Goal: Task Accomplishment & Management: Manage account settings

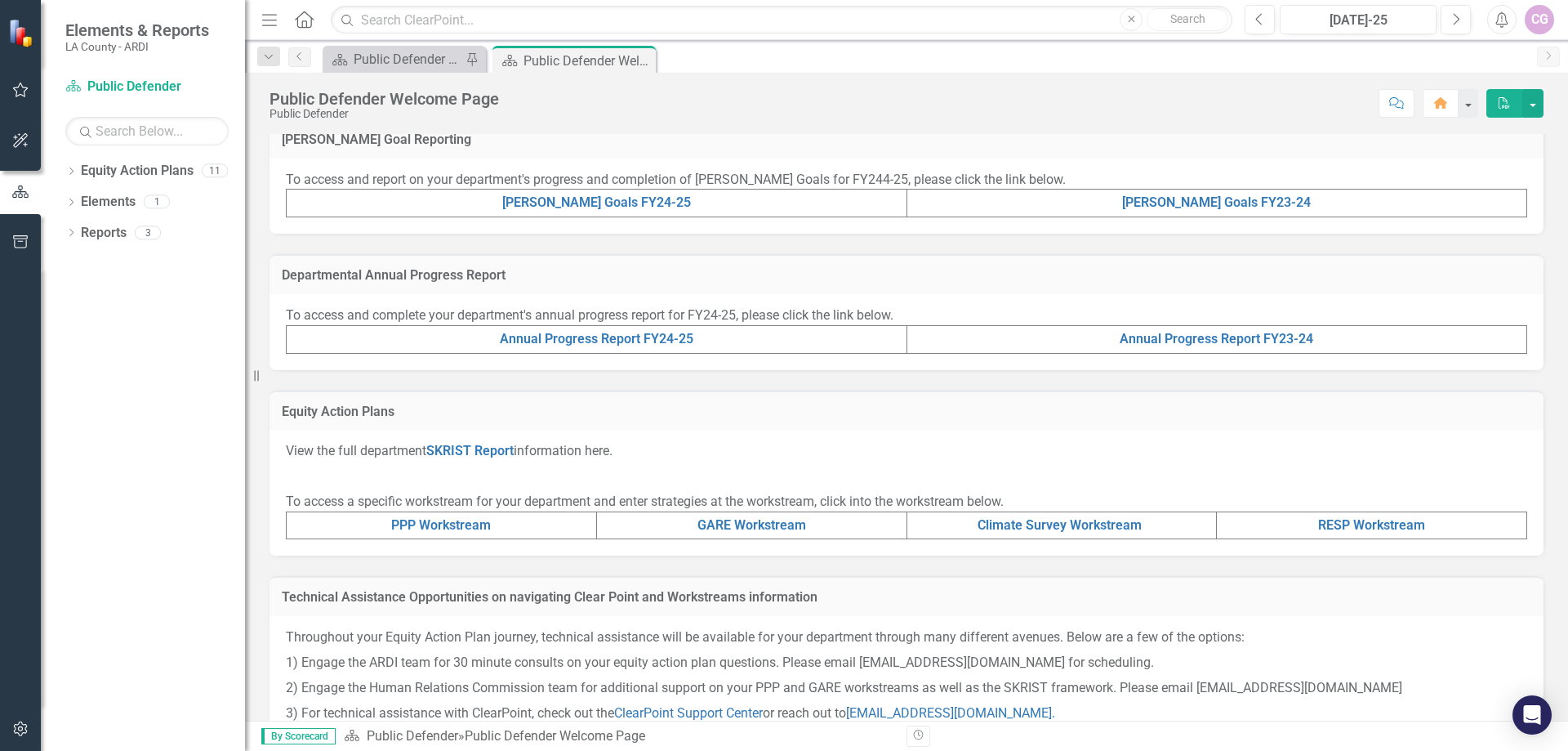
scroll to position [435, 0]
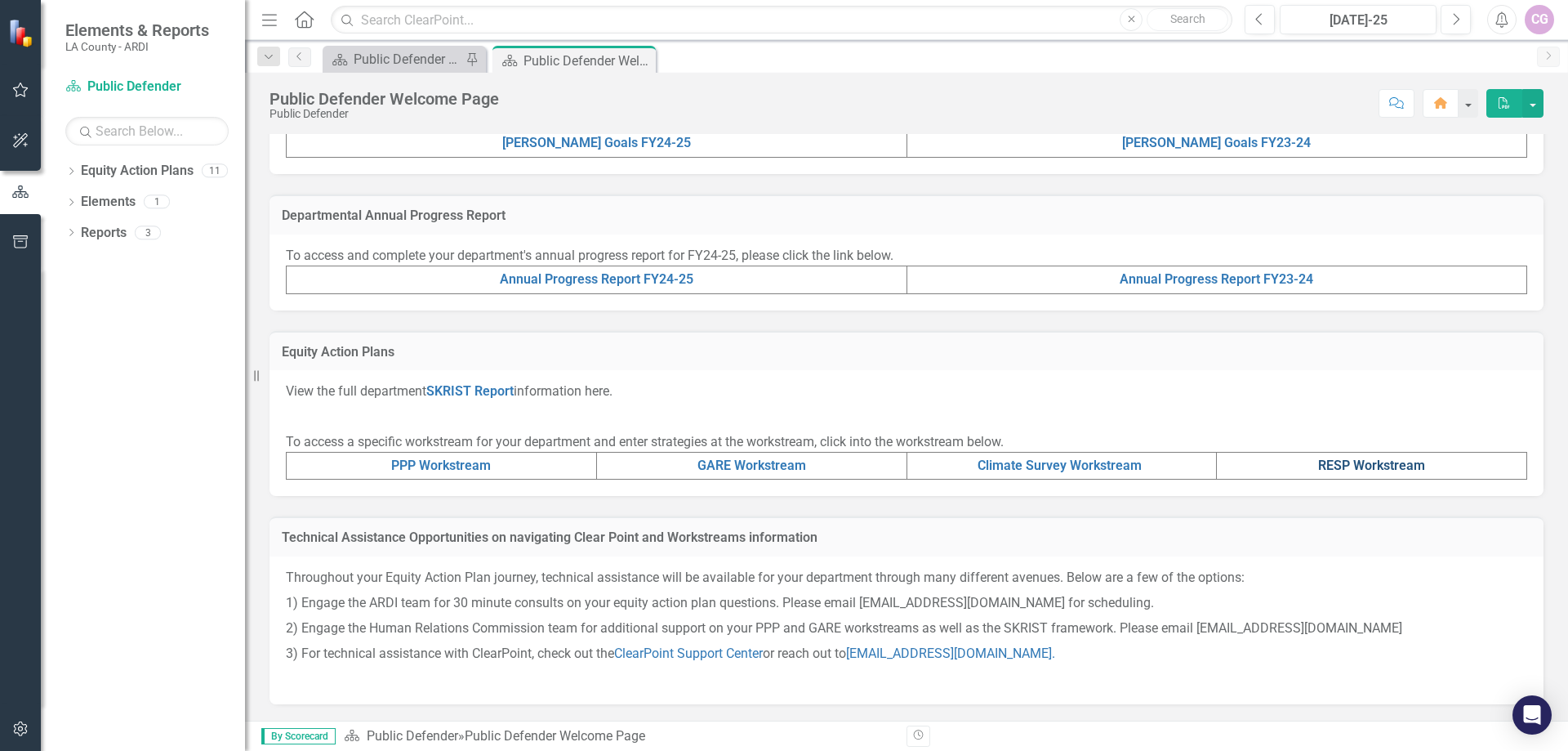
click at [1333, 467] on link "RESP Workstream" at bounding box center [1371, 465] width 107 height 16
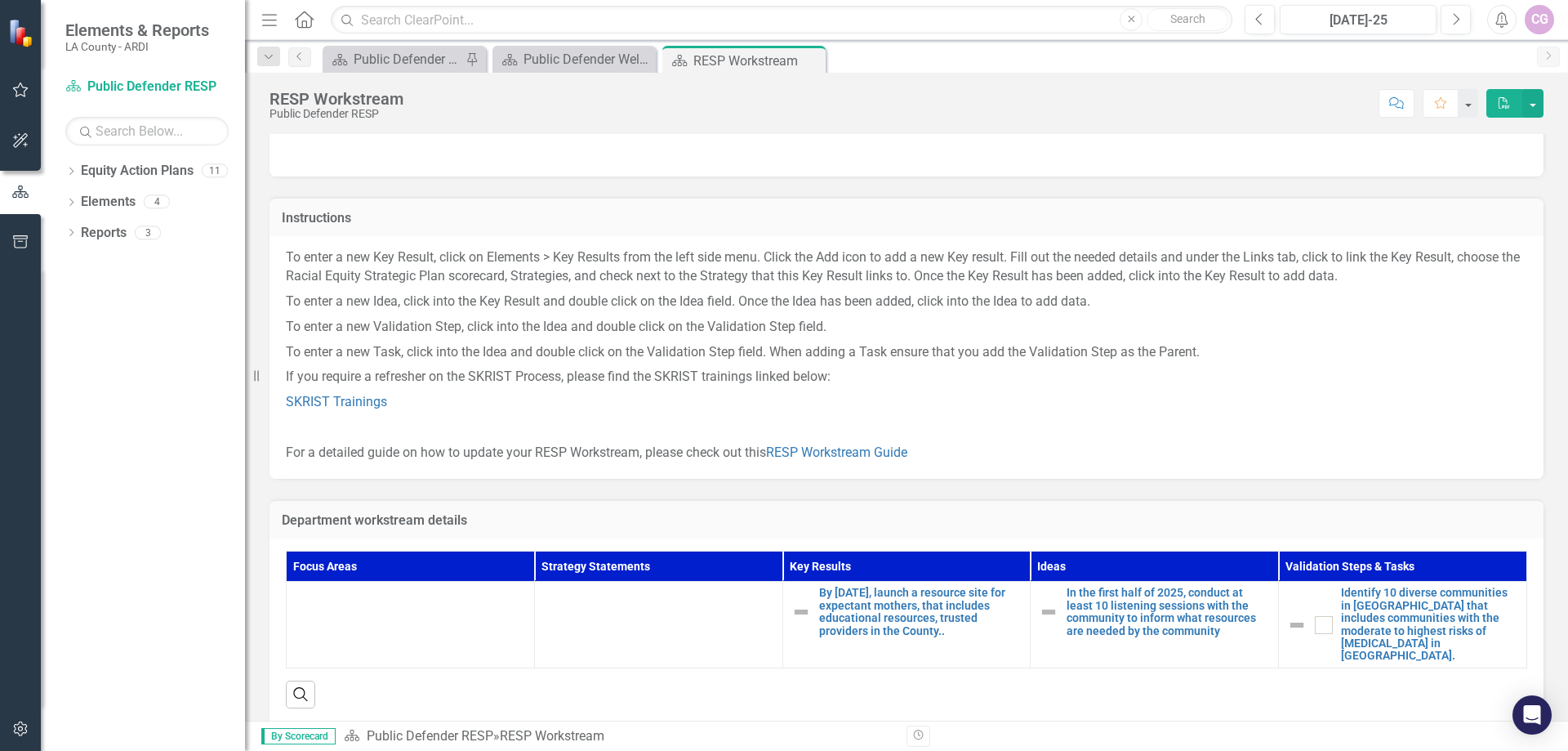
scroll to position [65, 0]
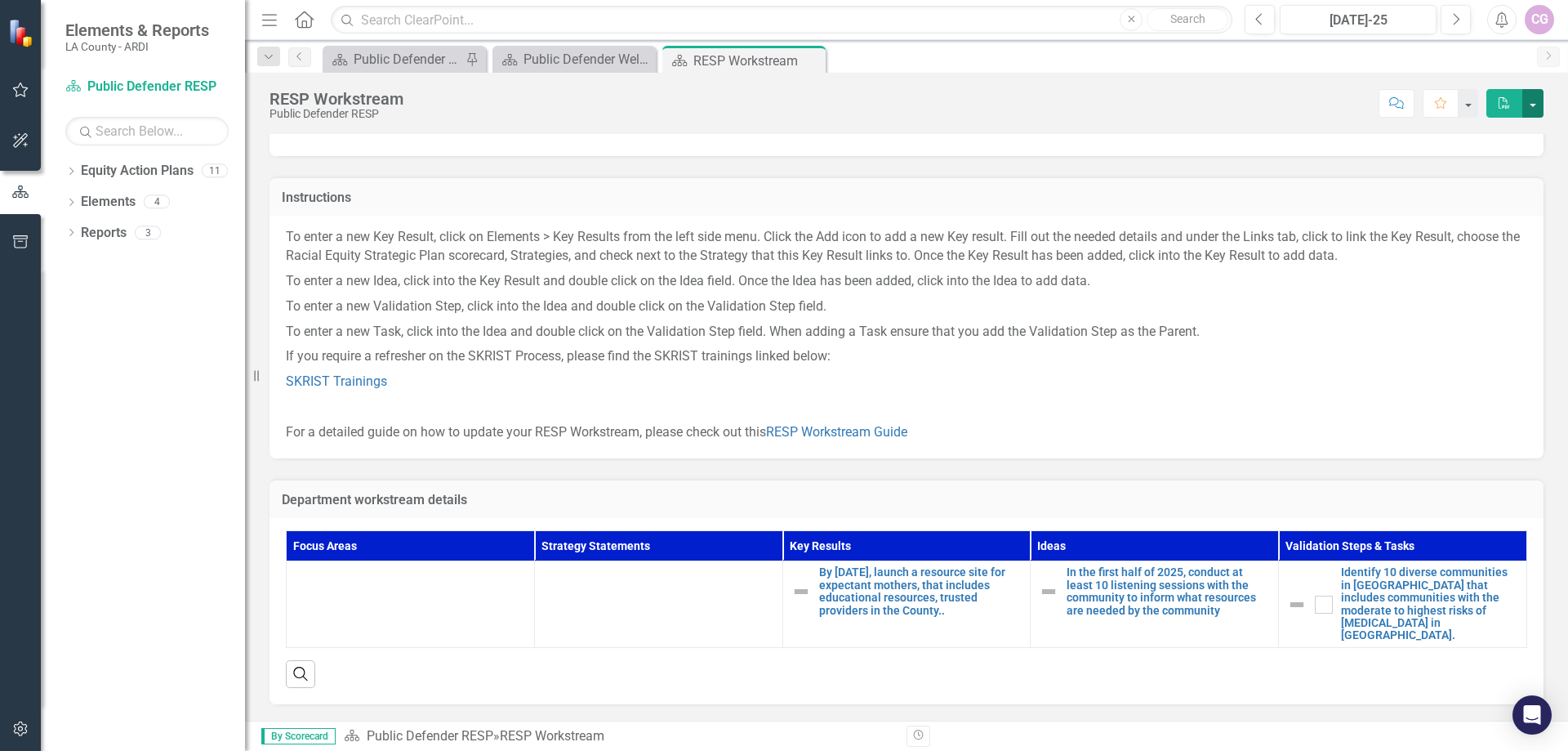
click at [1531, 104] on button "button" at bounding box center [1533, 103] width 21 height 29
click at [1313, 99] on div "Score: N/A [DATE]-25 Completed Comment Favorite PDF" at bounding box center [977, 103] width 1132 height 28
click at [1461, 100] on button "button" at bounding box center [1468, 103] width 21 height 29
click at [1233, 105] on div "Score: N/A [DATE]-25 Completed Comment Favorite PDF" at bounding box center [977, 103] width 1132 height 28
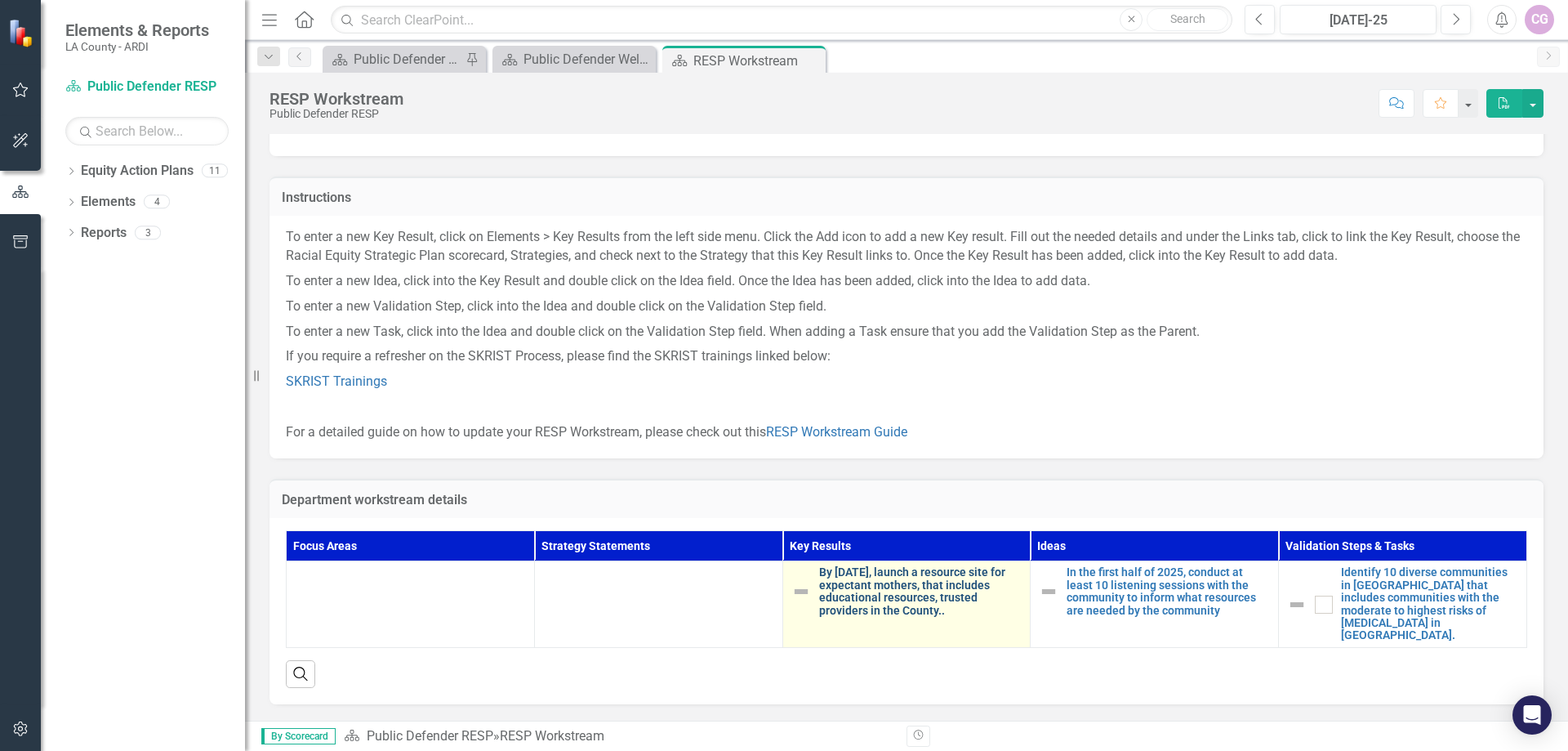
click at [855, 575] on link "By [DATE], launch a resource site for expectant mothers, that includes educatio…" at bounding box center [920, 592] width 203 height 51
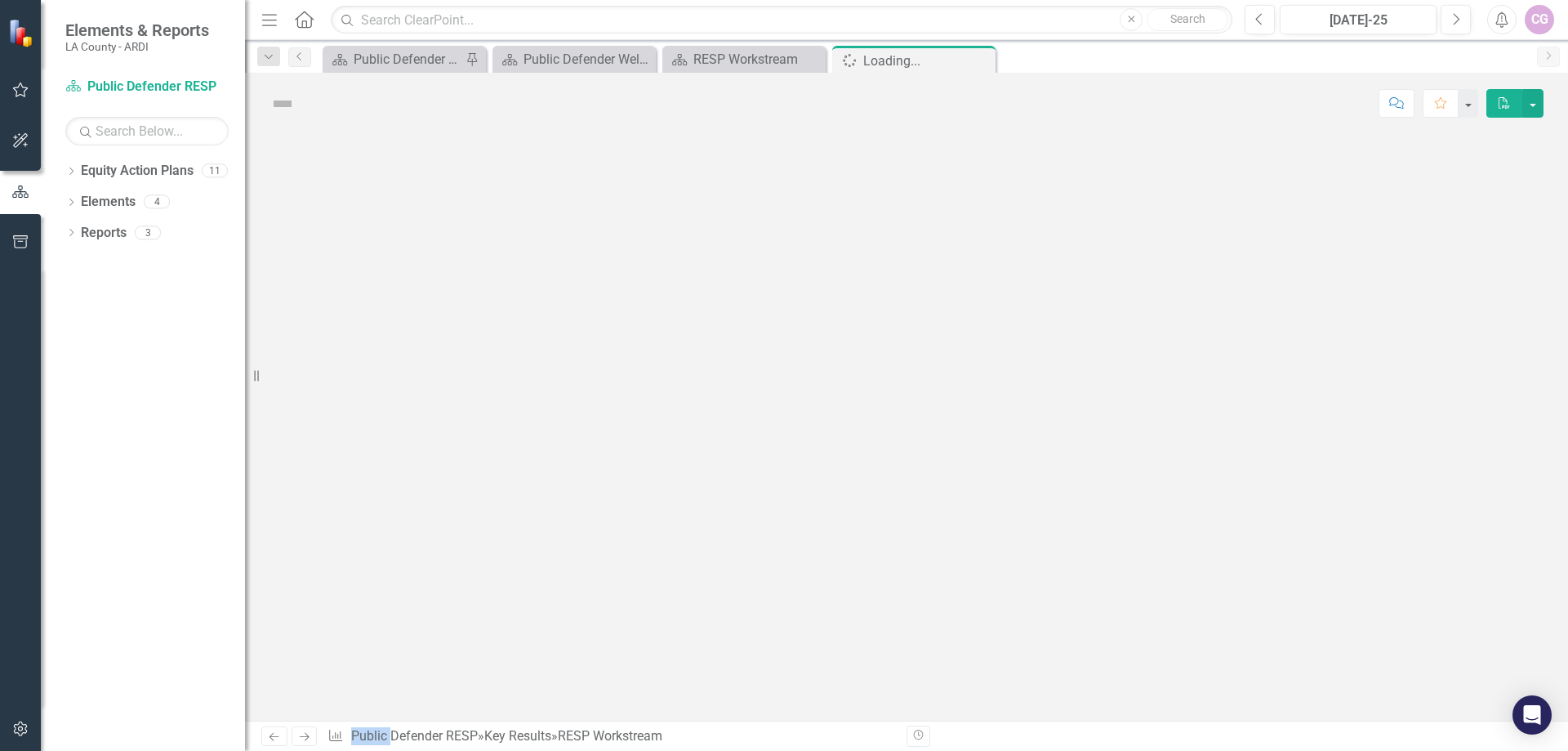
click at [855, 575] on div at bounding box center [906, 427] width 1323 height 586
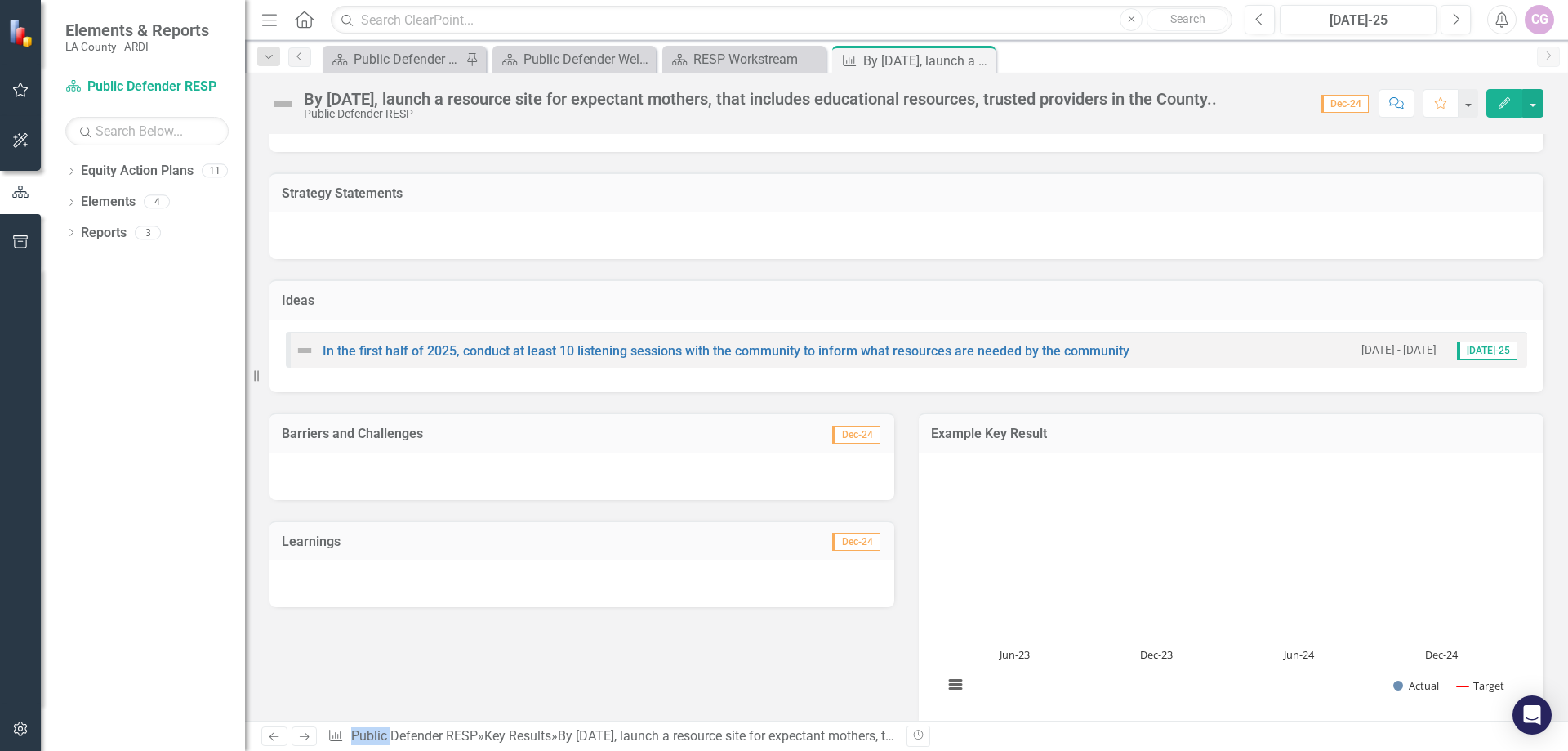
scroll to position [82, 0]
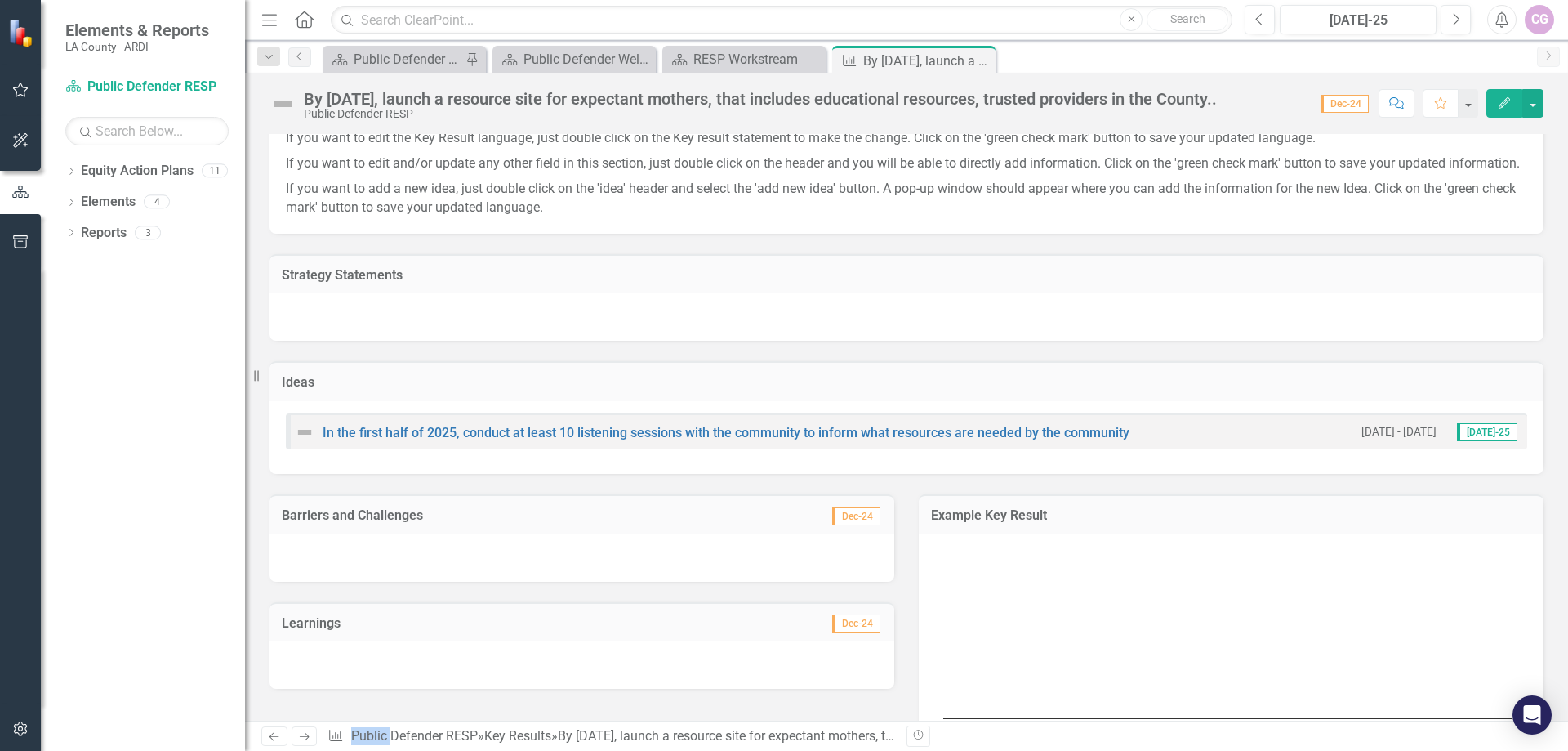
click at [1142, 449] on div "In the first half of 2025, conduct at least 10 listening sessions with the comm…" at bounding box center [906, 431] width 1241 height 36
click at [1130, 449] on div "In the first half of 2025, conduct at least 10 listening sessions with the comm…" at bounding box center [906, 431] width 1241 height 36
click at [1505, 99] on icon "Edit" at bounding box center [1505, 103] width 15 height 12
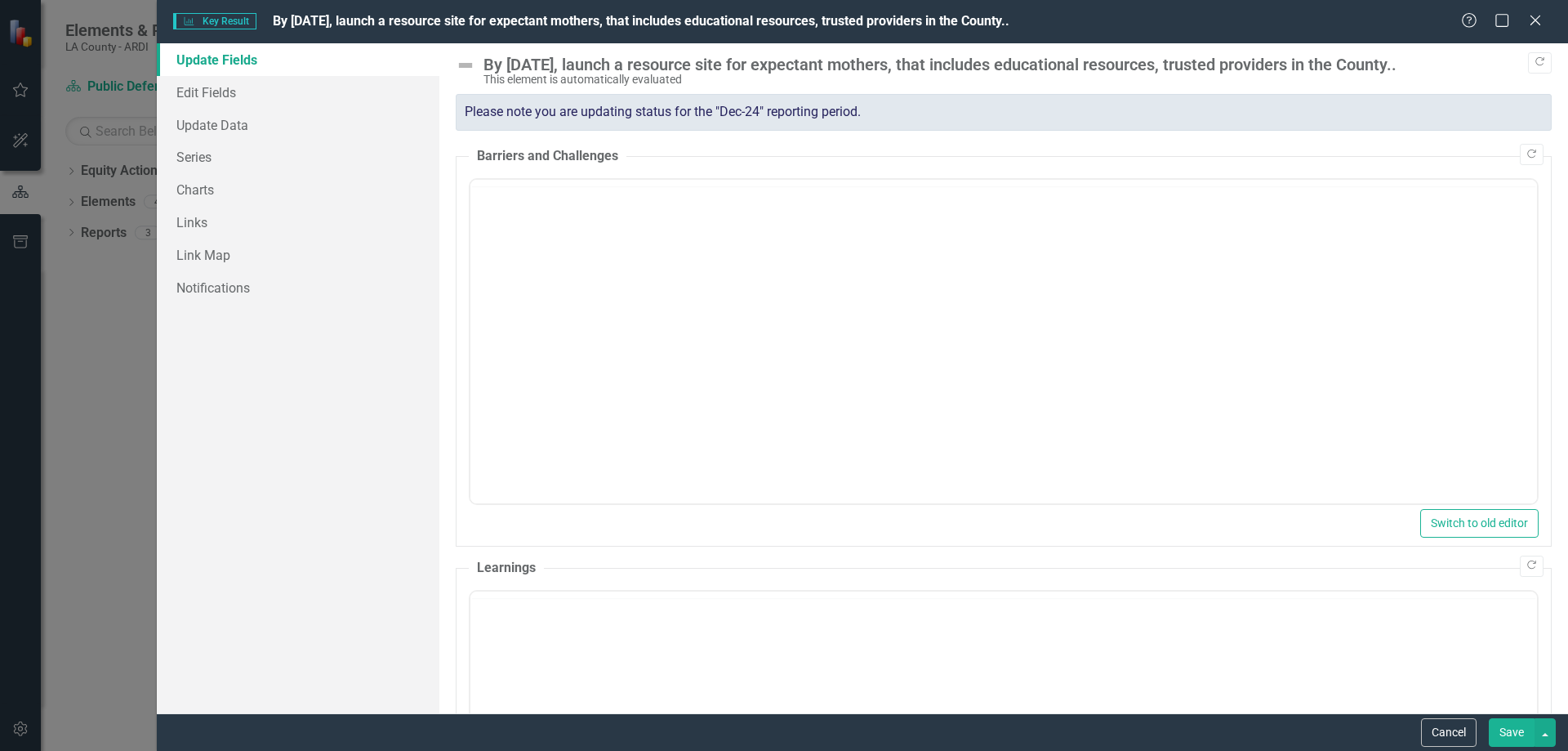
scroll to position [0, 0]
click at [1542, 16] on icon "Close" at bounding box center [1534, 20] width 21 height 16
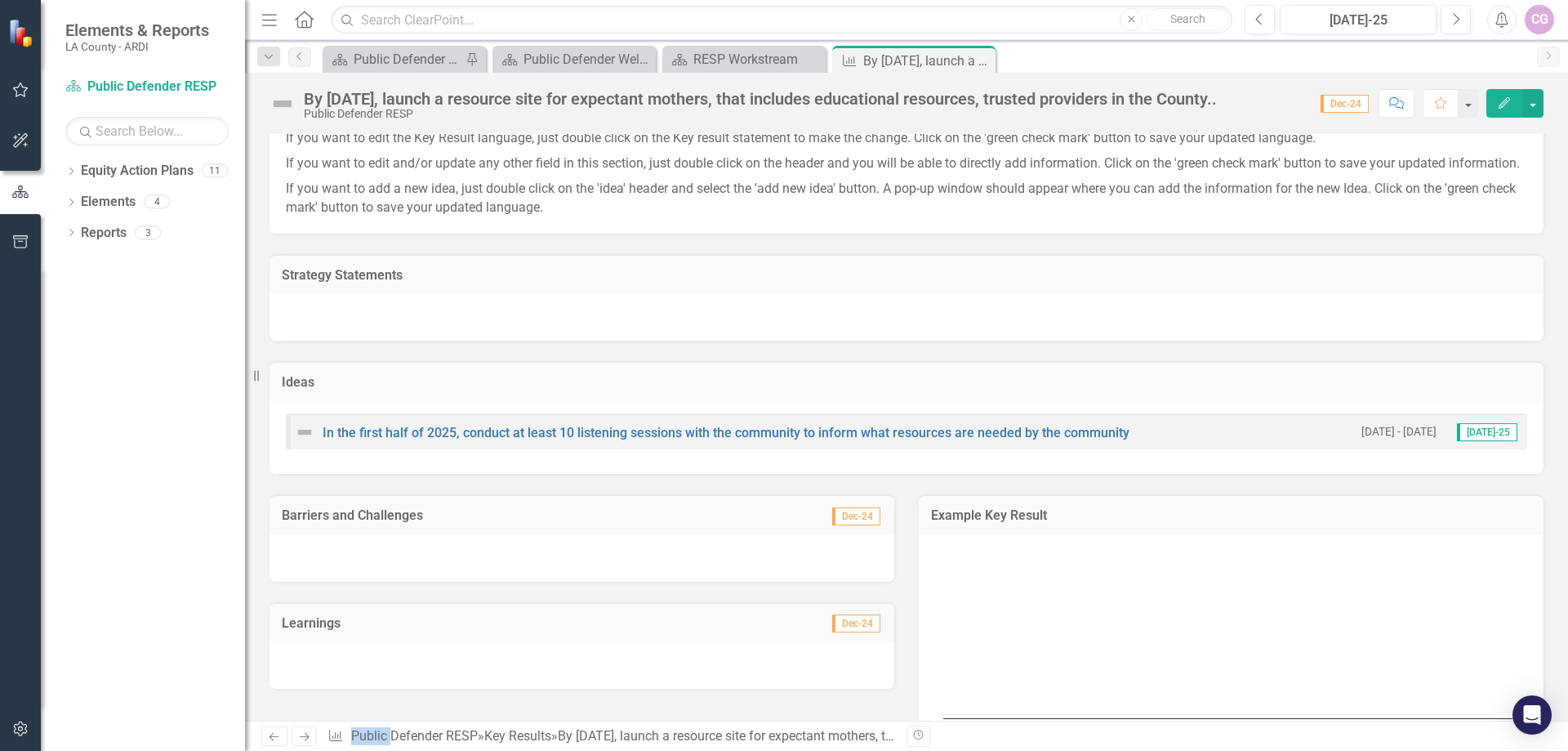
click at [1500, 103] on icon "Edit" at bounding box center [1505, 103] width 15 height 12
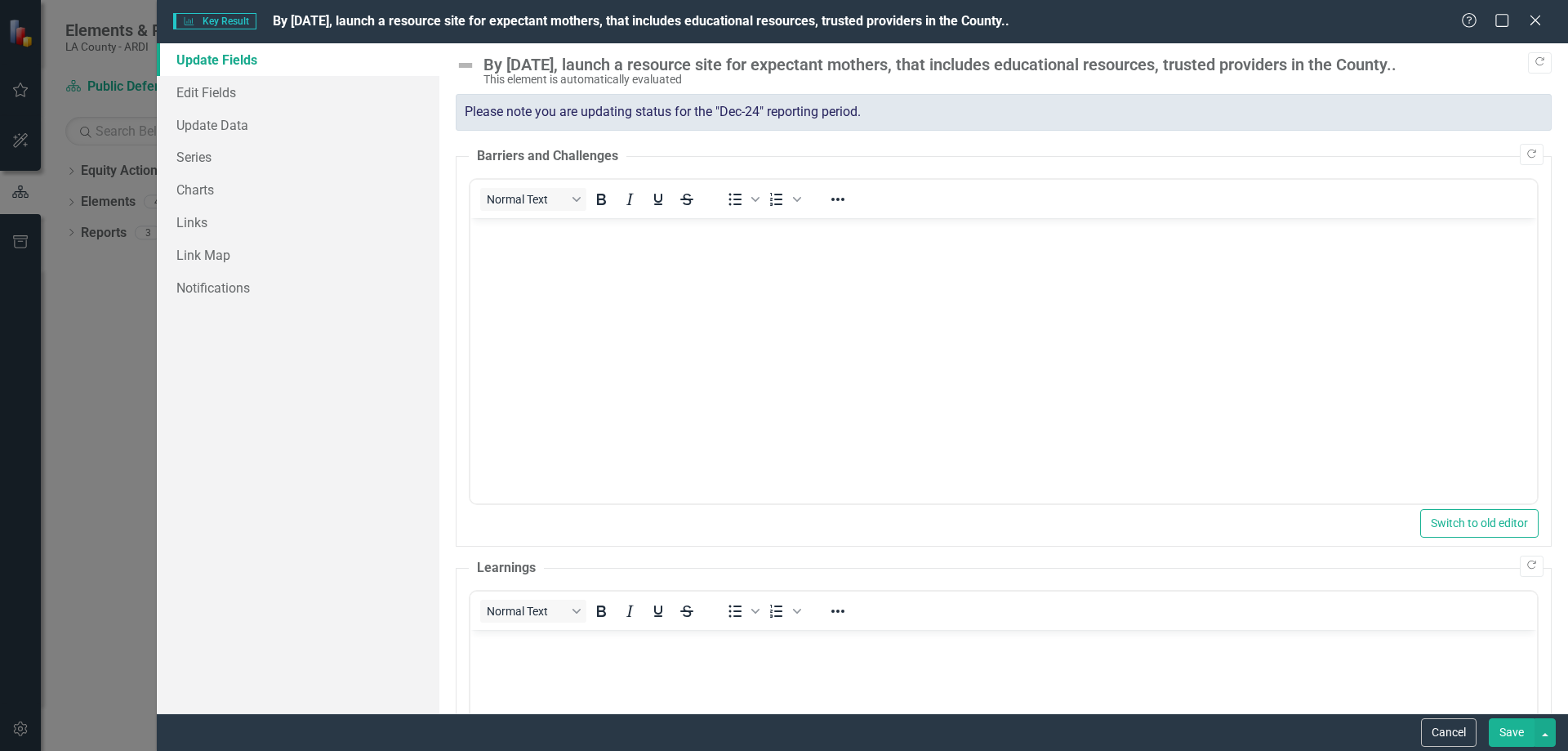
click at [495, 112] on div "Please note you are updating status for the "Dec-24" reporting period." at bounding box center [1004, 112] width 1096 height 37
click at [563, 114] on div "Please note you are updating status for the "Dec-24" reporting period." at bounding box center [1004, 112] width 1096 height 37
click at [883, 110] on div "Please note you are updating status for the "Dec-24" reporting period." at bounding box center [1004, 112] width 1096 height 37
click at [205, 91] on link "Edit Fields" at bounding box center [298, 92] width 282 height 33
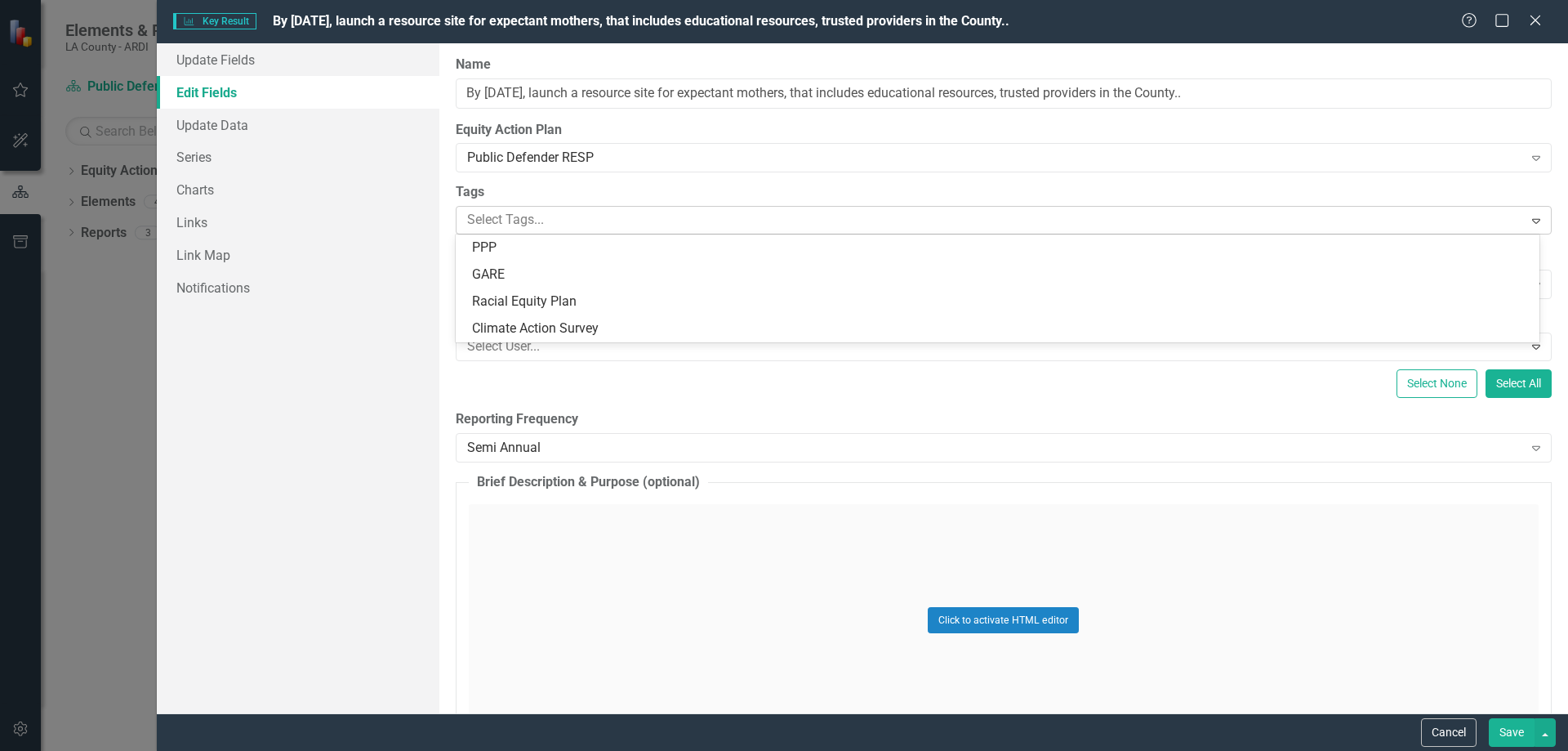
click at [569, 223] on div at bounding box center [992, 220] width 1063 height 22
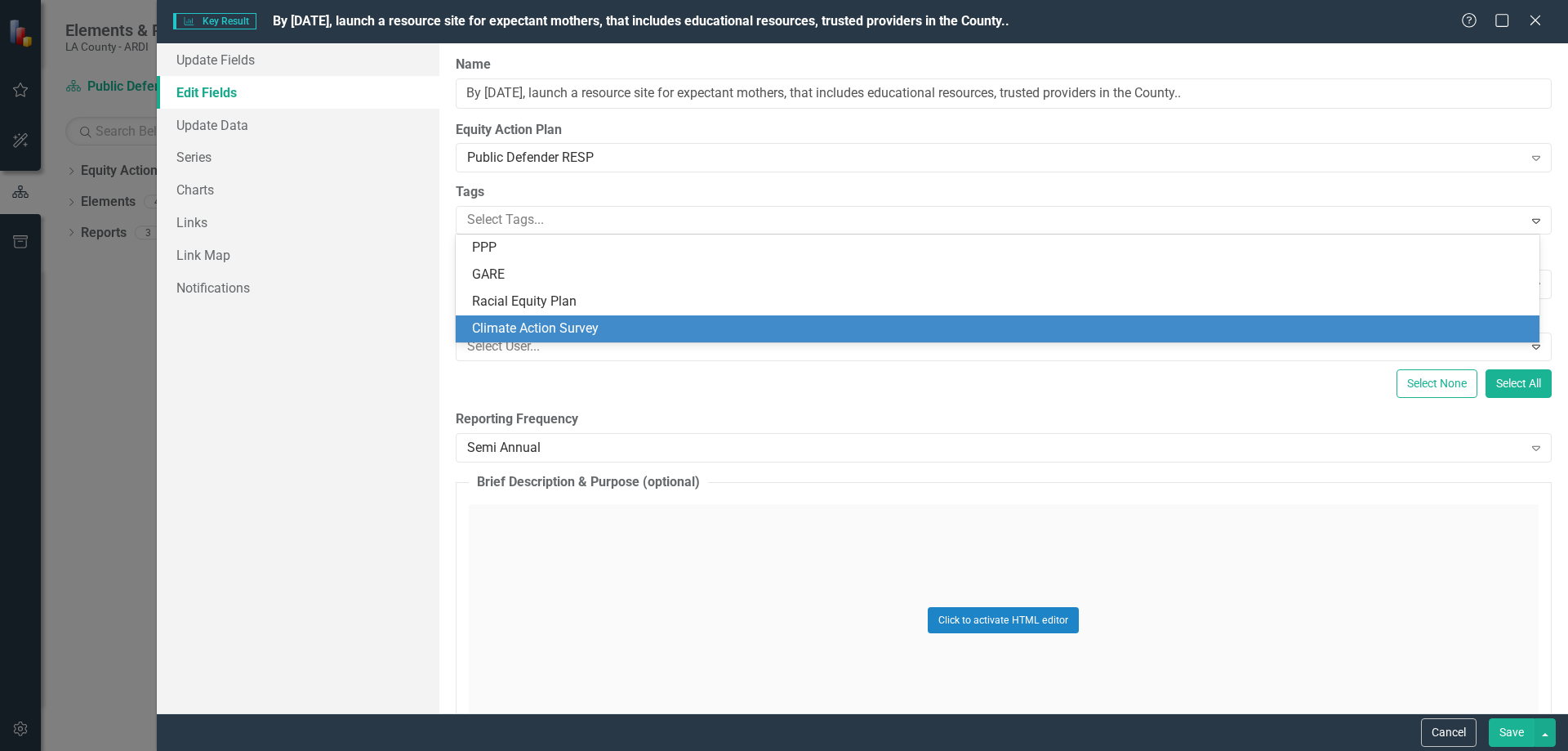
click at [421, 369] on div "Update Fields Edit Fields Update Data Series Charts Links Link Map Notifications" at bounding box center [298, 379] width 282 height 670
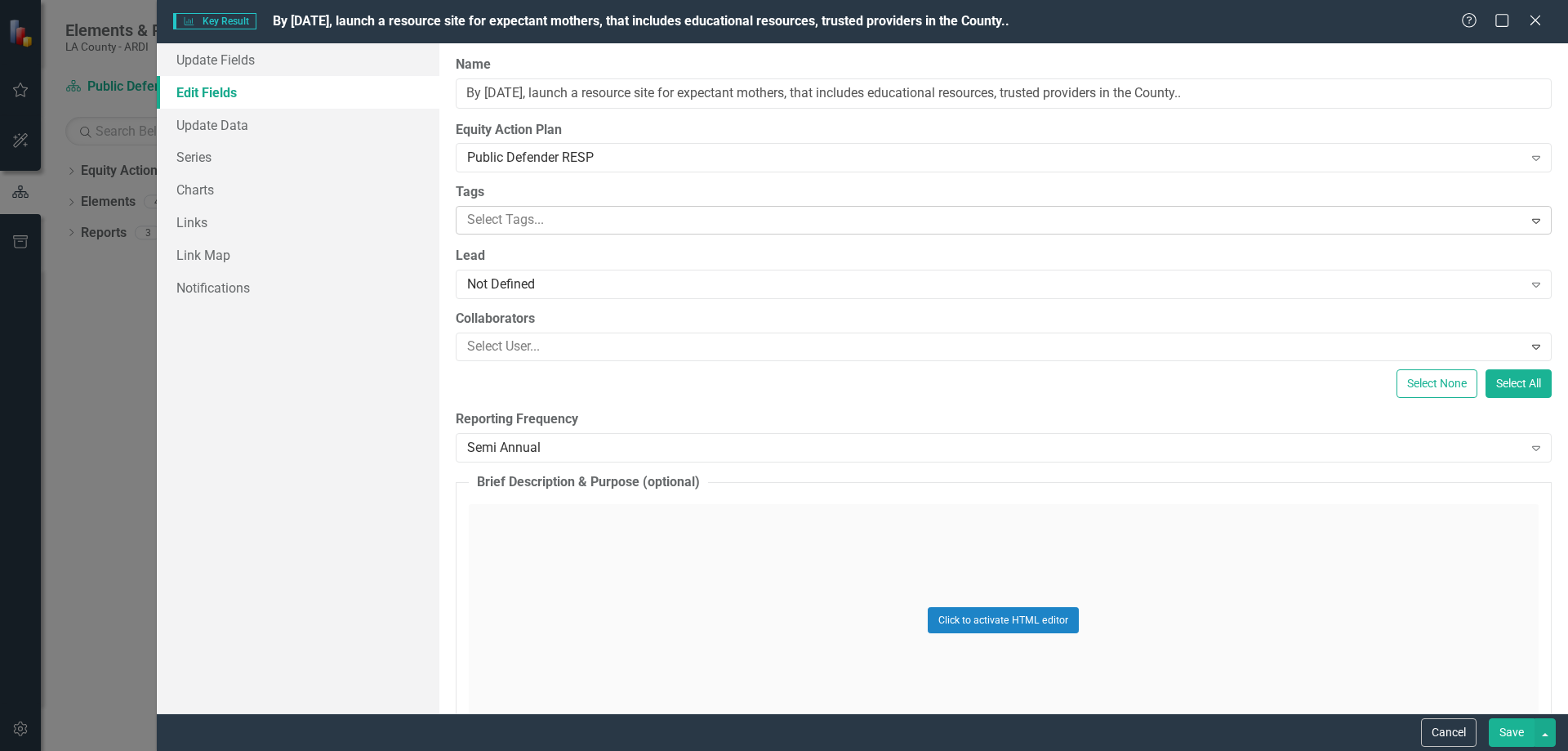
click at [543, 219] on div at bounding box center [992, 220] width 1063 height 22
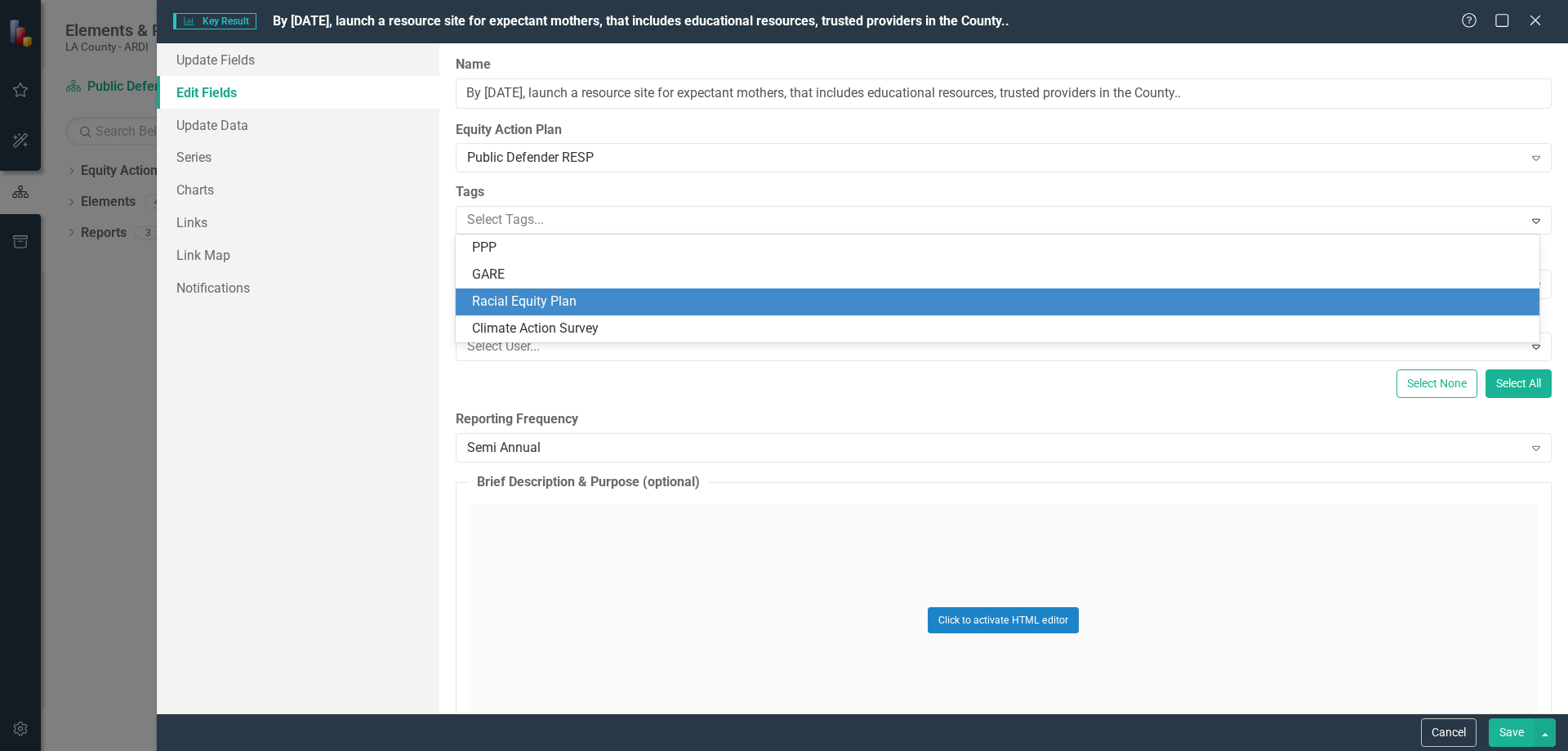
click at [532, 296] on span "Racial Equity Plan" at bounding box center [524, 301] width 105 height 16
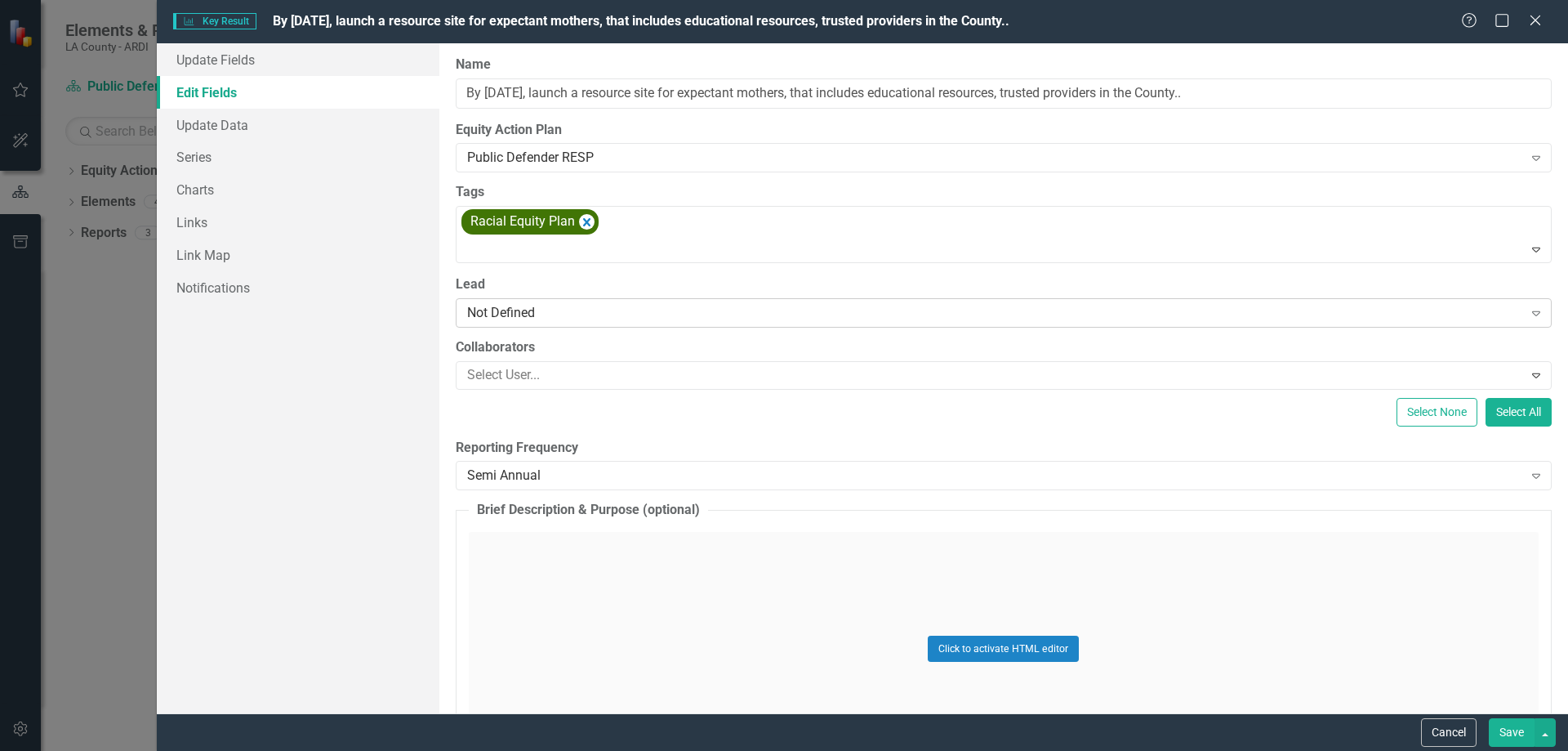
click at [551, 306] on div "Not Defined" at bounding box center [995, 312] width 1056 height 19
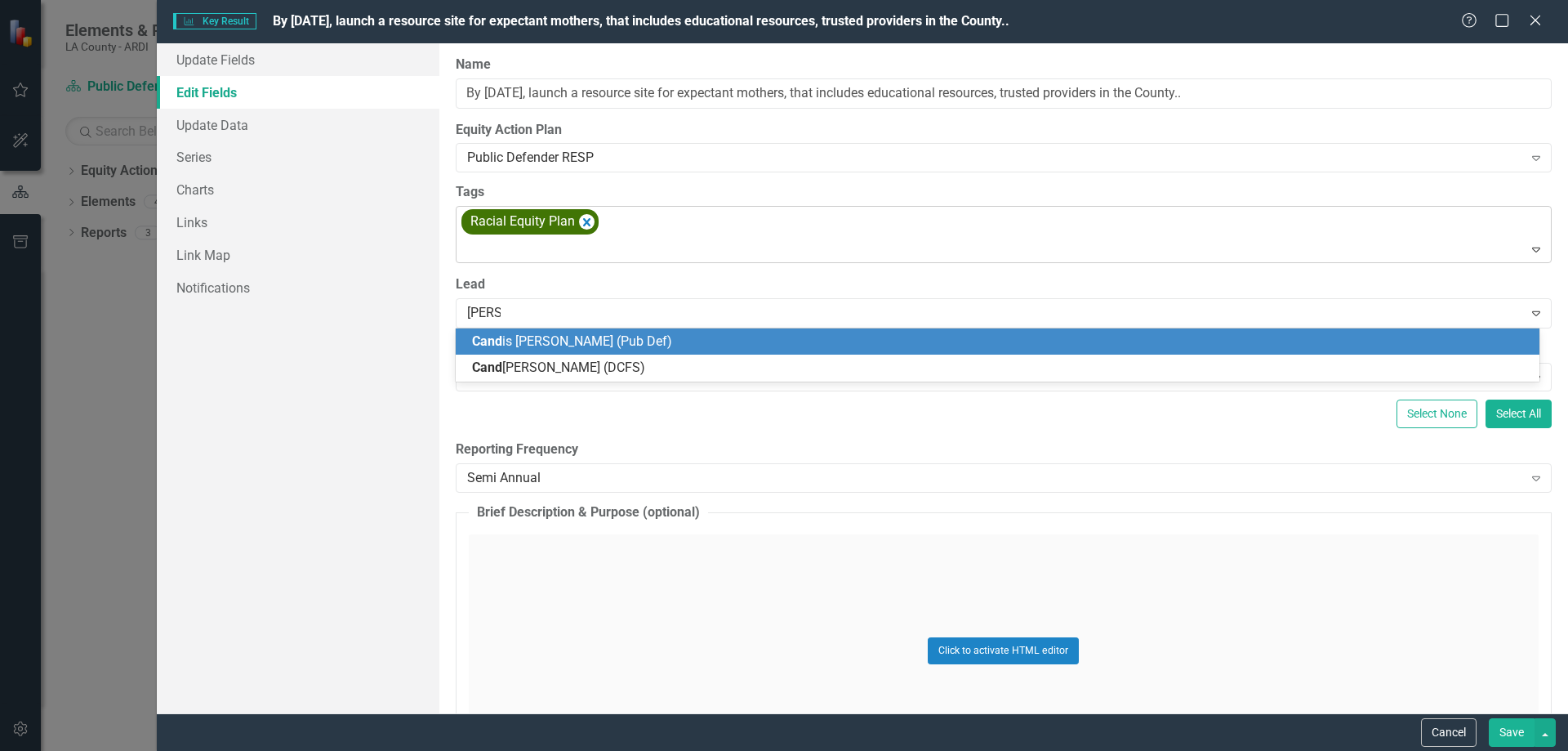
type input "[PERSON_NAME]"
click at [524, 341] on span "[PERSON_NAME] (Pub Def)" at bounding box center [600, 341] width 256 height 16
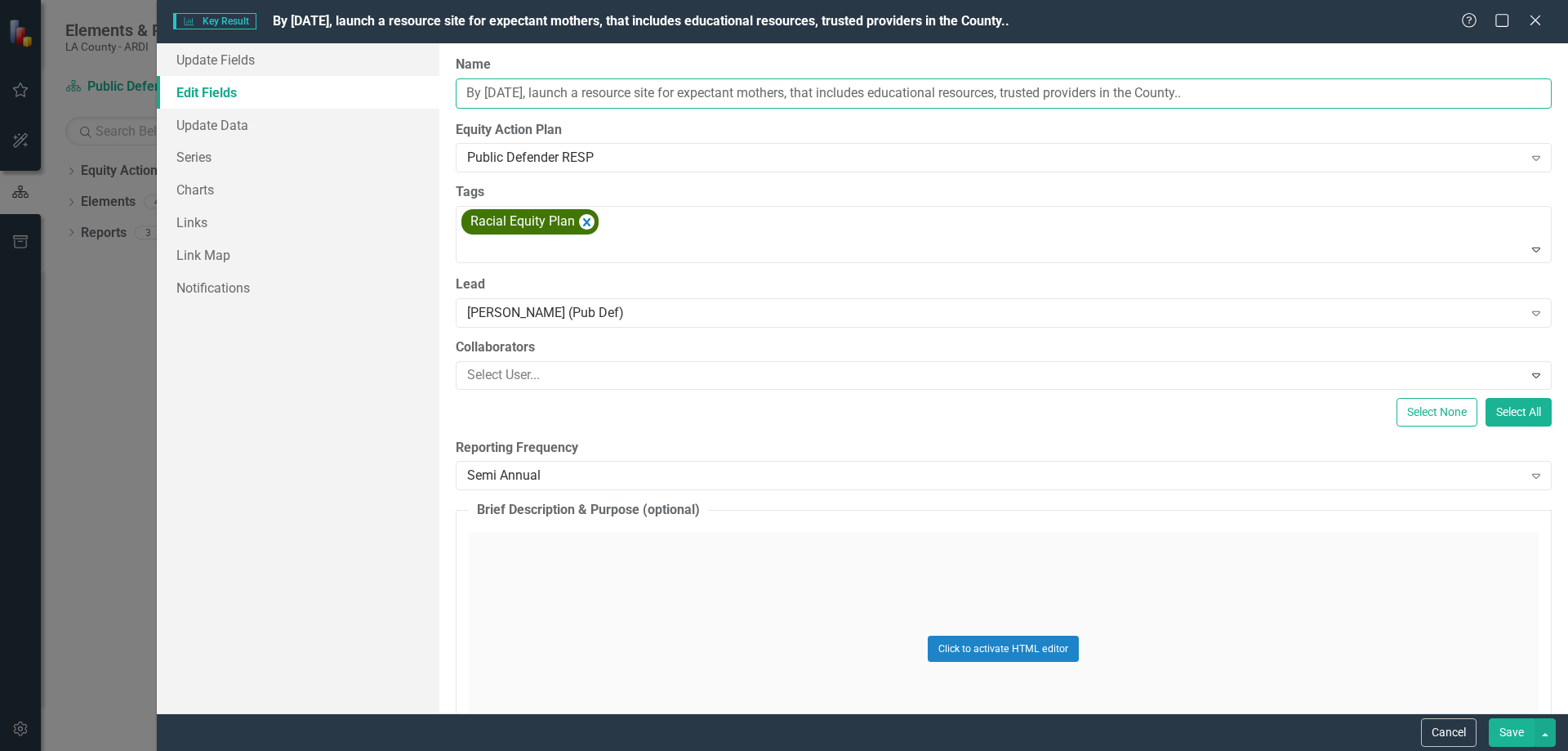
click at [1301, 91] on input "By [DATE], launch a resource site for expectant mothers, that includes educatio…" at bounding box center [1004, 93] width 1096 height 30
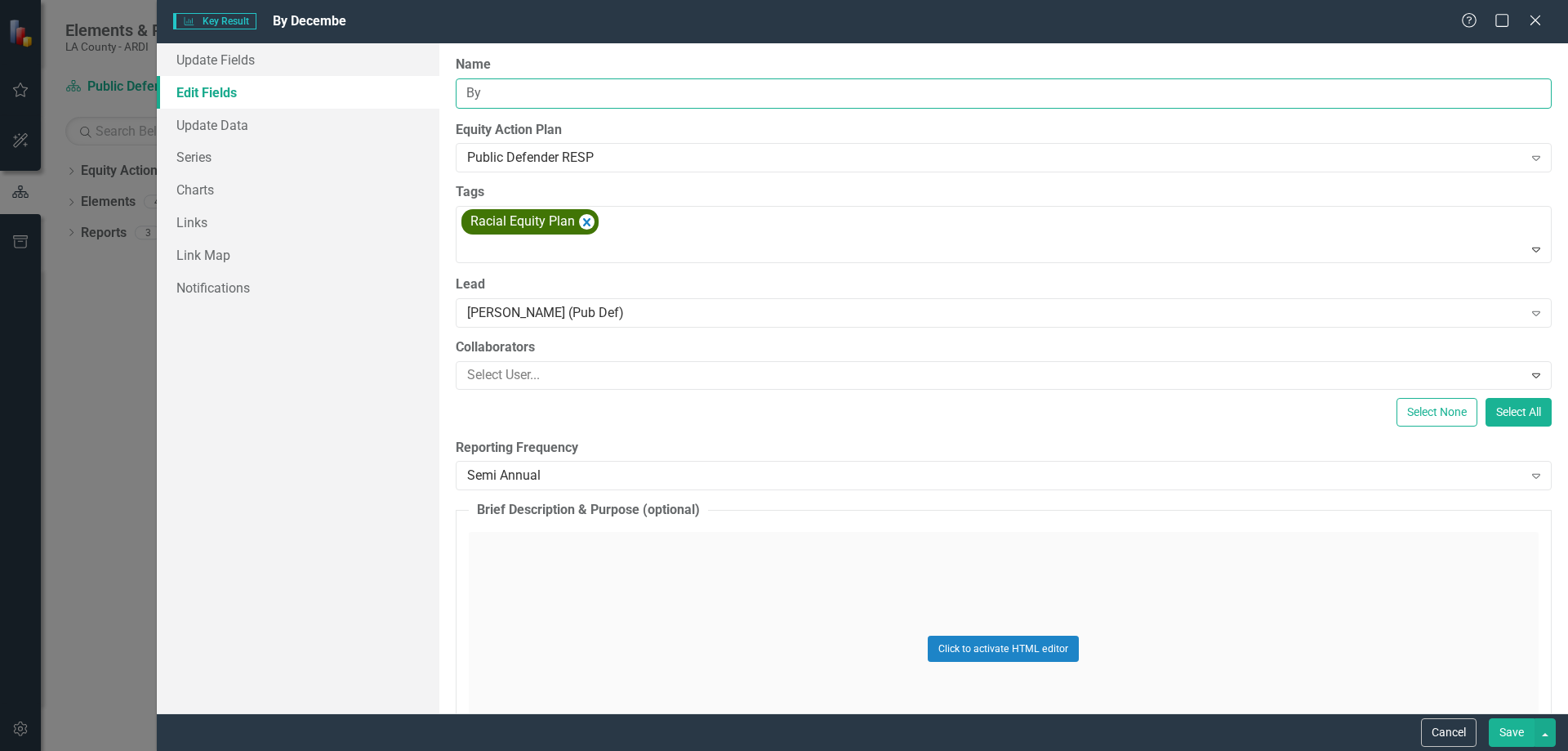
type input "B"
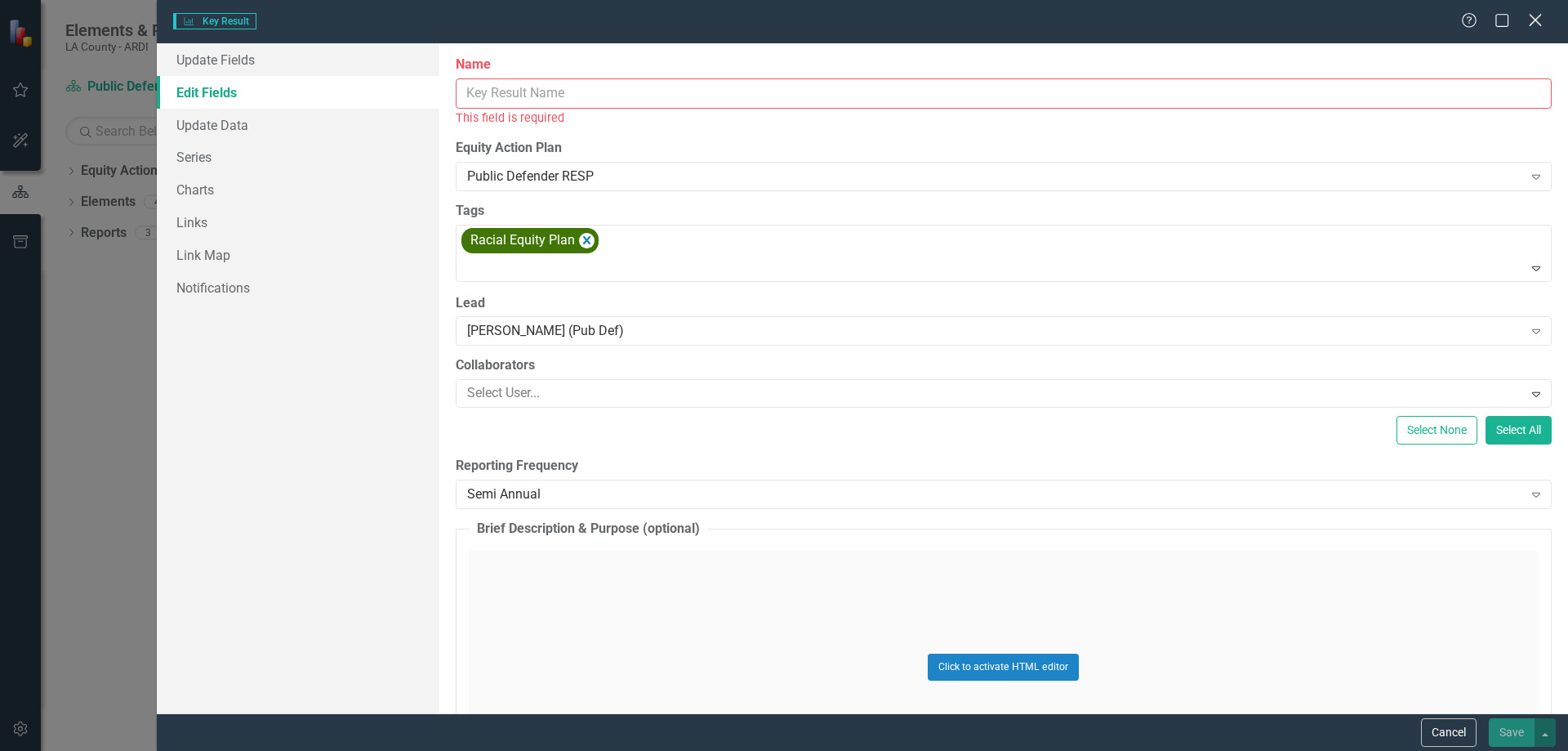
click at [1536, 19] on icon at bounding box center [1534, 20] width 12 height 12
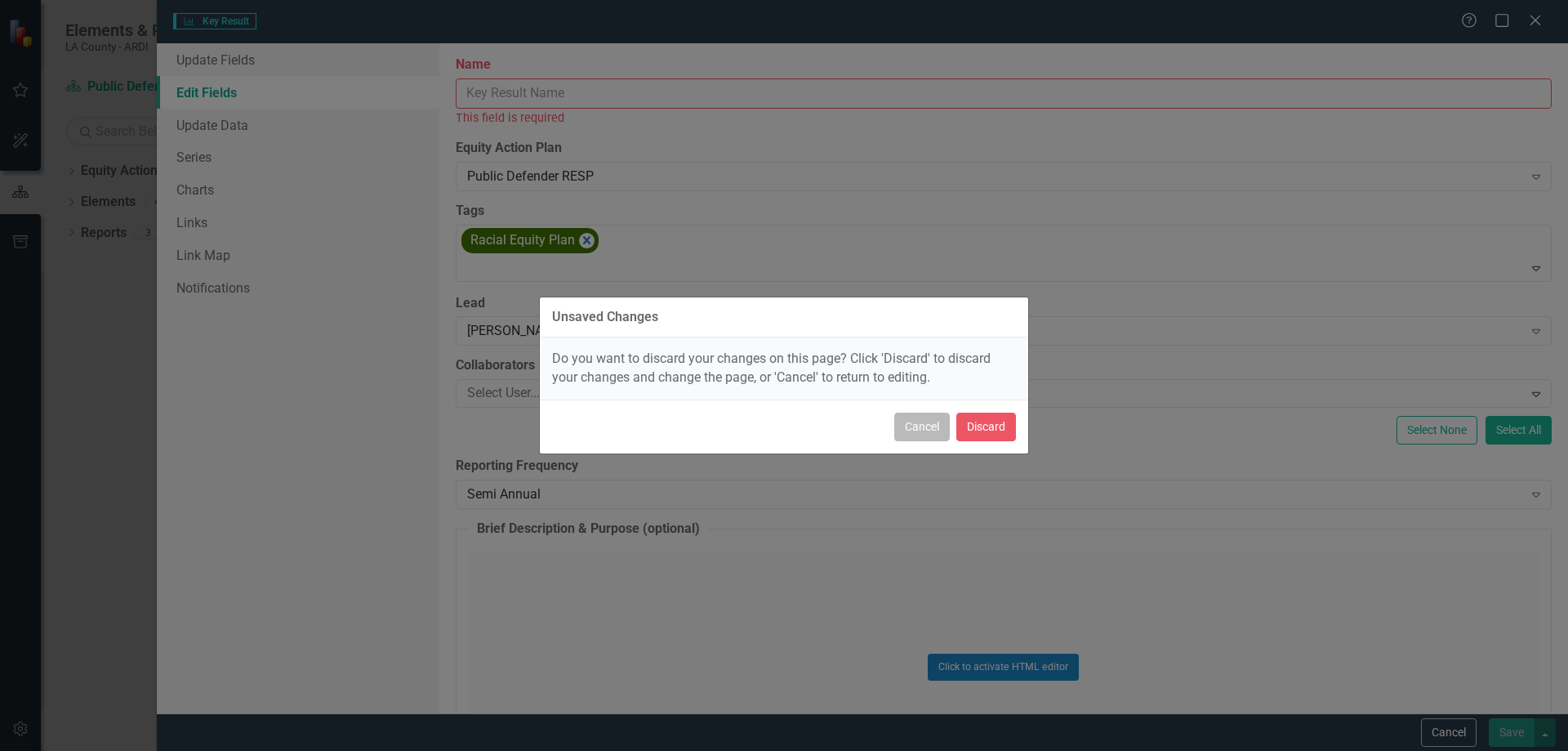
click at [916, 431] on button "Cancel" at bounding box center [921, 427] width 55 height 29
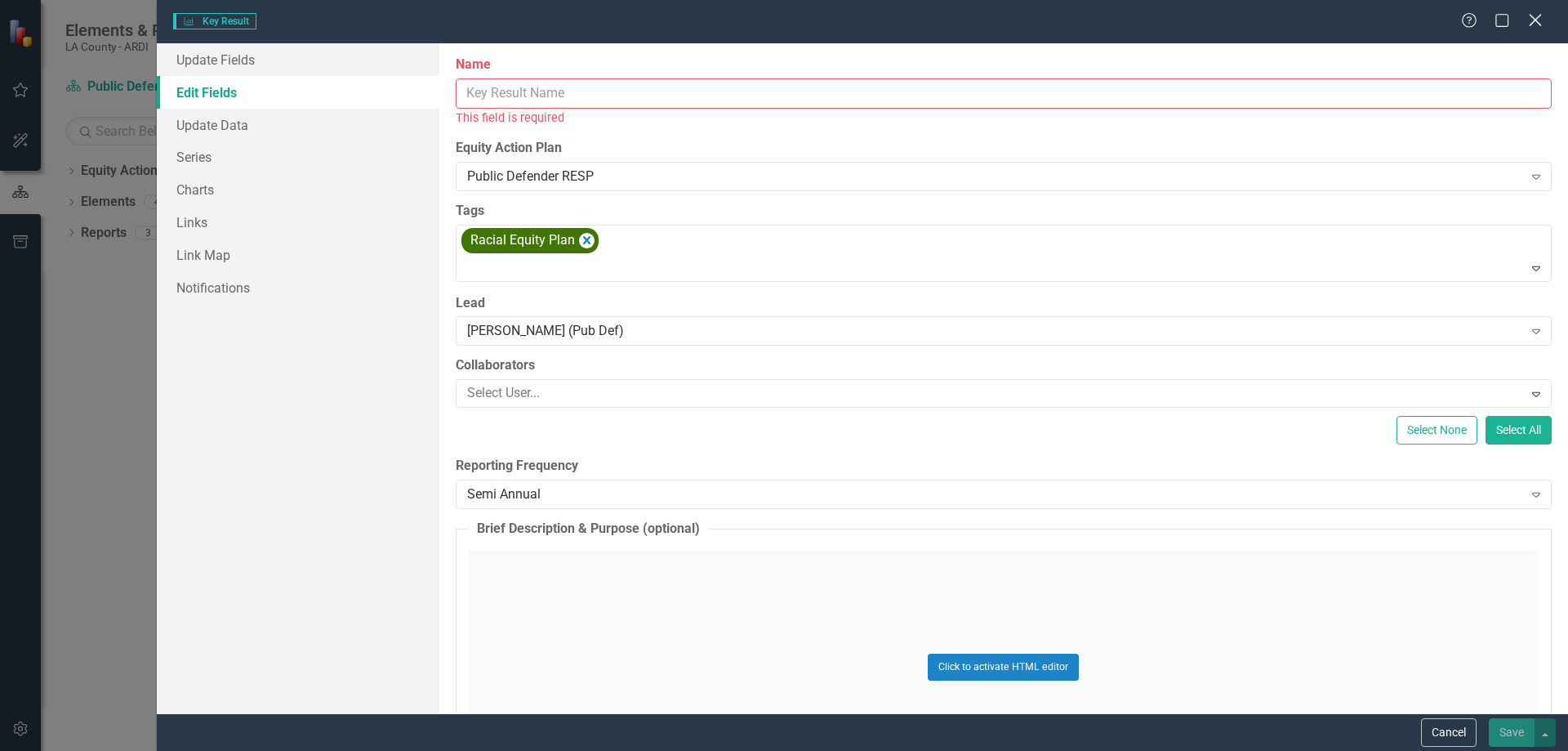
click at [1540, 18] on icon "Close" at bounding box center [1534, 20] width 21 height 16
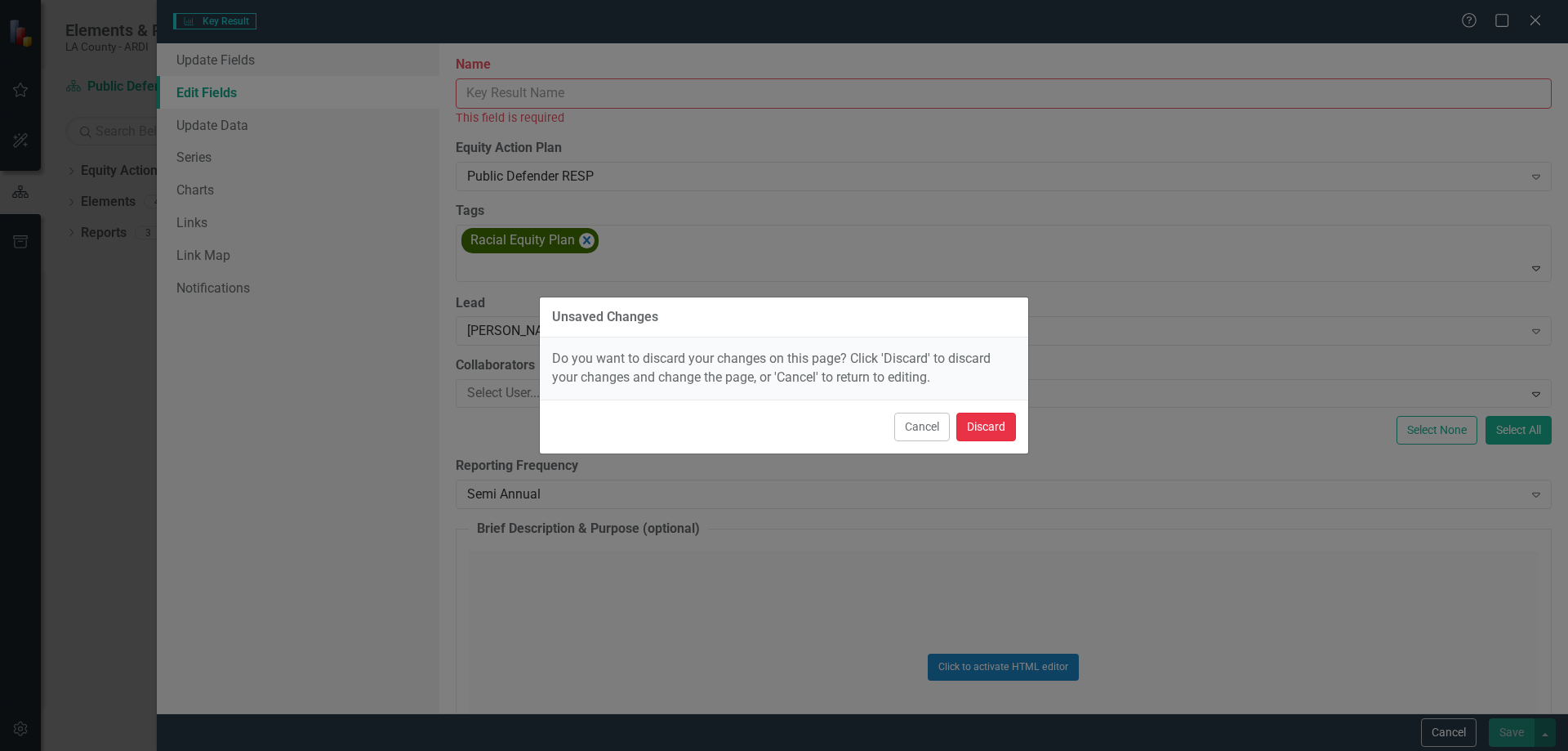
click at [998, 420] on button "Discard" at bounding box center [986, 427] width 59 height 29
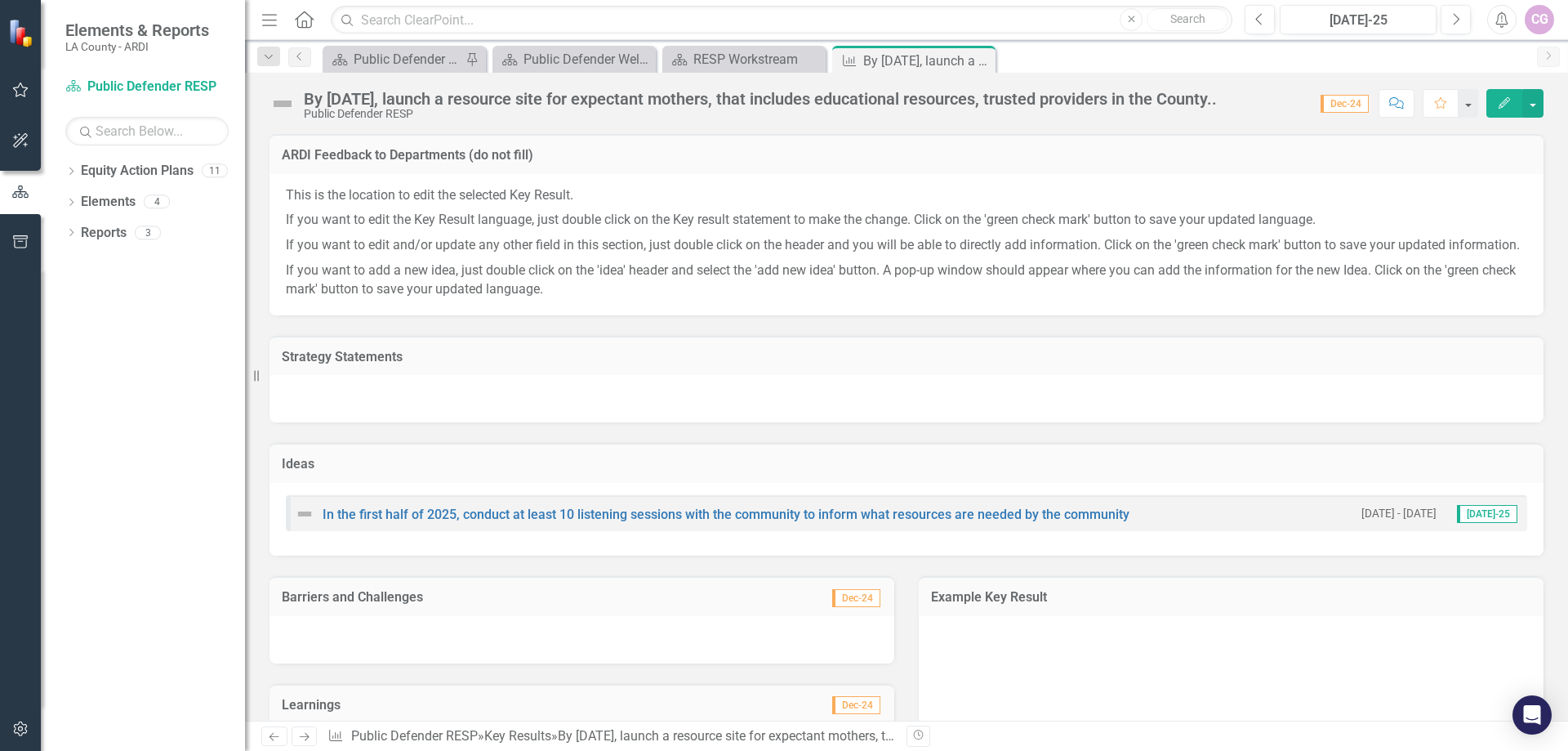
click at [419, 365] on h3 "Strategy Statements" at bounding box center [906, 357] width 1249 height 15
click at [1501, 103] on icon "Edit" at bounding box center [1505, 103] width 15 height 12
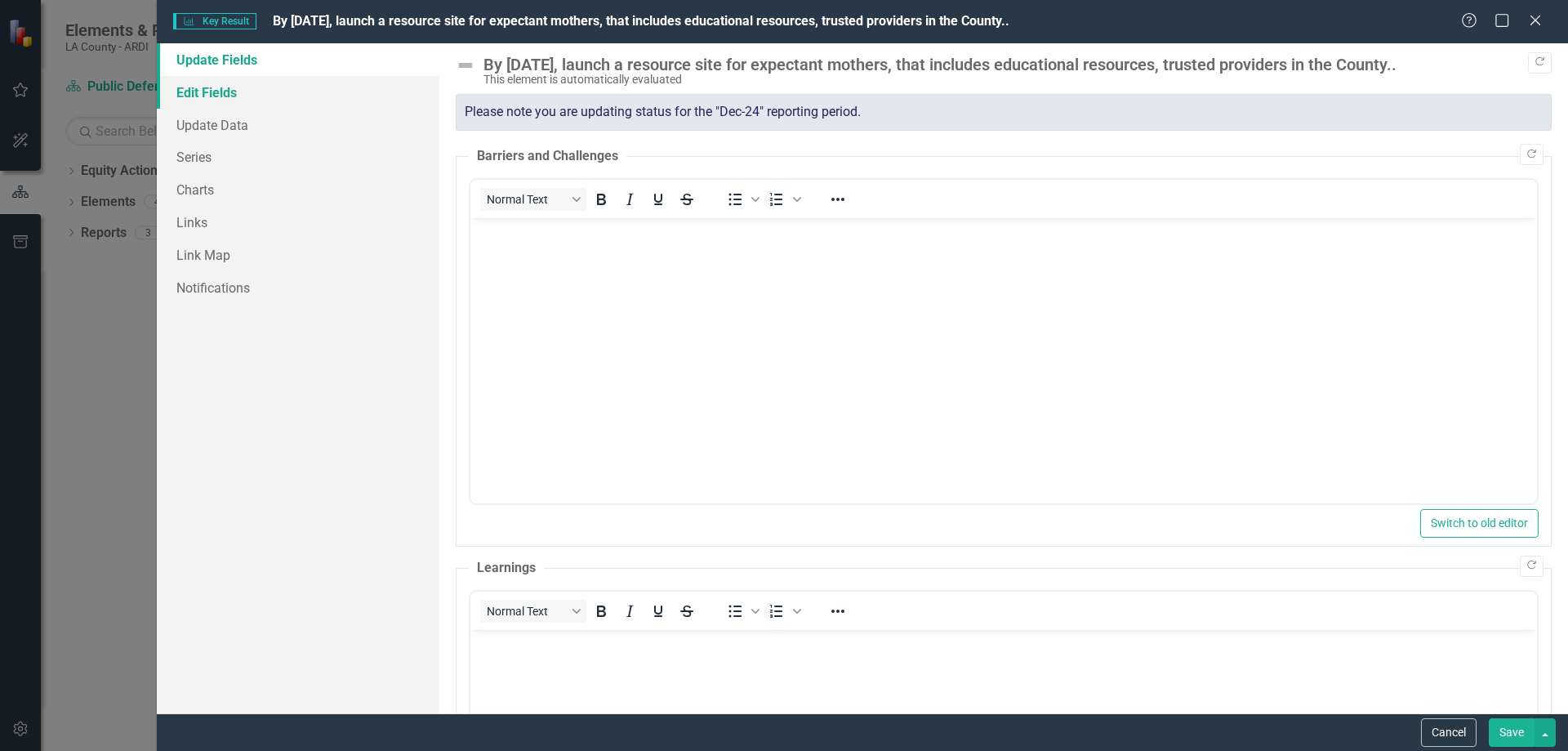
click at [214, 84] on link "Edit Fields" at bounding box center [298, 92] width 282 height 33
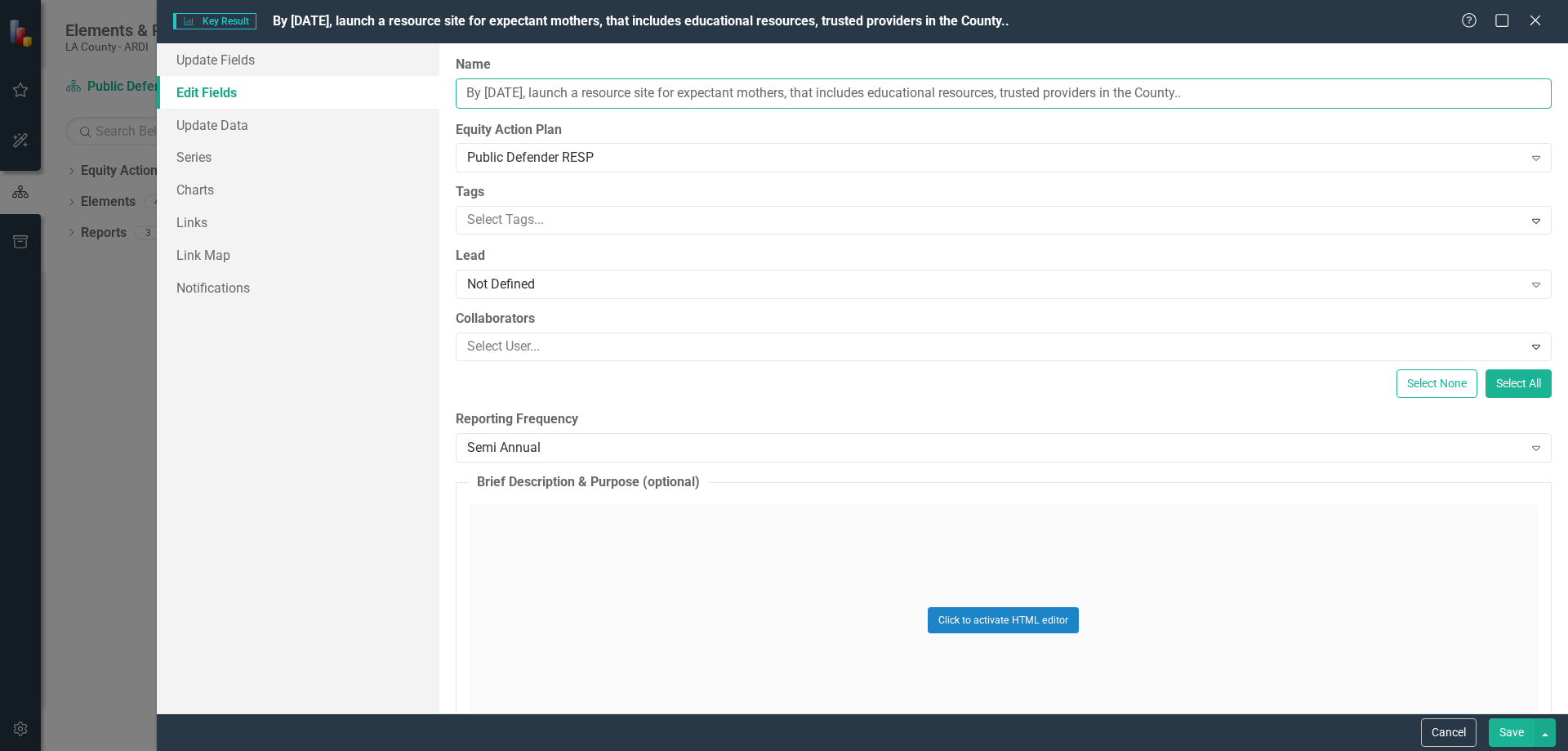
click at [1296, 96] on input "By [DATE], launch a resource site for expectant mothers, that includes educatio…" at bounding box center [1004, 93] width 1096 height 30
click at [1532, 23] on icon at bounding box center [1534, 20] width 12 height 12
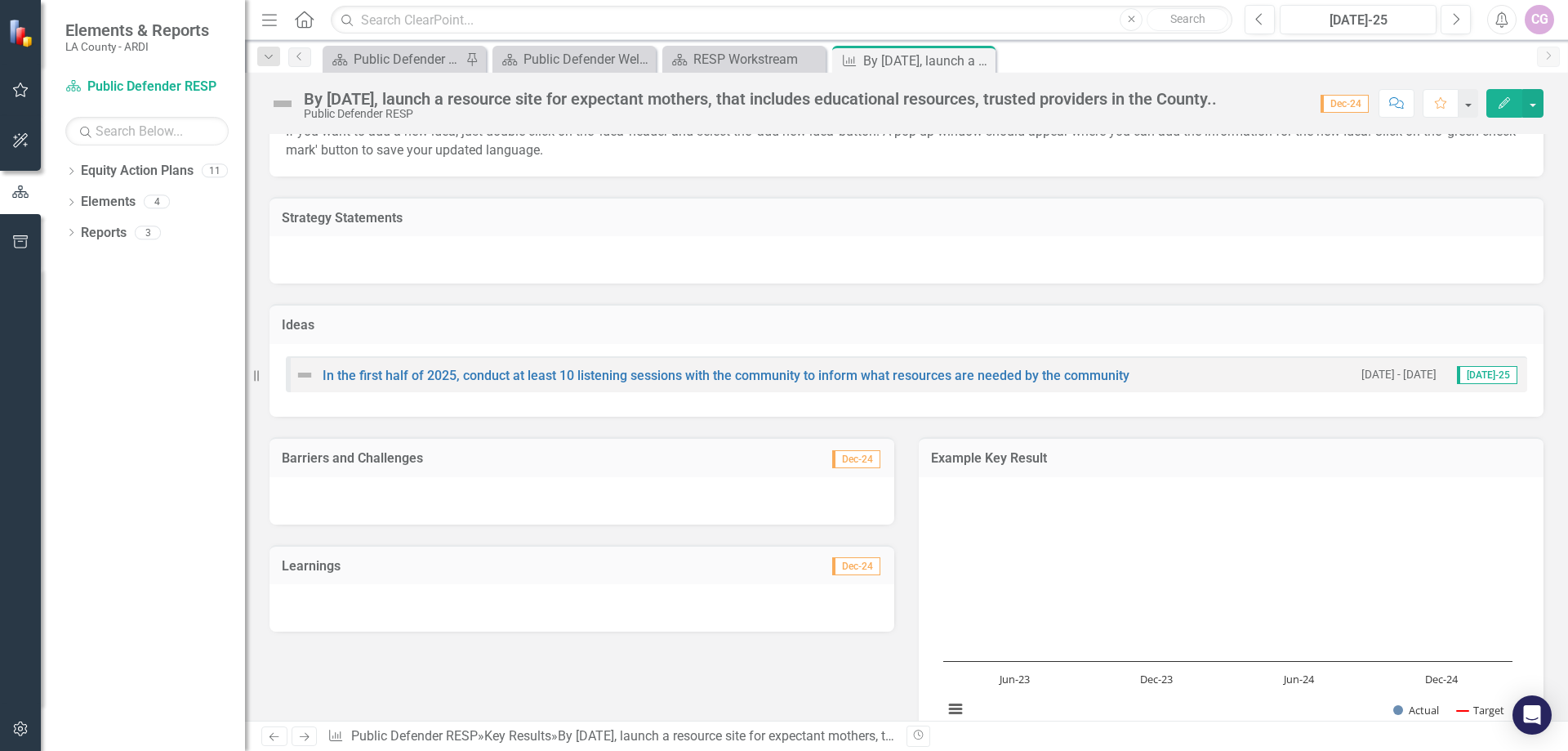
scroll to position [137, 0]
click at [112, 204] on link "Elements" at bounding box center [108, 202] width 54 height 19
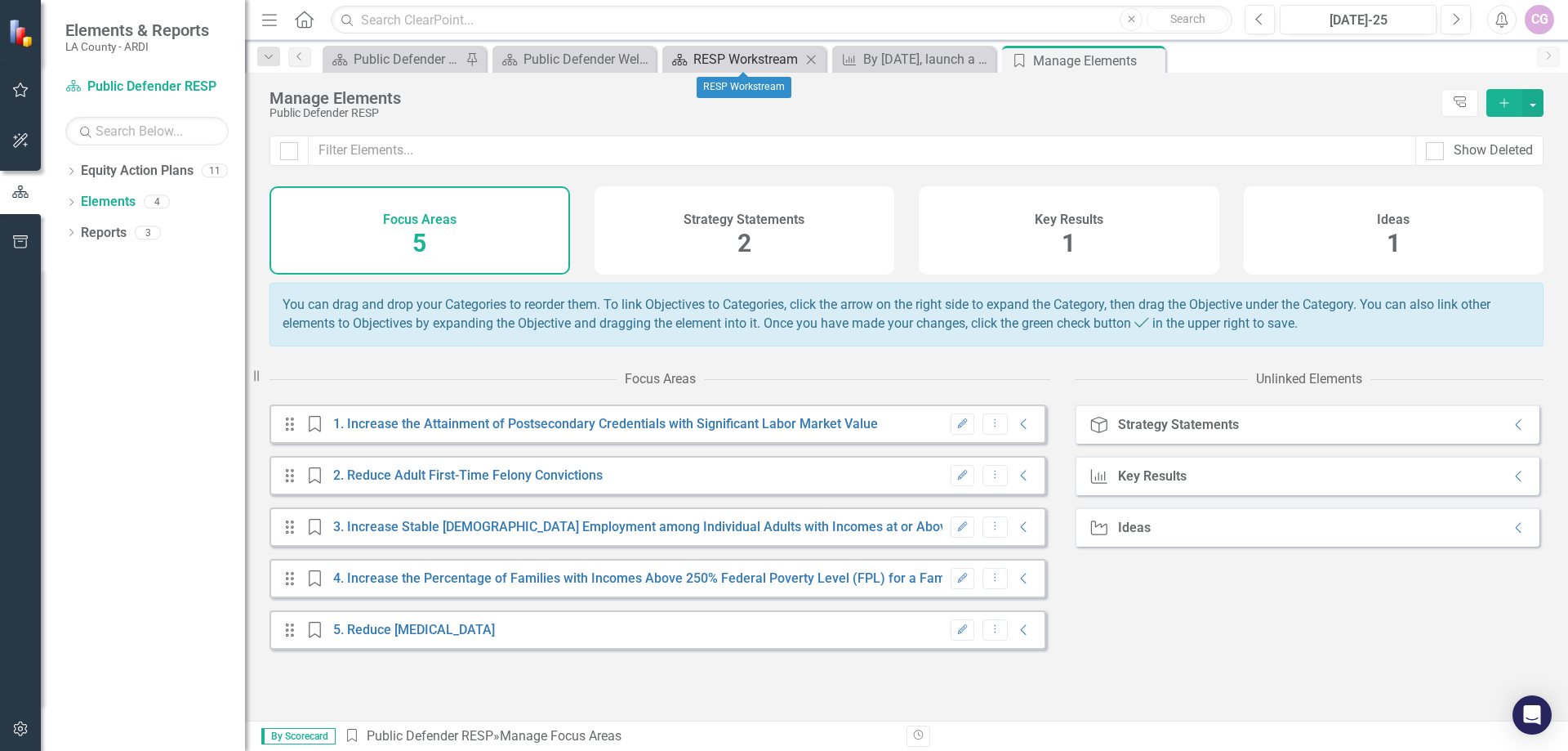
click at [737, 63] on div "RESP Workstream" at bounding box center [747, 59] width 108 height 21
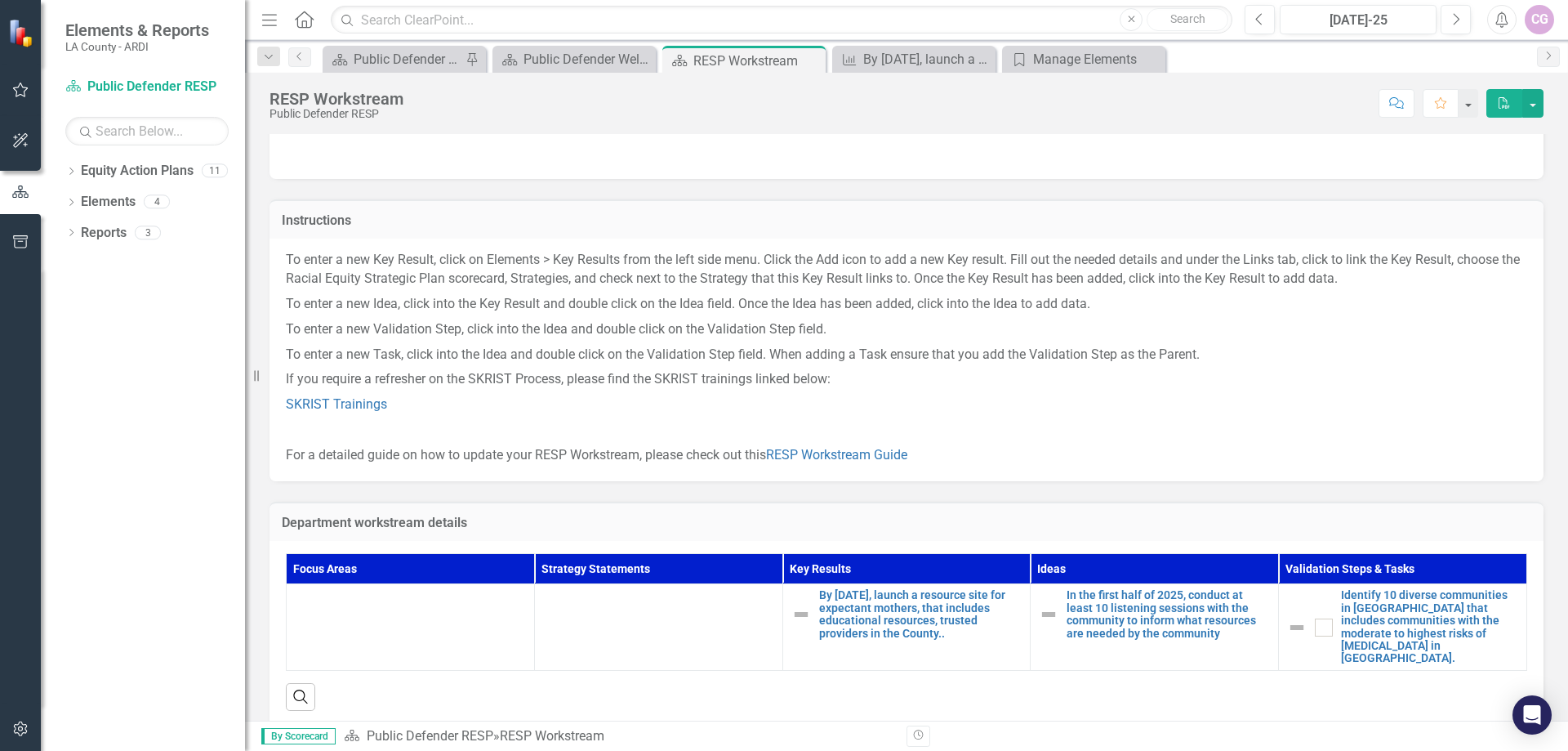
scroll to position [65, 0]
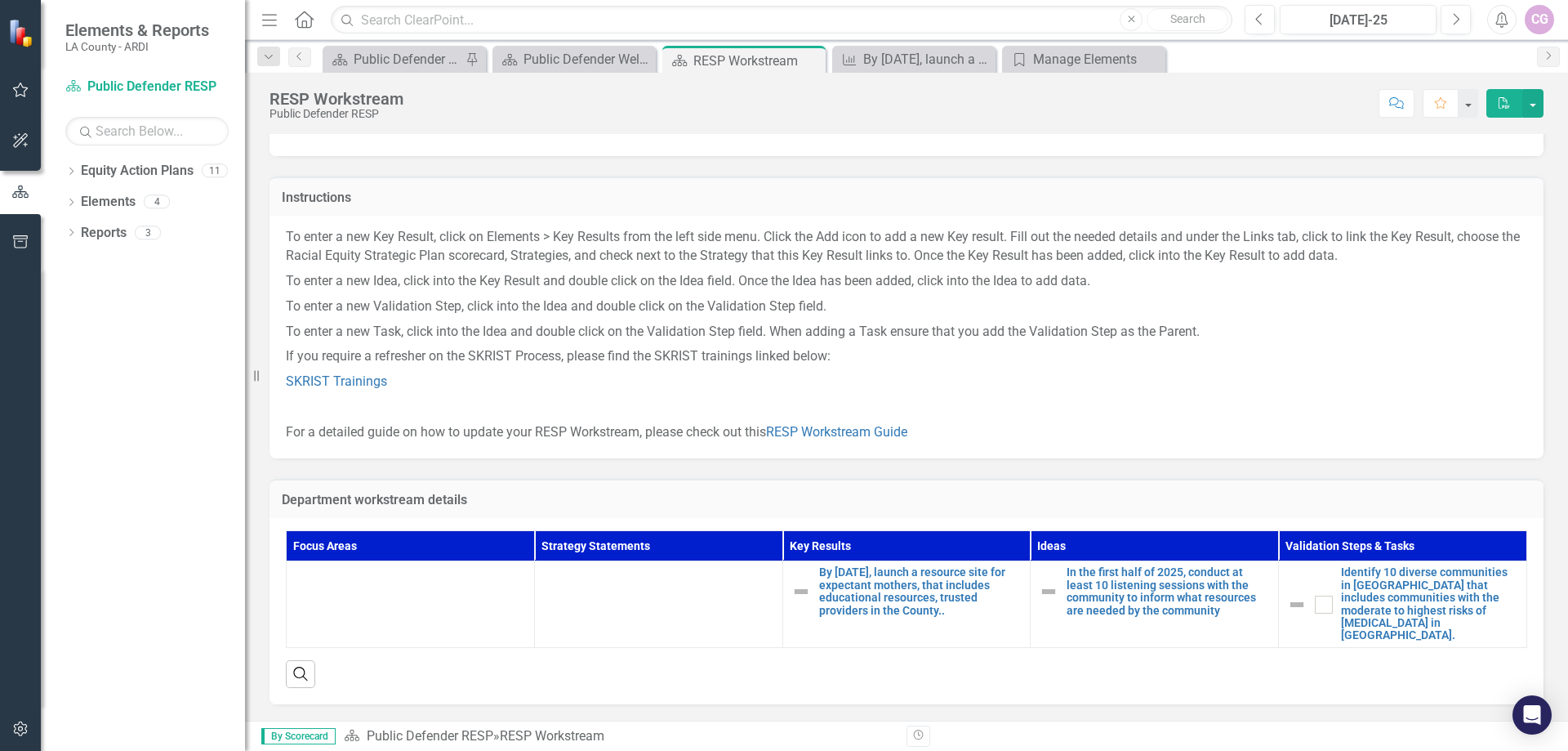
click at [1500, 100] on icon "PDF" at bounding box center [1505, 103] width 15 height 12
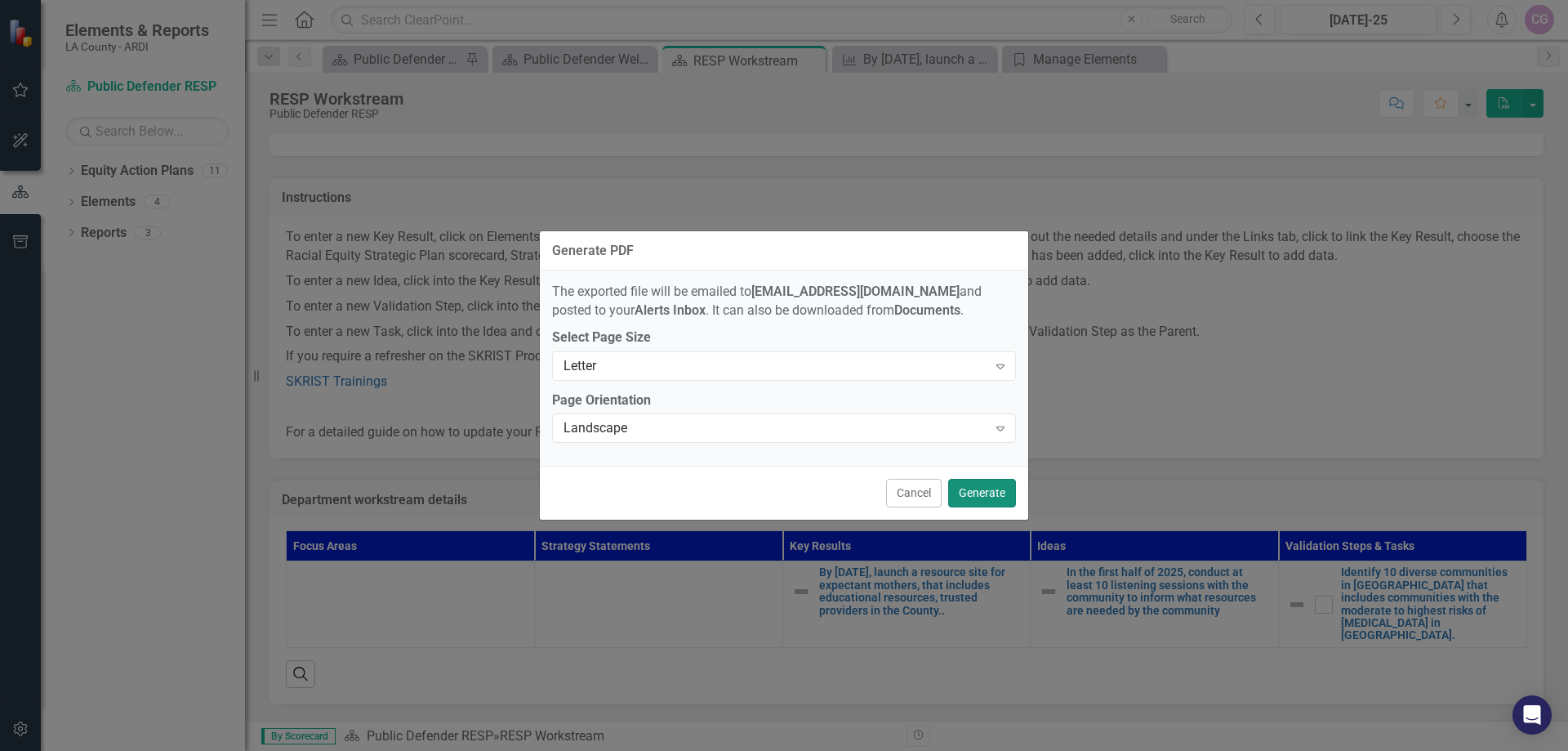
click at [970, 486] on button "Generate" at bounding box center [982, 492] width 67 height 29
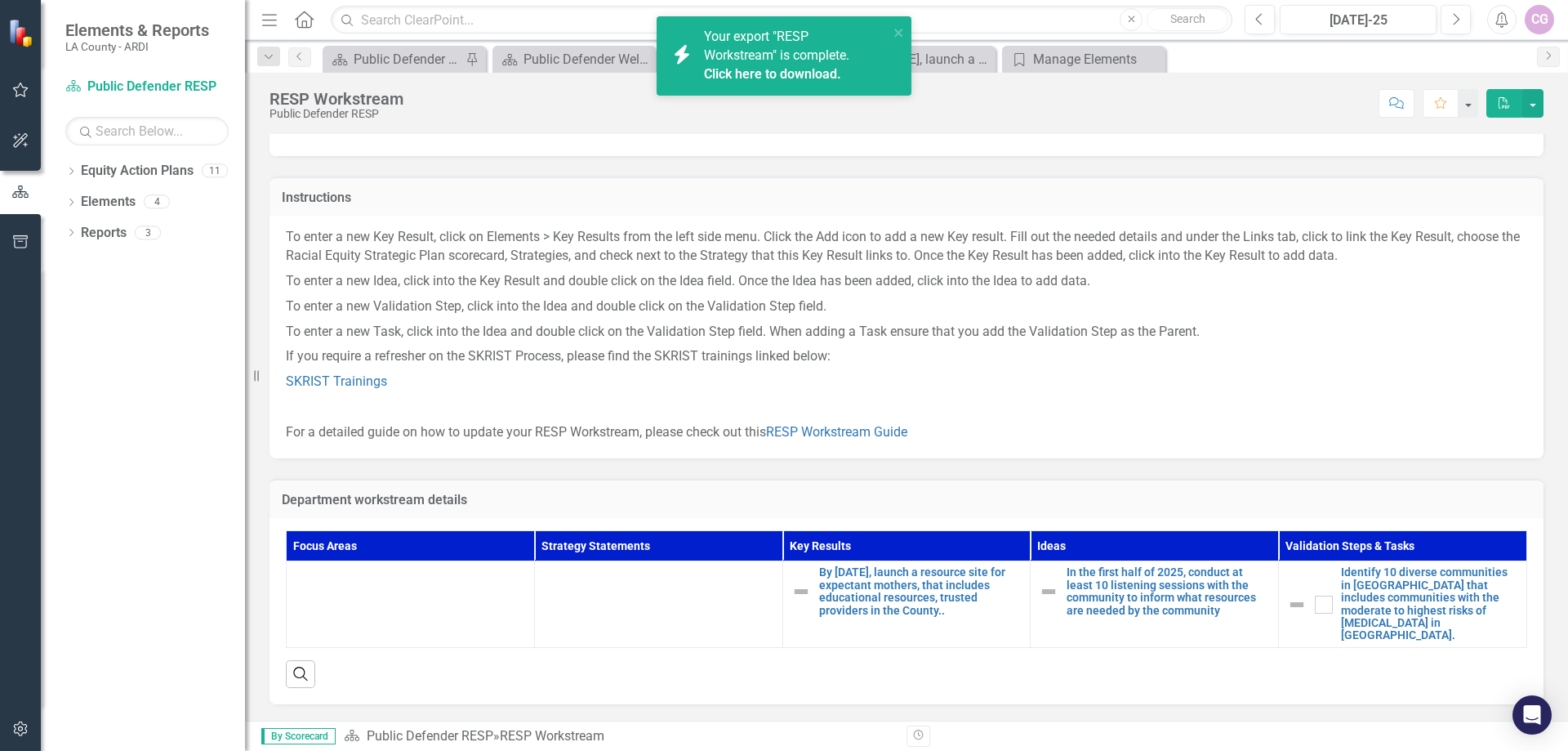
click at [762, 63] on div "Your export "RESP Workstream" is complete. Click here to download." at bounding box center [796, 56] width 184 height 56
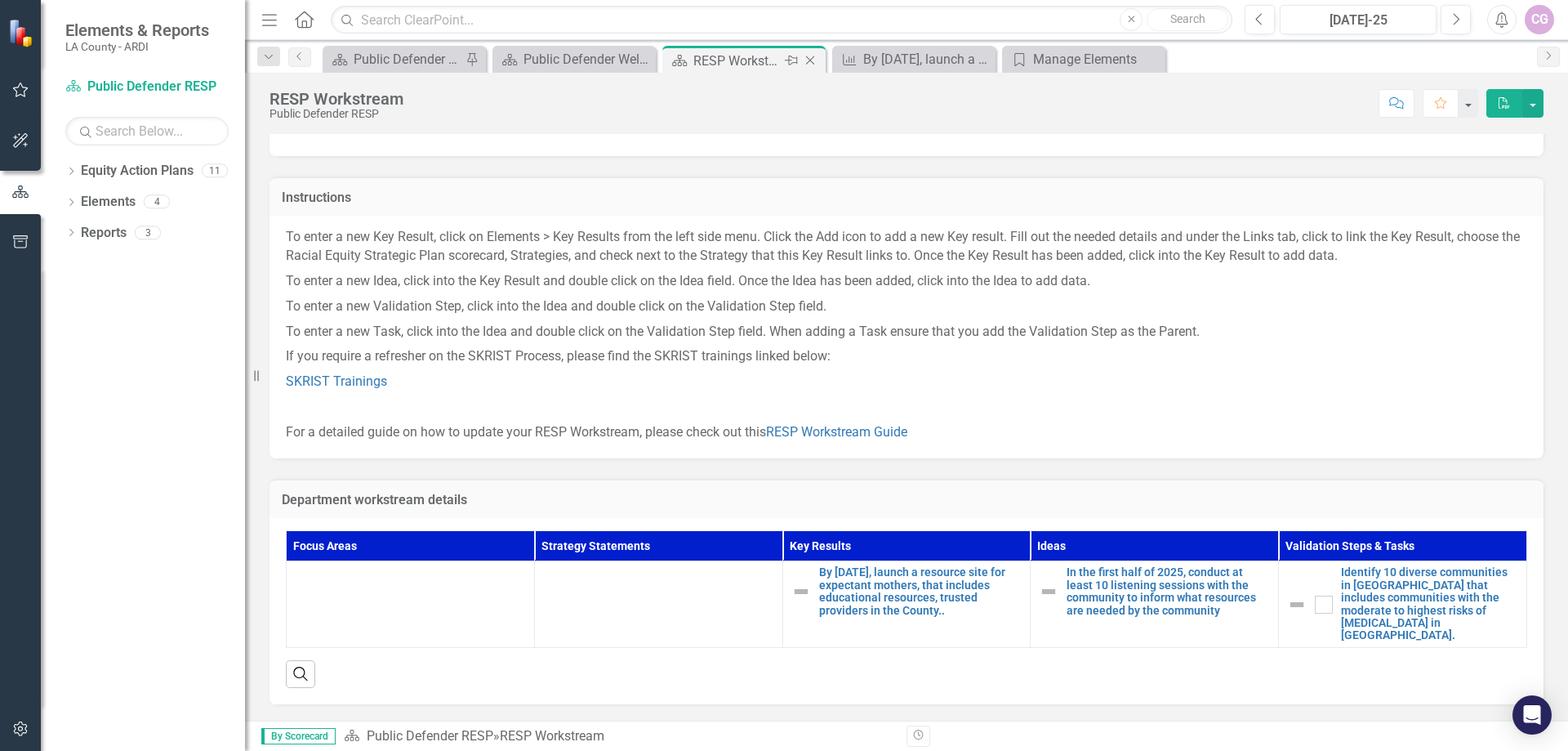
click at [756, 54] on div "RESP Workstream" at bounding box center [737, 61] width 87 height 21
click at [211, 165] on div "11" at bounding box center [215, 170] width 26 height 14
click at [638, 593] on td at bounding box center [658, 604] width 249 height 86
click at [370, 548] on th "Focus Areas" at bounding box center [411, 546] width 249 height 30
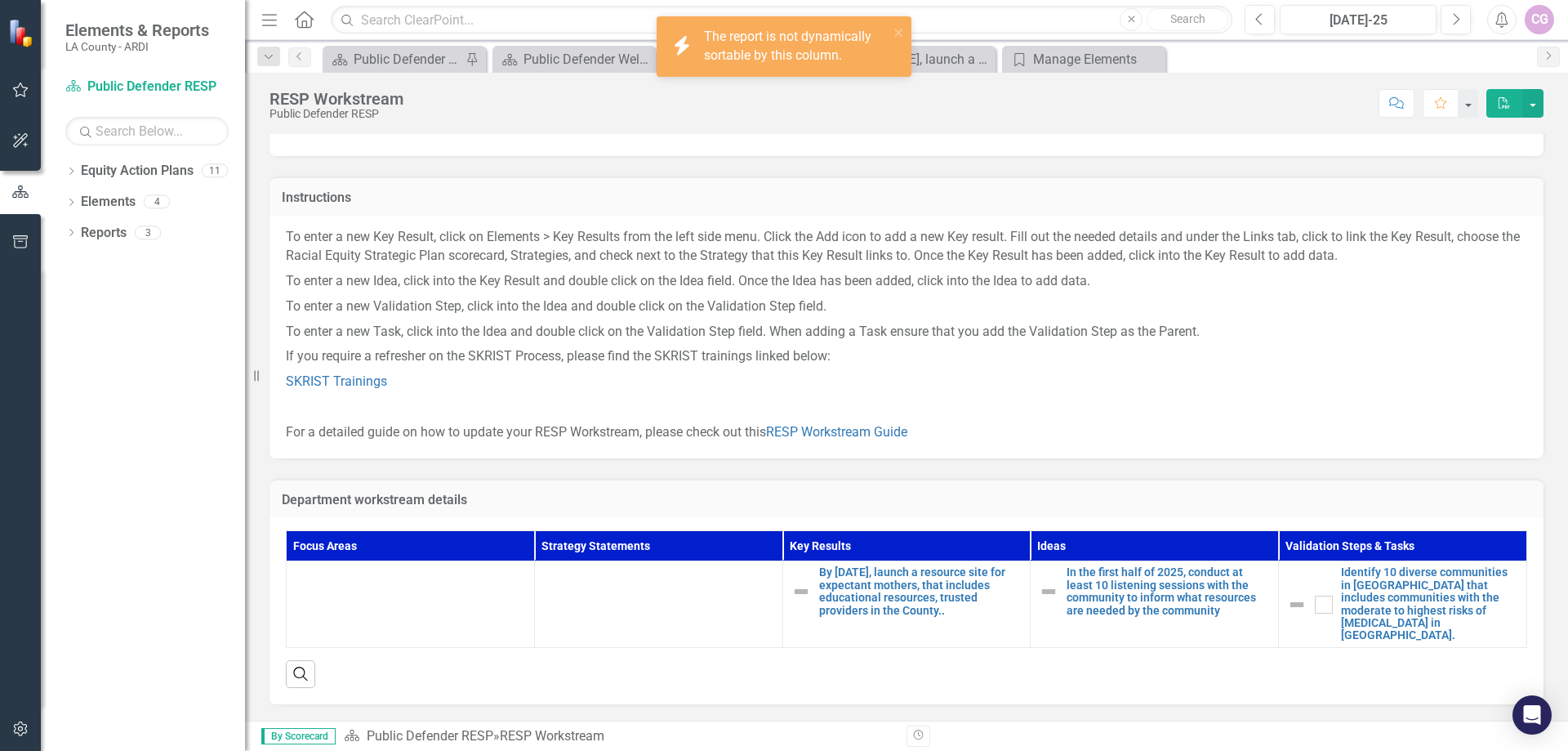
click at [370, 548] on th "Focus Areas" at bounding box center [411, 546] width 249 height 30
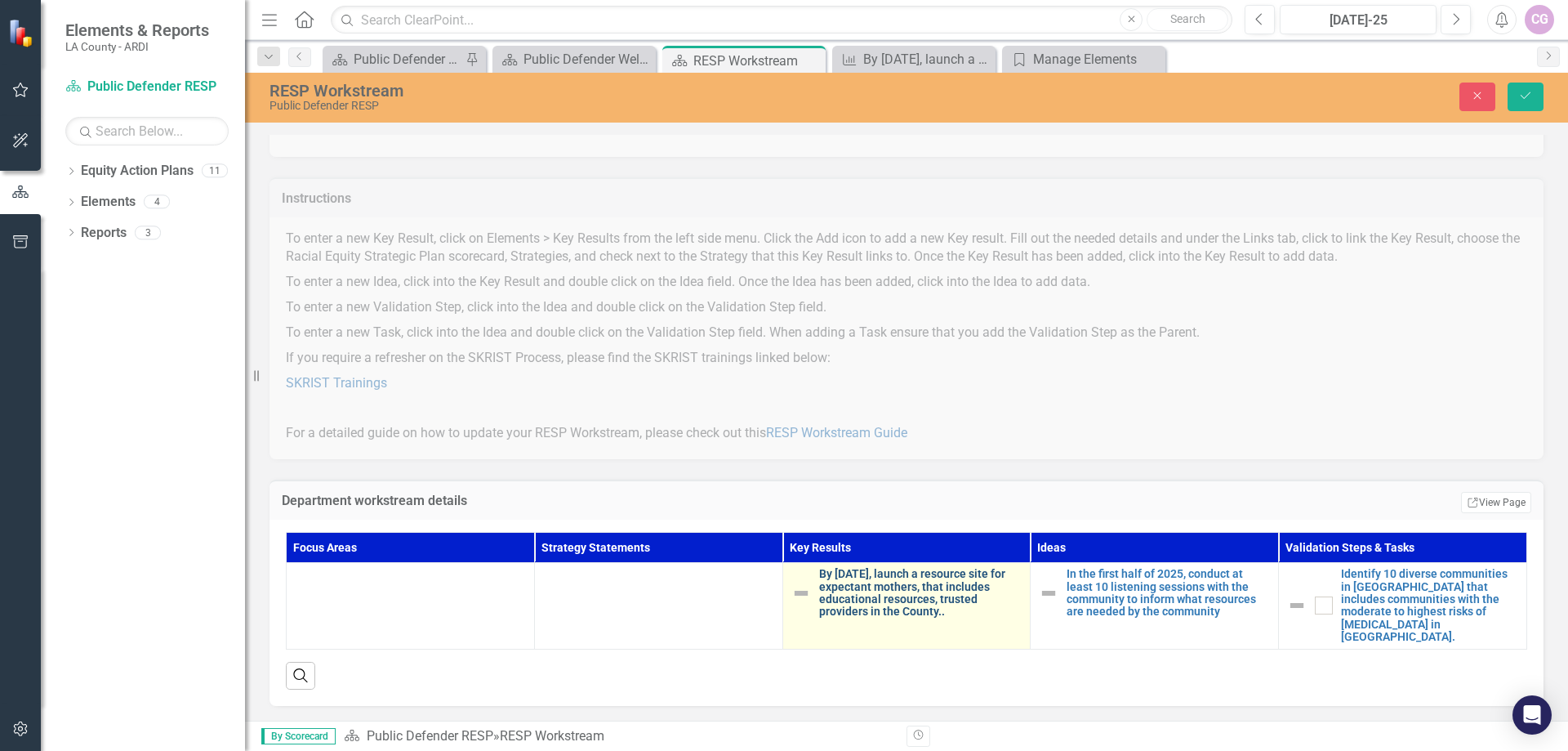
click at [880, 609] on link "By [DATE], launch a resource site for expectant mothers, that includes educatio…" at bounding box center [920, 594] width 203 height 51
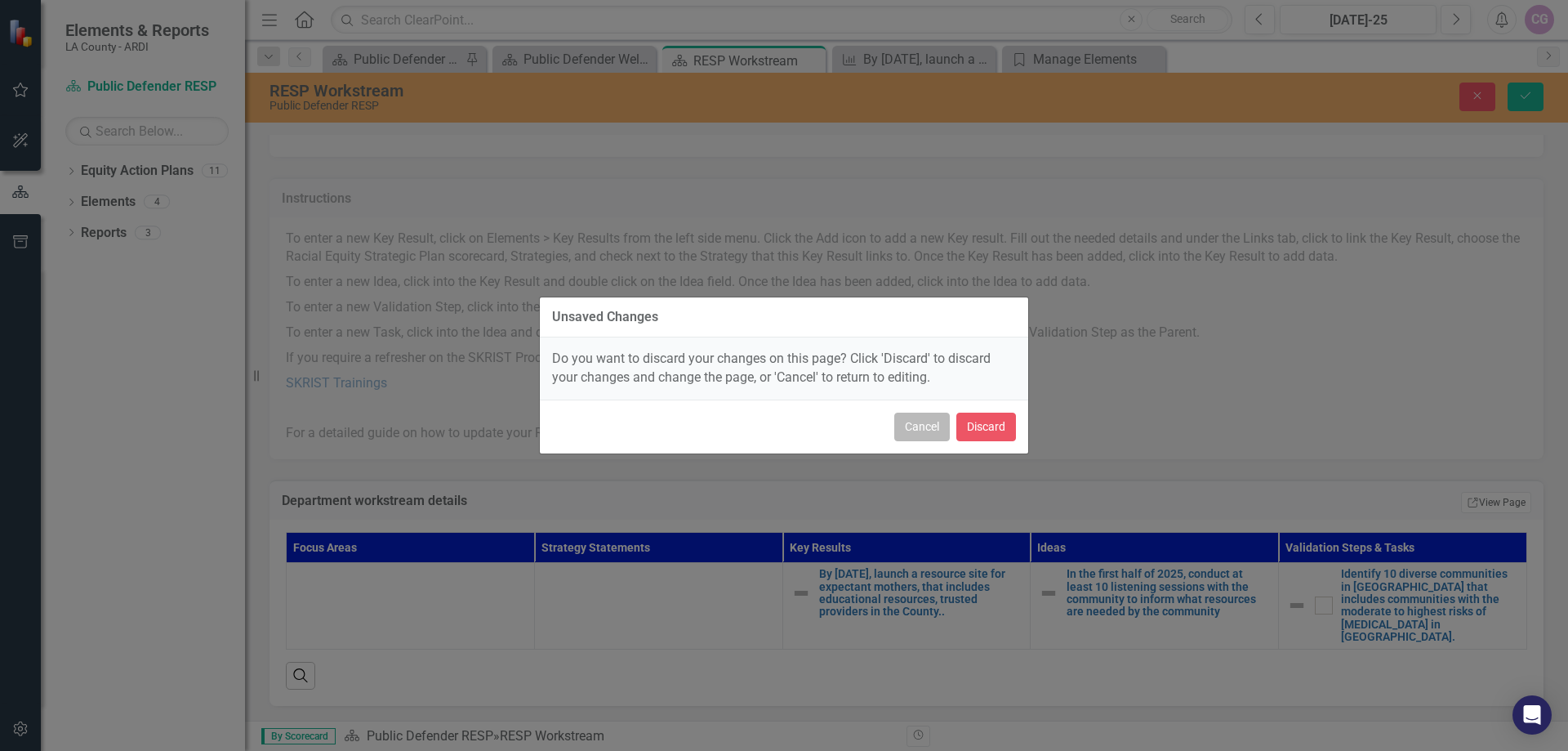
click at [913, 422] on button "Cancel" at bounding box center [921, 427] width 55 height 29
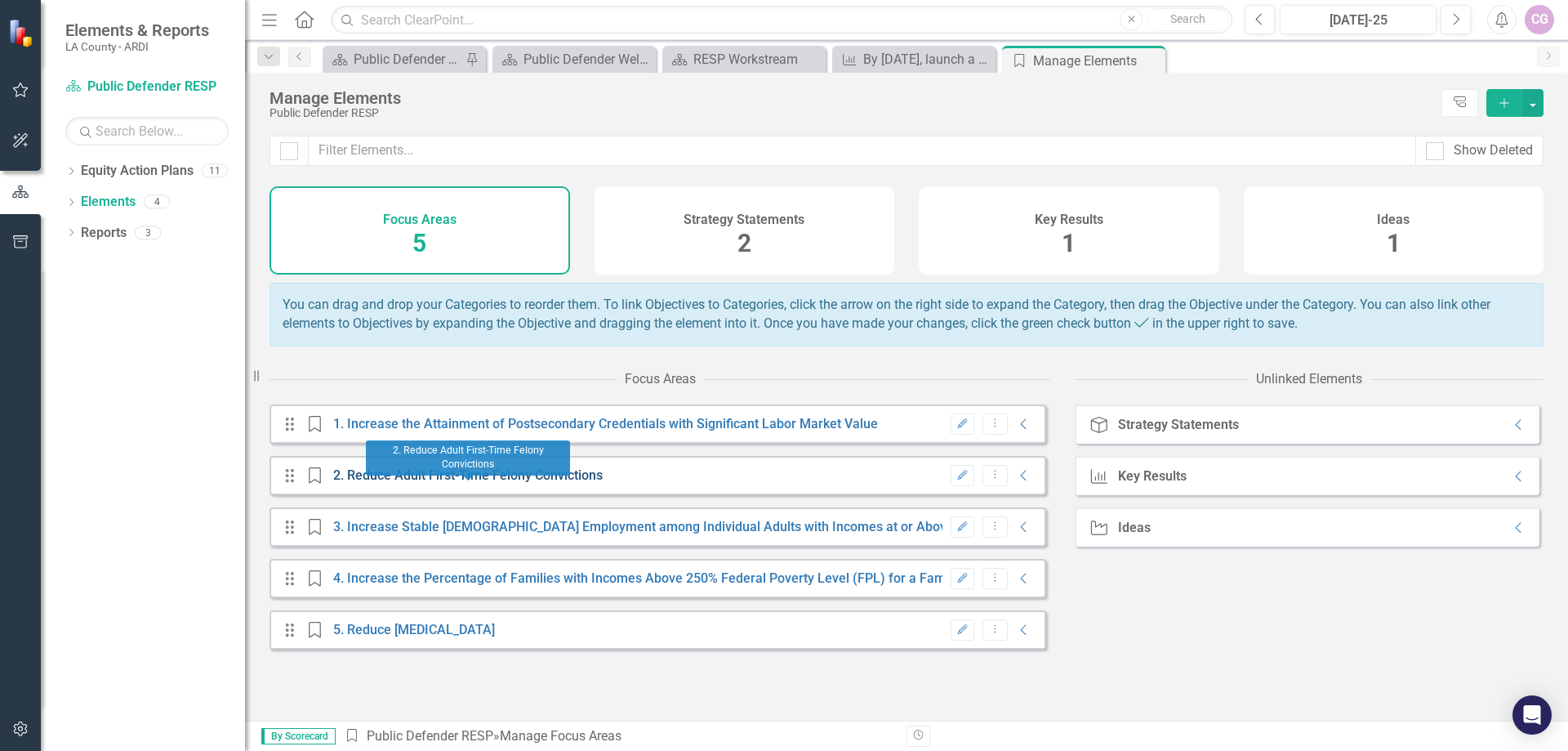
click at [402, 483] on link "2. Reduce Adult First-Time Felony Convictions" at bounding box center [468, 475] width 269 height 16
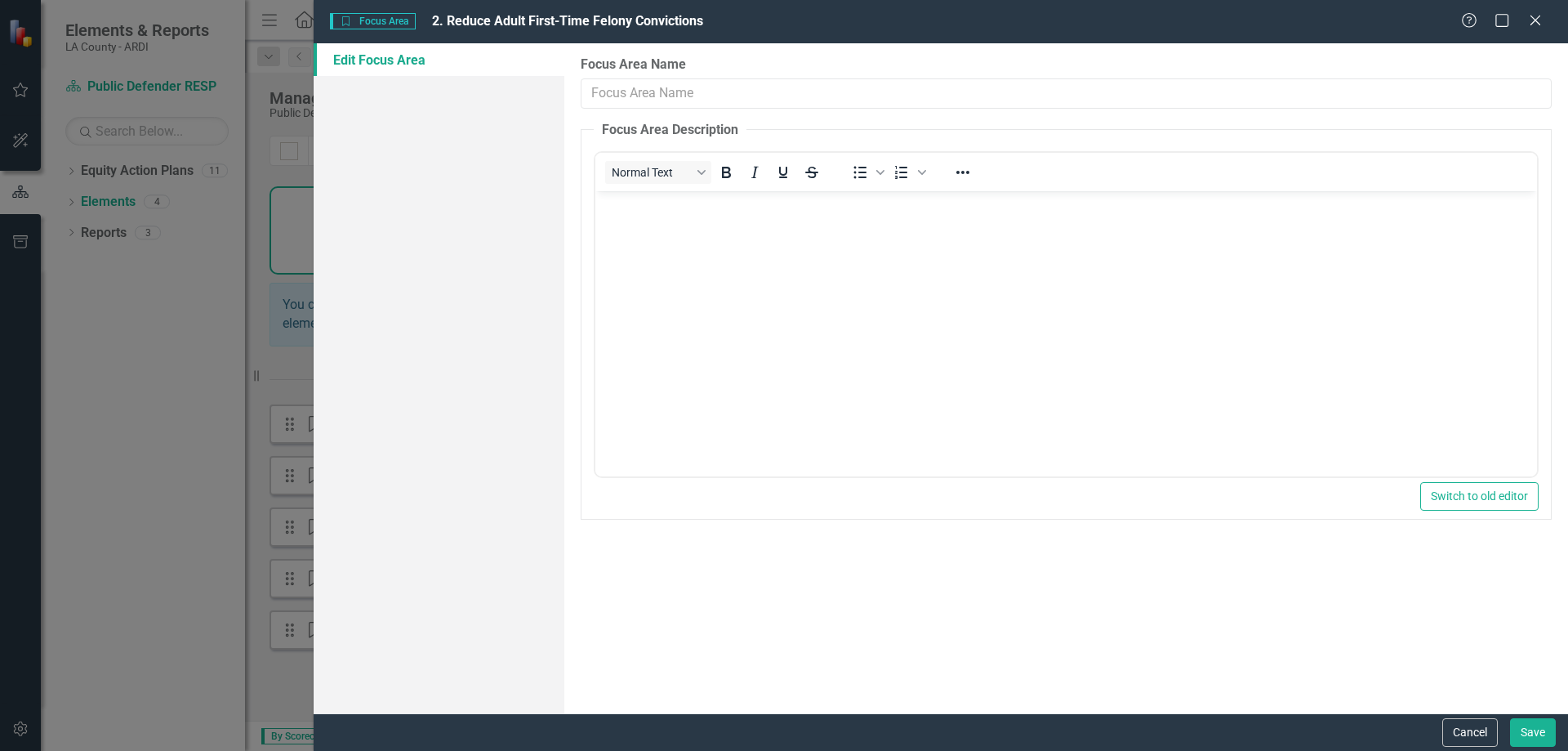
type input "2. Reduce Adult First-Time Felony Convictions"
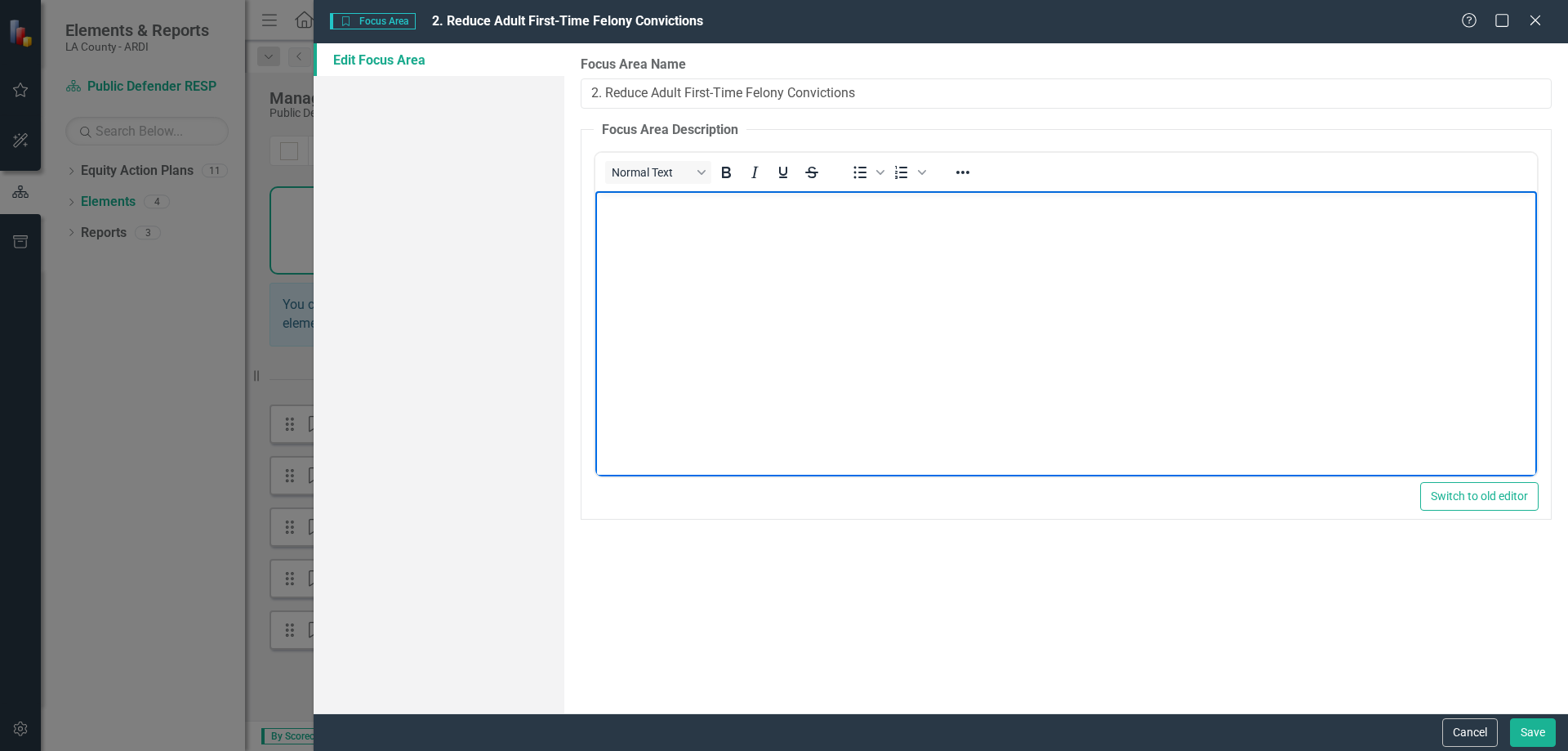
click at [630, 212] on p "Rich Text Area. Press ALT-0 for help." at bounding box center [1066, 205] width 933 height 20
click at [962, 205] on p "PD will focus during the rating period on strategies that involve utilizing div…" at bounding box center [1066, 205] width 933 height 20
click at [1537, 732] on button "Save" at bounding box center [1533, 732] width 46 height 29
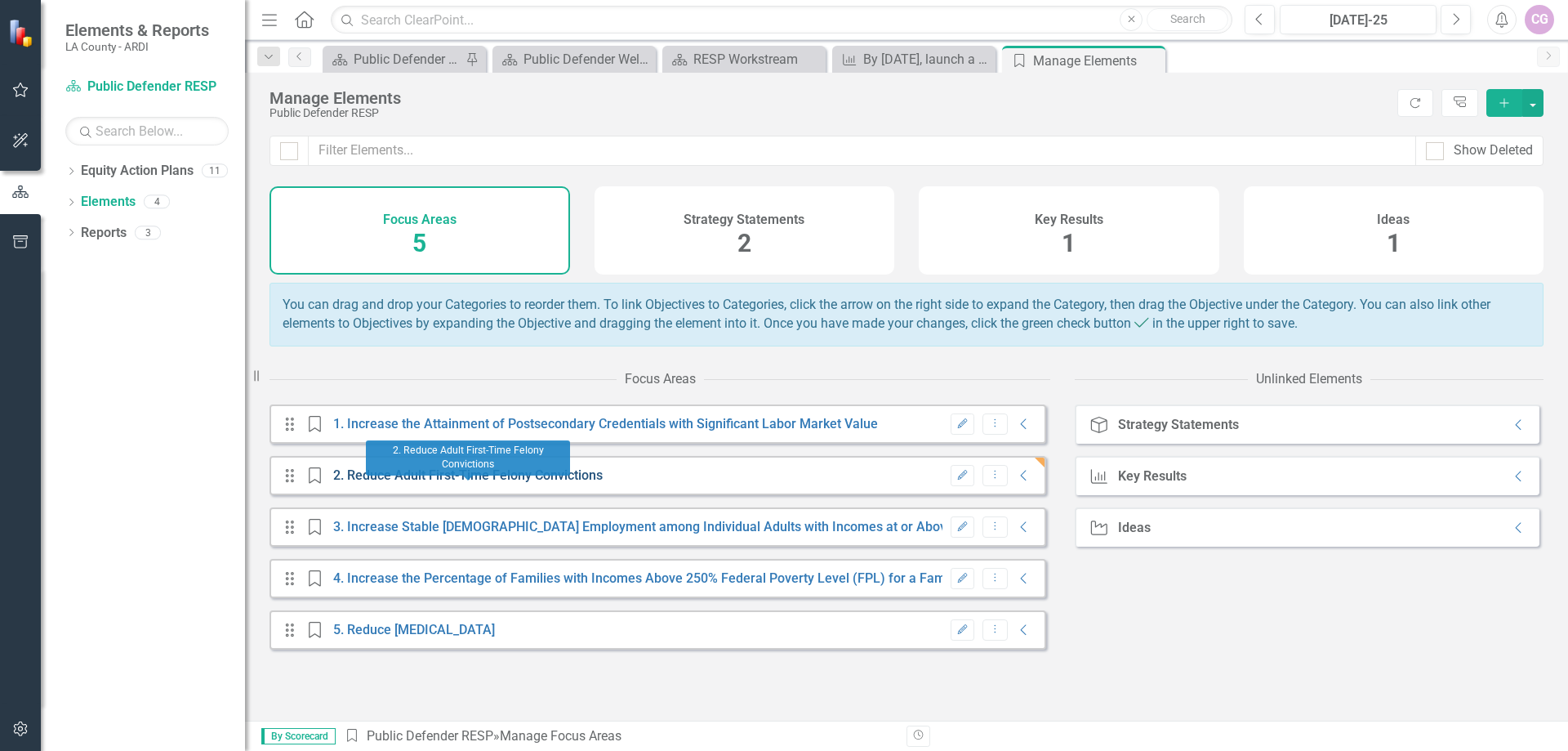
click at [431, 483] on link "2. Reduce Adult First-Time Felony Convictions" at bounding box center [468, 475] width 269 height 16
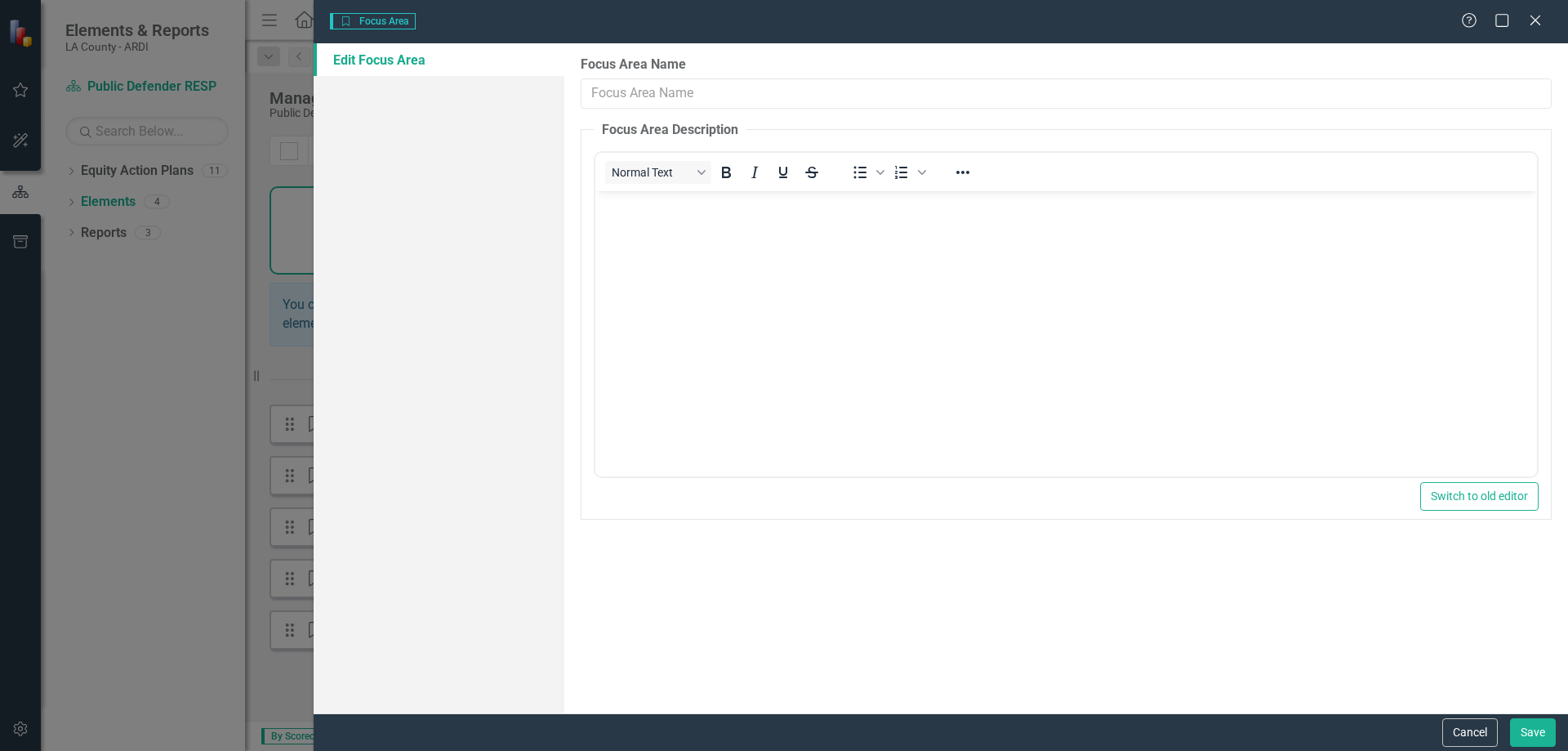
type input "2. Reduce Adult First-Time Felony Convictions"
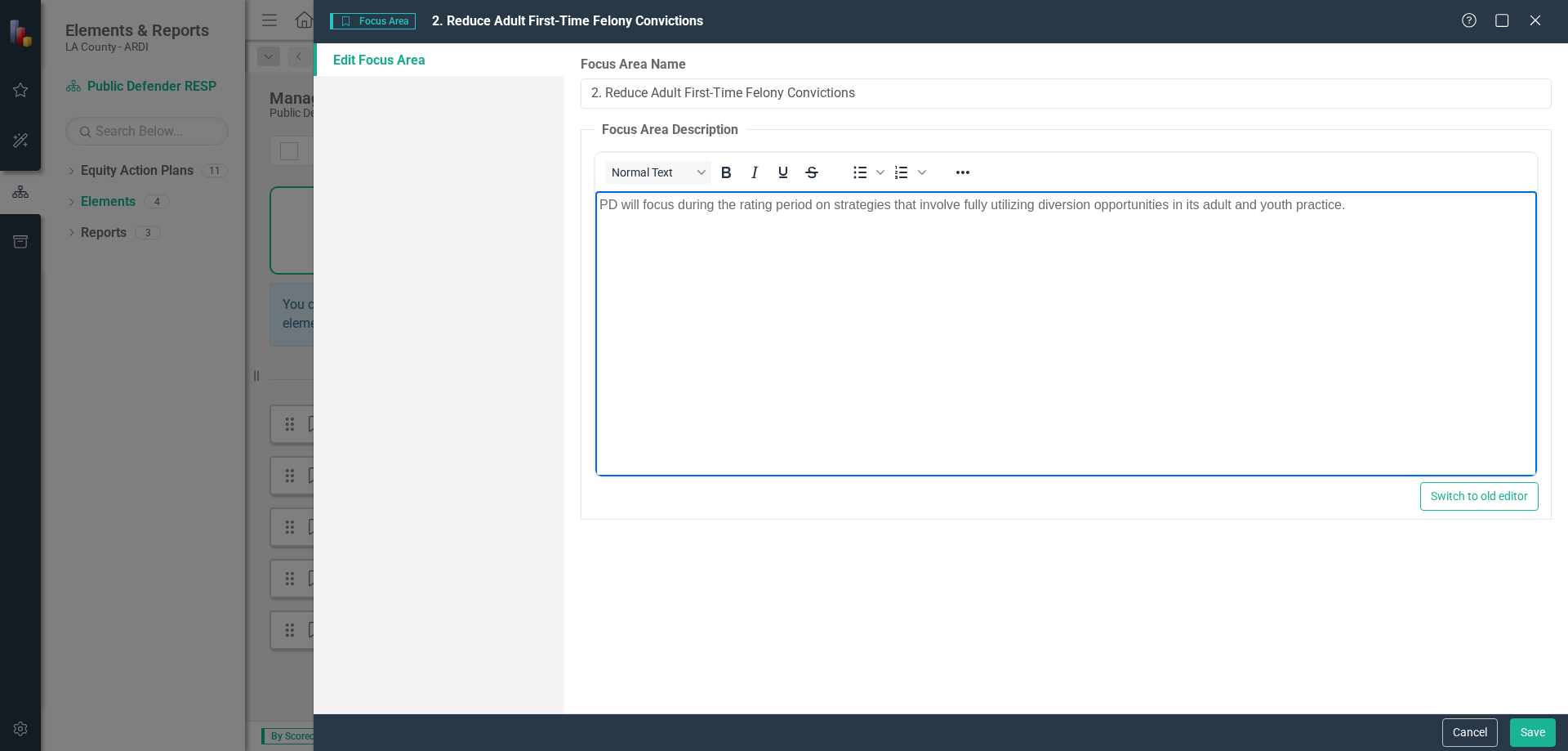
click at [1370, 208] on p "PD will focus during the rating period on strategies that involve fully utilizi…" at bounding box center [1066, 205] width 933 height 20
click at [598, 233] on body "PD will focus during the rating period on strategies that involve fully utilizi…" at bounding box center [1066, 314] width 942 height 245
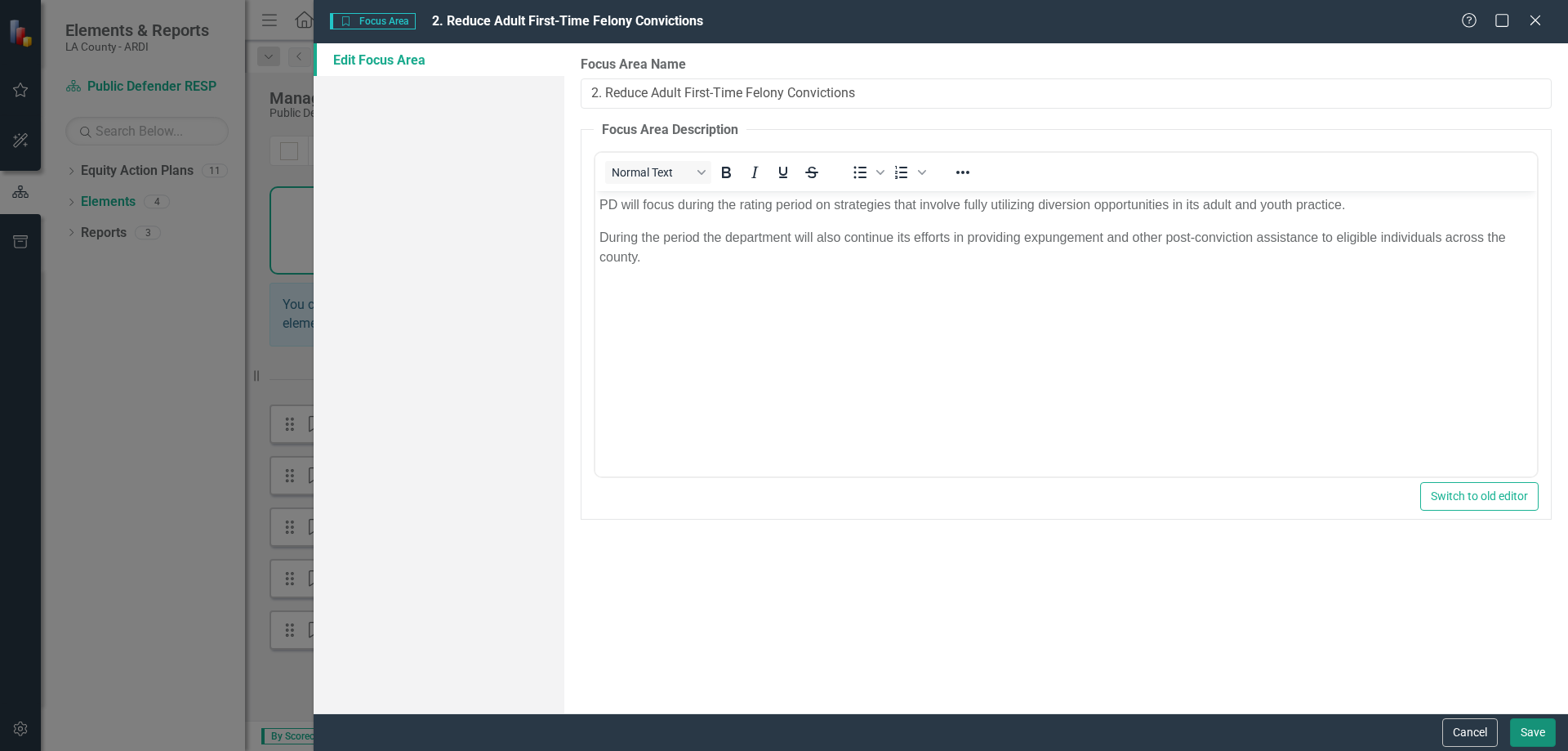
click at [1532, 730] on button "Save" at bounding box center [1533, 732] width 46 height 29
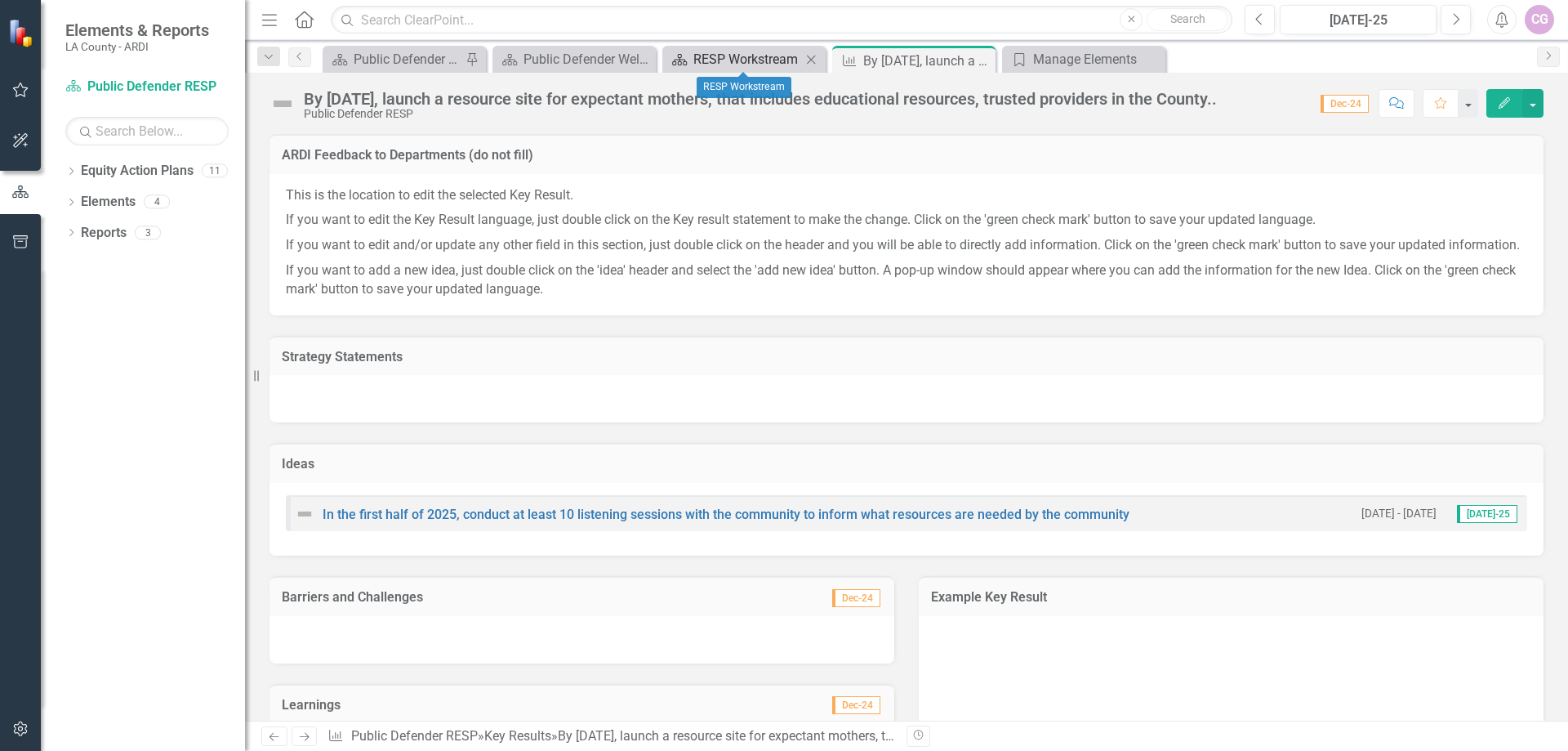
click at [731, 66] on div "RESP Workstream" at bounding box center [747, 59] width 108 height 21
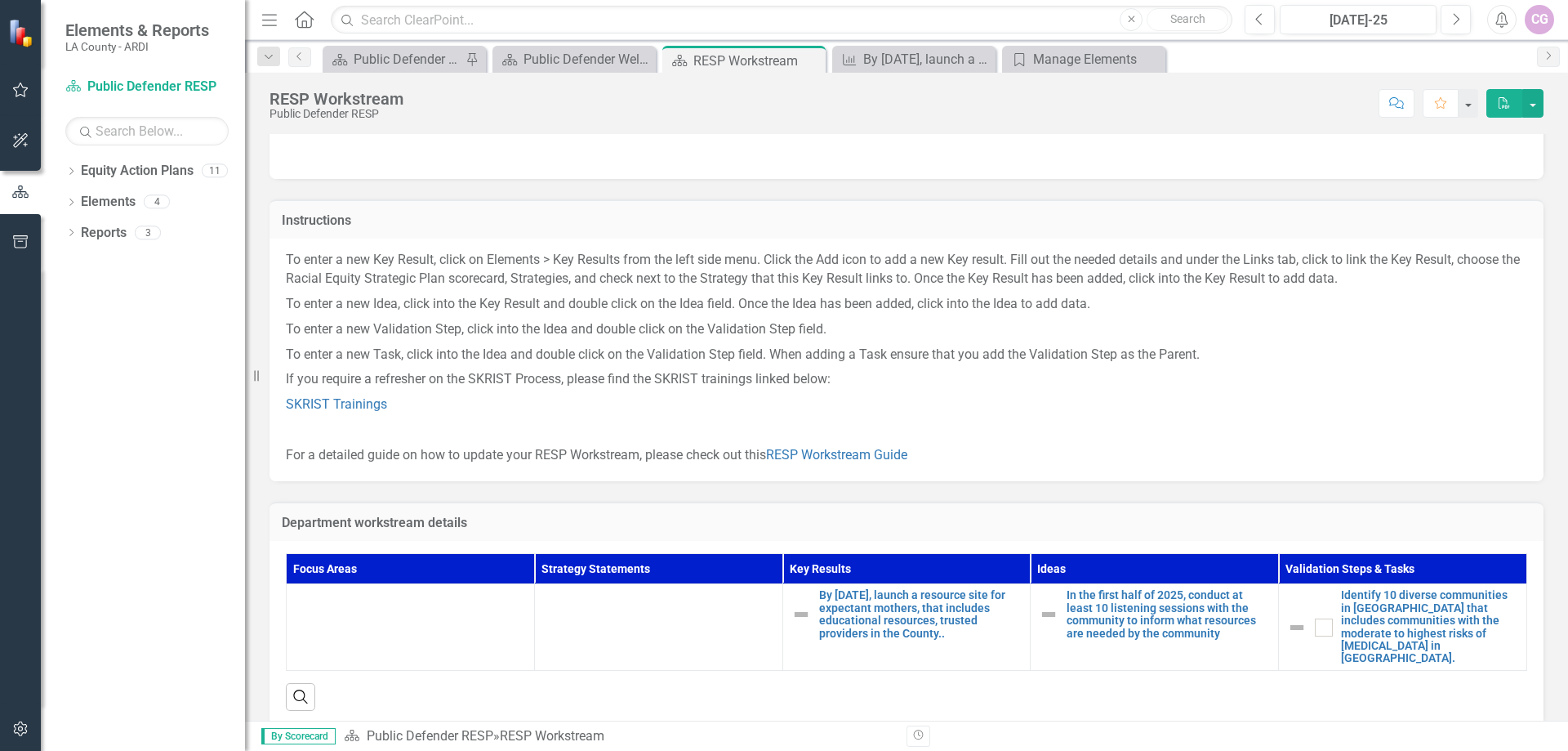
scroll to position [65, 0]
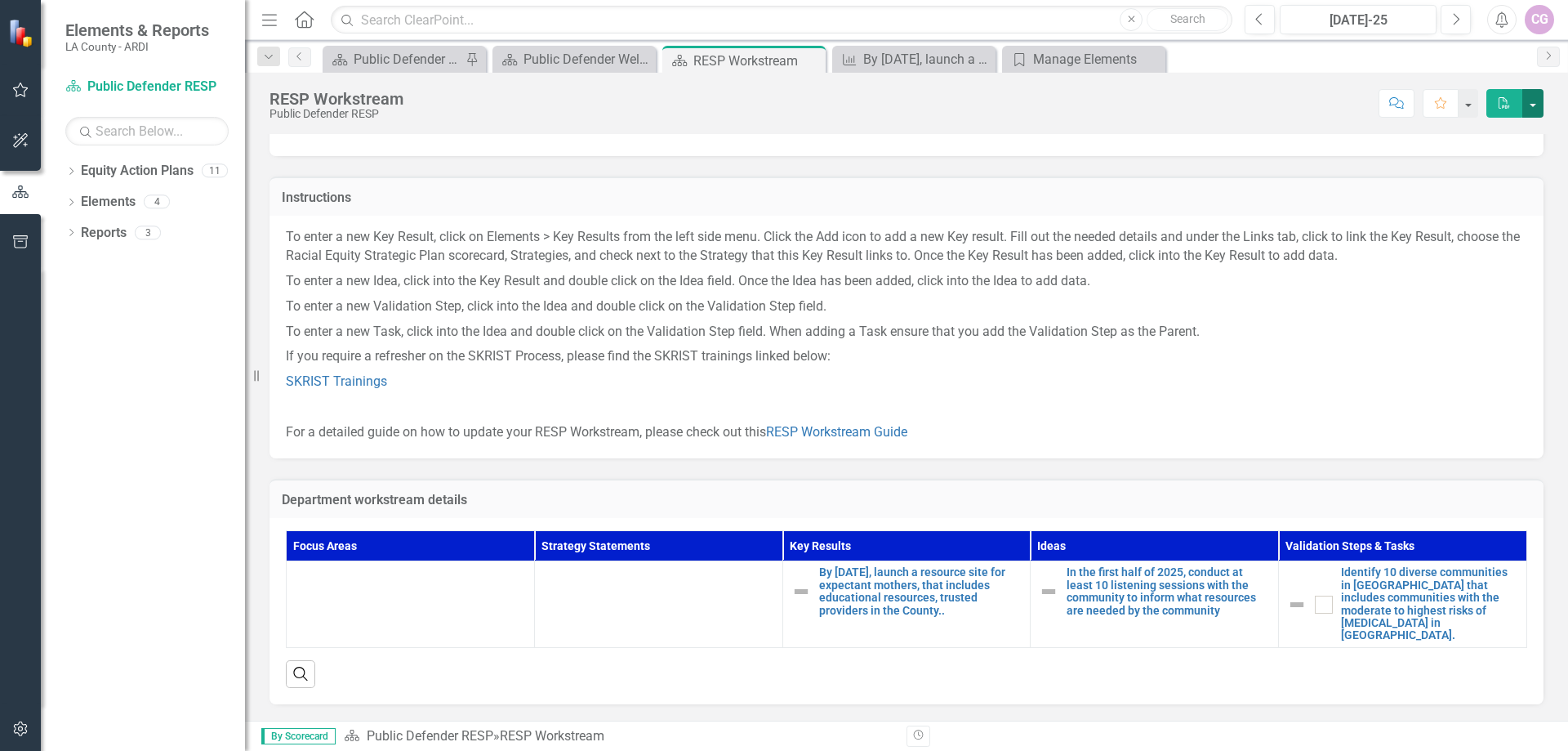
click at [1531, 99] on button "button" at bounding box center [1533, 103] width 21 height 29
click at [1307, 102] on div "Score: N/A [DATE]-25 Completed Comment Favorite PDF" at bounding box center [977, 103] width 1132 height 28
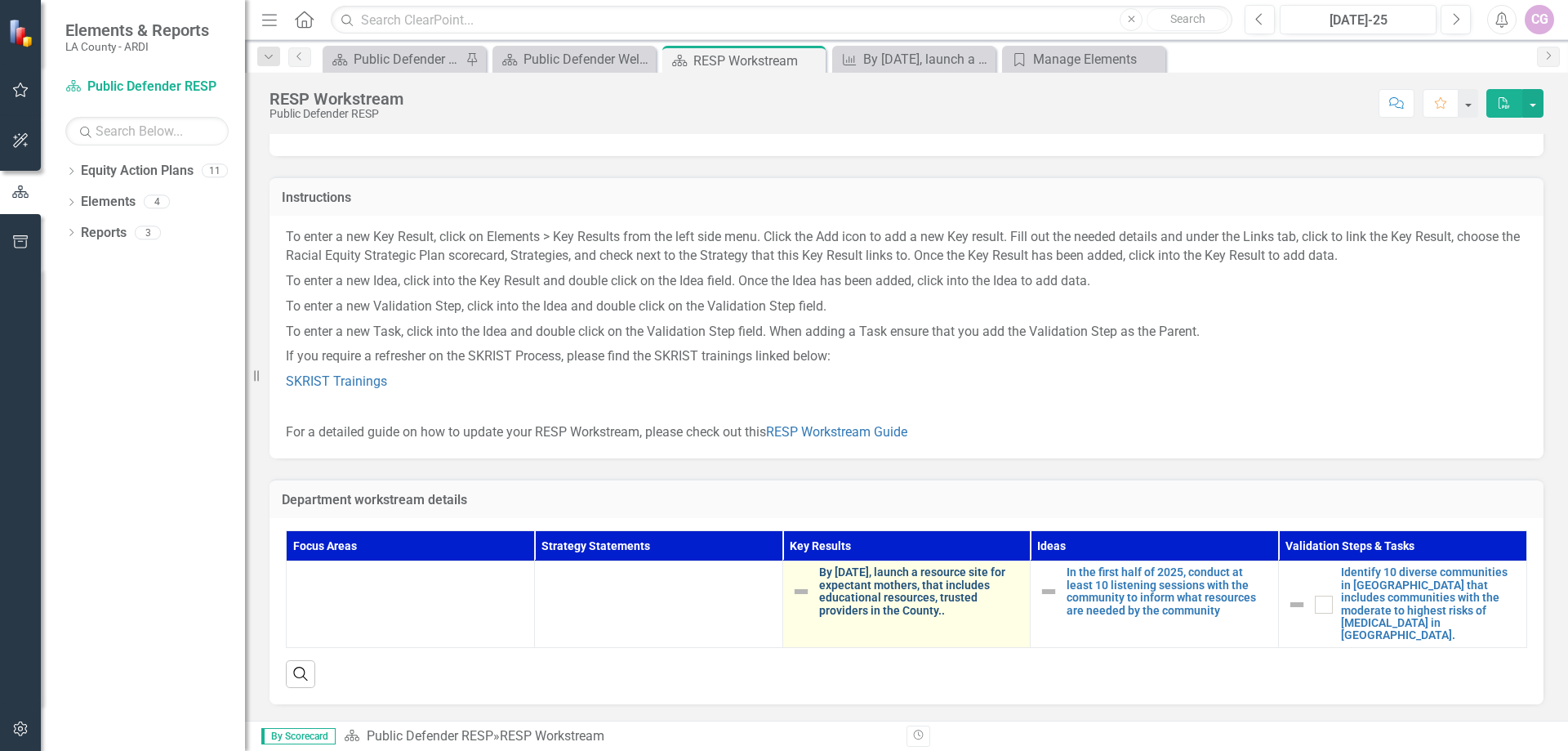
click at [870, 594] on link "By [DATE], launch a resource site for expectant mothers, that includes educatio…" at bounding box center [920, 592] width 203 height 51
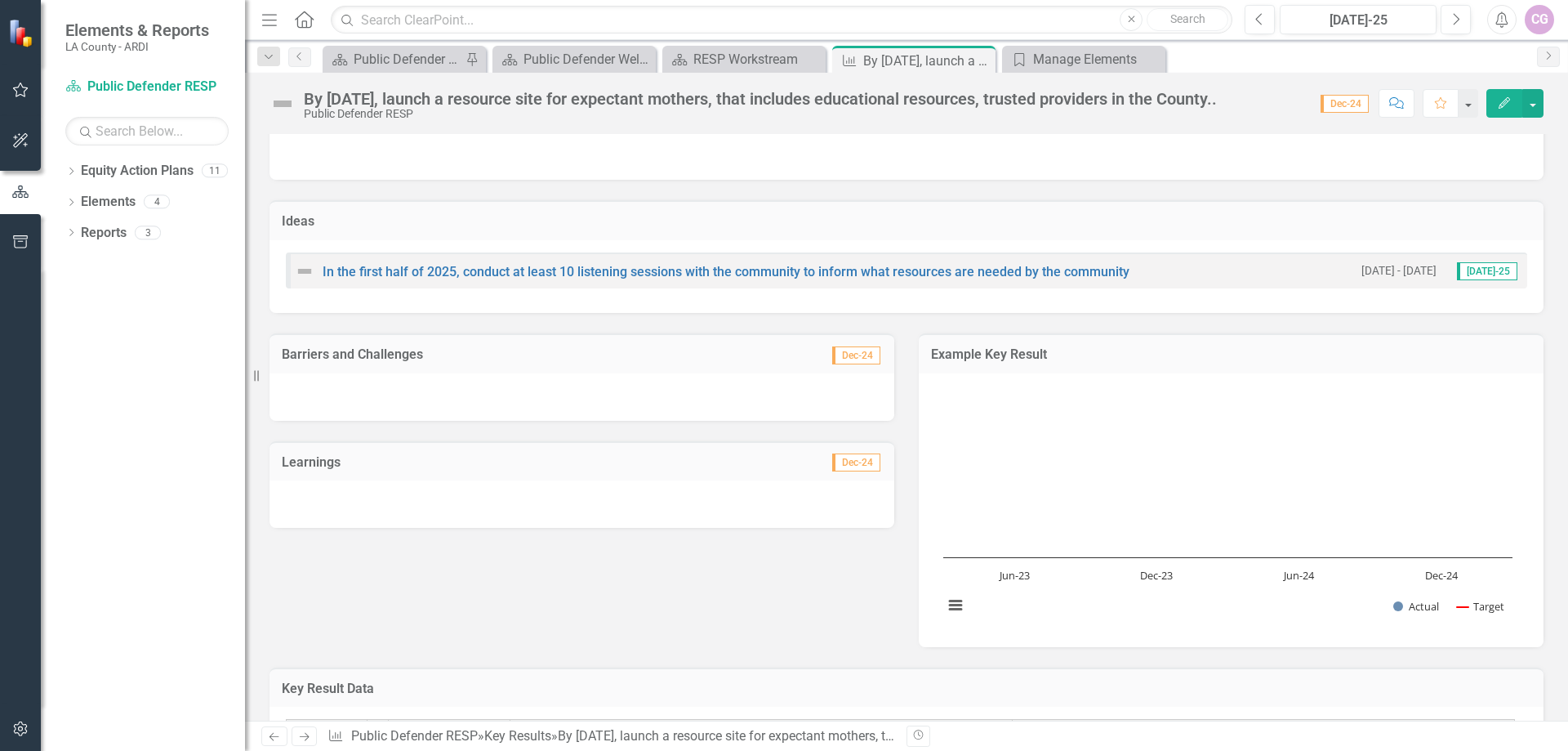
scroll to position [245, 0]
click at [1503, 100] on icon "Edit" at bounding box center [1505, 103] width 15 height 12
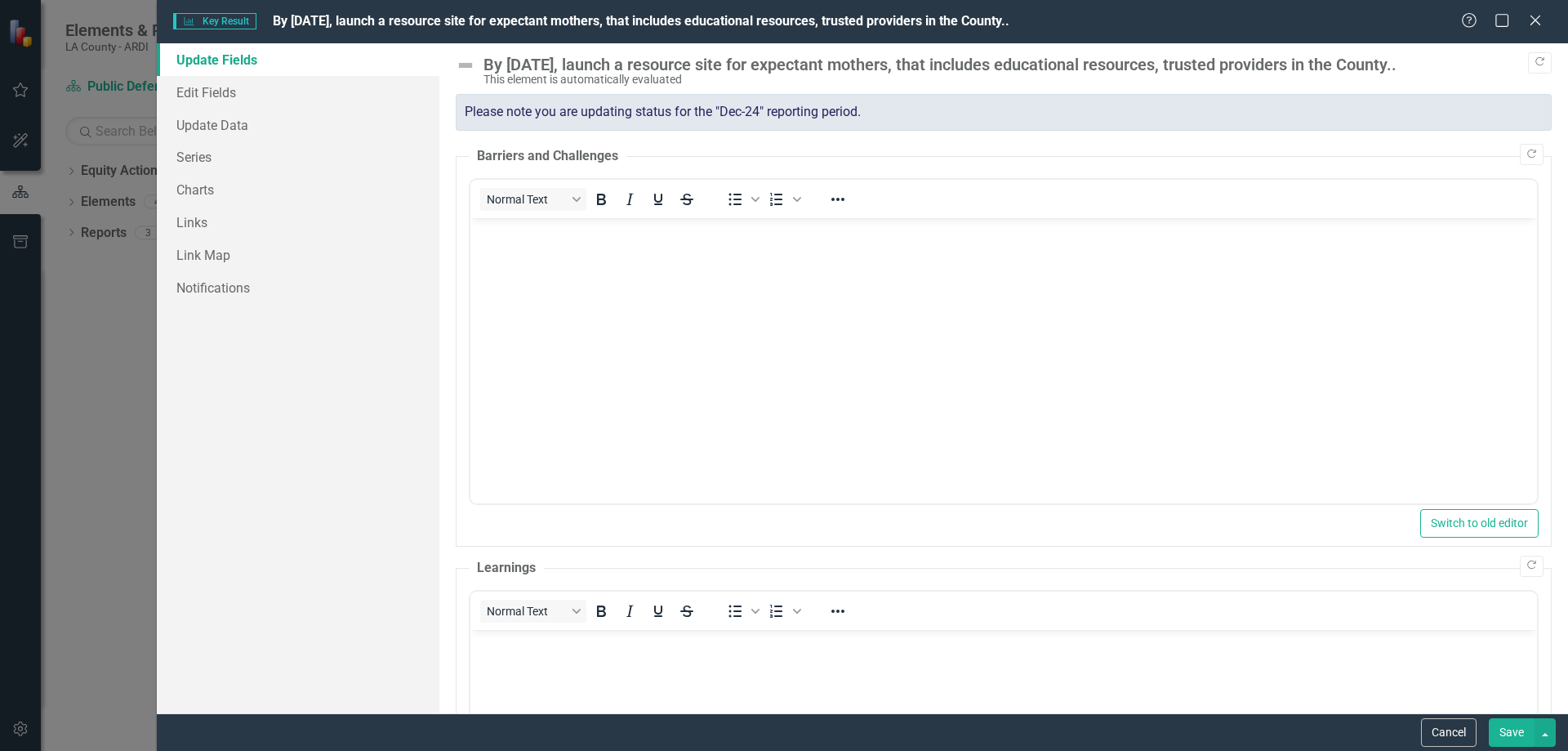
scroll to position [0, 0]
click at [211, 85] on link "Edit Fields" at bounding box center [298, 92] width 282 height 33
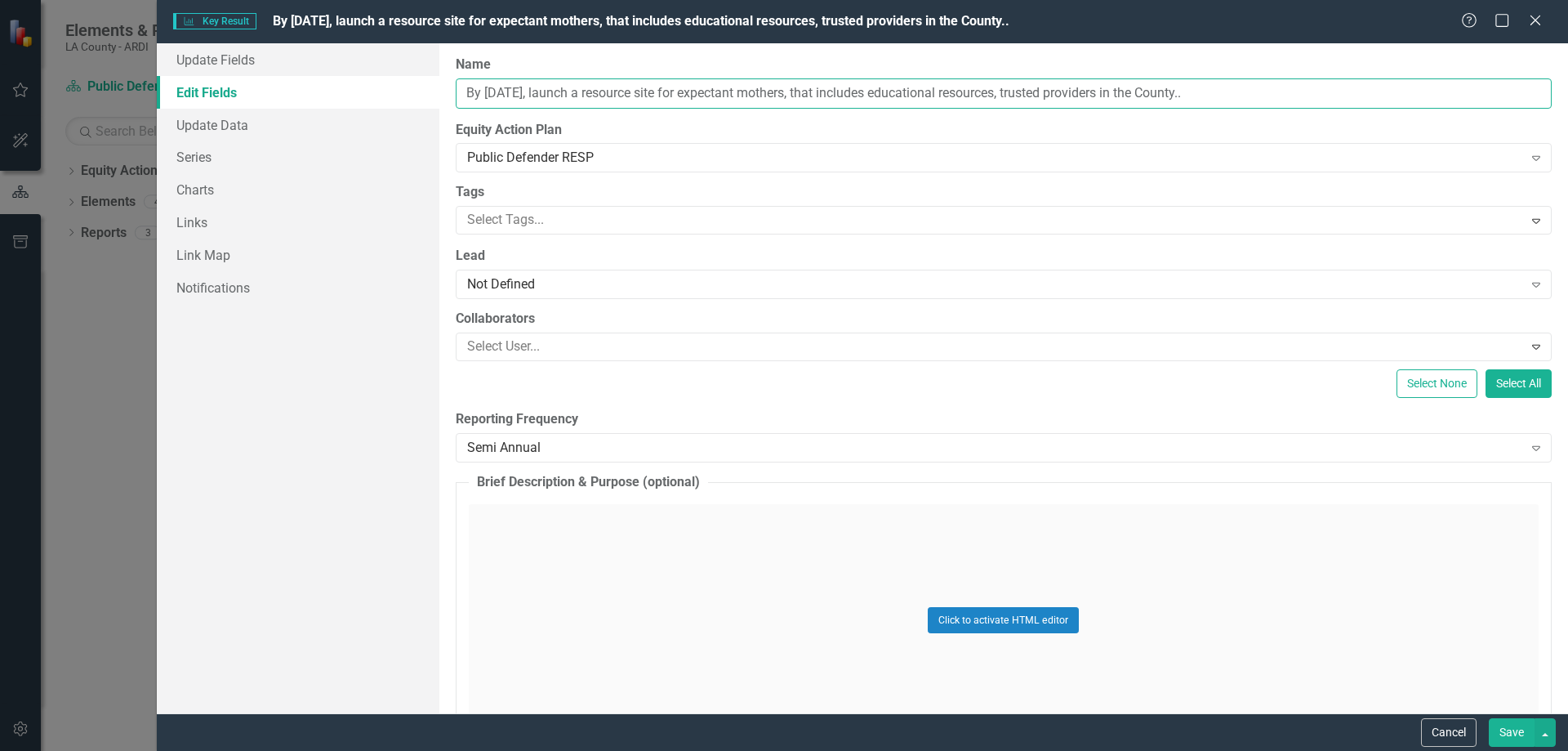
click at [1272, 91] on input "By [DATE], launch a resource site for expectant mothers, that includes educatio…" at bounding box center [1004, 93] width 1096 height 30
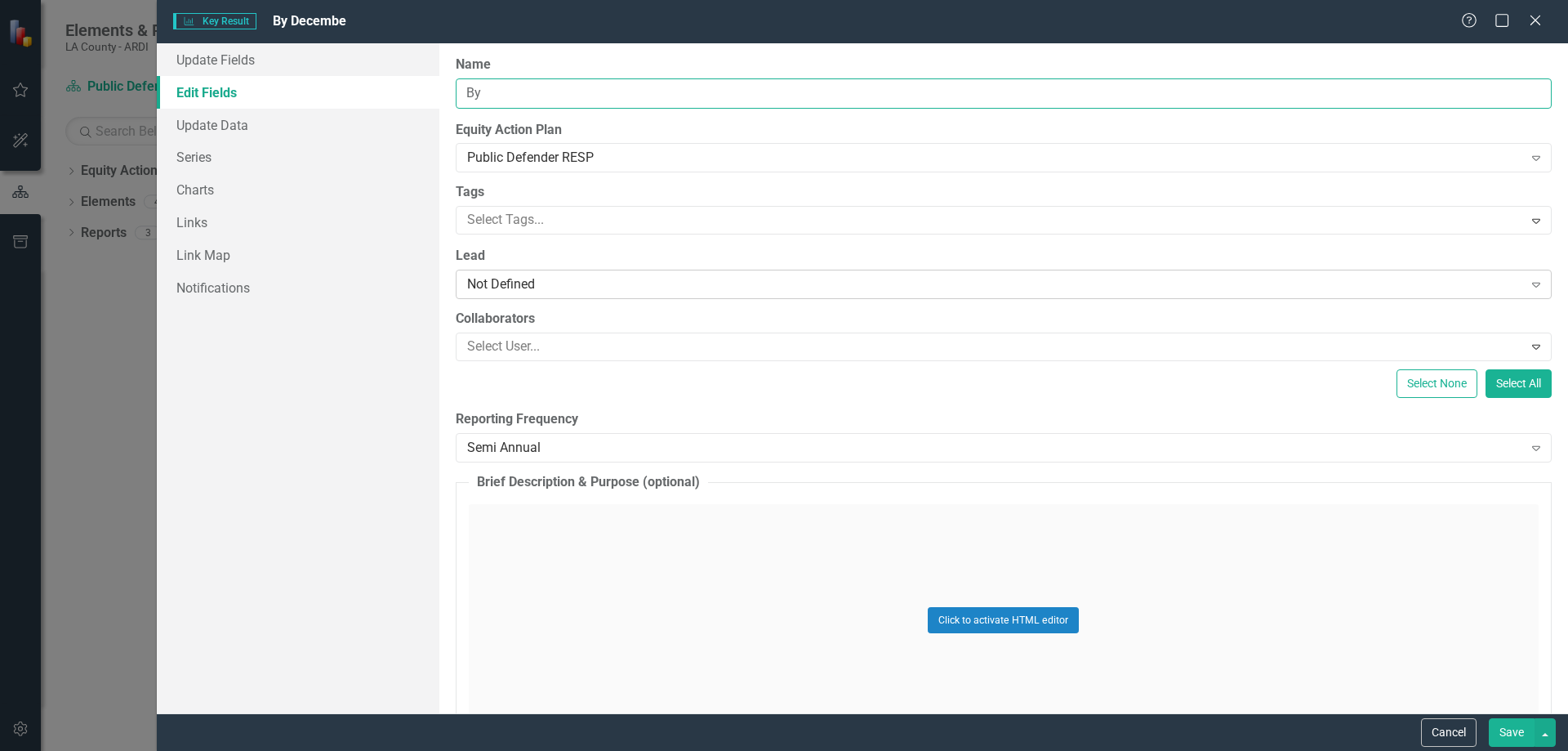
type input "B"
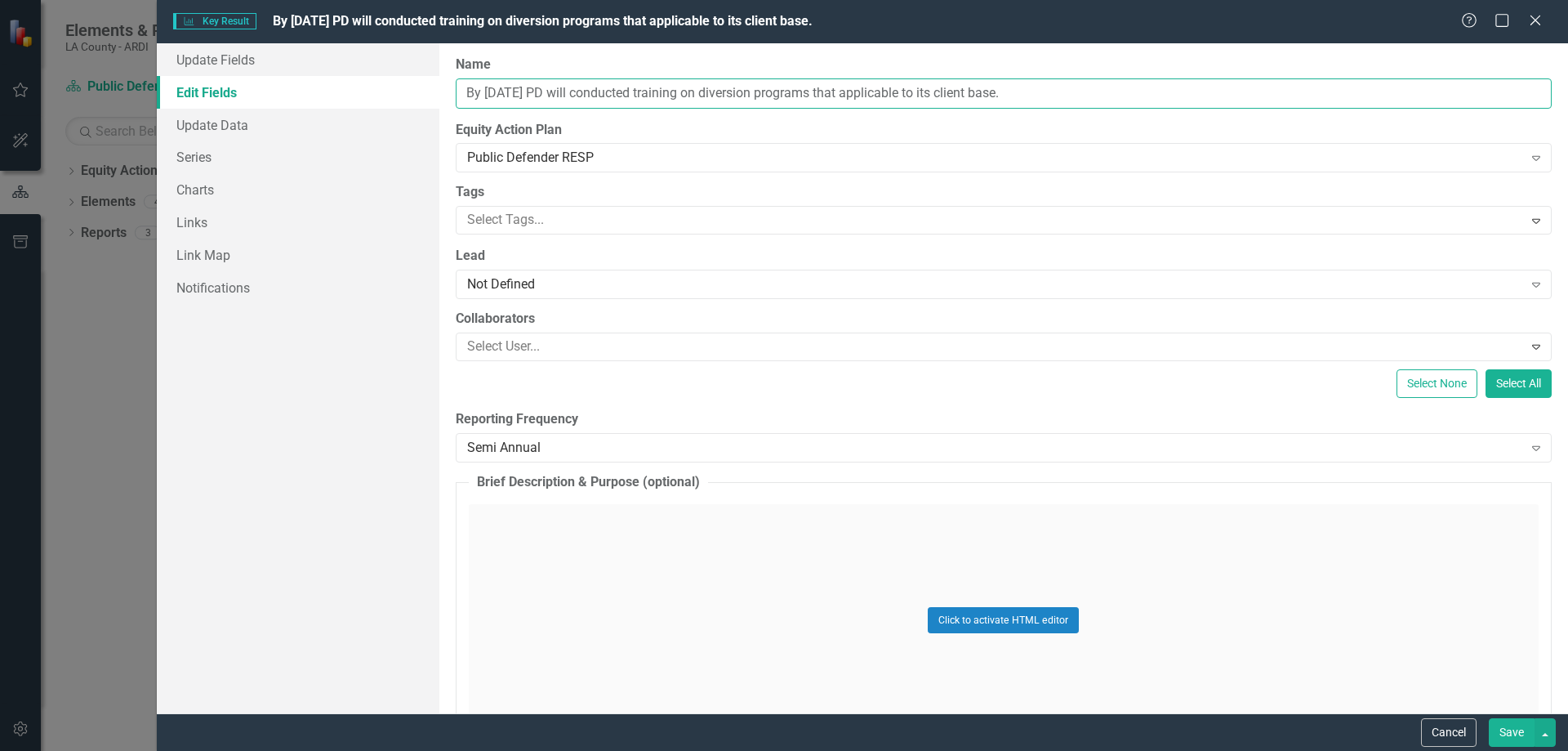
drag, startPoint x: 835, startPoint y: 96, endPoint x: 871, endPoint y: 86, distance: 37.4
click at [838, 96] on input "By [DATE] PD will conducted training on diversion programs that applicable to i…" at bounding box center [1004, 93] width 1096 height 30
click at [590, 93] on input "By [DATE] PD will conducted training on diversion programs for its staff" at bounding box center [1004, 93] width 1096 height 30
click at [938, 94] on input "By [DATE] PD will have conducted training on diversion programs for its staff" at bounding box center [1004, 93] width 1096 height 30
type input "By [DATE] PD will have conducted training on diversion programs for its staff o…"
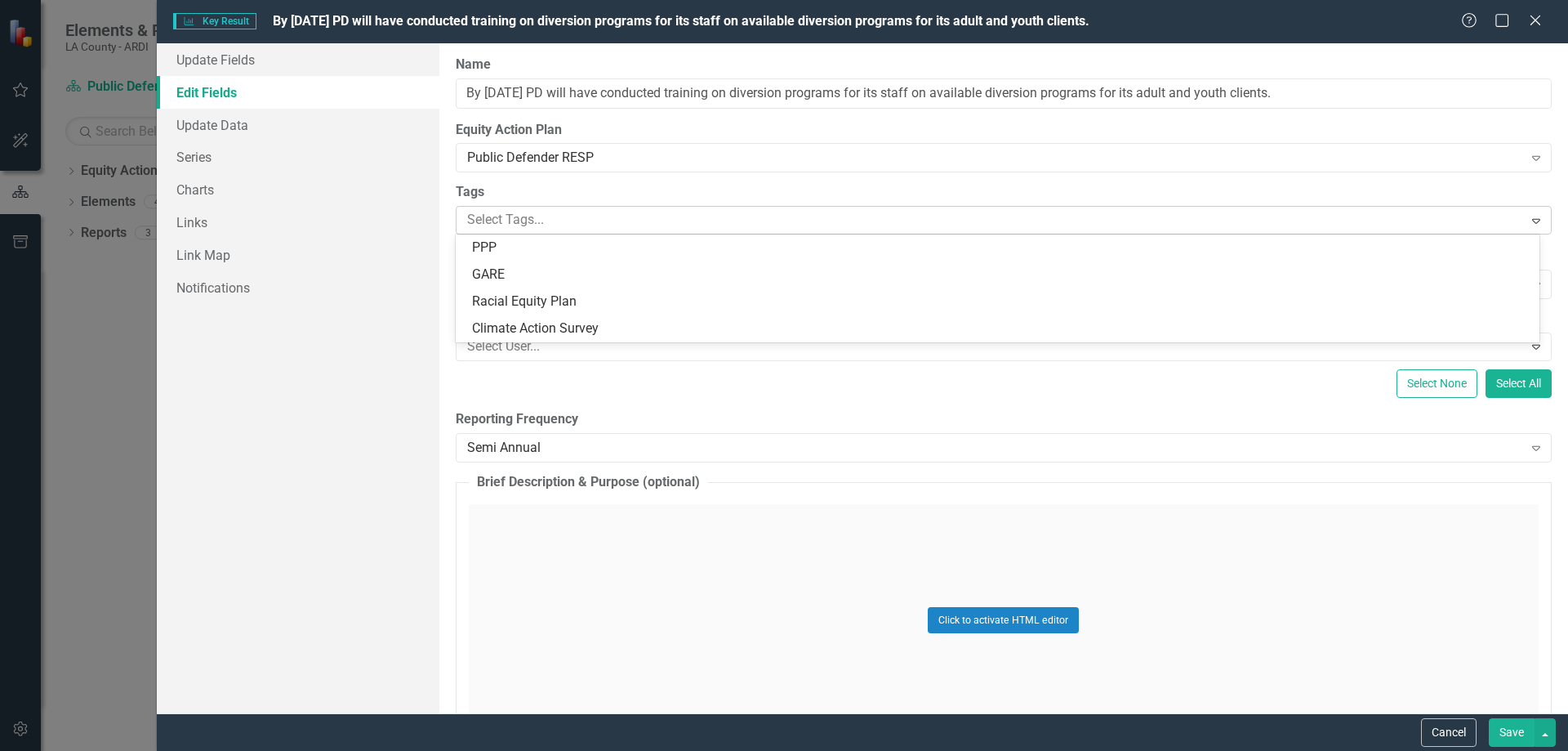
click at [552, 218] on div at bounding box center [992, 220] width 1063 height 22
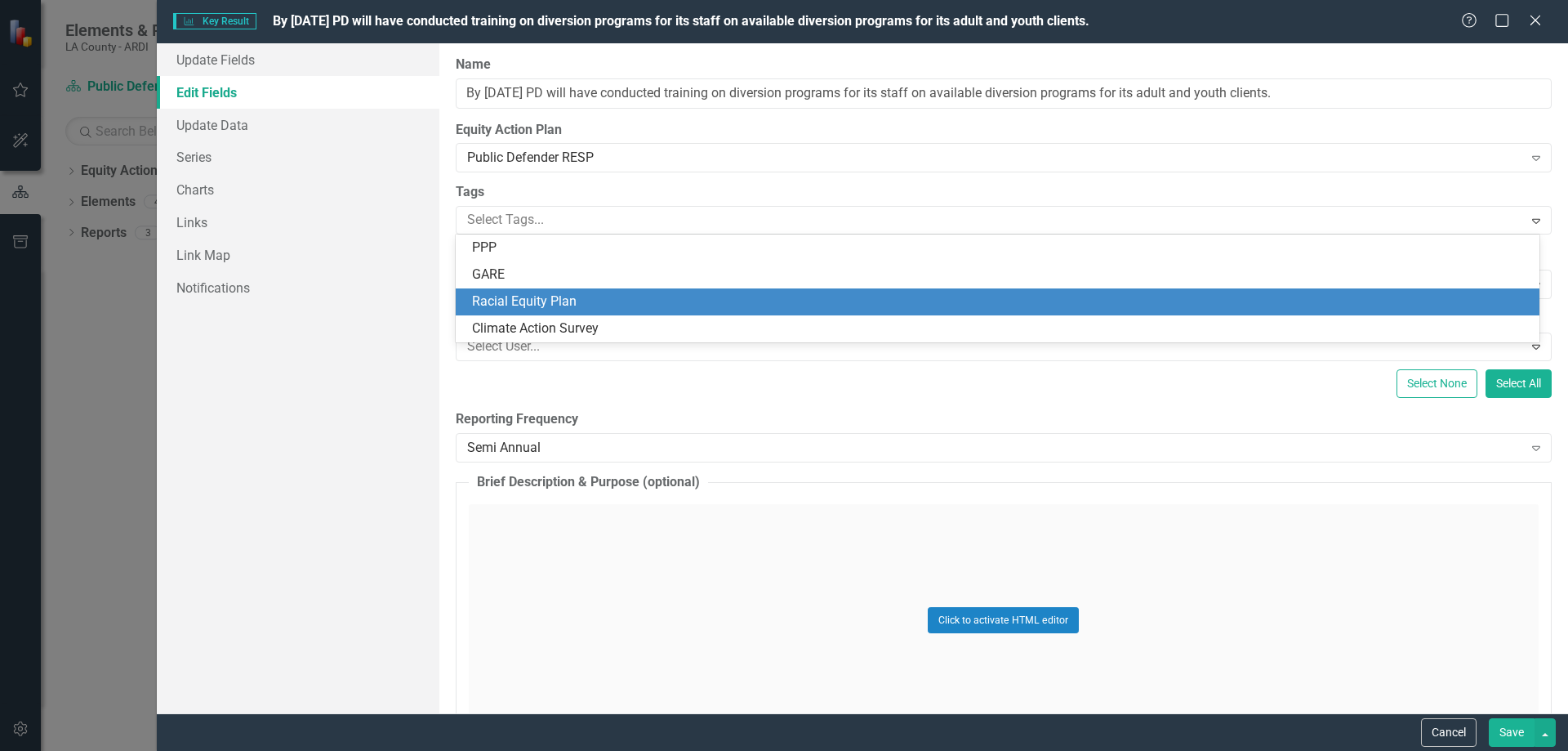
click at [544, 293] on span "Racial Equity Plan" at bounding box center [524, 301] width 105 height 16
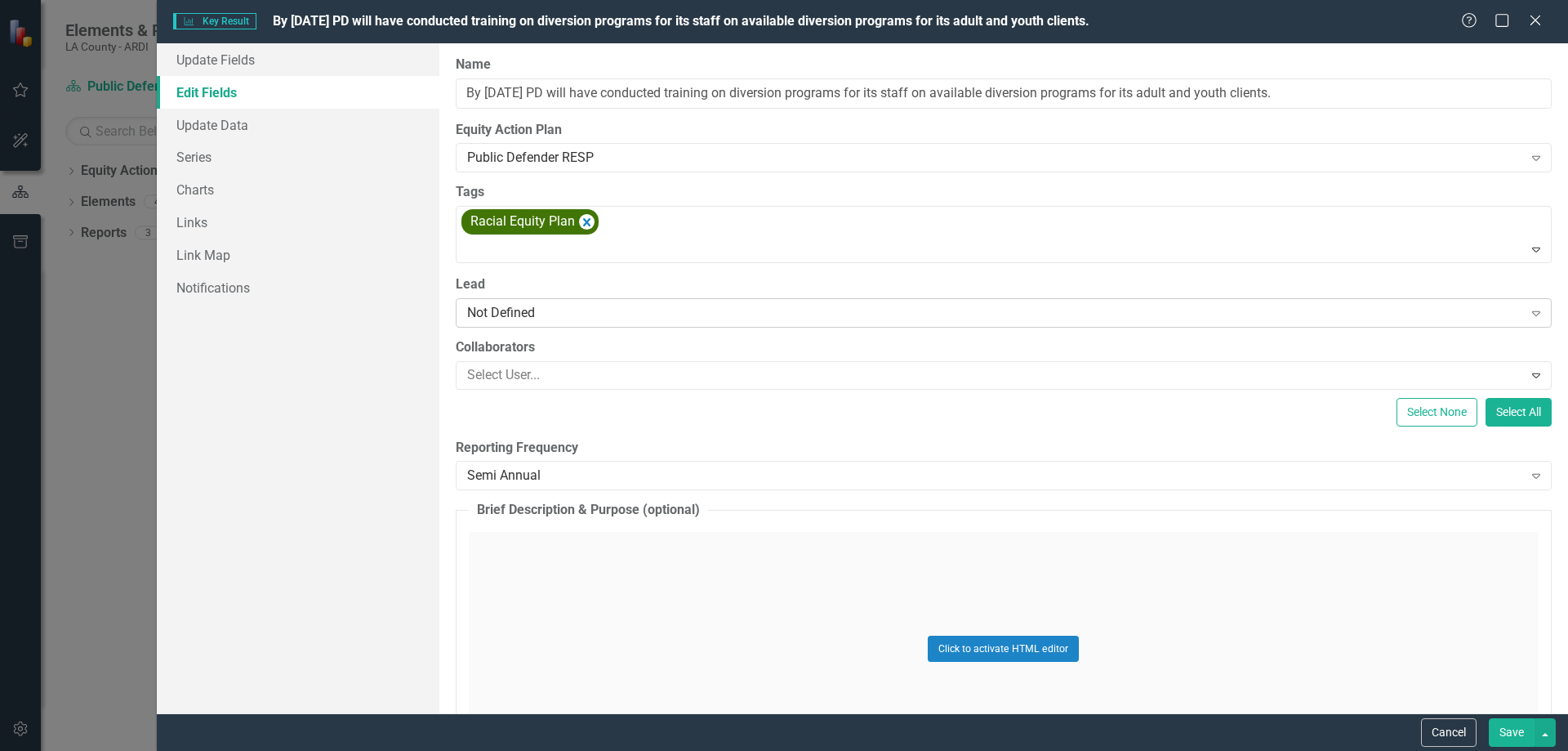
click at [551, 313] on div "Not Defined" at bounding box center [995, 312] width 1056 height 19
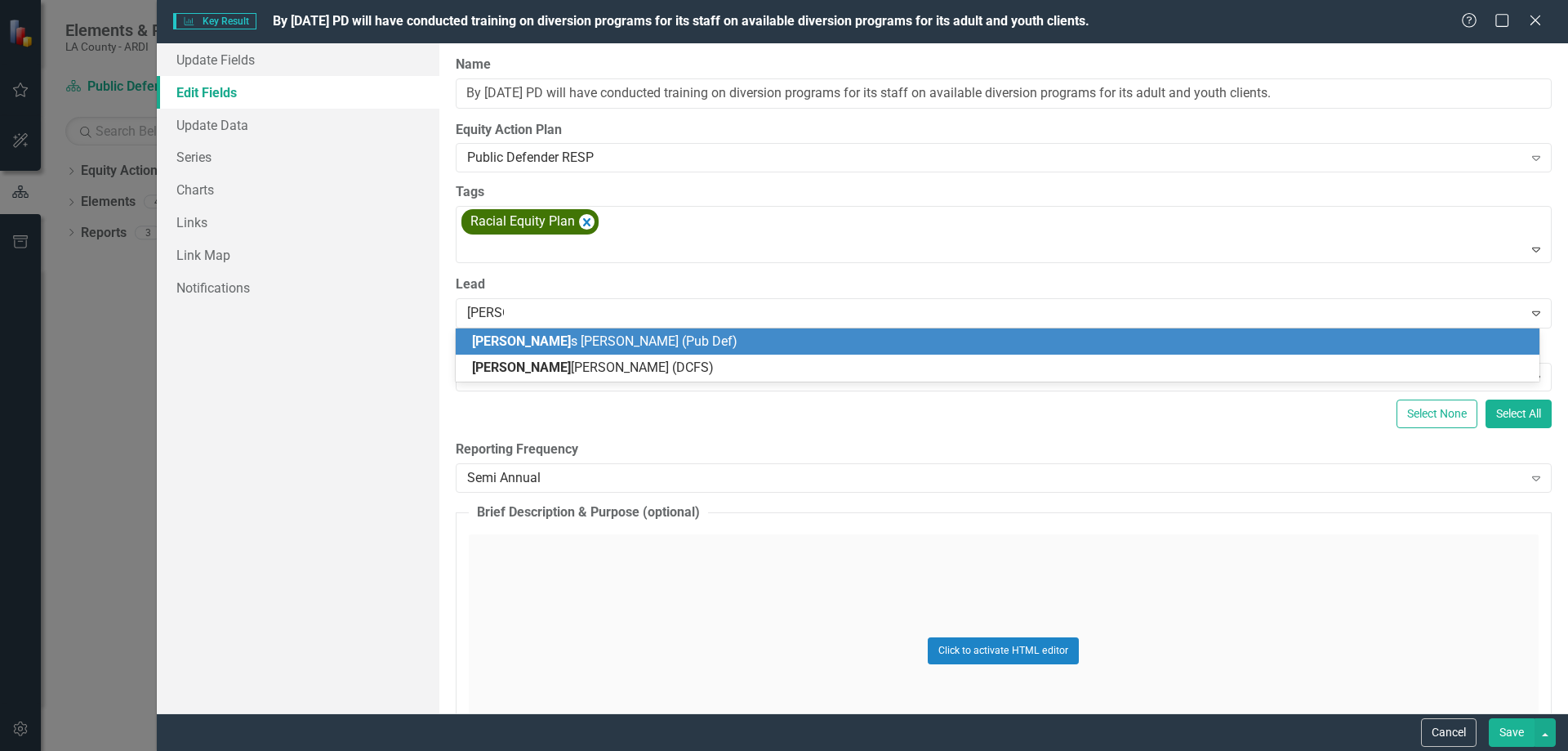
type input "[PERSON_NAME]"
click at [542, 338] on span "[PERSON_NAME] (Pub Def)" at bounding box center [600, 341] width 256 height 16
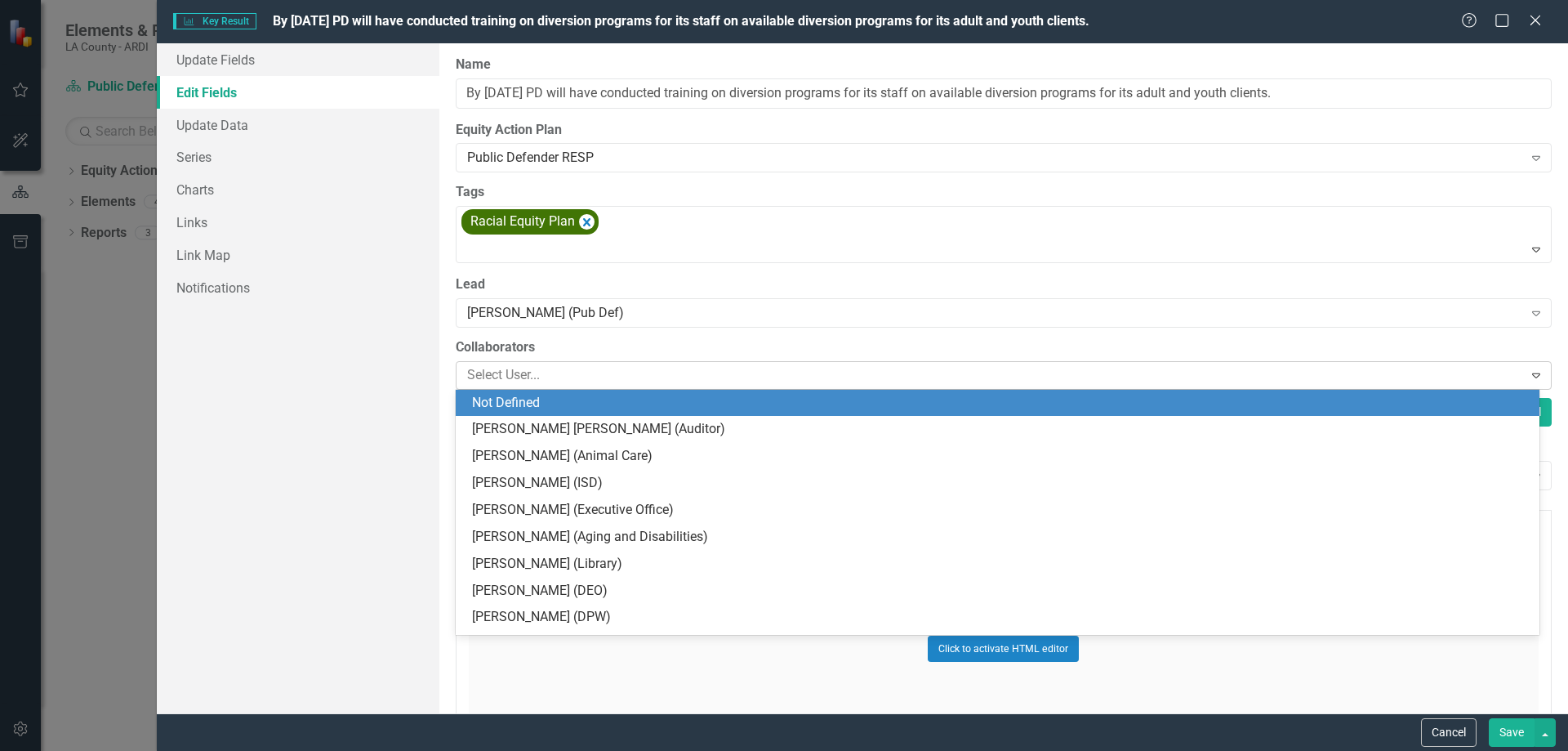
click at [537, 374] on div at bounding box center [992, 376] width 1063 height 22
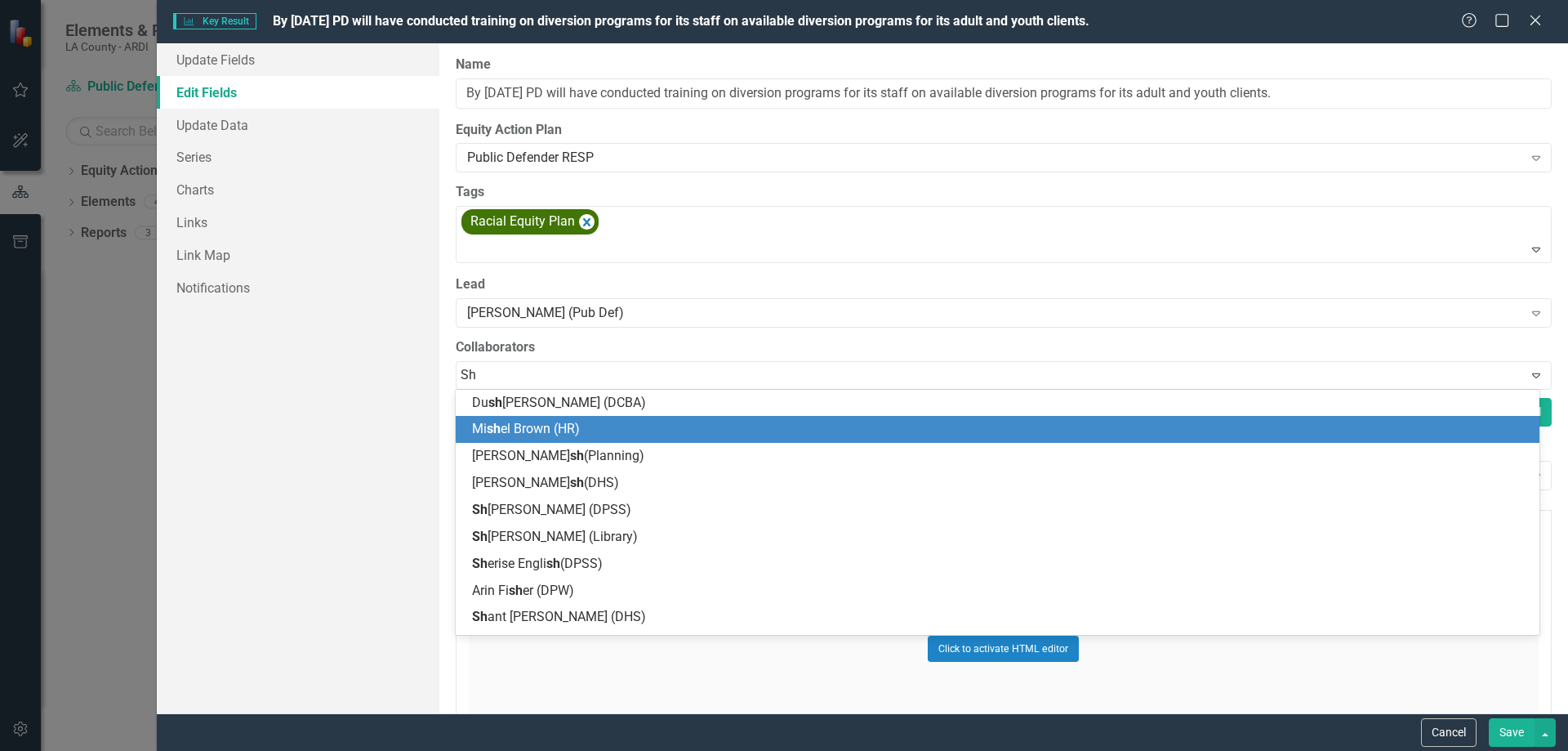
type input "S"
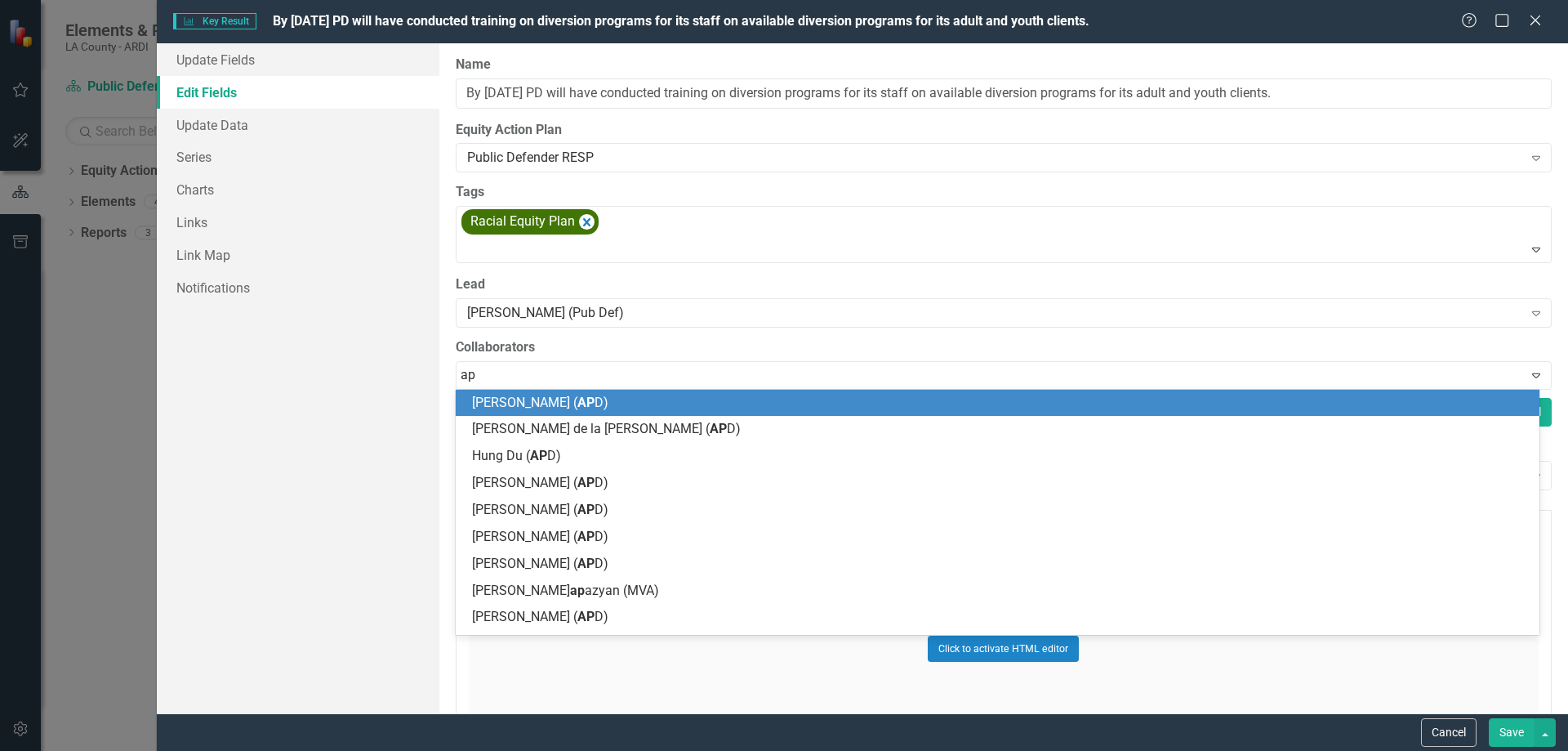
type input "a"
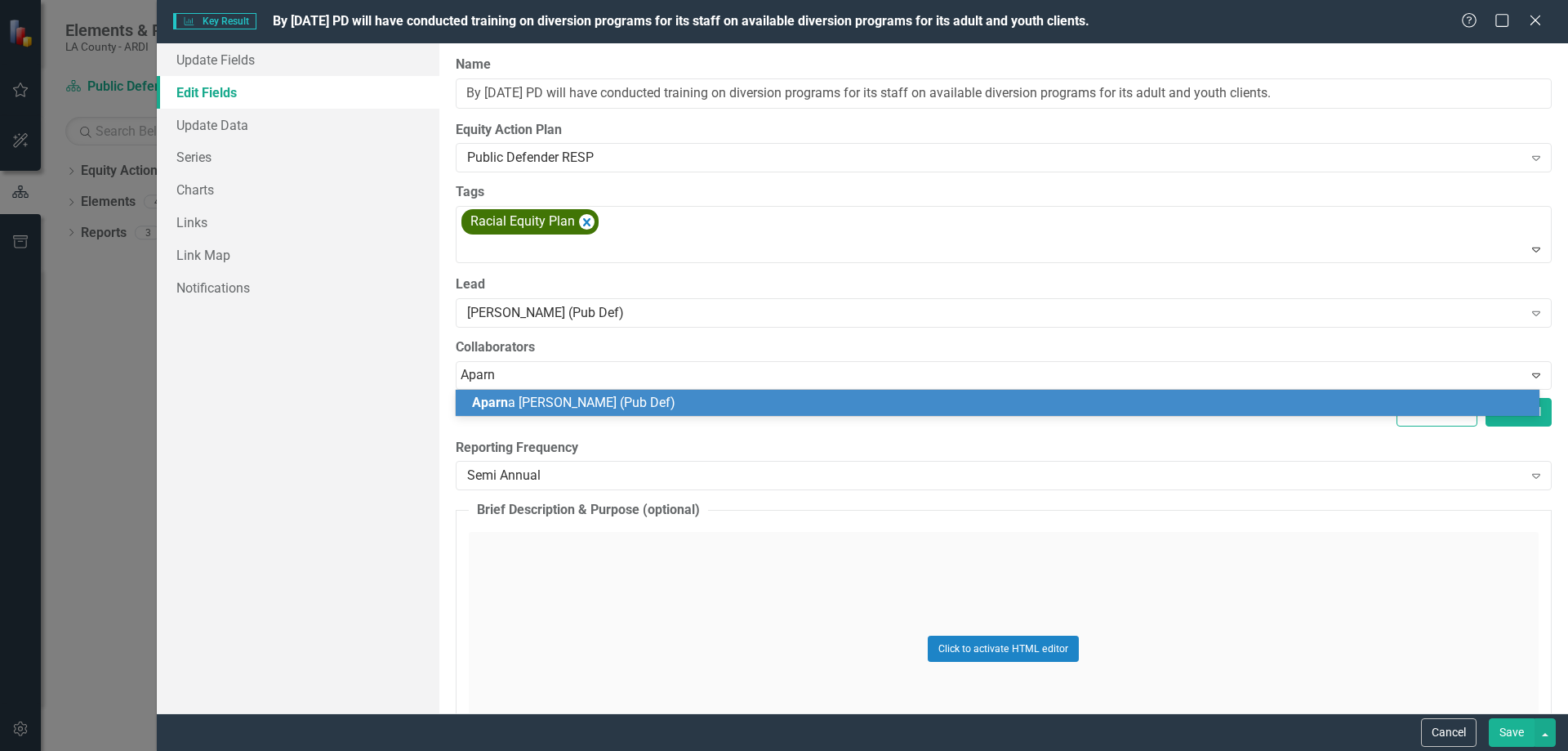
type input "Aparna"
click at [513, 399] on span "Aparna" at bounding box center [494, 402] width 44 height 16
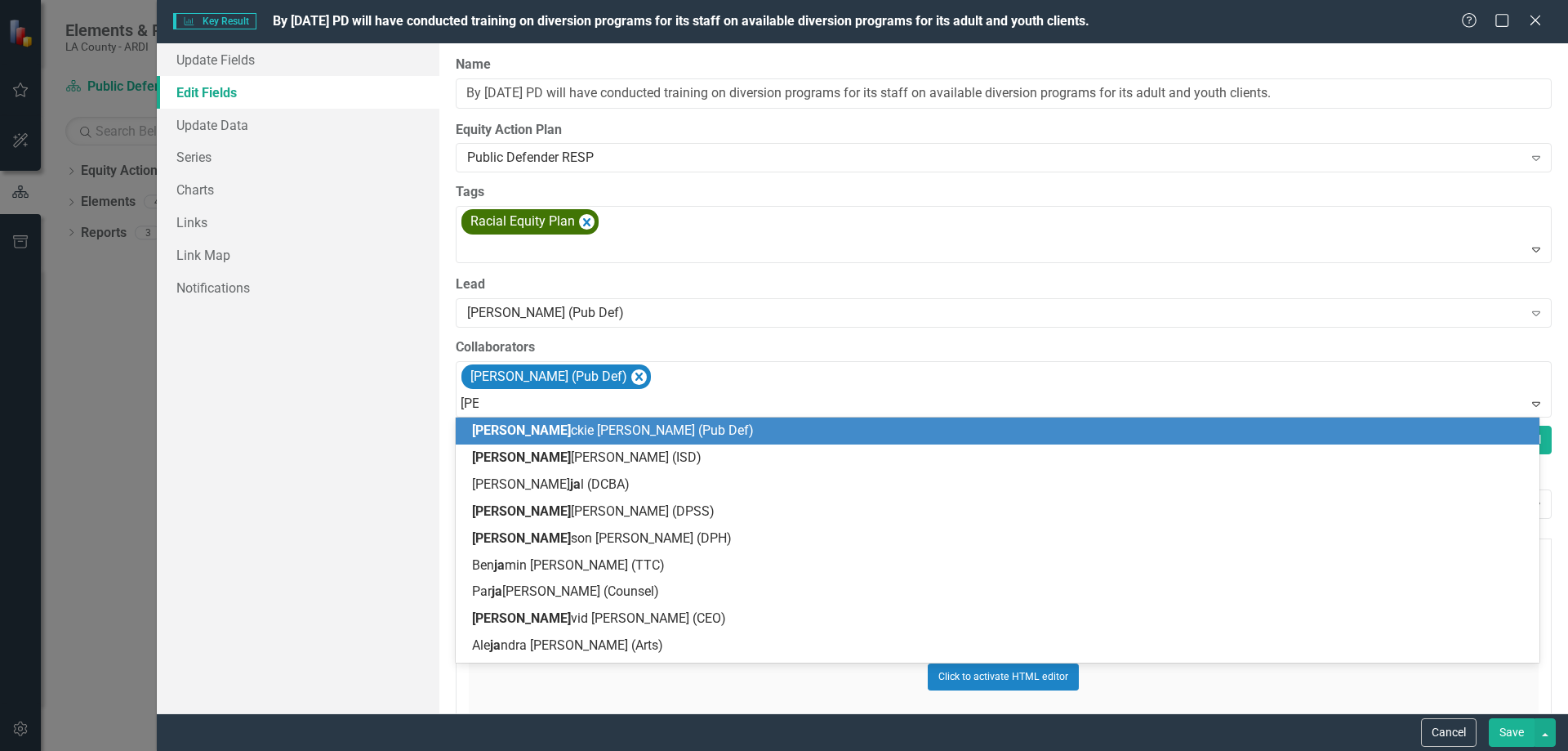
type input "Jac"
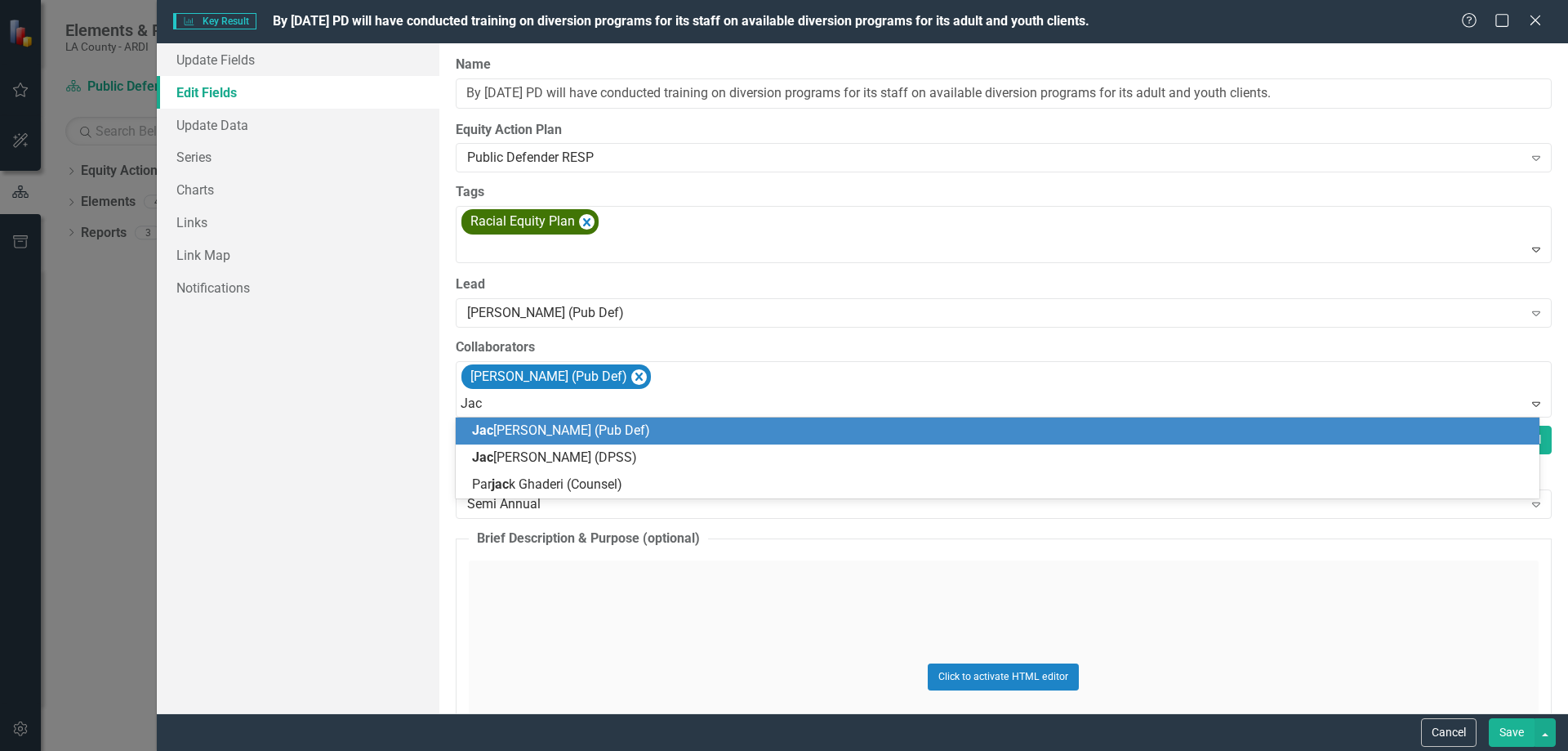
click at [568, 430] on span "Jac [PERSON_NAME] (Pub Def)" at bounding box center [561, 430] width 178 height 16
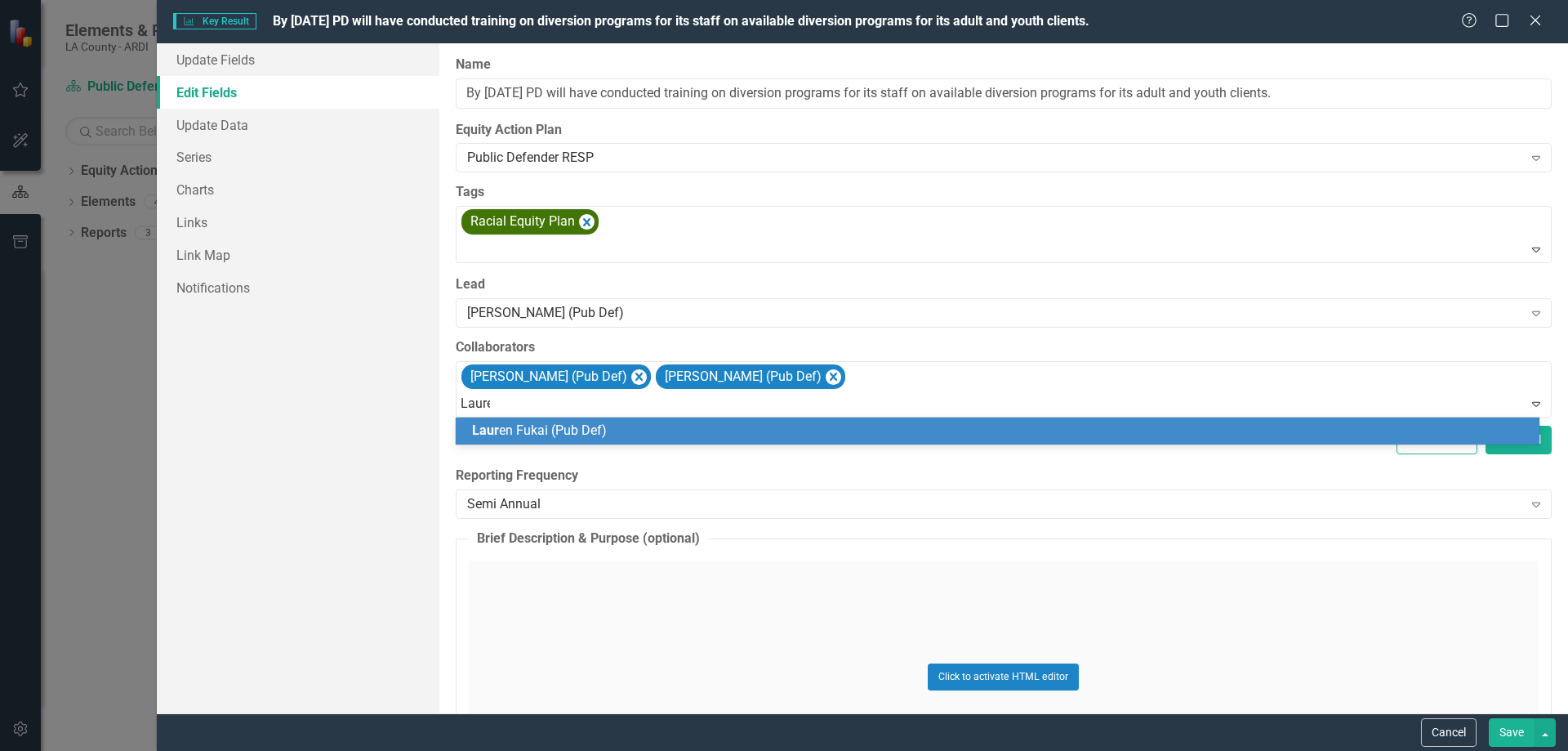
type input "Lauren"
click at [522, 428] on span "[PERSON_NAME] (Pub Def)" at bounding box center [538, 430] width 133 height 16
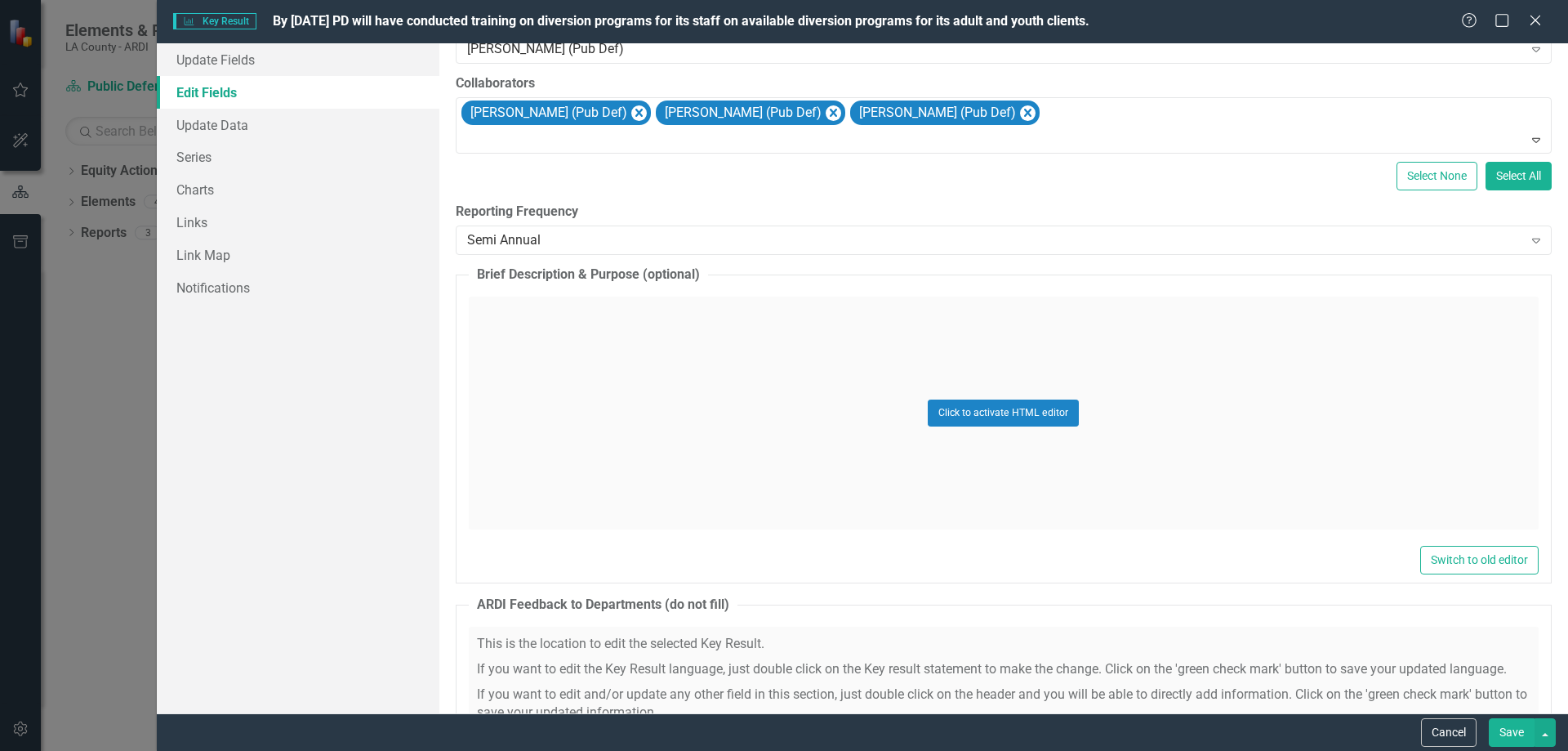
scroll to position [245, 0]
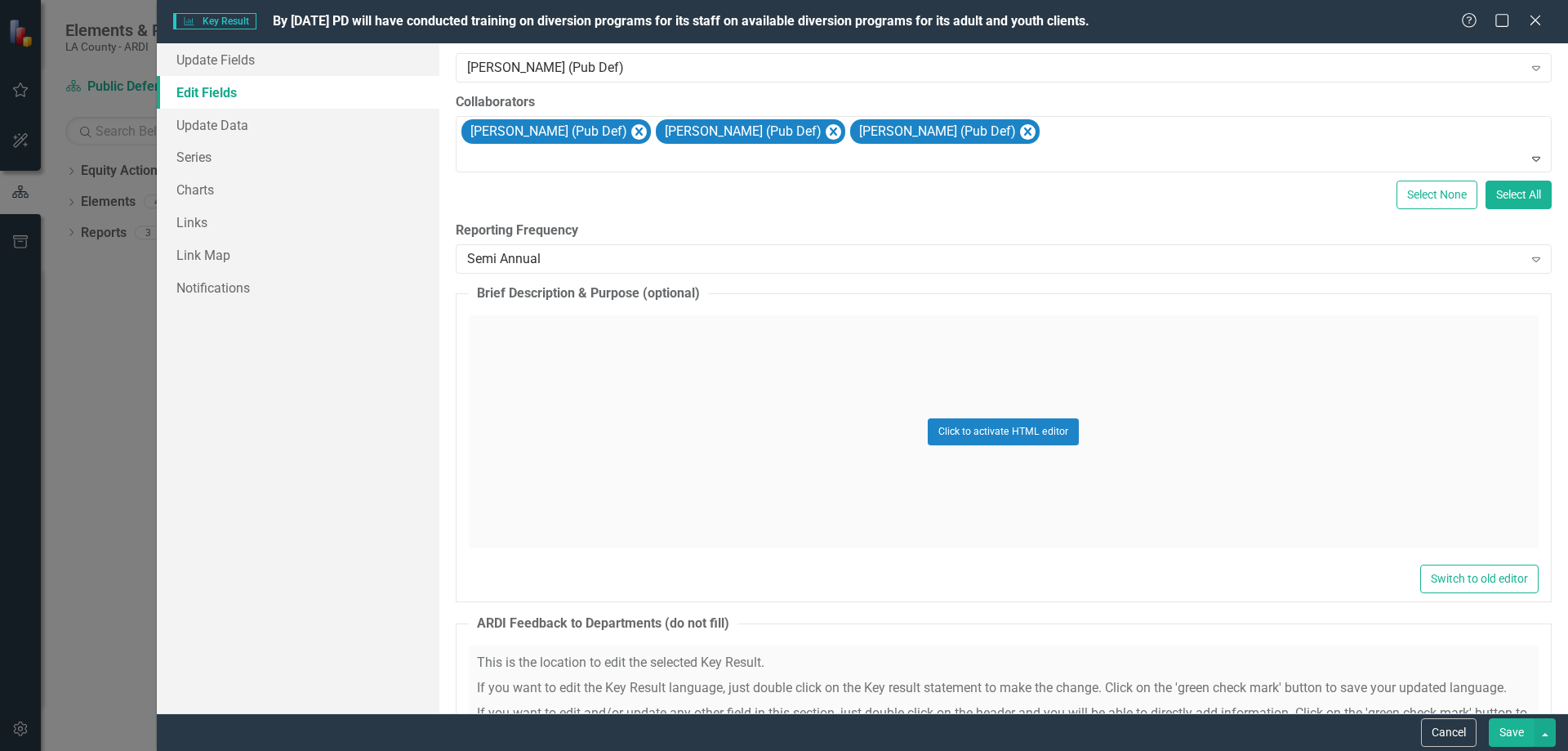
click at [1513, 729] on button "Save" at bounding box center [1512, 732] width 46 height 29
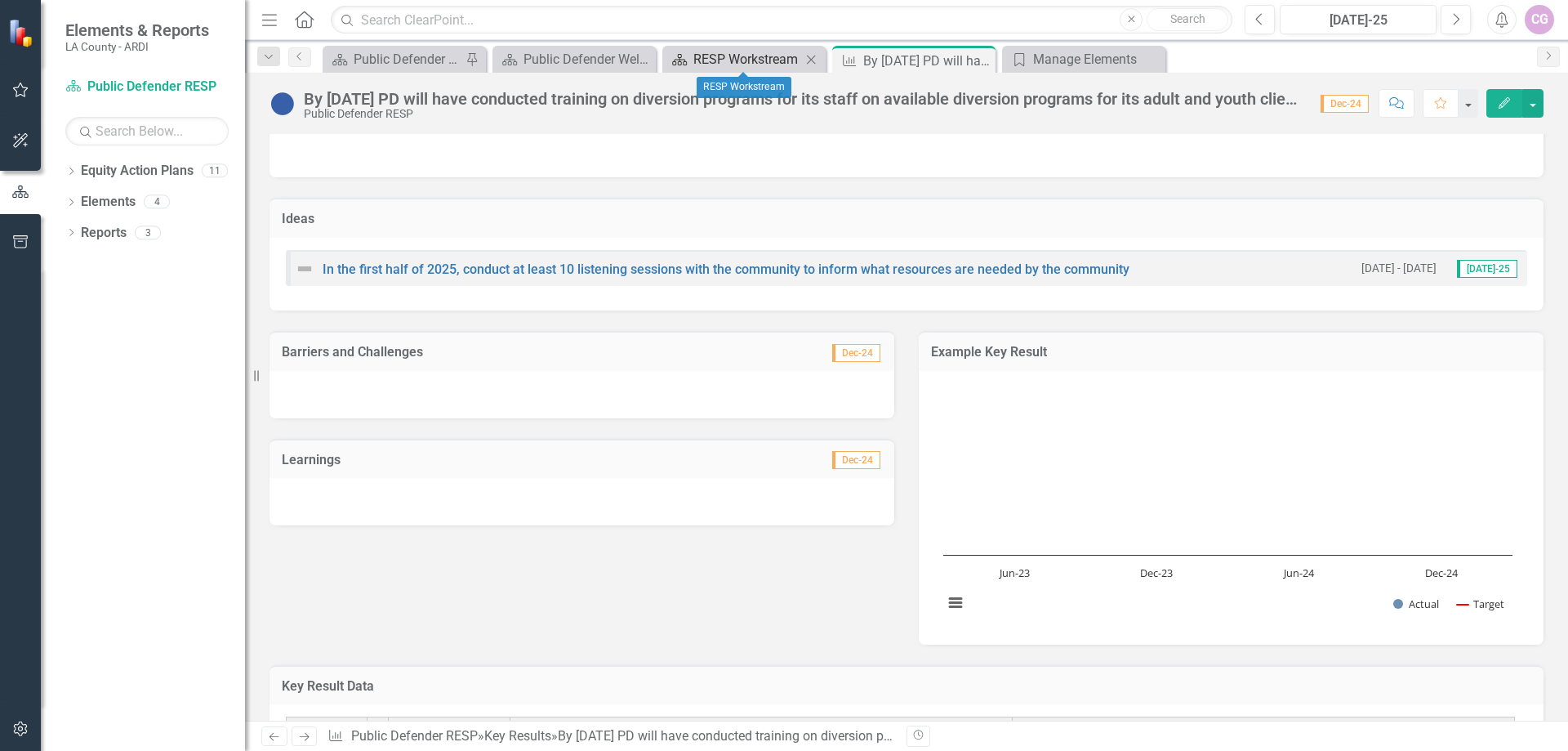
click at [726, 54] on div "RESP Workstream" at bounding box center [747, 59] width 108 height 21
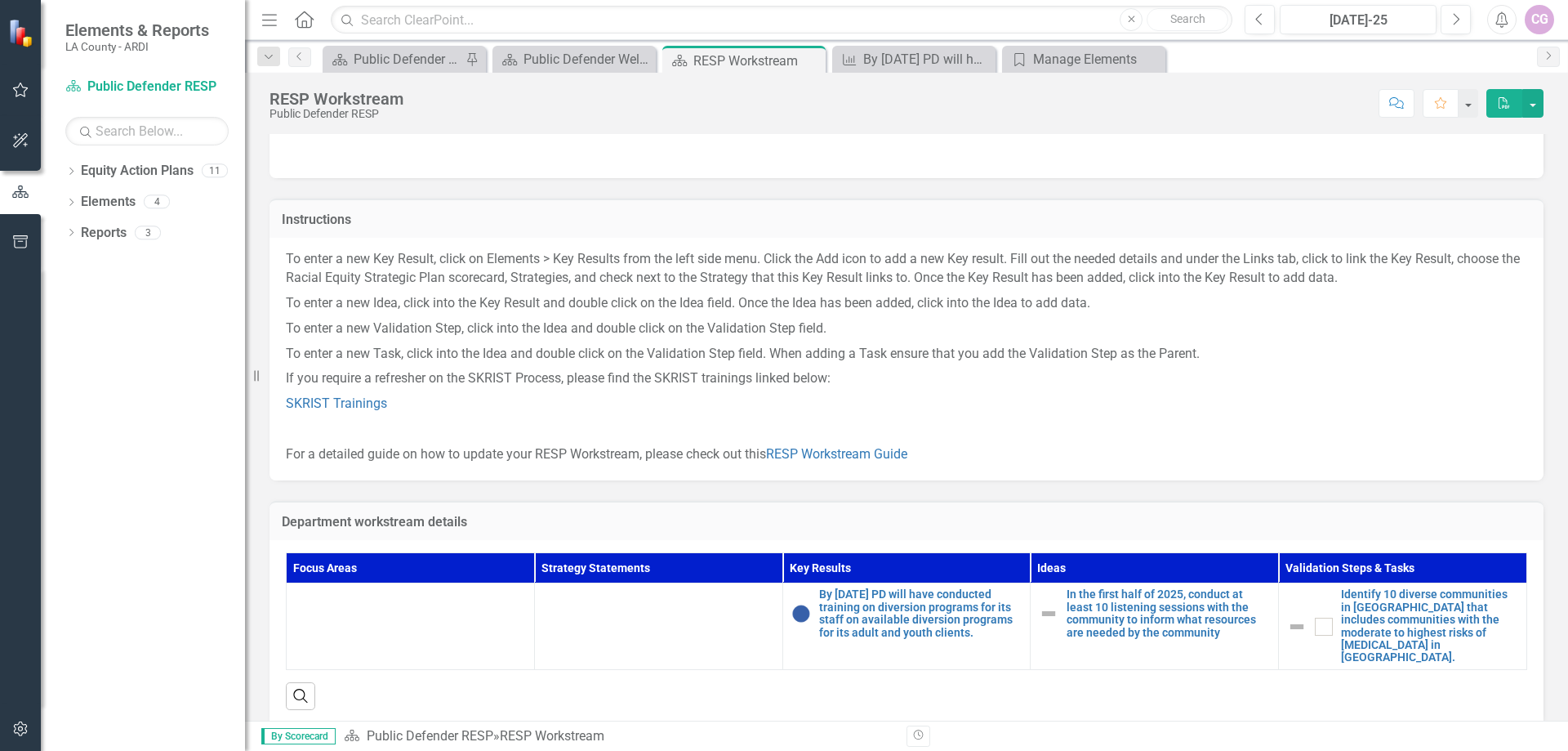
scroll to position [65, 0]
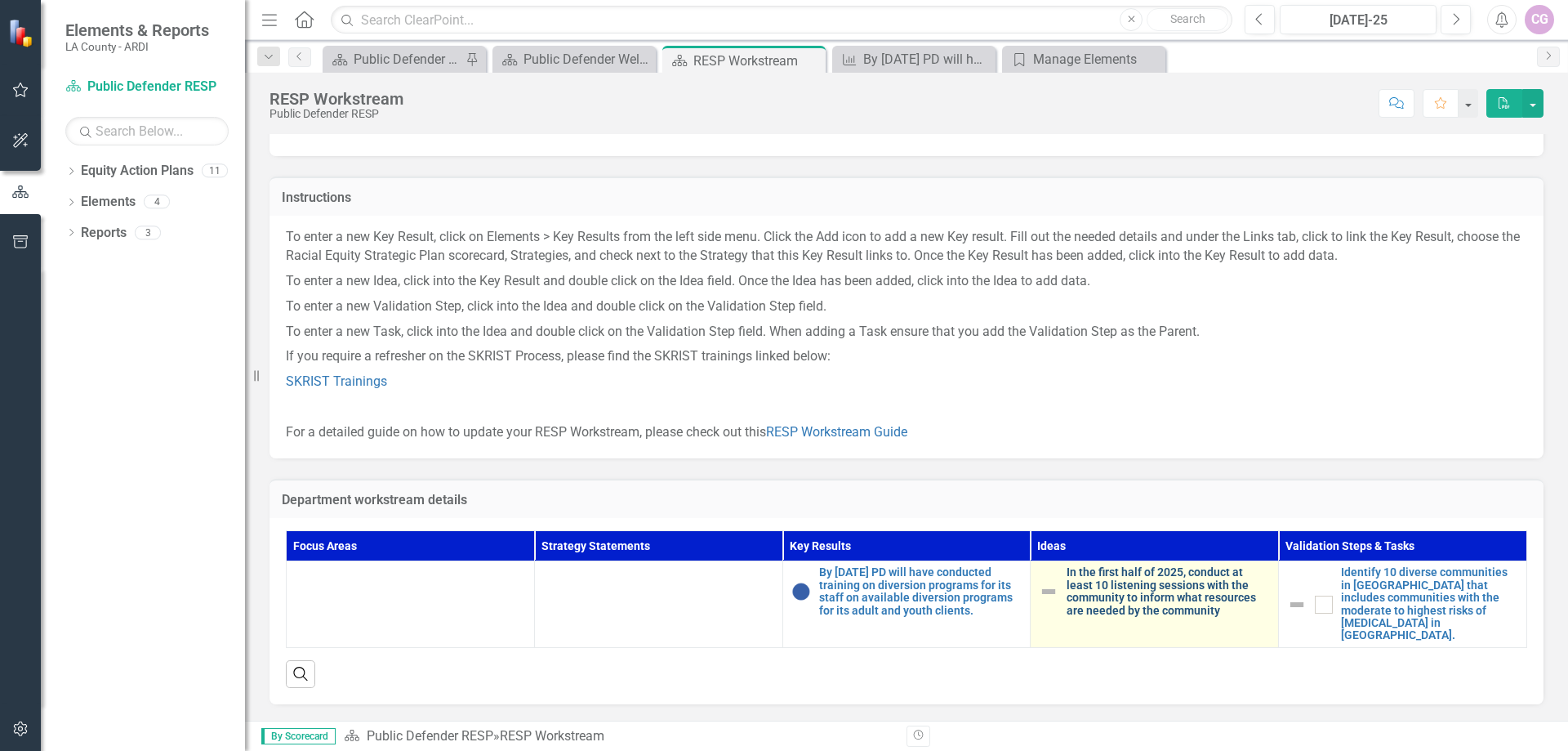
click at [1086, 613] on link "In the first half of 2025, conduct at least 10 listening sessions with the comm…" at bounding box center [1168, 592] width 203 height 51
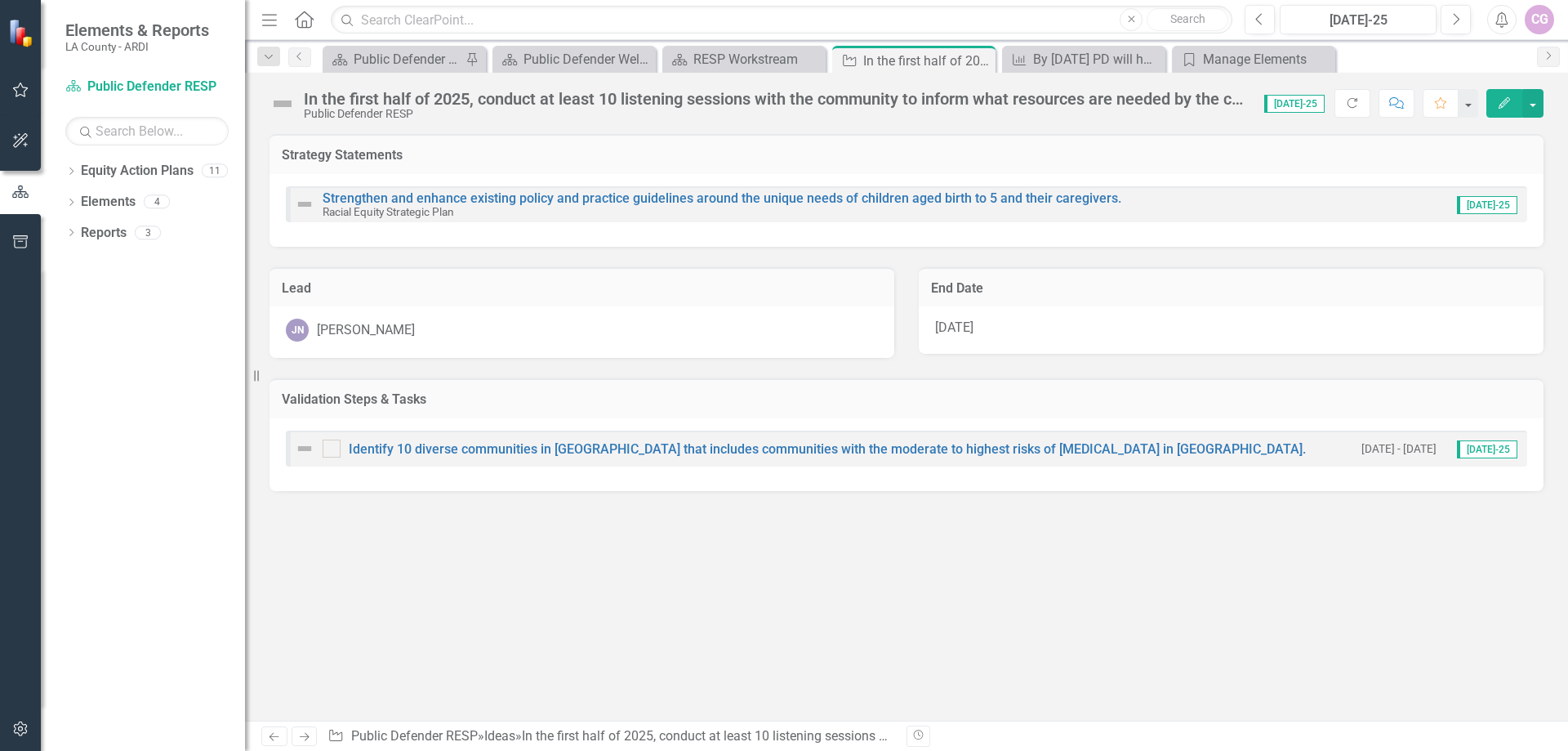
click at [1500, 98] on icon "Edit" at bounding box center [1505, 103] width 15 height 12
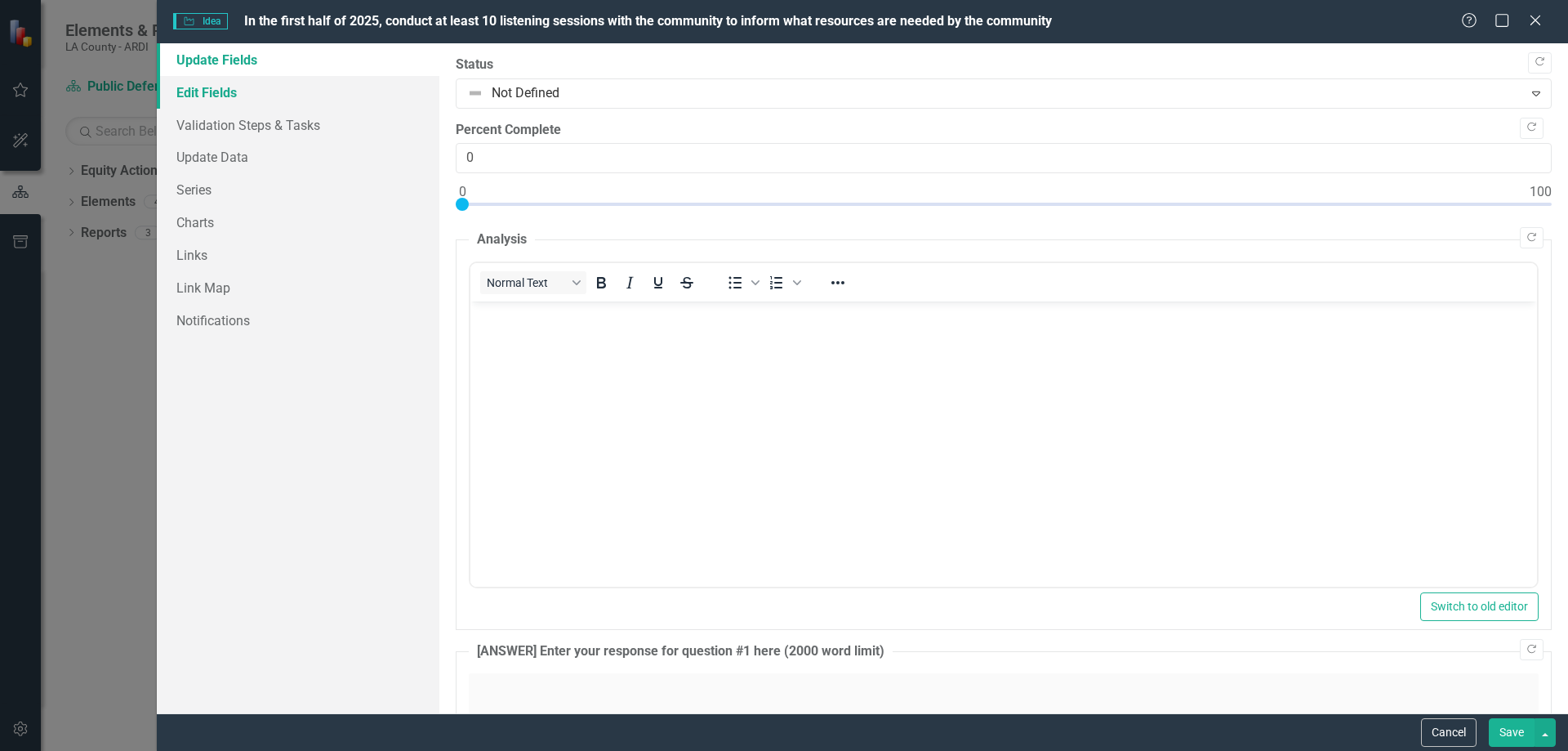
click at [212, 86] on link "Edit Fields" at bounding box center [298, 92] width 282 height 33
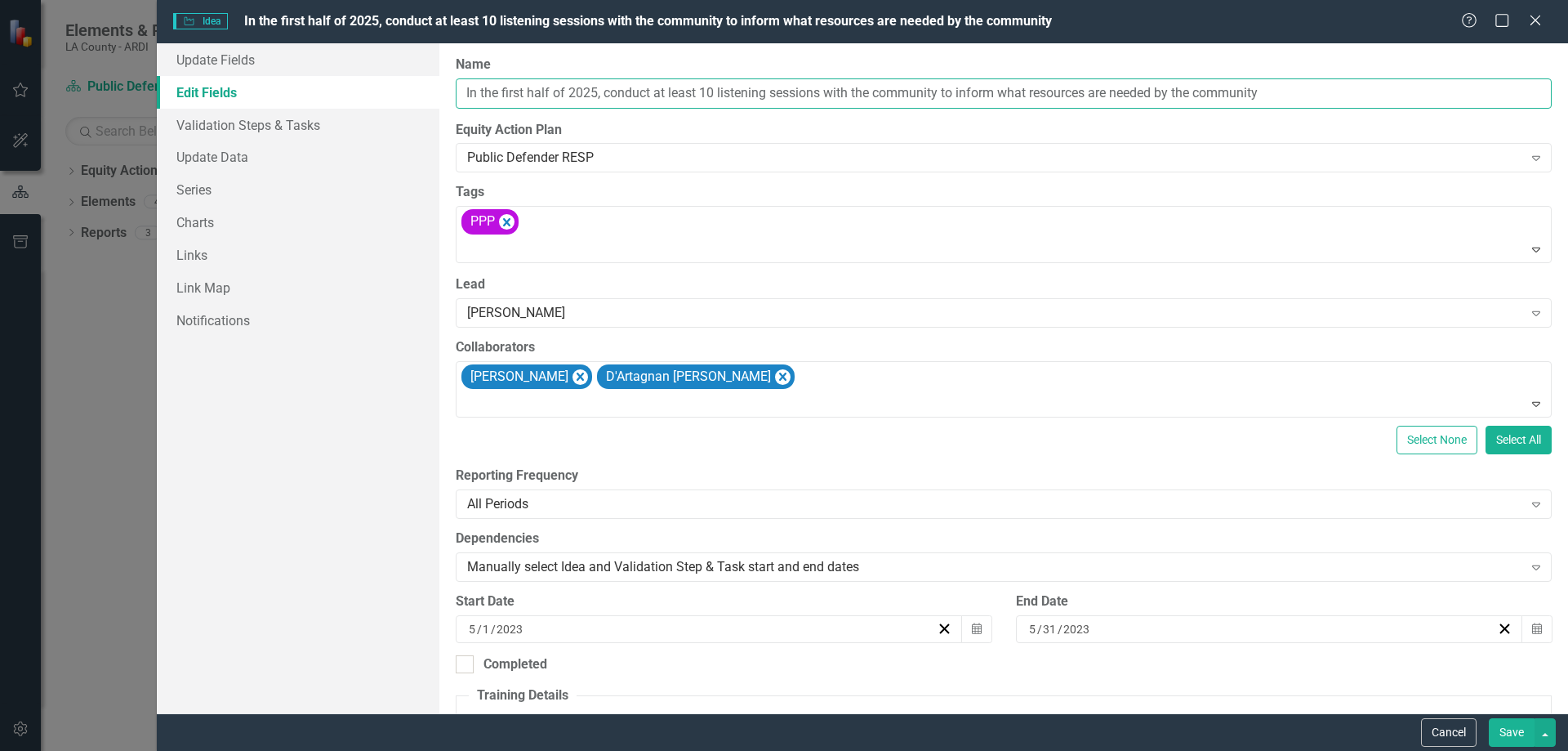
click at [1282, 100] on input "In the first half of 2025, conduct at least 10 listening sessions with the comm…" at bounding box center [1004, 93] width 1096 height 30
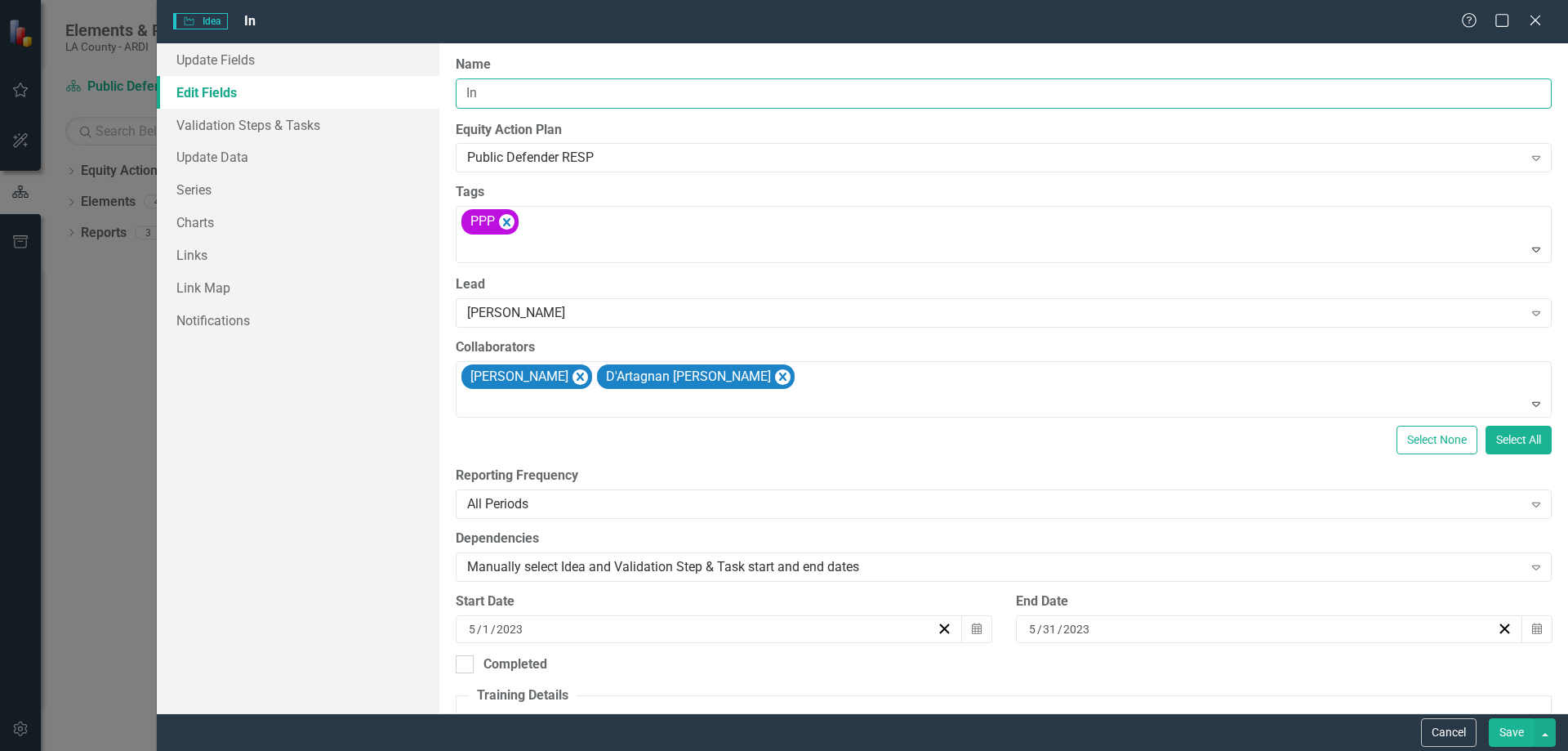
type input "I"
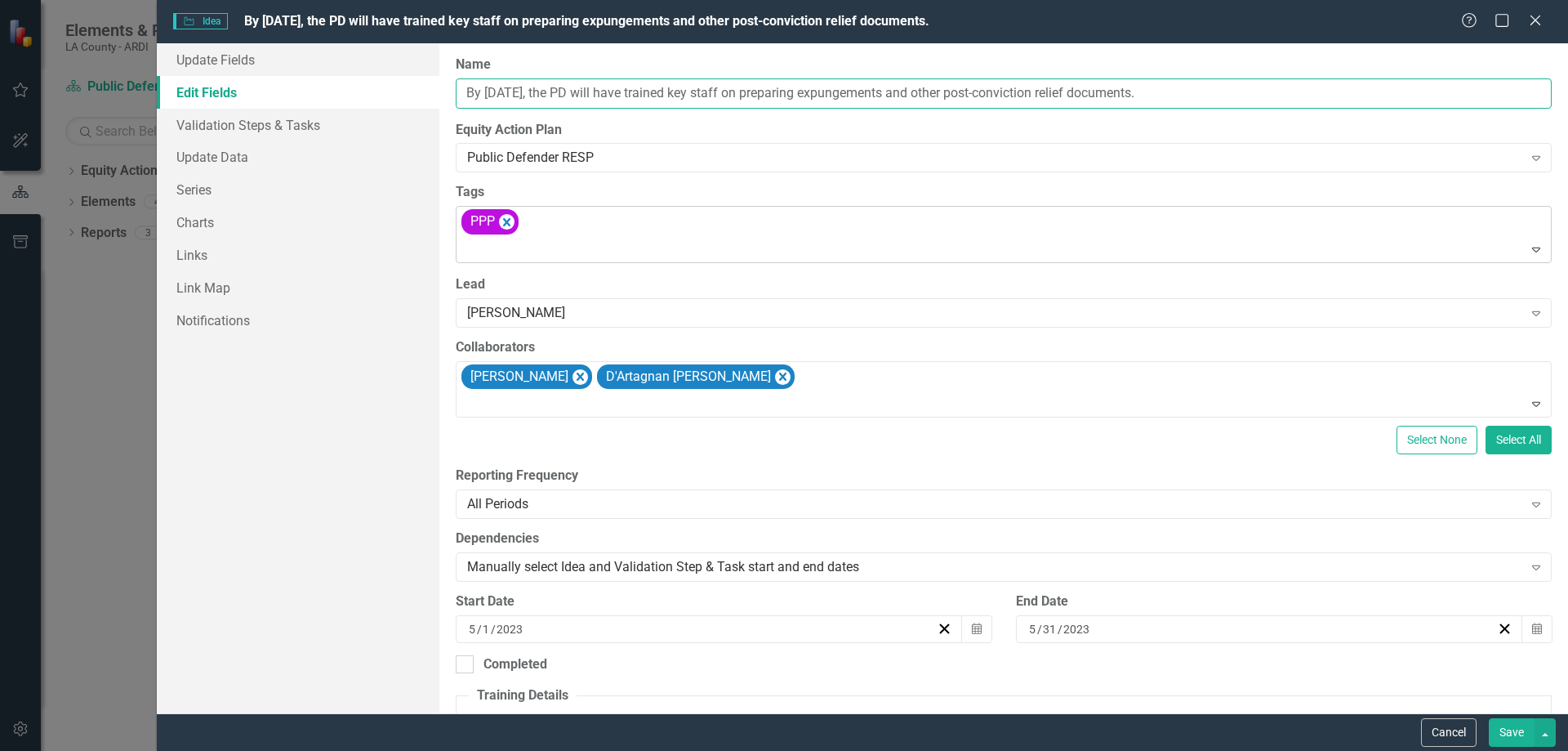
type input "By [DATE], the PD will have trained key staff on preparing expungements and oth…"
click at [524, 224] on div "PPP" at bounding box center [1005, 234] width 1092 height 55
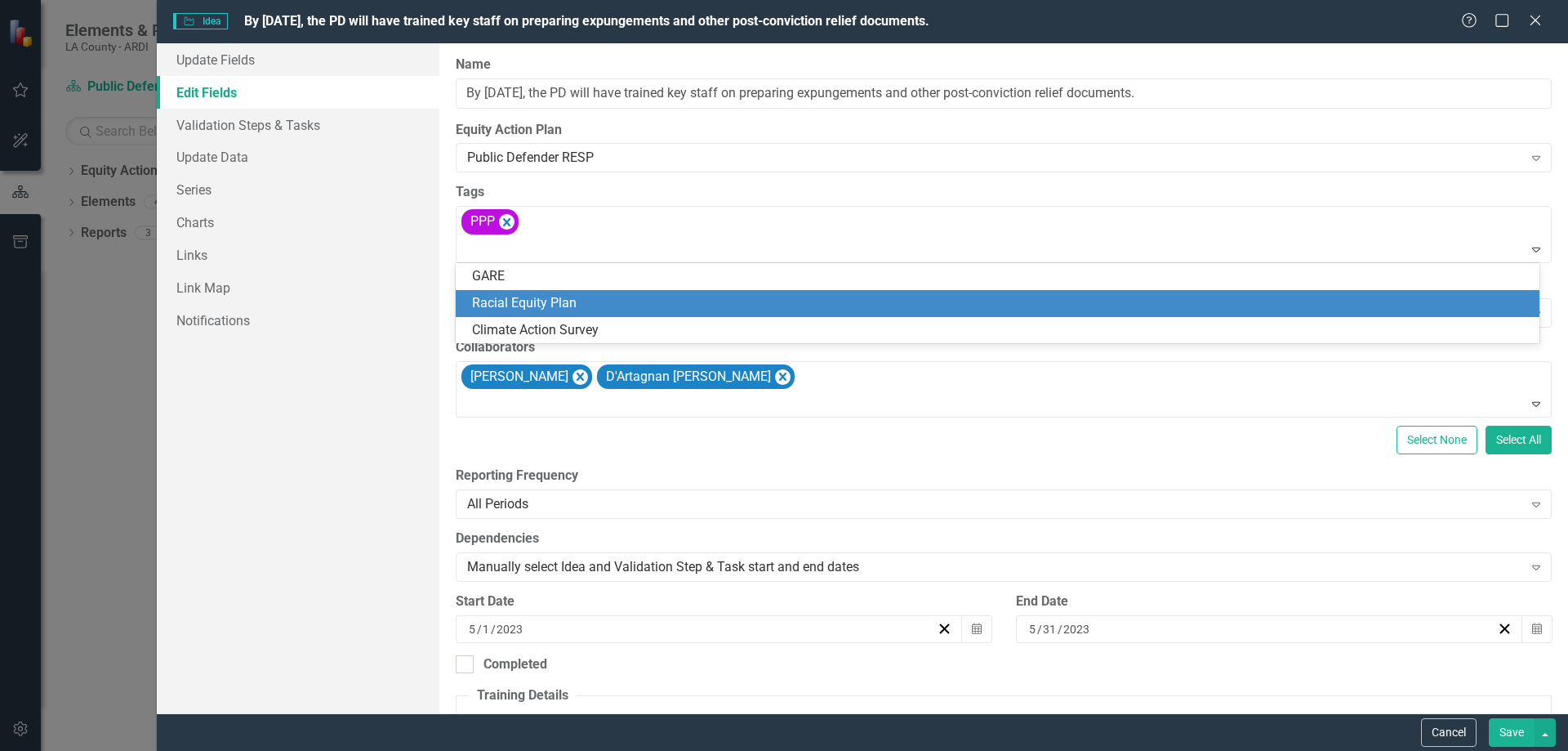
click at [542, 303] on span "Racial Equity Plan" at bounding box center [524, 302] width 105 height 16
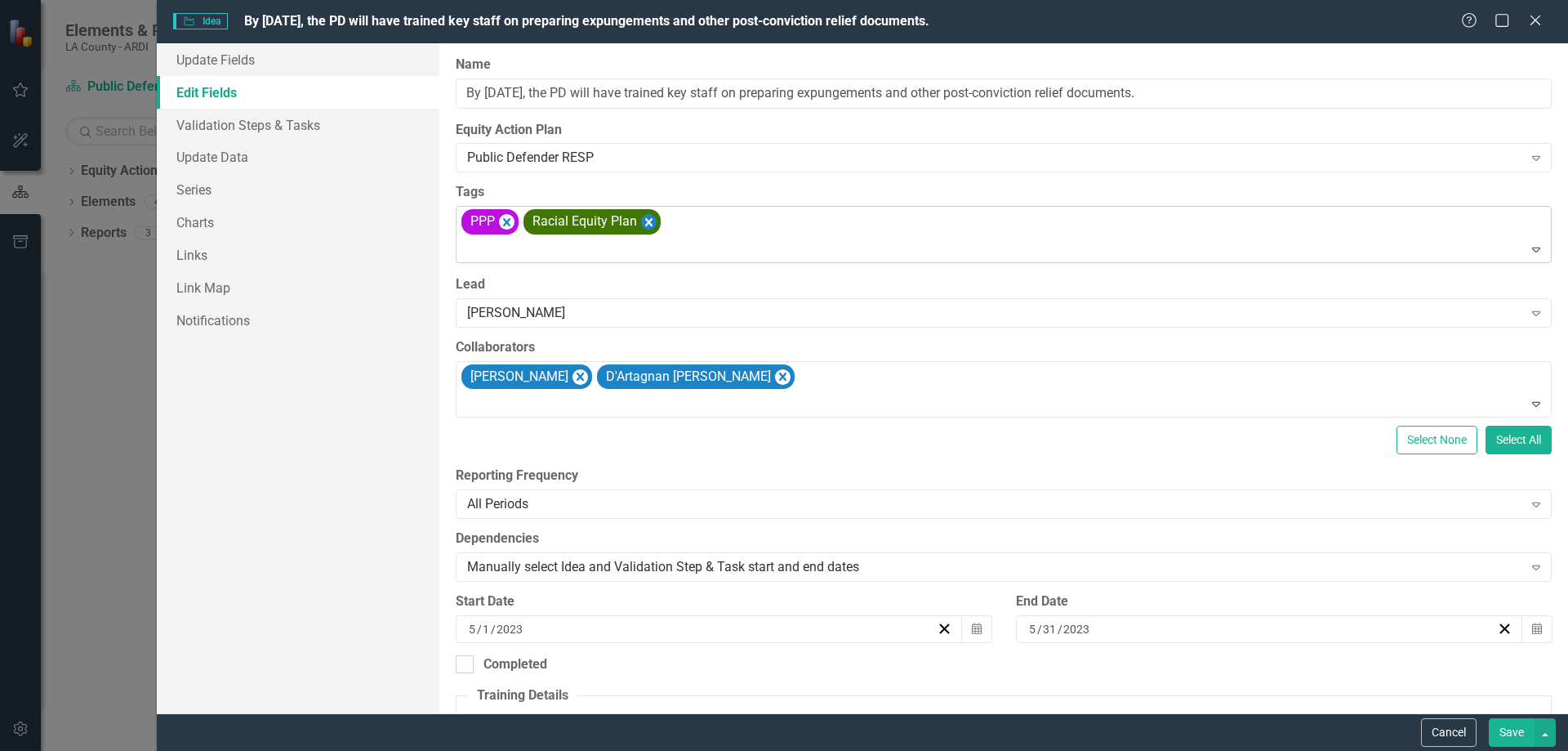
click at [645, 222] on icon "Remove [object Object]" at bounding box center [648, 222] width 16 height 21
click at [502, 221] on icon "Remove [object Object]" at bounding box center [505, 222] width 16 height 21
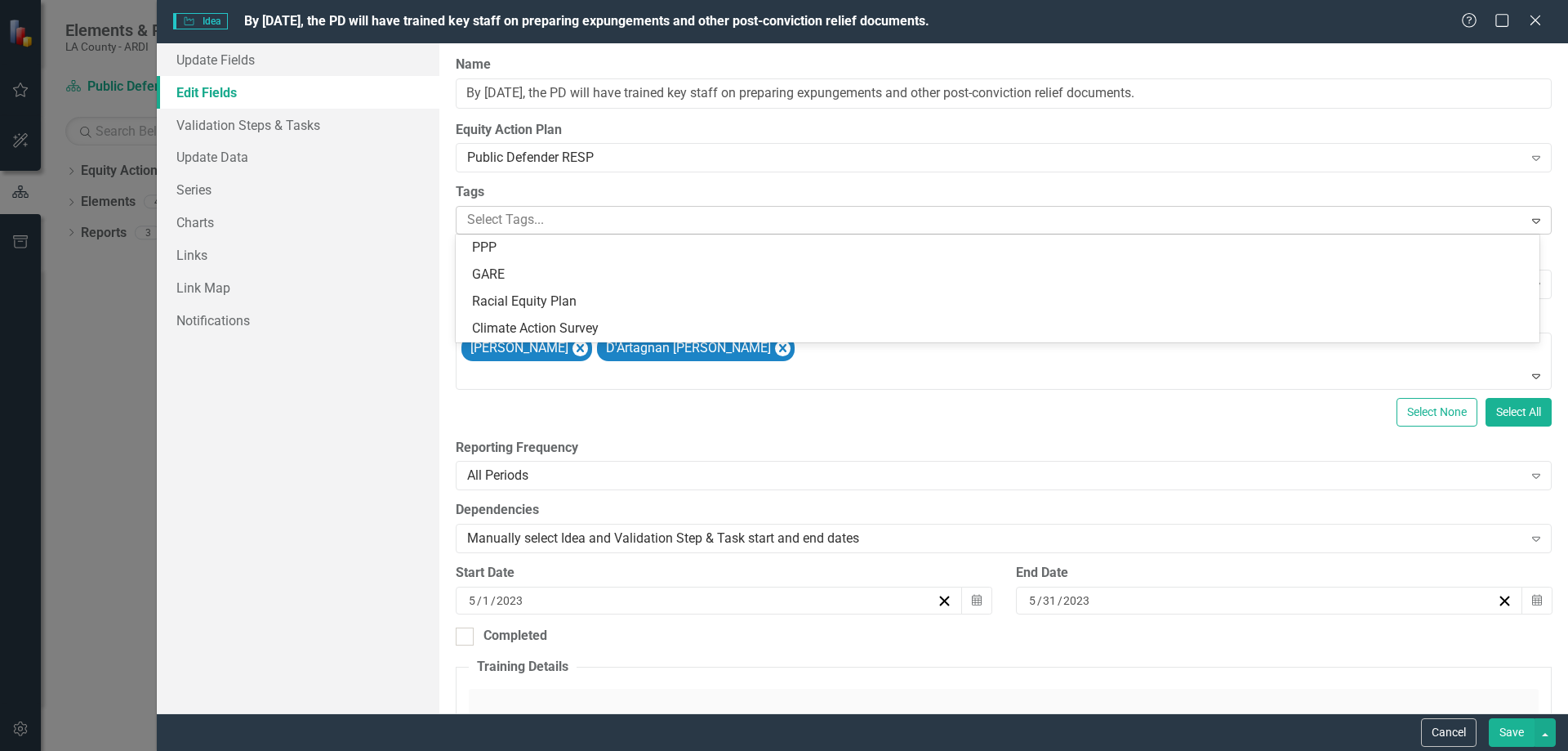
click at [545, 216] on div at bounding box center [992, 220] width 1063 height 22
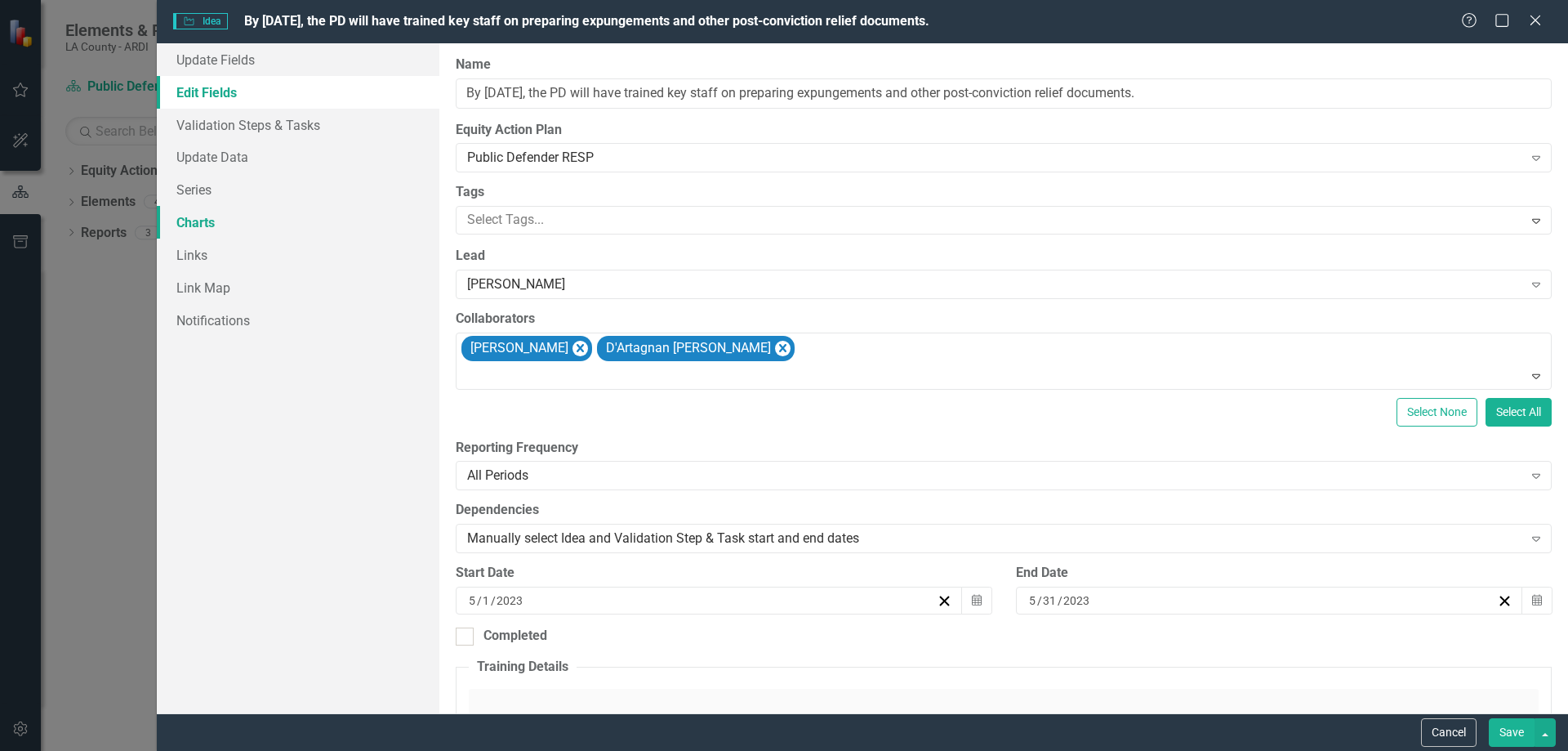
click at [405, 221] on link "Charts" at bounding box center [298, 222] width 282 height 33
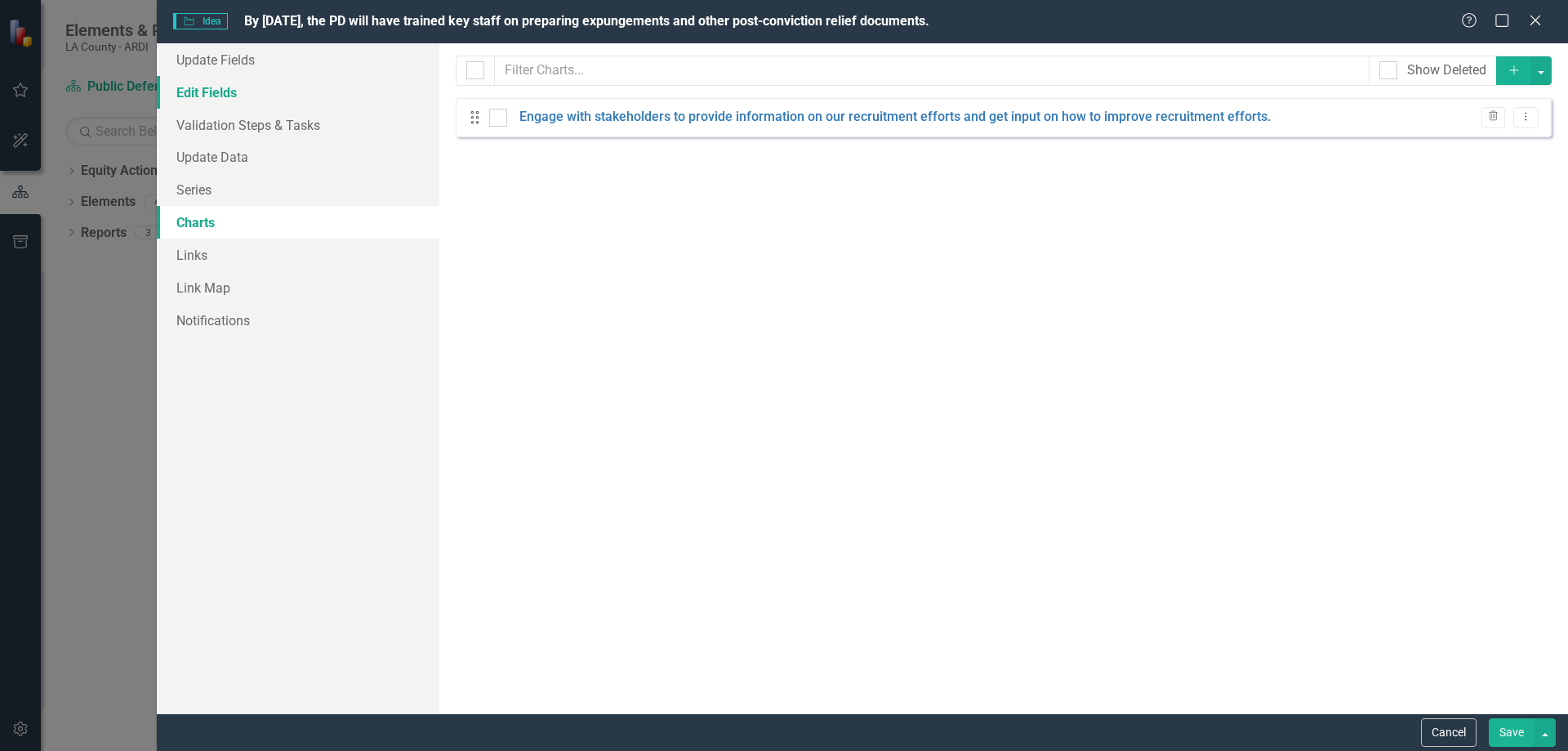
click at [195, 84] on link "Edit Fields" at bounding box center [298, 92] width 282 height 33
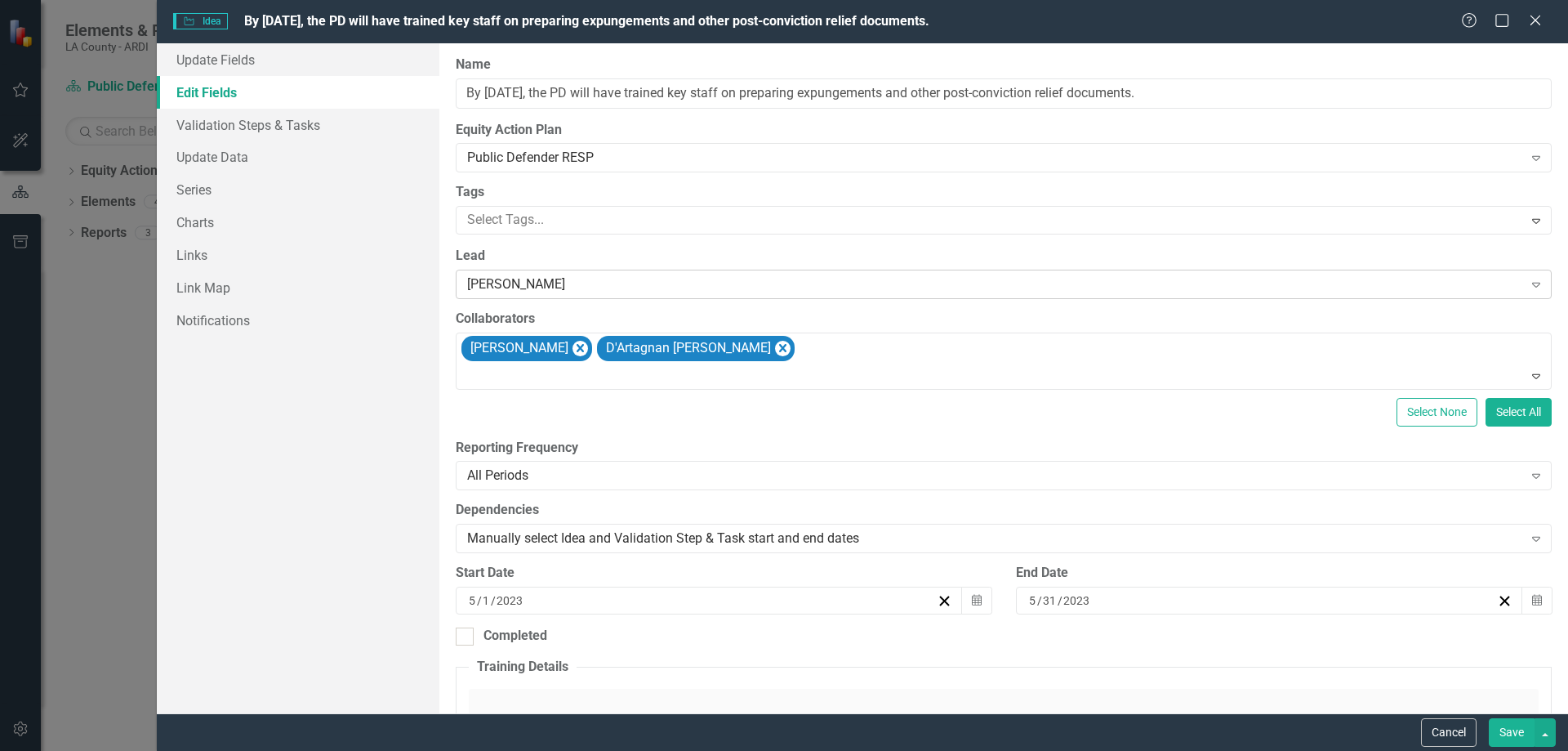
click at [577, 279] on div "[PERSON_NAME]" at bounding box center [995, 284] width 1056 height 19
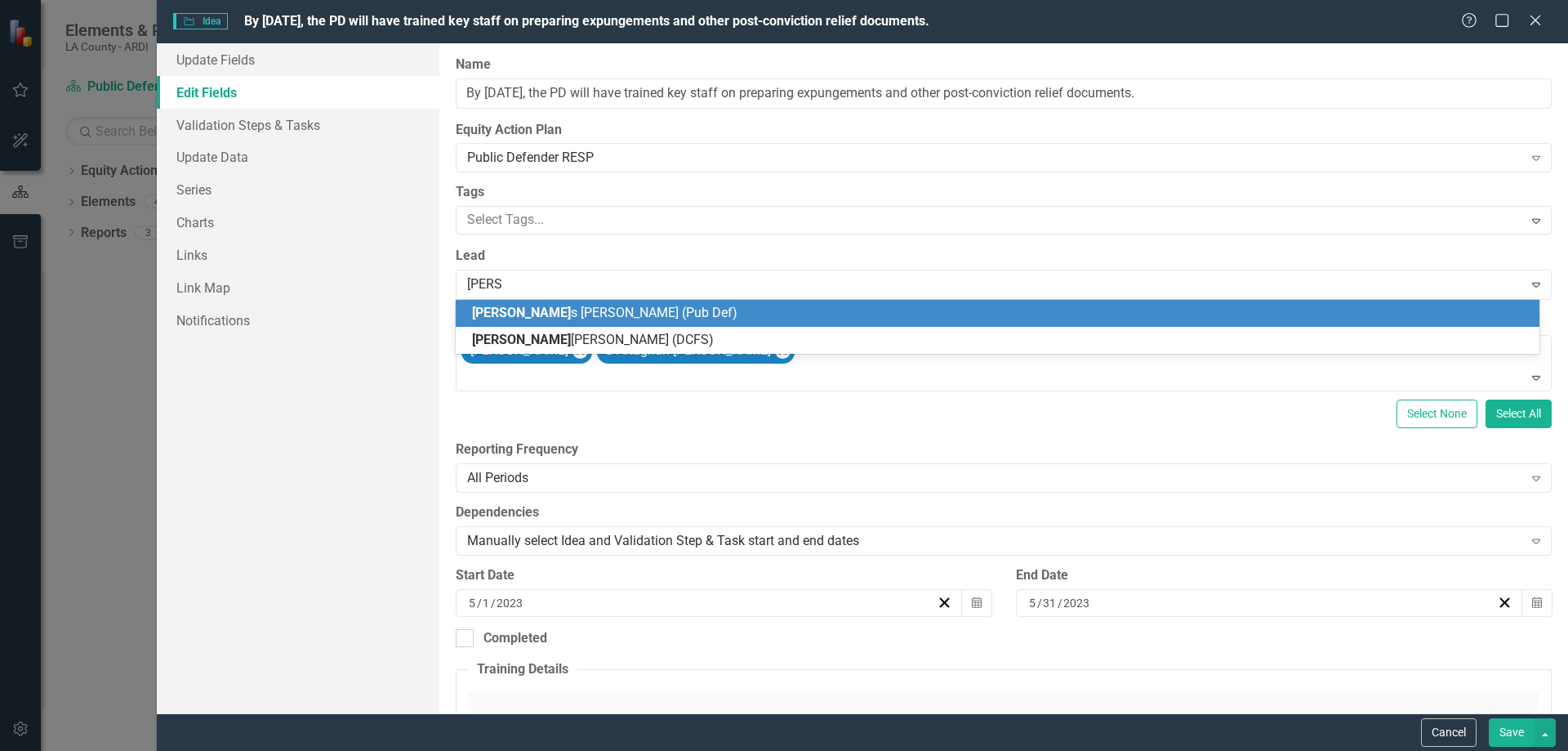
type input "[PERSON_NAME]"
click at [561, 309] on span "[PERSON_NAME] (Pub Def)" at bounding box center [600, 312] width 256 height 16
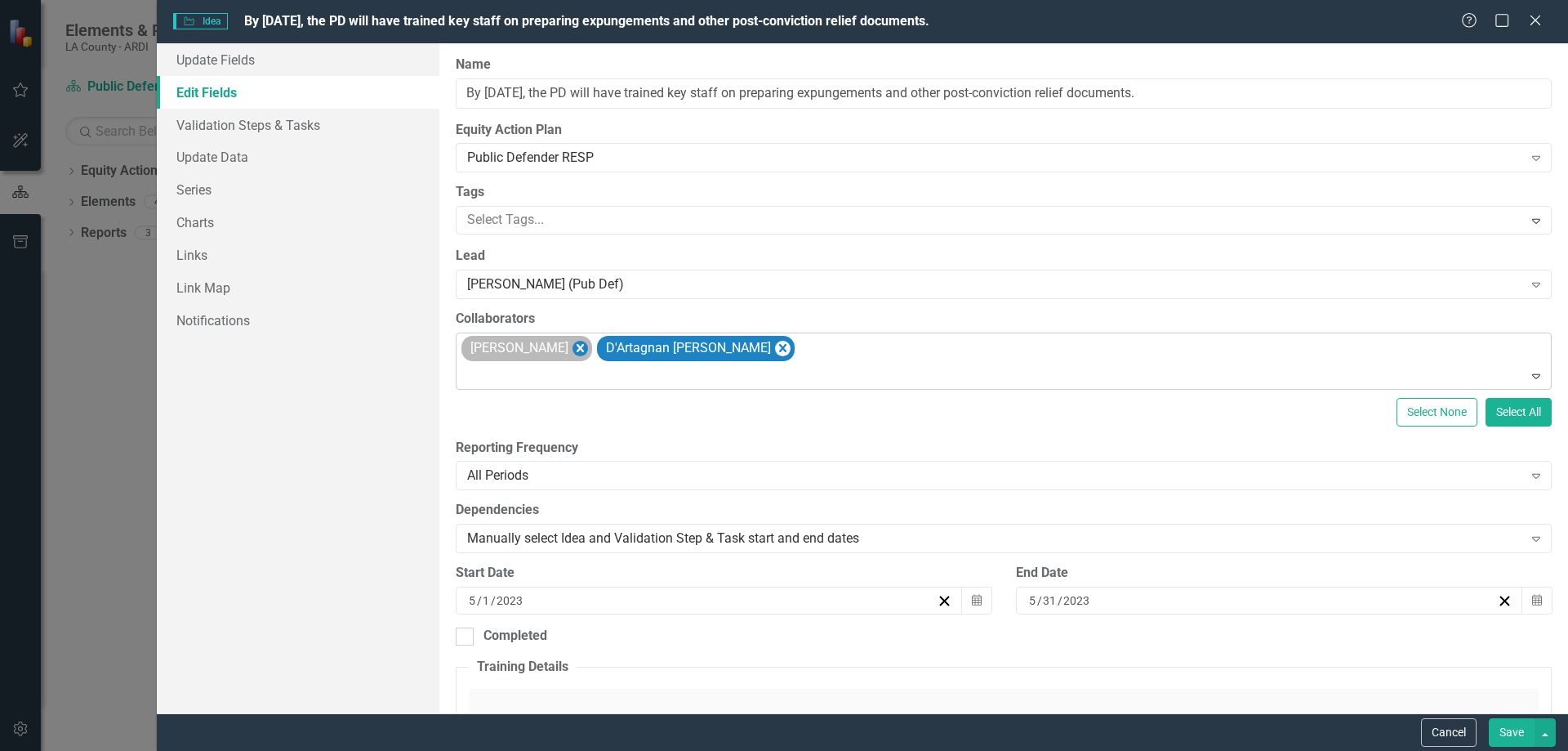
click at [575, 346] on icon "Remove Arnold Chandler" at bounding box center [579, 348] width 16 height 21
click at [644, 345] on icon "Remove D'Artagnan Scorza" at bounding box center [647, 348] width 7 height 8
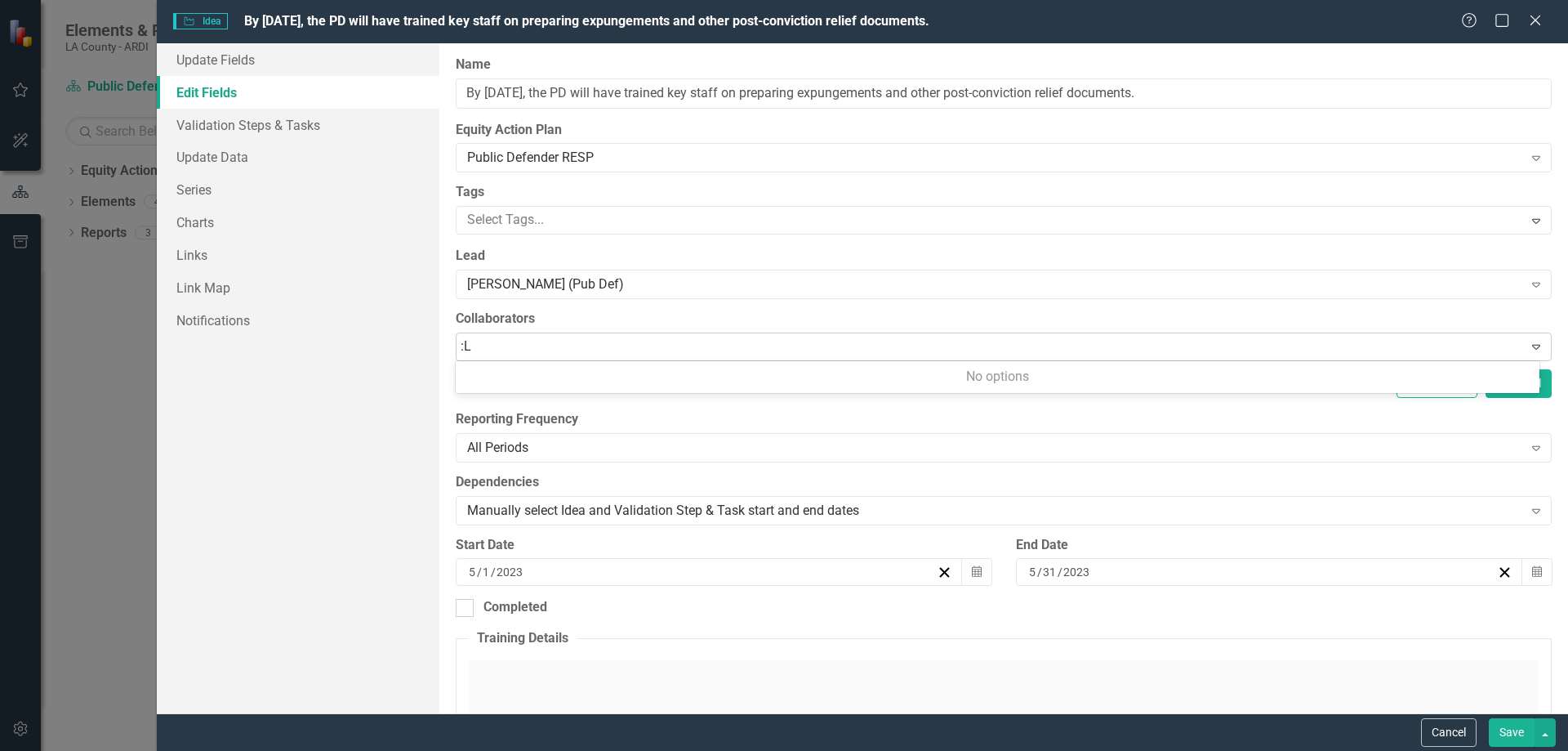
type input ":"
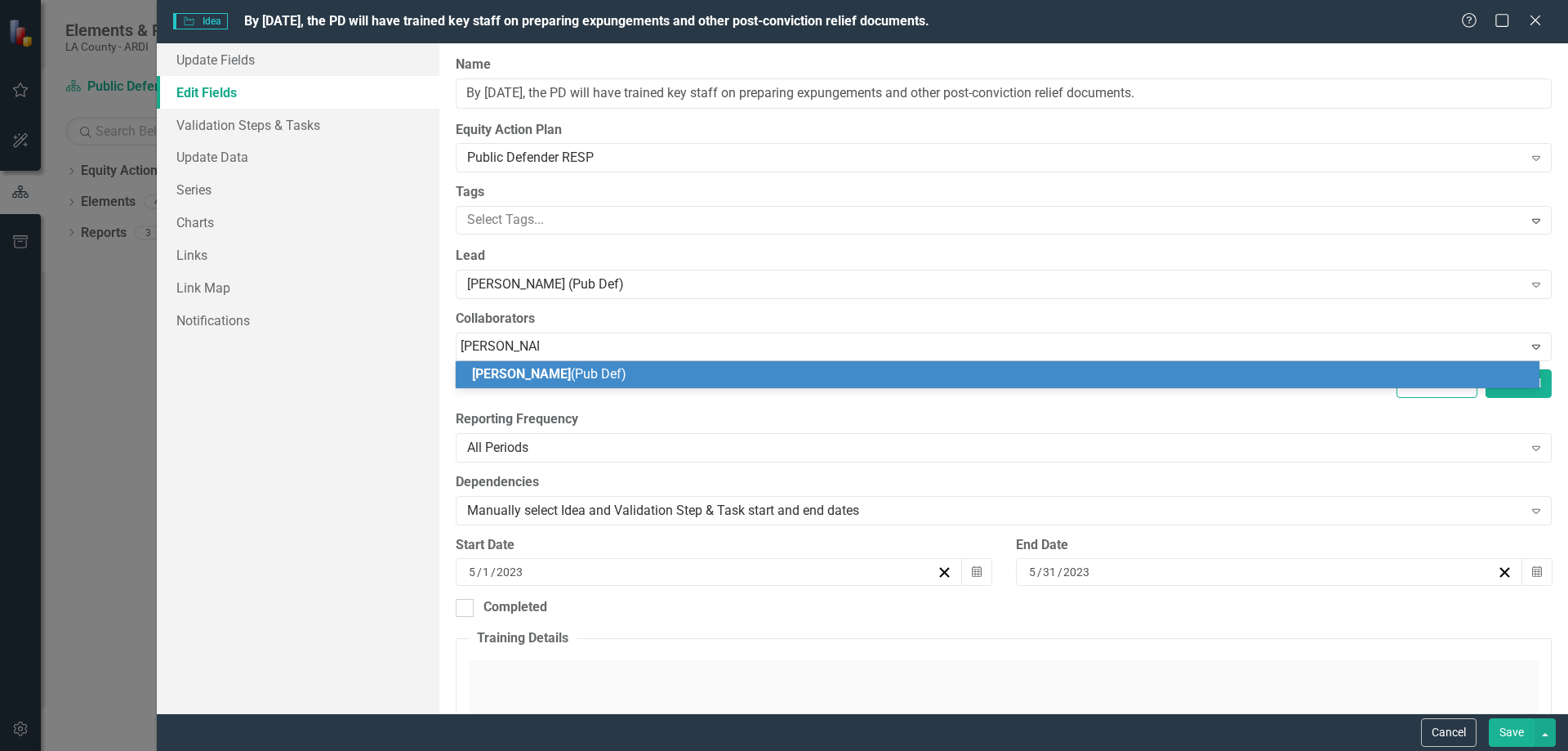
type input "[PERSON_NAME]"
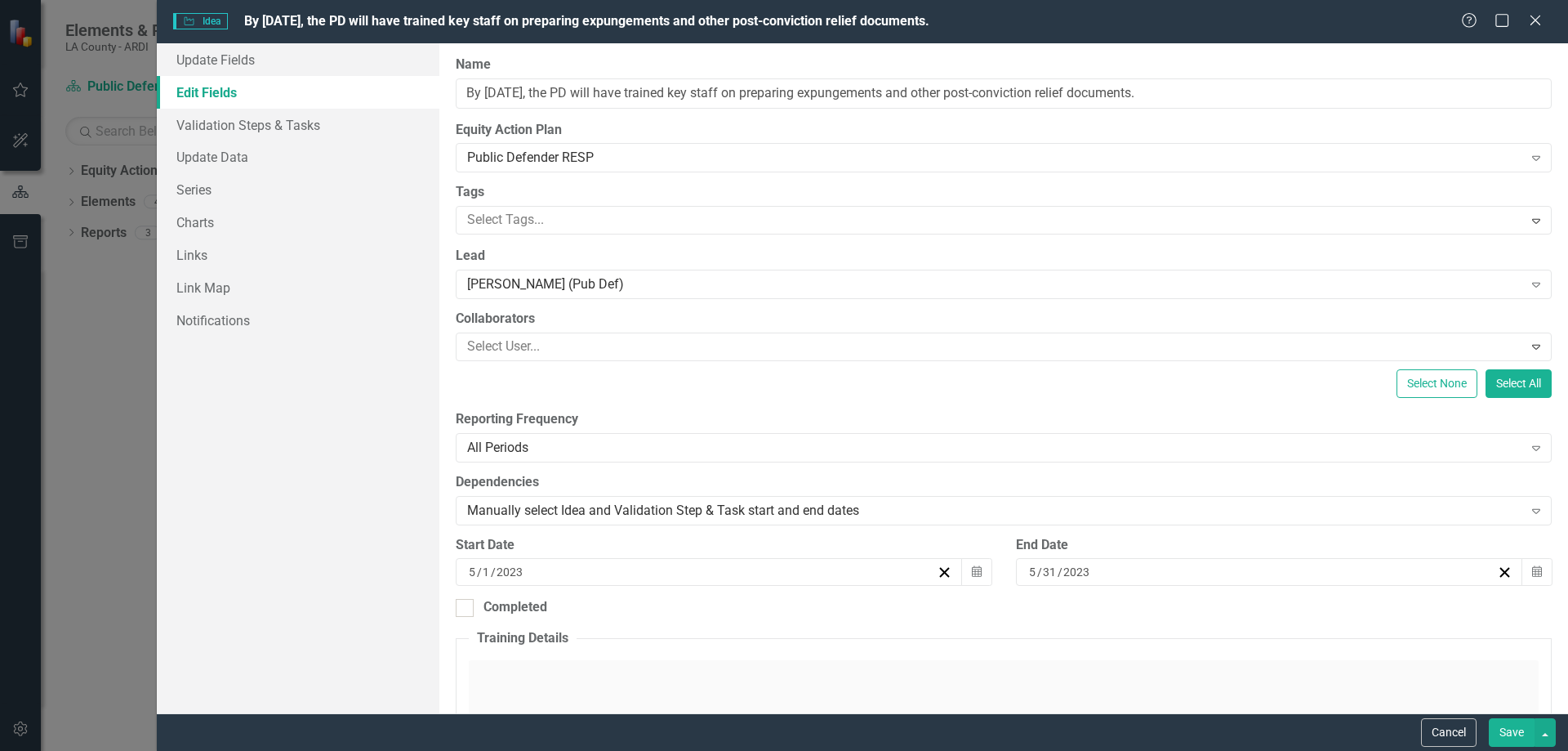
click at [1342, 310] on label "Collaborators" at bounding box center [1004, 319] width 1096 height 19
click at [486, 337] on div at bounding box center [992, 347] width 1063 height 22
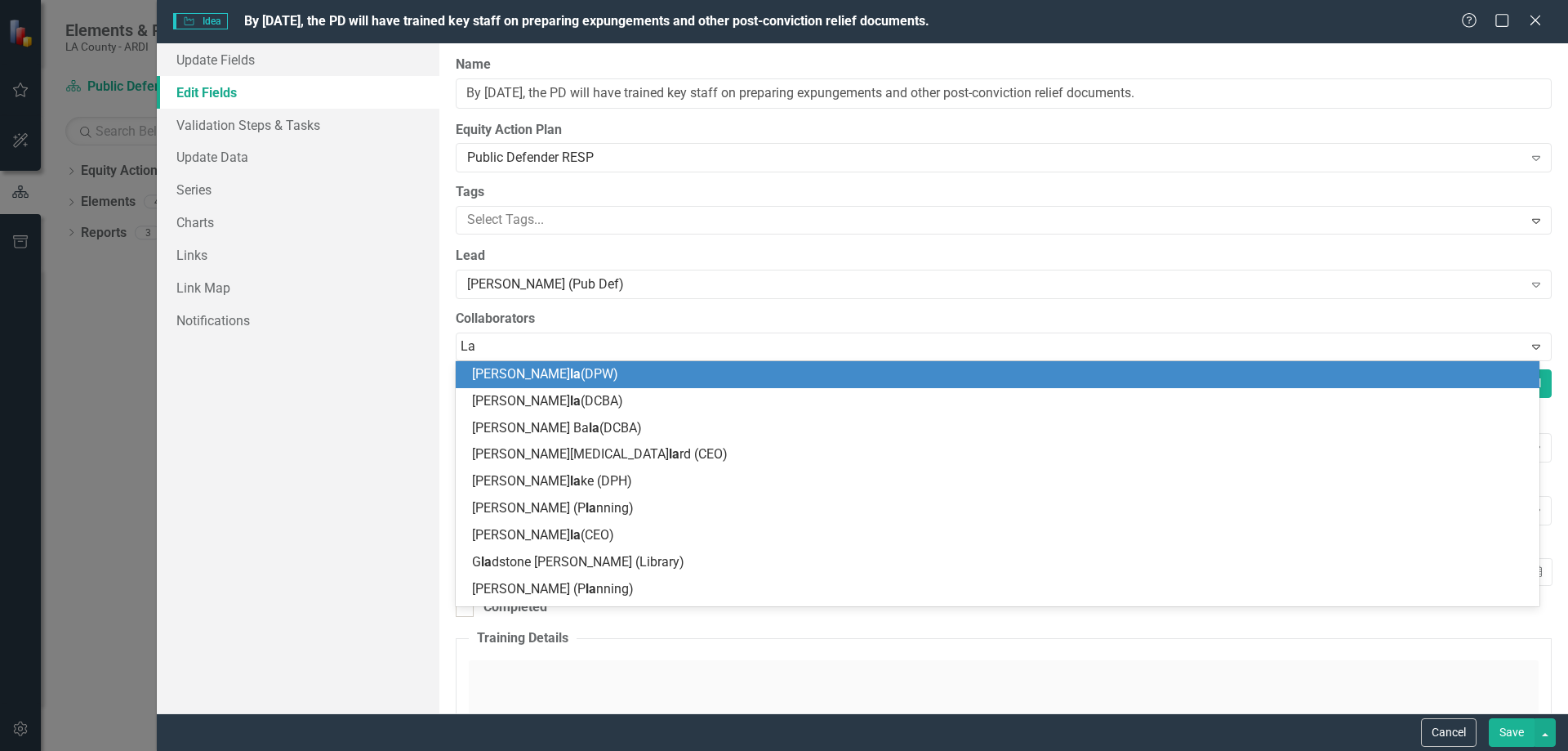
type input "[PERSON_NAME]"
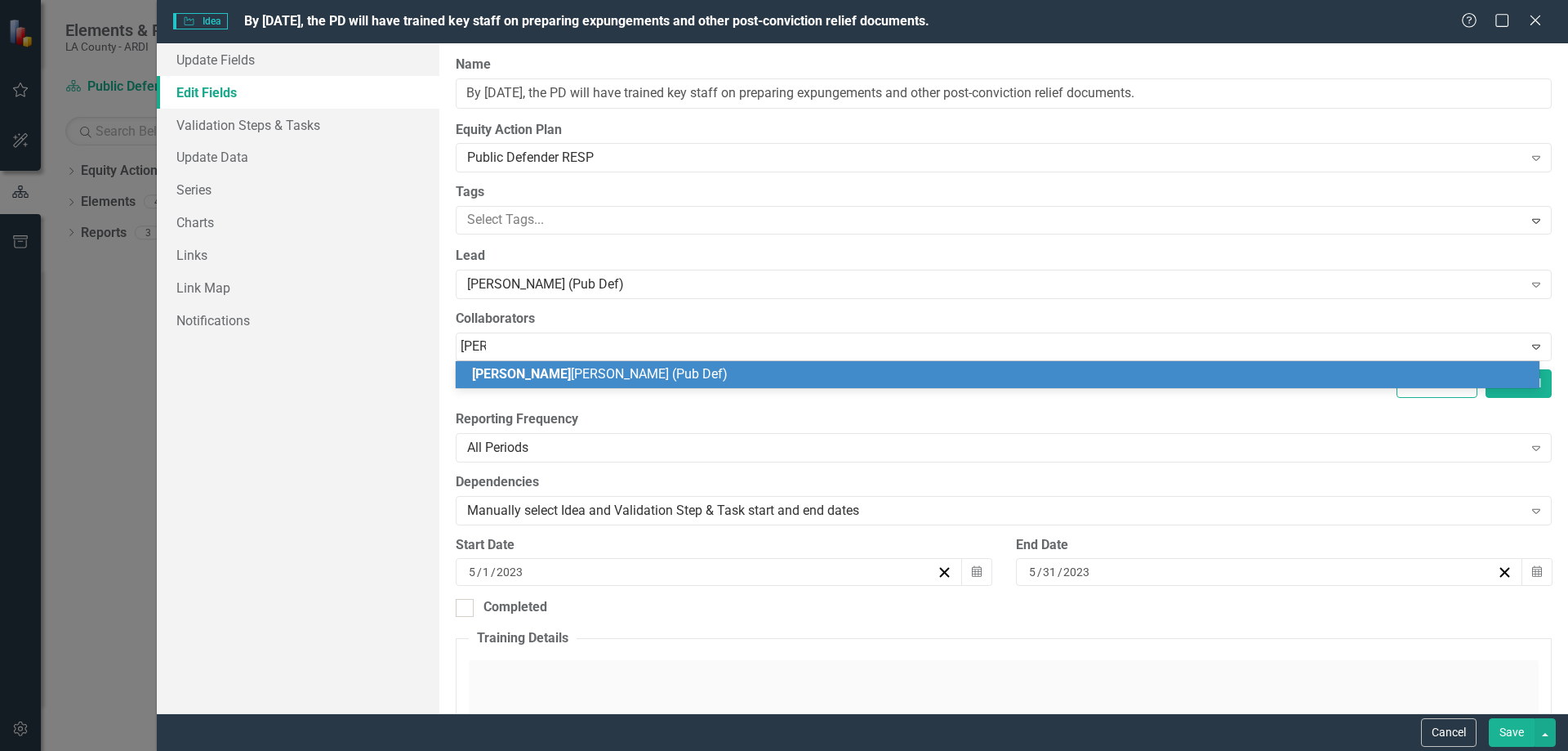
click at [520, 372] on span "[PERSON_NAME] (Pub Def)" at bounding box center [600, 374] width 256 height 16
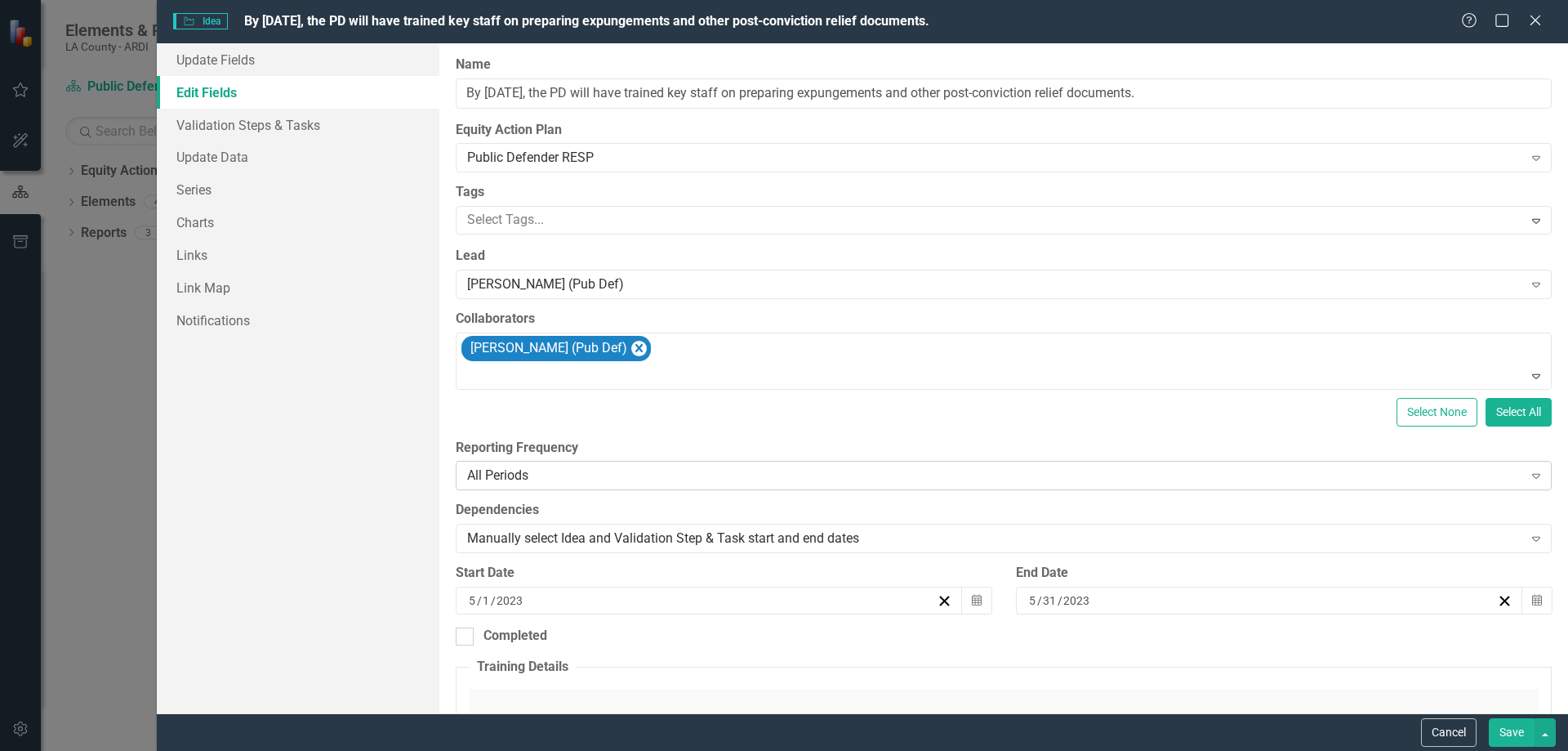
click at [1532, 477] on icon at bounding box center [1536, 476] width 8 height 5
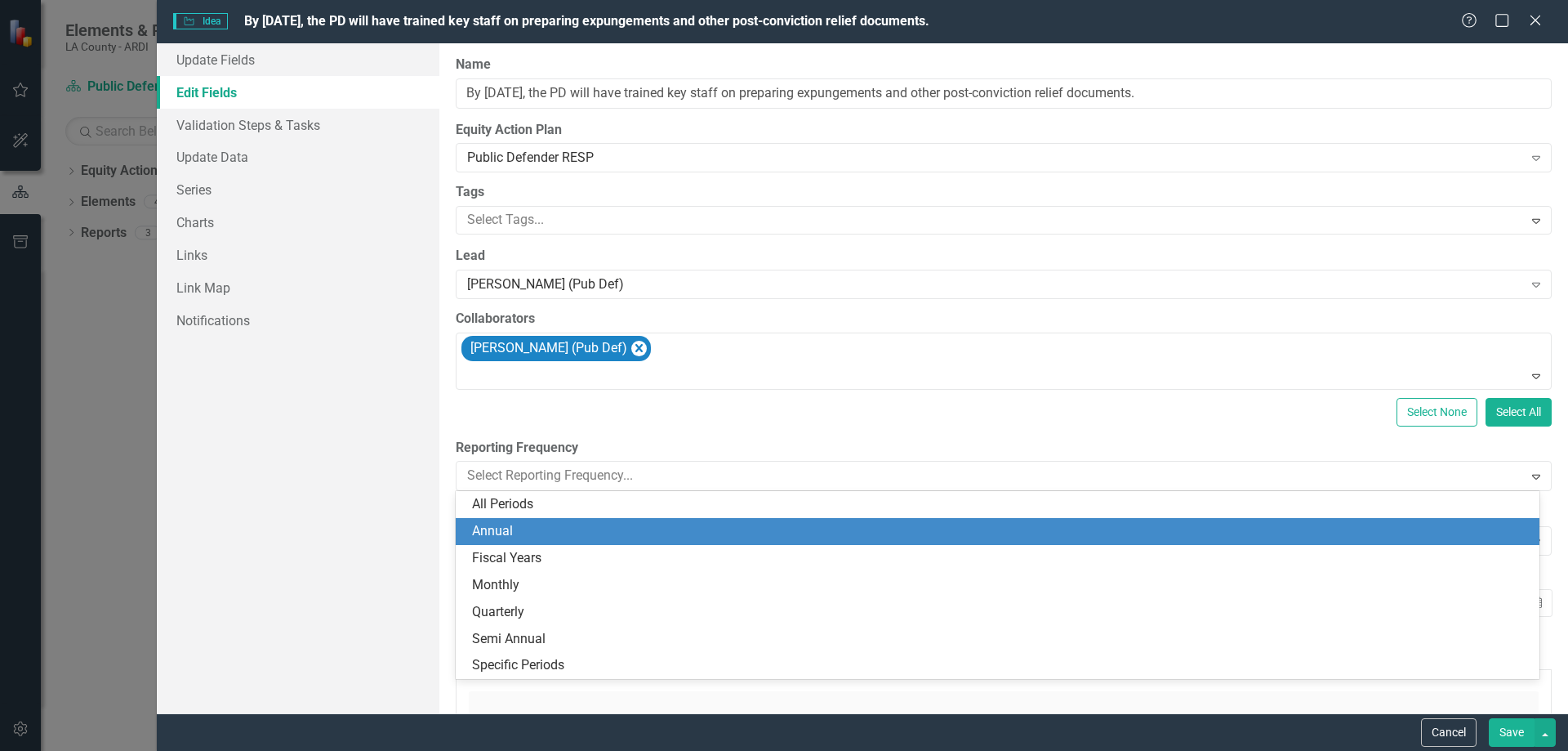
click at [520, 530] on div "Annual" at bounding box center [1001, 531] width 1058 height 19
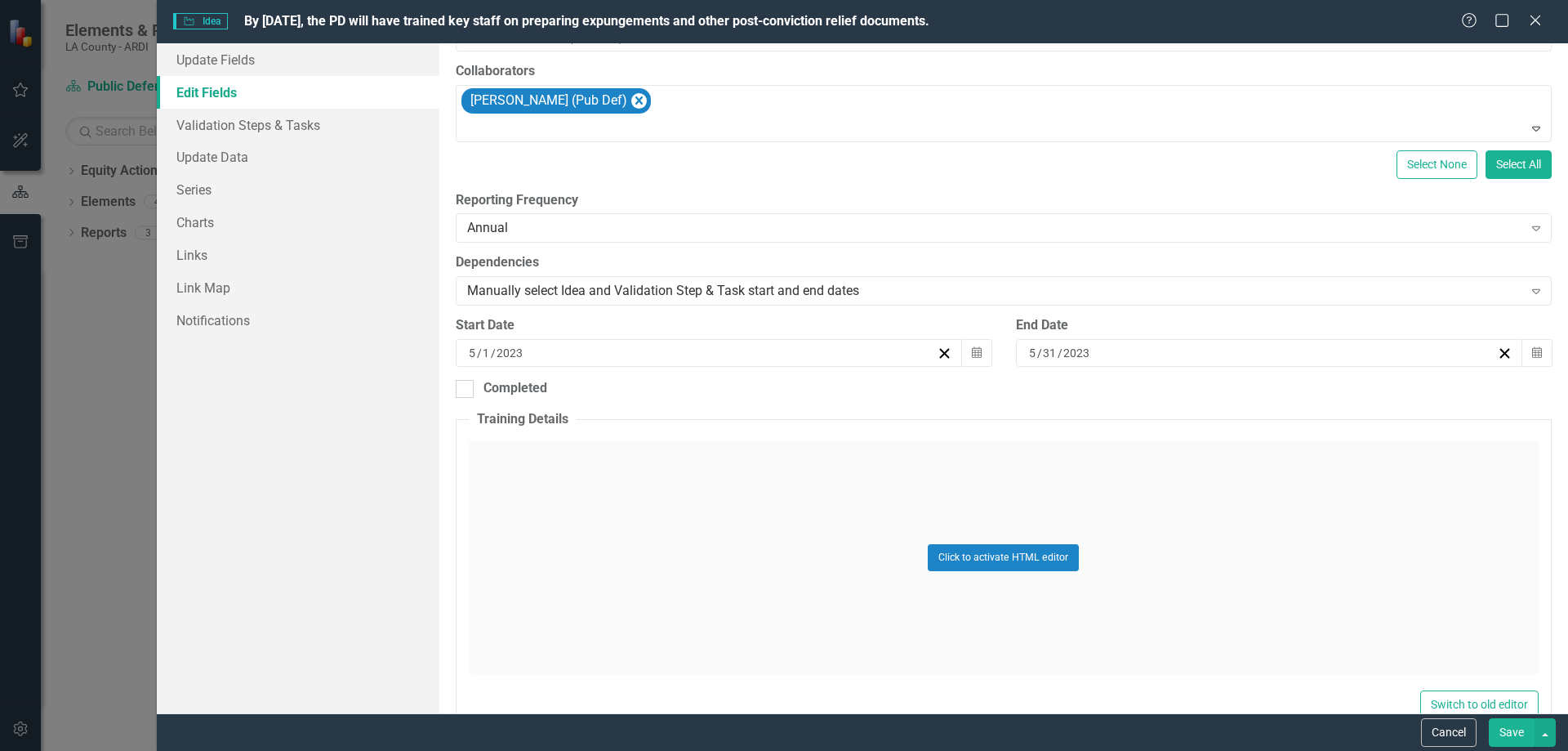
scroll to position [327, 0]
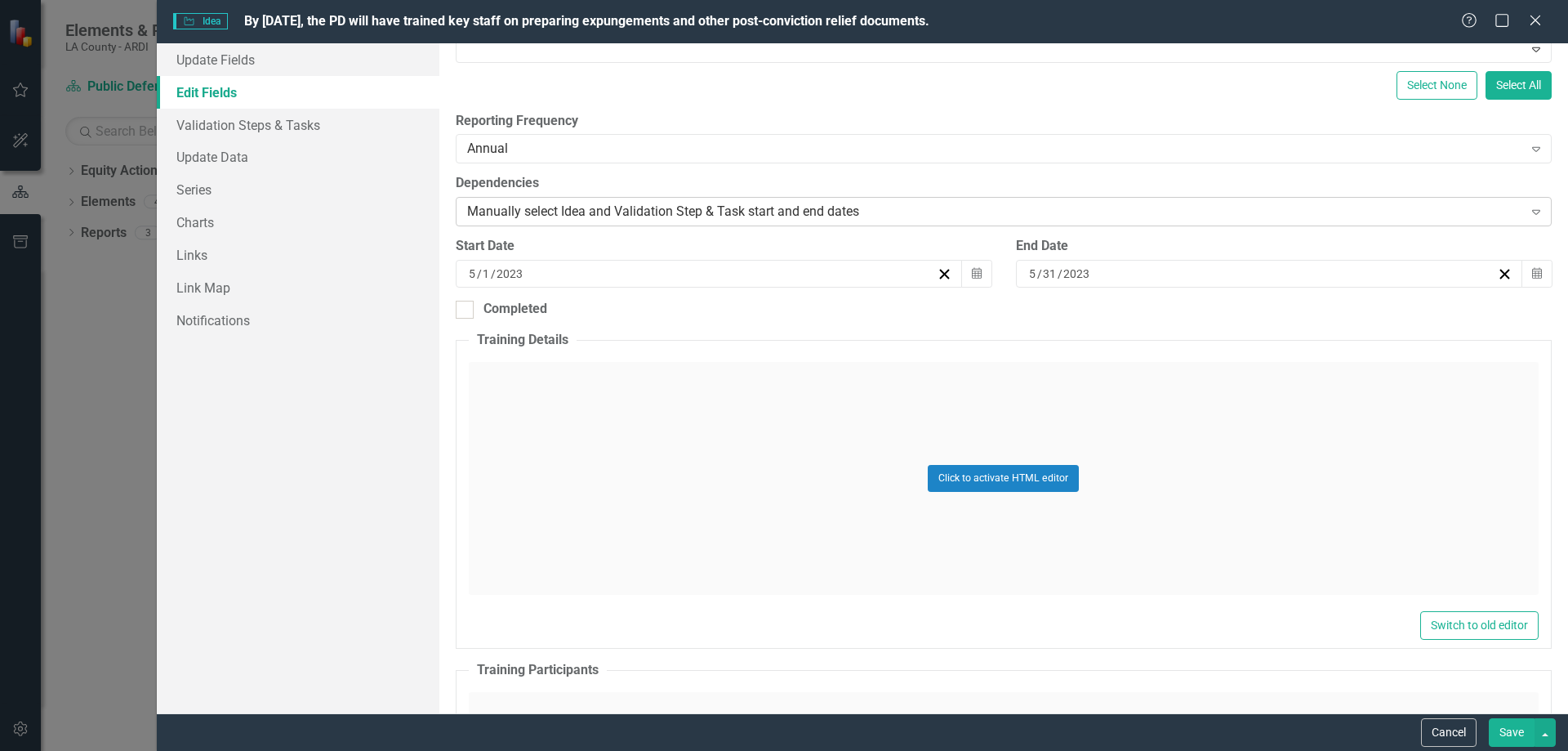
click at [881, 208] on div "Manually select Idea and Validation Step & Task start and end dates" at bounding box center [995, 212] width 1056 height 19
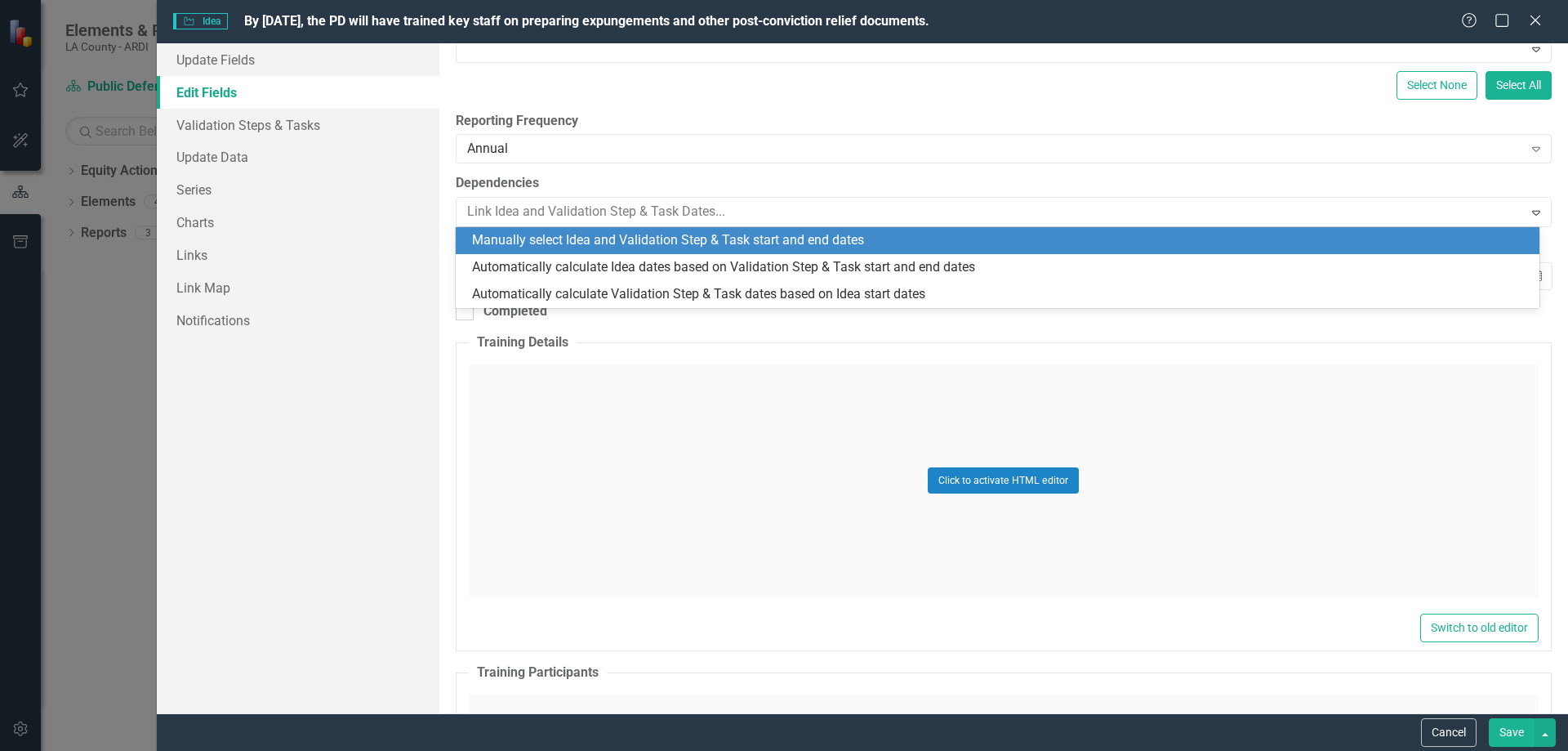
click at [619, 236] on div "Manually select Idea and Validation Step & Task start and end dates" at bounding box center [1001, 240] width 1058 height 19
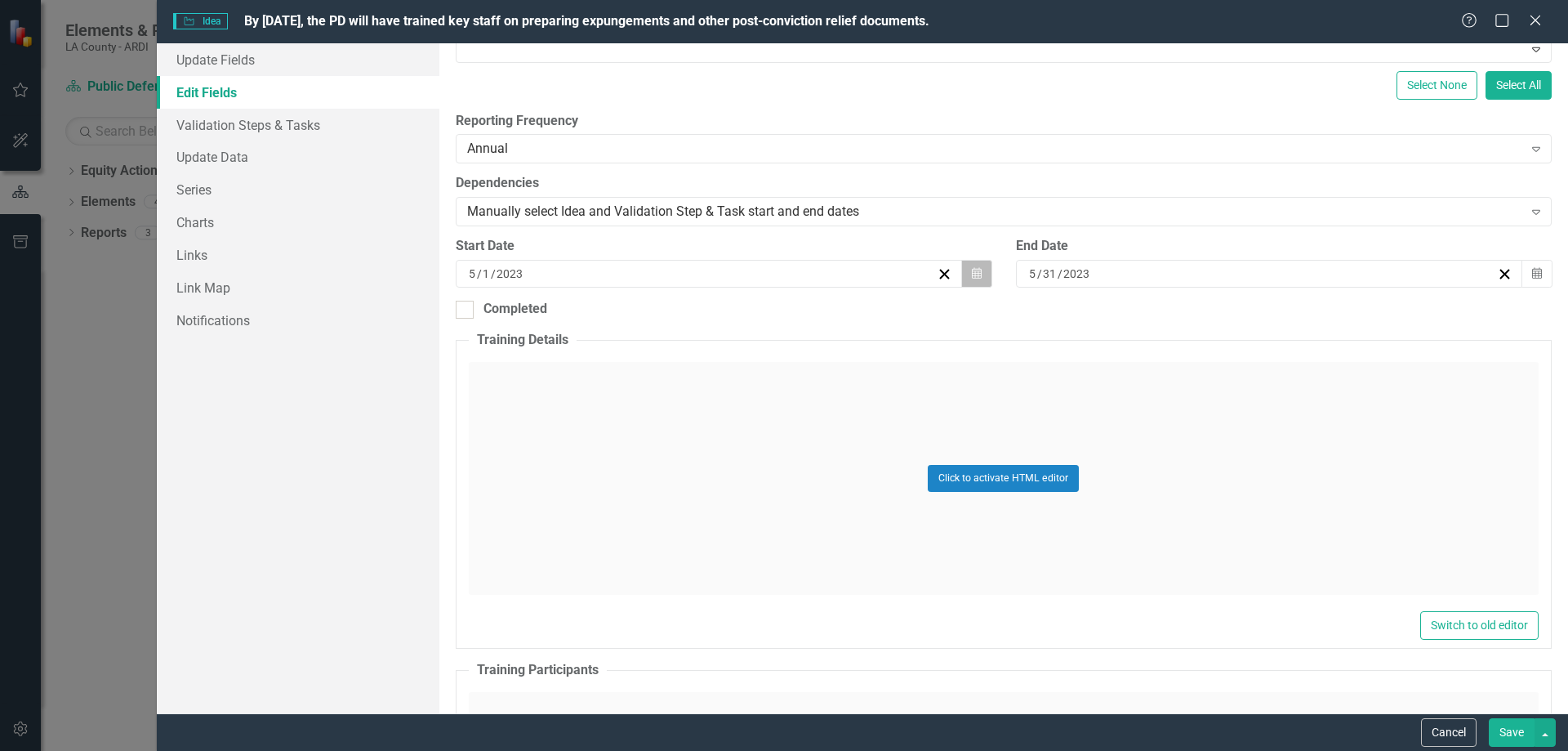
click at [974, 272] on icon "Calendar" at bounding box center [977, 273] width 10 height 12
click at [793, 311] on button "›" at bounding box center [794, 315] width 36 height 36
click at [801, 309] on button "›" at bounding box center [794, 315] width 36 height 36
click at [832, 310] on button "»" at bounding box center [830, 315] width 36 height 36
click at [831, 310] on button "»" at bounding box center [830, 315] width 36 height 36
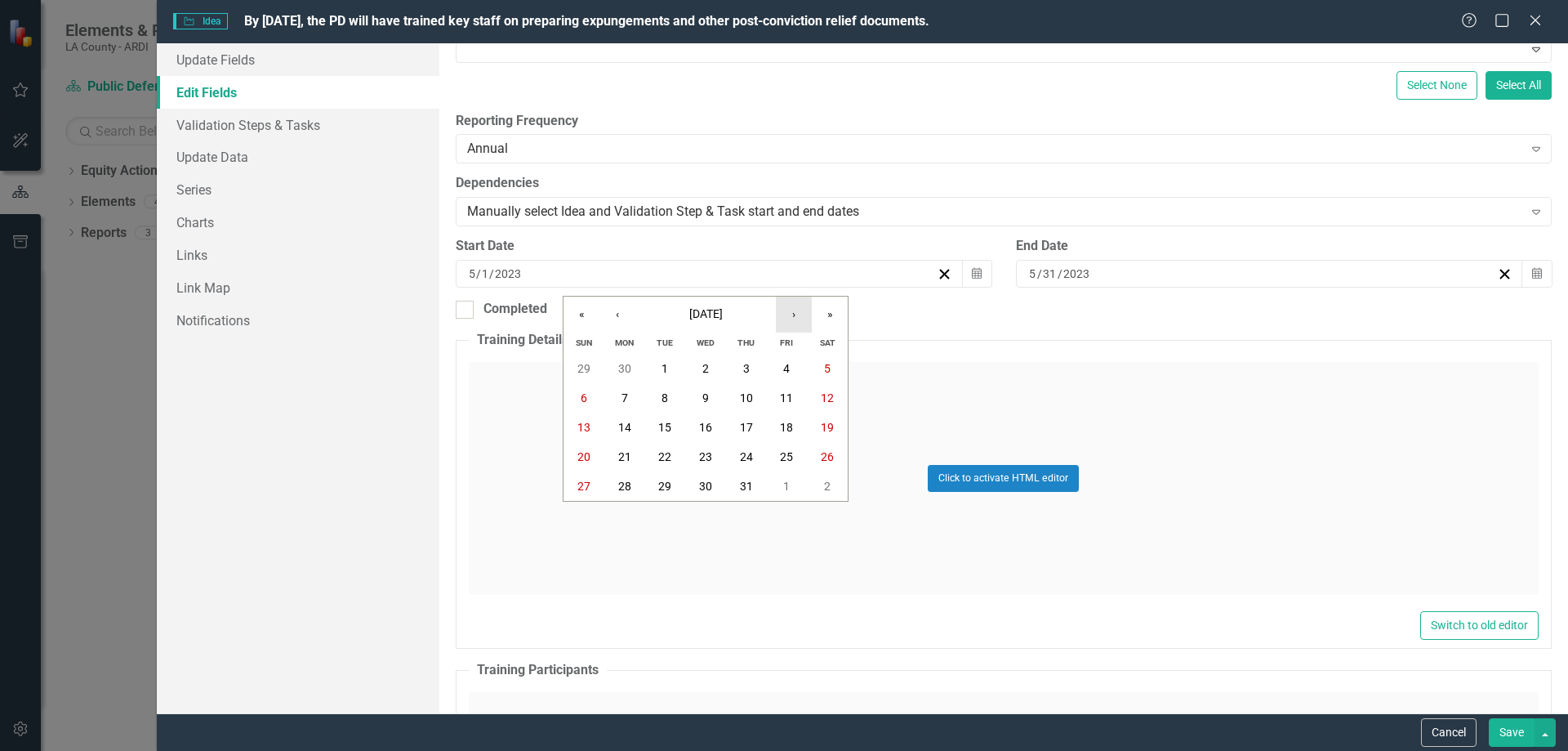
click at [792, 312] on button "›" at bounding box center [794, 315] width 36 height 36
click at [792, 311] on button "›" at bounding box center [794, 315] width 36 height 36
click at [668, 481] on abbr "30" at bounding box center [665, 486] width 13 height 13
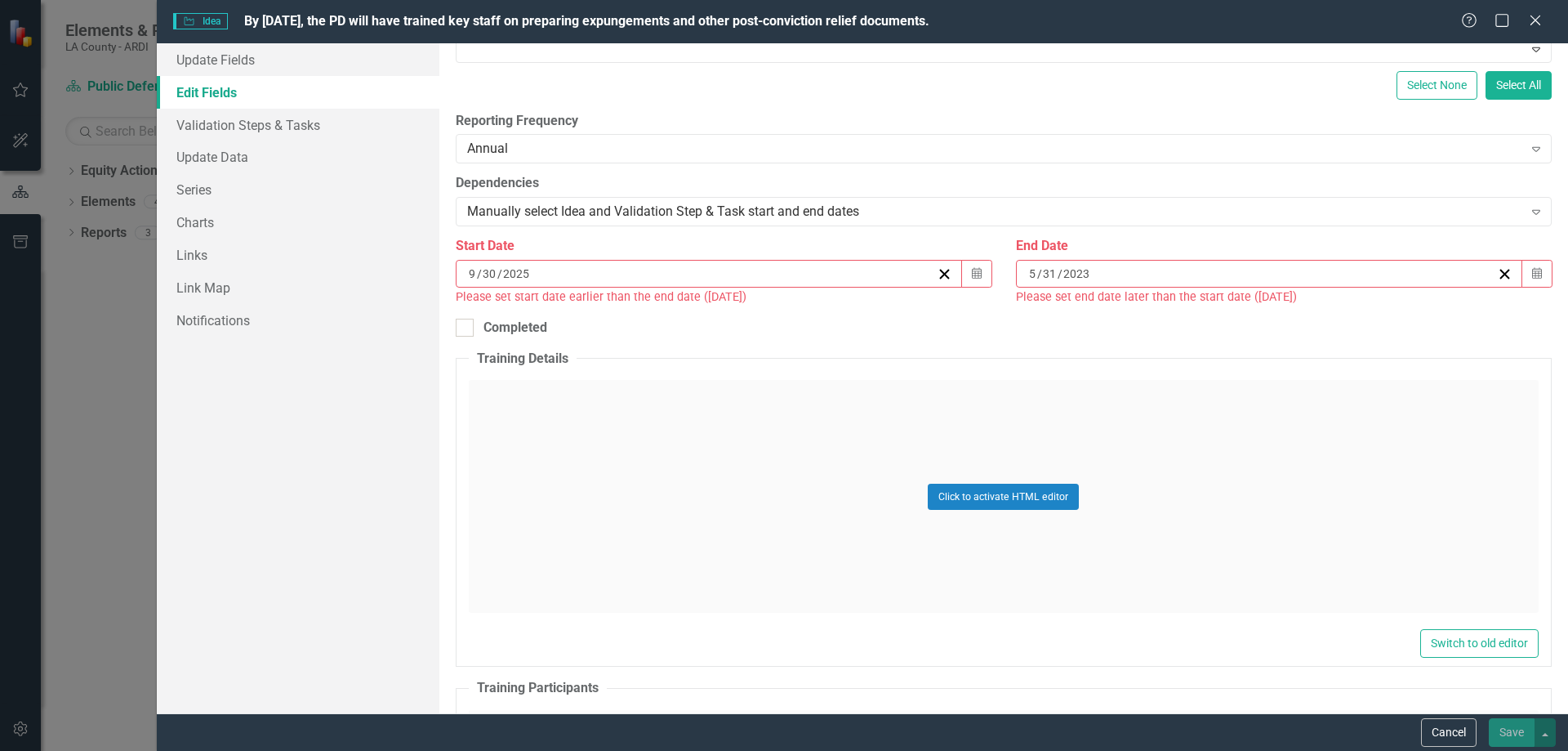
click at [548, 269] on div "[DATE]" at bounding box center [702, 273] width 471 height 16
click at [548, 269] on div "[DATE] [DATE]" at bounding box center [702, 273] width 471 height 16
click at [579, 311] on button "«" at bounding box center [582, 315] width 36 height 36
click at [830, 483] on abbr "30" at bounding box center [827, 486] width 13 height 13
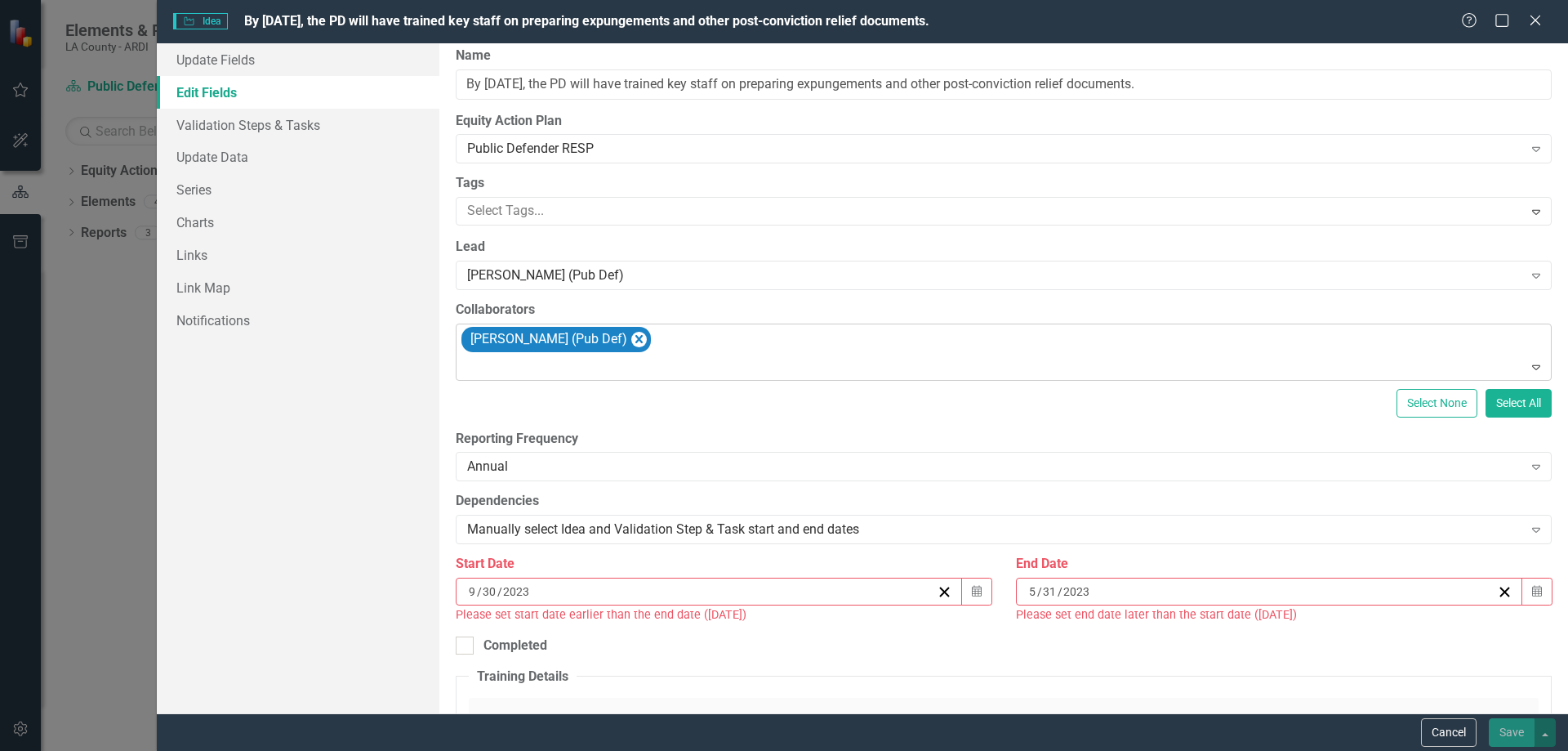
scroll to position [0, 0]
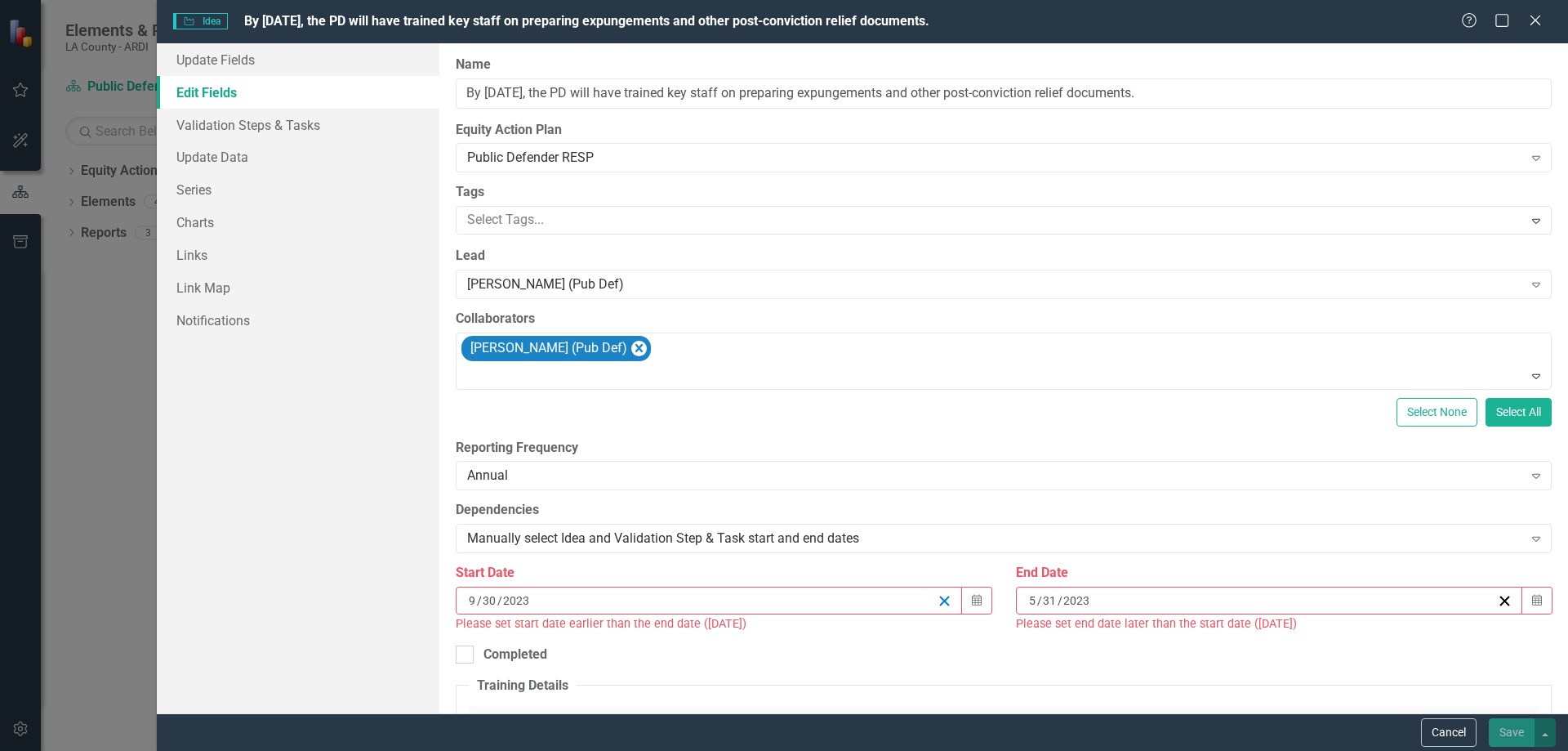
click at [940, 599] on line "button" at bounding box center [944, 600] width 9 height 9
click at [1497, 599] on icon "button" at bounding box center [1505, 600] width 16 height 16
click at [1531, 13] on icon "Close" at bounding box center [1534, 20] width 21 height 16
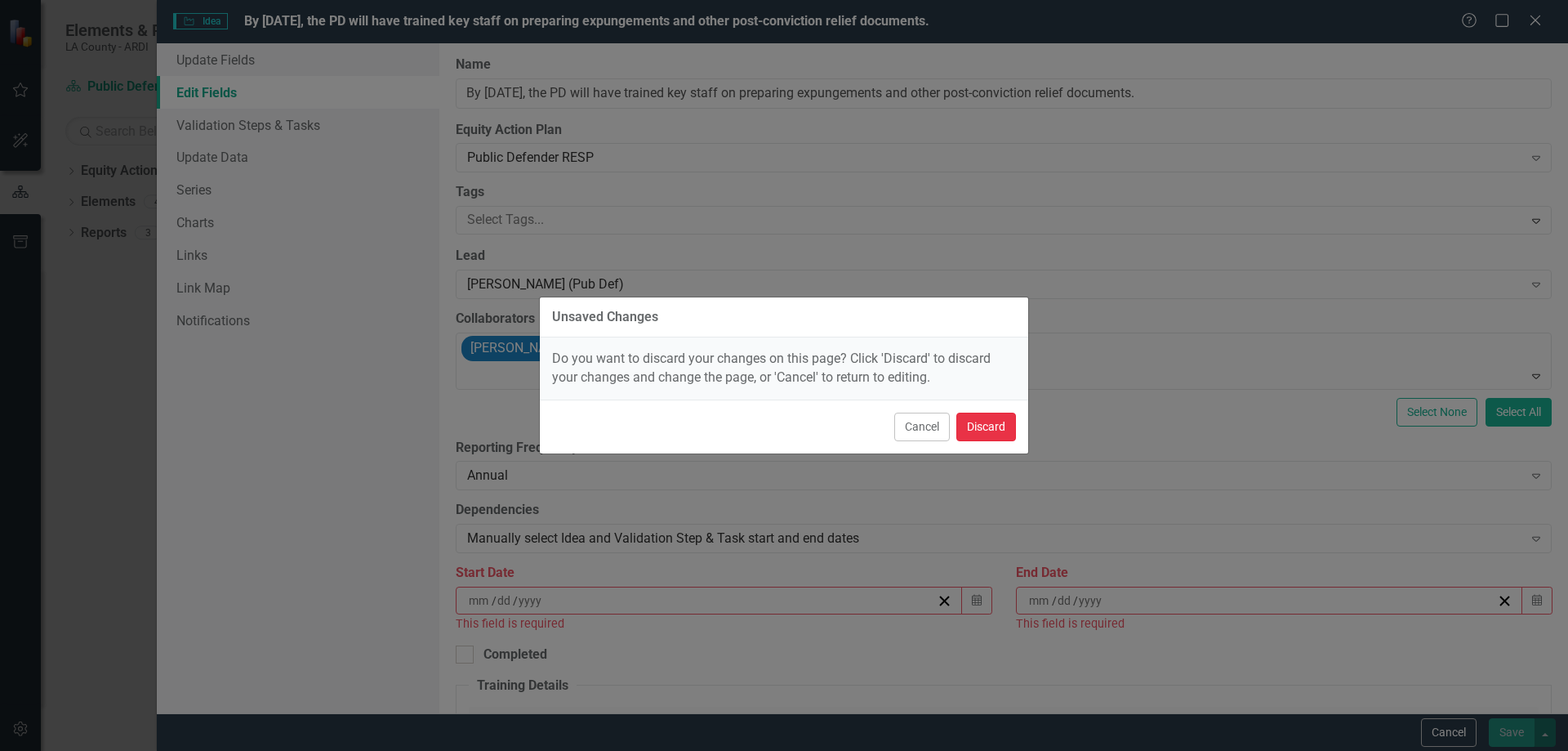
click at [971, 426] on button "Discard" at bounding box center [986, 427] width 59 height 29
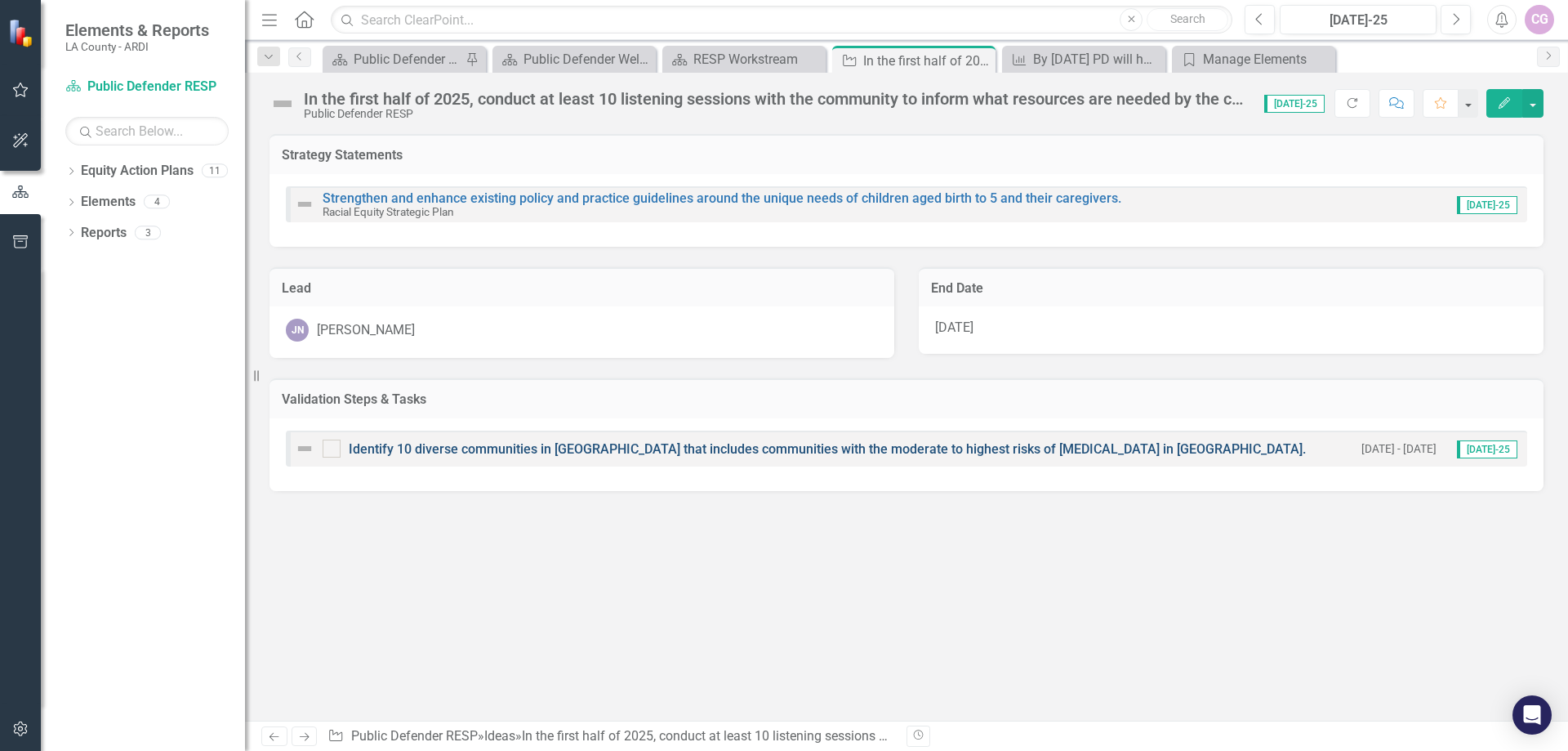
click at [1161, 443] on link "Identify 10 diverse communities in [GEOGRAPHIC_DATA] that includes communities …" at bounding box center [827, 449] width 957 height 16
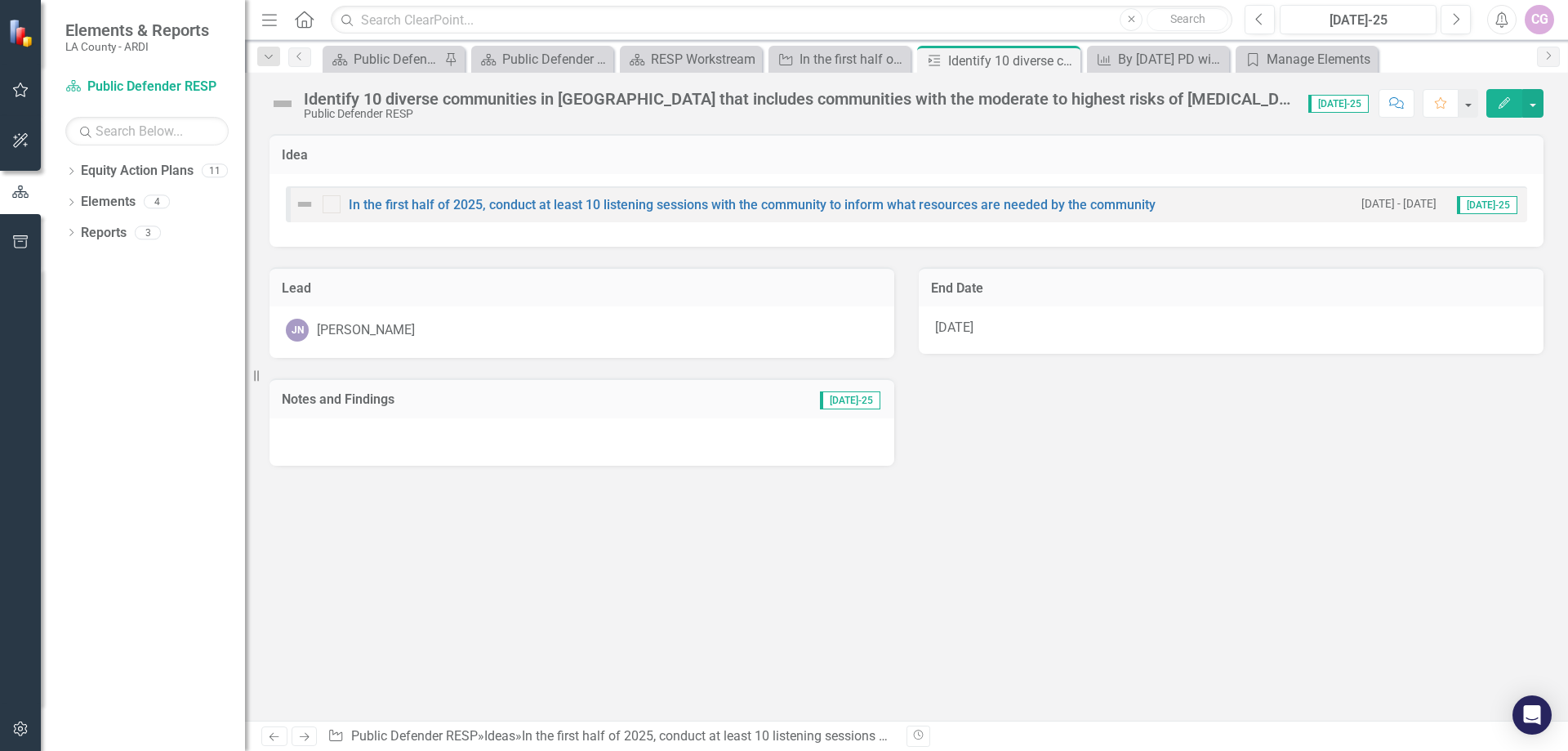
click at [1171, 201] on div "In the first half of 2025, conduct at least 10 listening sessions with the comm…" at bounding box center [906, 204] width 1241 height 36
click at [1508, 103] on icon "Edit" at bounding box center [1505, 103] width 15 height 12
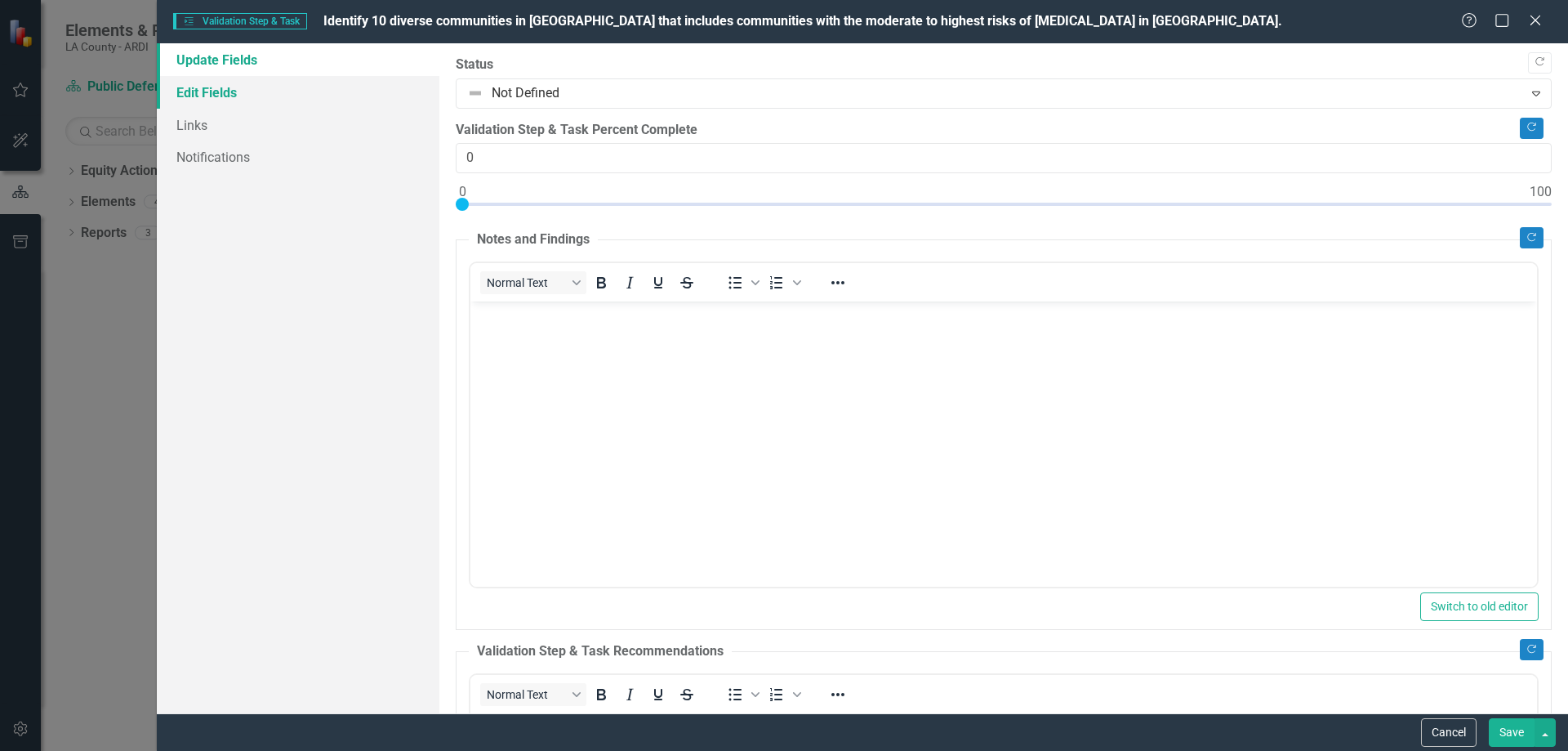
click at [236, 91] on link "Edit Fields" at bounding box center [298, 92] width 282 height 33
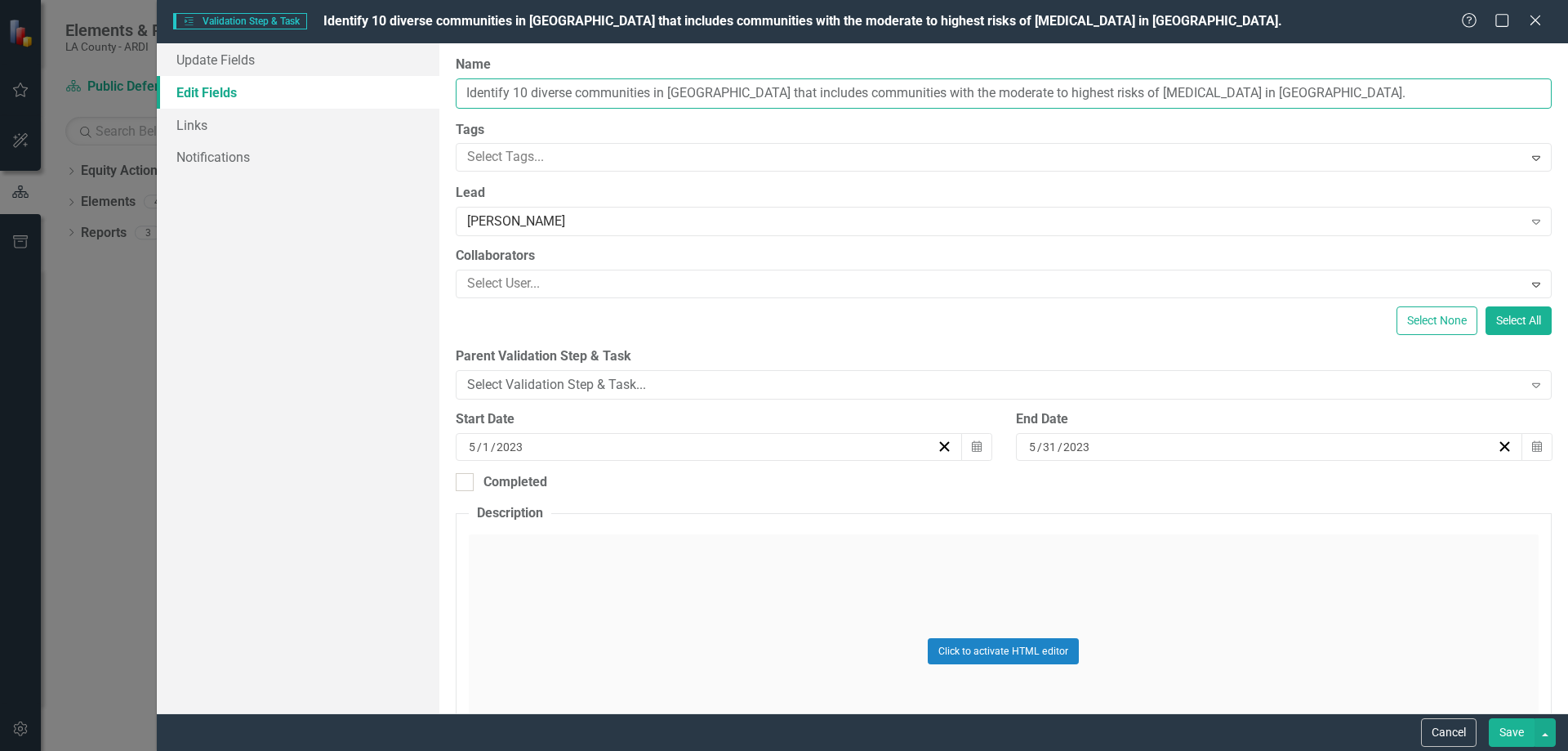
click at [1331, 96] on input "Identify 10 diverse communities in [GEOGRAPHIC_DATA] that includes communities …" at bounding box center [1004, 93] width 1096 height 30
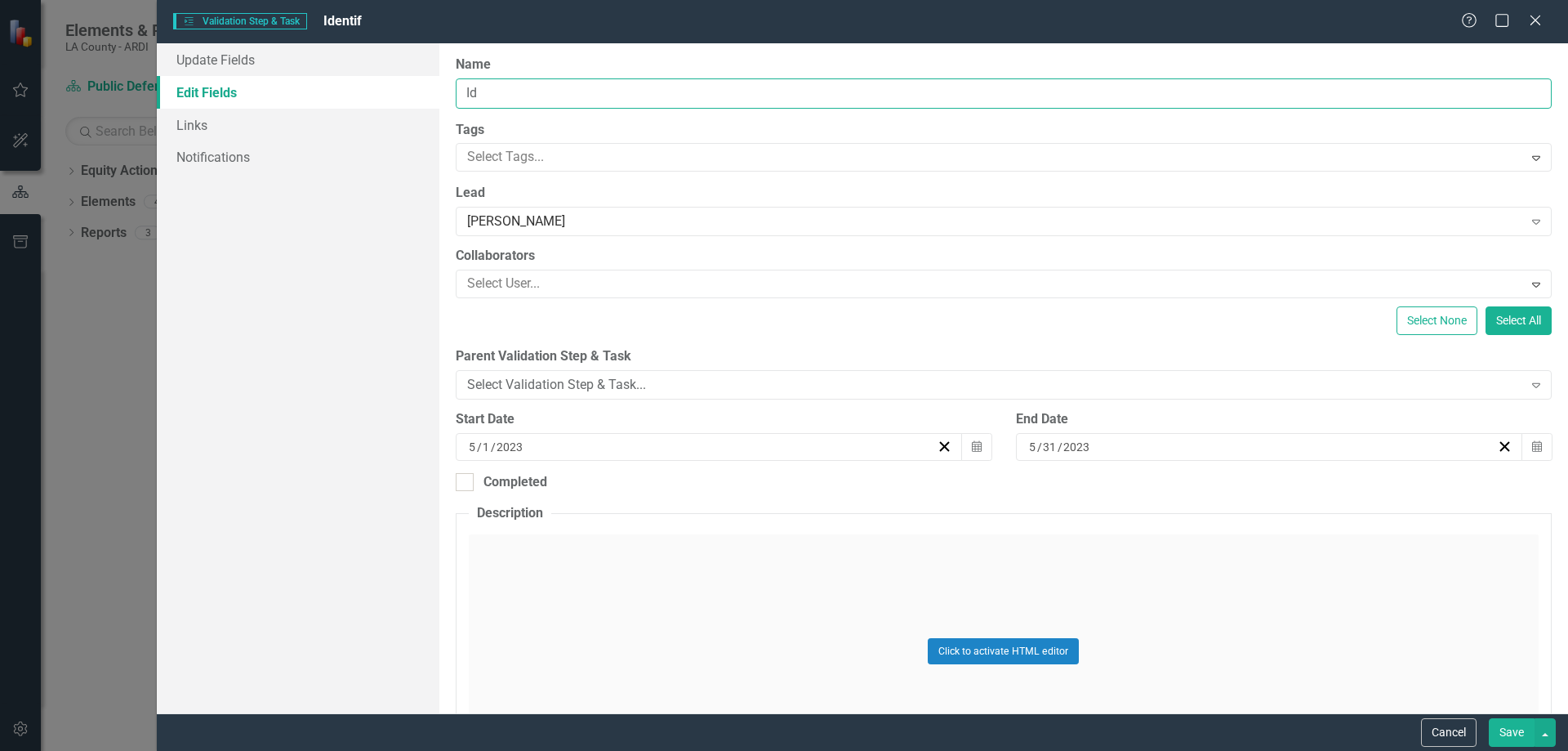
type input "I"
type input "T"
type input "c"
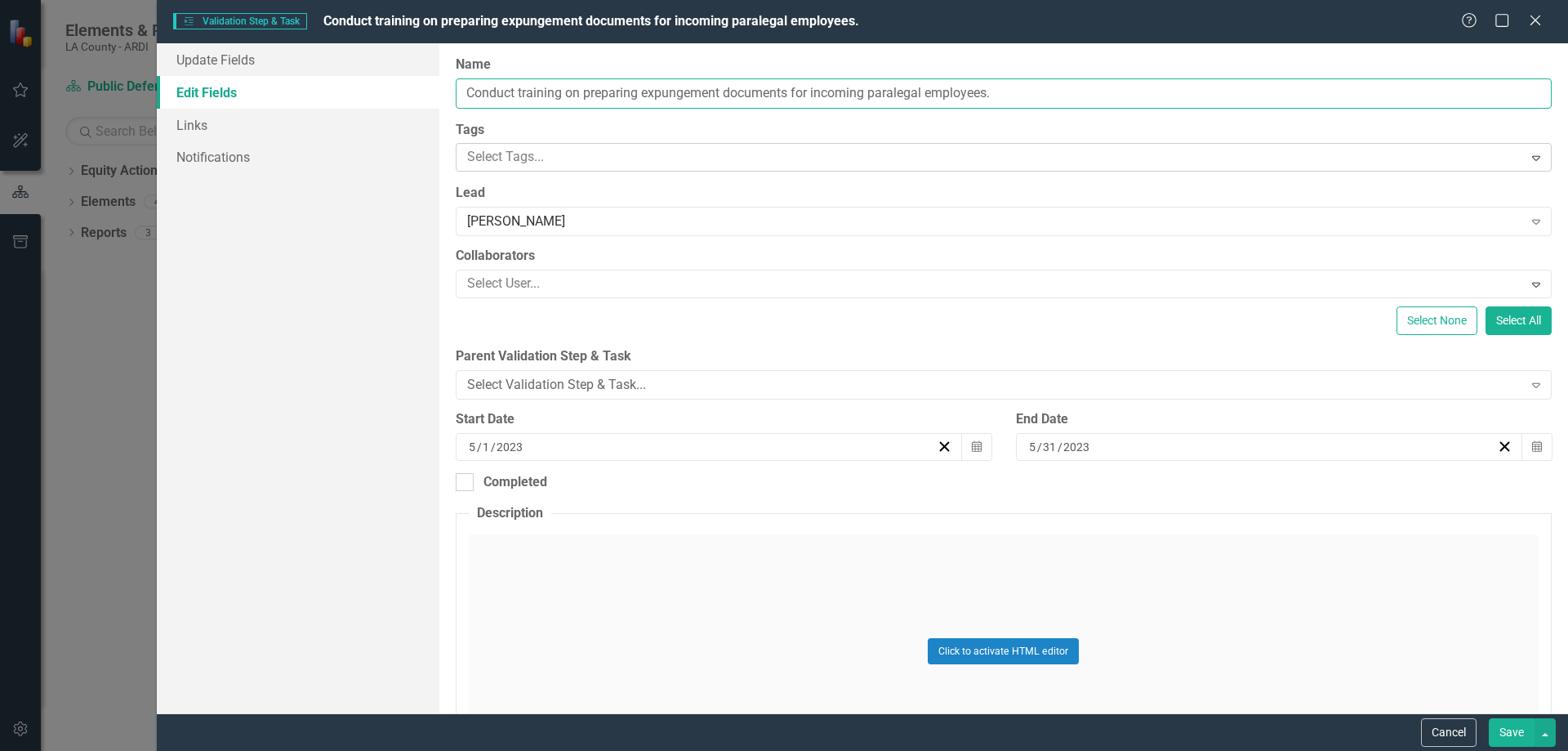
type input "Conduct training on preparing expungement documents for incoming paralegal empl…"
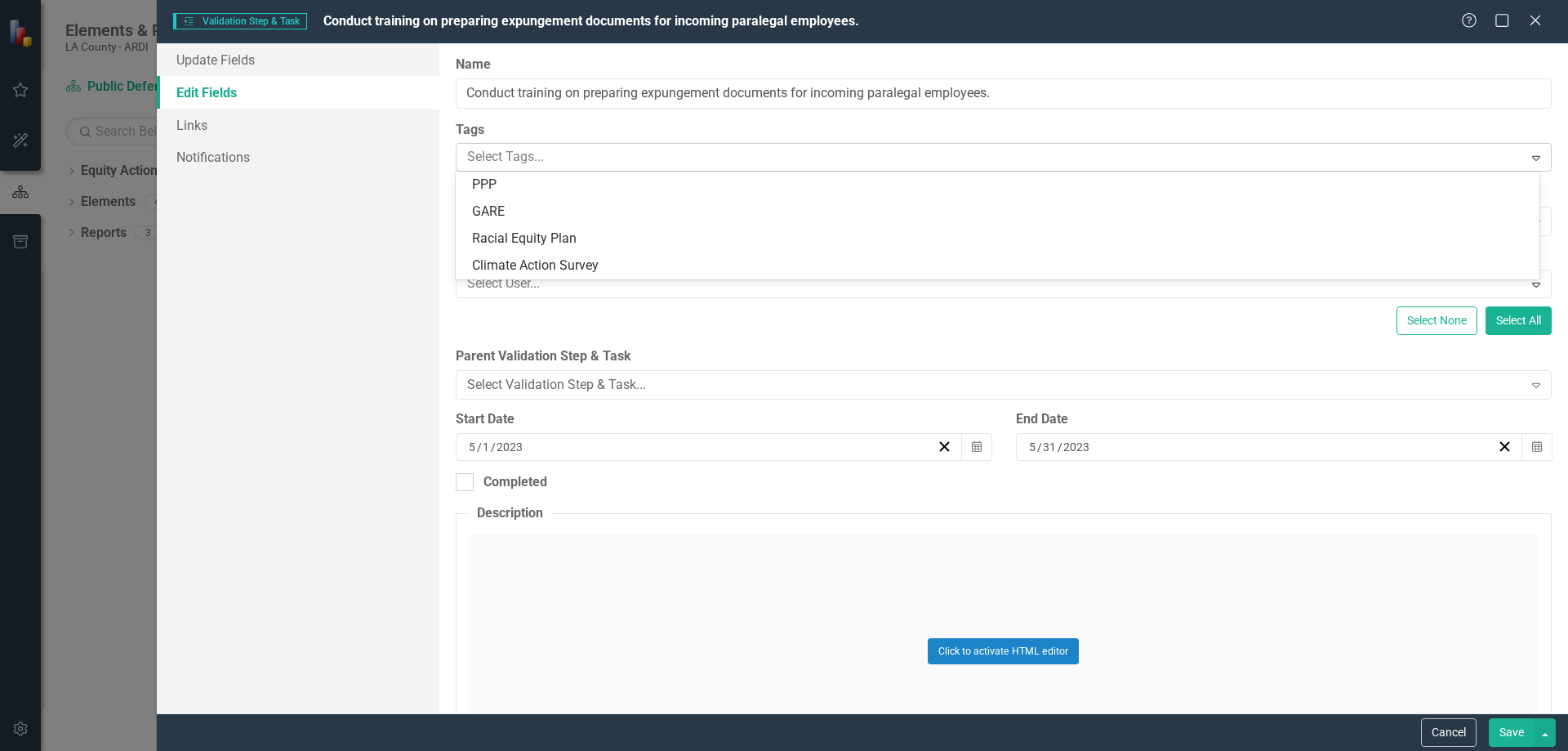
click at [663, 151] on div at bounding box center [992, 157] width 1063 height 22
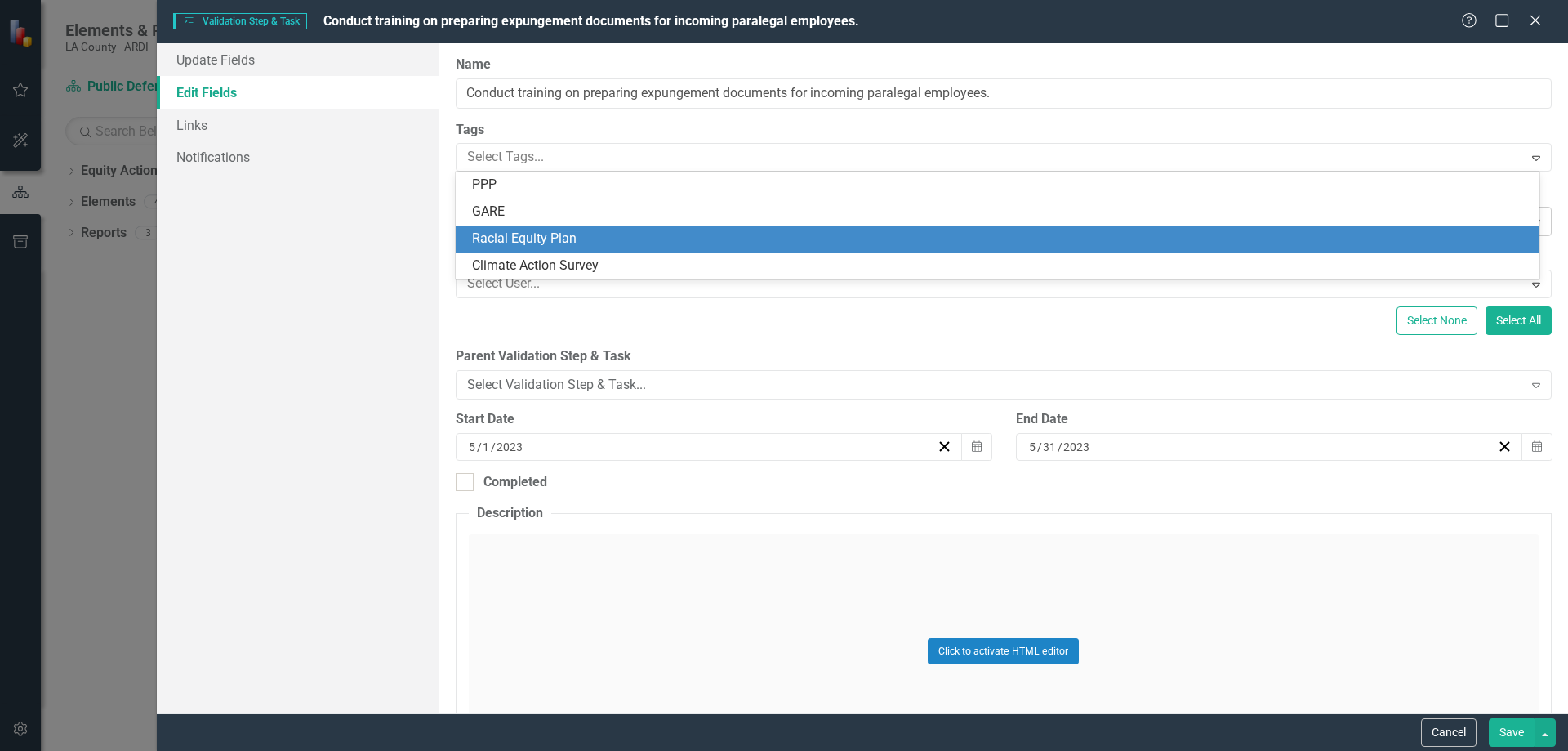
click at [514, 235] on span "Racial Equity Plan" at bounding box center [524, 238] width 105 height 16
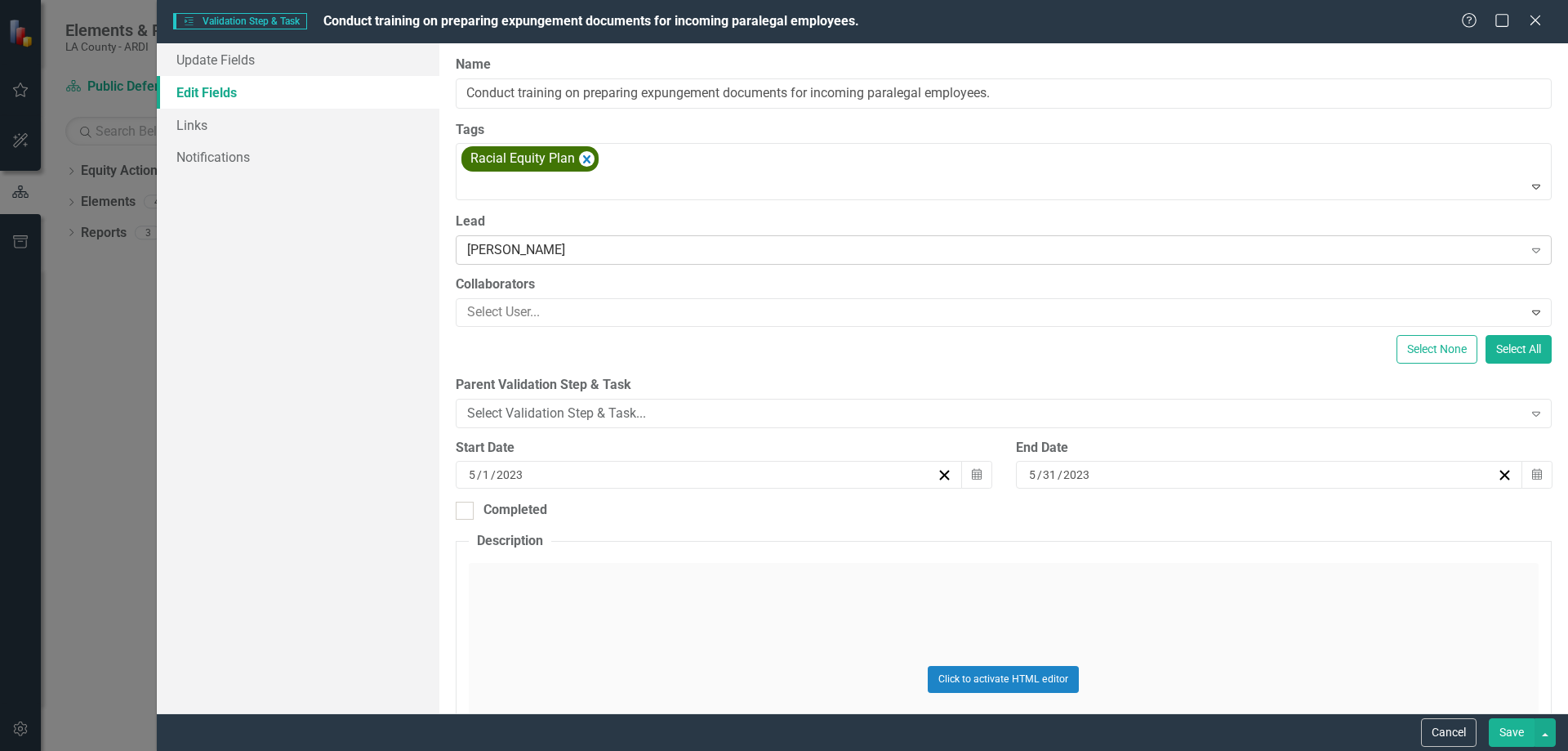
click at [604, 250] on div "[PERSON_NAME]" at bounding box center [995, 250] width 1056 height 19
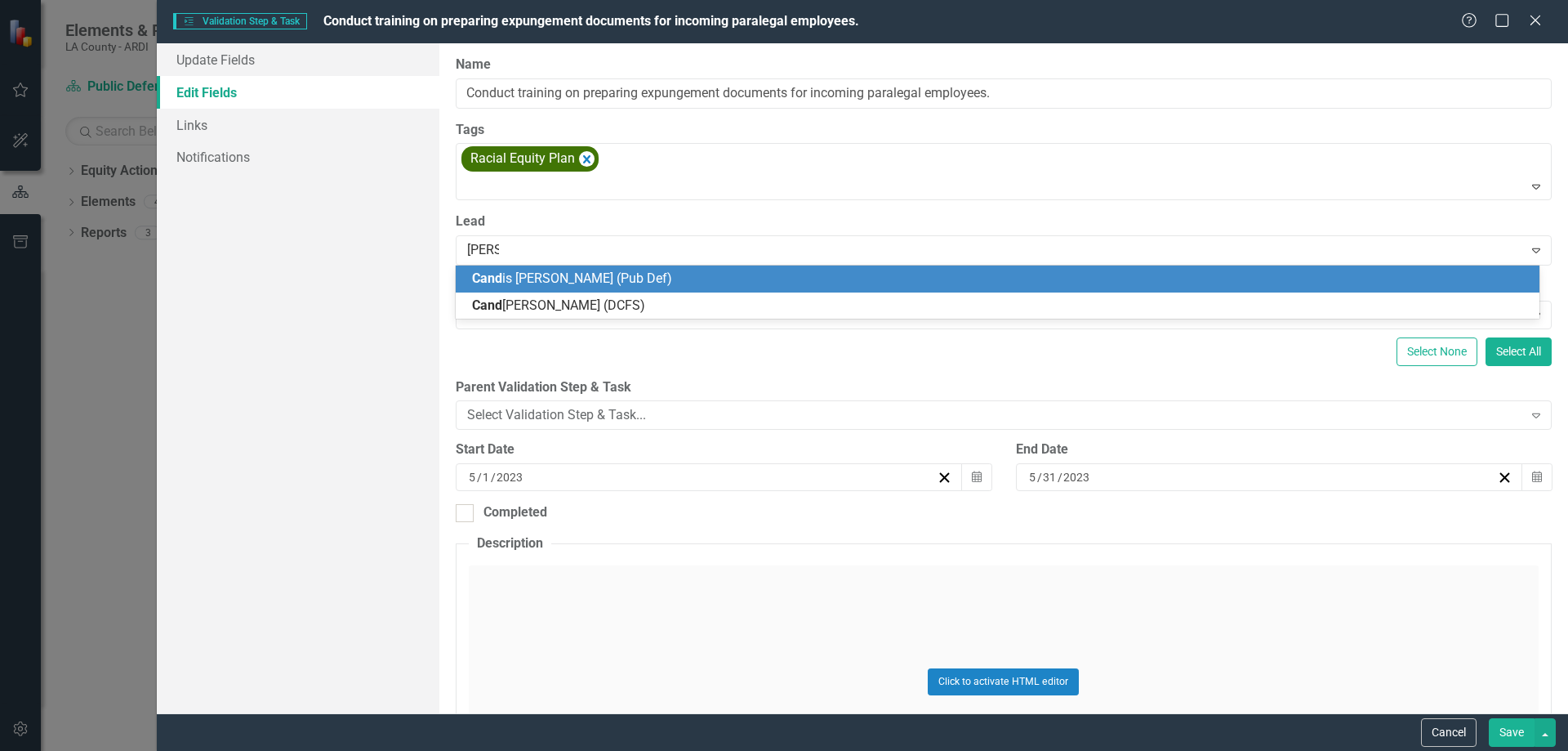
type input "[PERSON_NAME]"
click at [584, 267] on div "[PERSON_NAME] (Pub Def)" at bounding box center [998, 278] width 1084 height 27
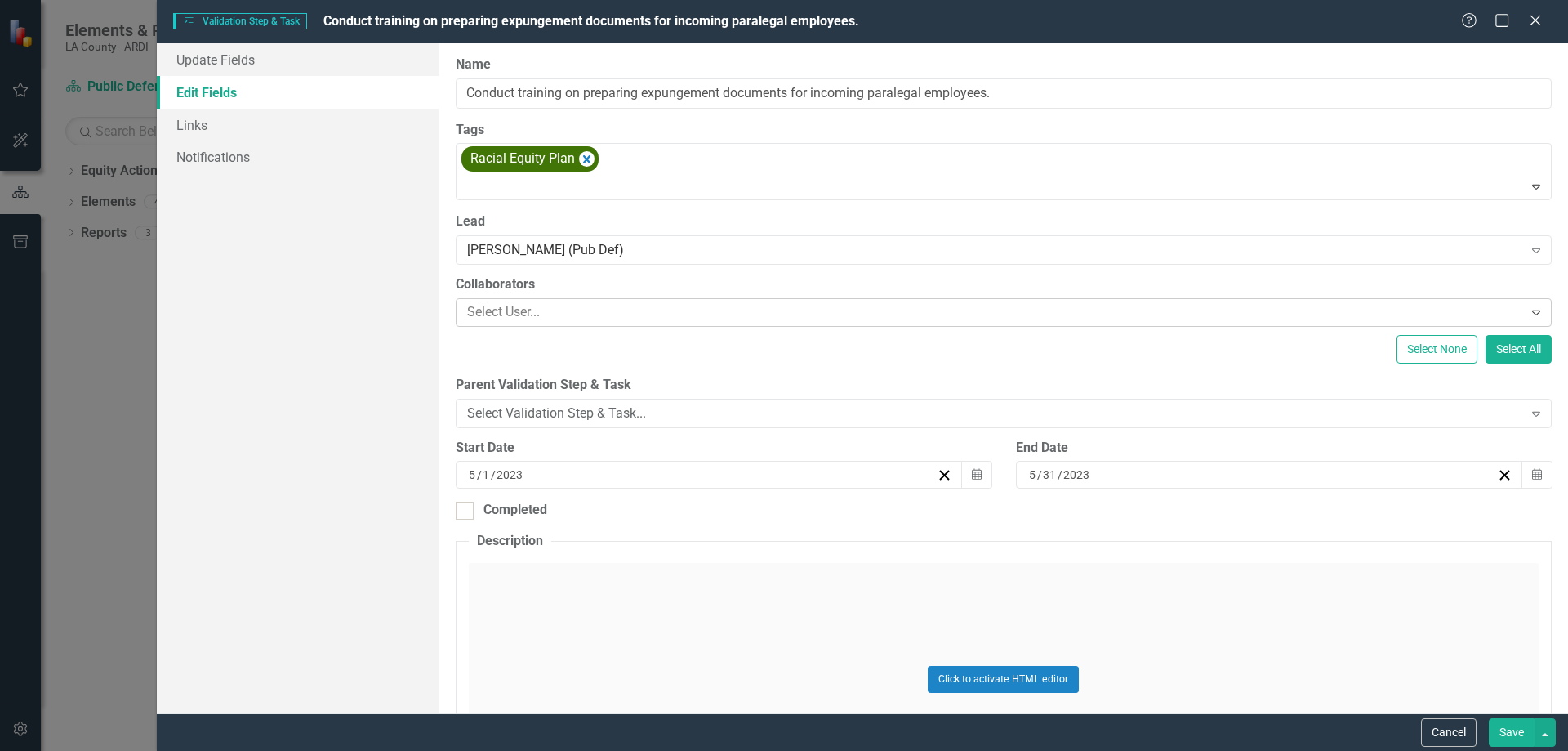
click at [484, 308] on div at bounding box center [992, 312] width 1063 height 22
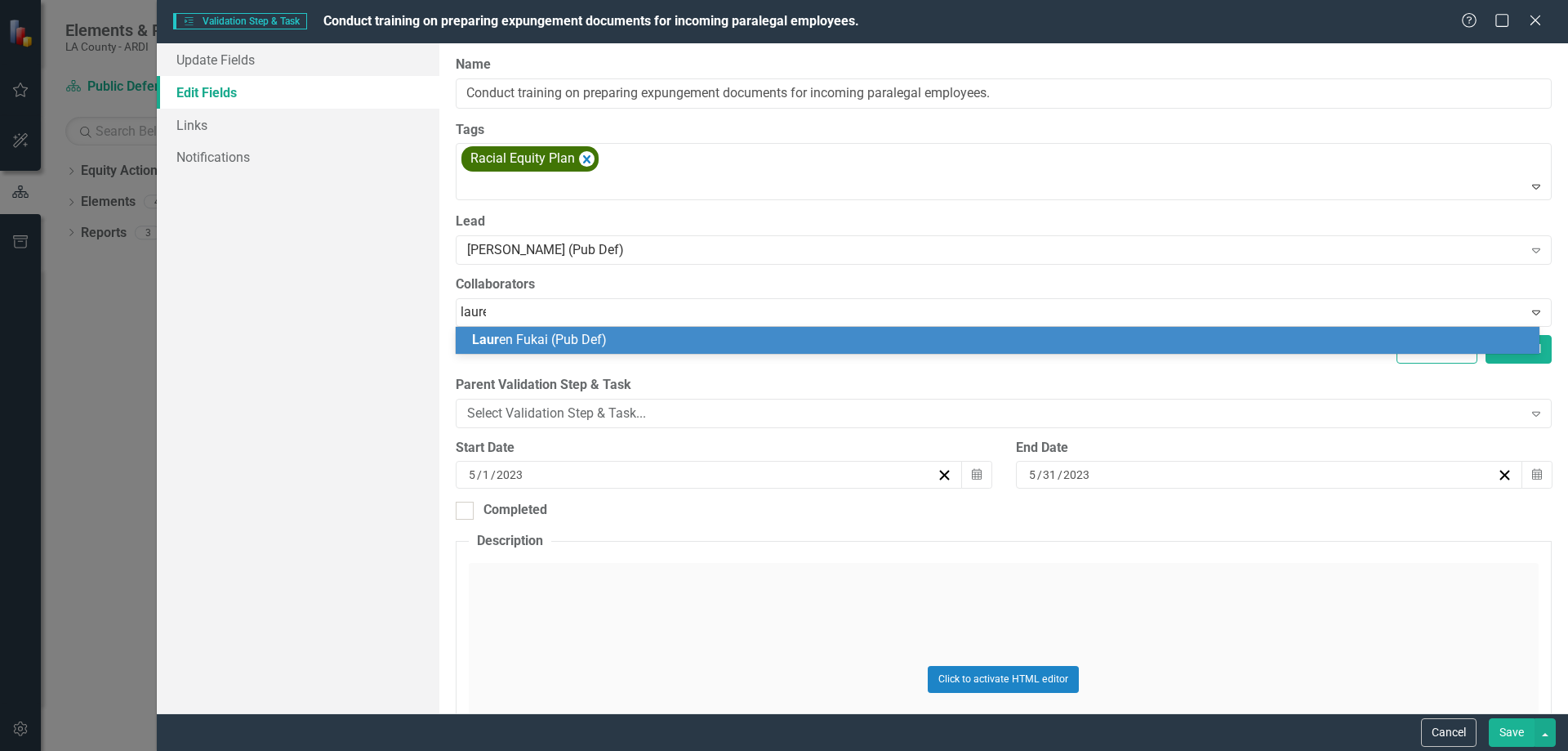
type input "lauren"
click at [570, 335] on span "[PERSON_NAME] (Pub Def)" at bounding box center [538, 339] width 133 height 16
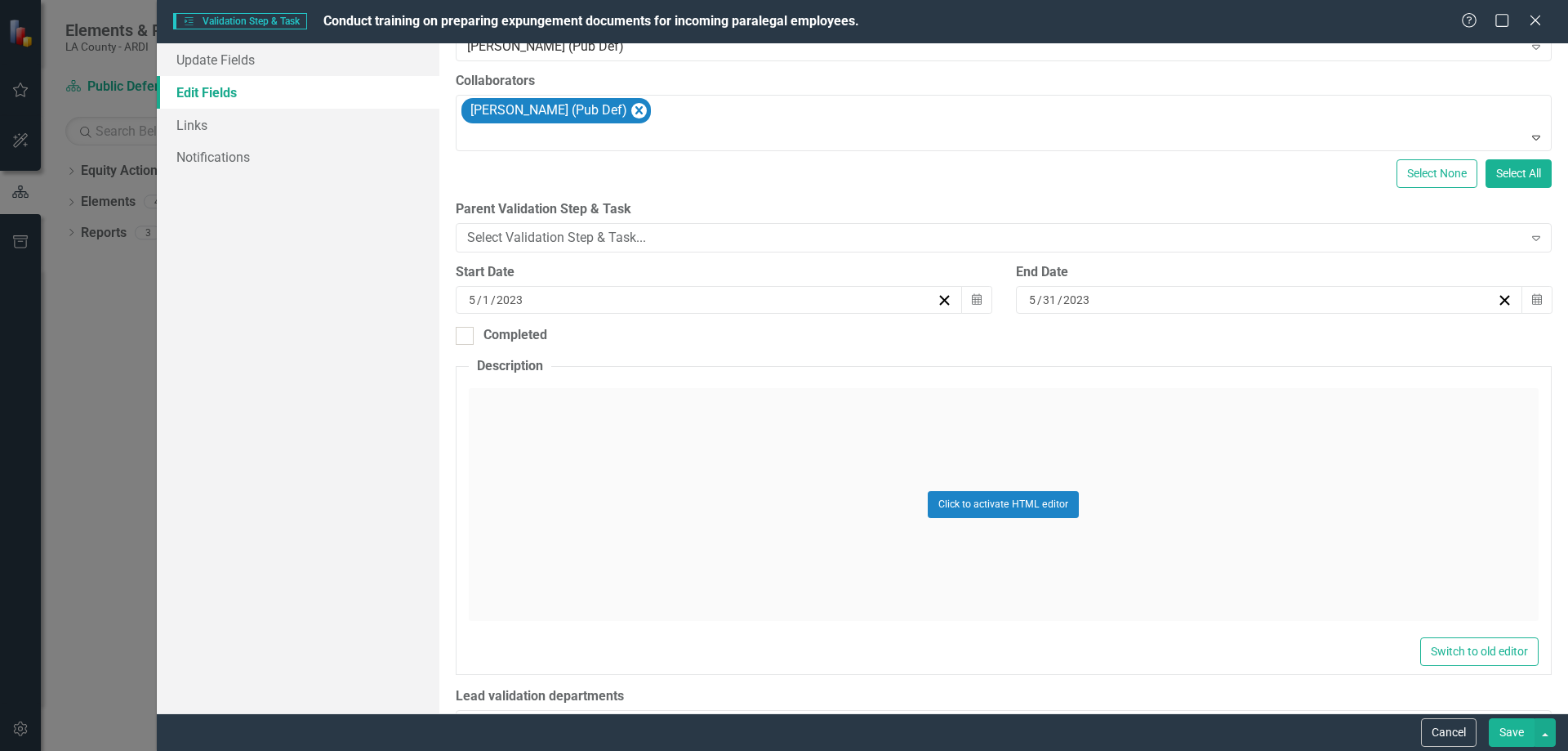
scroll to position [245, 0]
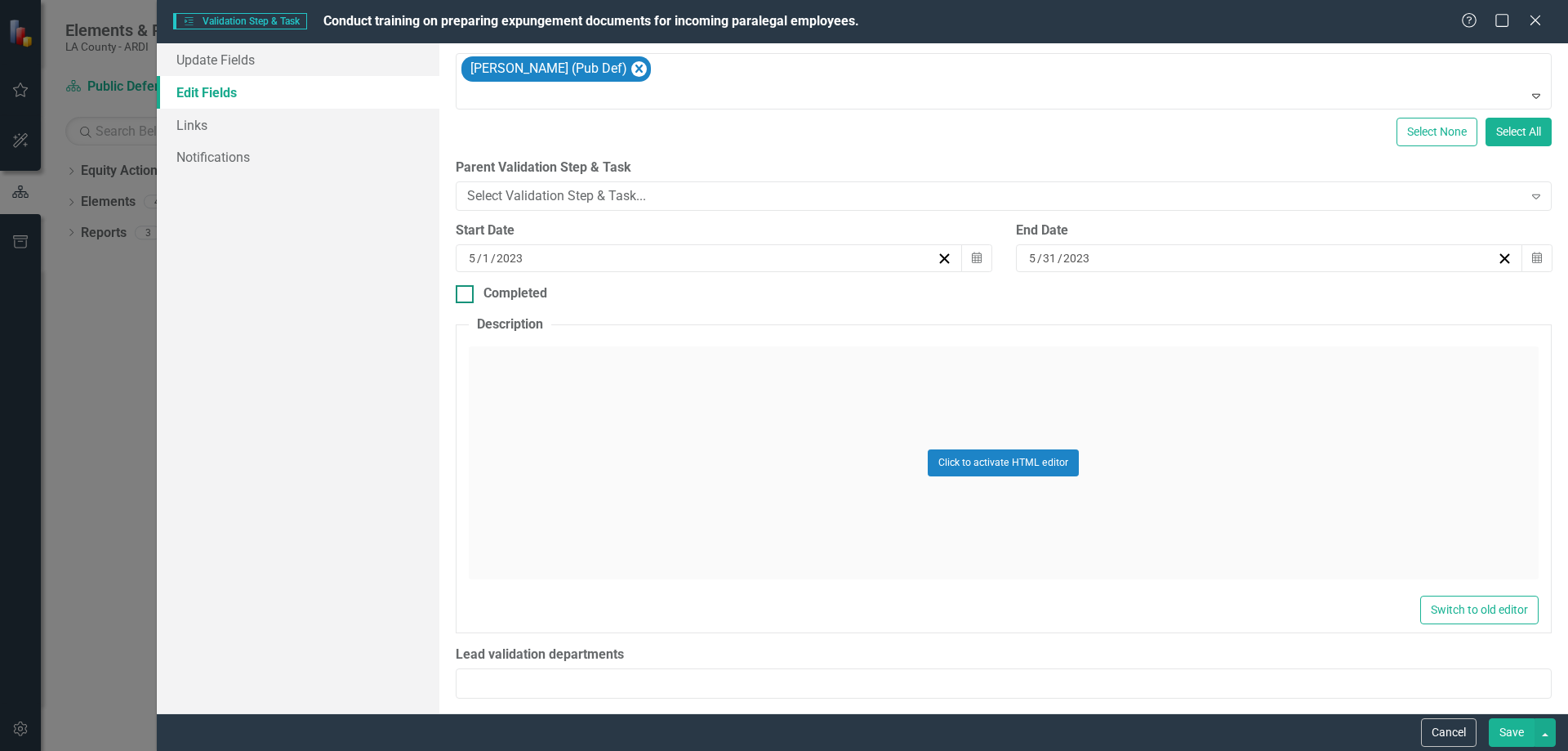
click at [465, 292] on input "Completed" at bounding box center [461, 290] width 11 height 11
checkbox input "true"
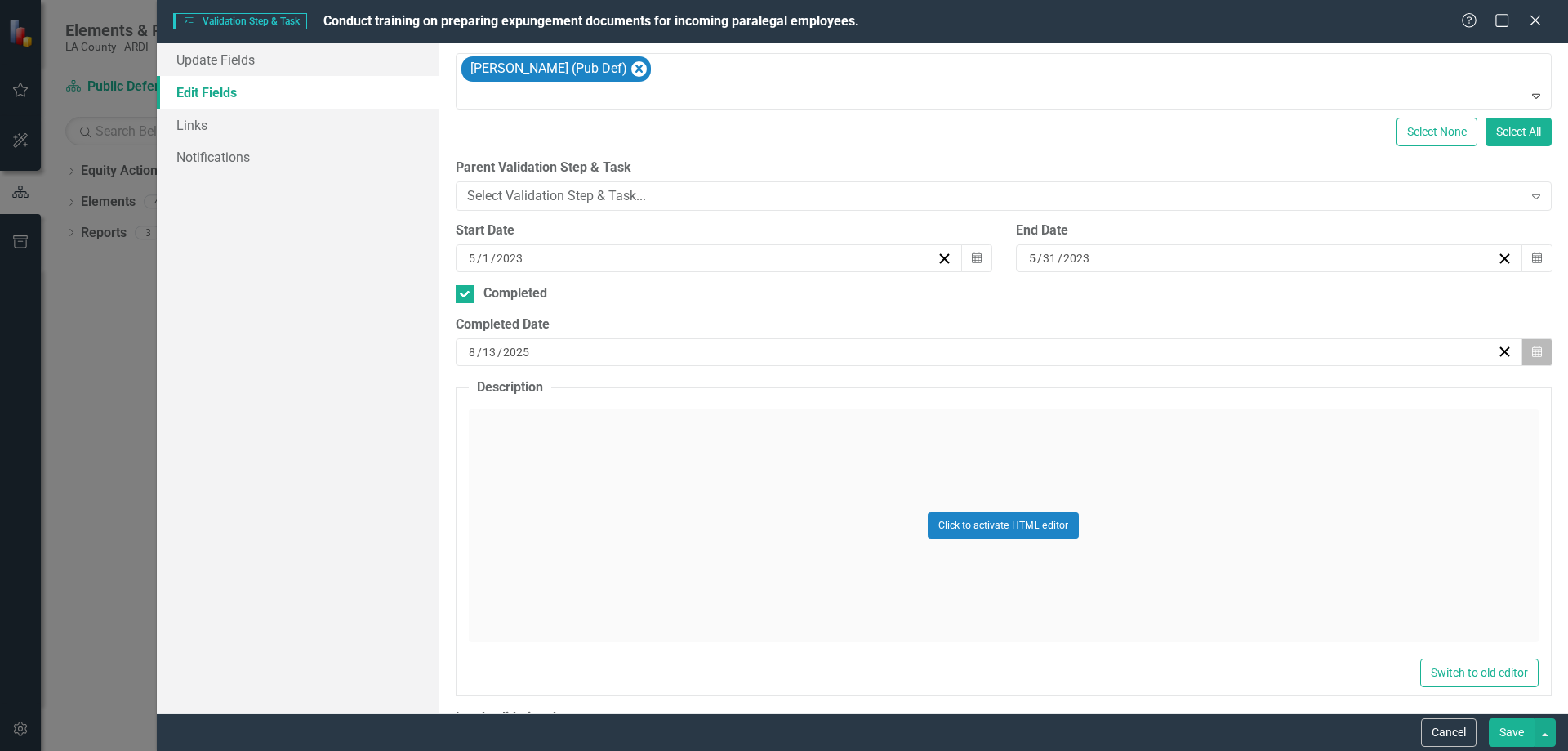
click at [1532, 349] on icon "Calendar" at bounding box center [1537, 352] width 10 height 12
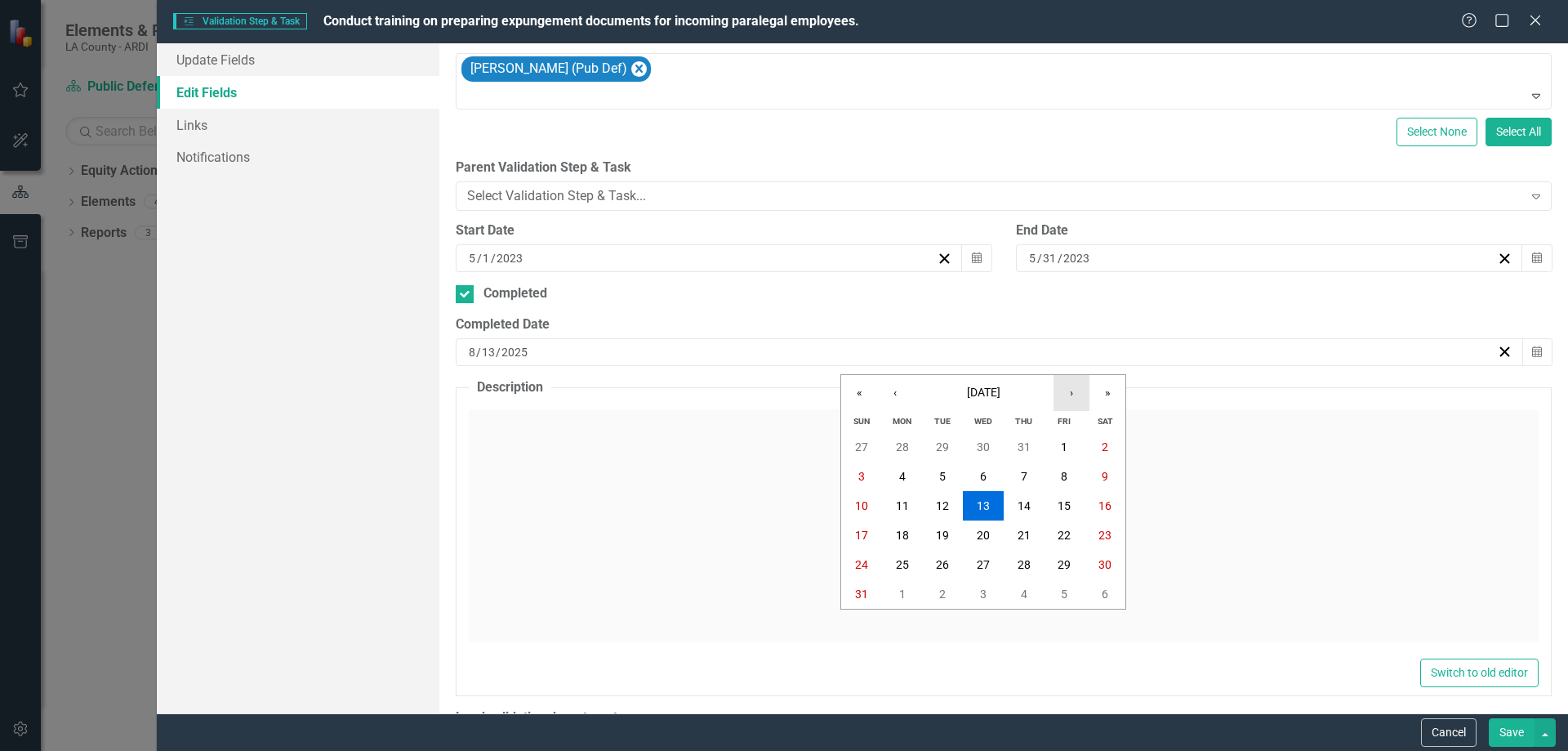
click at [1073, 391] on button "›" at bounding box center [1072, 393] width 36 height 36
click at [1072, 390] on button "›" at bounding box center [1072, 393] width 36 height 36
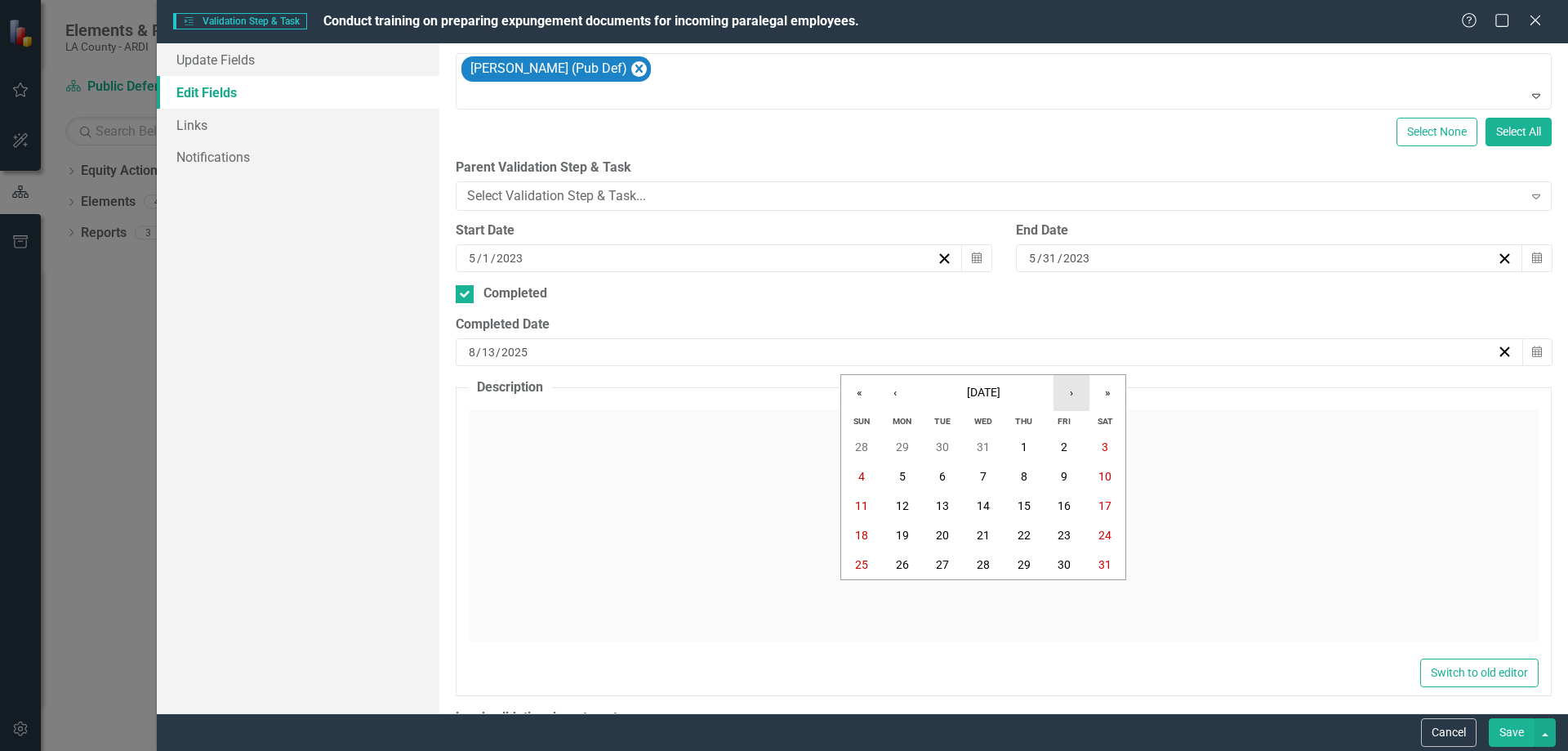
click at [1072, 390] on button "›" at bounding box center [1072, 393] width 36 height 36
click at [1071, 389] on button "›" at bounding box center [1072, 393] width 36 height 36
click at [1070, 387] on button "›" at bounding box center [1072, 393] width 36 height 36
click at [1069, 387] on button "›" at bounding box center [1072, 393] width 36 height 36
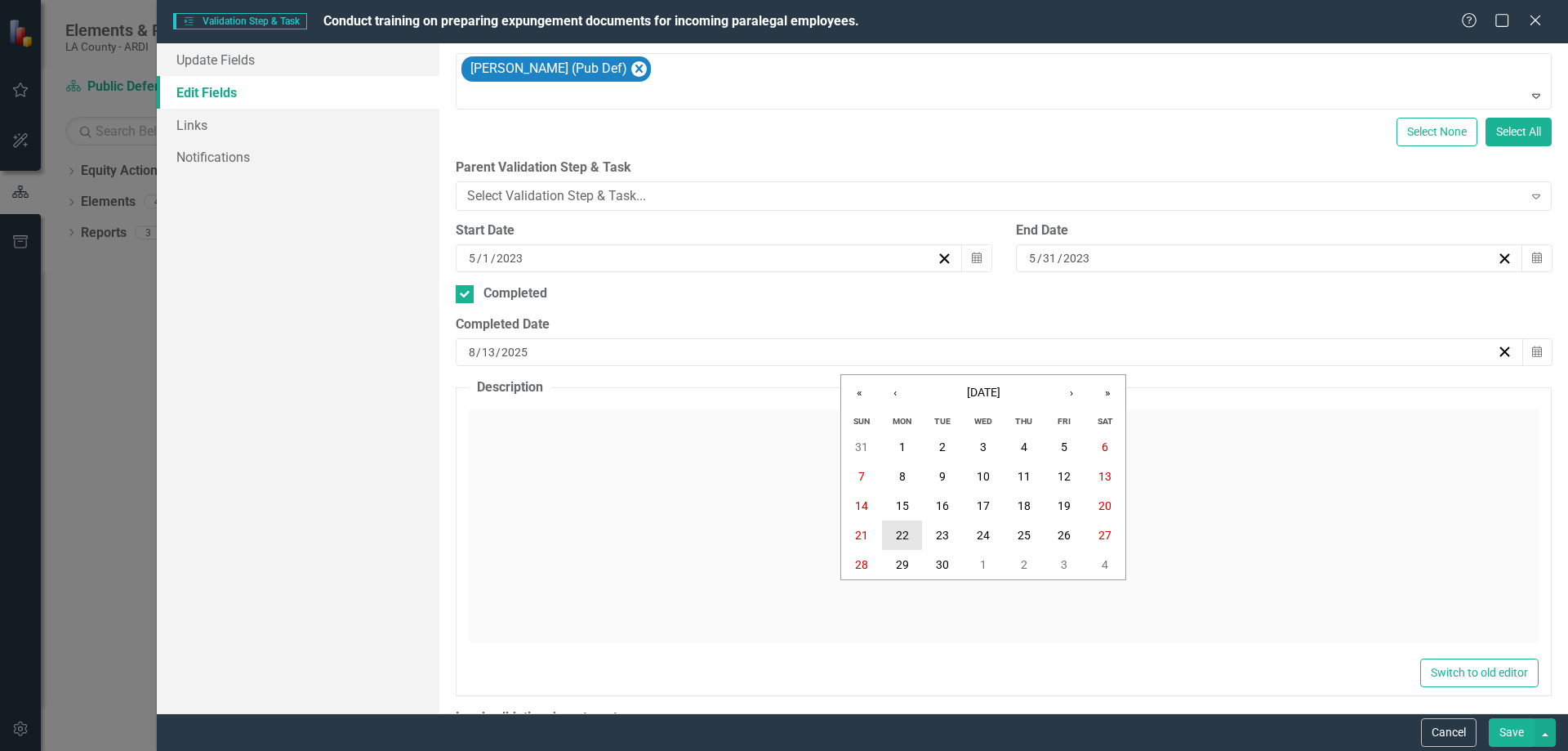
click at [900, 536] on abbr "22" at bounding box center [902, 535] width 13 height 13
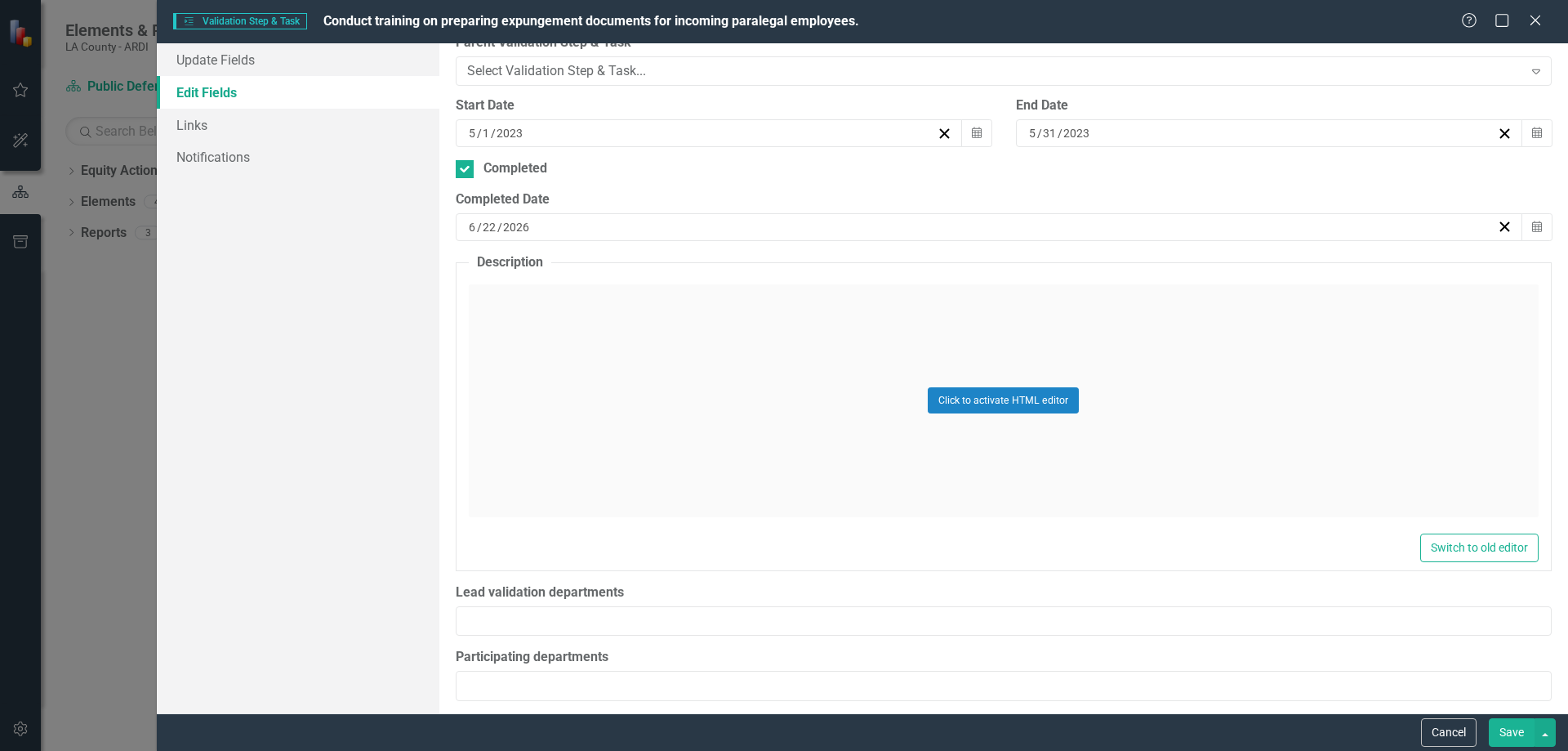
scroll to position [382, 0]
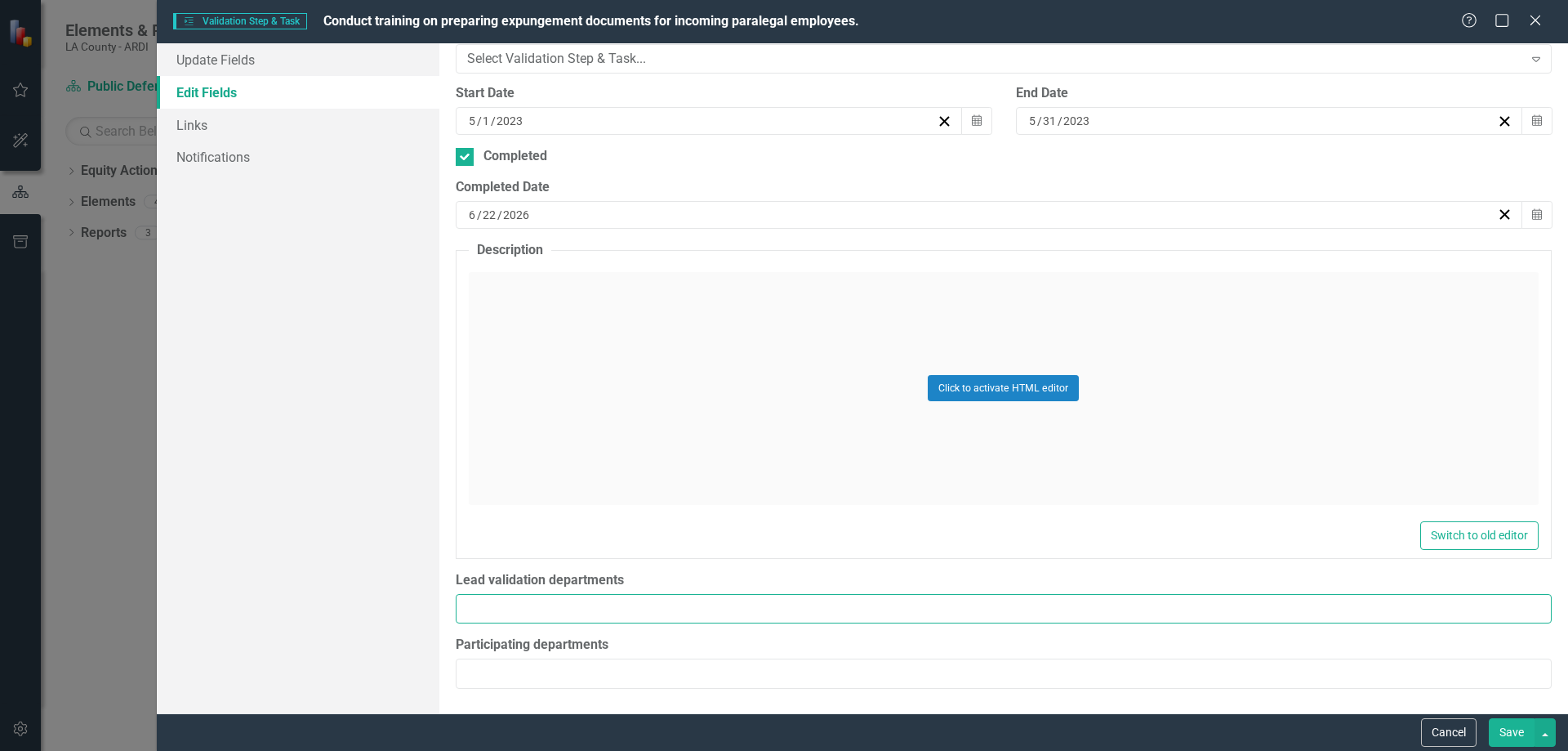
click at [468, 603] on input "Lead validation departments" at bounding box center [1004, 609] width 1096 height 30
type input "PD"
click at [1507, 744] on button "Save" at bounding box center [1512, 732] width 46 height 29
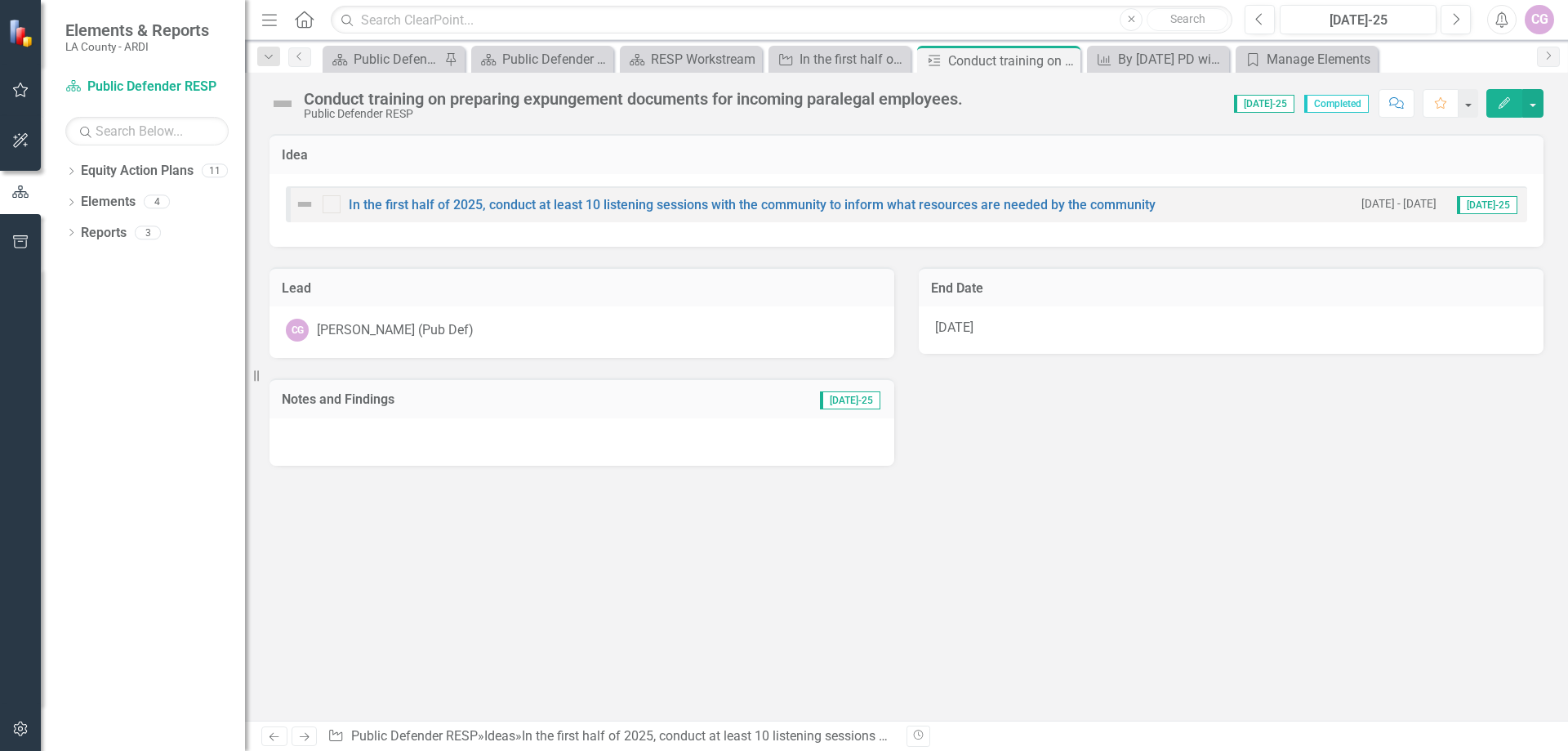
click at [1493, 92] on button "Edit" at bounding box center [1505, 103] width 36 height 29
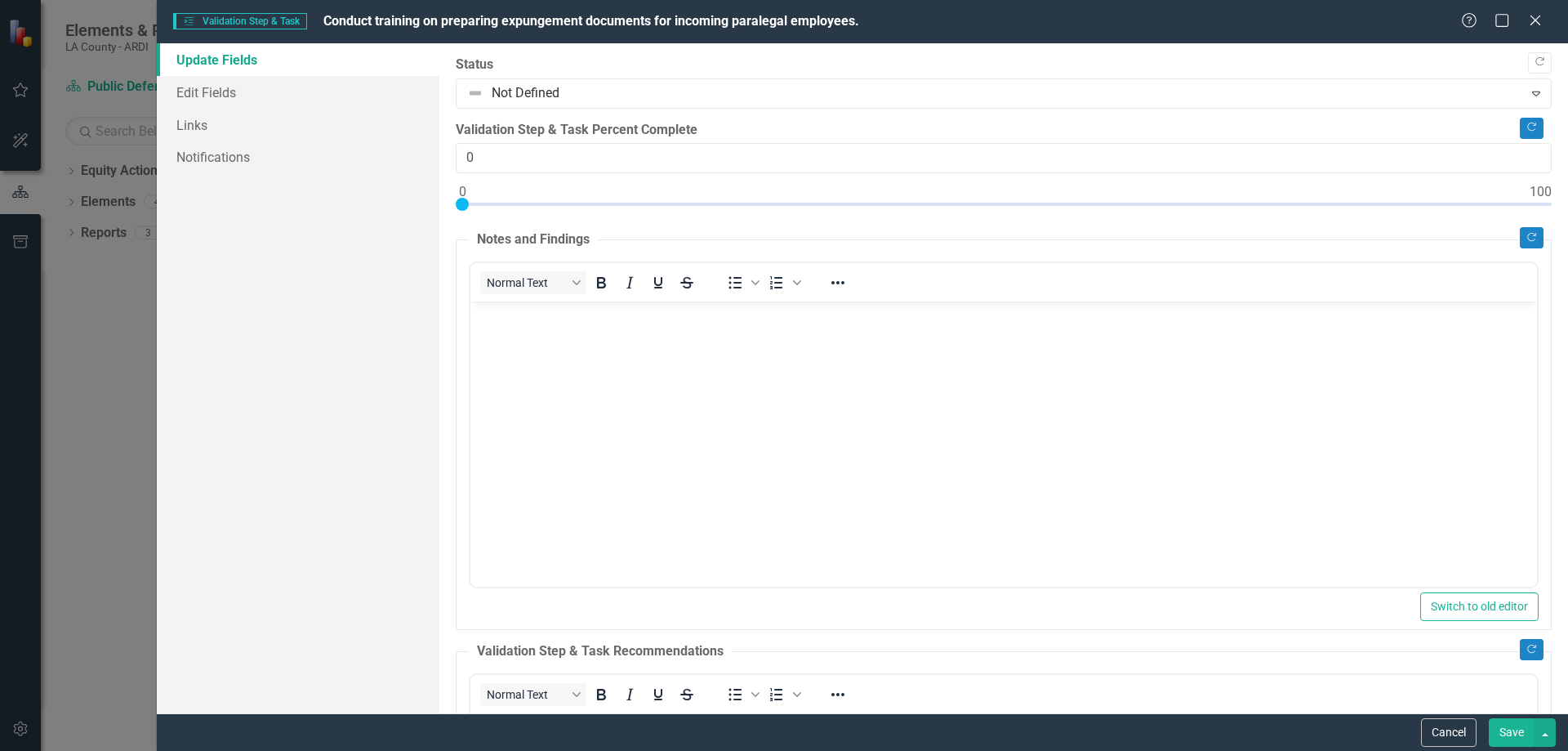
scroll to position [0, 0]
click at [210, 55] on link "Update Fields" at bounding box center [298, 60] width 282 height 33
click at [208, 85] on link "Edit Fields" at bounding box center [298, 92] width 282 height 33
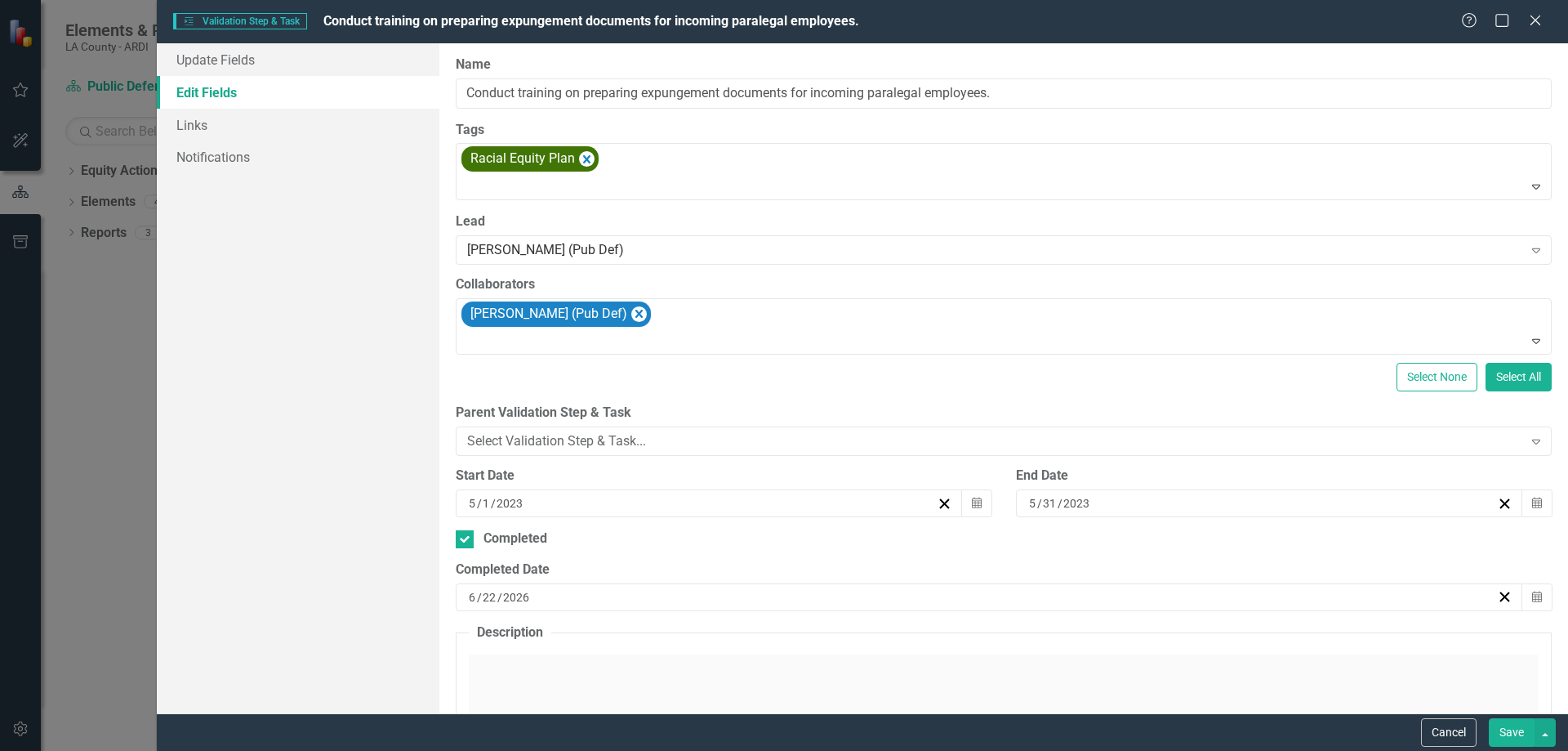
click at [1526, 730] on button "Save" at bounding box center [1512, 732] width 46 height 29
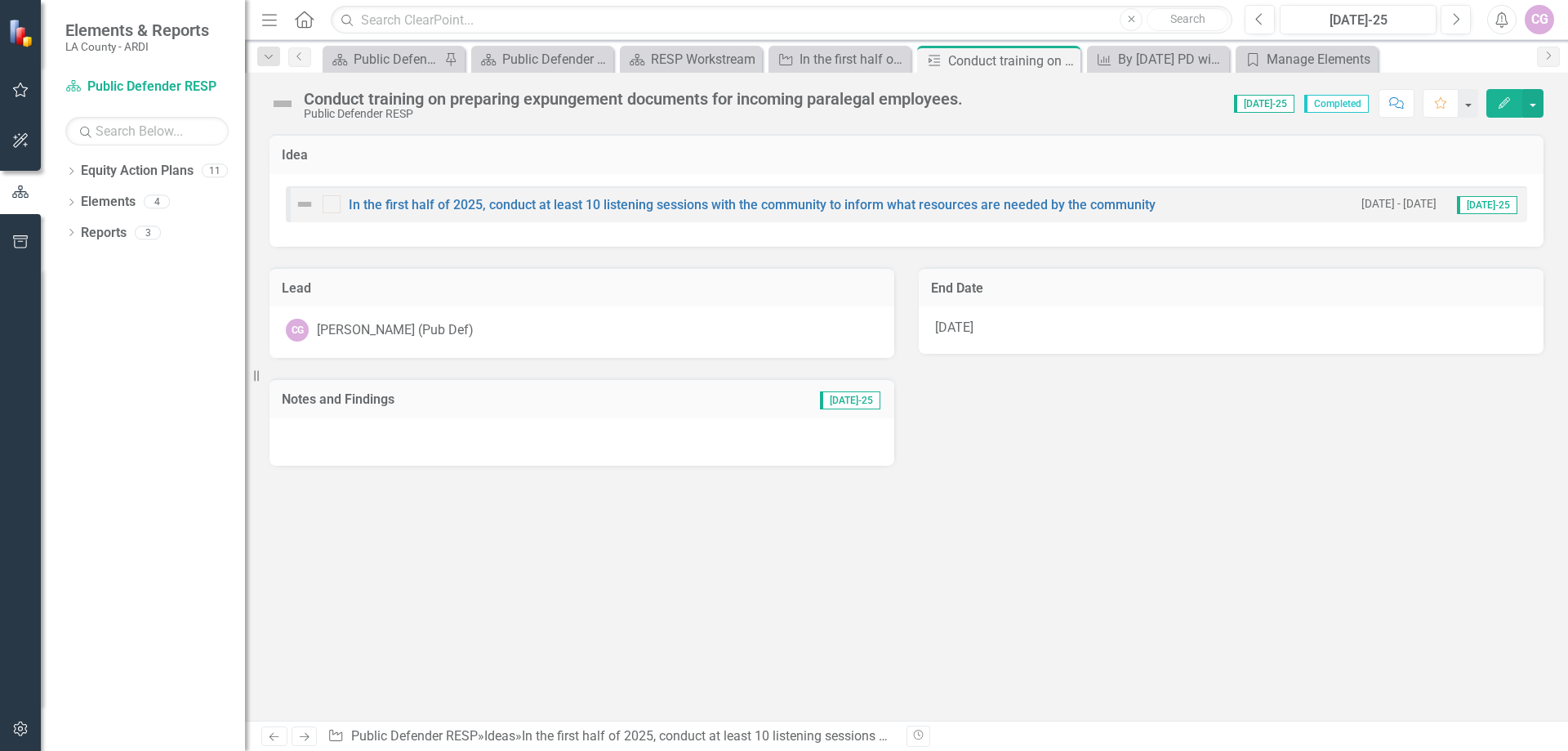
click at [1498, 208] on span "[DATE]-25" at bounding box center [1487, 205] width 60 height 18
click at [686, 56] on div "RESP Workstream" at bounding box center [694, 59] width 86 height 21
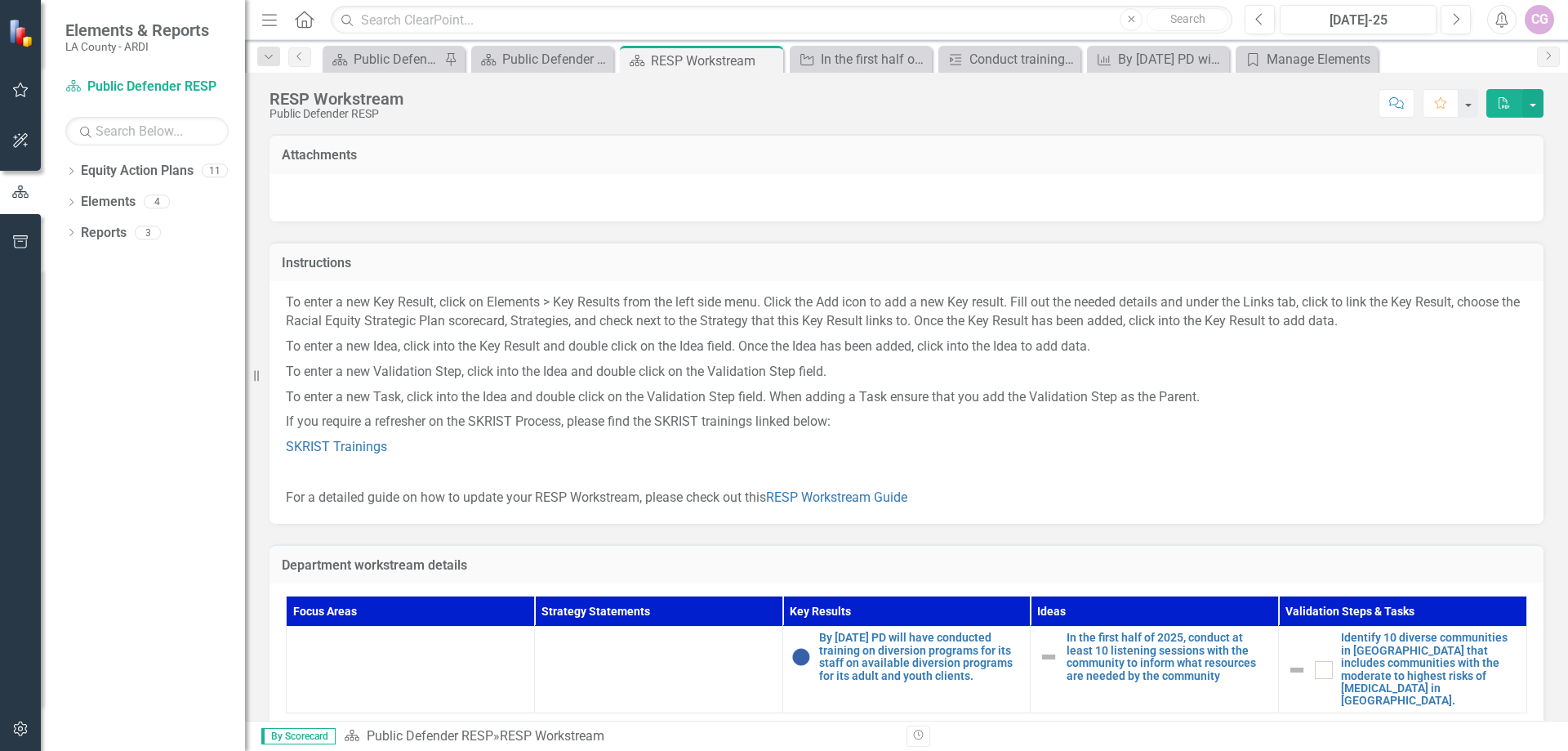
checkbox input "true"
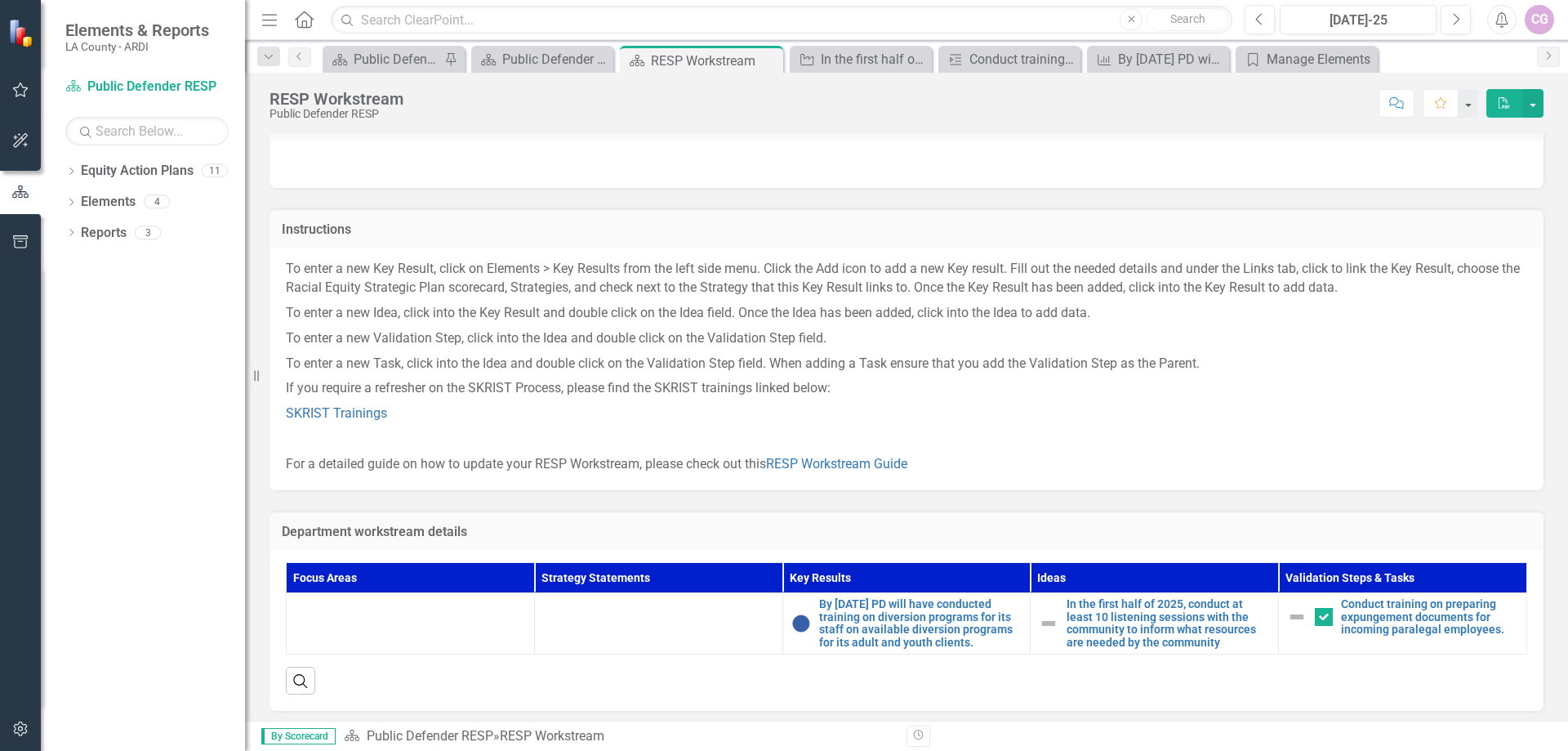
scroll to position [53, 0]
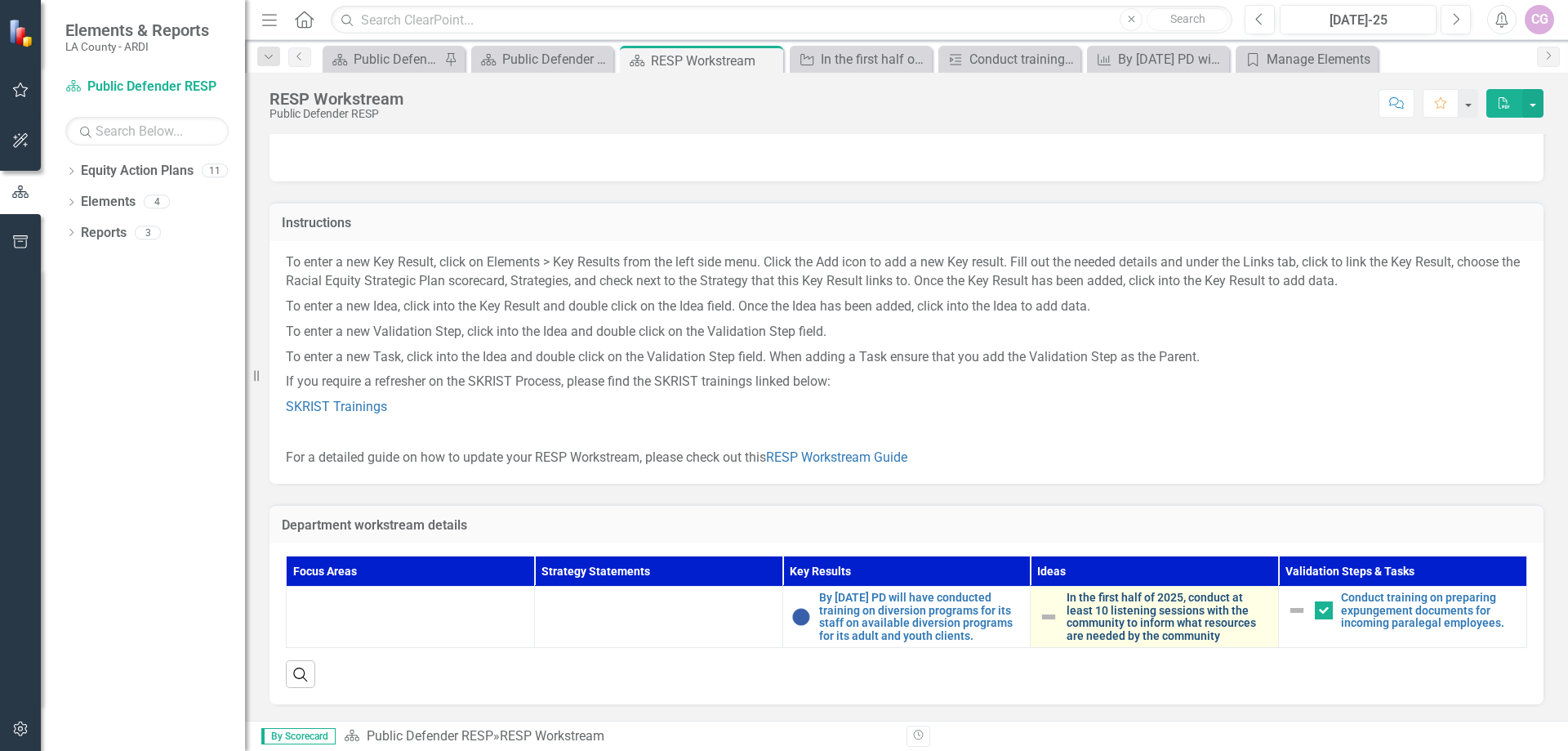
click at [1119, 615] on link "In the first half of 2025, conduct at least 10 listening sessions with the comm…" at bounding box center [1168, 617] width 203 height 51
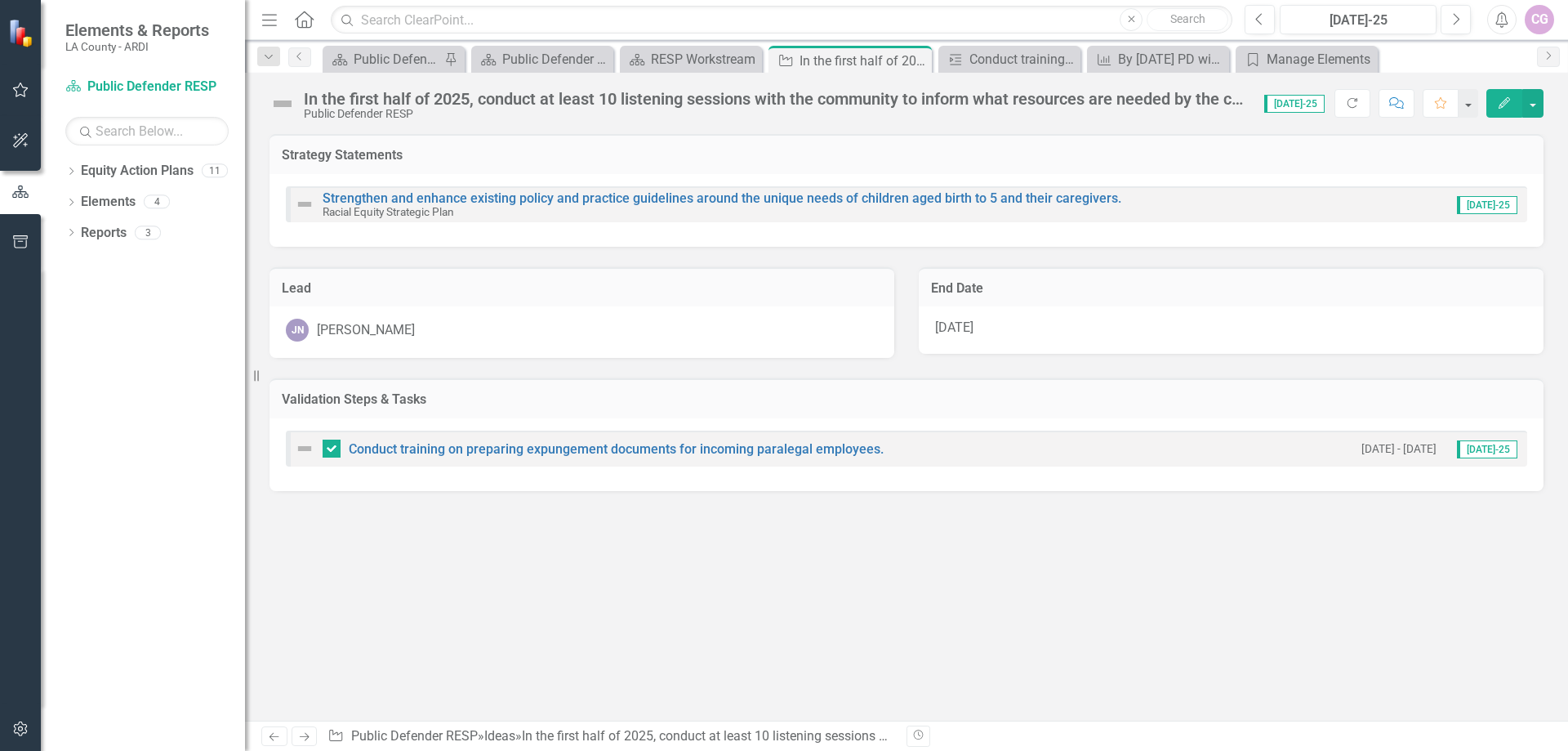
checkbox input "true"
click at [332, 444] on input "checkbox" at bounding box center [328, 445] width 11 height 11
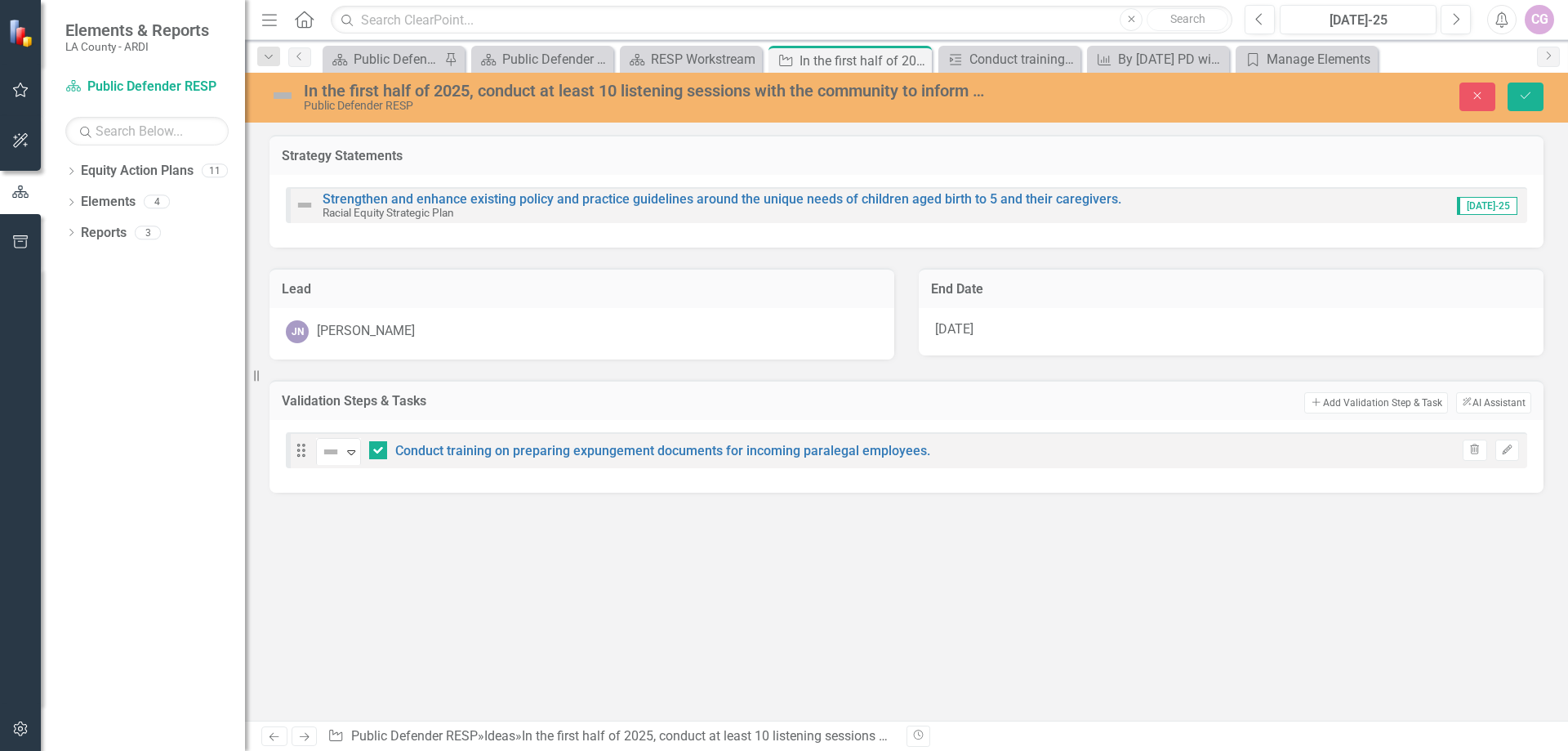
checkbox input "false"
click at [951, 445] on div "Drag Not Defined Expand Conduct training on preparing expungement documents for…" at bounding box center [906, 450] width 1241 height 36
click at [450, 332] on div "JN [PERSON_NAME]" at bounding box center [581, 332] width 592 height 23
click at [1517, 89] on button "Save" at bounding box center [1526, 96] width 36 height 29
checkbox input "true"
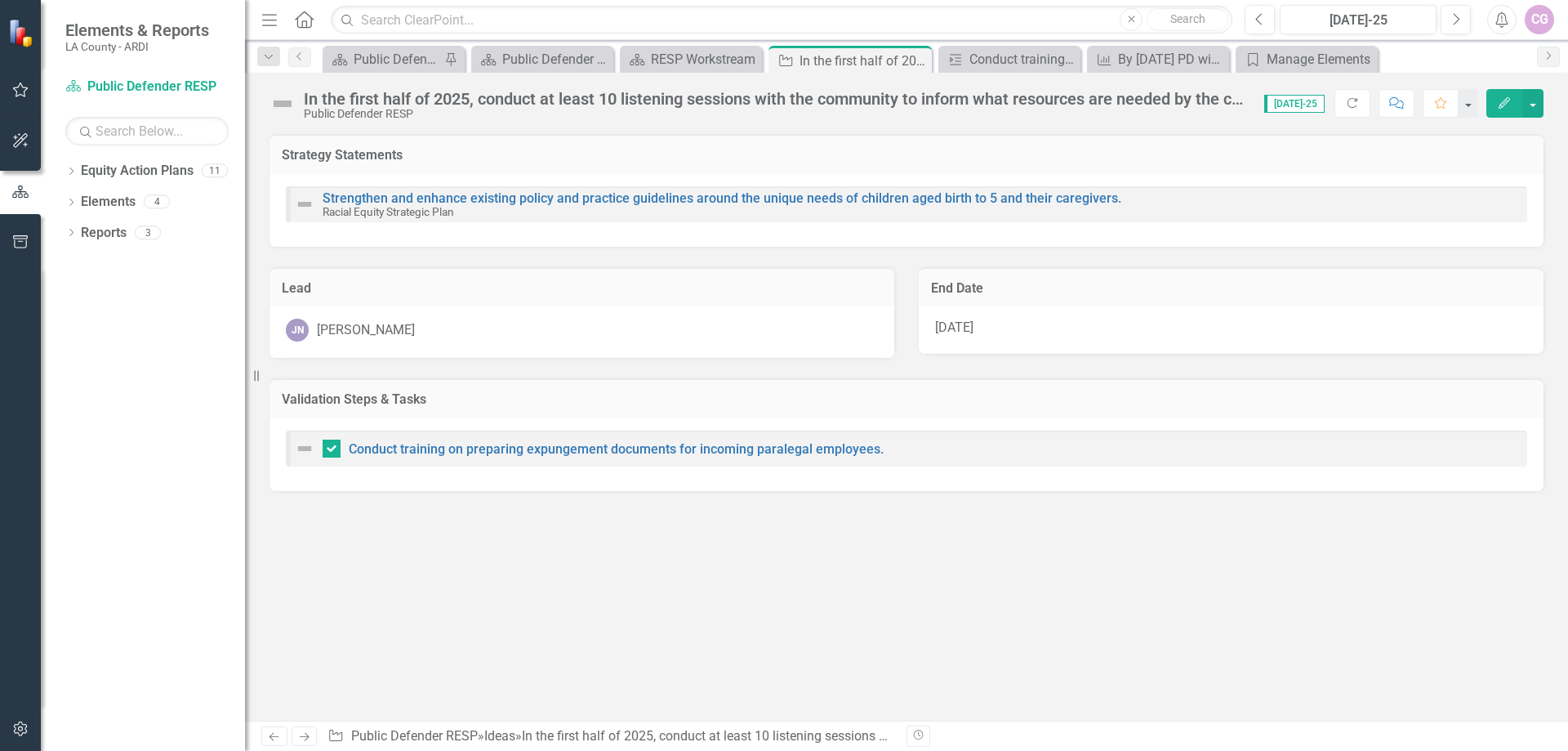
checkbox input "true"
click at [484, 324] on div "JN [PERSON_NAME]" at bounding box center [581, 330] width 592 height 23
click at [1504, 99] on icon "Edit" at bounding box center [1505, 103] width 15 height 12
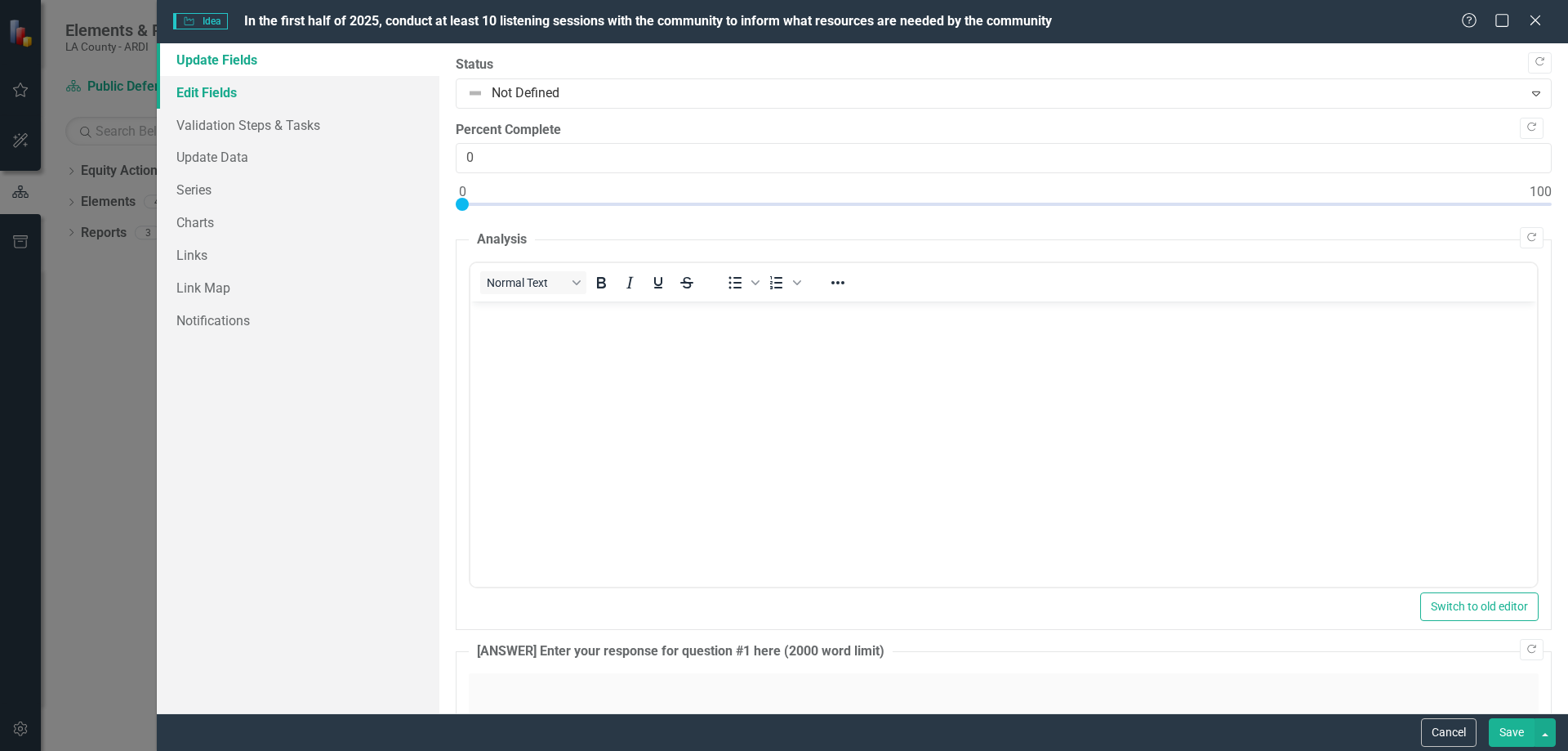
click at [220, 99] on link "Edit Fields" at bounding box center [298, 92] width 282 height 33
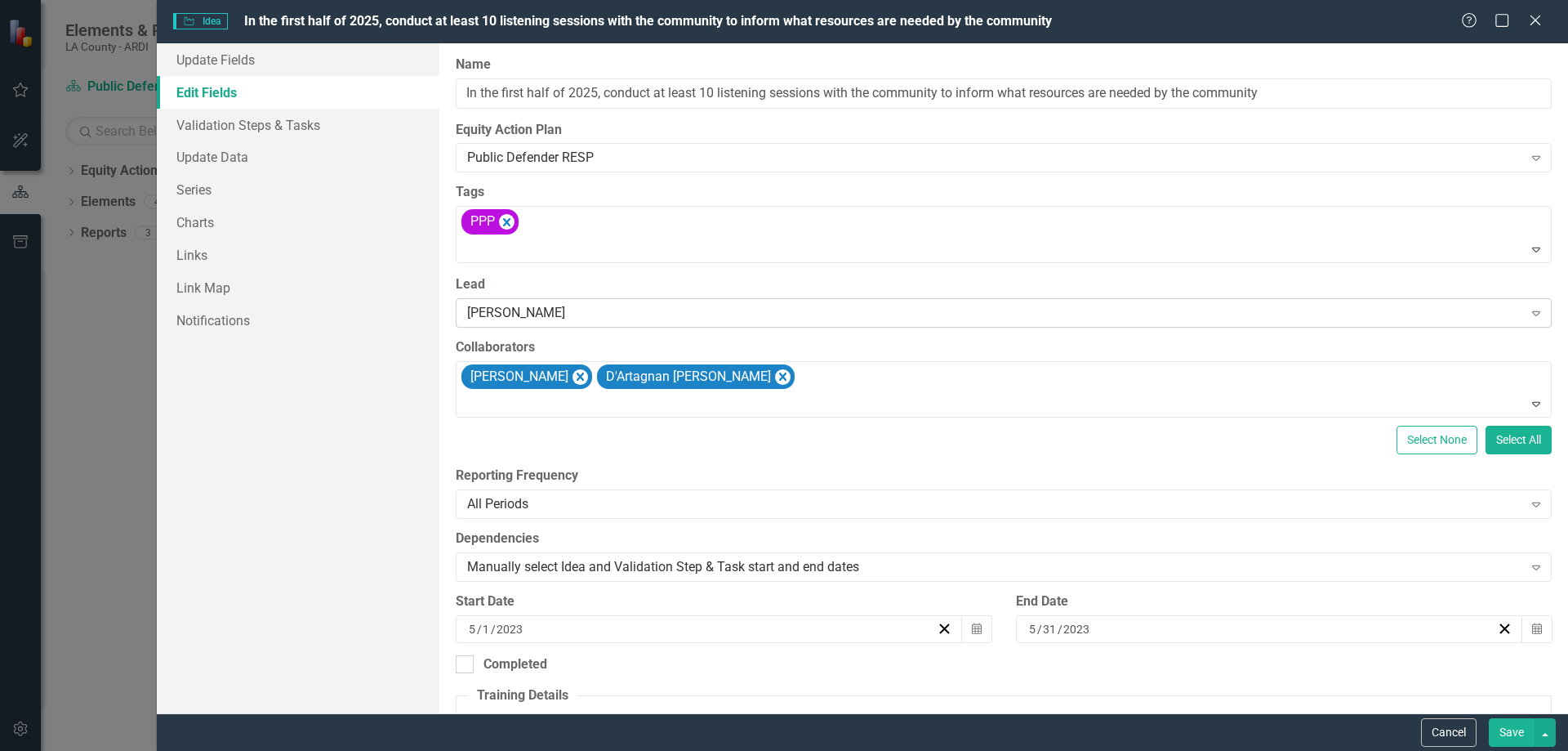
click at [593, 311] on div "[PERSON_NAME]" at bounding box center [995, 312] width 1056 height 19
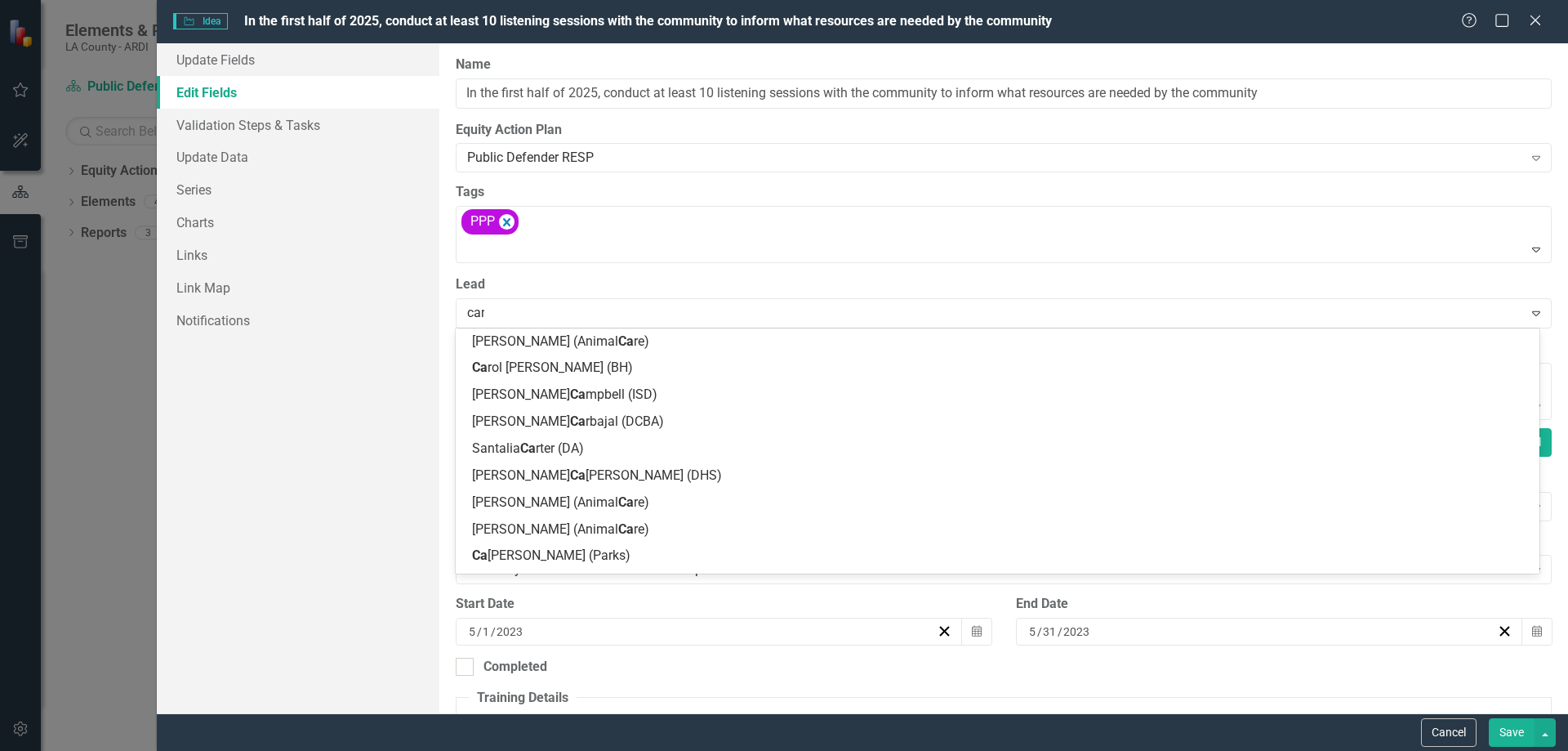
type input "cand"
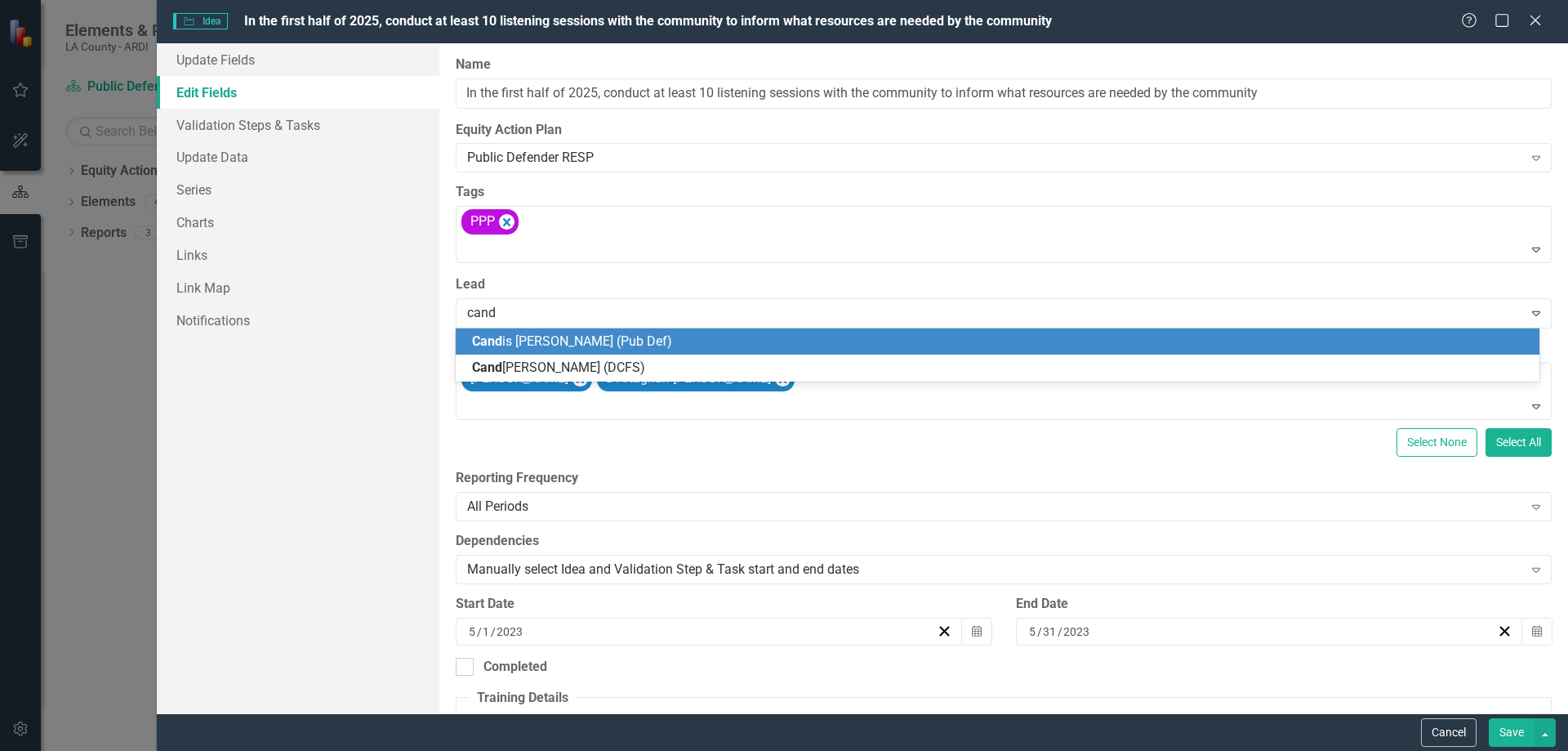
click at [537, 339] on span "Cand is [PERSON_NAME] (Pub Def)" at bounding box center [572, 341] width 200 height 16
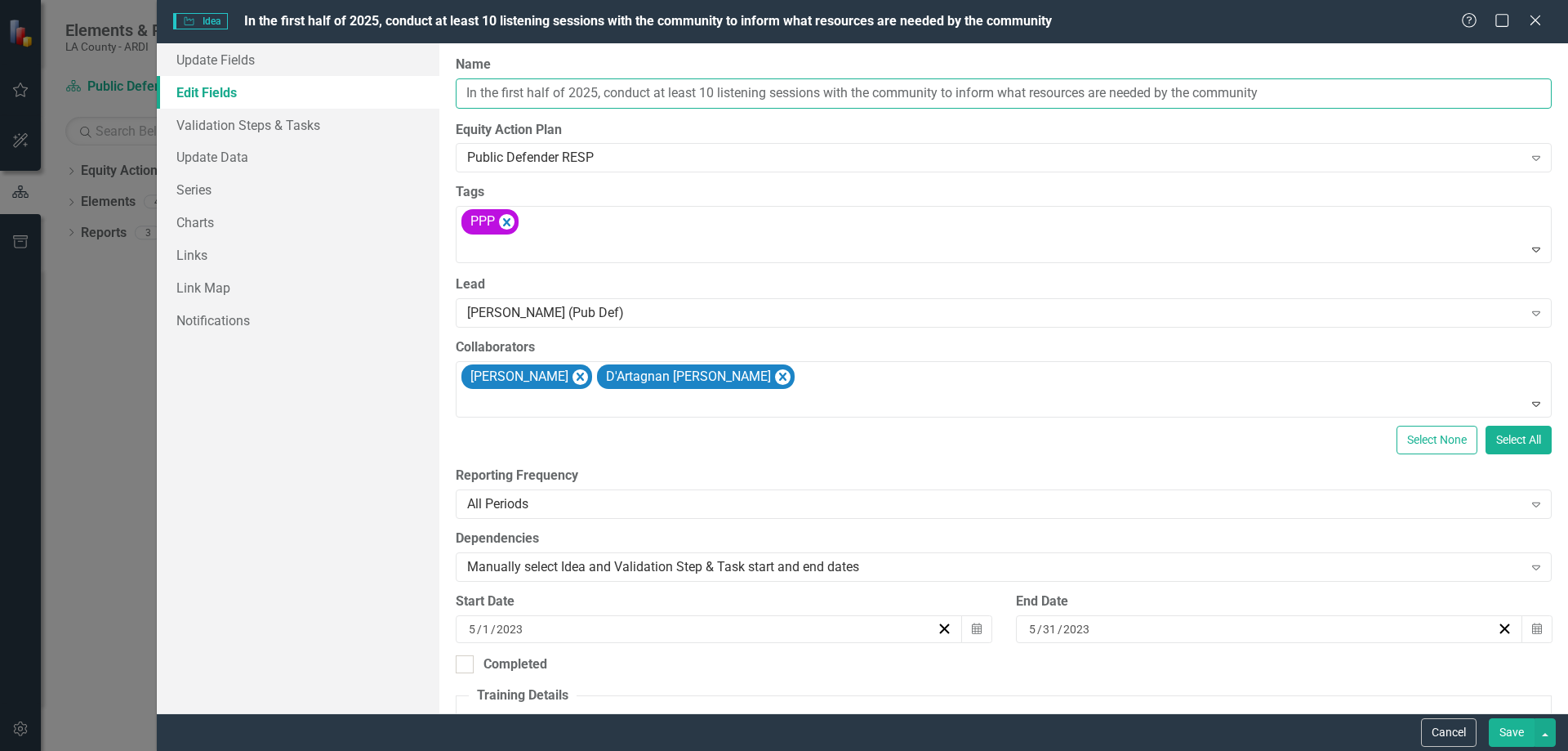
click at [1281, 93] on input "In the first half of 2025, conduct at least 10 listening sessions with the comm…" at bounding box center [1004, 93] width 1096 height 30
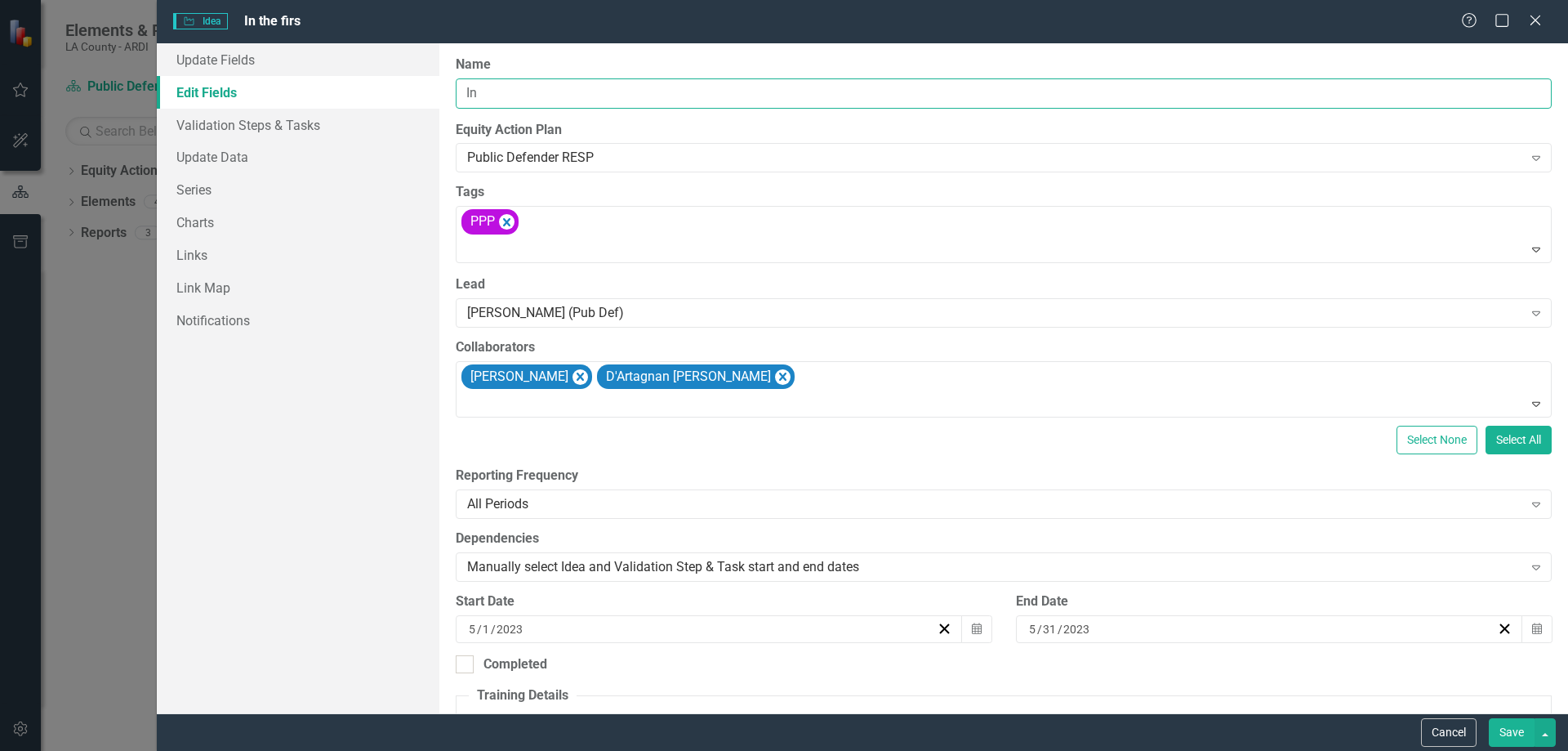
type input "I"
type input "ca"
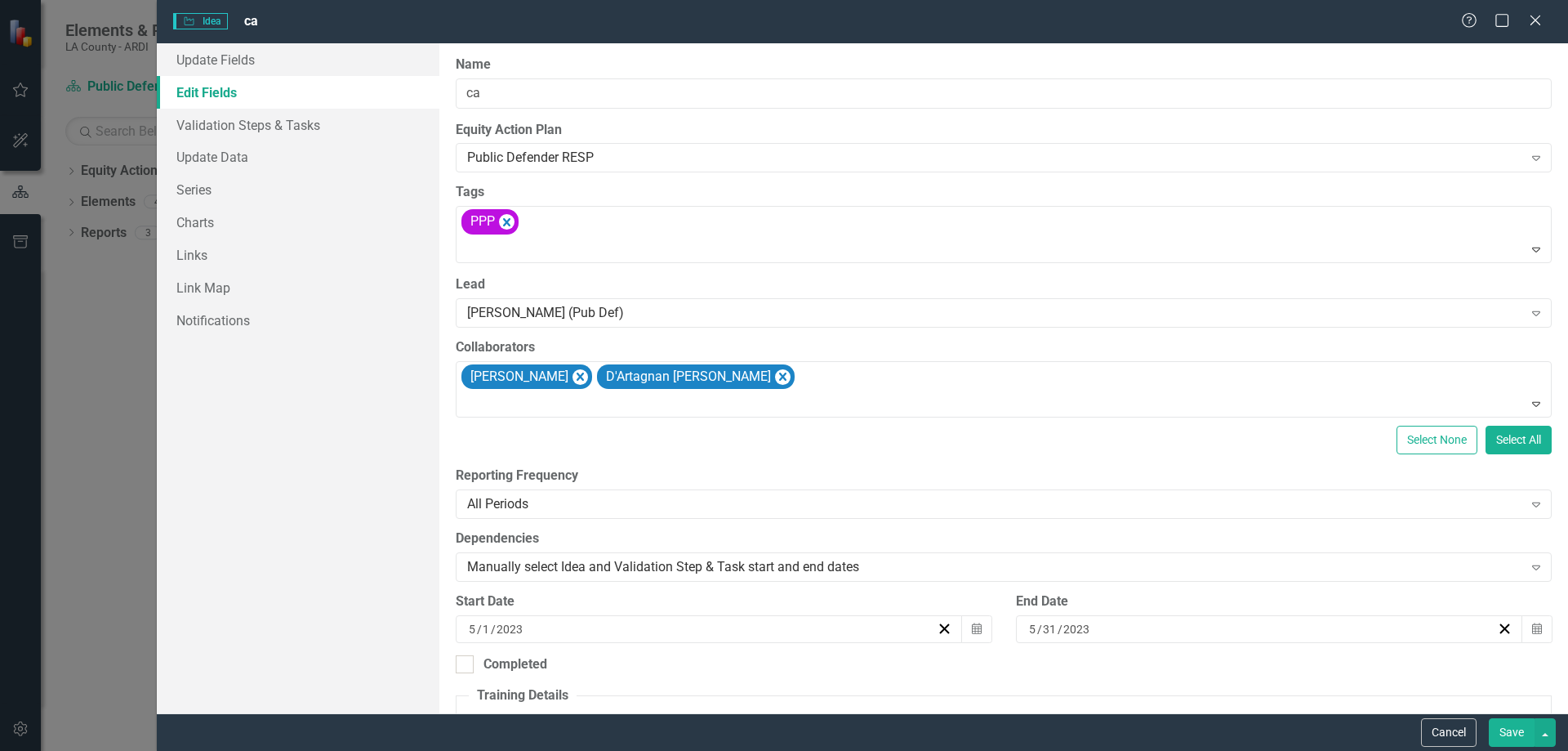
click at [1514, 735] on button "Save" at bounding box center [1512, 732] width 46 height 29
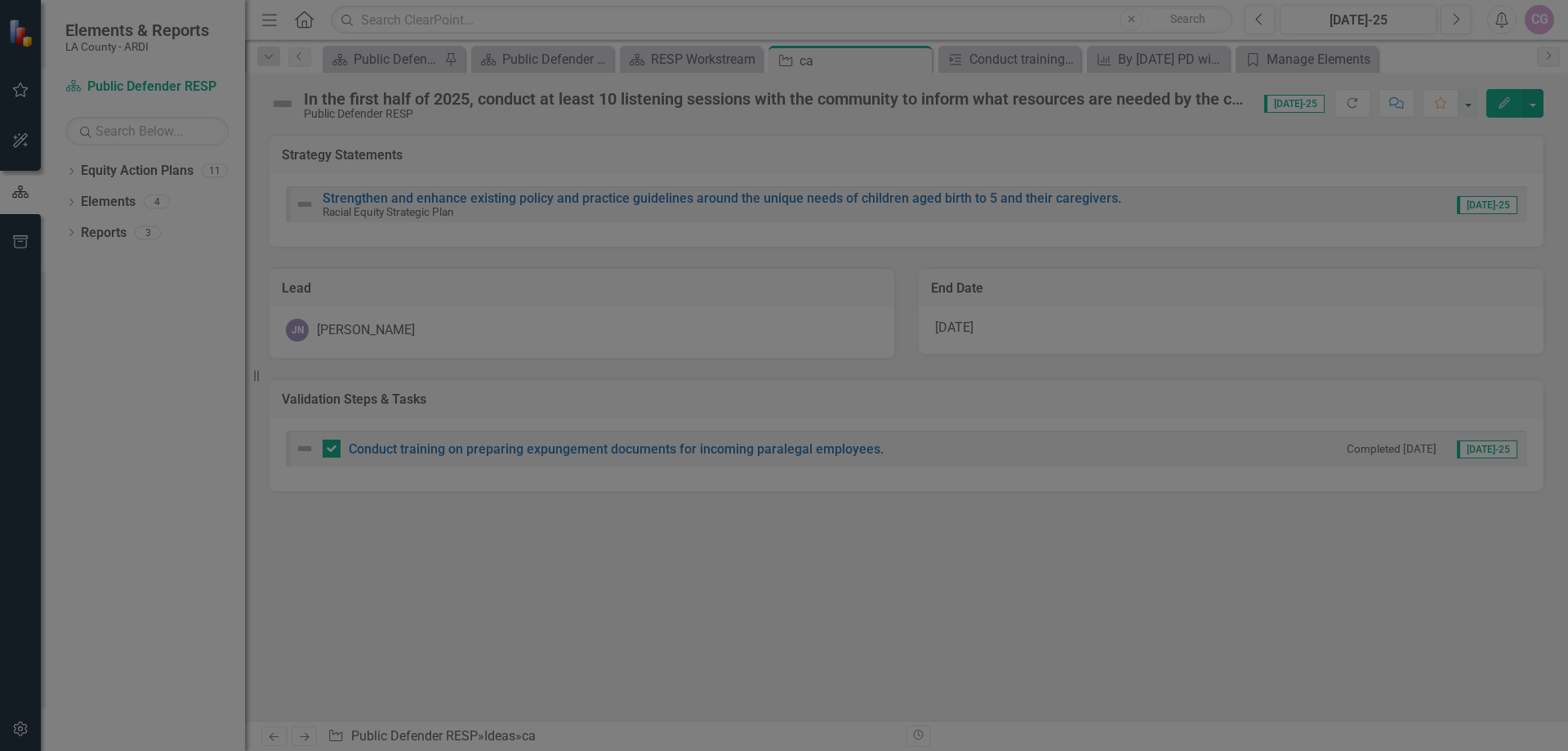
checkbox input "true"
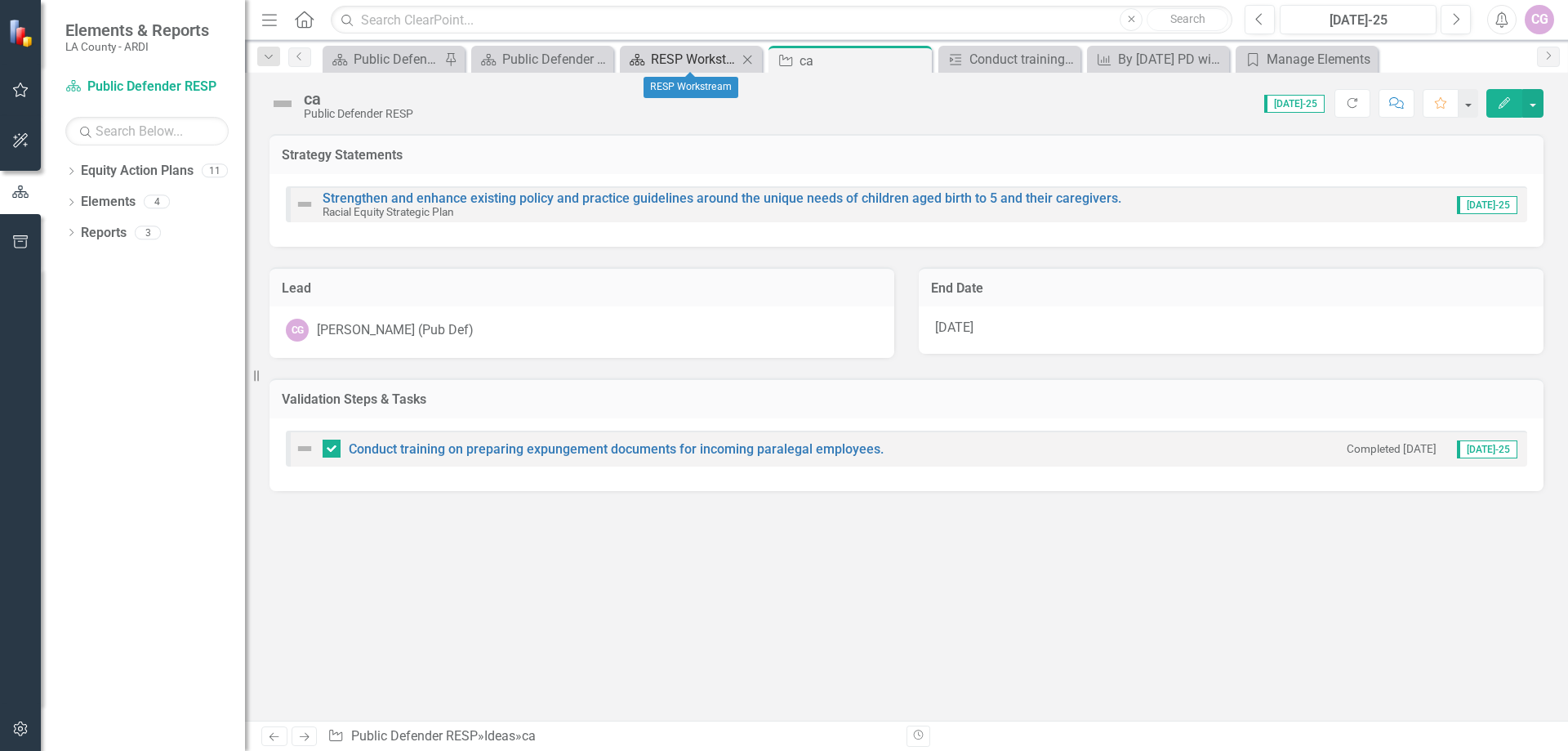
click at [672, 66] on div "RESP Workstream" at bounding box center [694, 59] width 86 height 21
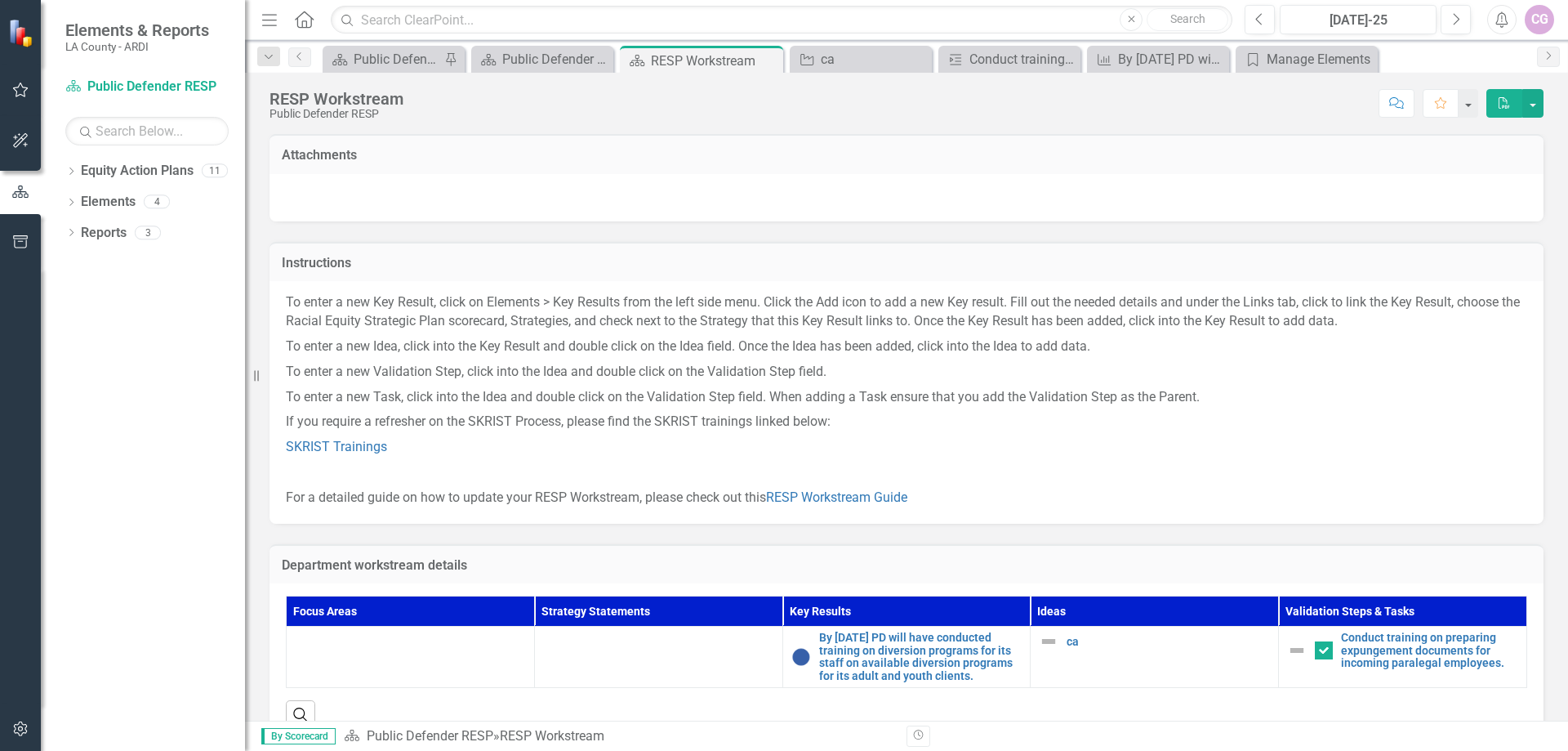
scroll to position [53, 0]
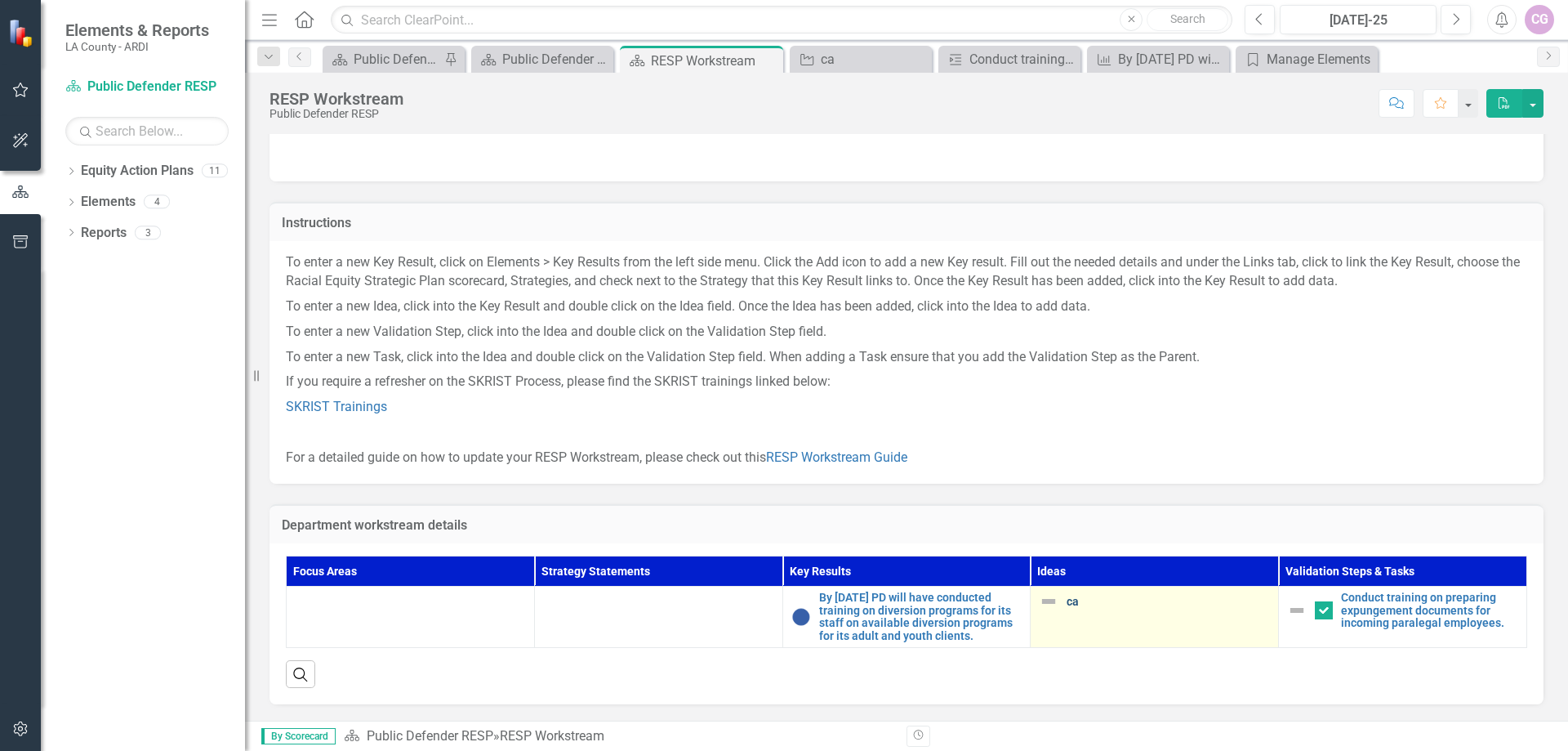
click at [1067, 595] on link "ca" at bounding box center [1168, 601] width 203 height 12
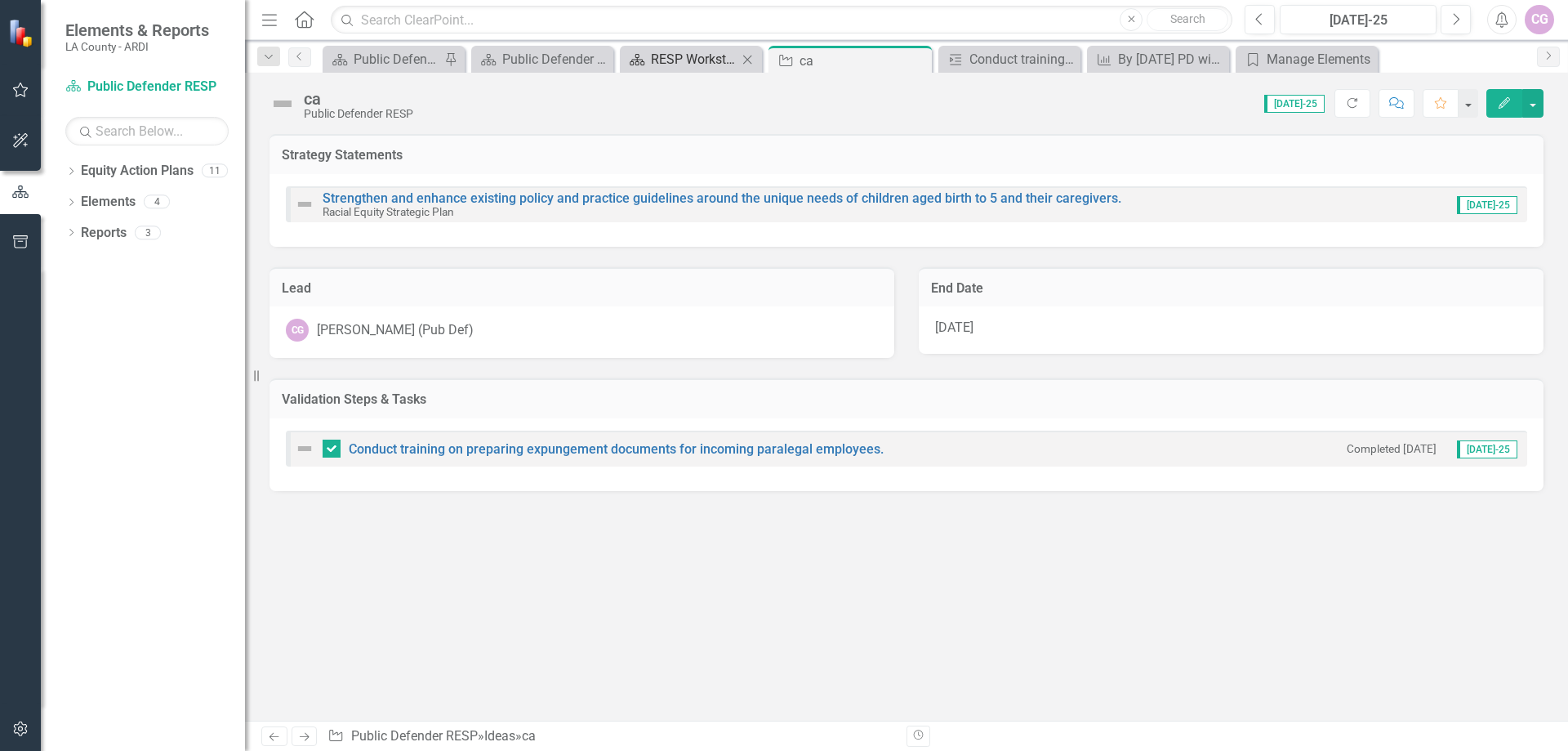
click at [713, 57] on div "RESP Workstream" at bounding box center [694, 59] width 86 height 21
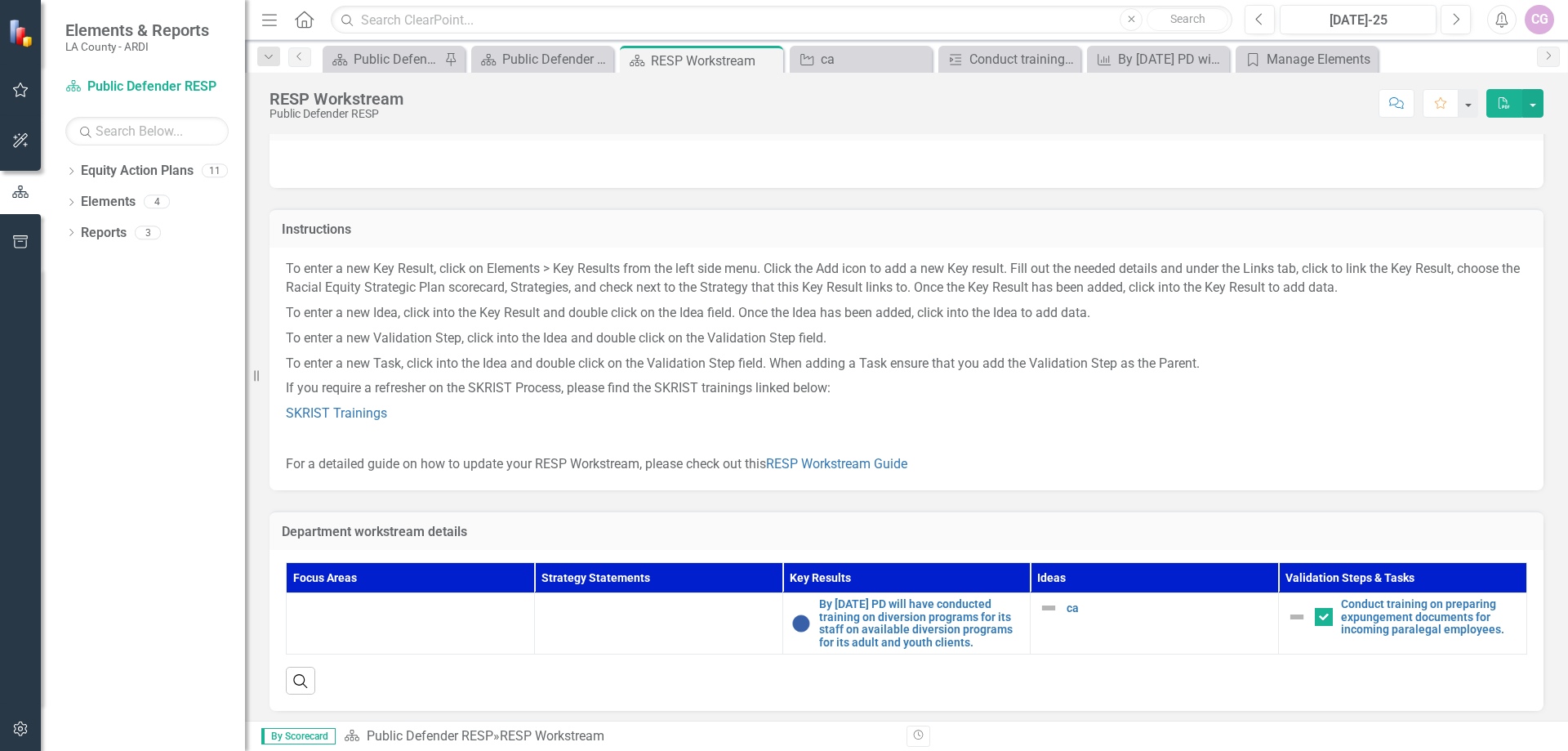
scroll to position [53, 0]
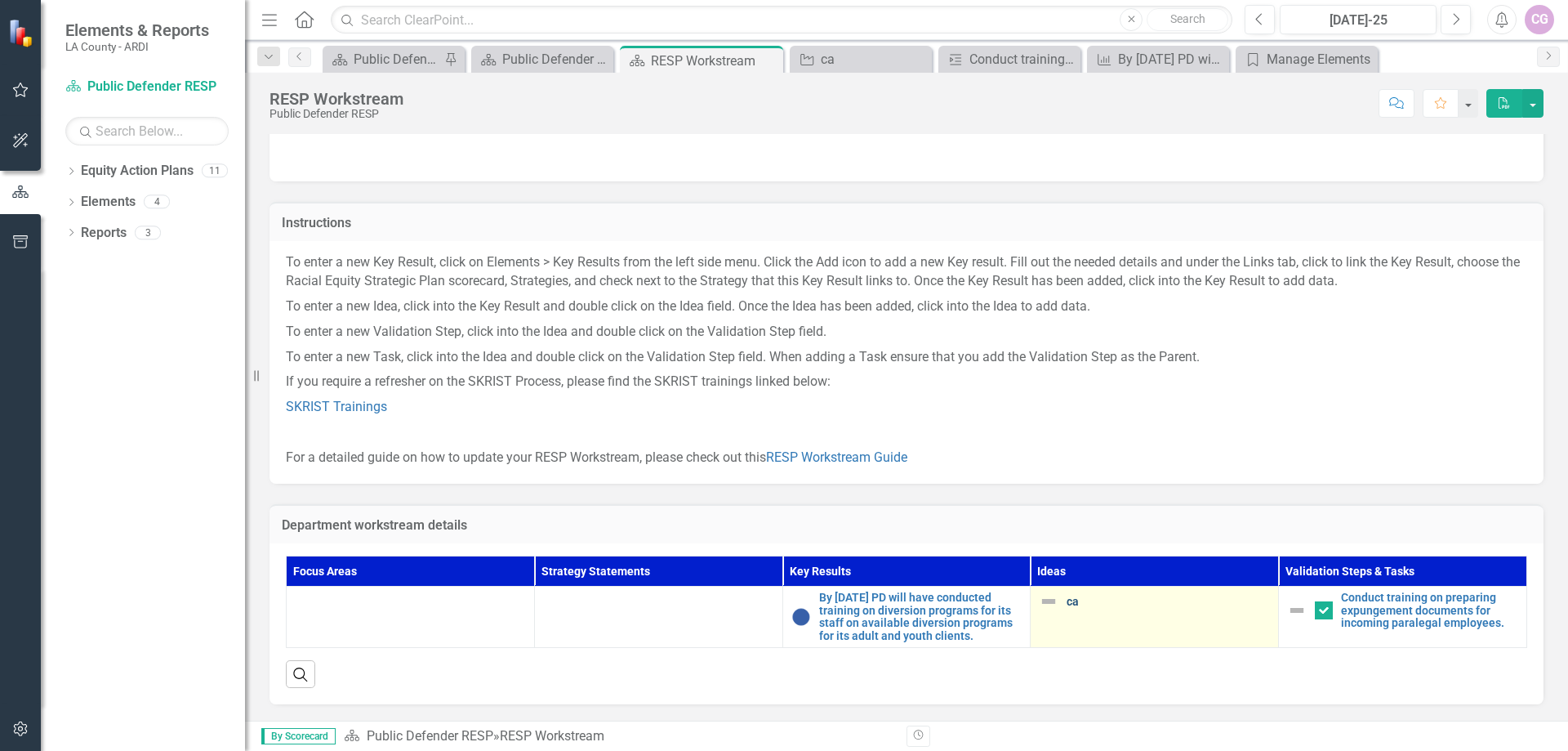
click at [1067, 595] on link "ca" at bounding box center [1168, 601] width 203 height 12
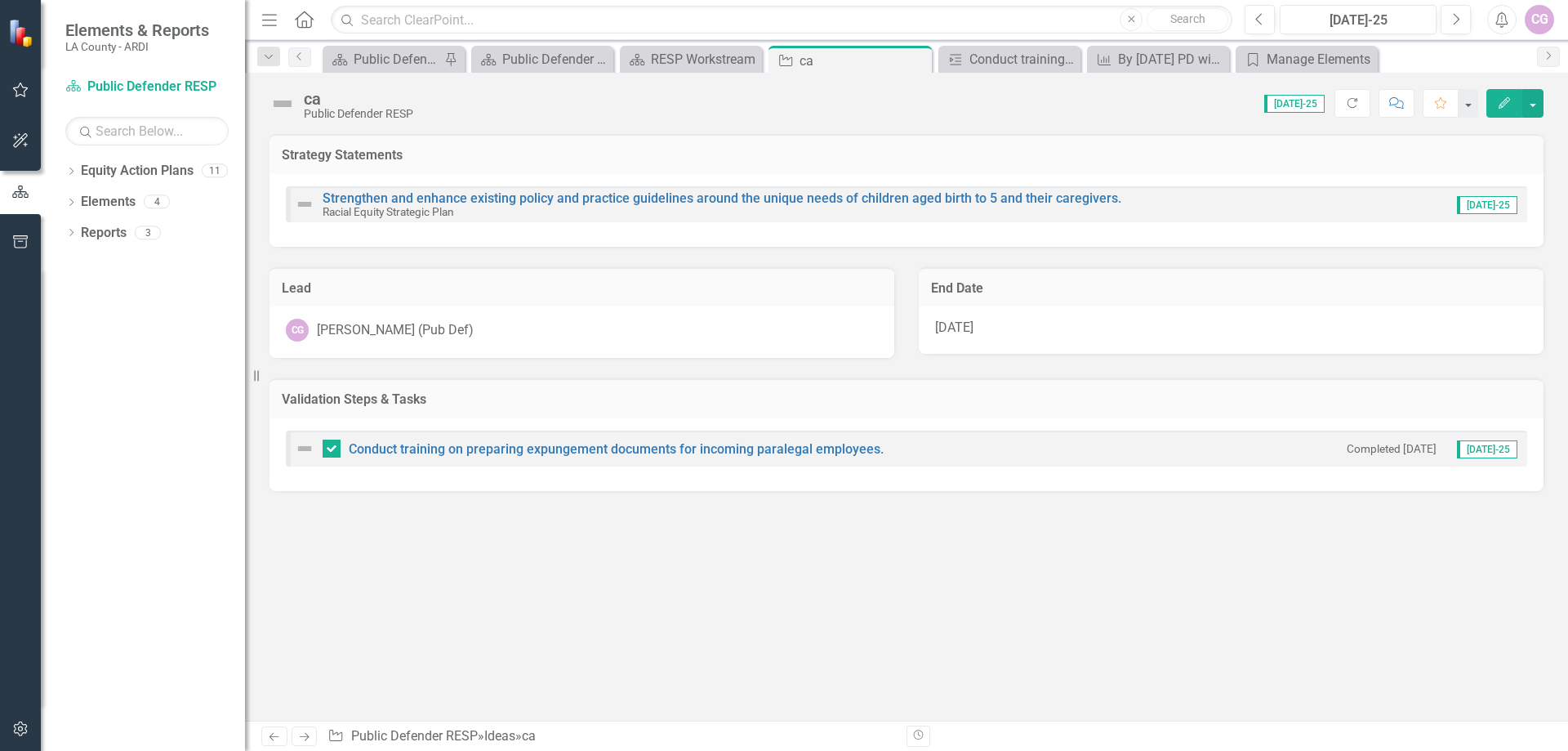
click at [1507, 104] on icon "Edit" at bounding box center [1505, 103] width 15 height 12
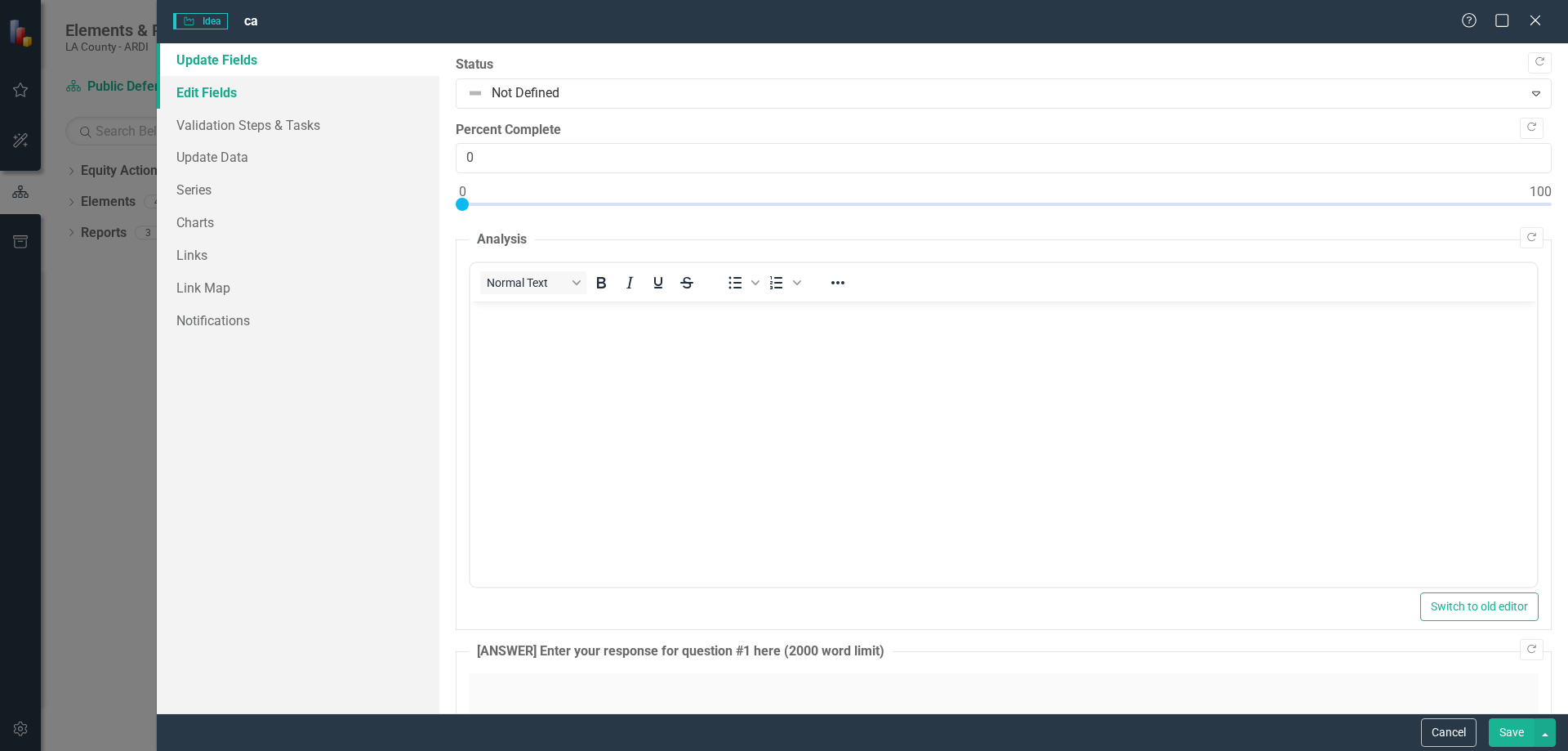
click at [226, 85] on link "Edit Fields" at bounding box center [298, 92] width 282 height 33
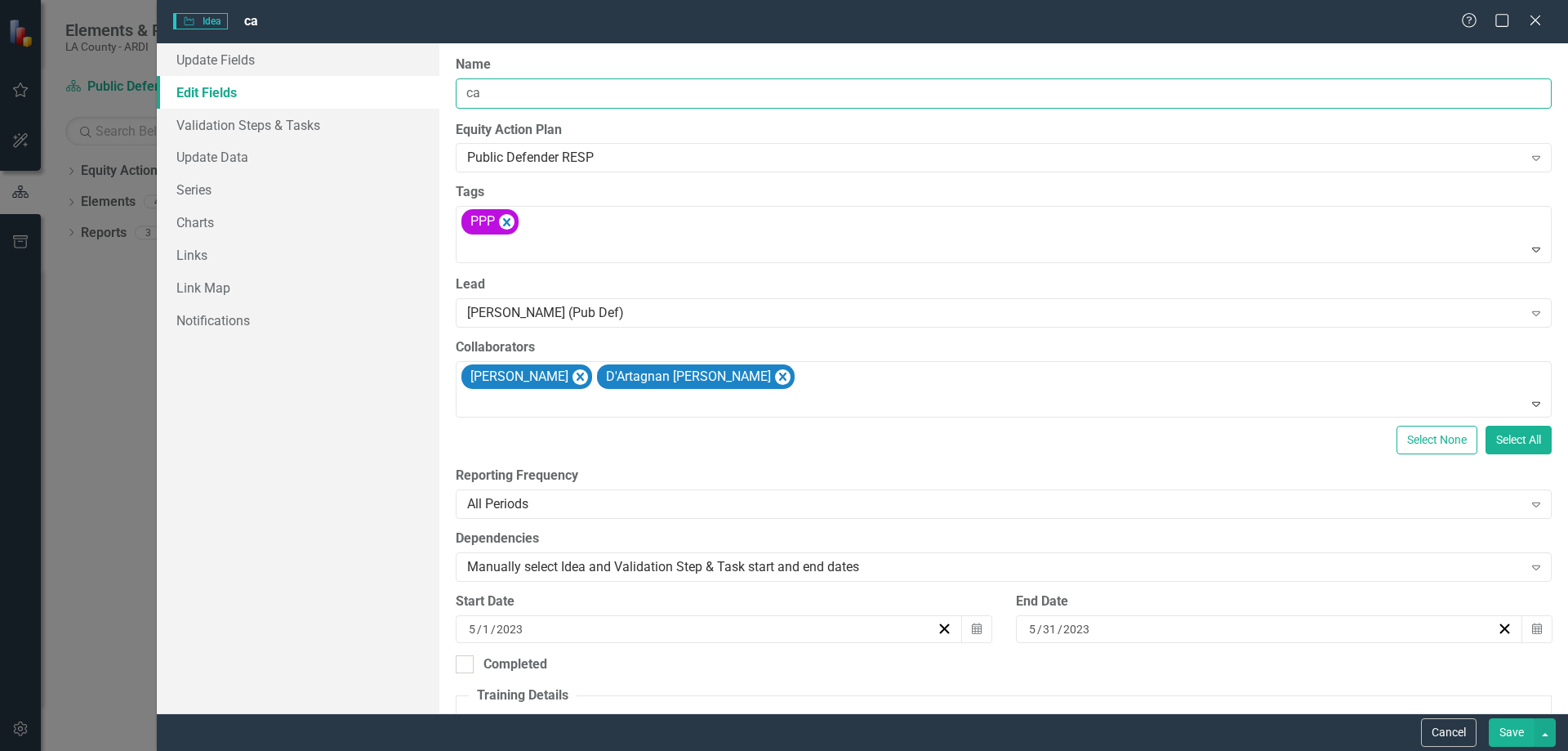
click at [489, 96] on input "ca" at bounding box center [1004, 93] width 1096 height 30
type input "c"
click at [775, 367] on icon "Remove D'Artagnan Scorza" at bounding box center [782, 377] width 16 height 21
type input "diversion programs"
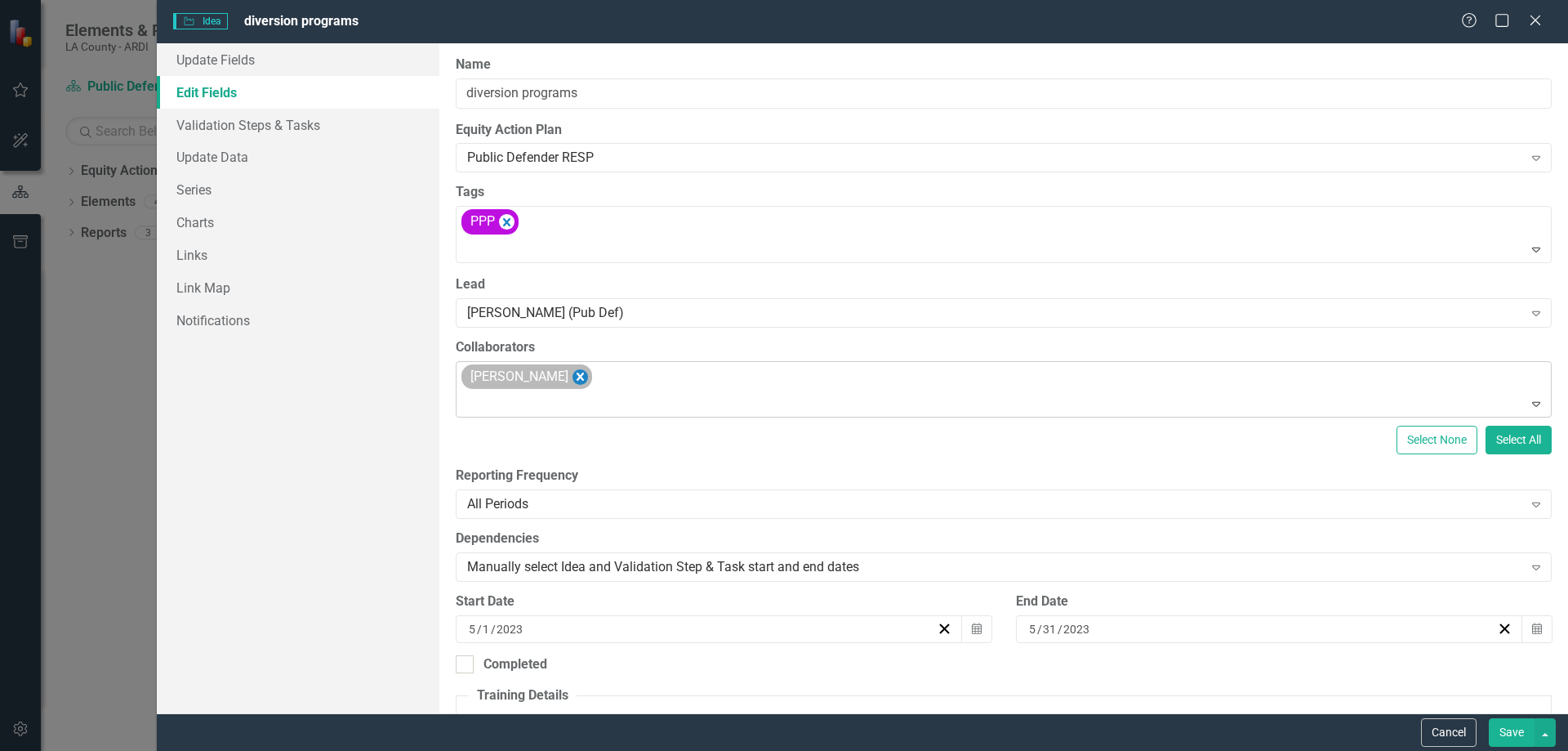
click at [577, 378] on icon "Remove Arnold Chandler" at bounding box center [580, 376] width 7 height 8
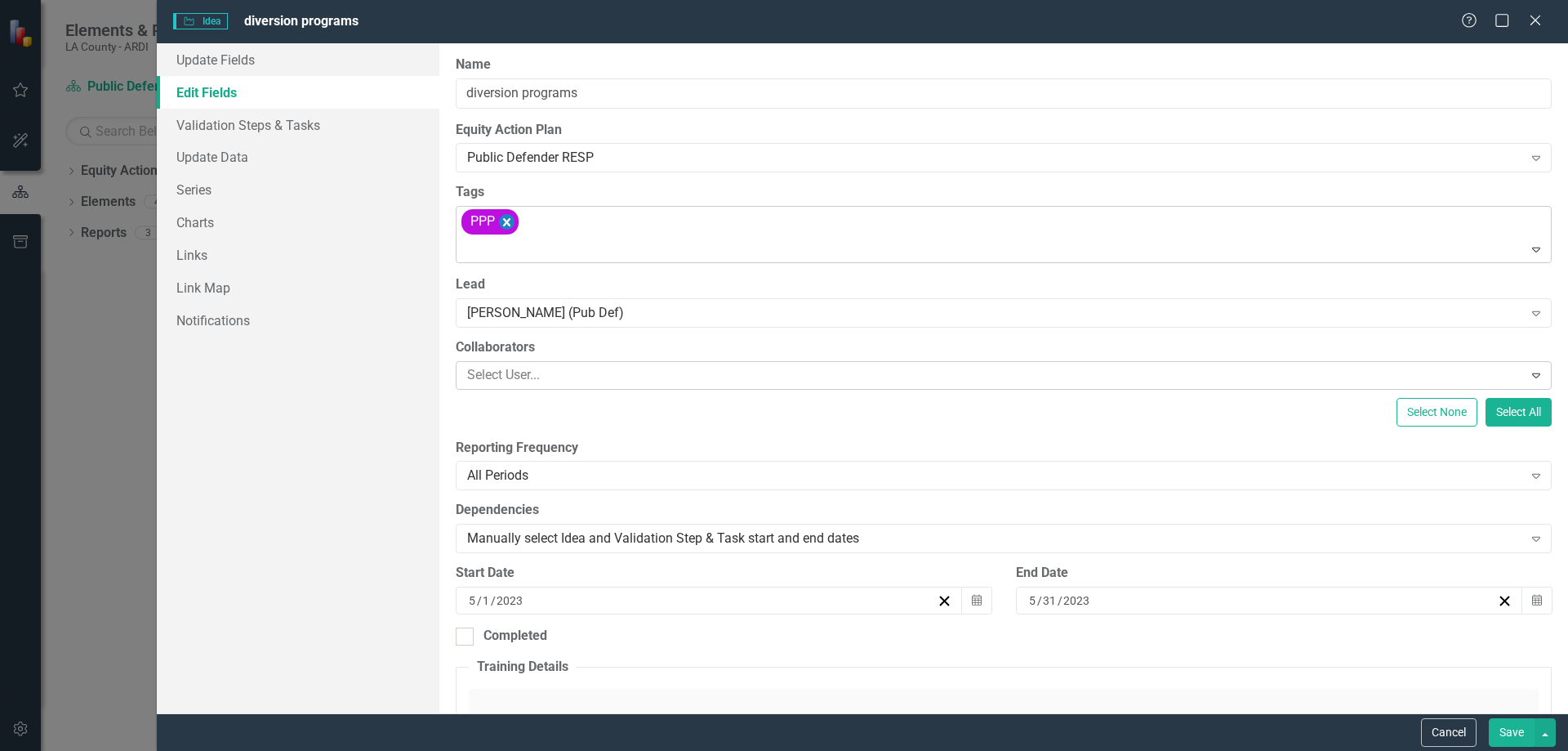
click at [508, 222] on icon "Remove [object Object]" at bounding box center [506, 222] width 7 height 8
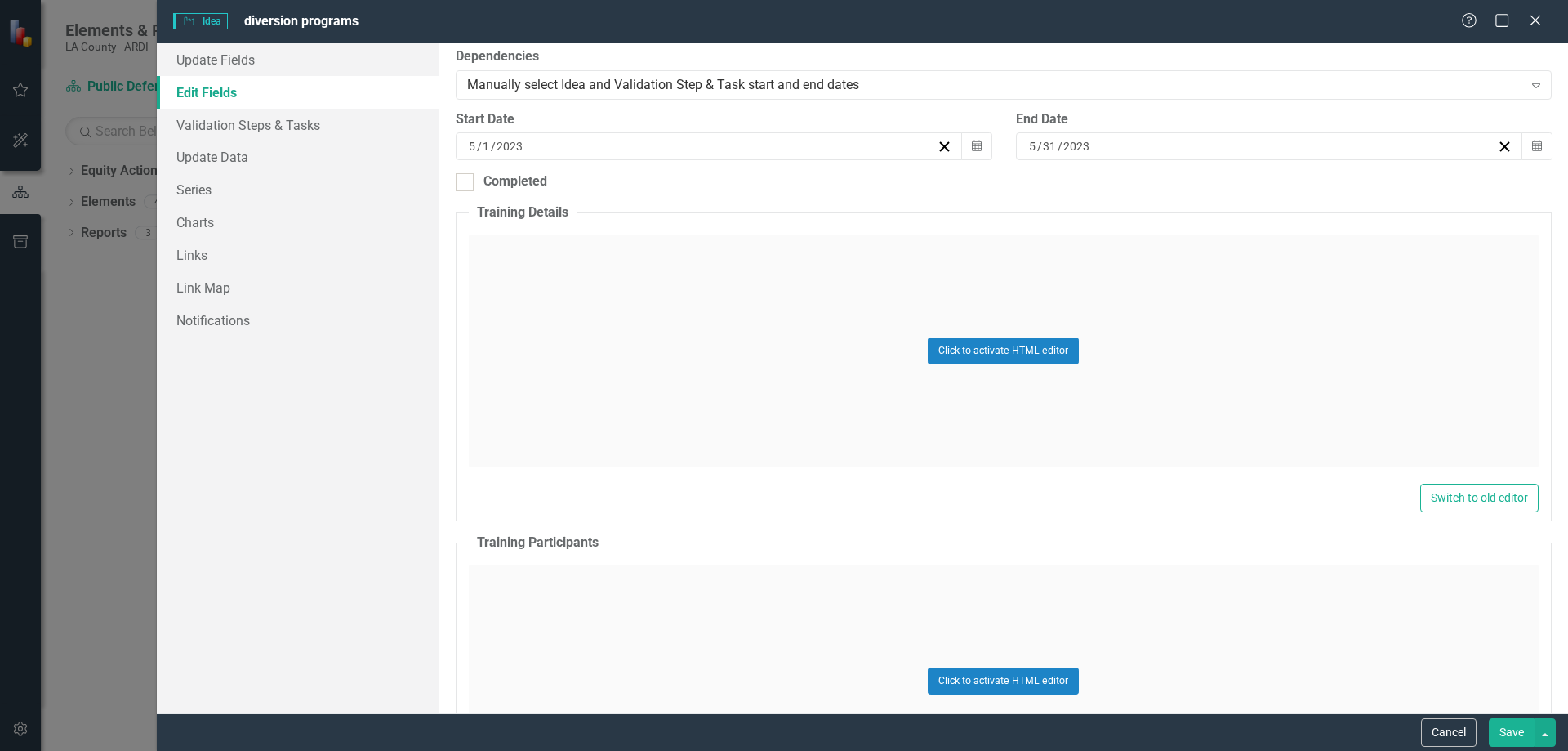
scroll to position [327, 0]
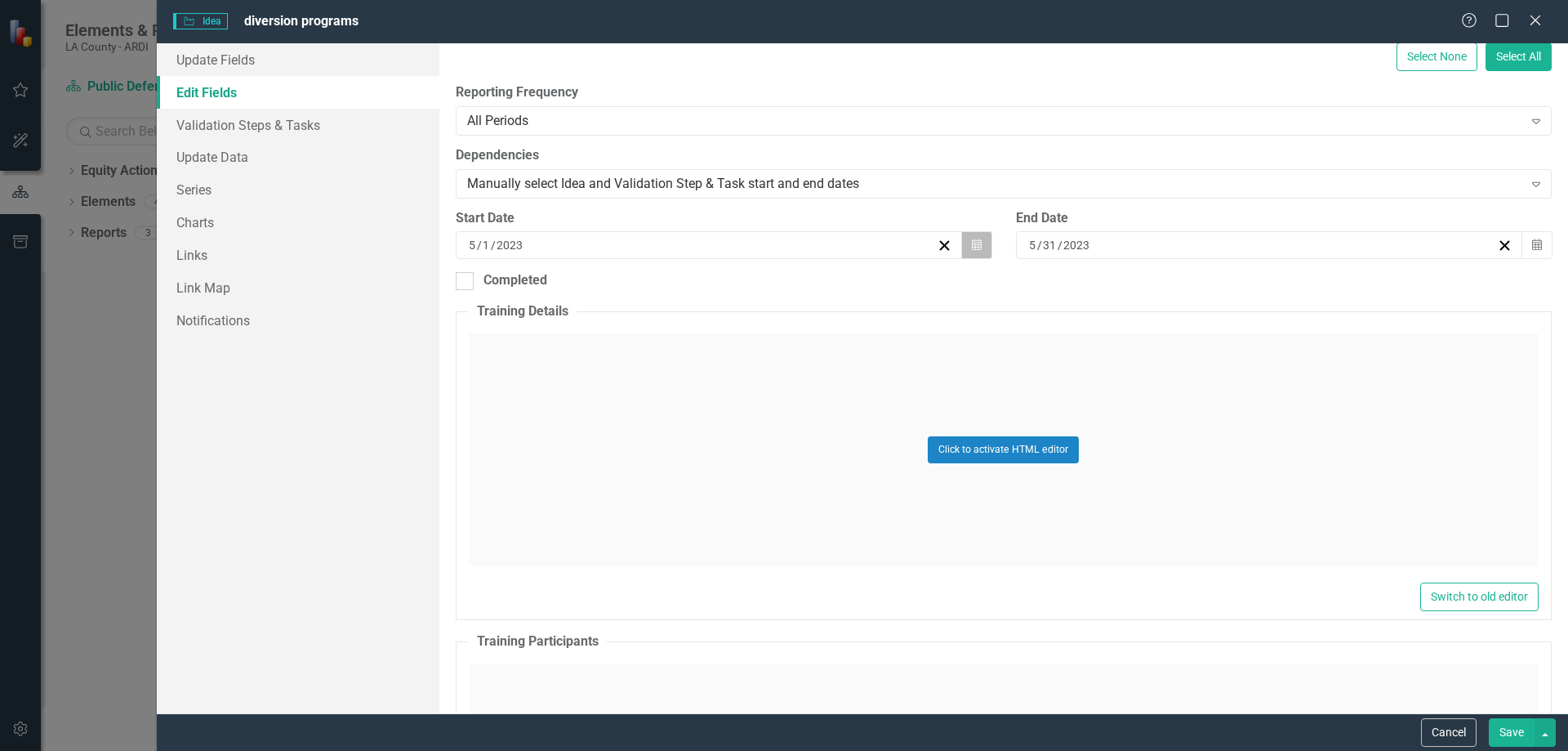
click at [972, 245] on icon "Calendar" at bounding box center [977, 245] width 10 height 12
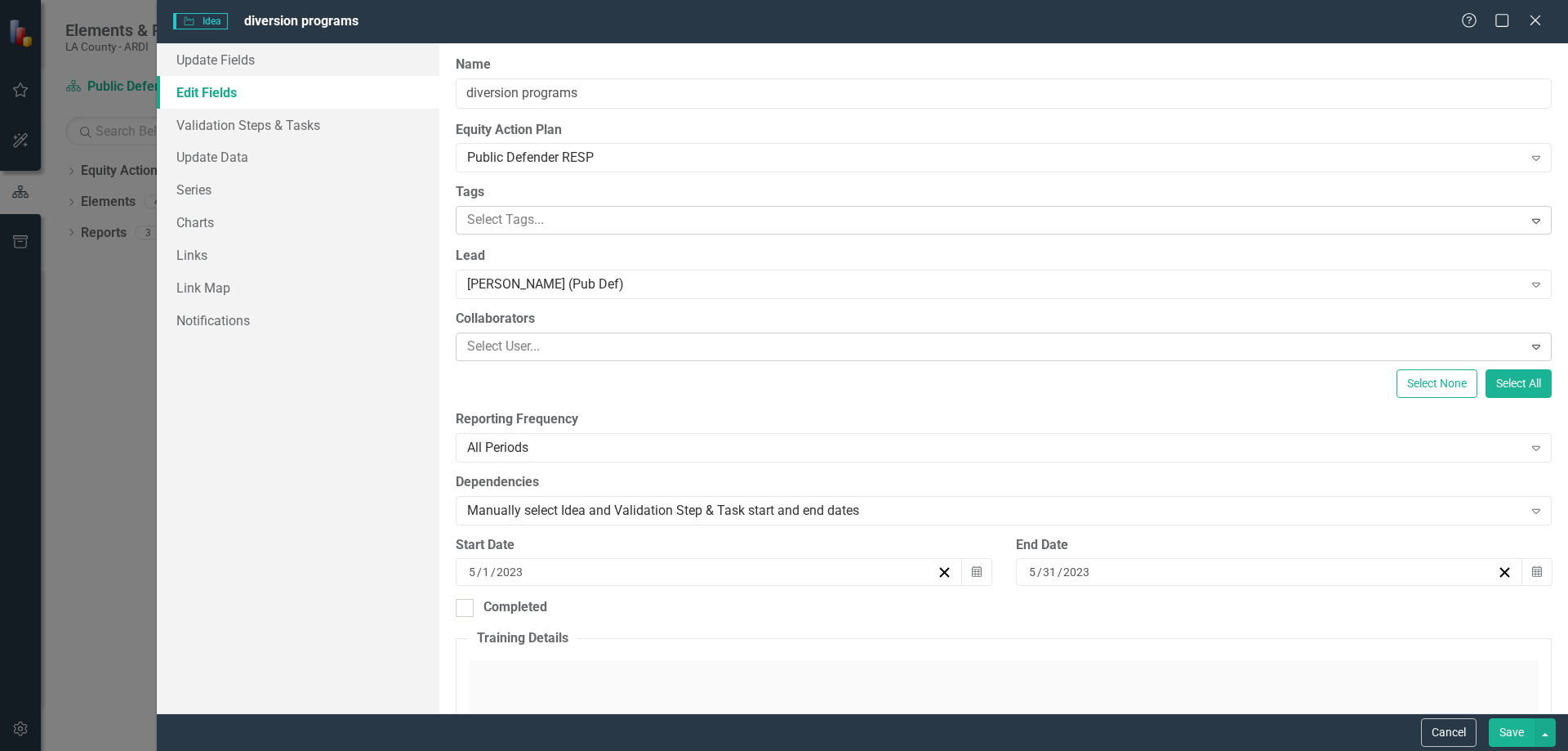
click at [1510, 744] on button "Save" at bounding box center [1512, 732] width 46 height 29
checkbox input "true"
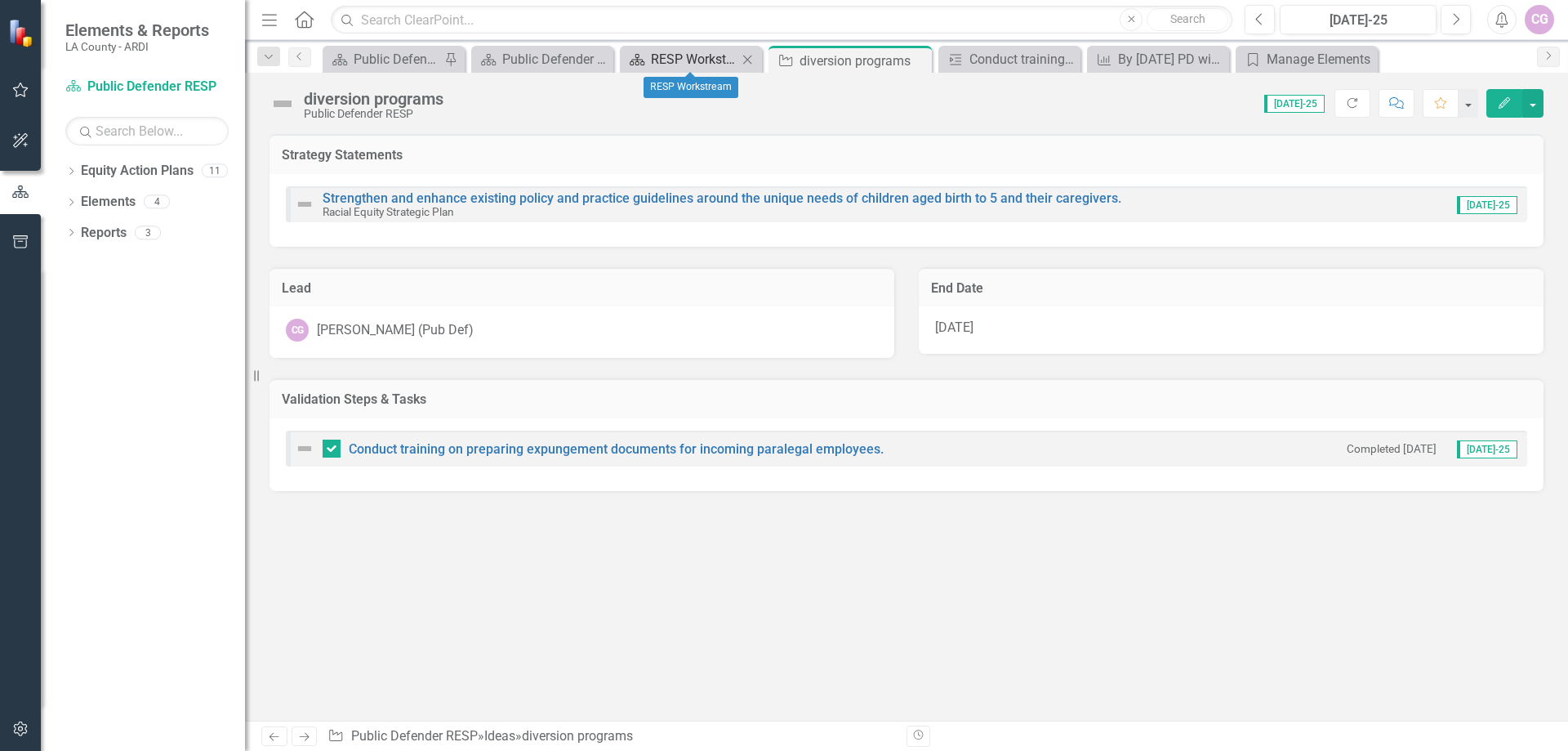
click at [657, 56] on div "RESP Workstream" at bounding box center [694, 59] width 86 height 21
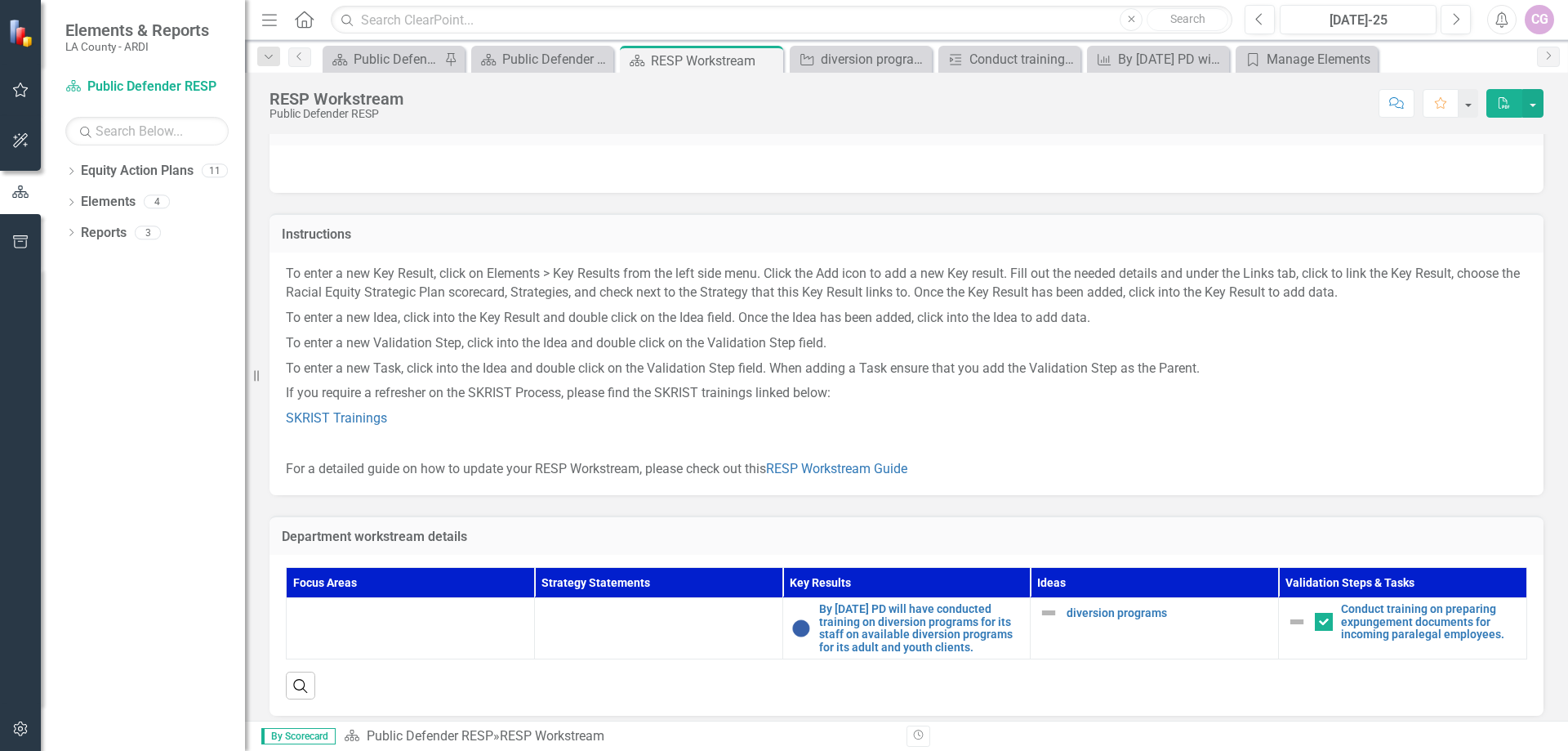
scroll to position [53, 0]
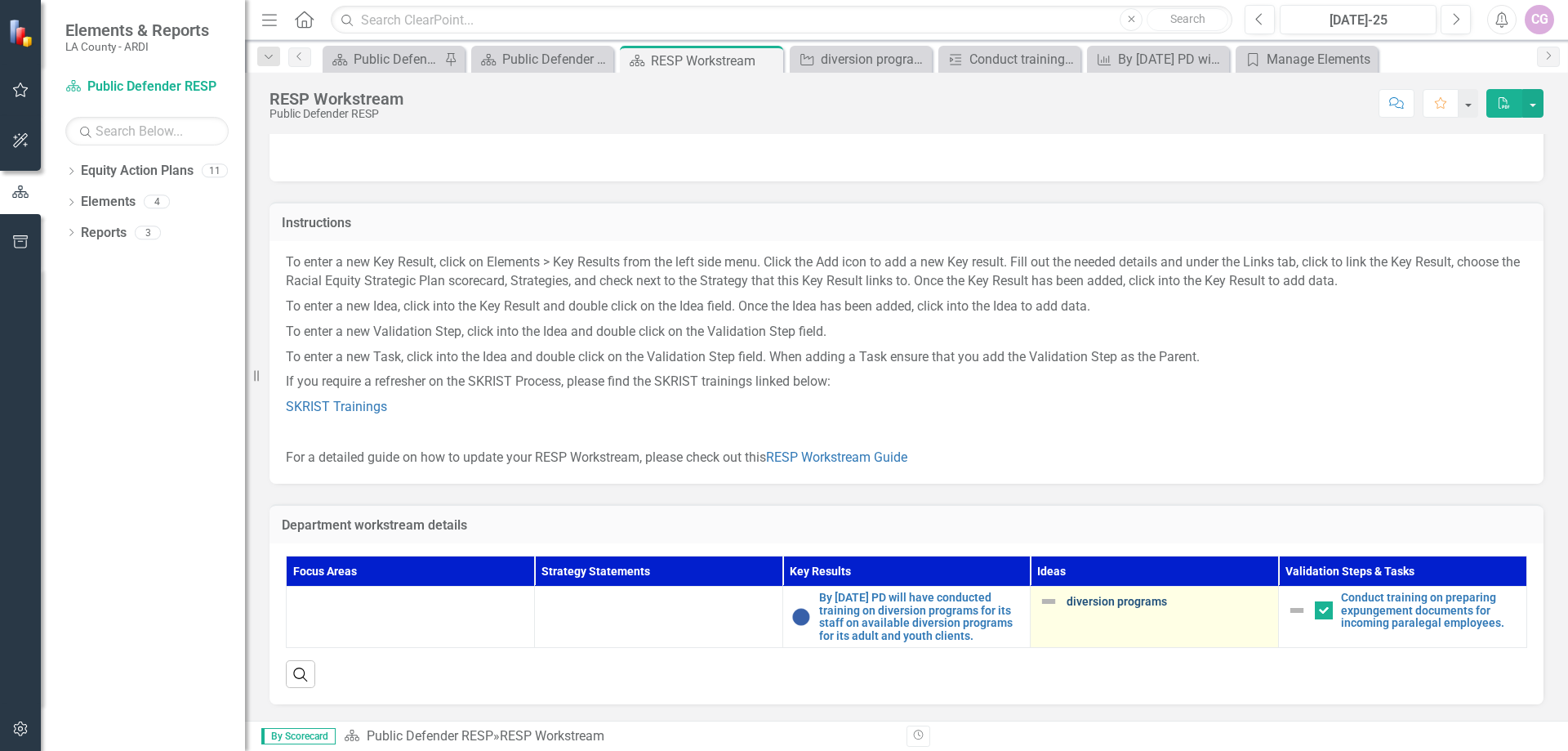
click at [1098, 595] on link "diversion programs" at bounding box center [1168, 601] width 203 height 12
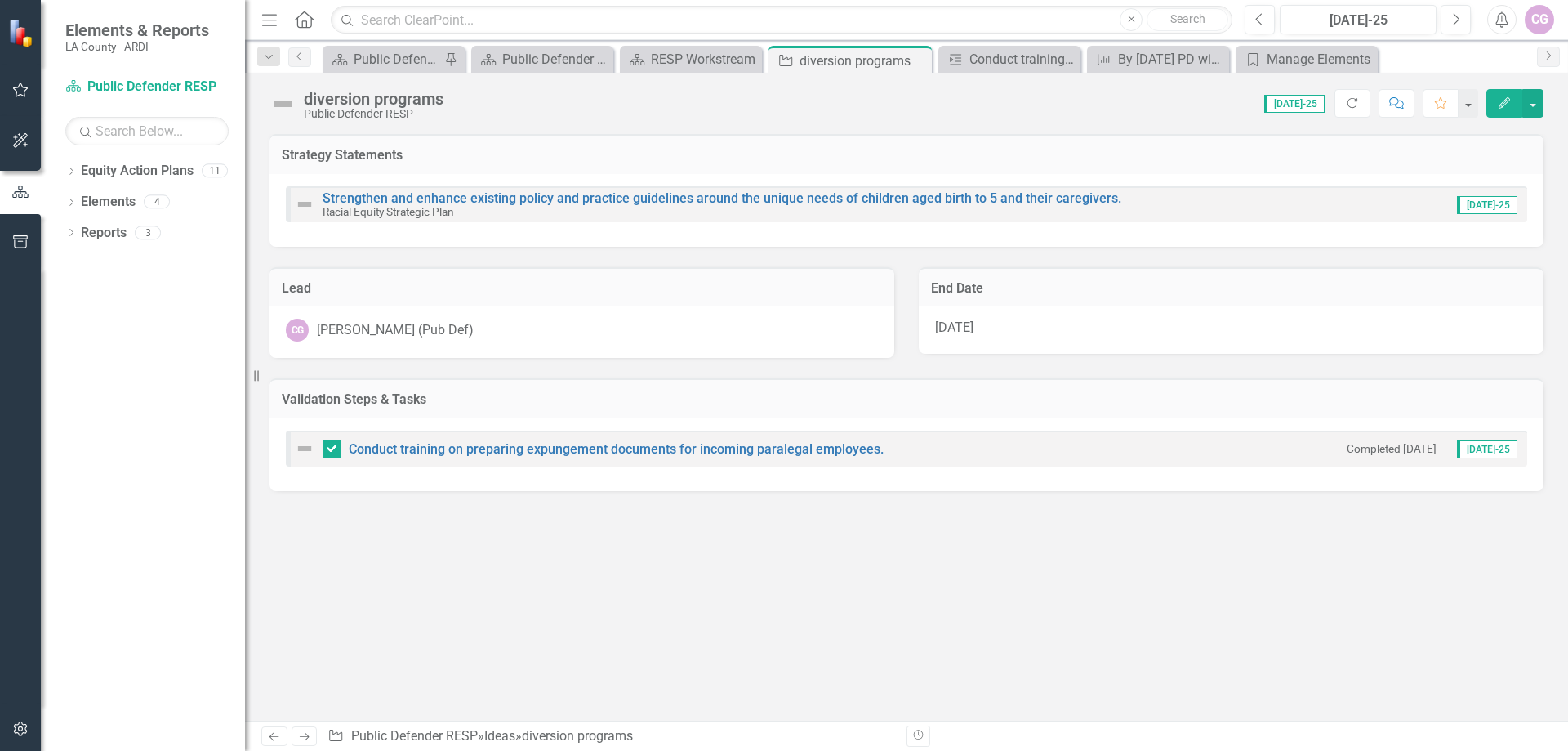
click at [1504, 97] on icon "Edit" at bounding box center [1505, 103] width 15 height 12
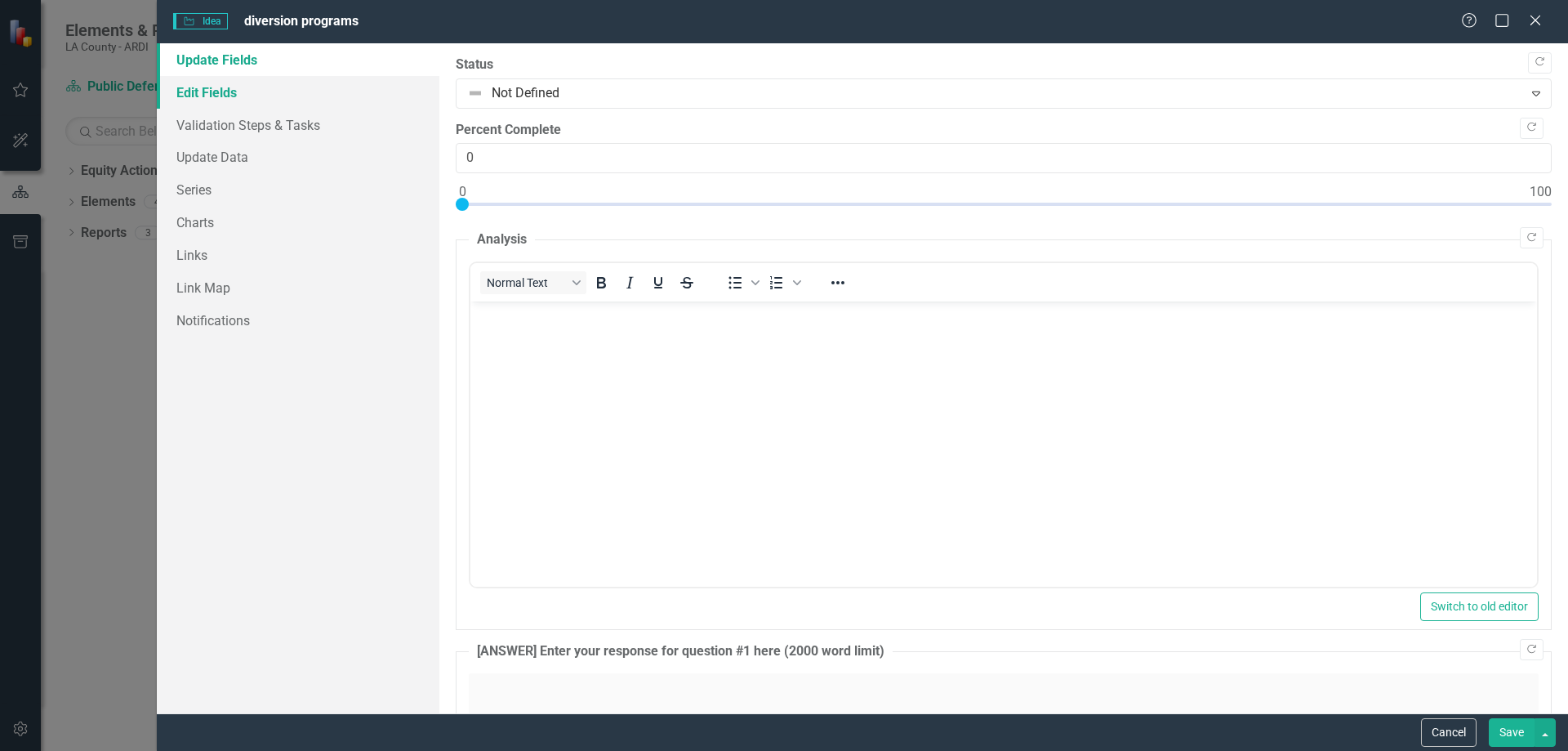
click at [223, 95] on link "Edit Fields" at bounding box center [298, 92] width 282 height 33
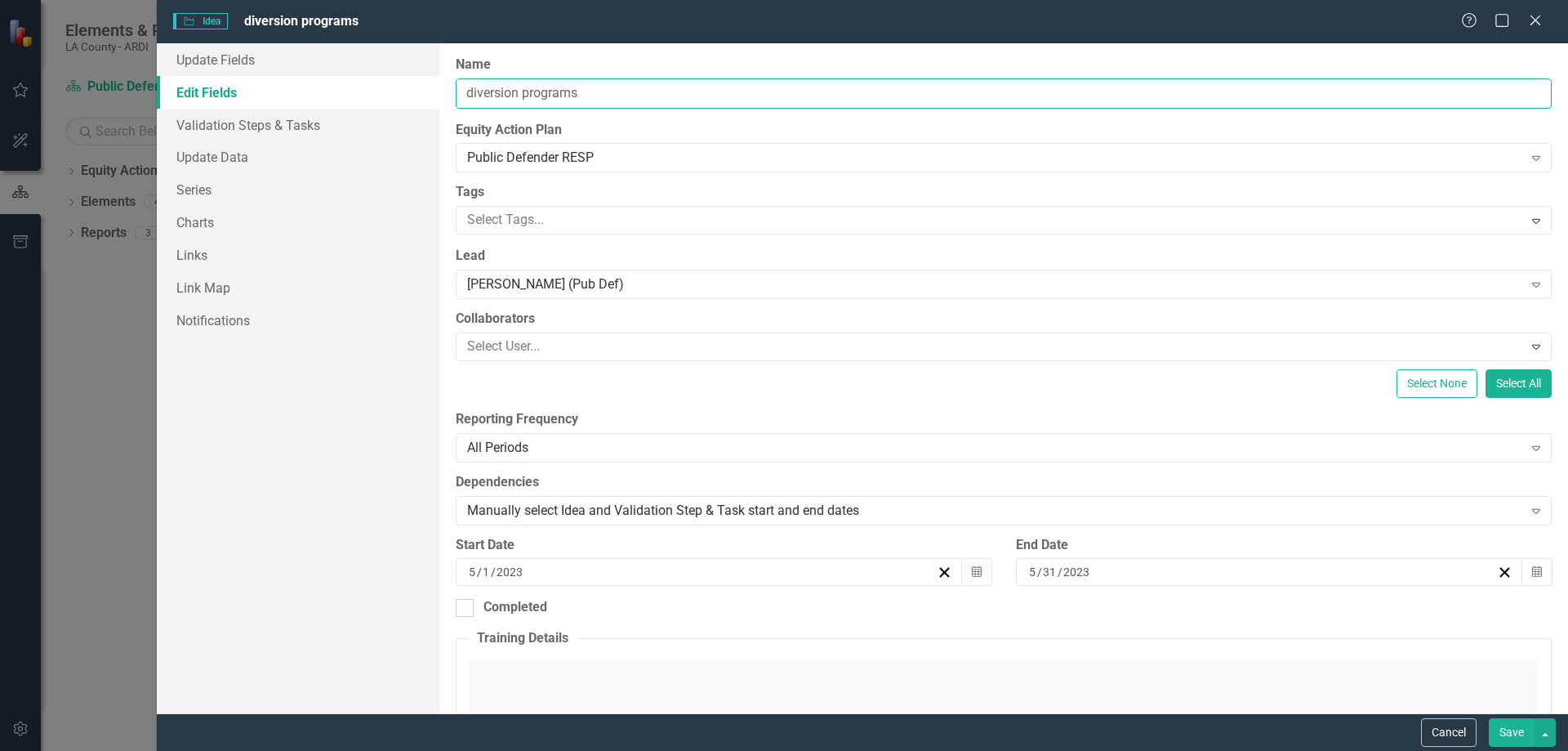
click at [592, 93] on input "diversion programs" at bounding box center [1004, 93] width 1096 height 30
type input "d"
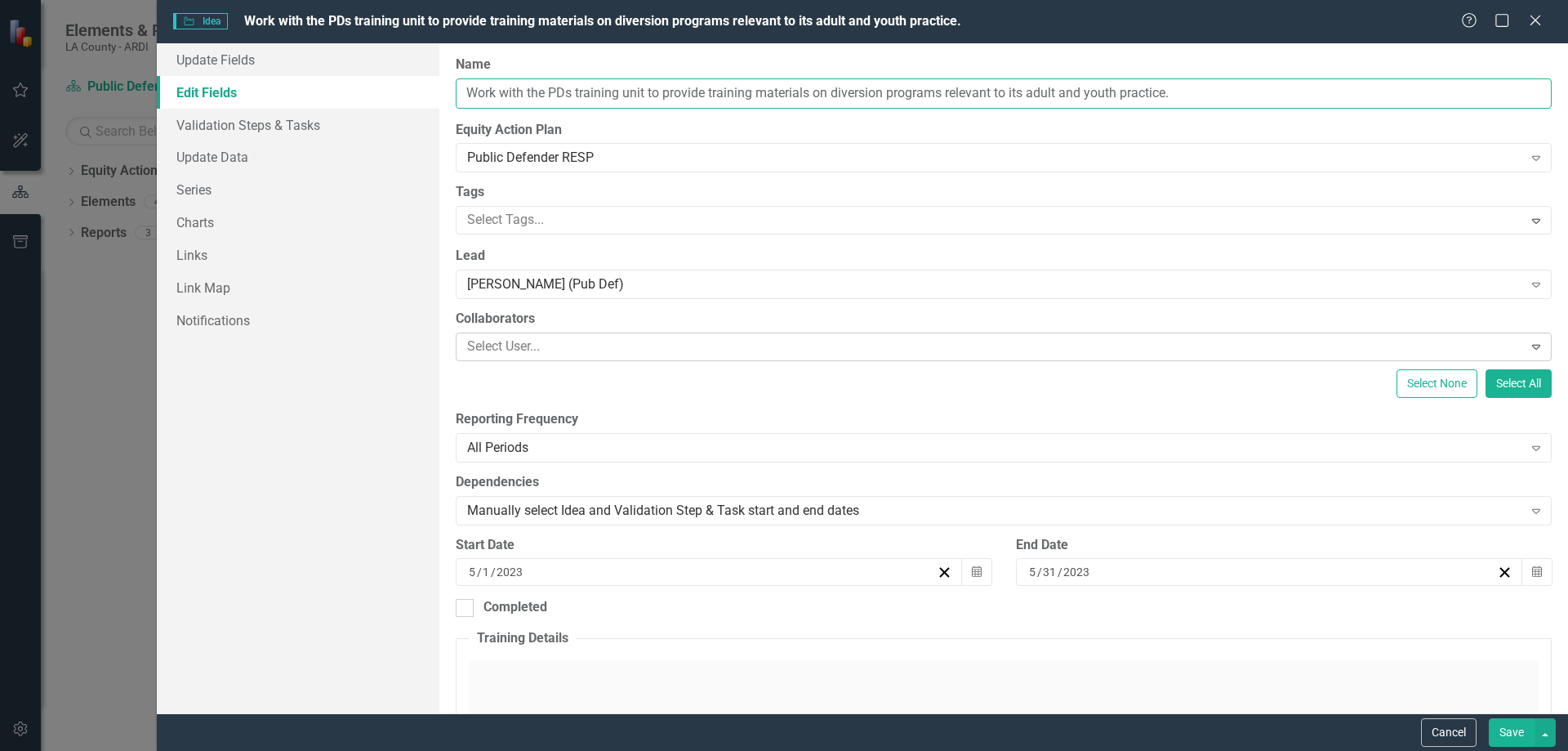
type input "Work with the PDs training unit to provide training materials on diversion prog…"
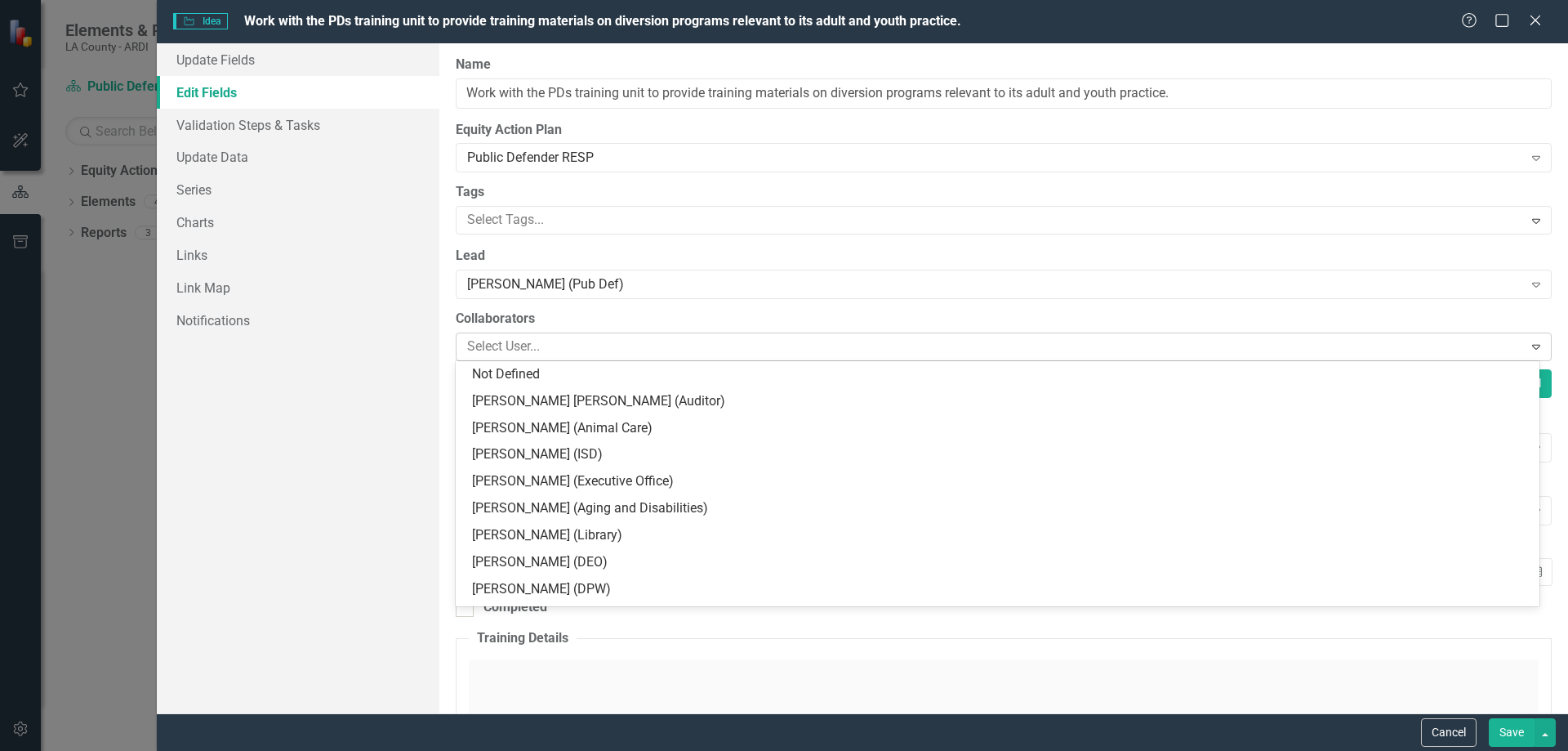
click at [505, 342] on div at bounding box center [992, 347] width 1063 height 22
type input "a"
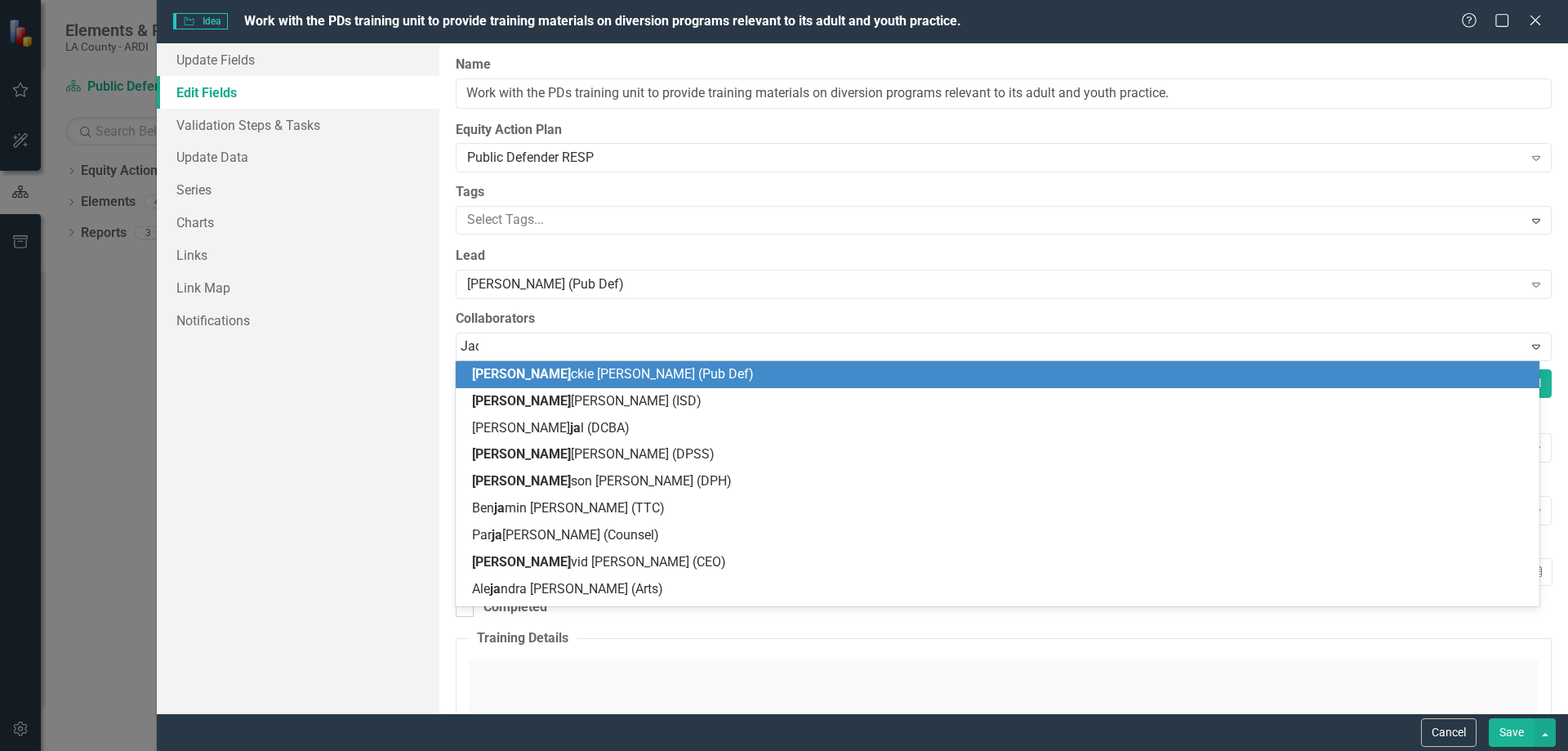
type input "Jack"
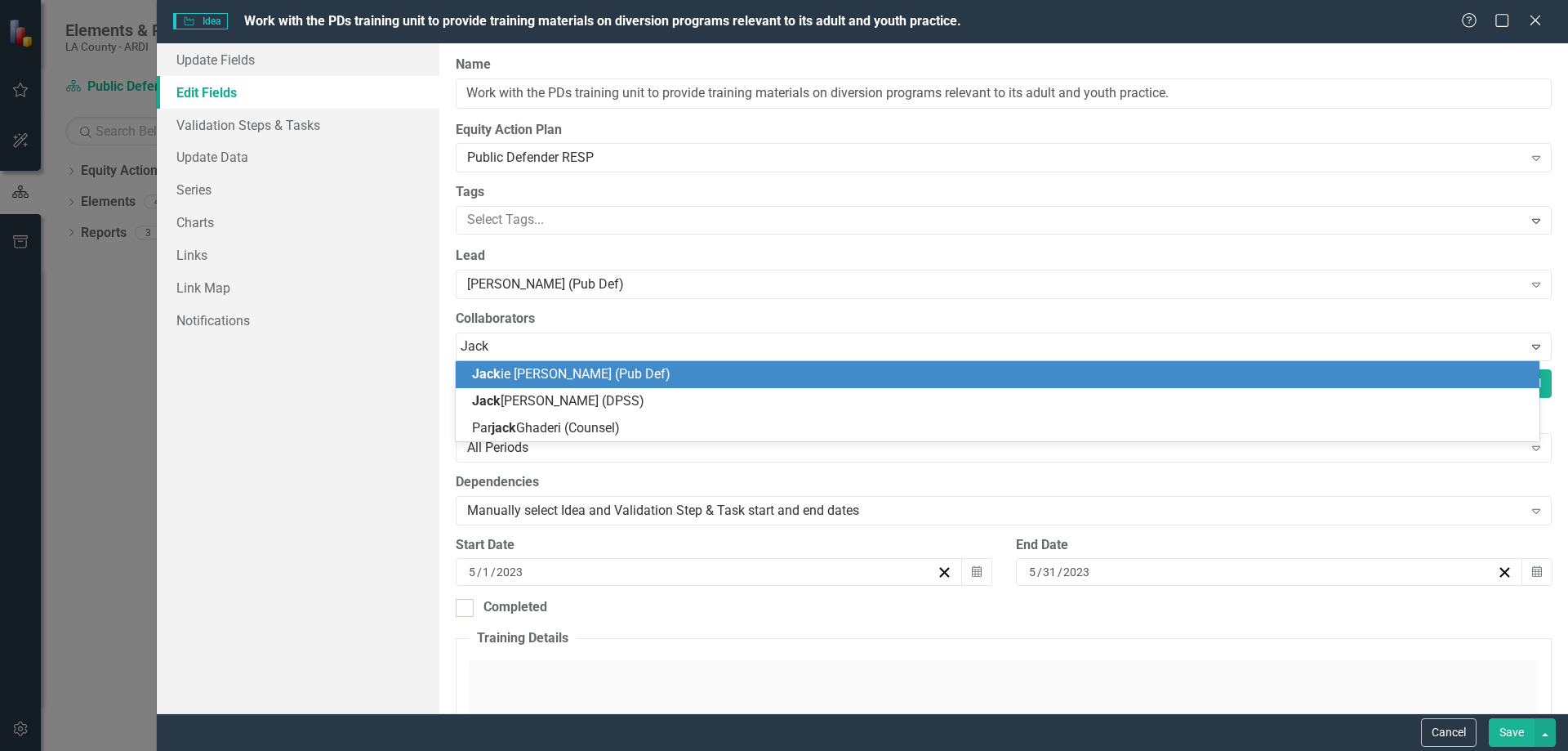
click at [576, 373] on span "[PERSON_NAME] ie [PERSON_NAME] (Pub Def)" at bounding box center [571, 374] width 198 height 16
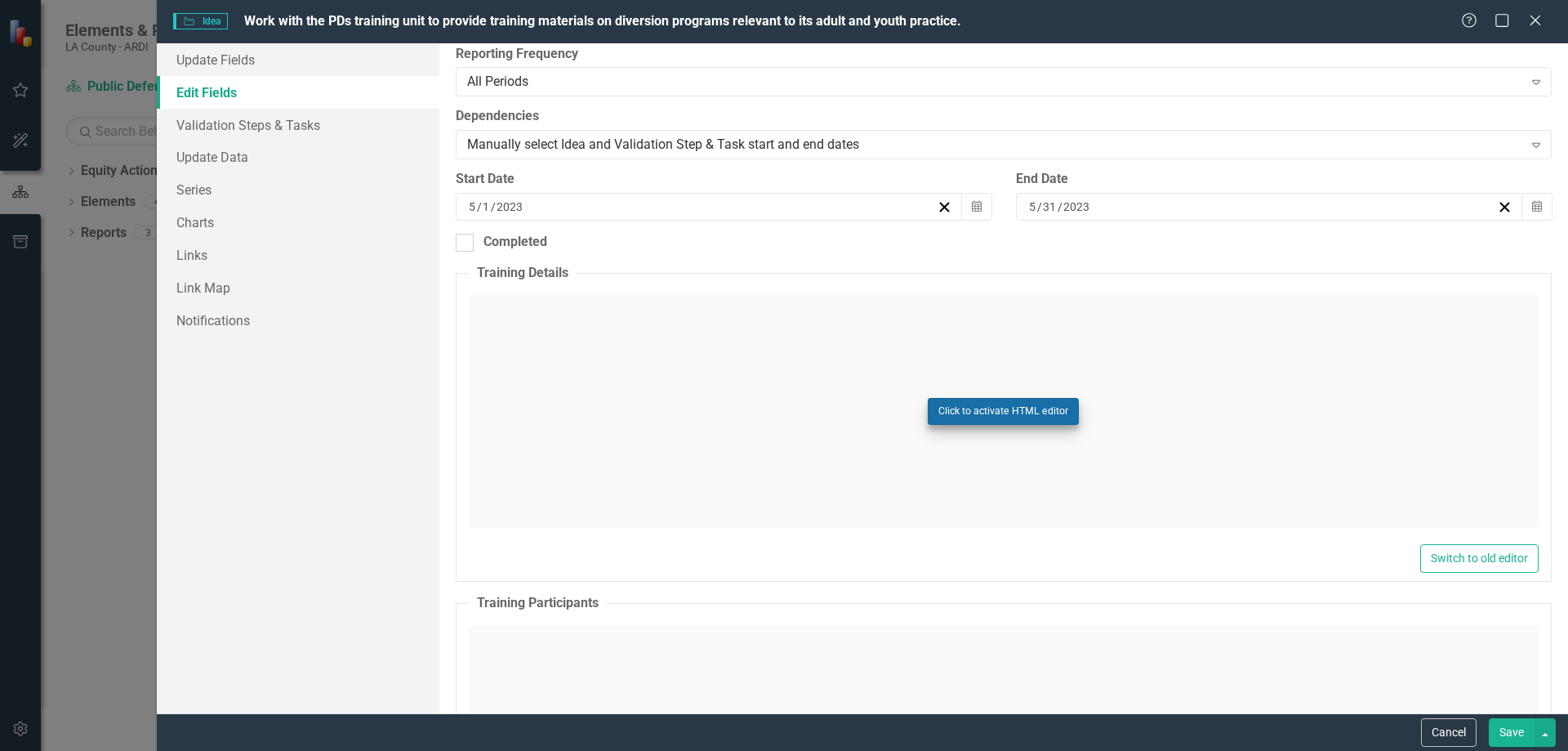
scroll to position [408, 0]
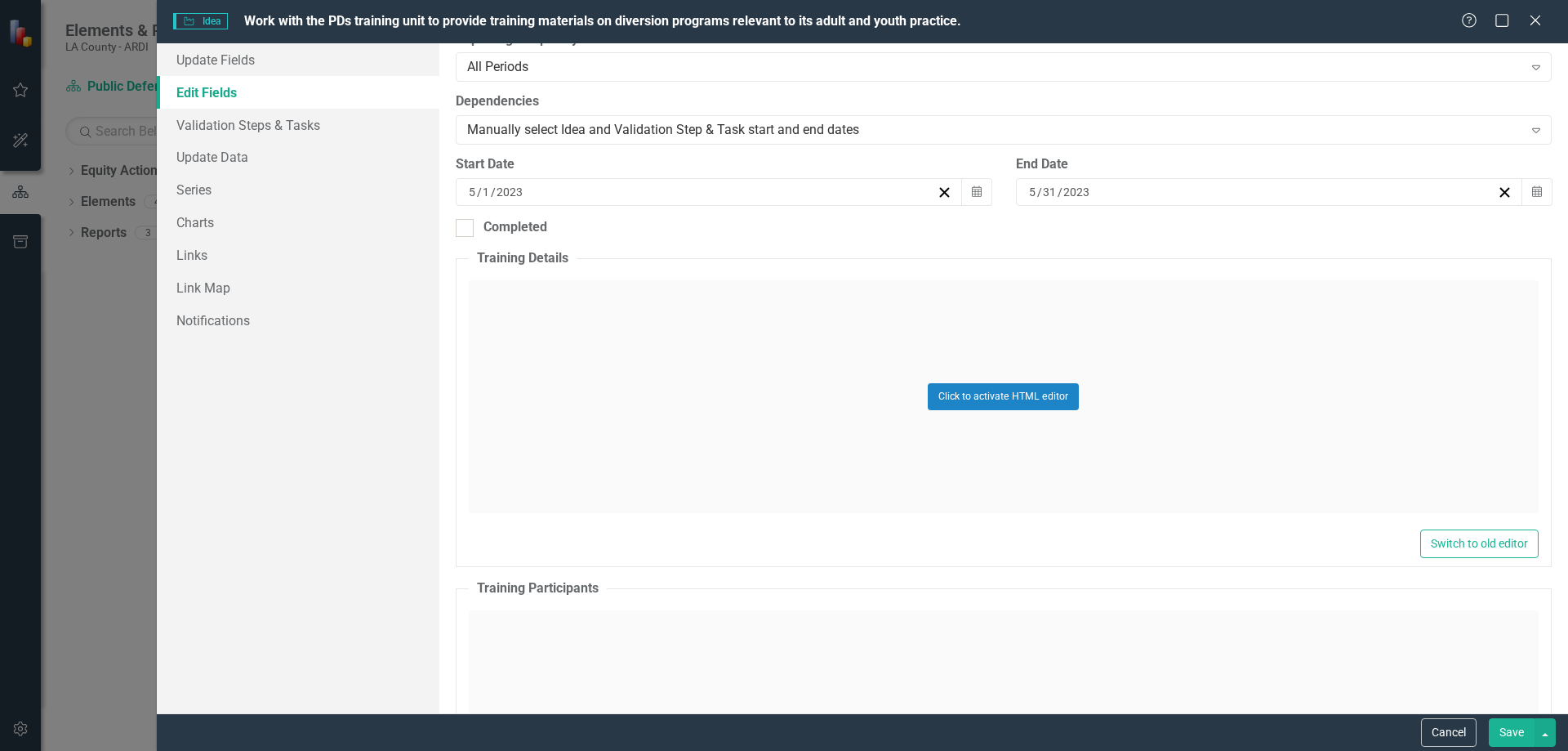
click at [1516, 730] on button "Save" at bounding box center [1512, 732] width 46 height 29
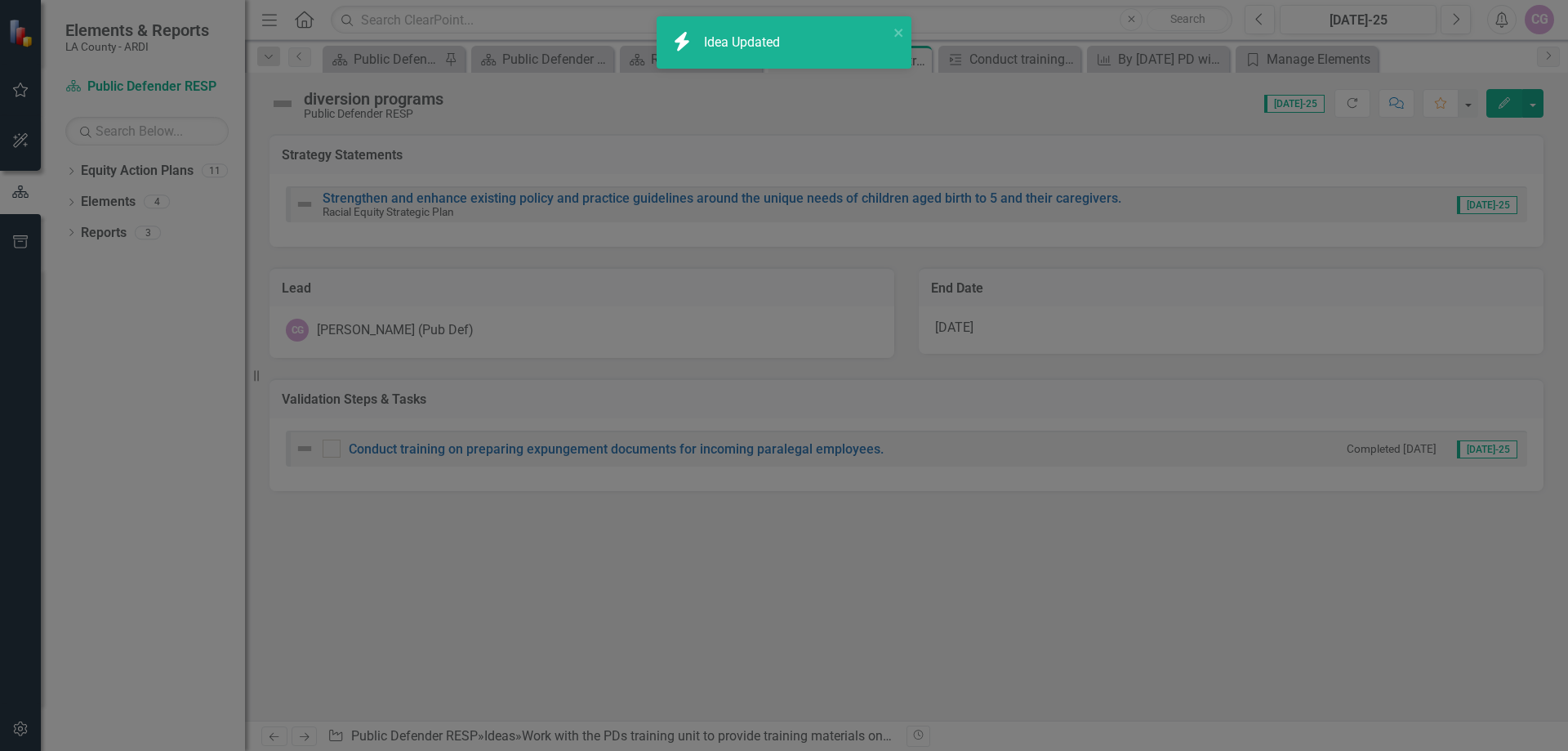
checkbox input "true"
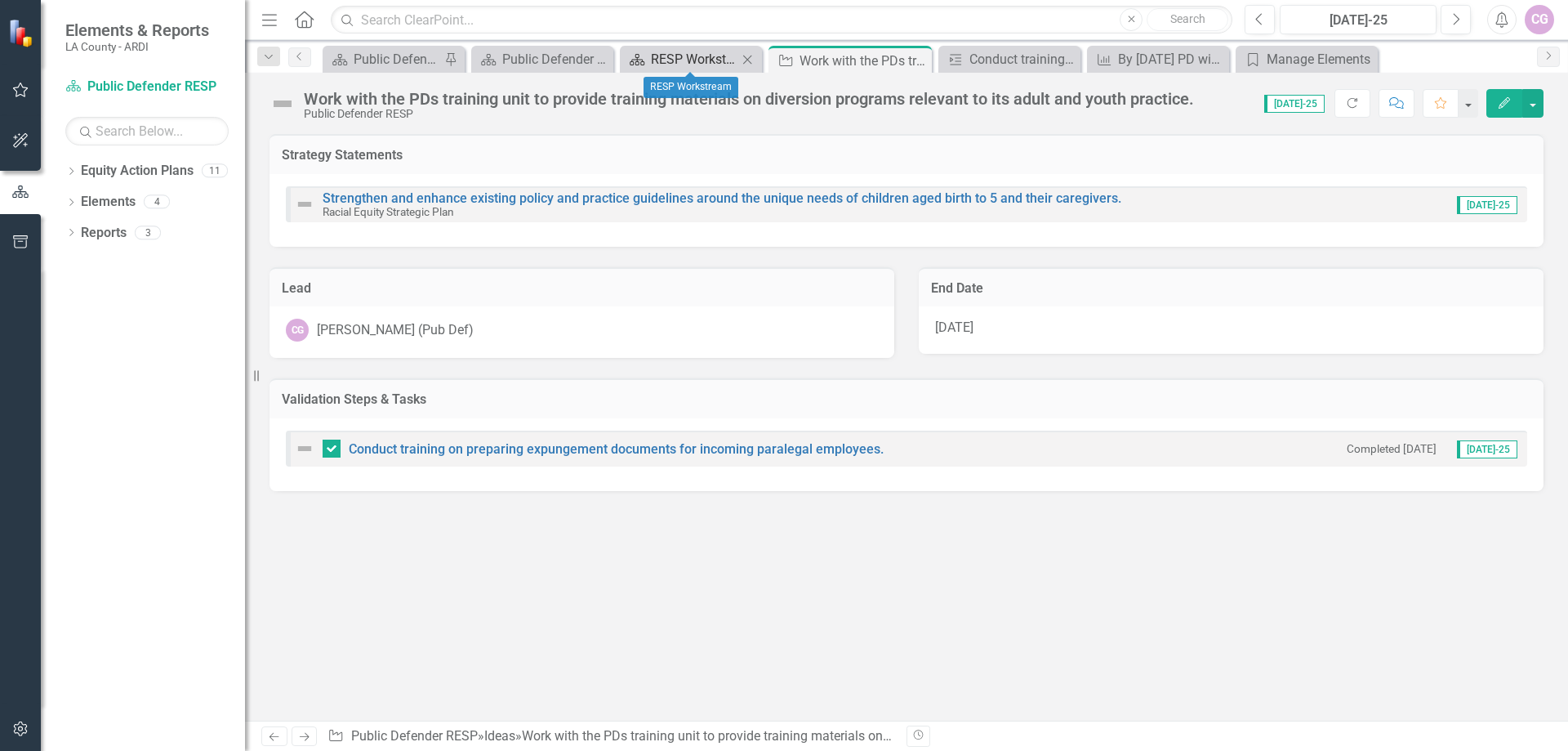
click at [682, 56] on div "RESP Workstream" at bounding box center [694, 59] width 86 height 21
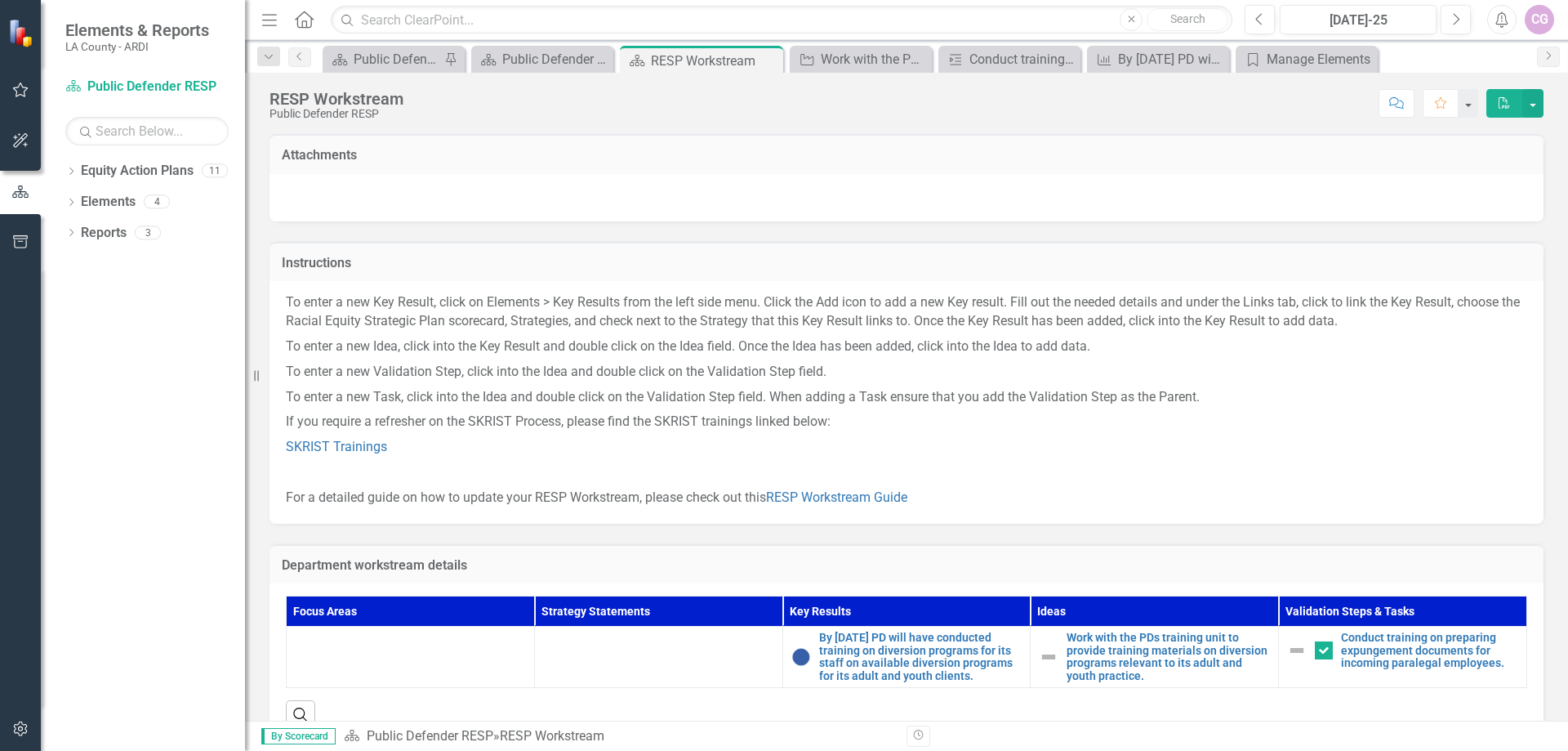
scroll to position [53, 0]
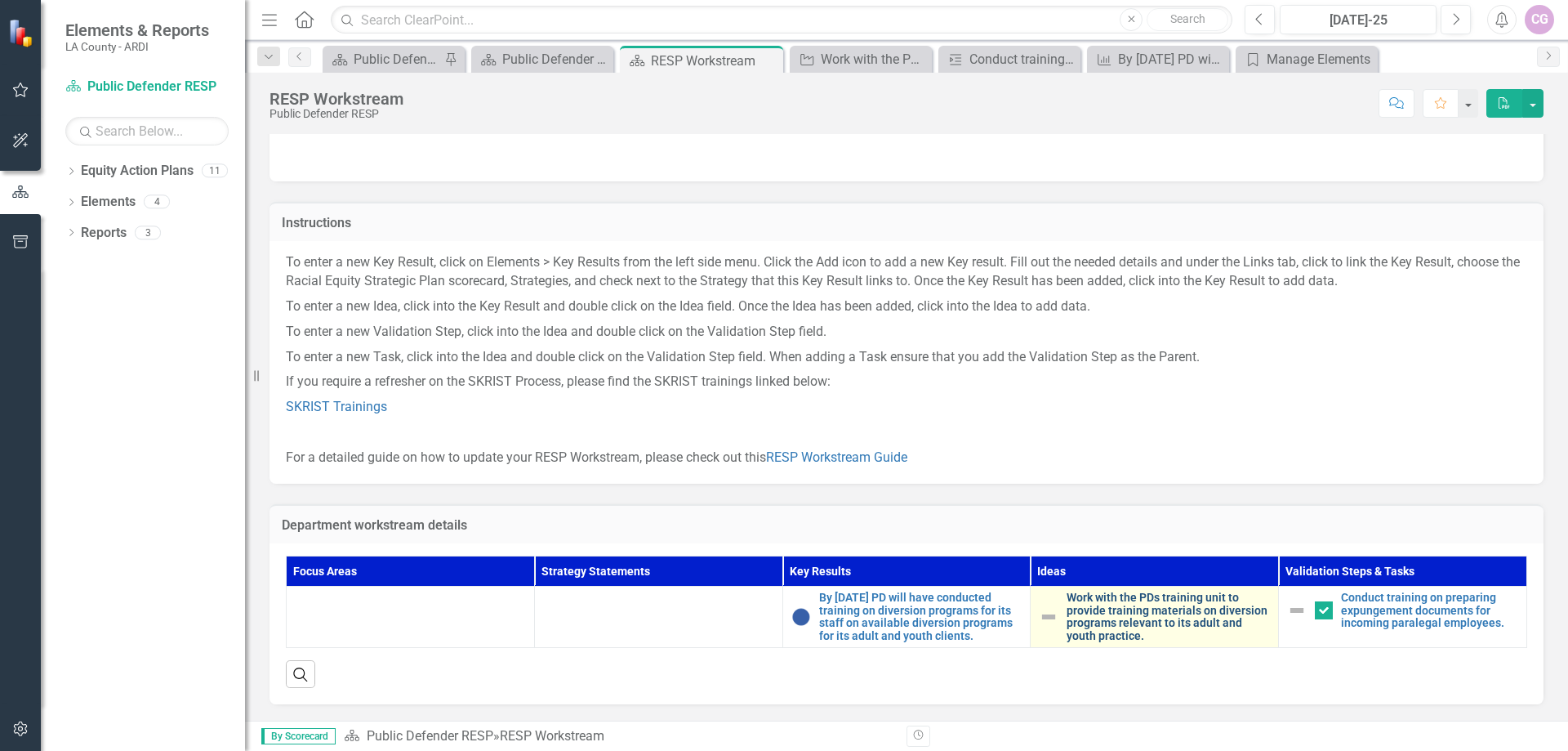
click at [1144, 604] on link "Work with the PDs training unit to provide training materials on diversion prog…" at bounding box center [1168, 617] width 203 height 51
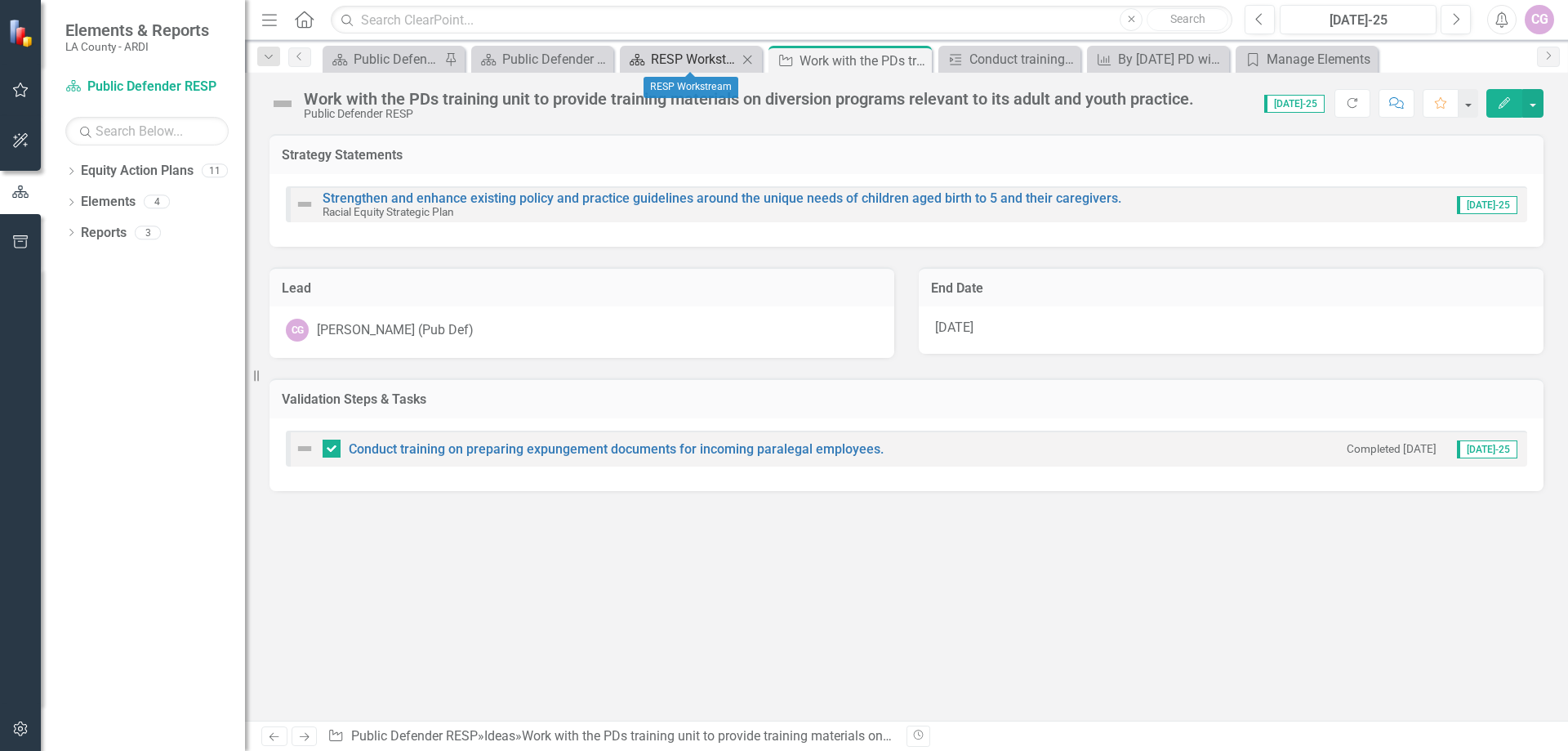
click at [707, 54] on div "RESP Workstream" at bounding box center [694, 59] width 86 height 21
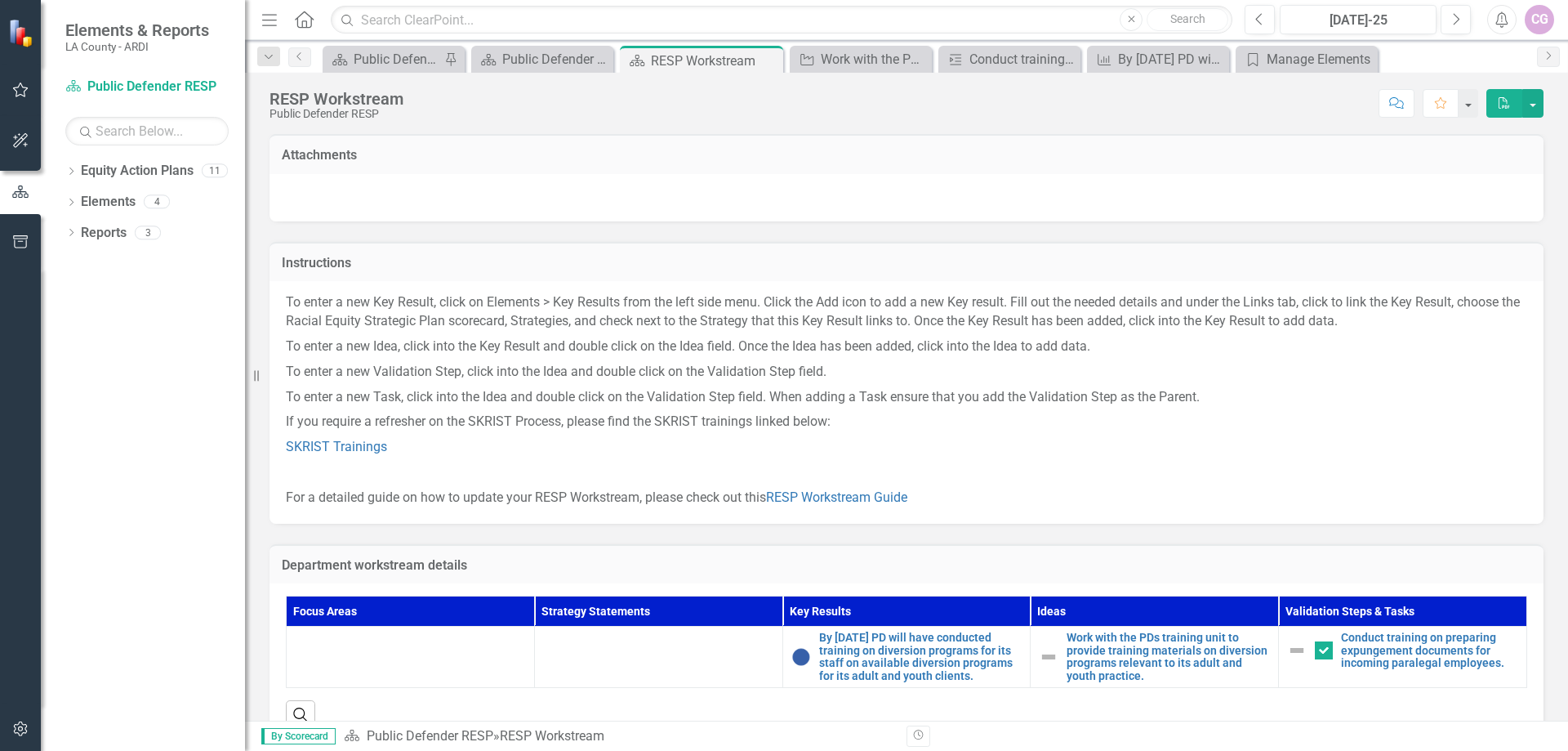
scroll to position [53, 0]
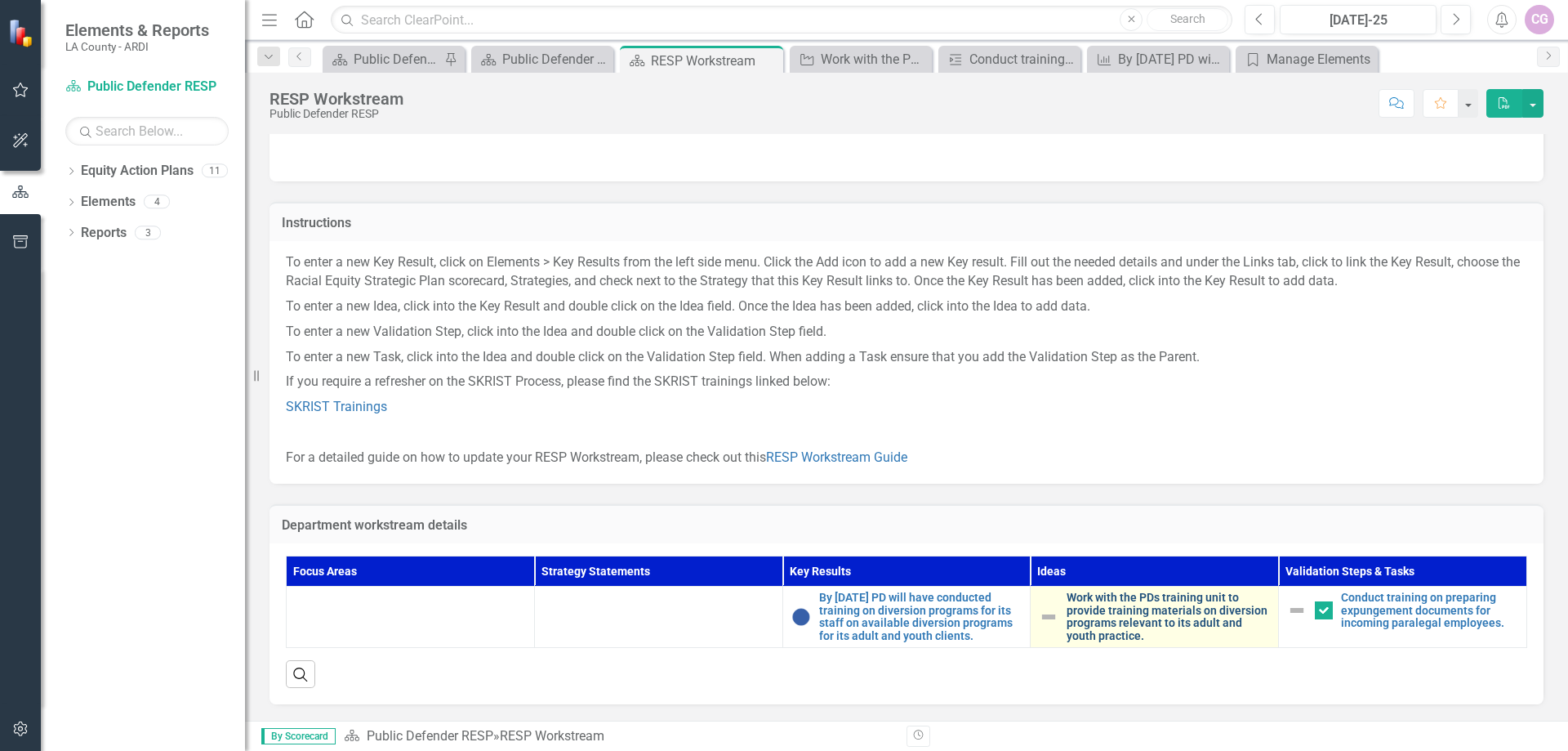
click at [1114, 608] on link "Work with the PDs training unit to provide training materials on diversion prog…" at bounding box center [1168, 617] width 203 height 51
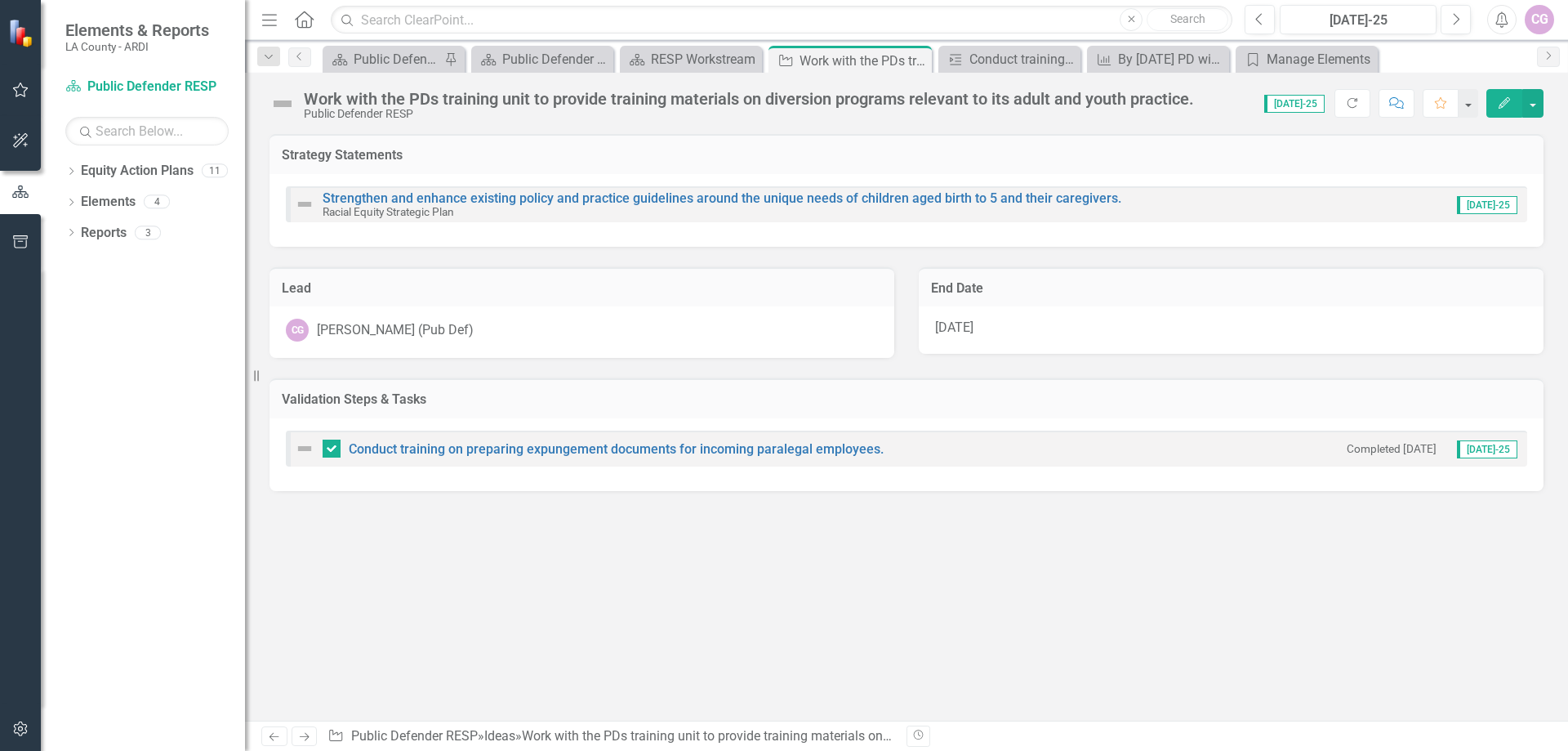
click at [1506, 100] on icon "button" at bounding box center [1505, 103] width 12 height 12
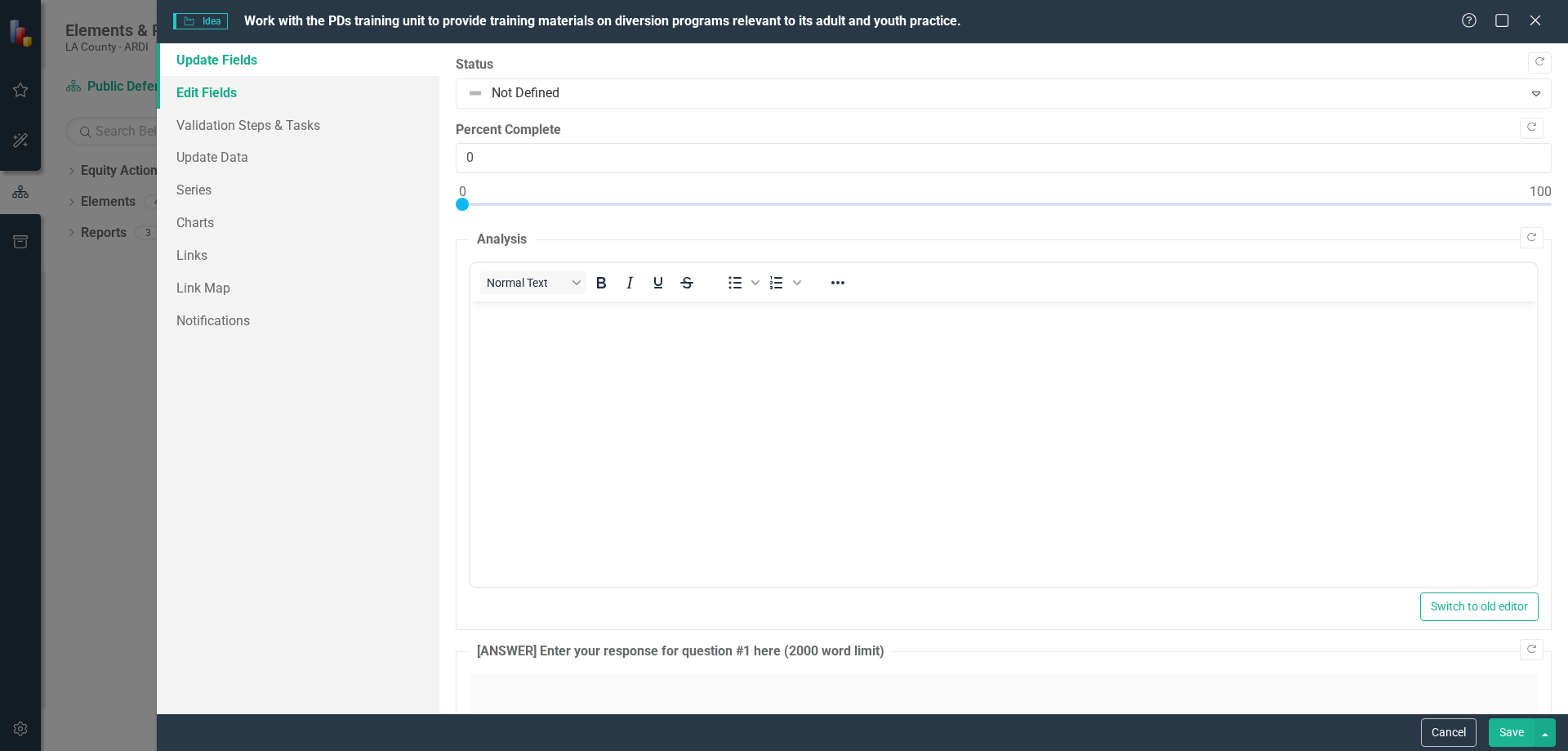
click at [230, 96] on link "Edit Fields" at bounding box center [298, 92] width 282 height 33
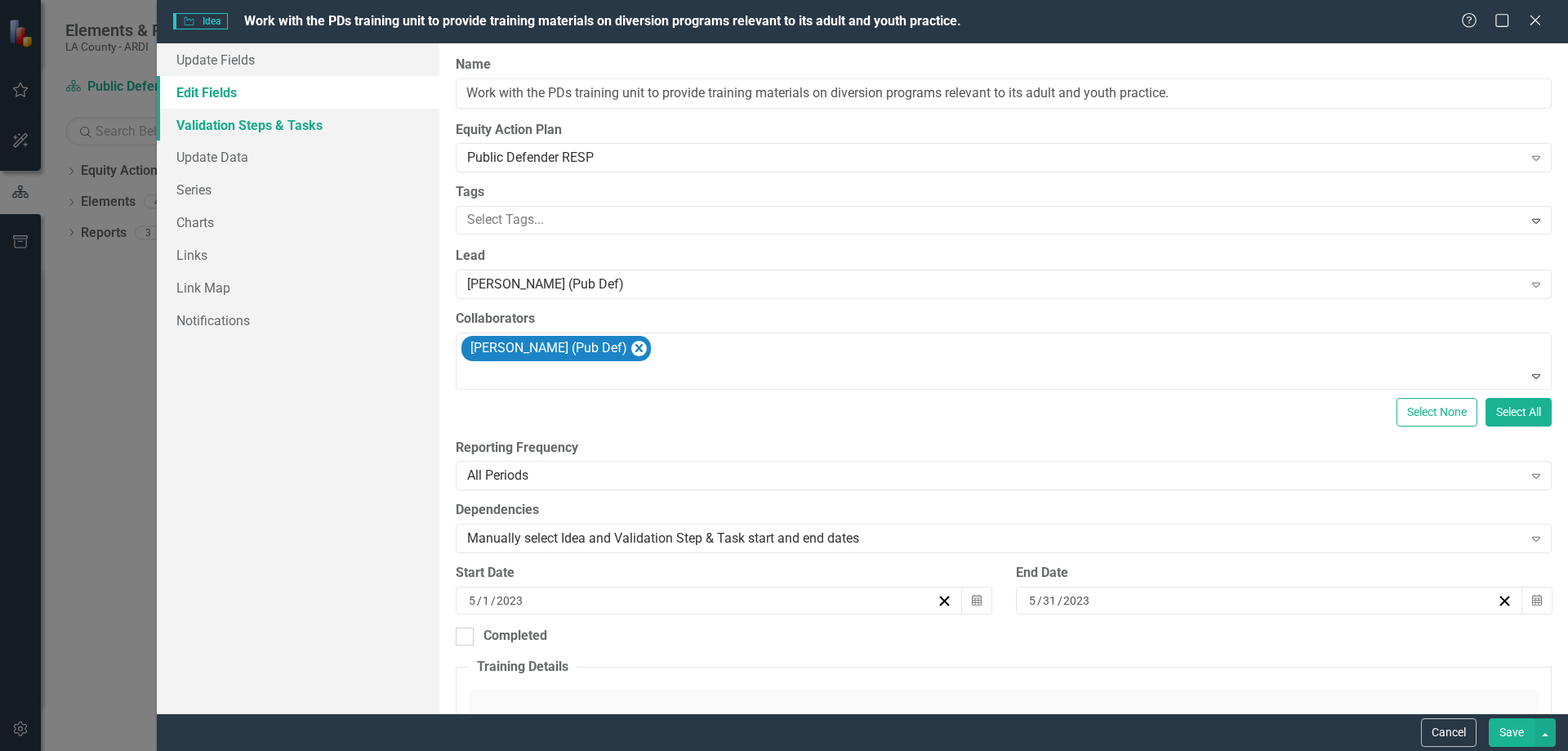
click at [229, 133] on link "Validation Steps & Tasks" at bounding box center [298, 125] width 282 height 33
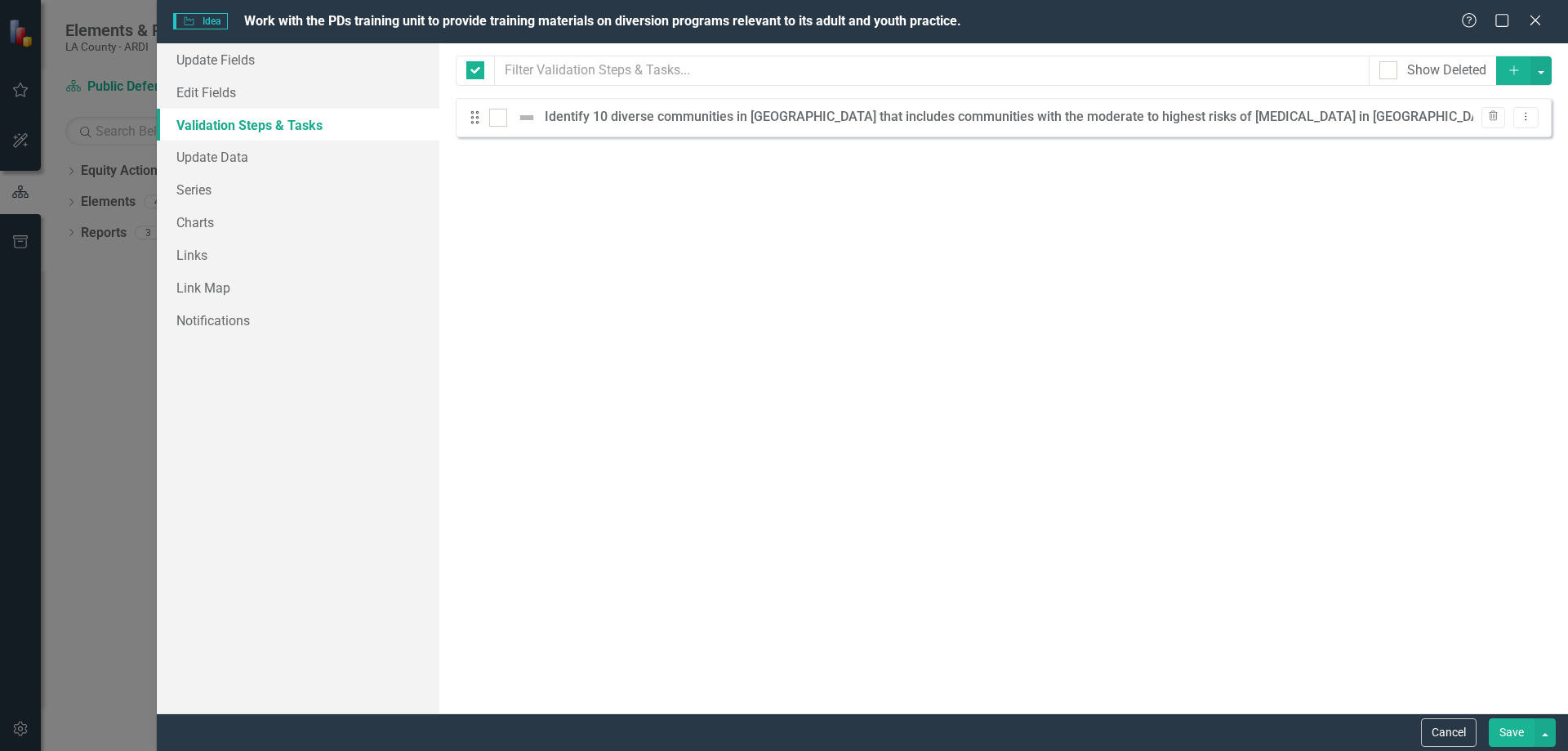
checkbox input "false"
click at [1542, 68] on button "button" at bounding box center [1541, 70] width 21 height 29
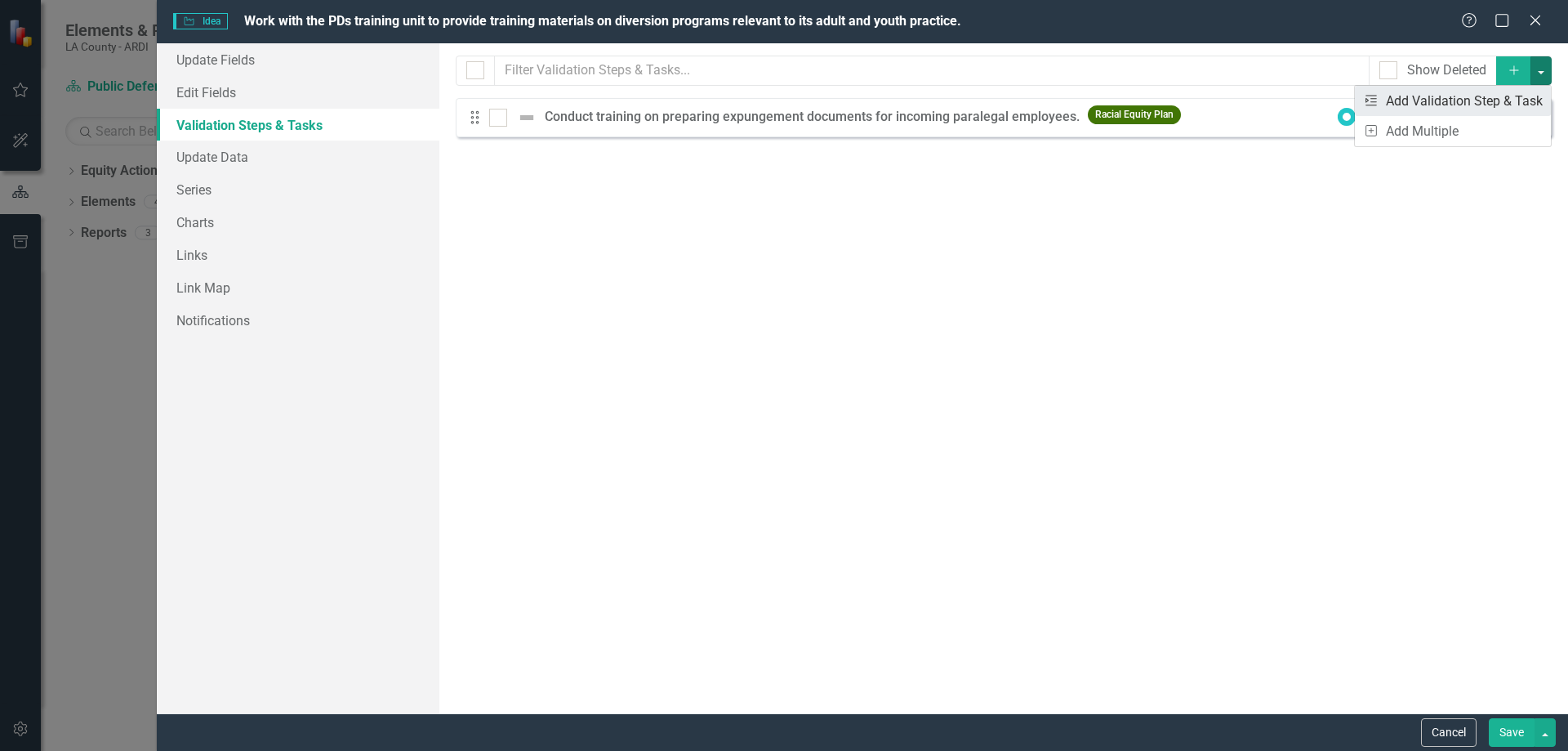
click at [1475, 100] on link "Validation Step & Task Add Validation Step & Task" at bounding box center [1453, 100] width 196 height 30
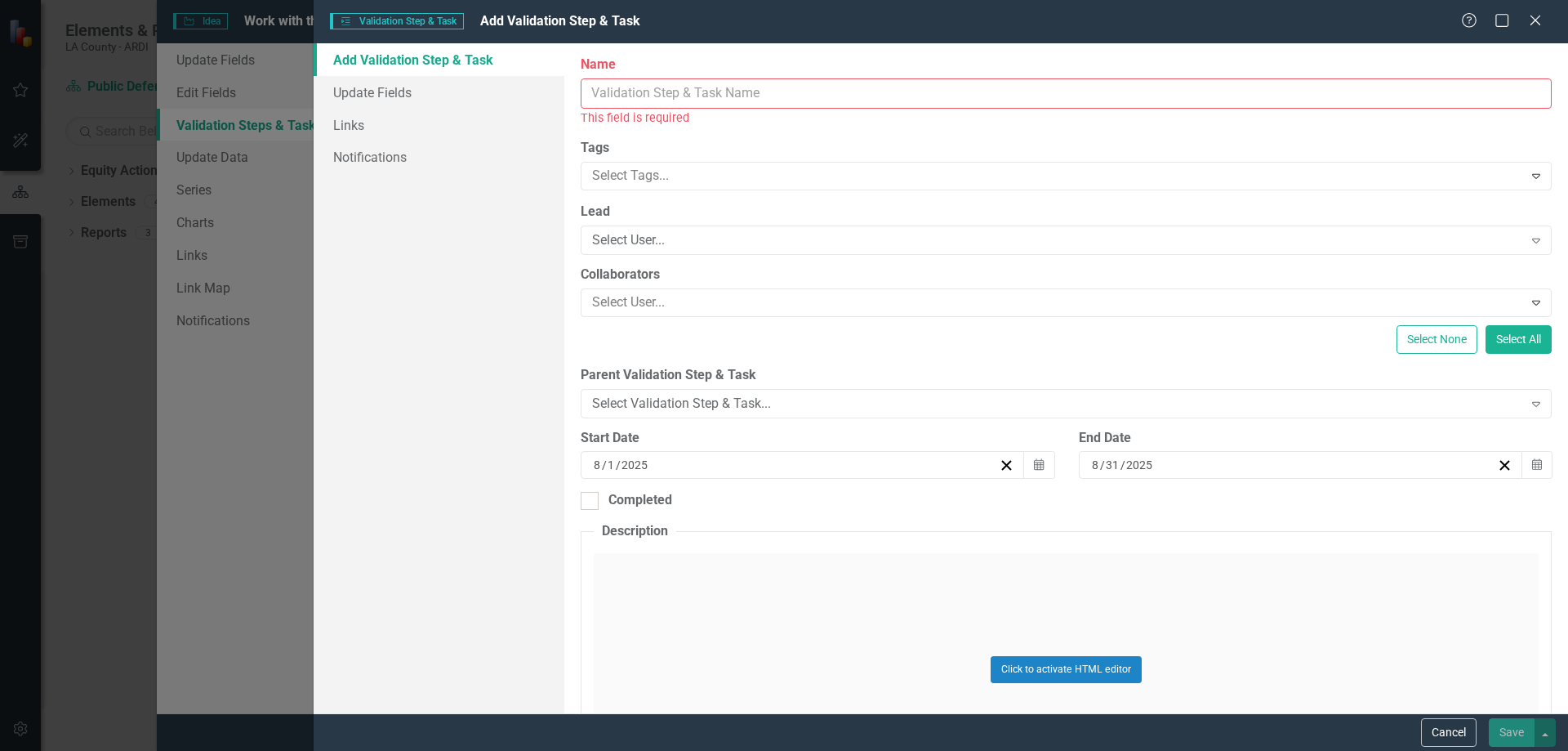
click at [599, 91] on input "Name" at bounding box center [1066, 93] width 971 height 30
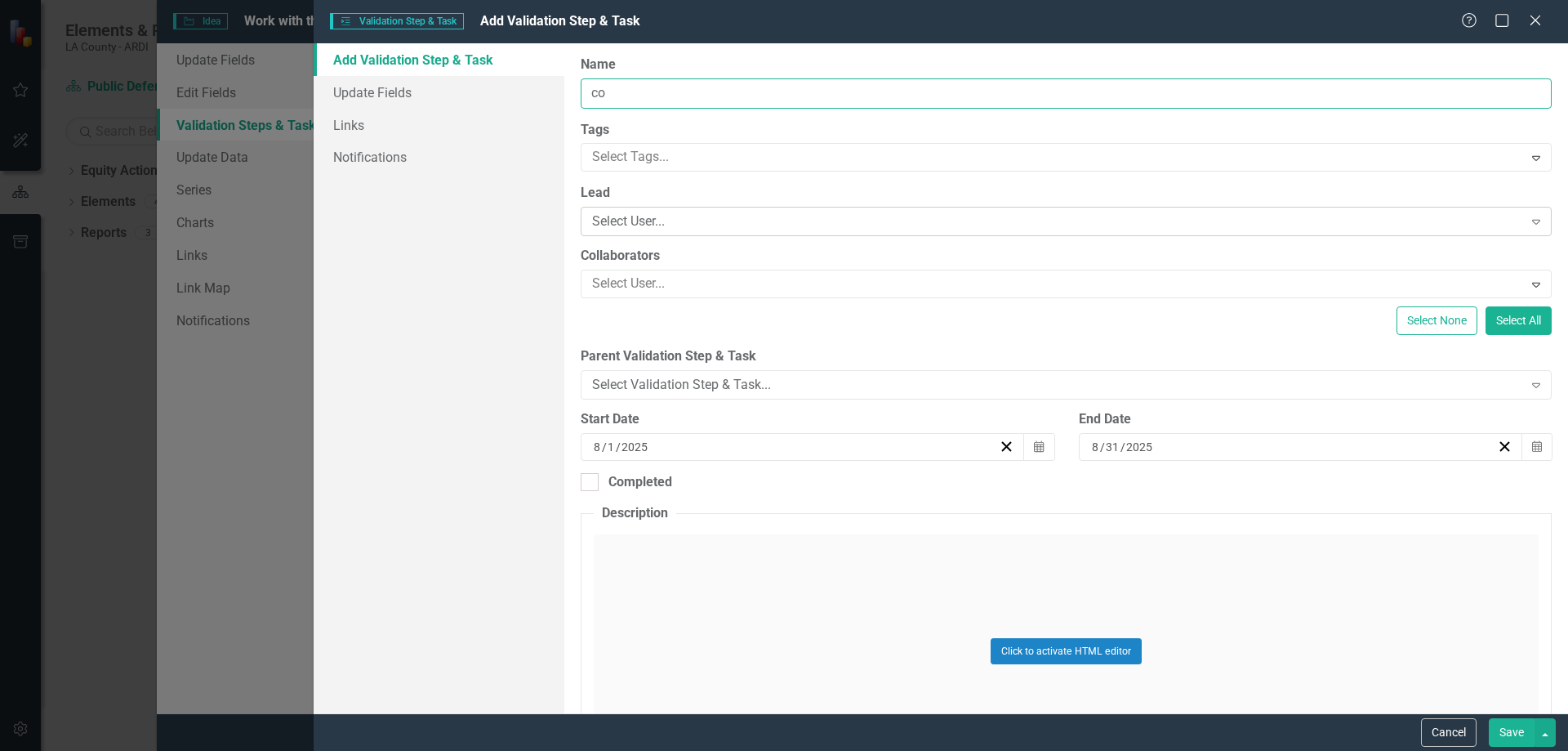
type input "c"
type input "Bring expungement service events to communities in [GEOGRAPHIC_DATA] south regi…"
click at [654, 155] on div at bounding box center [1054, 157] width 937 height 22
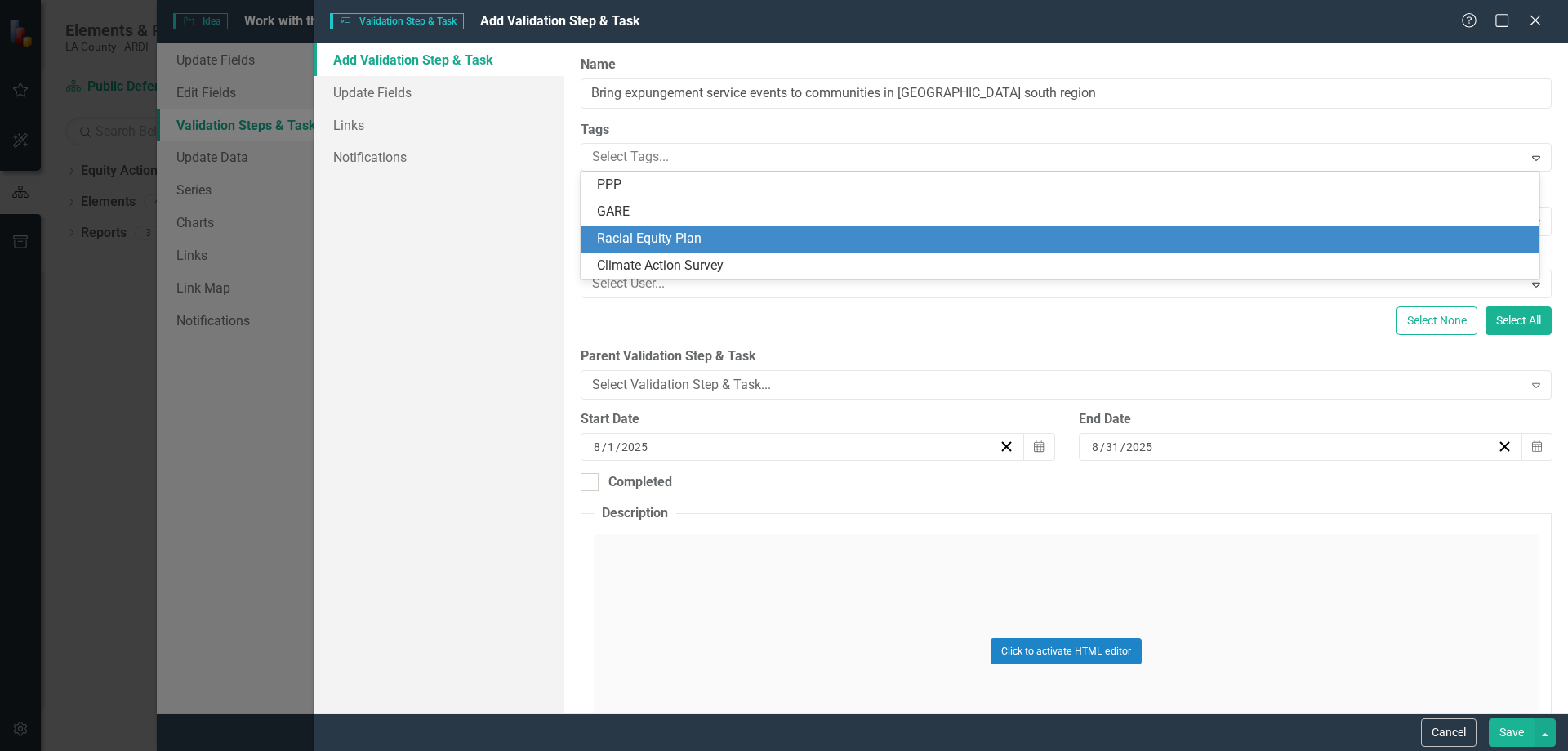
click at [657, 231] on span "Racial Equity Plan" at bounding box center [649, 238] width 105 height 16
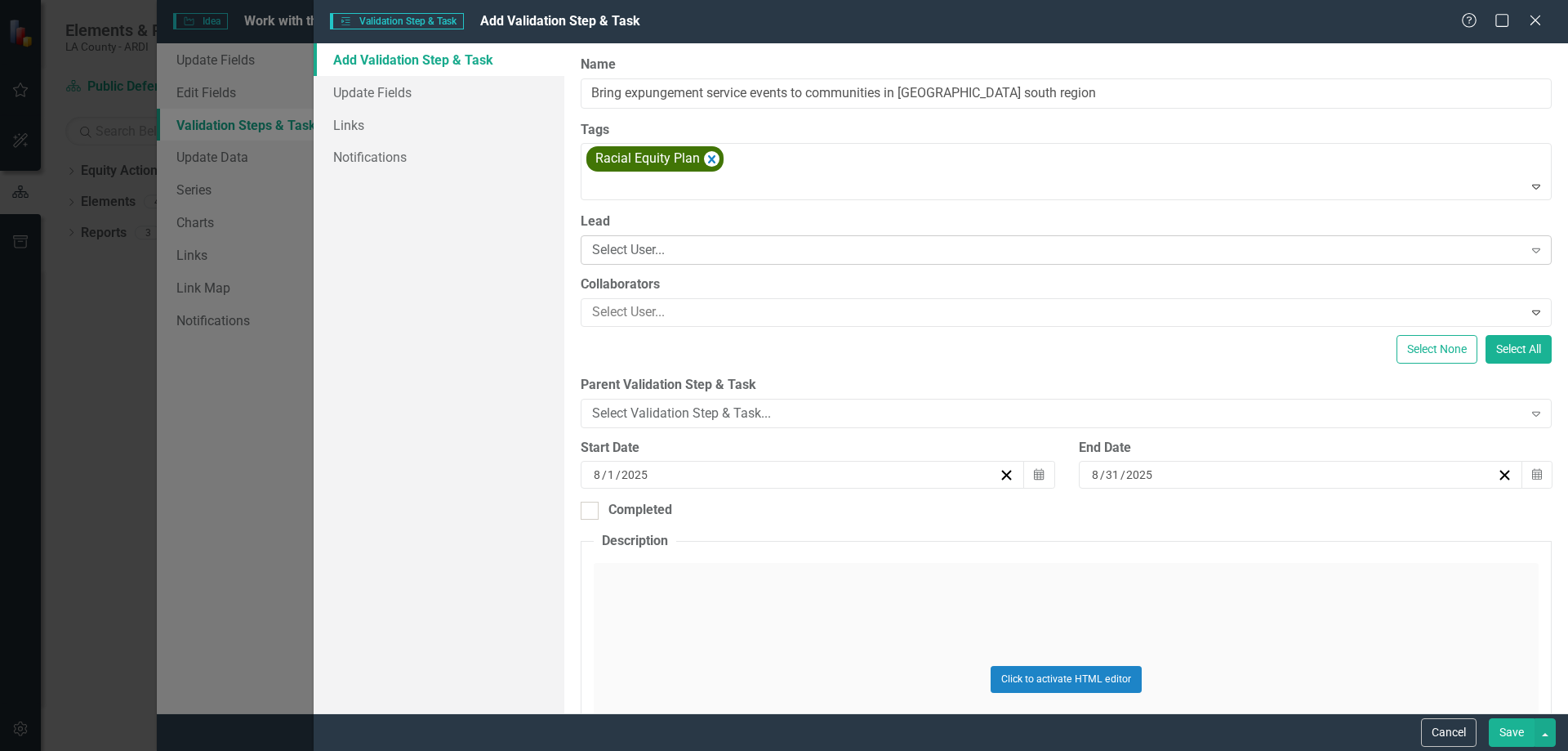
click at [663, 252] on div "Select User..." at bounding box center [1057, 250] width 930 height 19
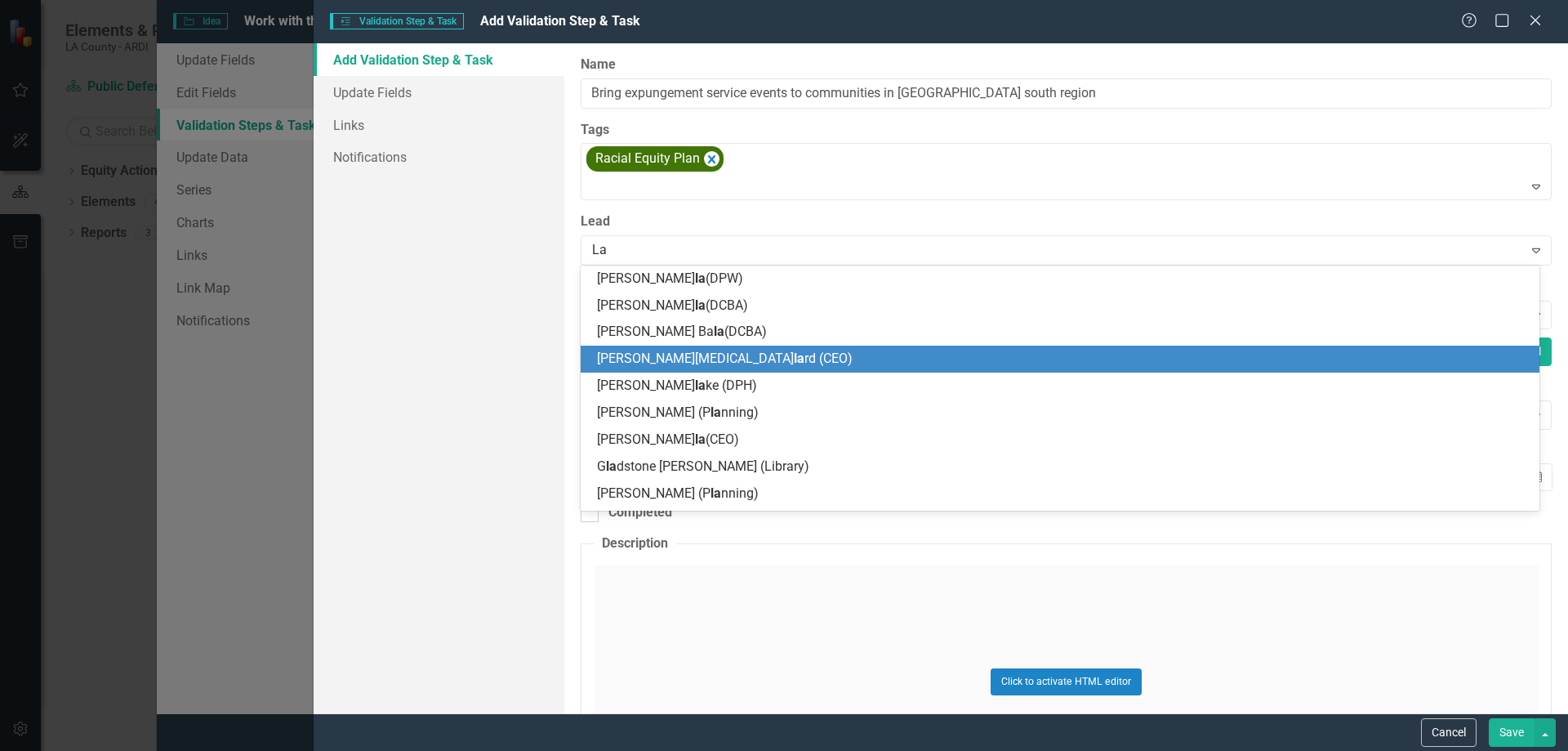
type input "L"
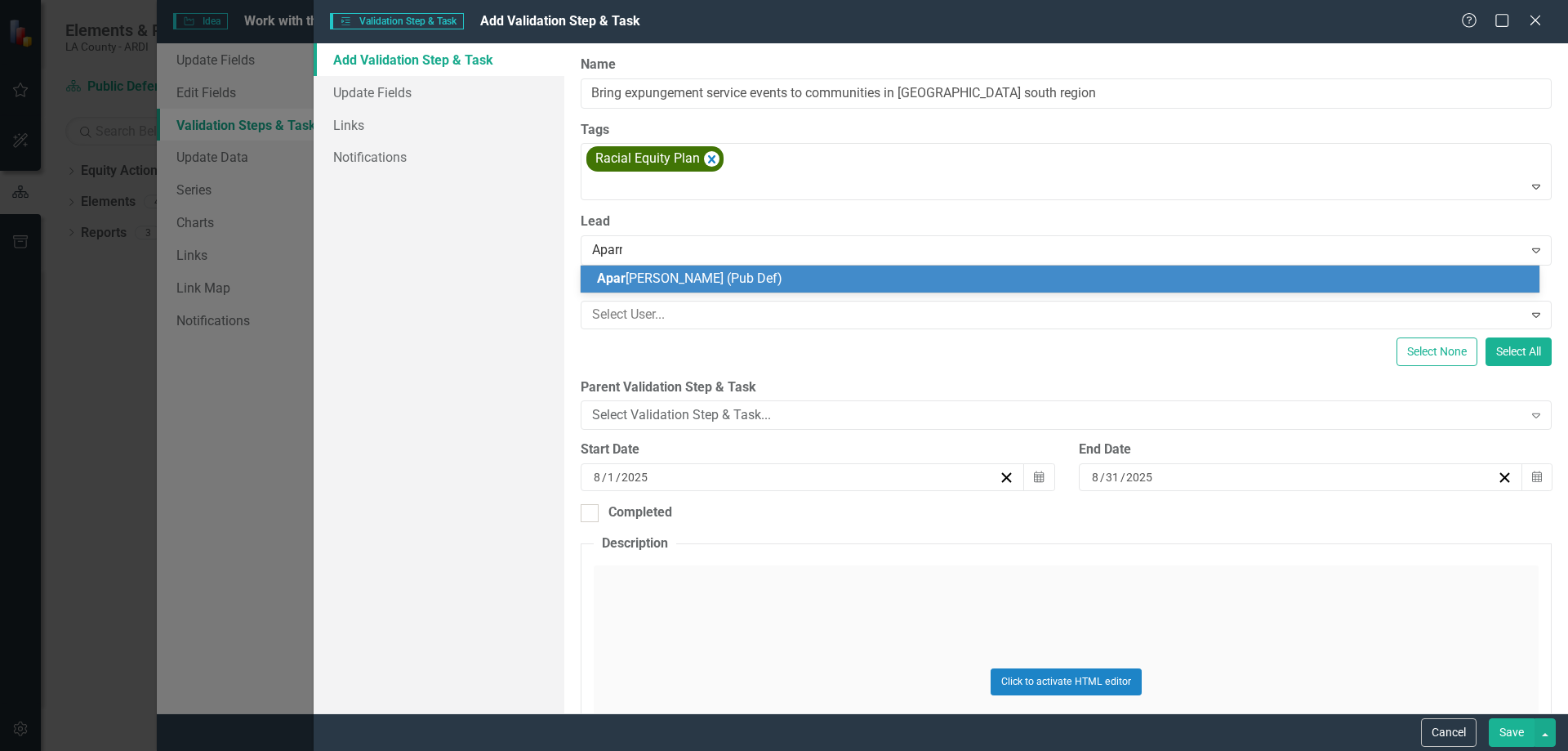
type input "Aparna"
click at [649, 277] on span "[PERSON_NAME] (Pub Def)" at bounding box center [696, 278] width 200 height 16
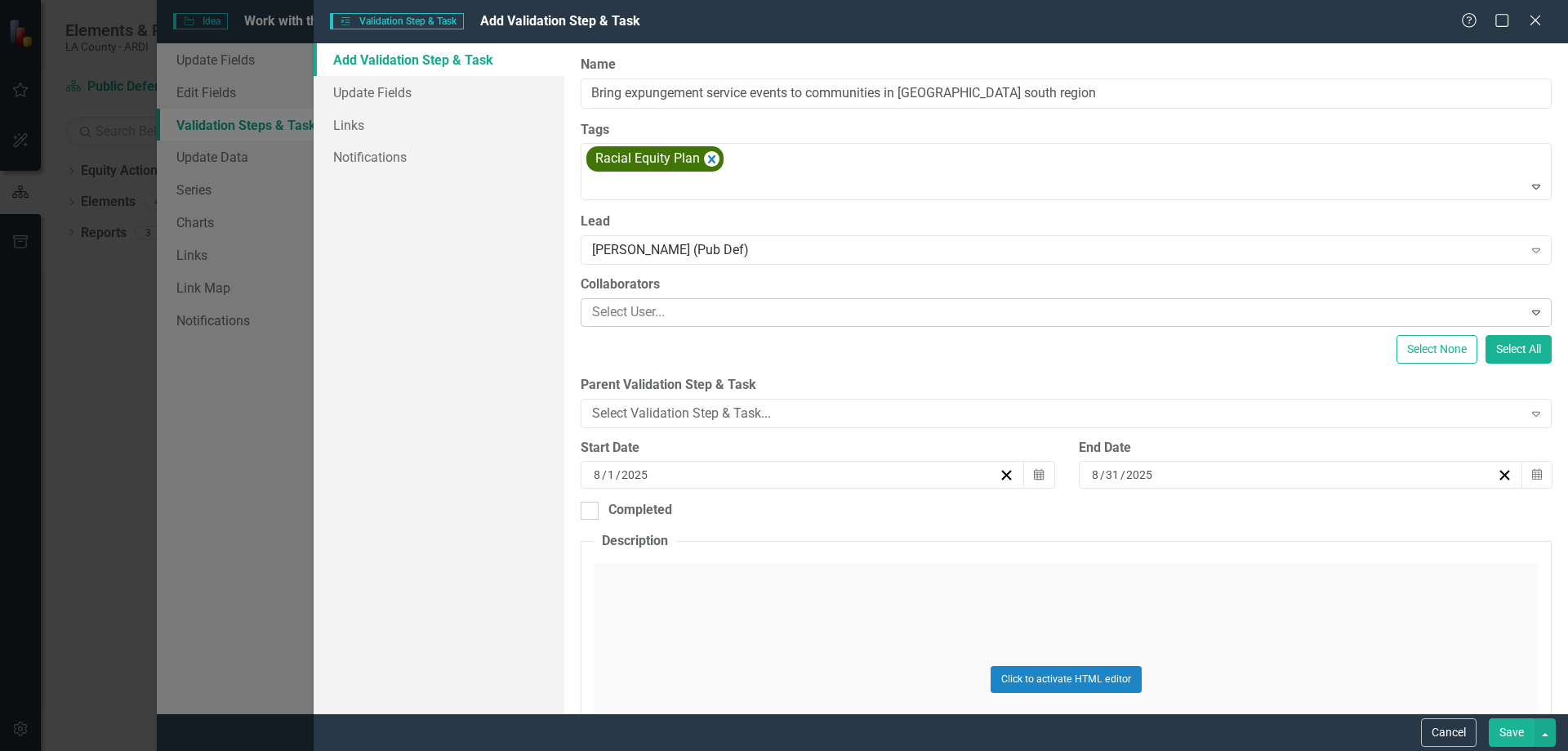
click at [612, 311] on div at bounding box center [1054, 312] width 937 height 22
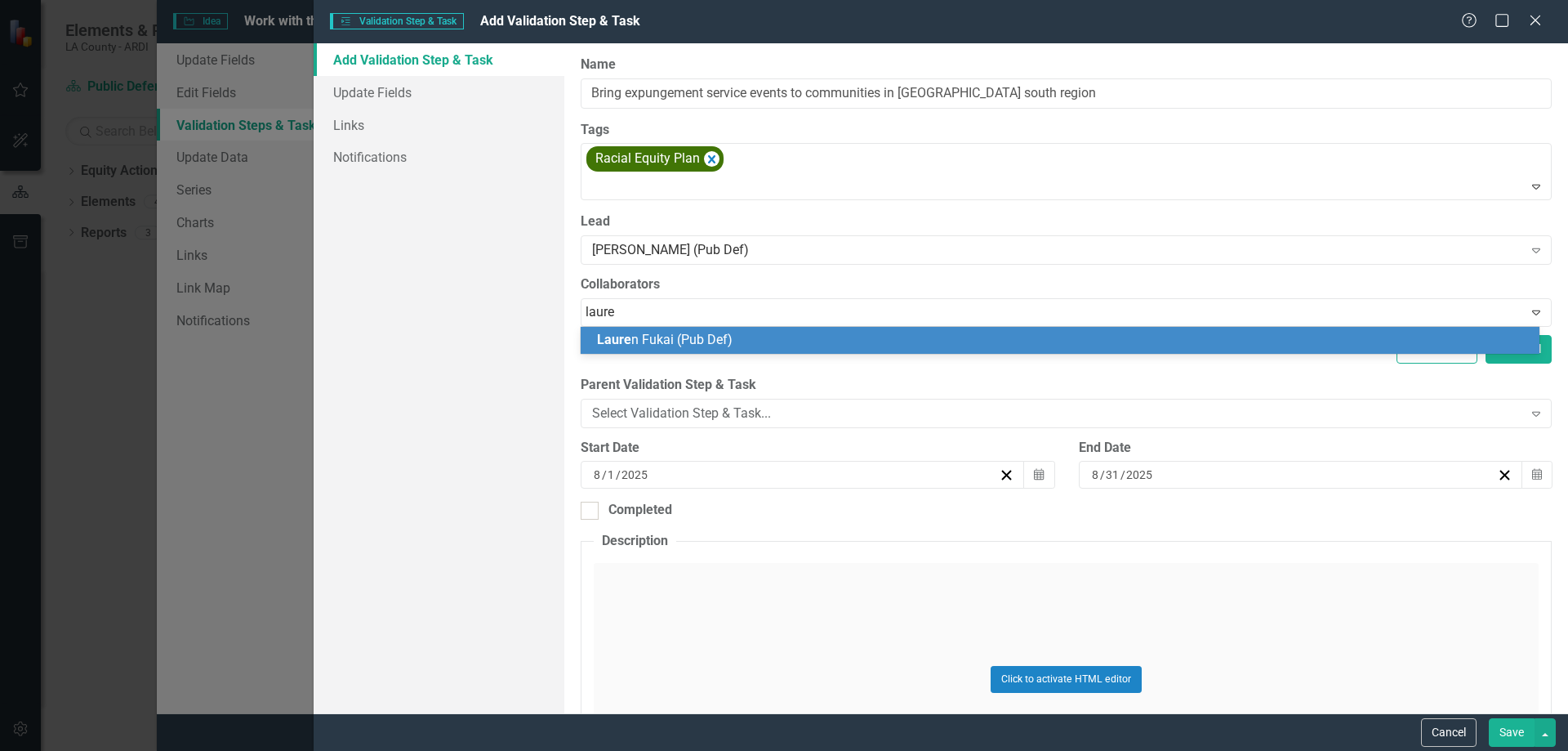
type input "lauren"
click at [634, 336] on span "Lauren" at bounding box center [617, 339] width 42 height 16
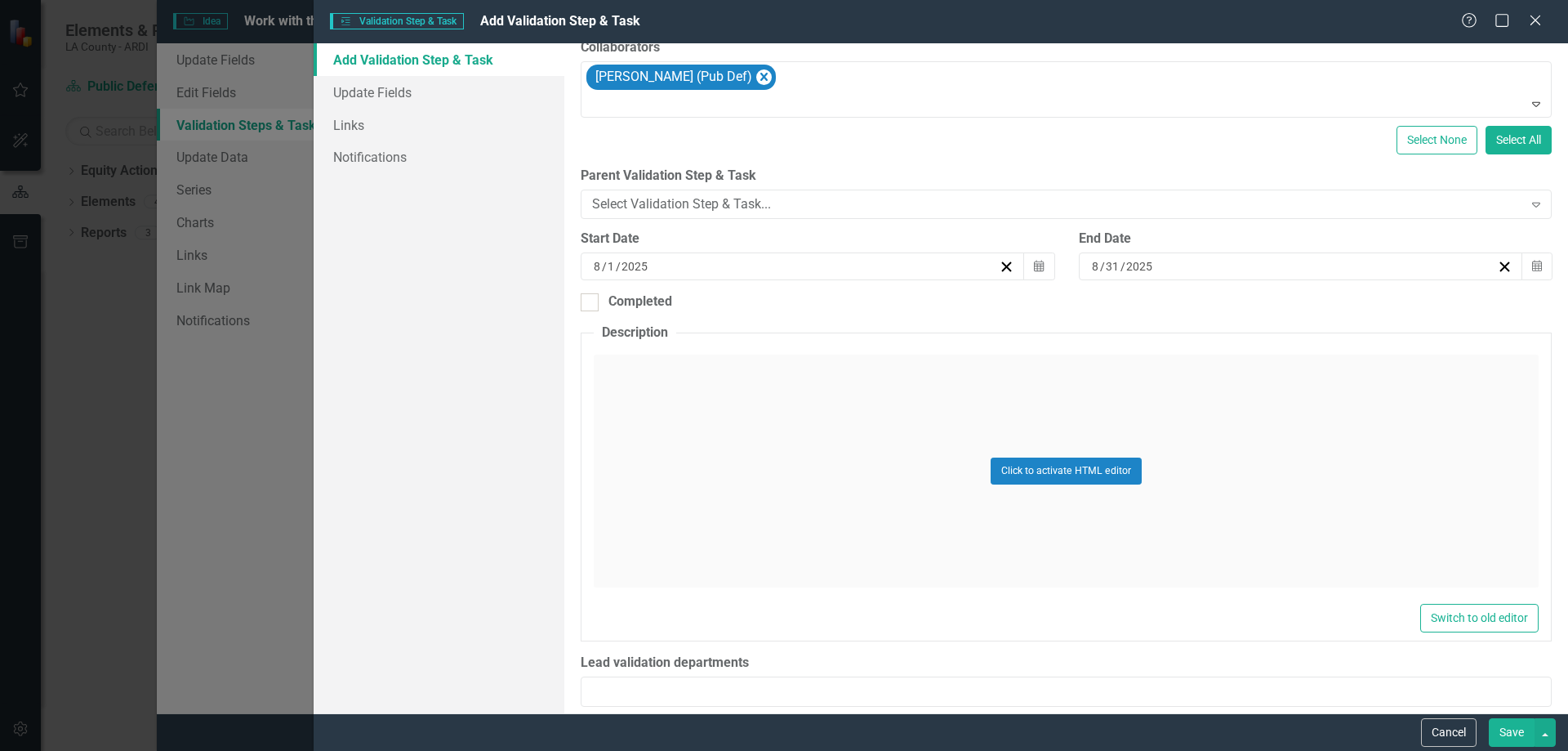
scroll to position [320, 0]
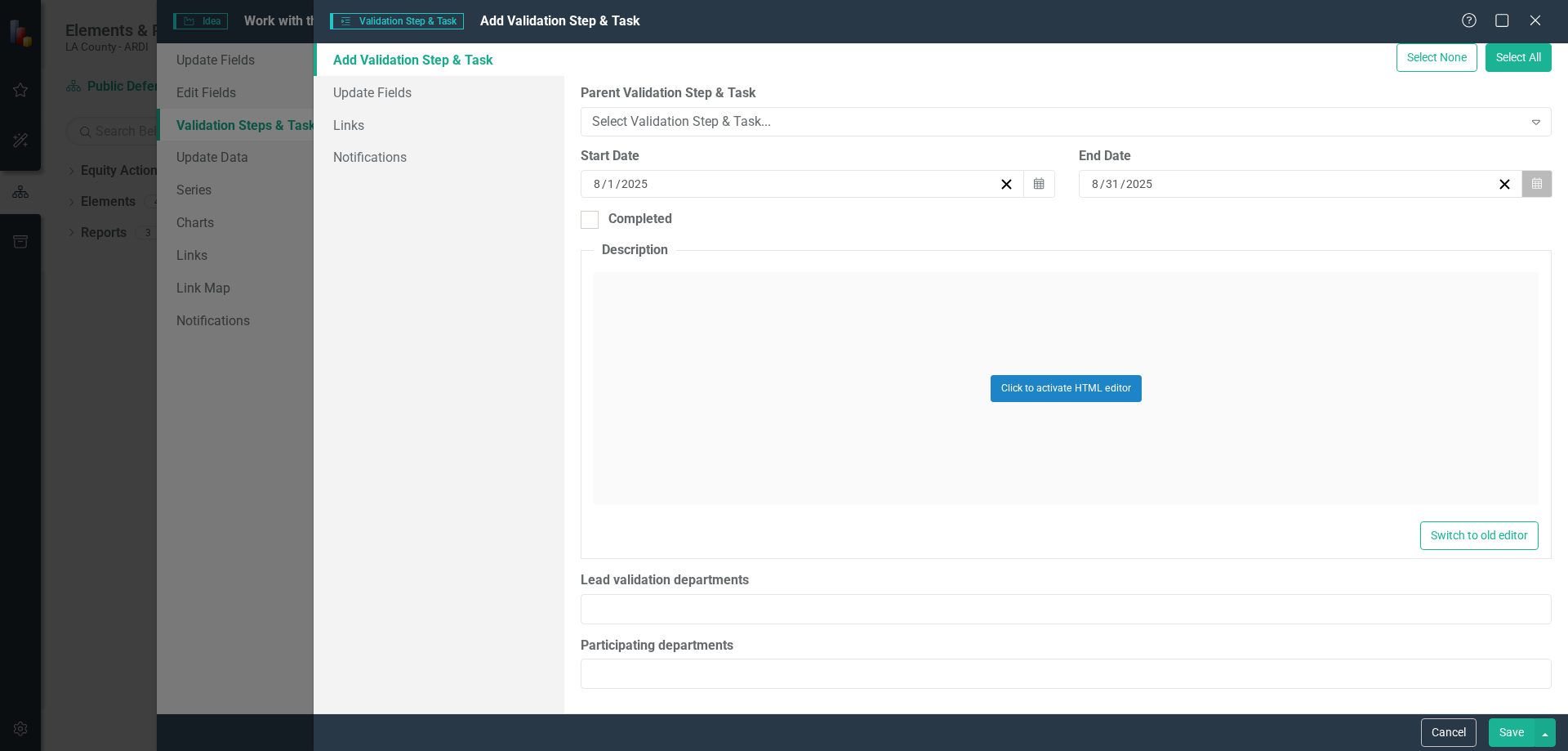
click at [1532, 181] on icon "button" at bounding box center [1537, 183] width 10 height 12
click at [1381, 223] on button "›" at bounding box center [1380, 225] width 36 height 36
click at [1380, 226] on button "›" at bounding box center [1380, 225] width 36 height 36
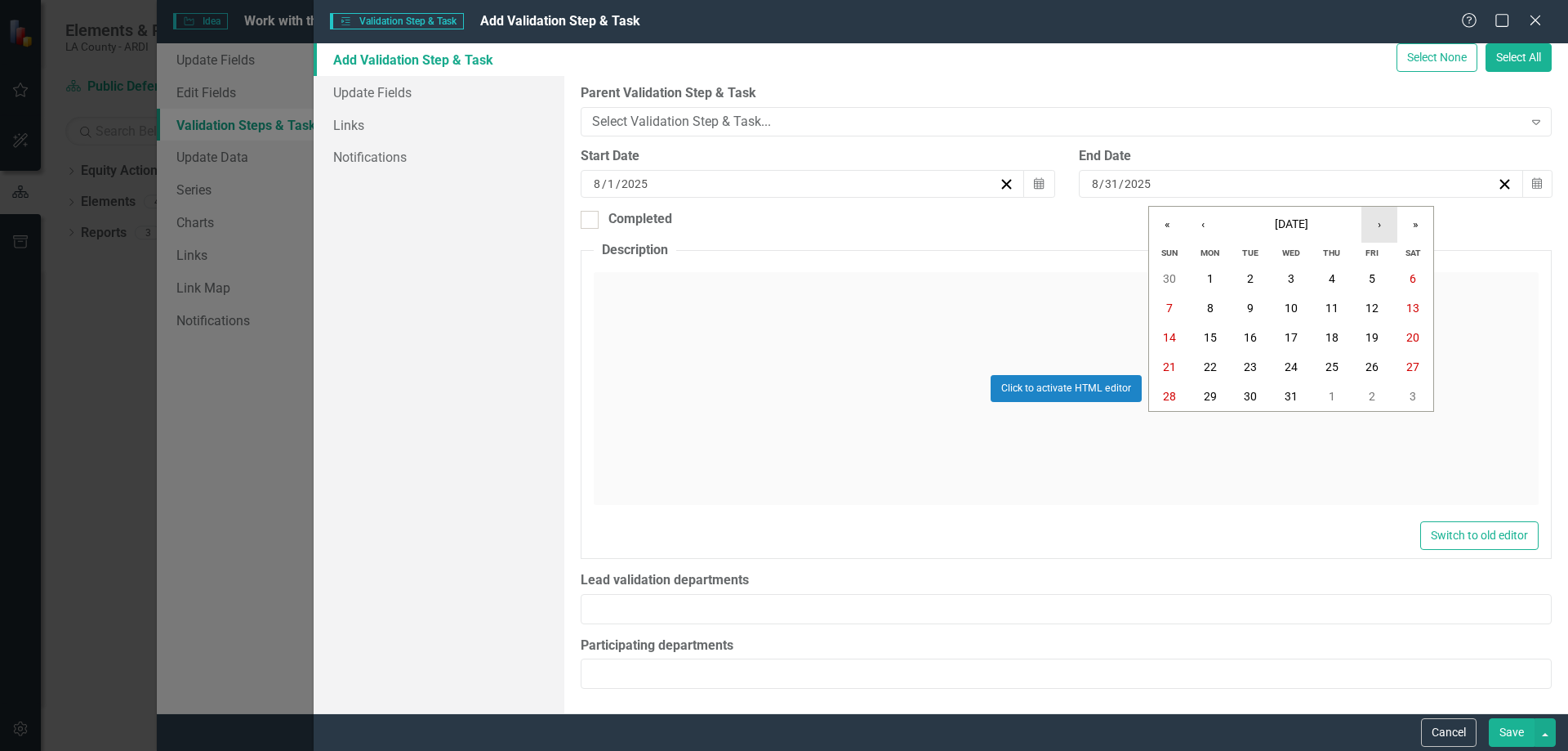
click at [1380, 226] on button "›" at bounding box center [1380, 225] width 36 height 36
click at [1373, 394] on abbr "30" at bounding box center [1372, 396] width 13 height 13
click at [1506, 726] on button "Save" at bounding box center [1512, 732] width 46 height 29
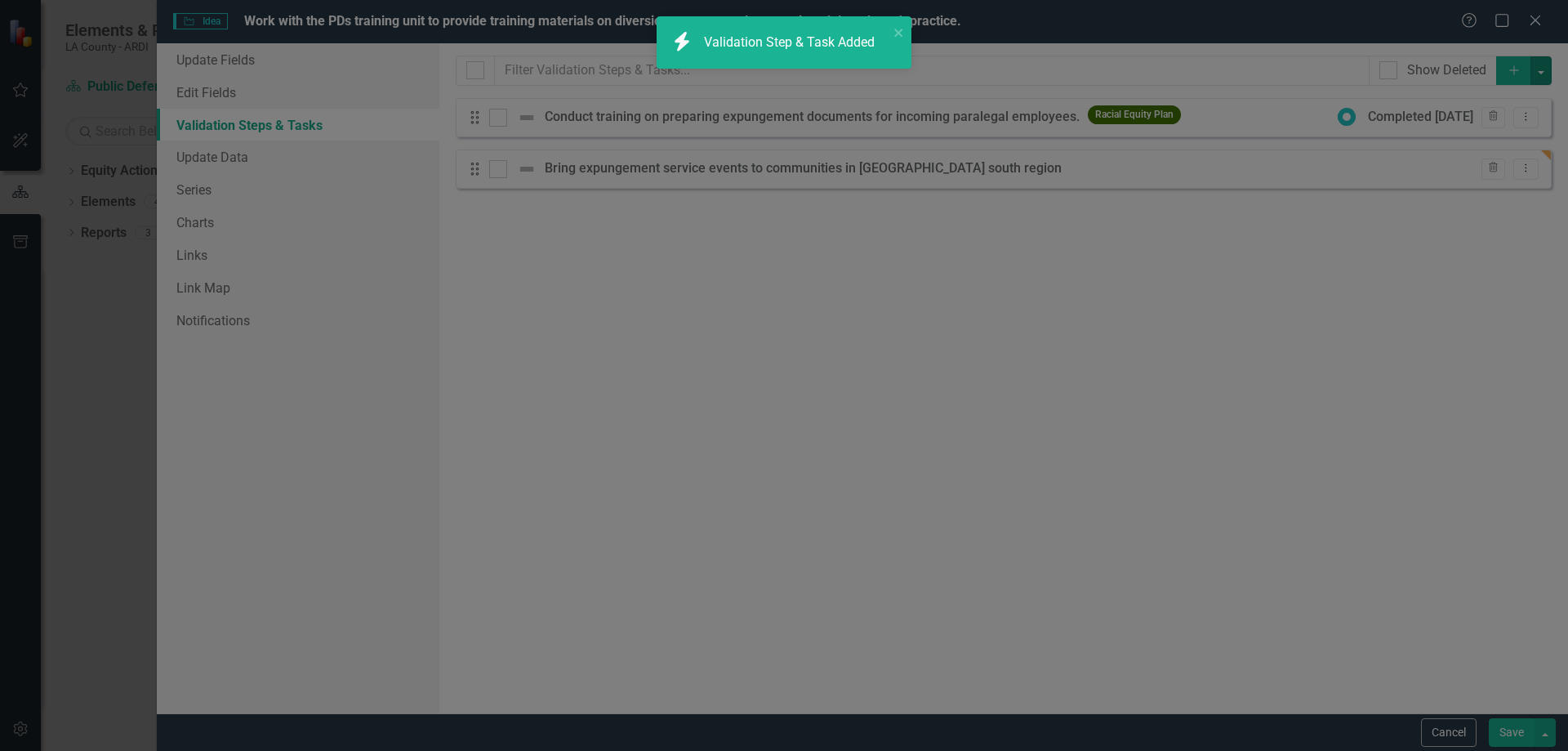
checkbox input "true"
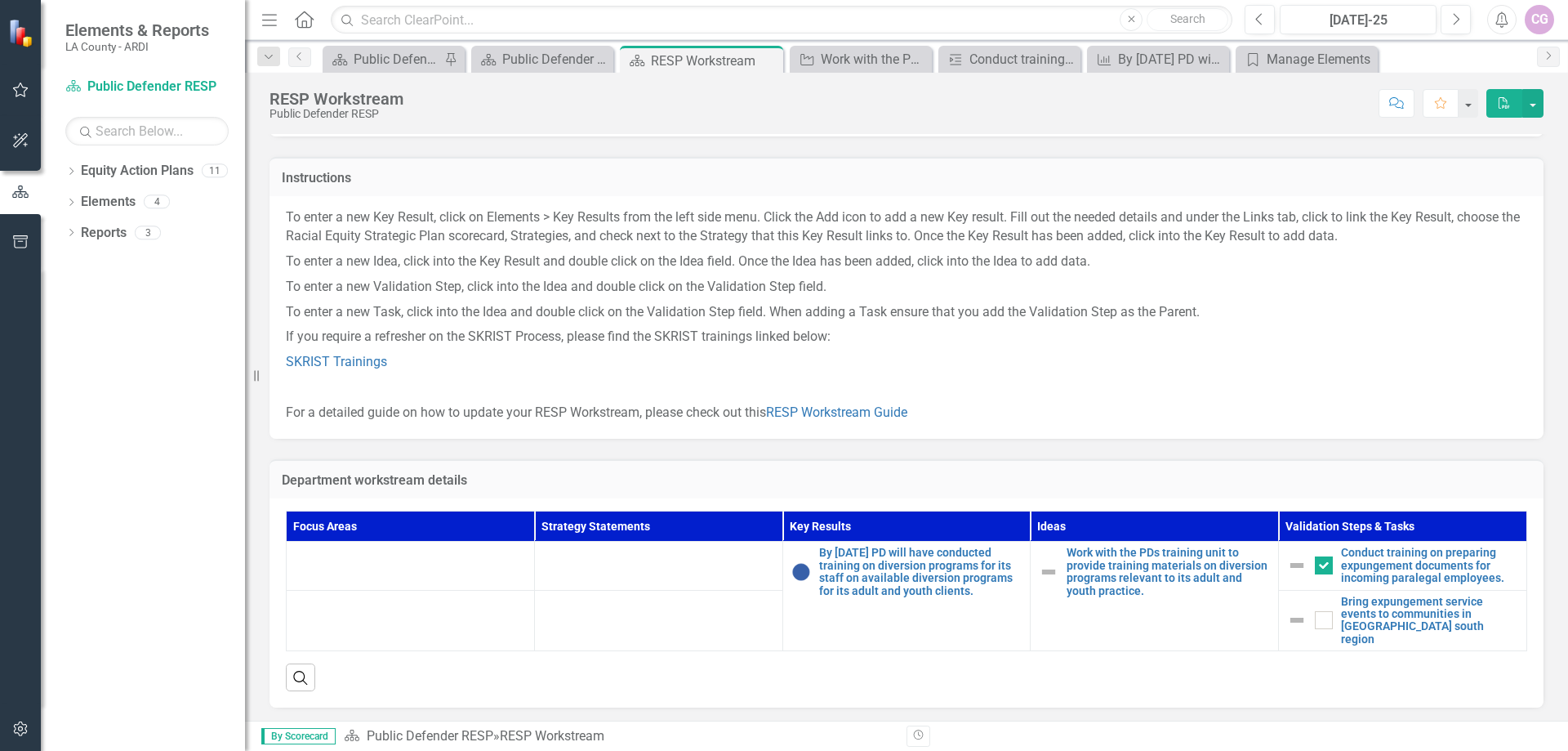
scroll to position [88, 0]
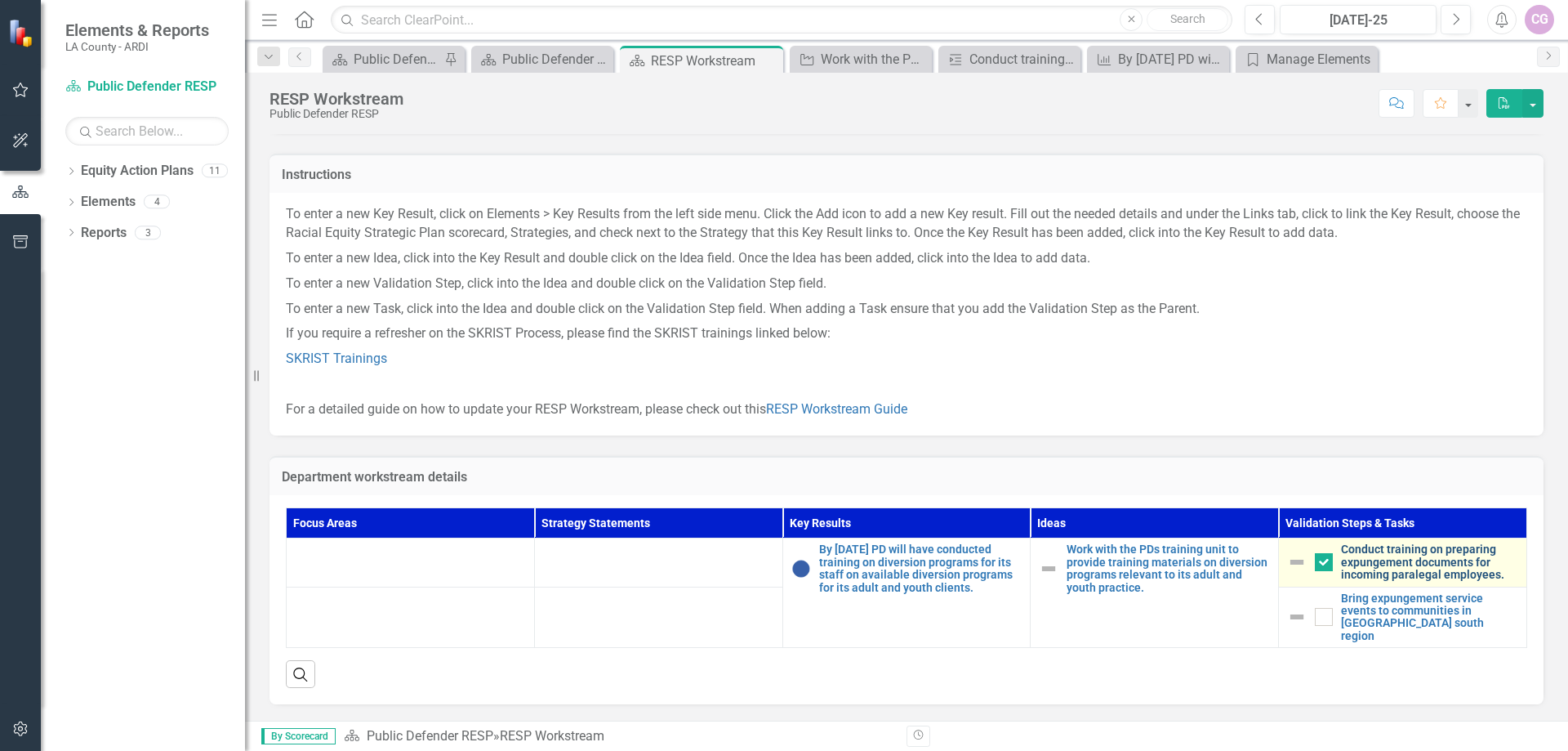
click at [1399, 551] on link "Conduct training on preparing expungement documents for incoming paralegal empl…" at bounding box center [1429, 562] width 177 height 38
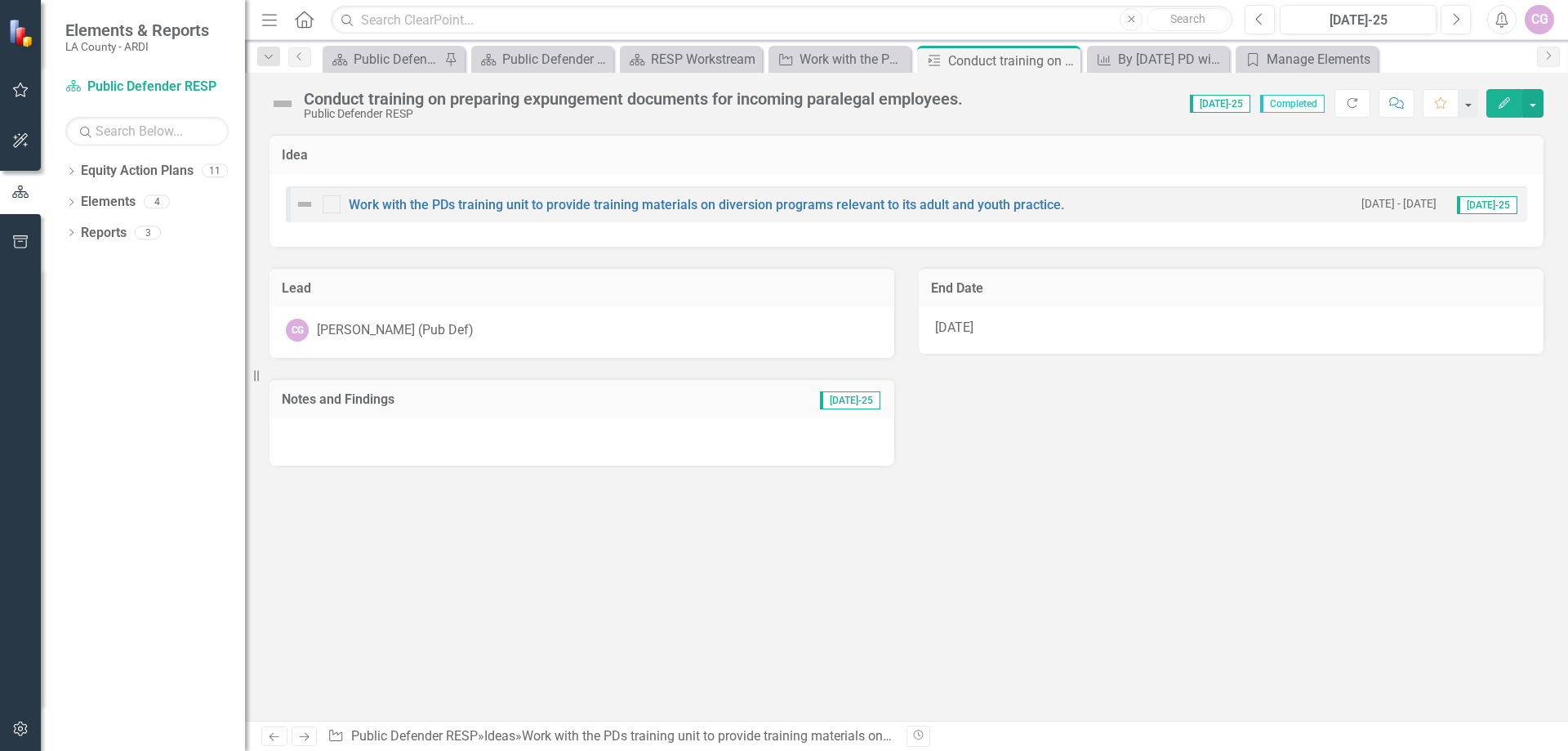
click at [1501, 100] on icon "Edit" at bounding box center [1505, 103] width 15 height 12
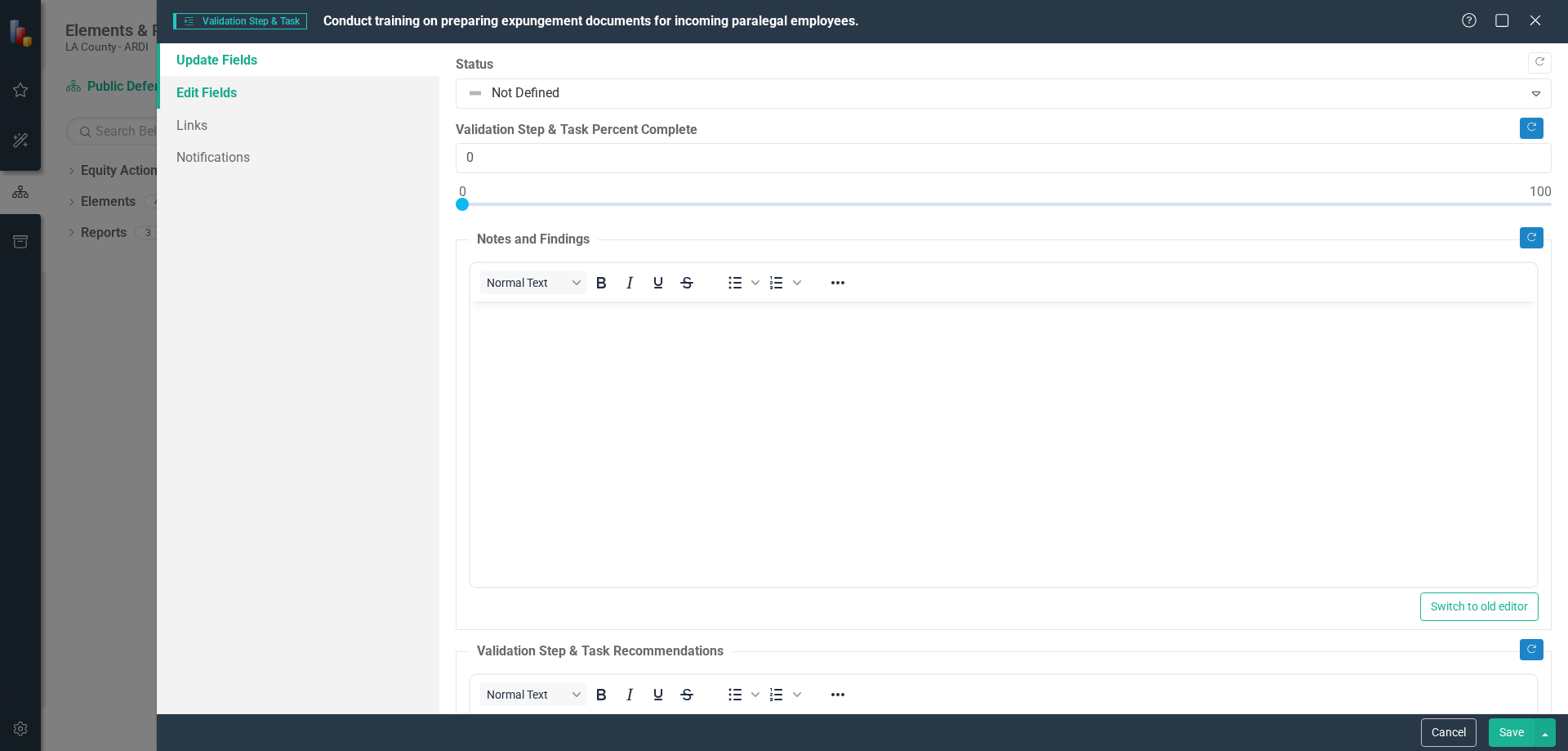
click at [213, 86] on link "Edit Fields" at bounding box center [298, 92] width 282 height 33
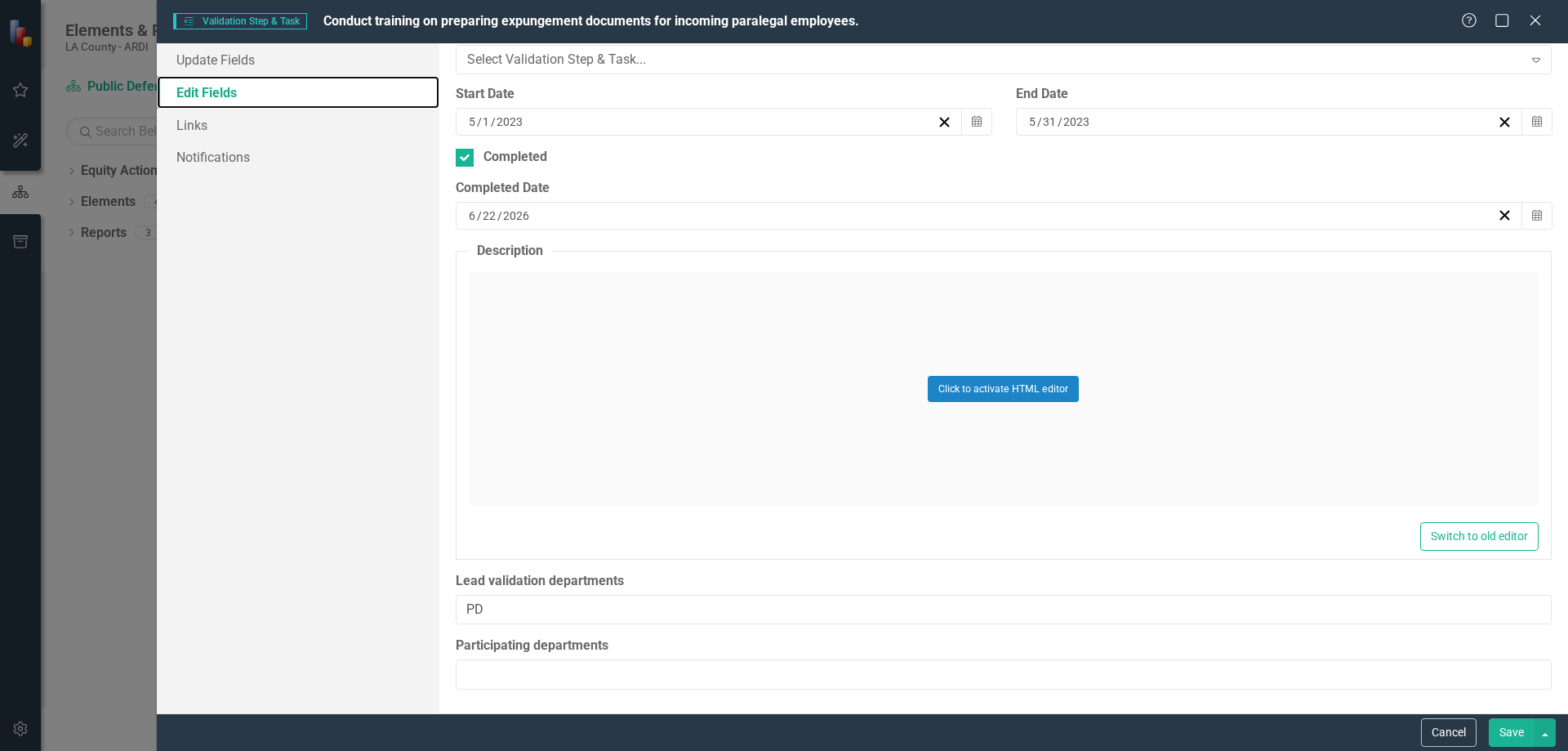
scroll to position [382, 0]
click at [469, 156] on div at bounding box center [465, 157] width 18 height 18
click at [467, 156] on input "Completed" at bounding box center [461, 153] width 11 height 11
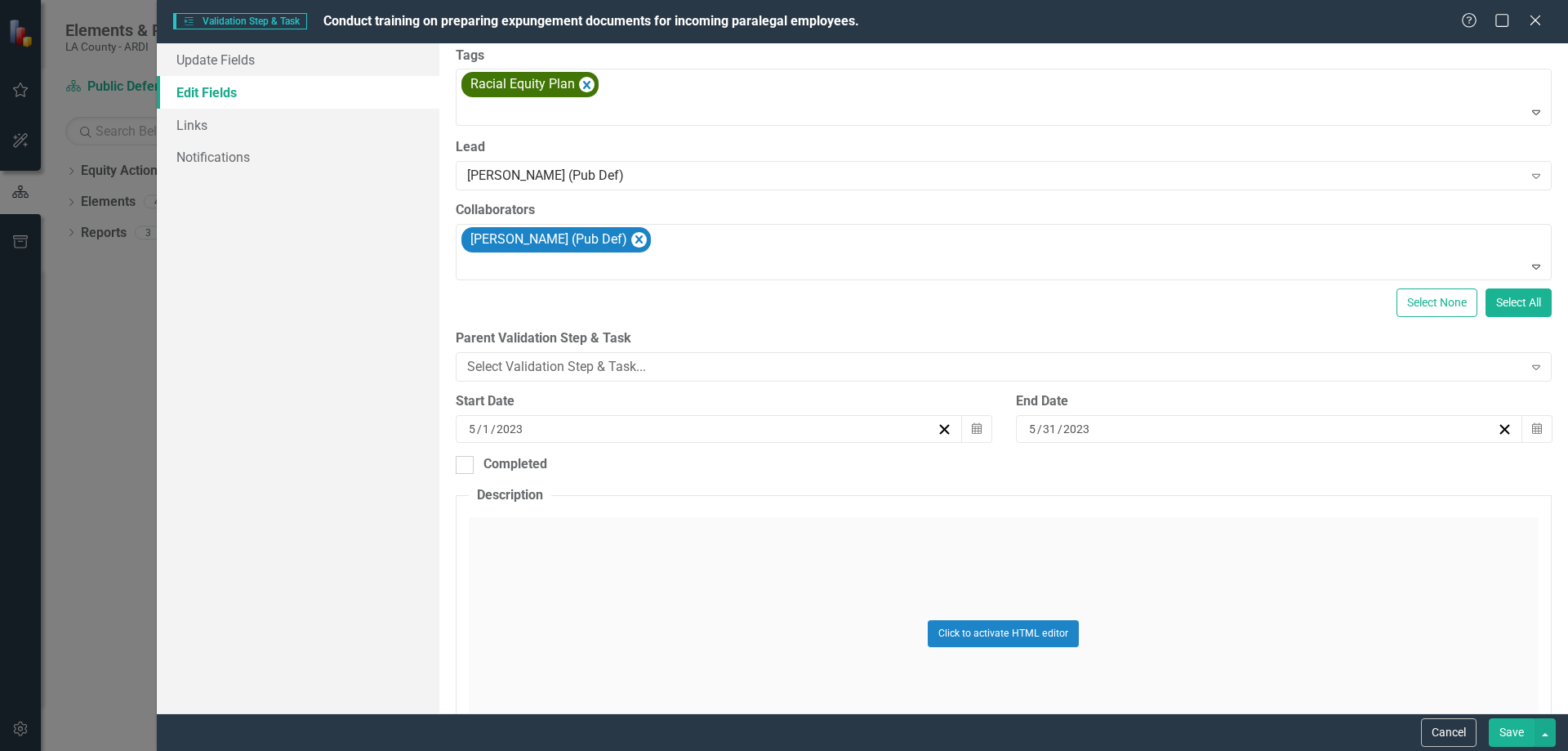
scroll to position [0, 0]
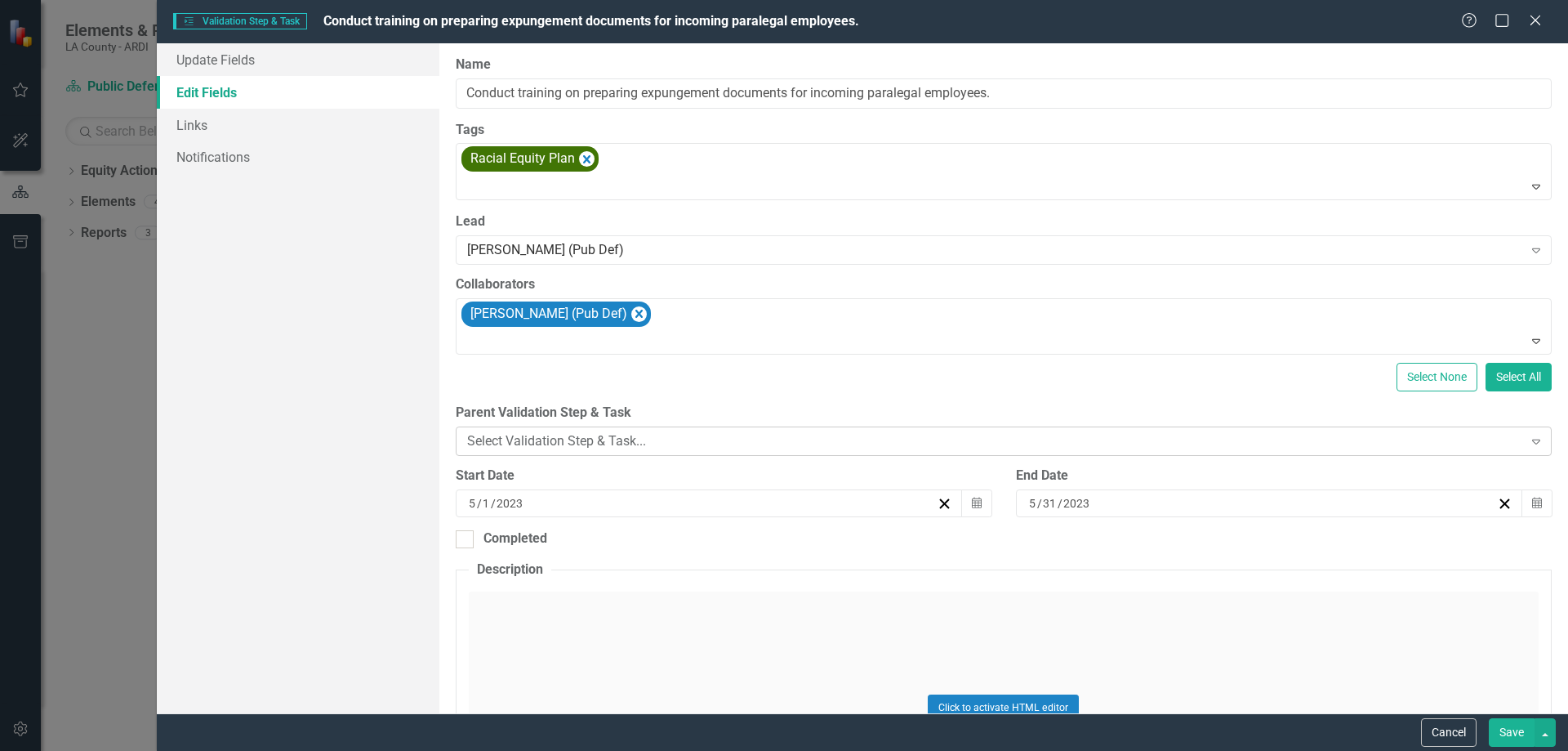
click at [667, 438] on div "Select Validation Step & Task..." at bounding box center [995, 441] width 1056 height 19
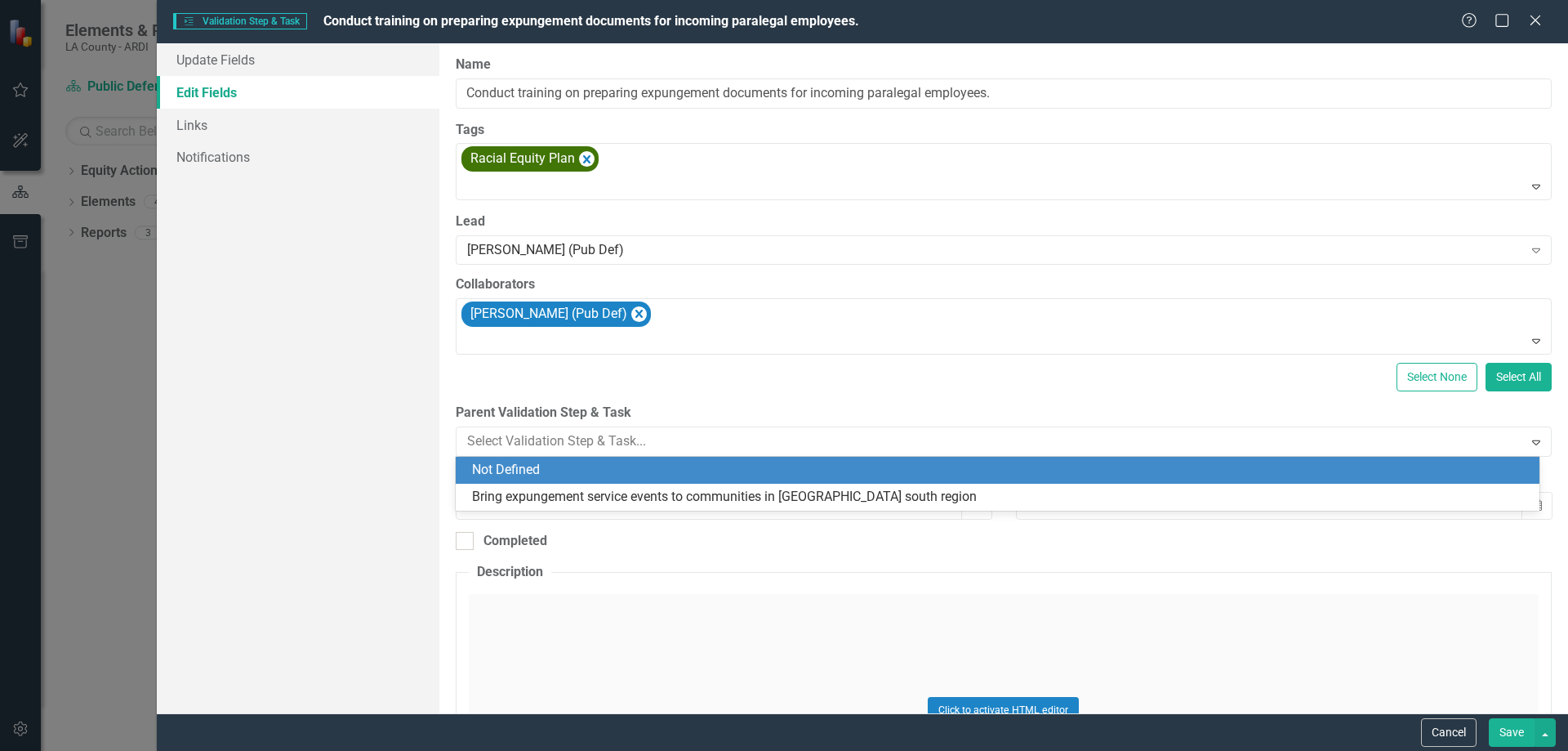
click at [379, 421] on div "Update Fields Edit Fields Links Notifications" at bounding box center [298, 379] width 282 height 670
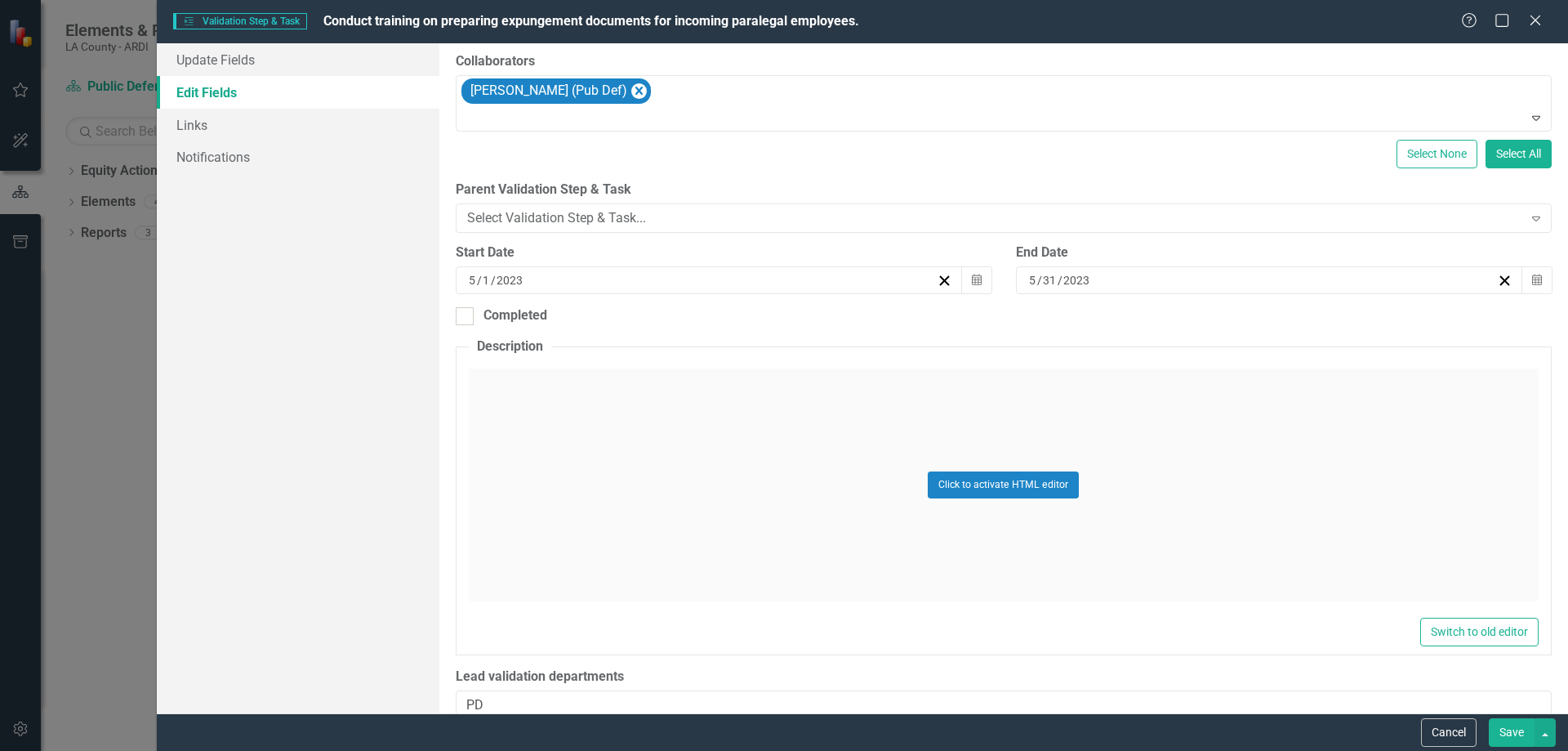
scroll to position [245, 0]
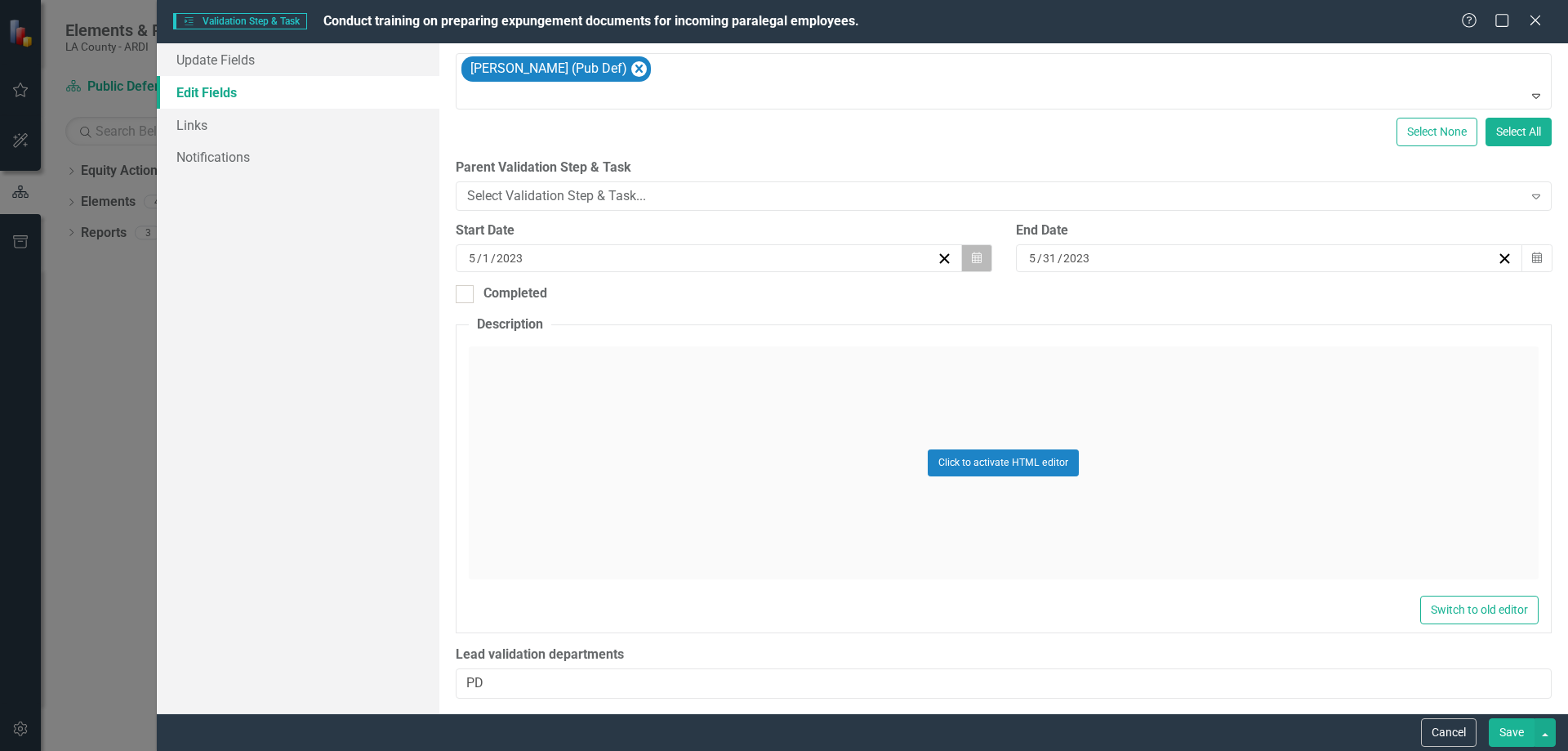
click at [974, 253] on icon "Calendar" at bounding box center [977, 259] width 10 height 12
click at [797, 301] on button "›" at bounding box center [794, 299] width 36 height 36
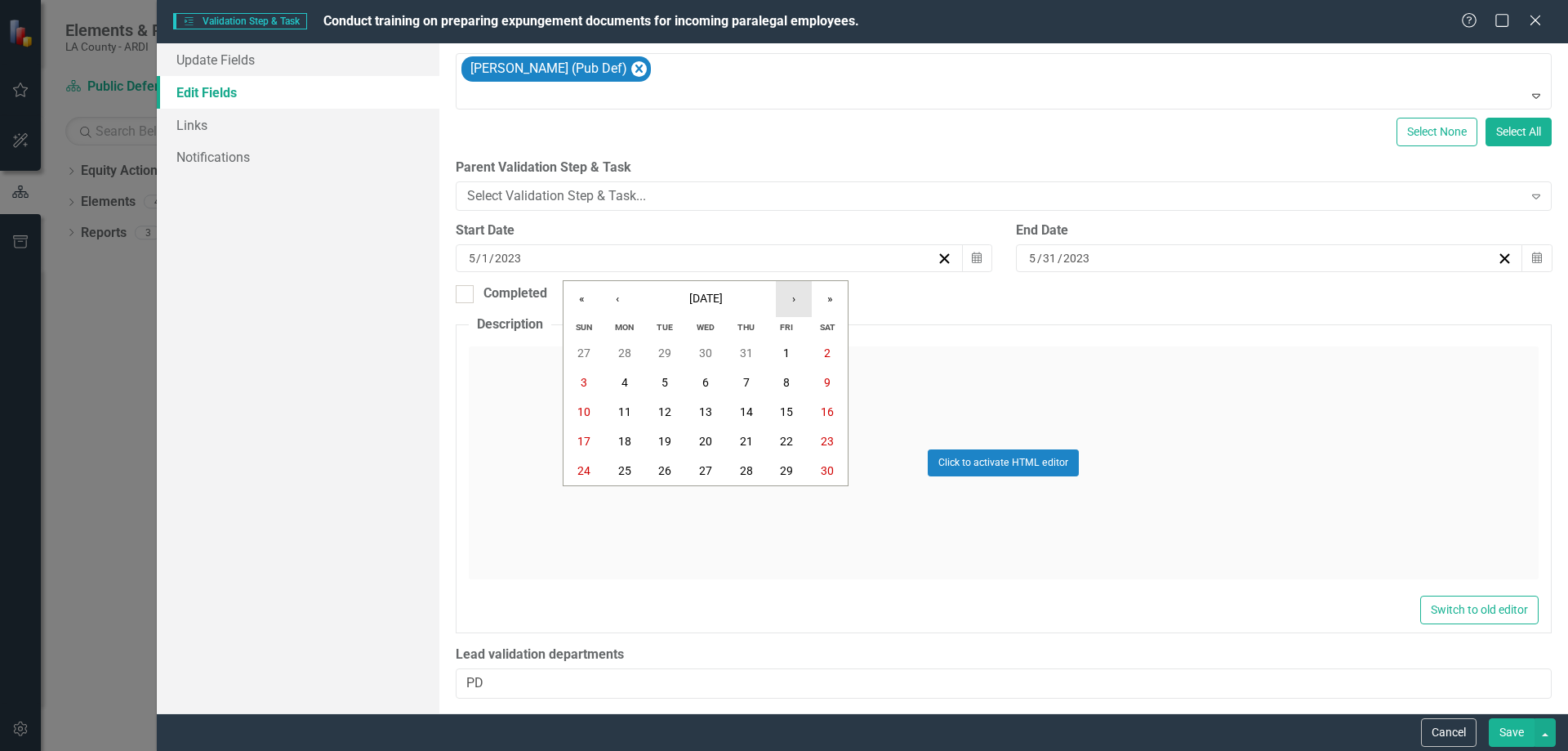
click at [797, 301] on button "›" at bounding box center [794, 299] width 36 height 36
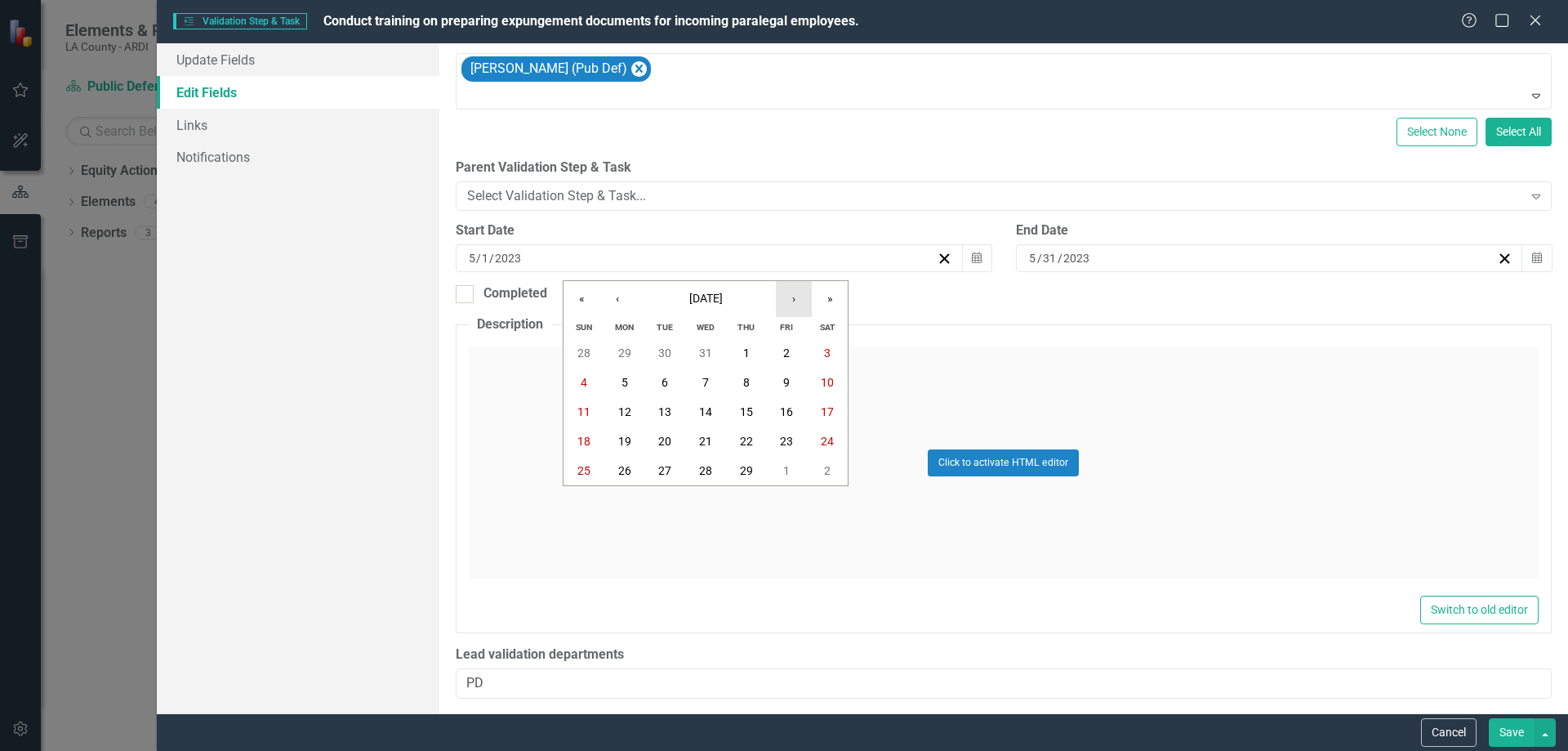
click at [797, 301] on button "›" at bounding box center [794, 299] width 36 height 36
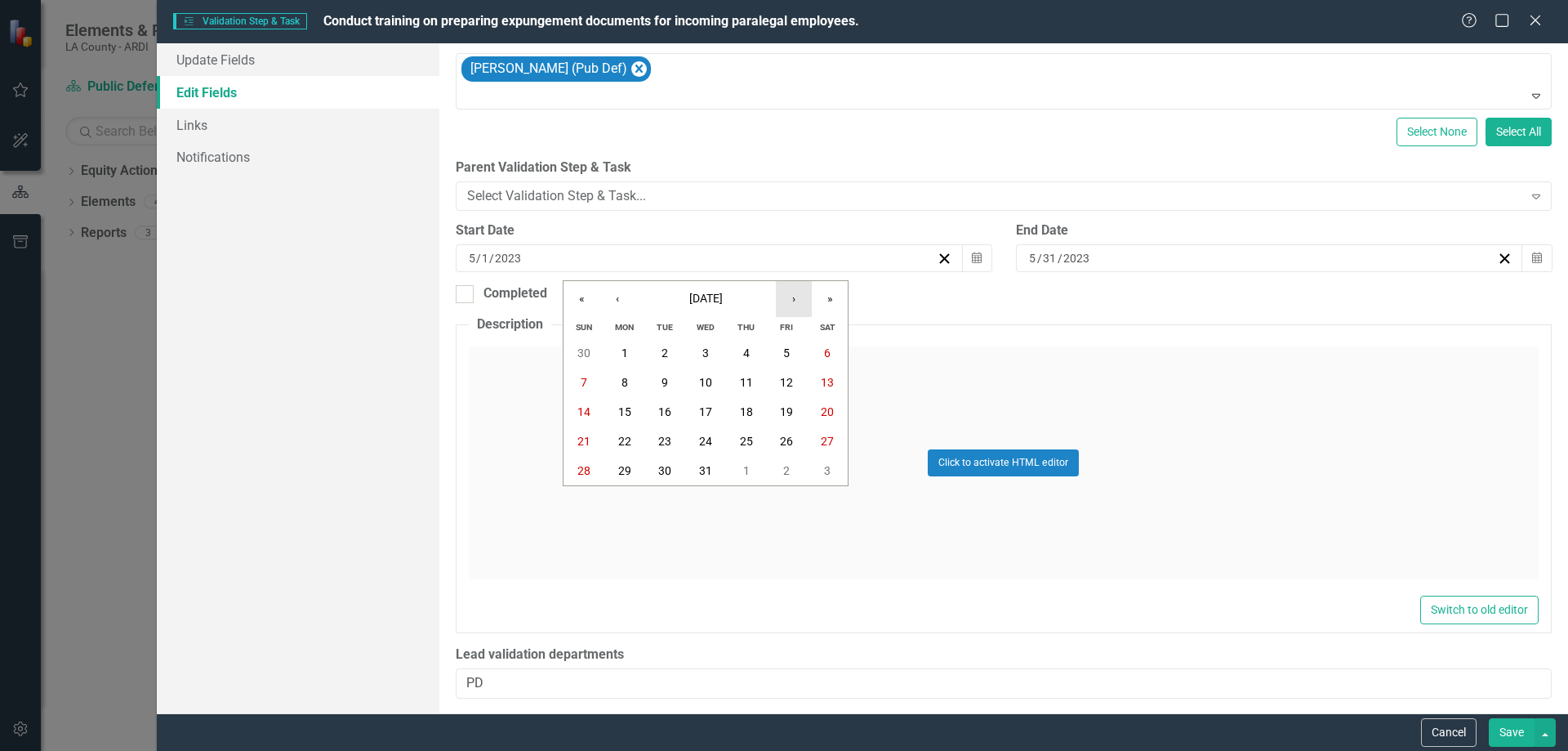
click at [797, 301] on button "›" at bounding box center [794, 299] width 36 height 36
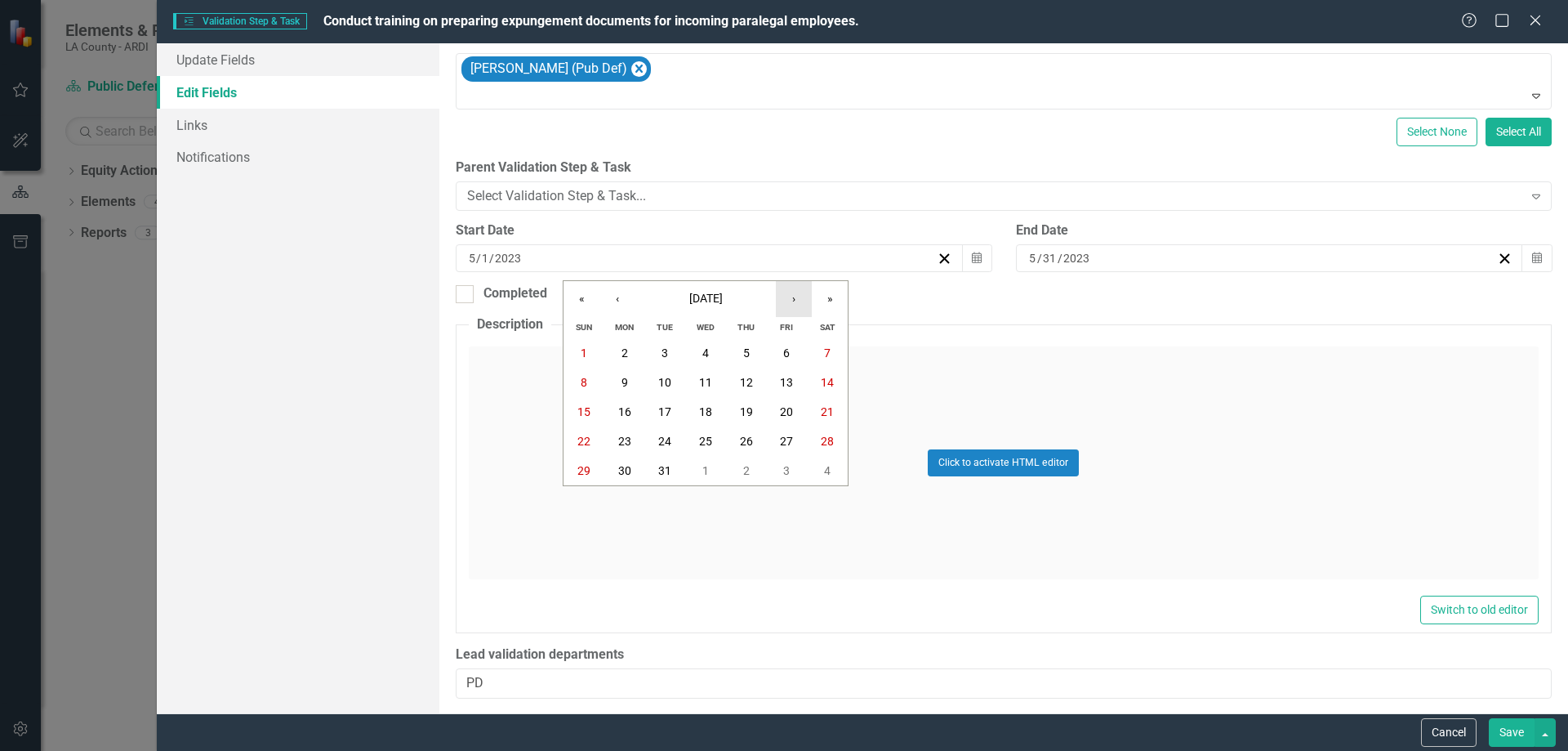
click at [797, 301] on button "›" at bounding box center [794, 299] width 36 height 36
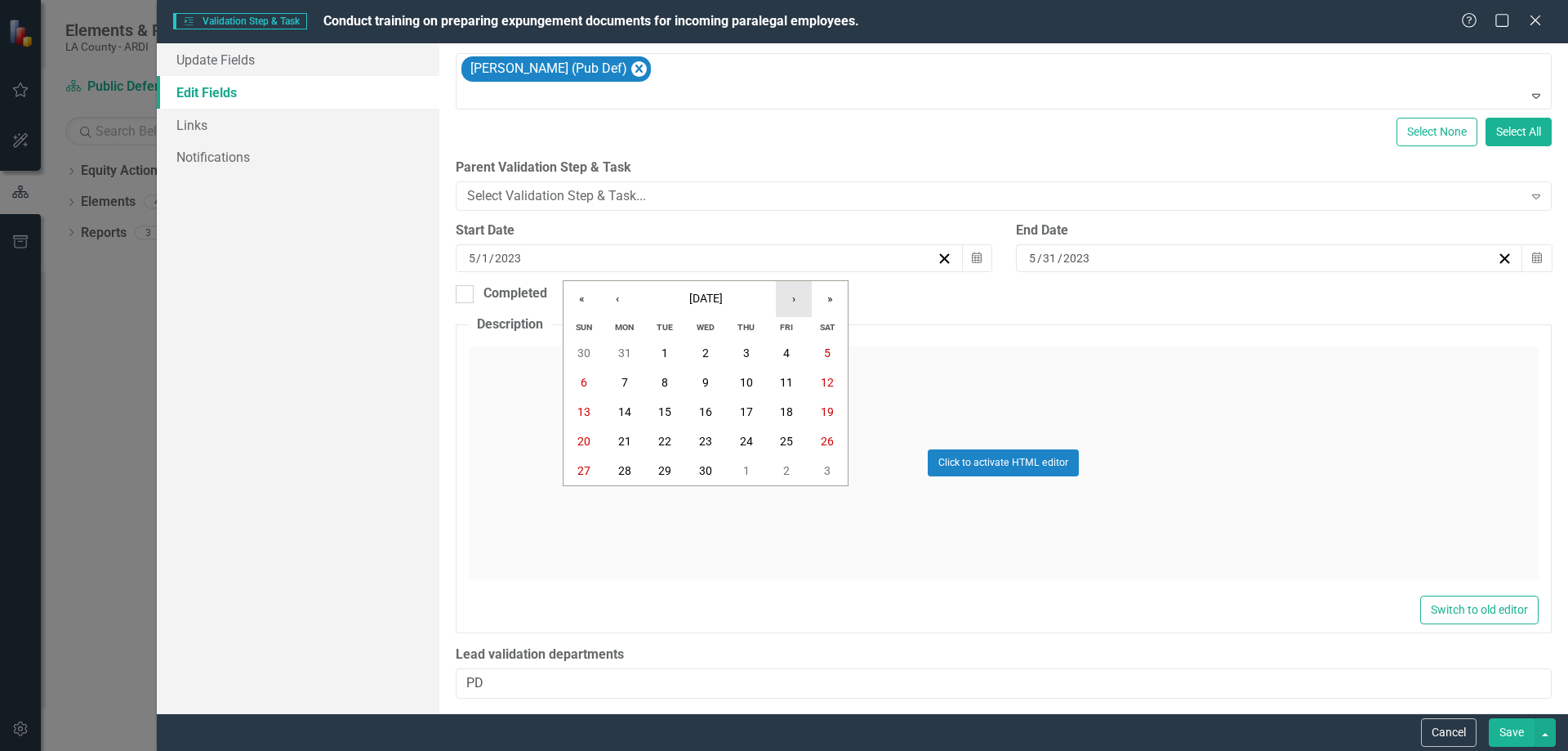
click at [797, 301] on button "›" at bounding box center [794, 299] width 36 height 36
click at [737, 473] on button "31" at bounding box center [747, 471] width 41 height 30
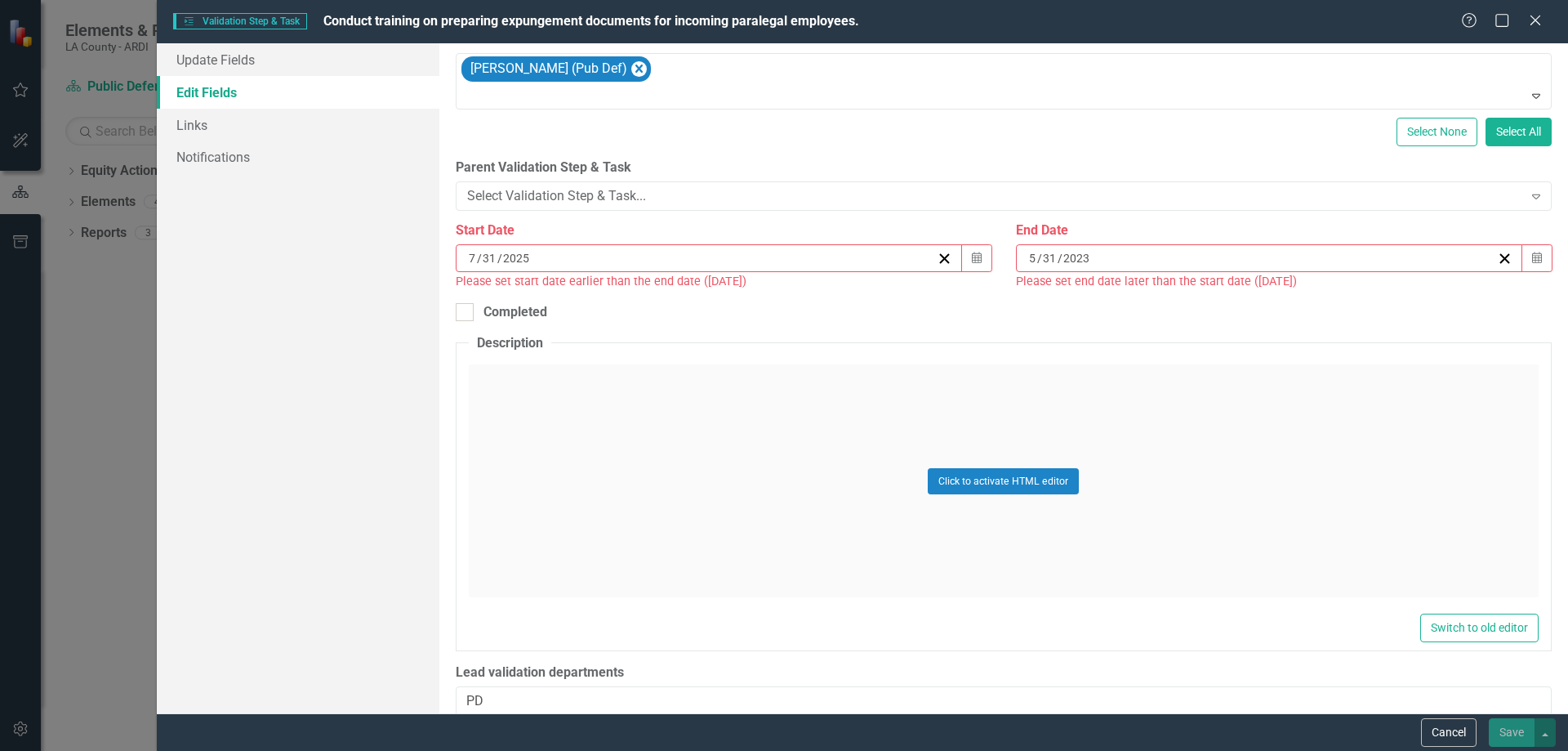
click at [536, 259] on div "[DATE]" at bounding box center [702, 259] width 471 height 16
click at [914, 373] on div "Click to activate HTML editor" at bounding box center [1004, 481] width 1070 height 233
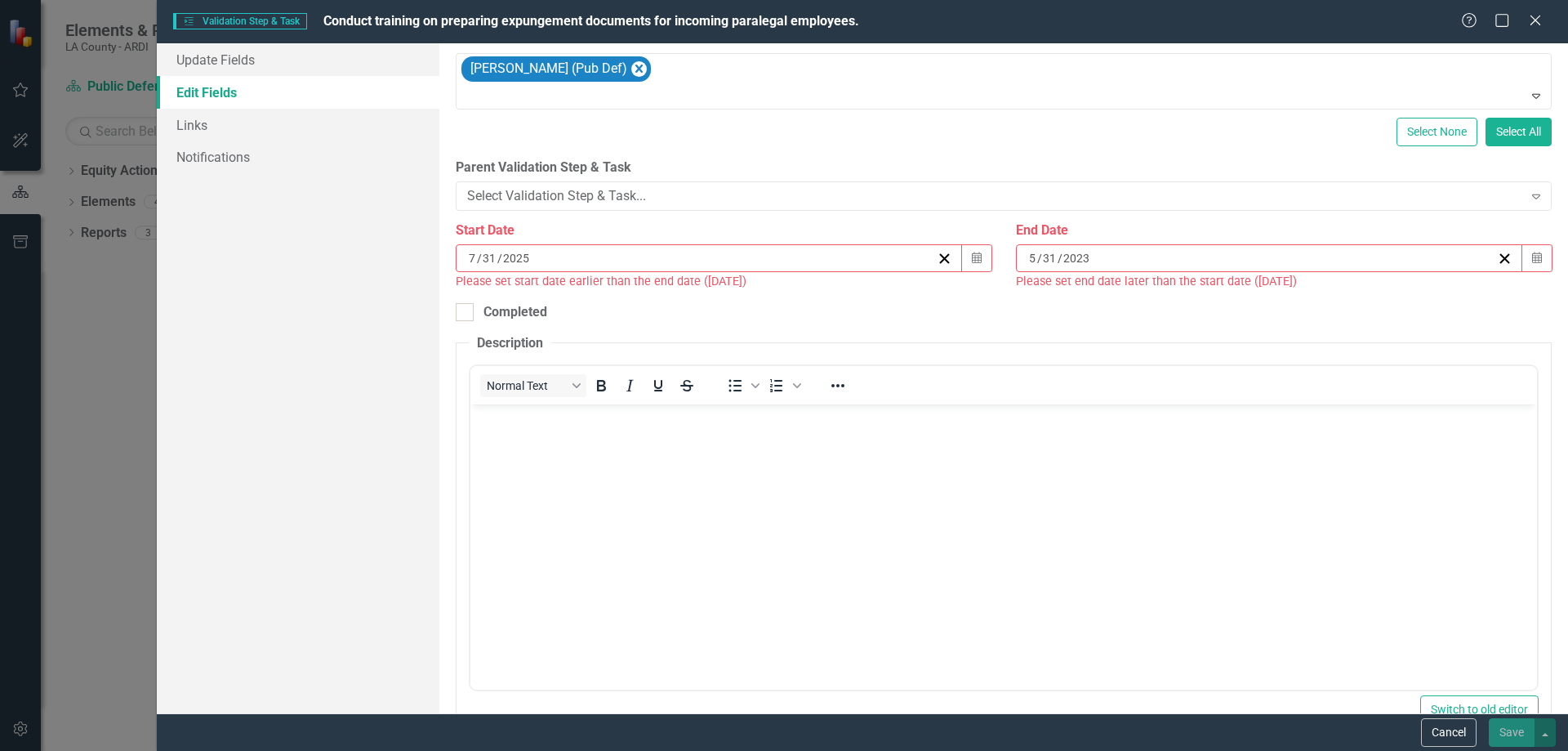
scroll to position [0, 0]
click at [468, 307] on div at bounding box center [465, 312] width 18 height 18
click at [467, 307] on input "Completed" at bounding box center [461, 308] width 11 height 11
checkbox input "true"
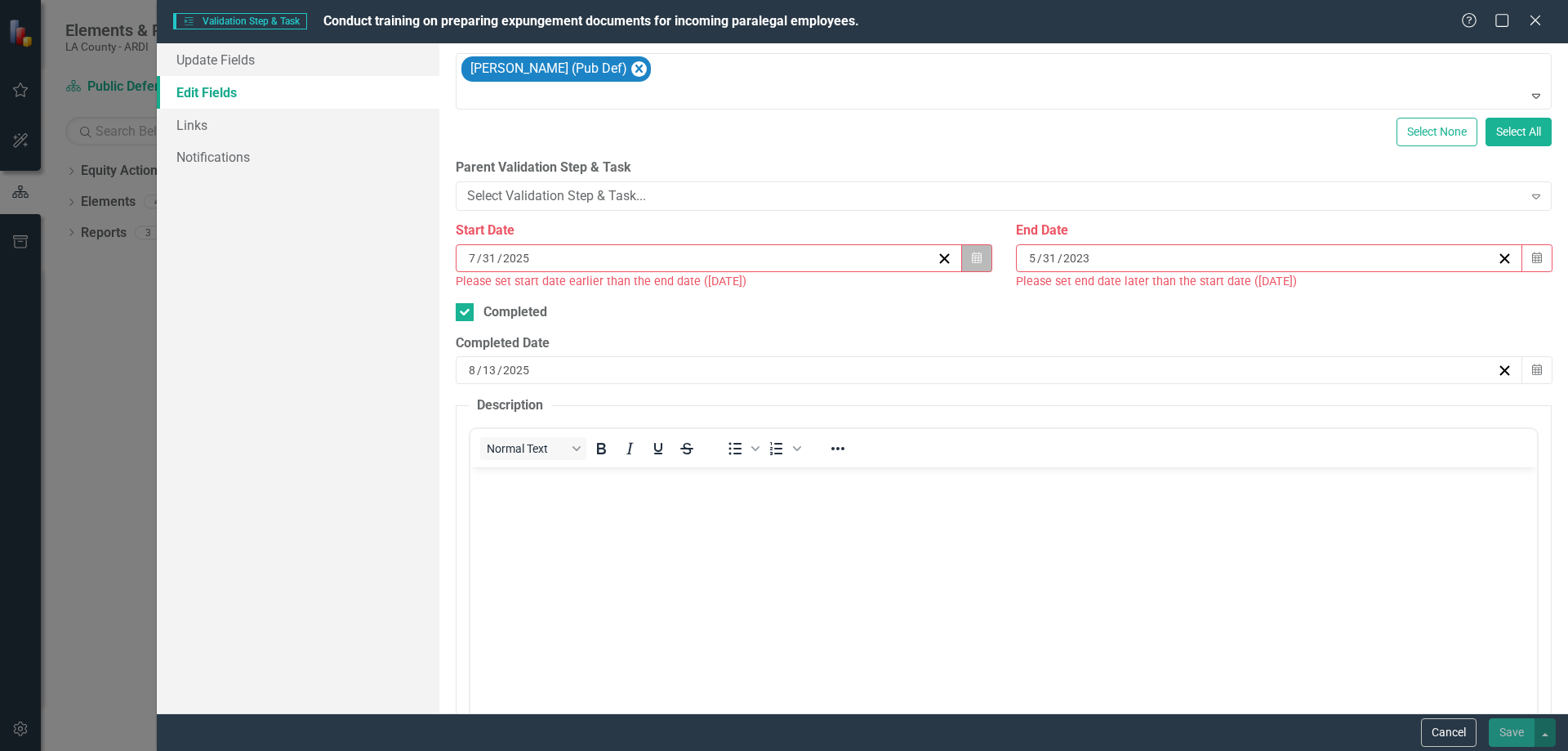
click at [976, 250] on button "Calendar" at bounding box center [977, 259] width 31 height 28
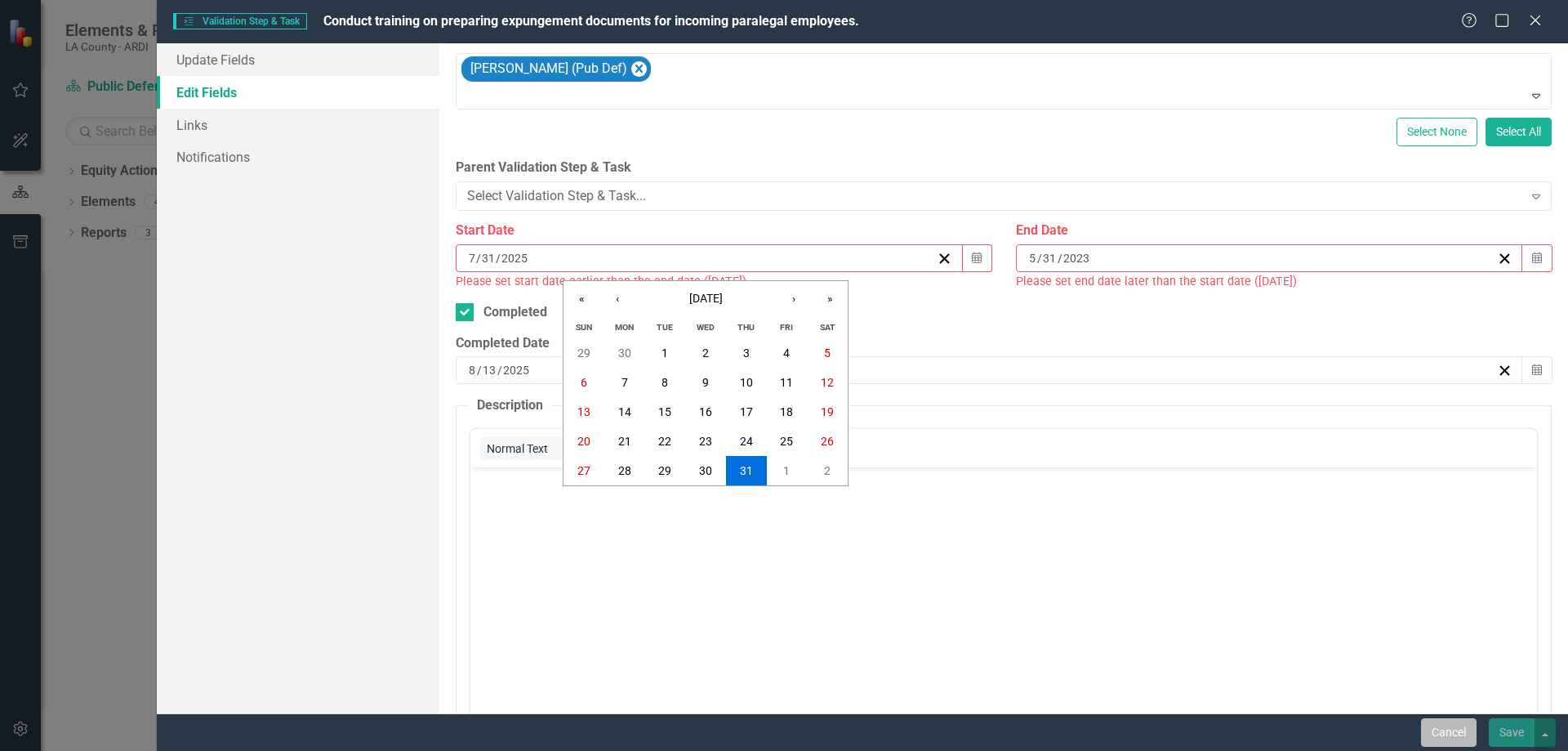
click at [1455, 730] on button "Cancel" at bounding box center [1448, 732] width 55 height 29
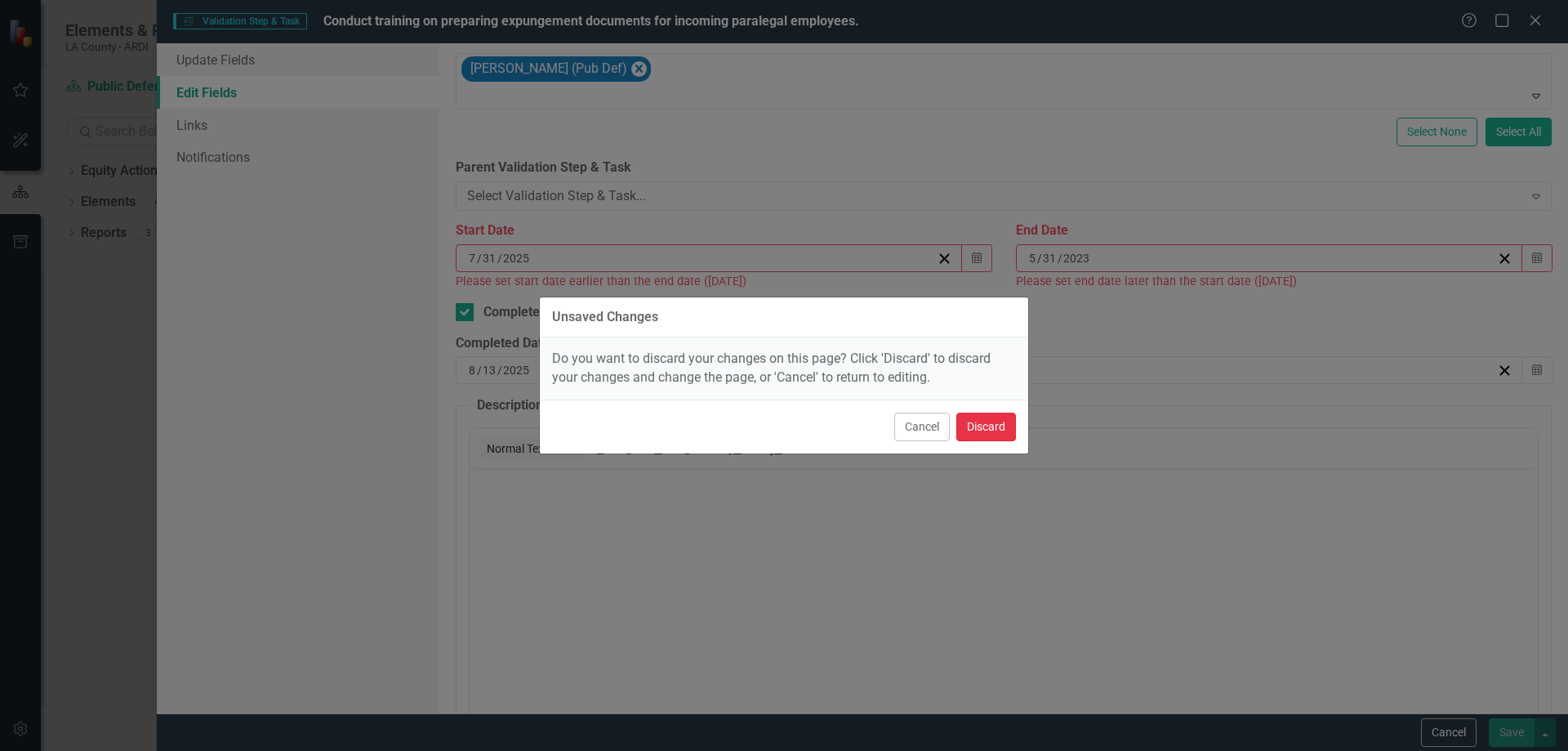
click at [985, 427] on button "Discard" at bounding box center [986, 427] width 59 height 29
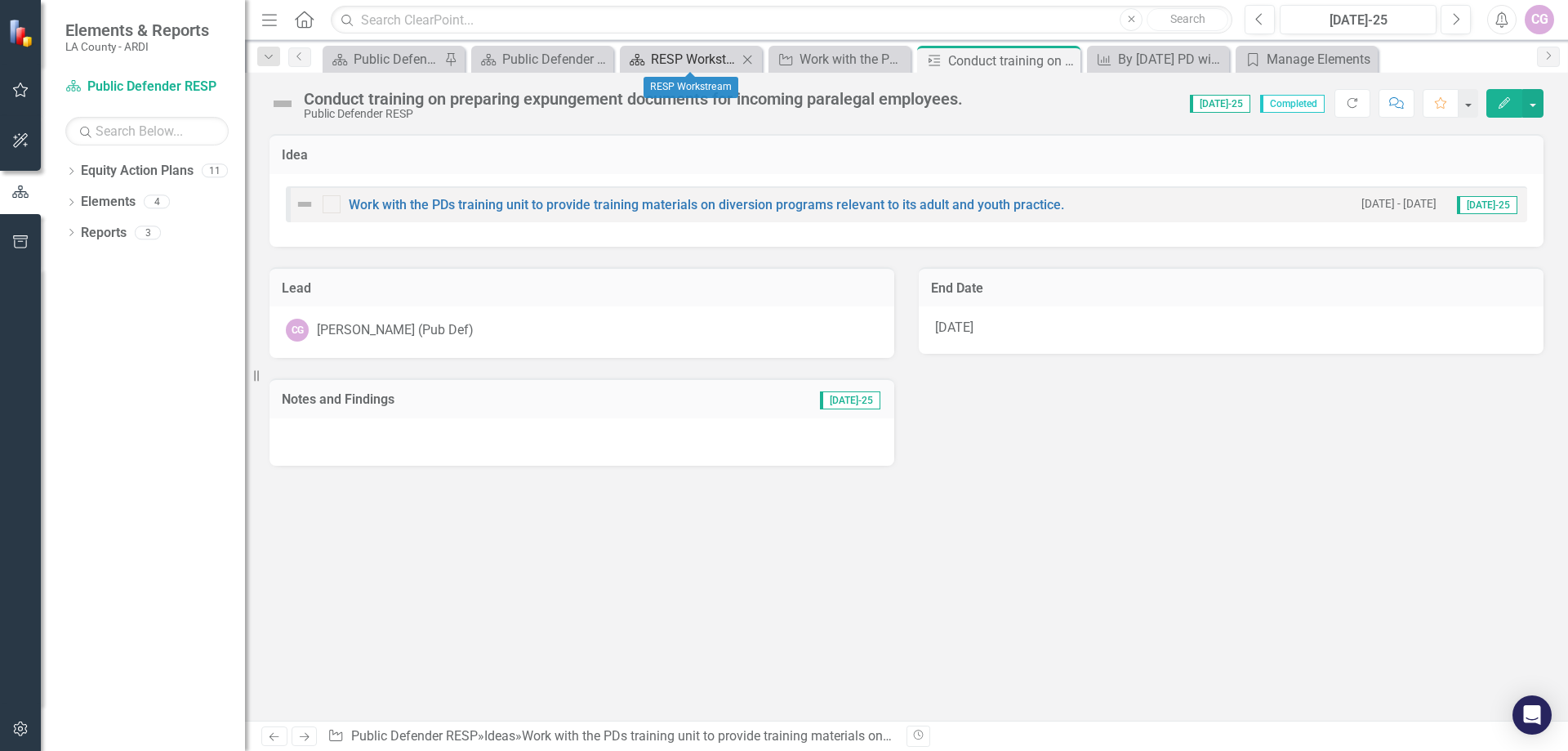
click at [682, 58] on div "RESP Workstream" at bounding box center [694, 59] width 86 height 21
click at [687, 60] on div "RESP Workstream" at bounding box center [694, 59] width 86 height 21
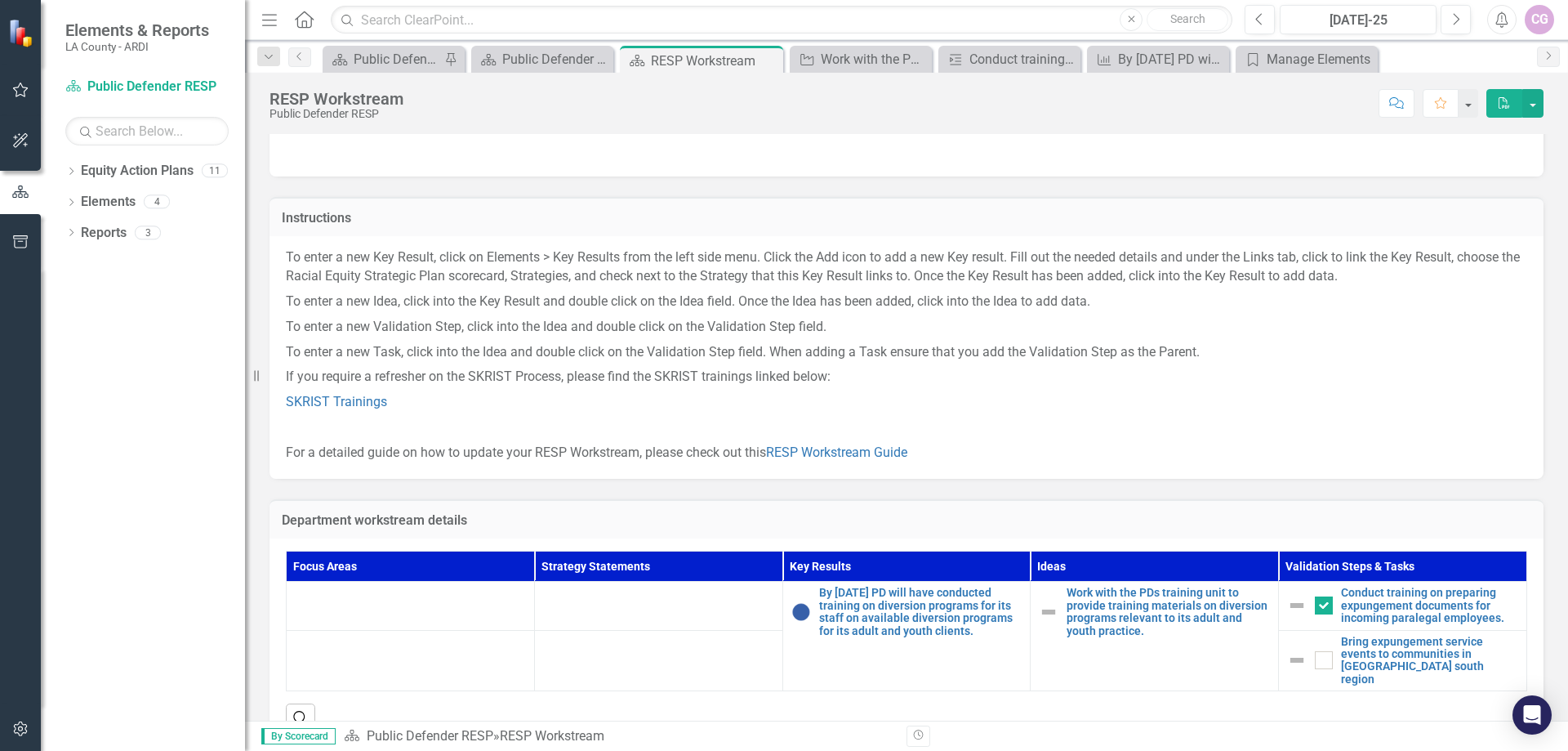
scroll to position [88, 0]
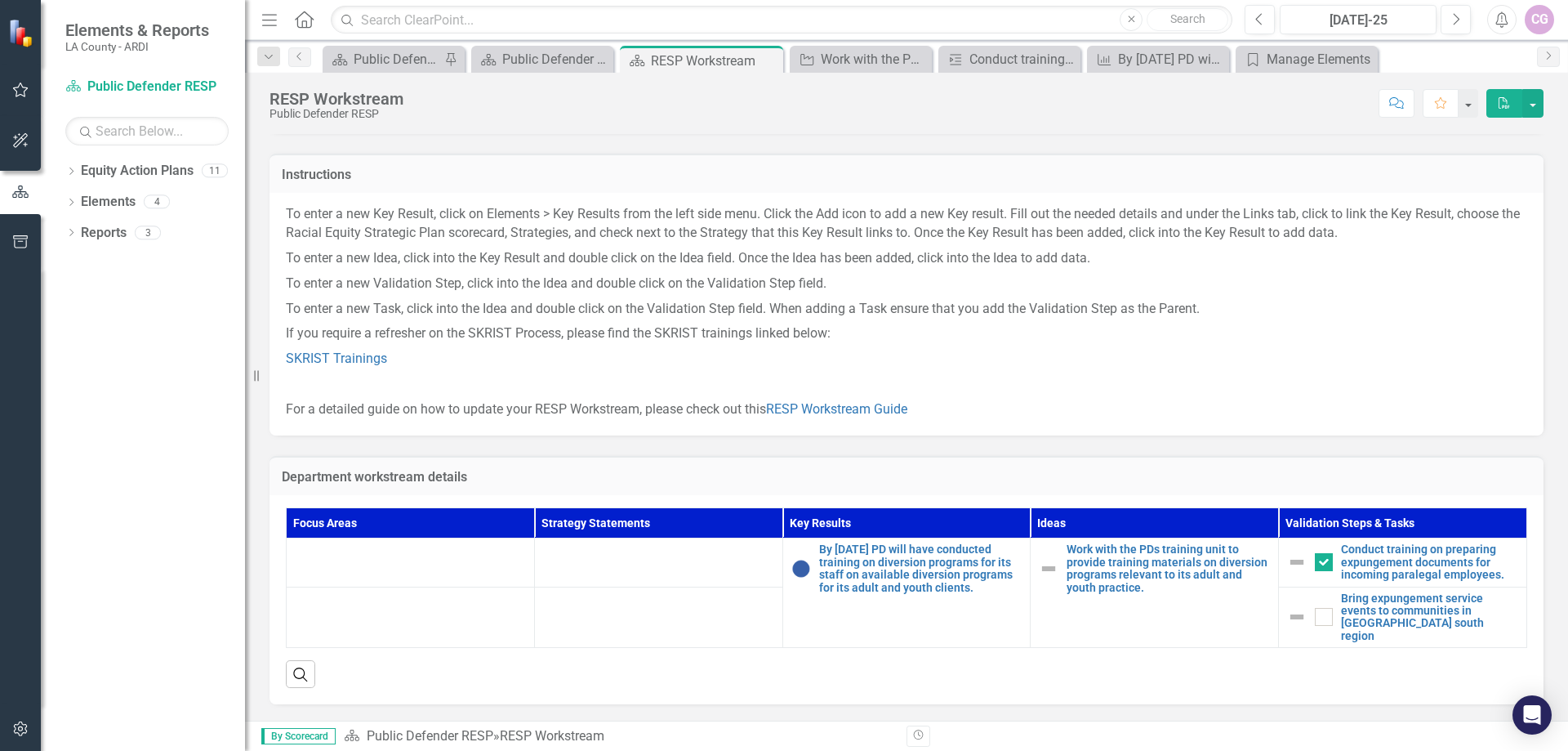
click at [306, 21] on icon at bounding box center [304, 19] width 19 height 17
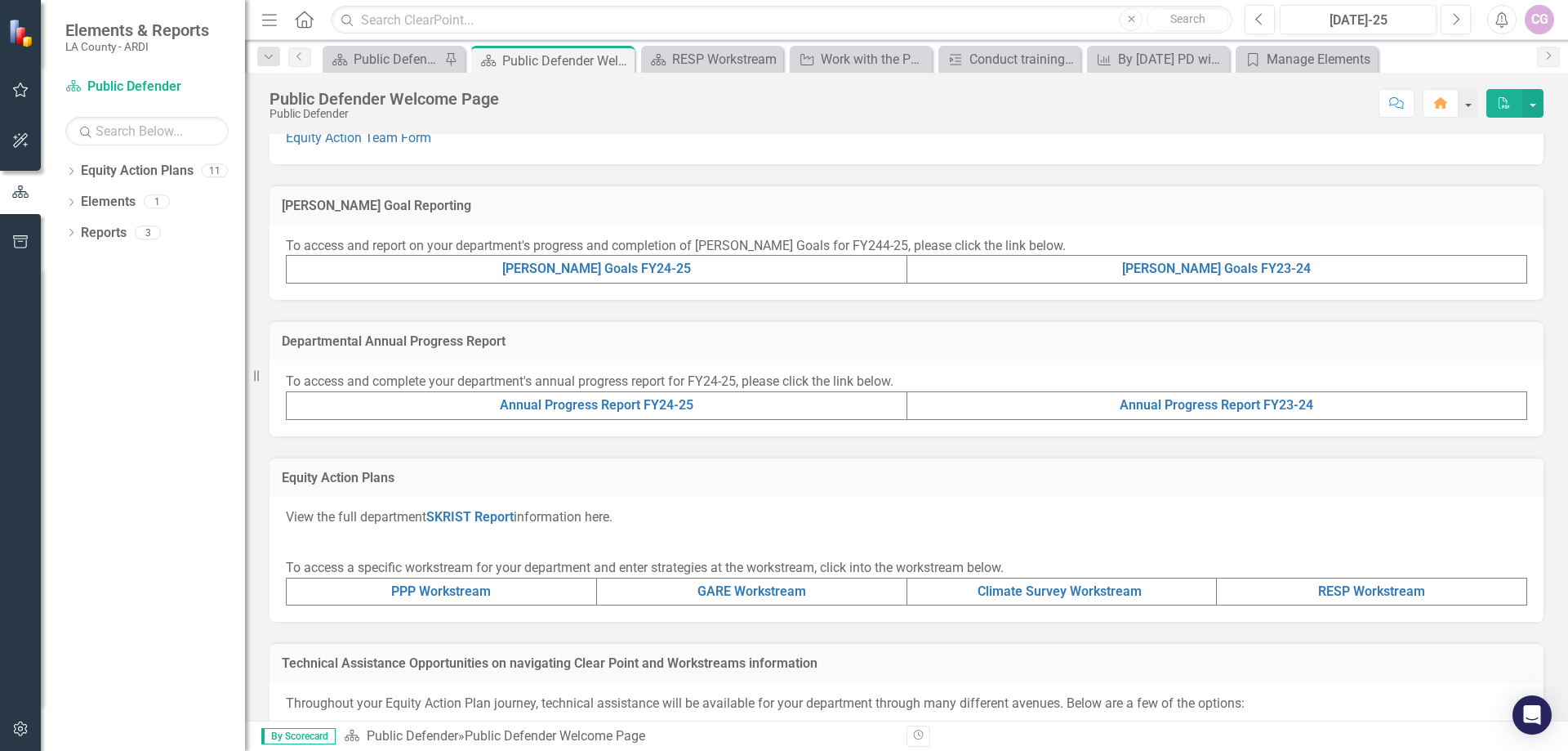
scroll to position [435, 0]
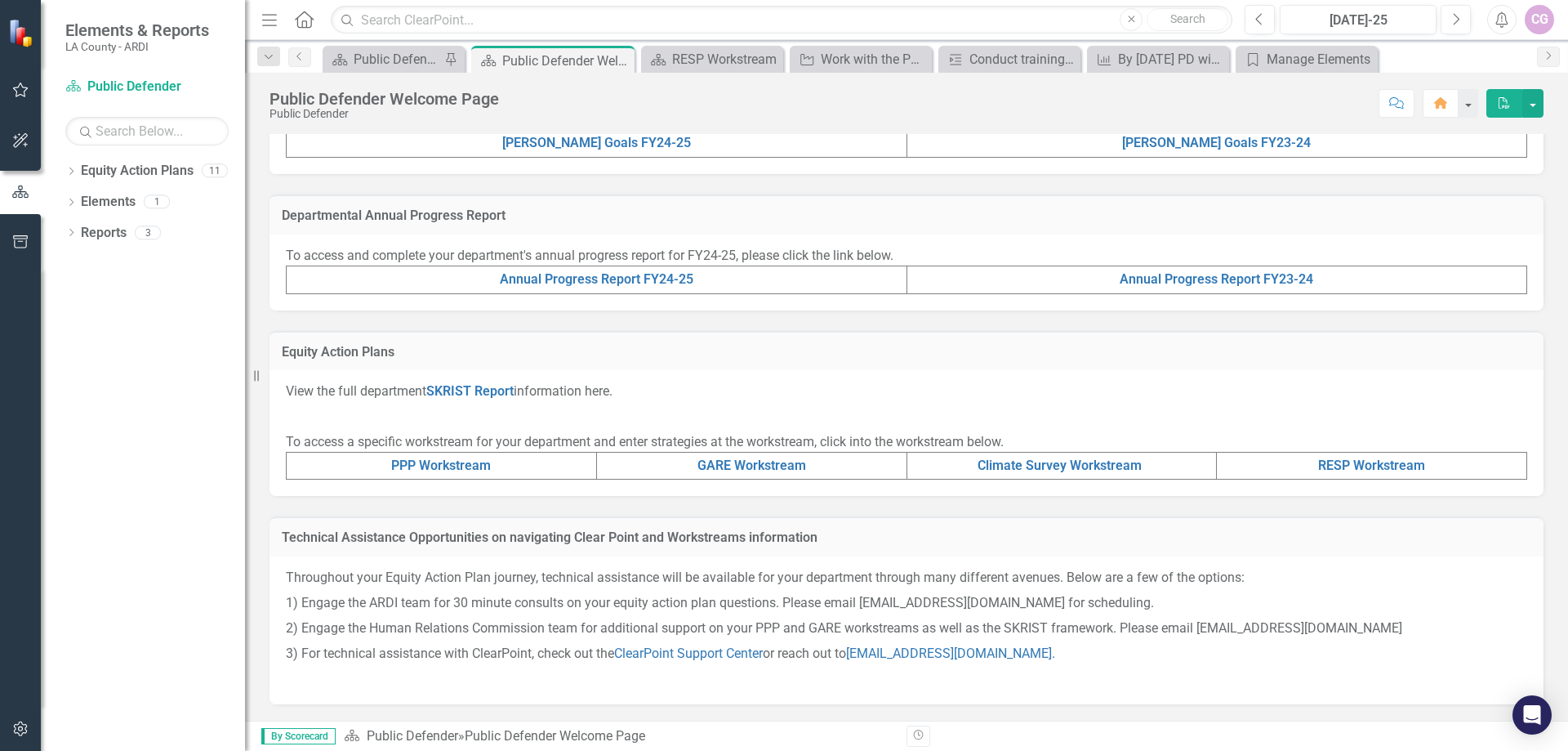
click at [1354, 455] on td "RESP Workstream" at bounding box center [1371, 466] width 310 height 28
click at [1357, 464] on link "RESP Workstream" at bounding box center [1371, 465] width 107 height 16
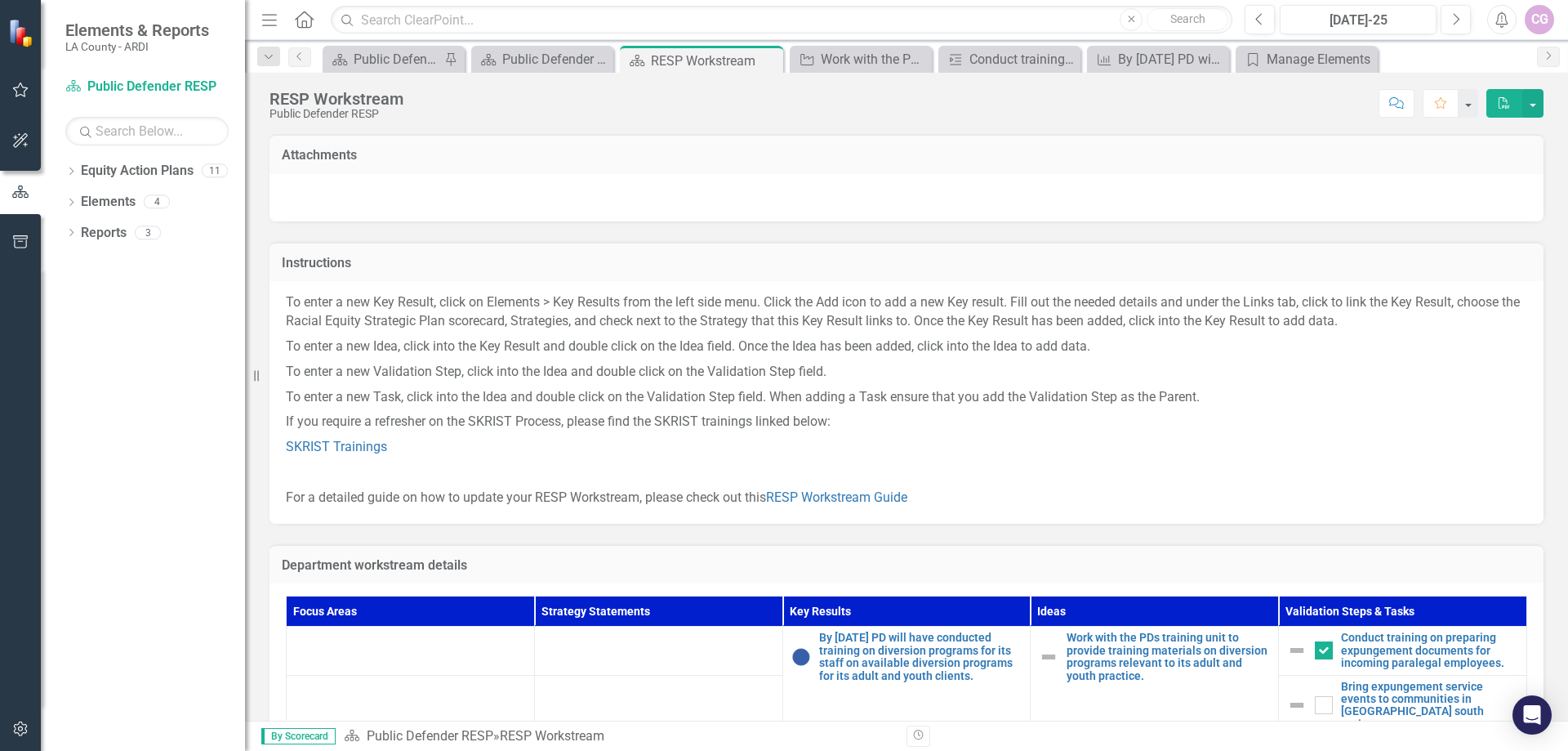
click at [304, 16] on icon "Home" at bounding box center [304, 19] width 21 height 17
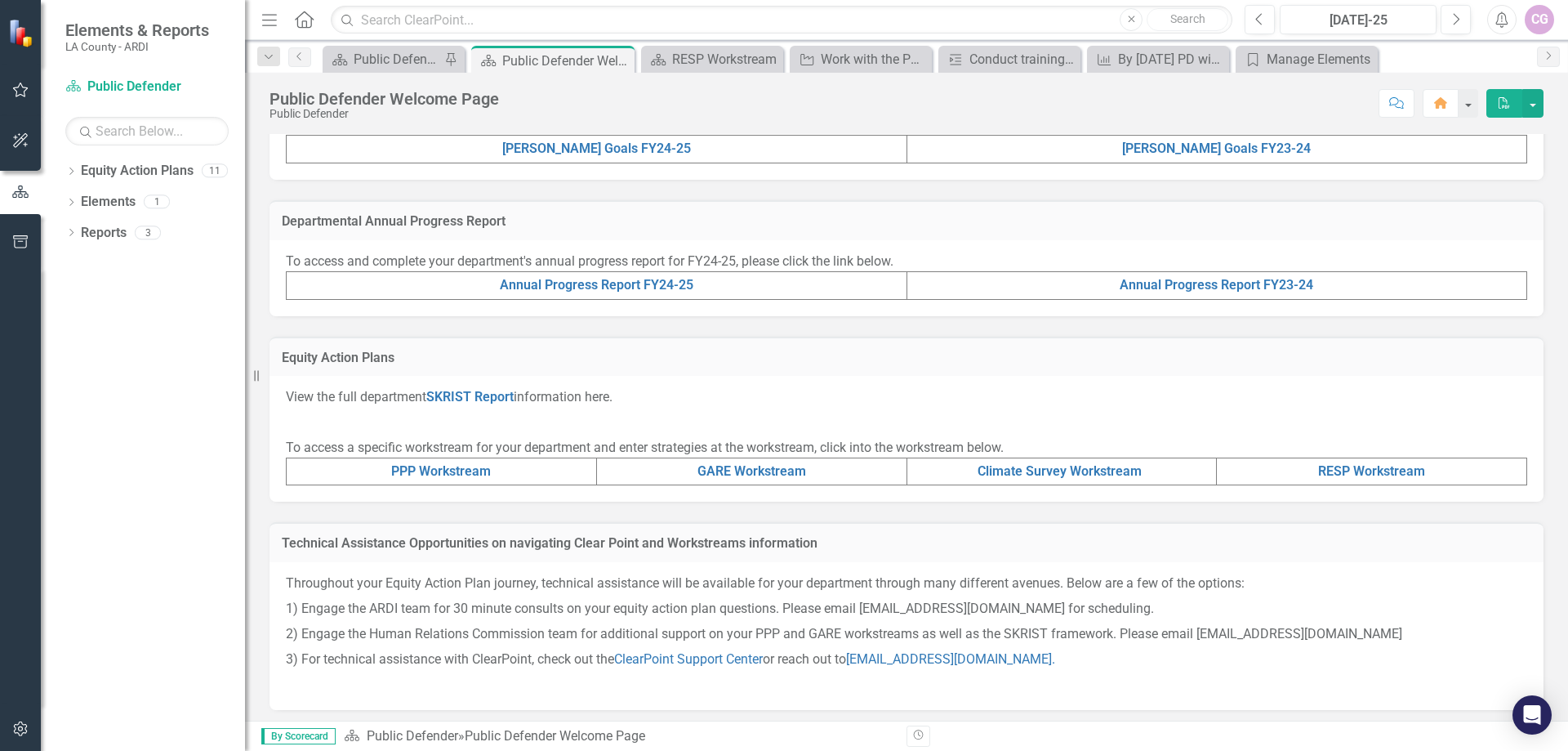
scroll to position [435, 0]
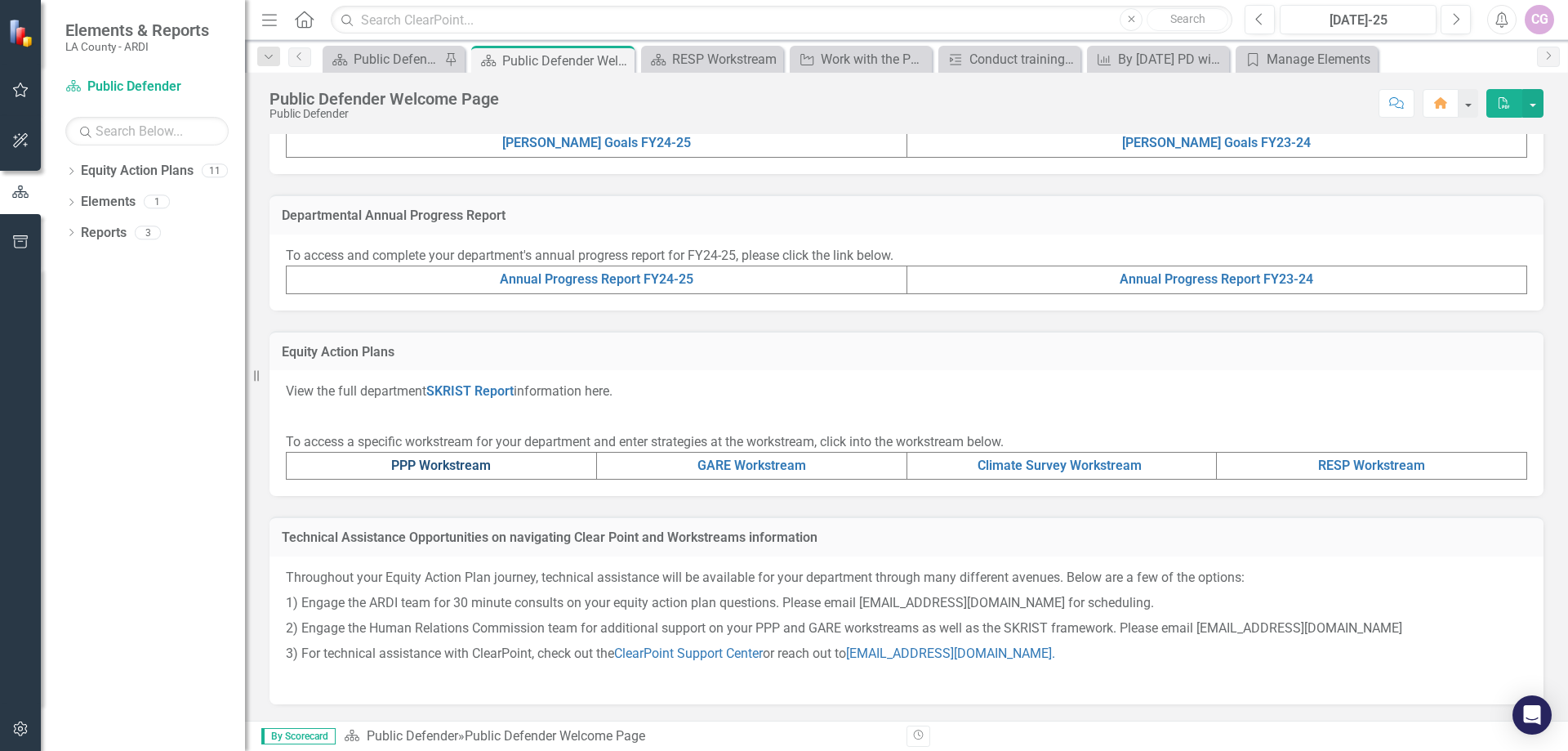
click at [445, 468] on link "PPP Workstream" at bounding box center [440, 465] width 100 height 16
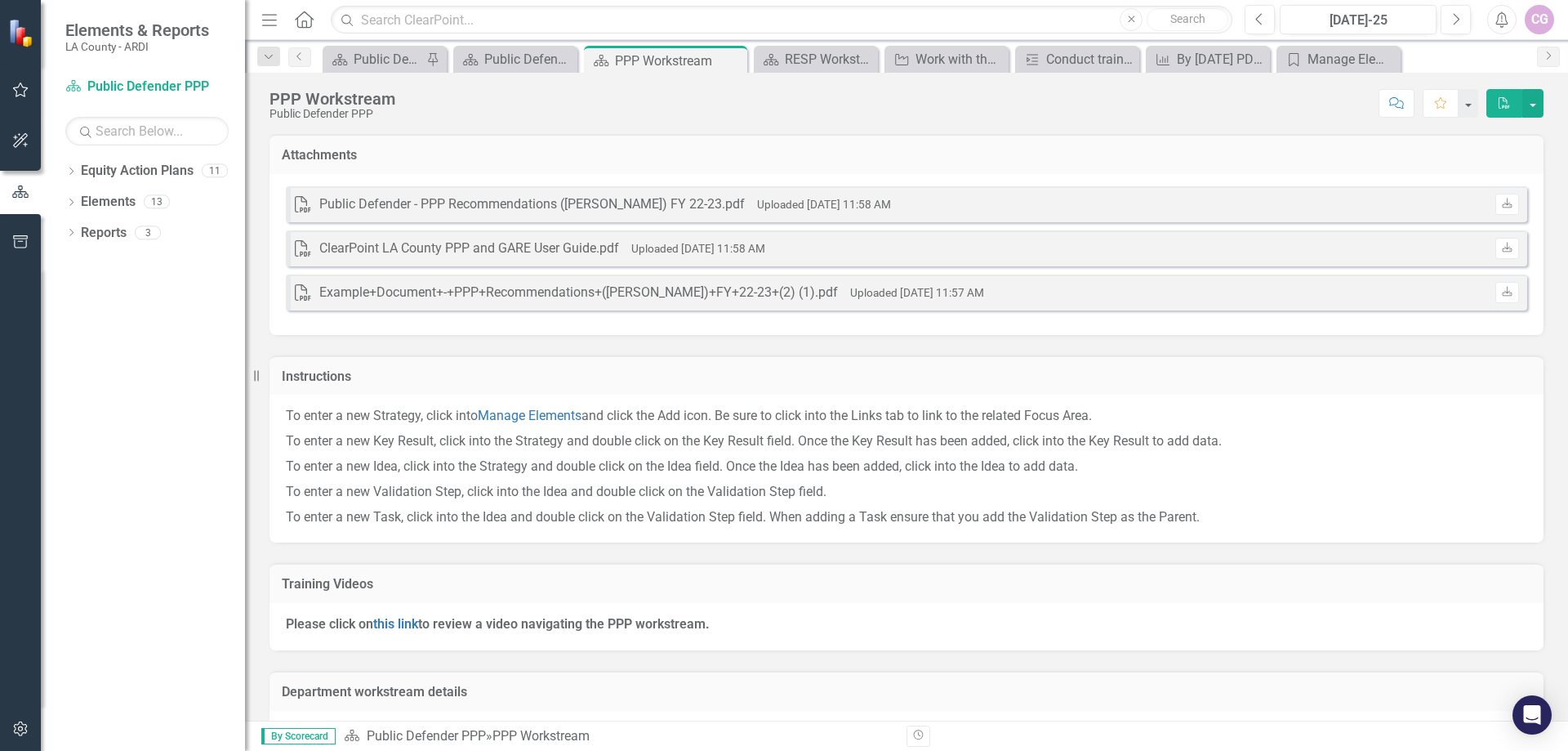
click at [305, 16] on icon "Home" at bounding box center [304, 19] width 21 height 17
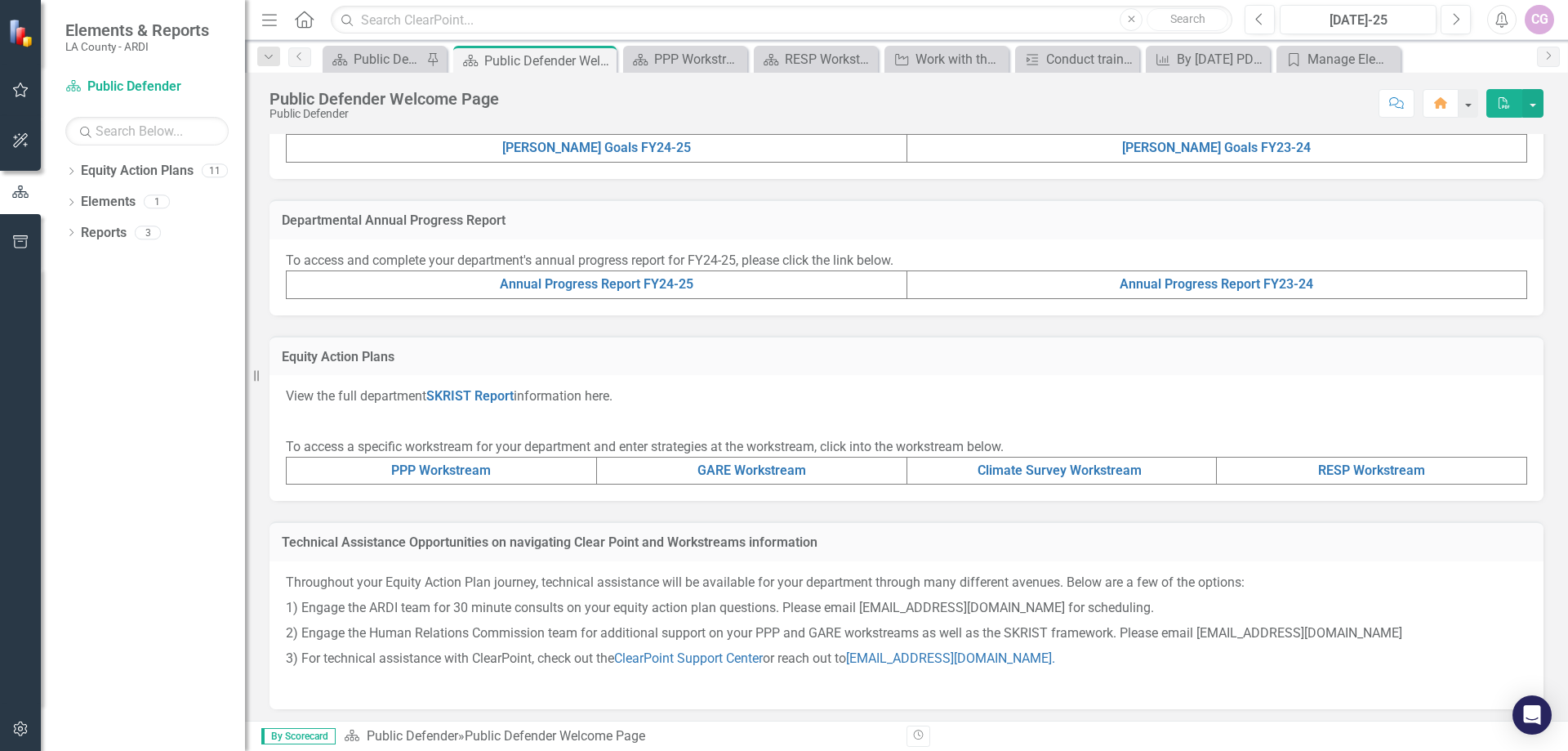
scroll to position [435, 0]
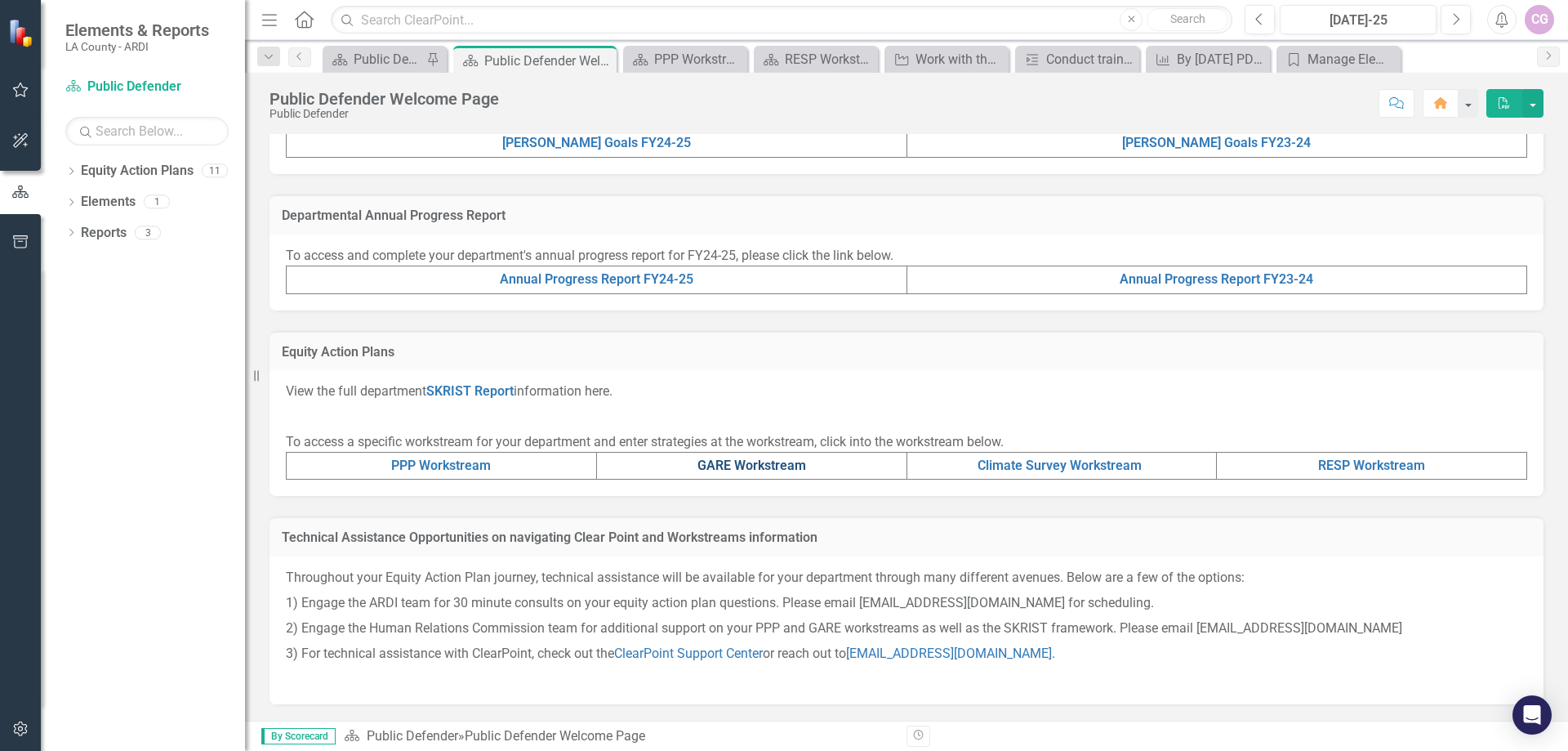
click at [718, 469] on link "GARE Workstream" at bounding box center [751, 465] width 109 height 16
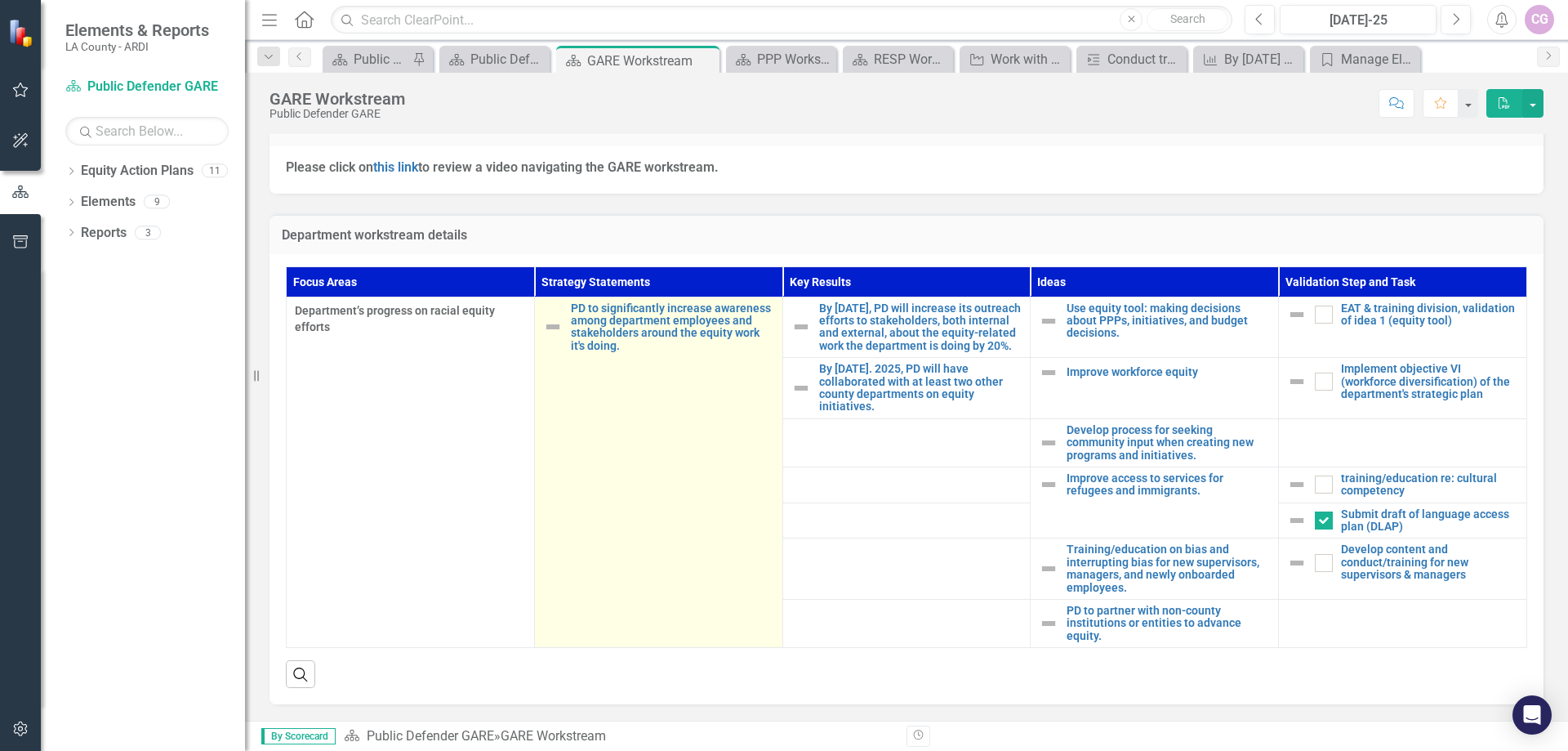
scroll to position [482, 0]
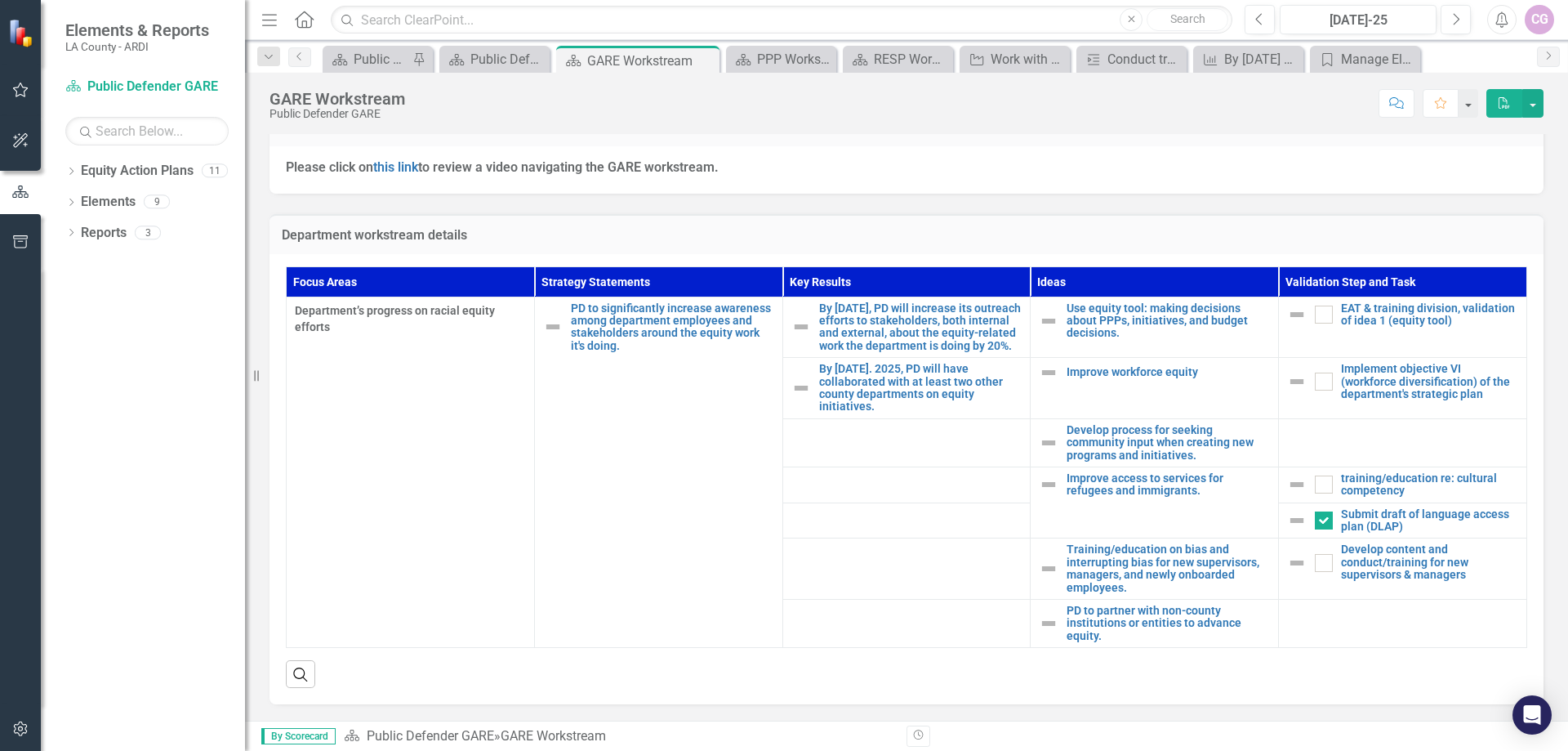
click at [300, 16] on icon at bounding box center [304, 19] width 19 height 17
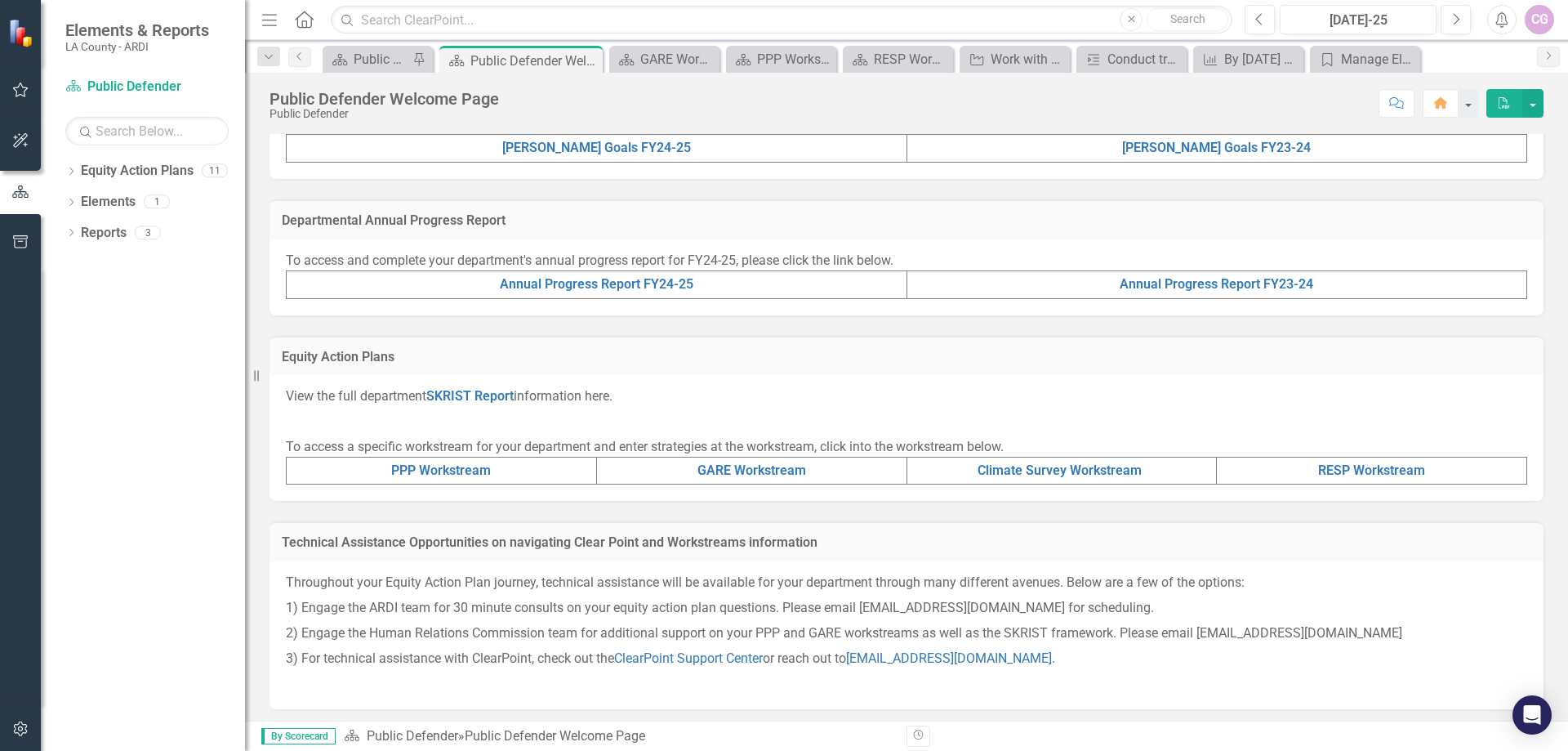
scroll to position [435, 0]
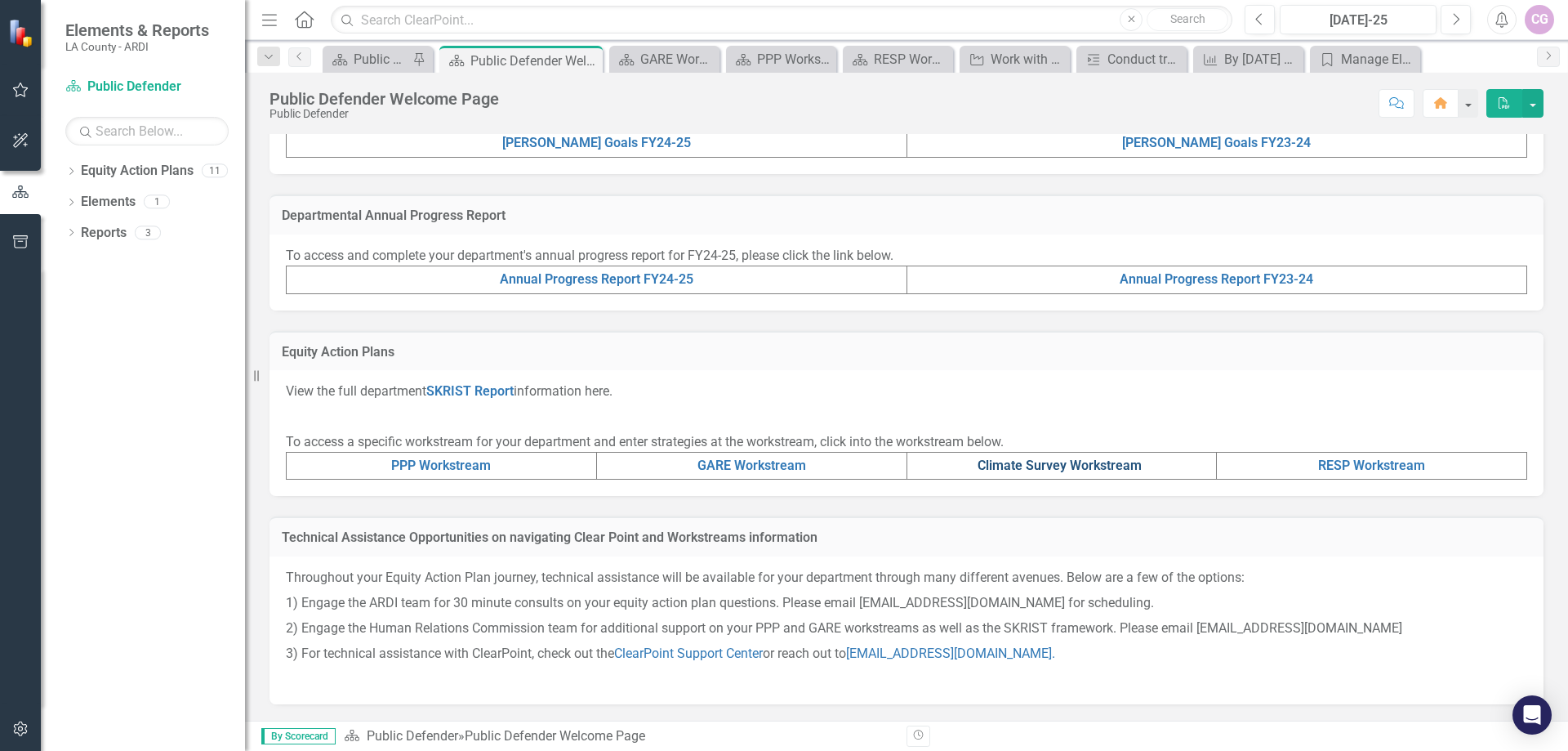
click at [1066, 468] on link "Climate Survey Workstream" at bounding box center [1059, 465] width 164 height 16
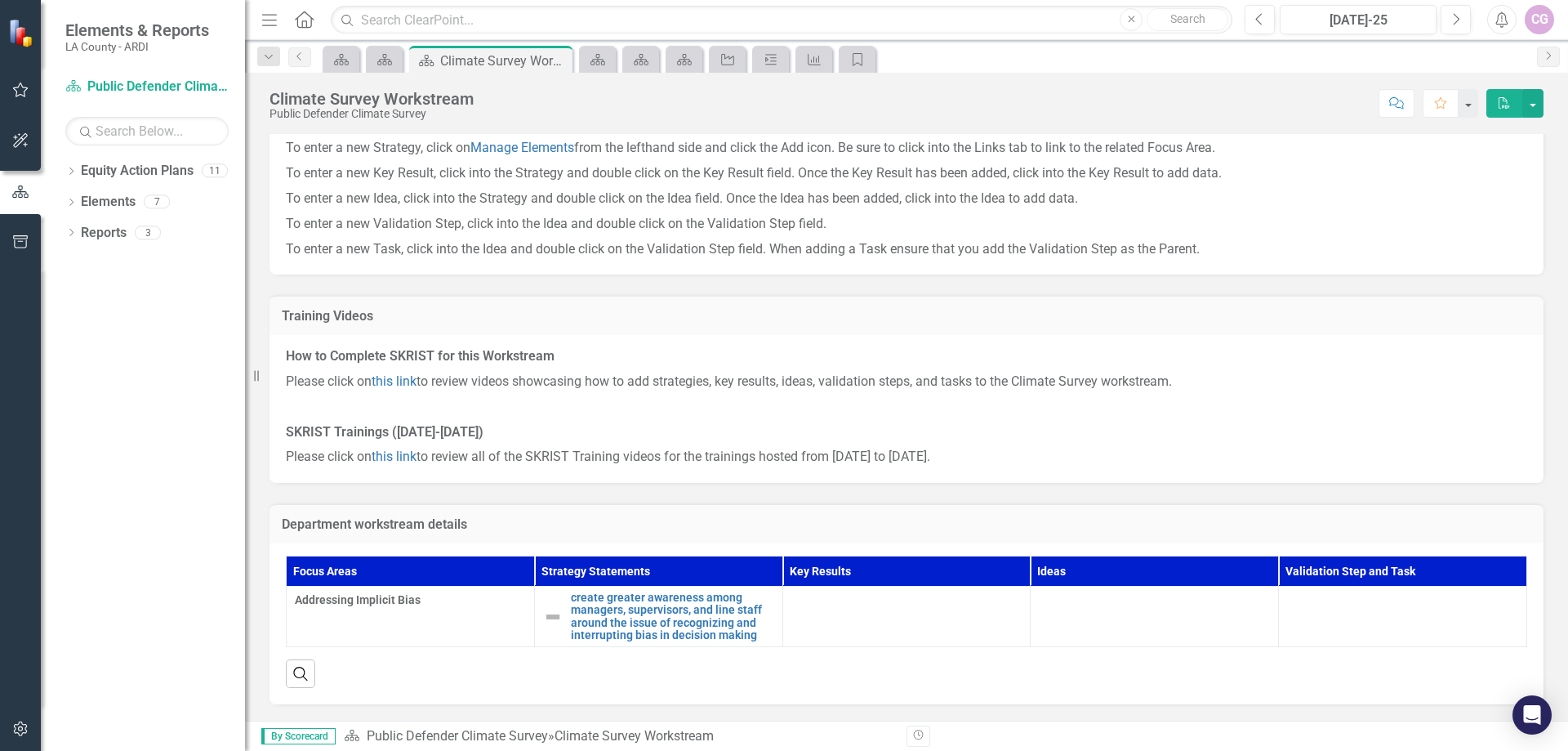
scroll to position [192, 0]
click at [308, 21] on icon "Home" at bounding box center [304, 19] width 21 height 17
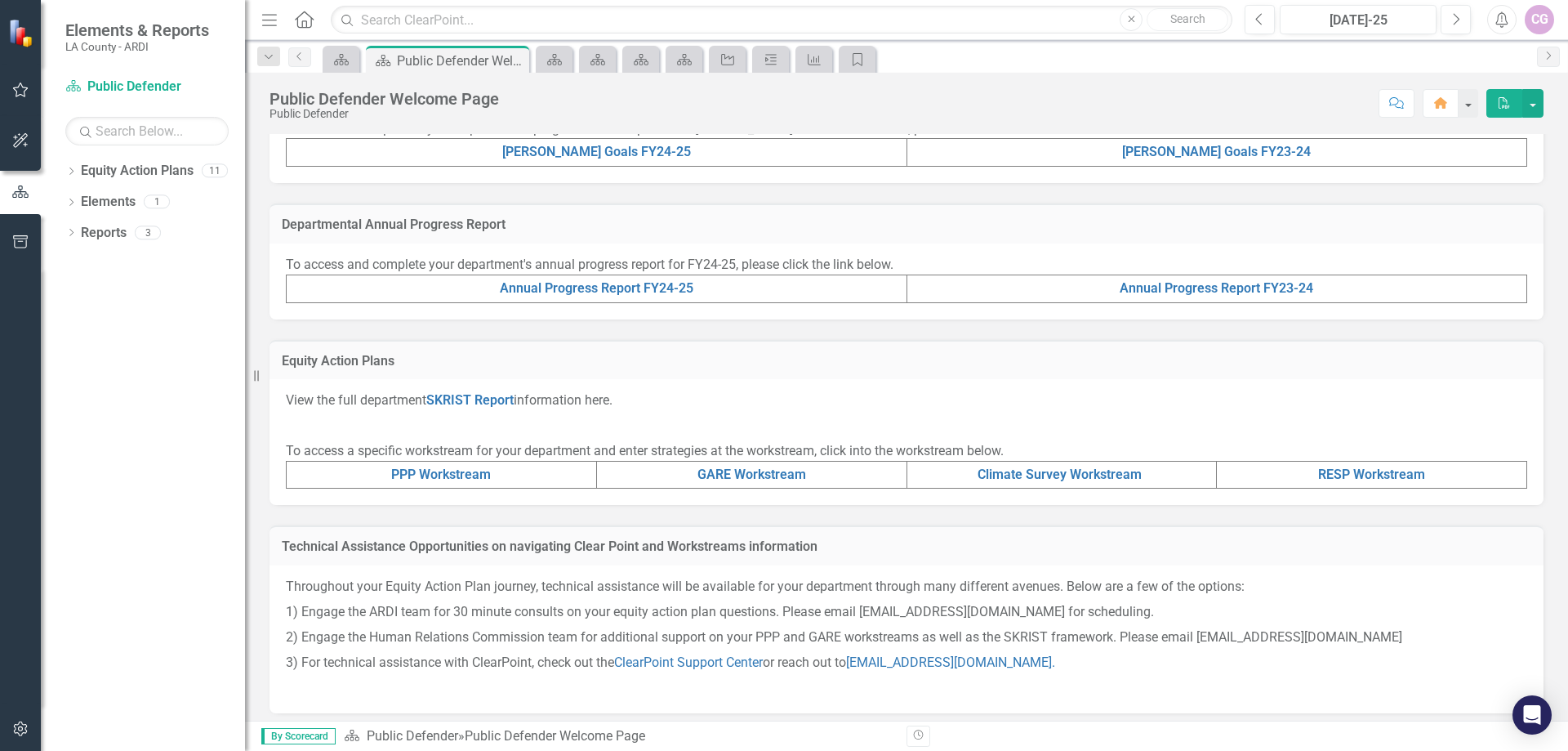
scroll to position [435, 0]
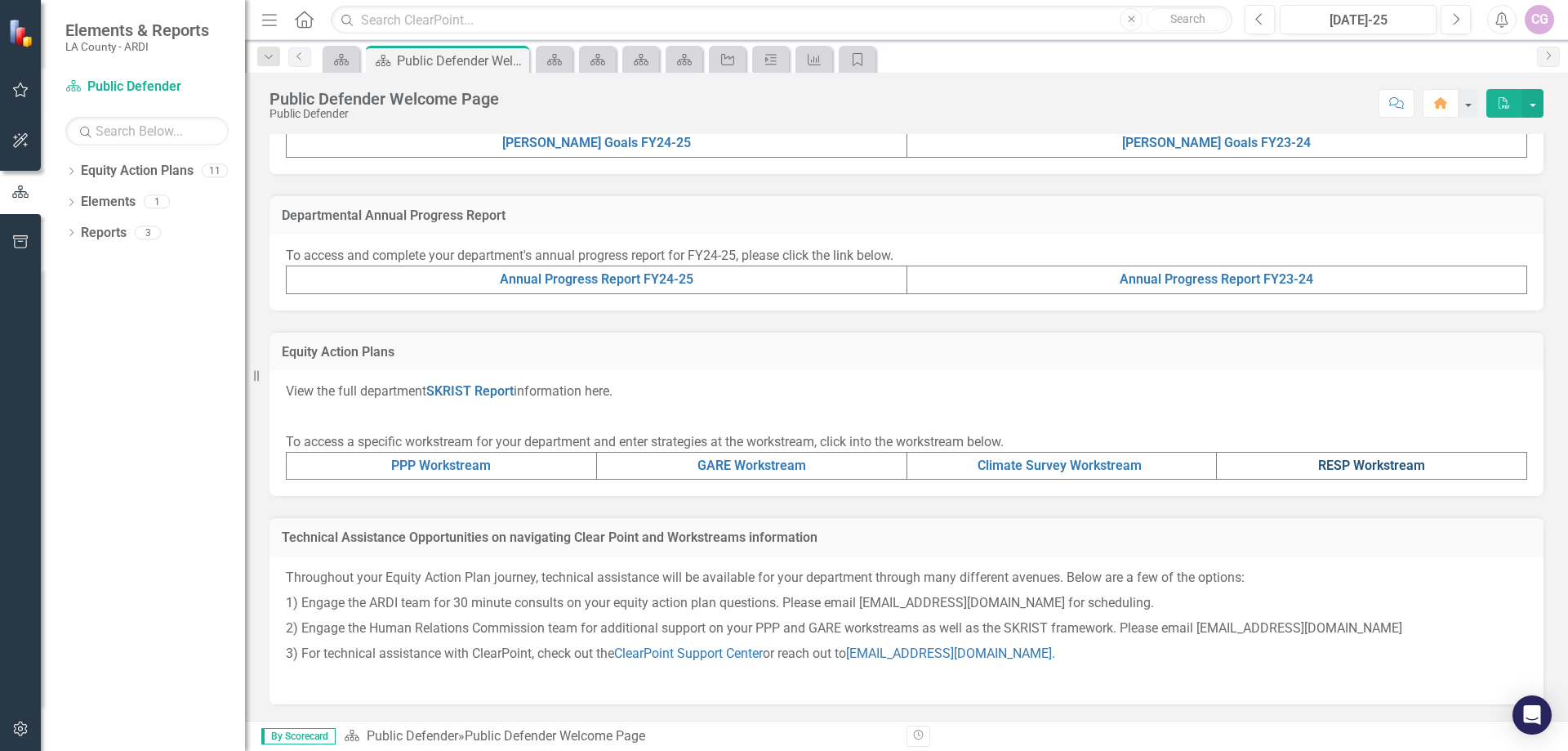
click at [1332, 466] on link "RESP Workstream" at bounding box center [1371, 465] width 107 height 16
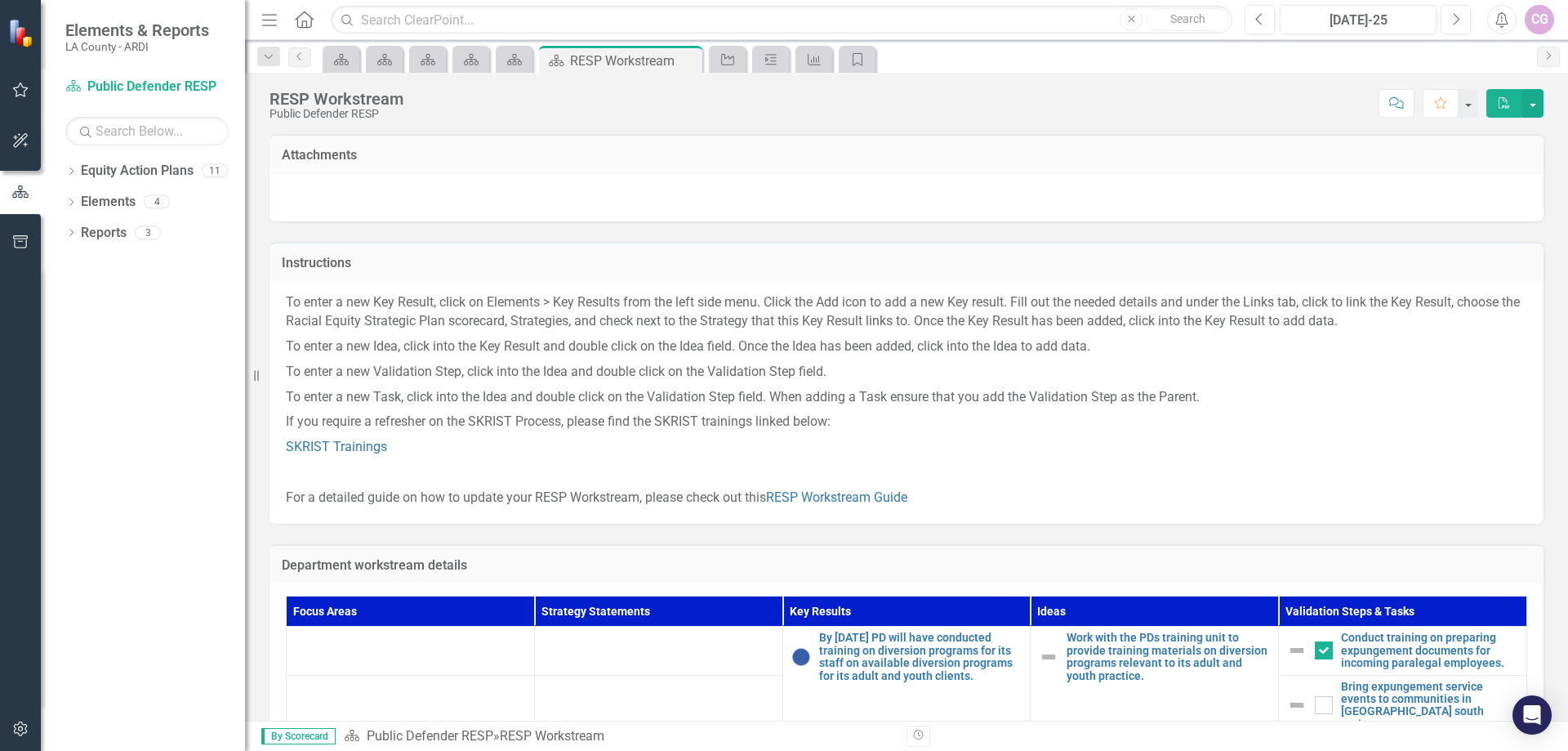
click at [332, 615] on th "Focus Areas" at bounding box center [411, 611] width 249 height 30
click at [374, 636] on td at bounding box center [411, 651] width 249 height 49
click at [365, 655] on td at bounding box center [411, 651] width 249 height 49
click at [1533, 100] on button "button" at bounding box center [1533, 103] width 21 height 29
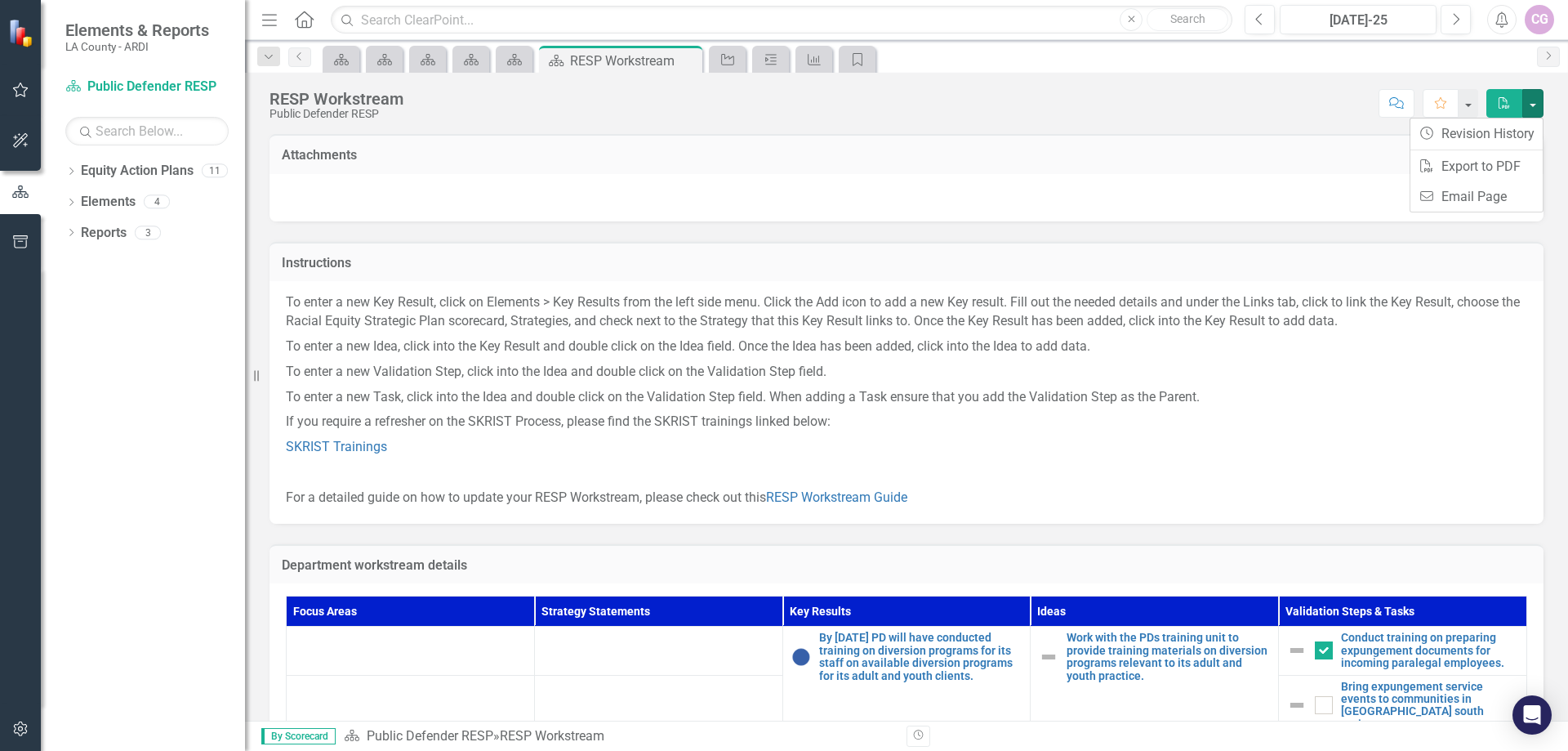
click at [1337, 147] on td "Attachments" at bounding box center [906, 157] width 1249 height 21
click at [1470, 100] on button "button" at bounding box center [1468, 103] width 21 height 29
click at [1347, 104] on div "Score: N/A [DATE]-25 Completed Comment Favorite PDF" at bounding box center [977, 103] width 1132 height 28
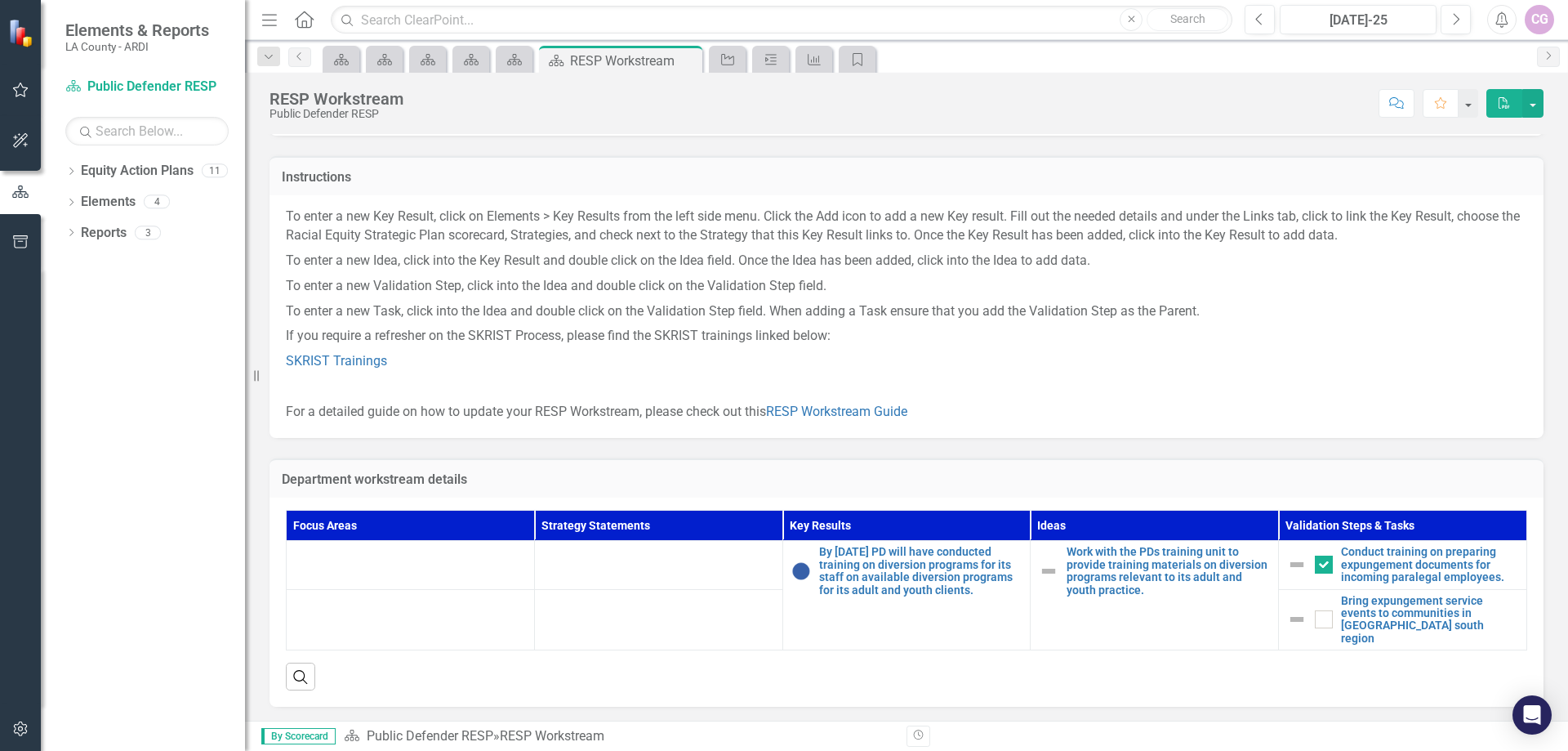
scroll to position [88, 0]
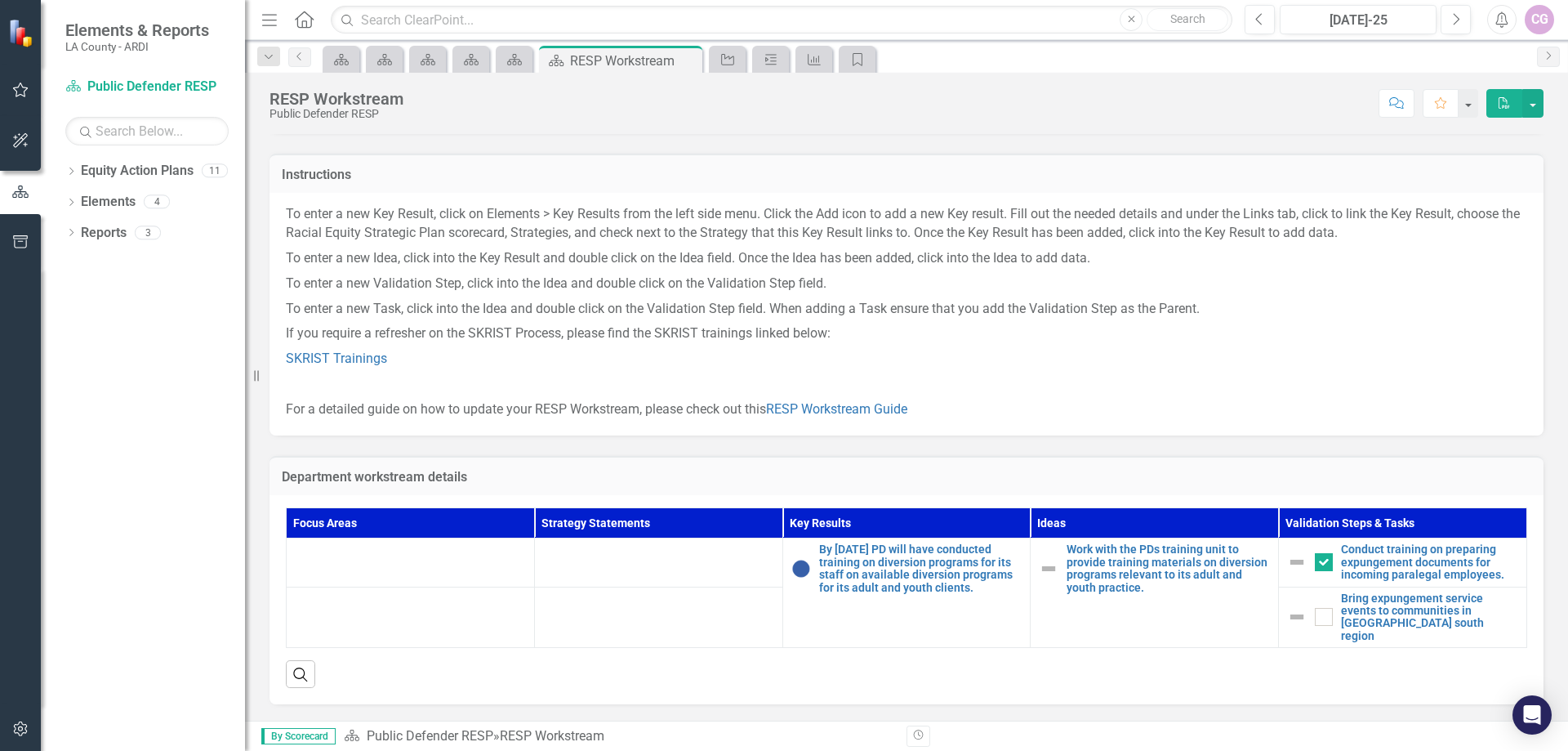
click at [668, 562] on td at bounding box center [658, 562] width 249 height 49
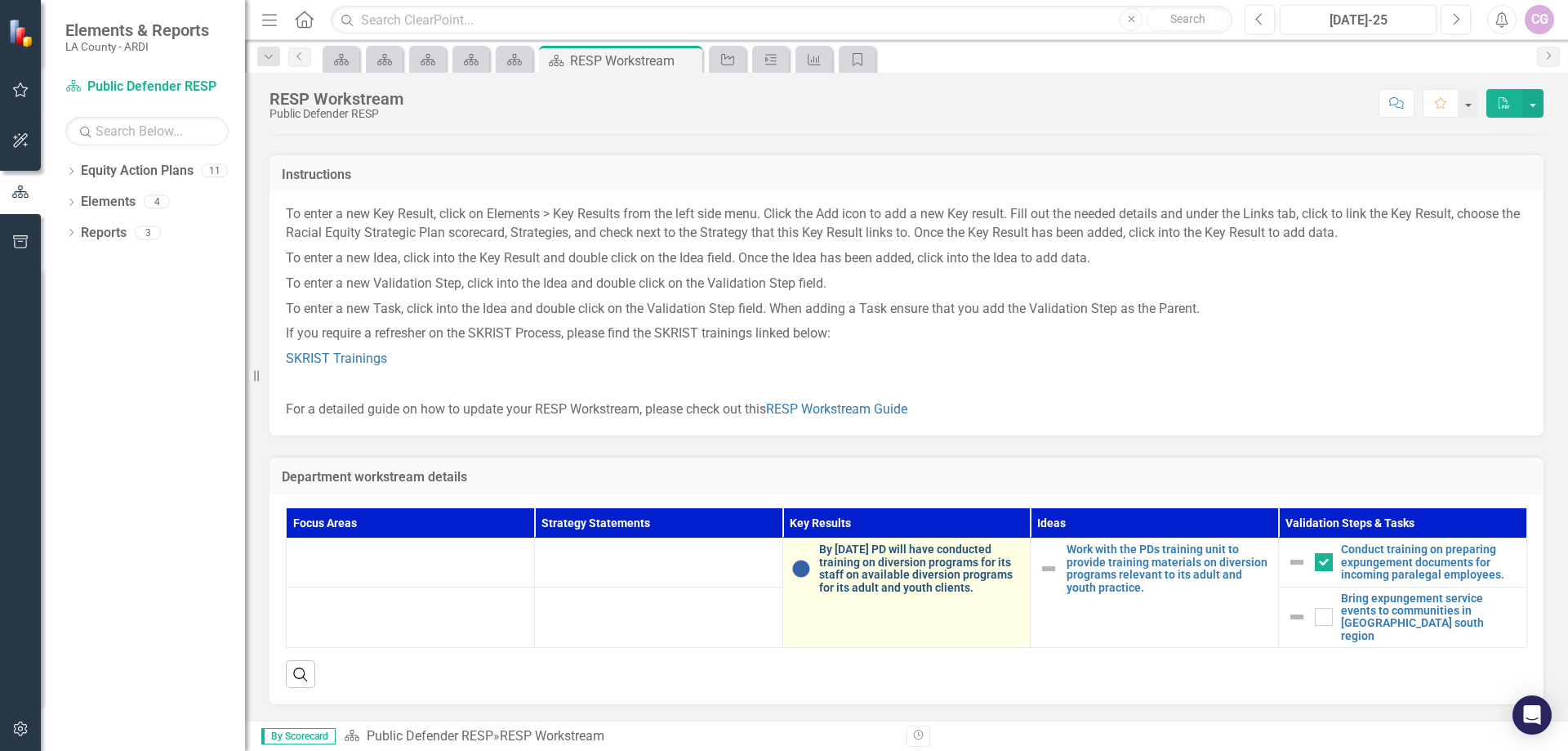
click at [875, 555] on link "By [DATE] PD will have conducted training on diversion programs for its staff o…" at bounding box center [920, 569] width 203 height 51
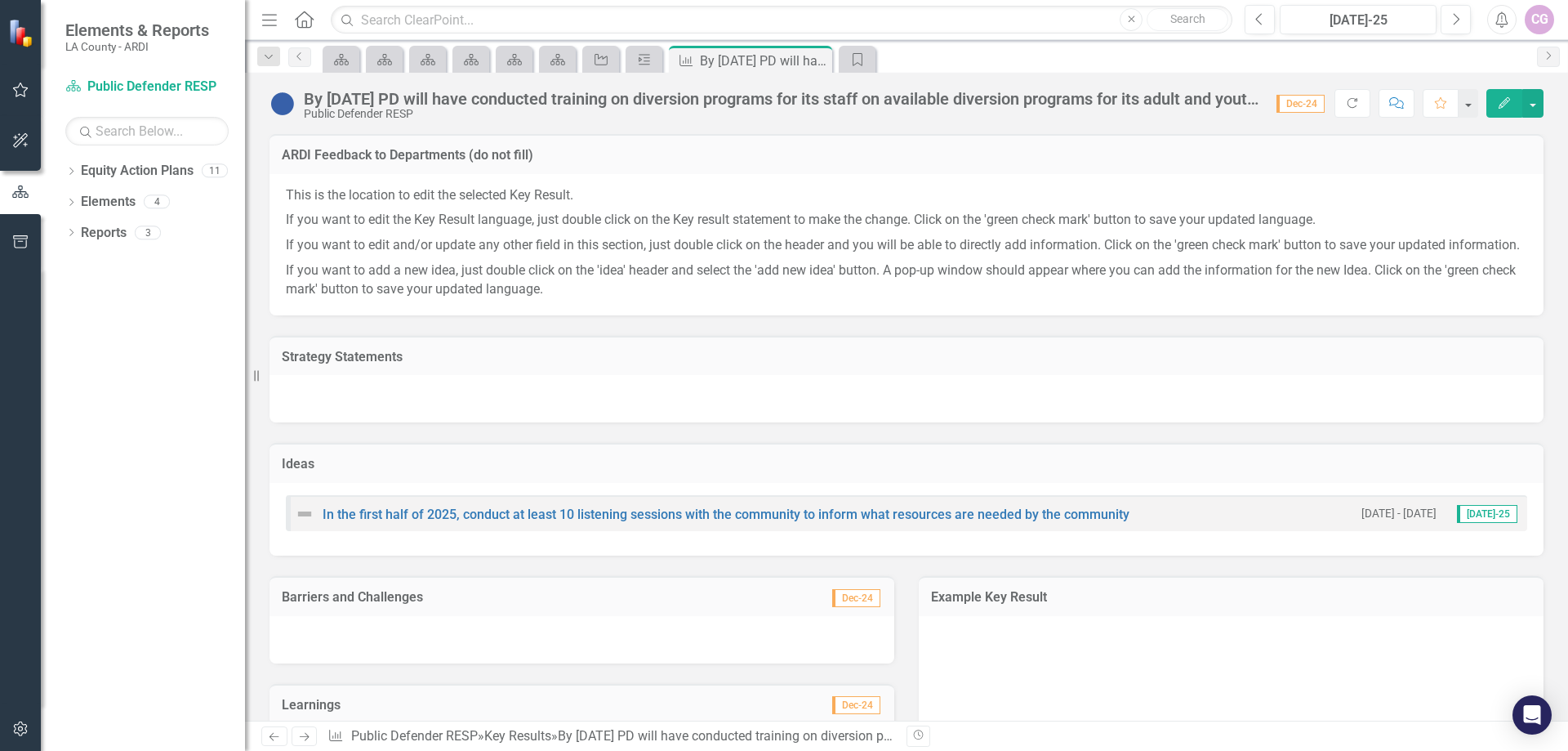
click at [392, 369] on td "Strategy Statements" at bounding box center [906, 359] width 1249 height 21
click at [537, 522] on link "In the first half of 2025, conduct at least 10 listening sessions with the comm…" at bounding box center [726, 514] width 807 height 16
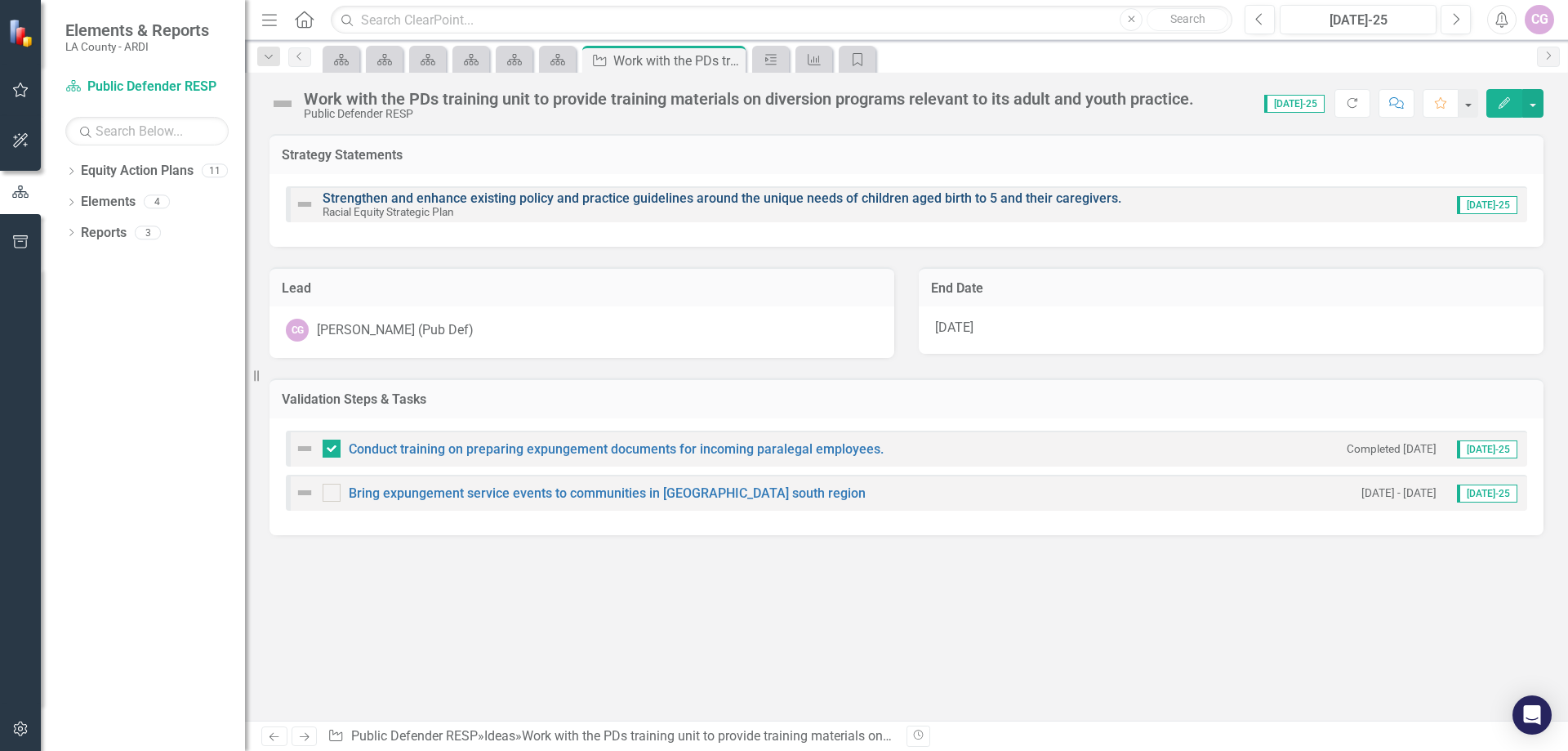
click at [470, 204] on link "Strengthen and enhance existing policy and practice guidelines around the uniqu…" at bounding box center [722, 198] width 798 height 16
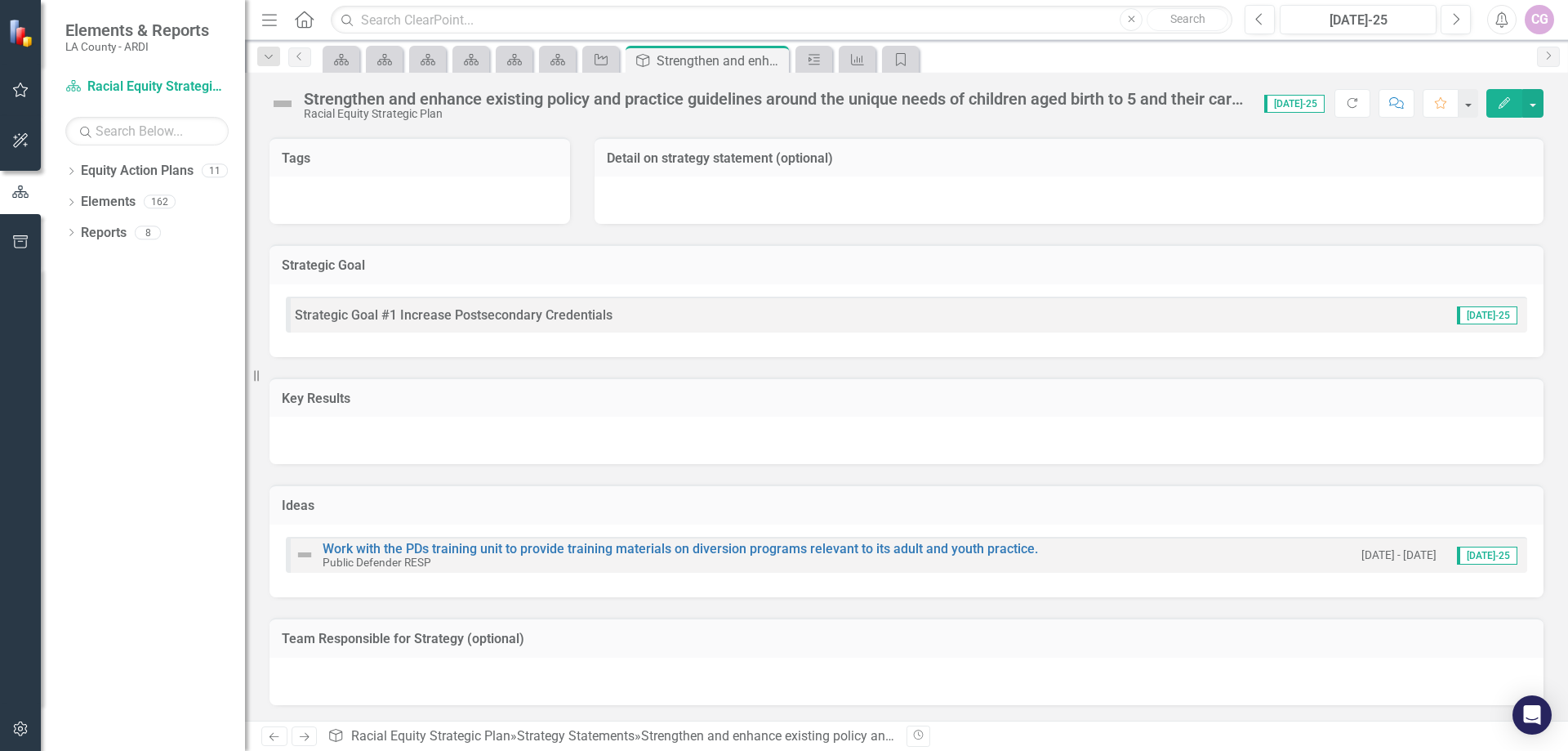
scroll to position [105, 0]
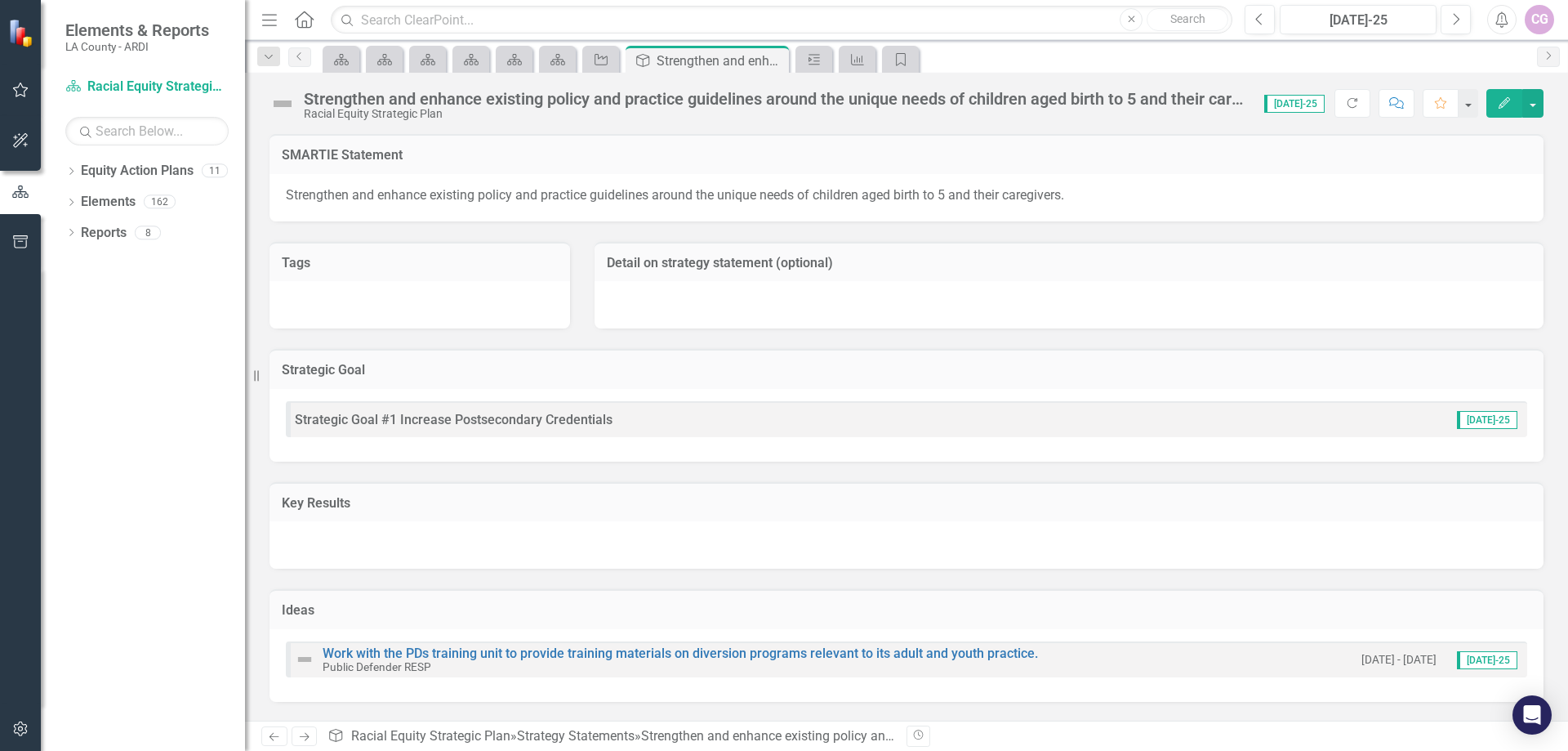
scroll to position [105, 0]
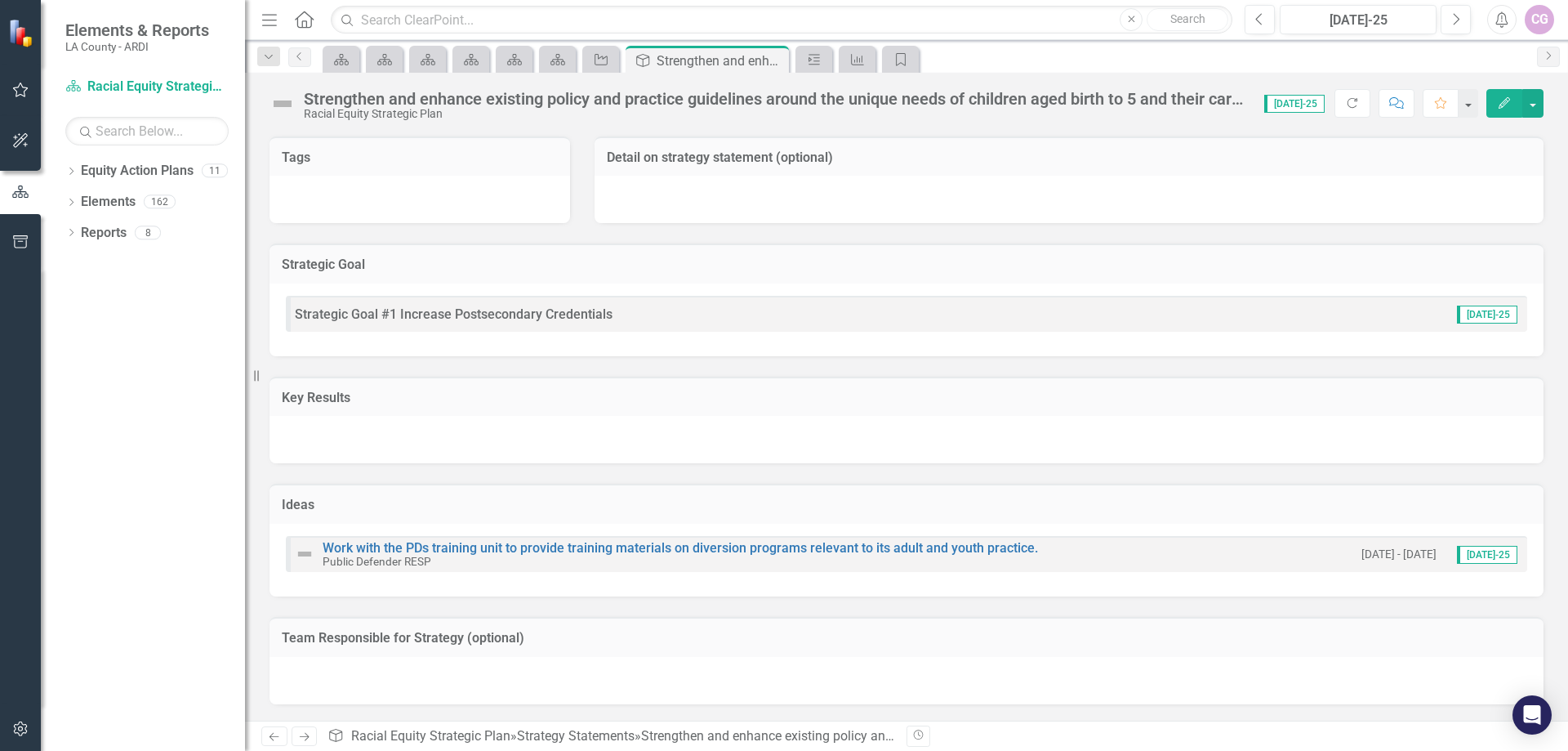
click at [1503, 105] on icon "Edit" at bounding box center [1505, 103] width 15 height 12
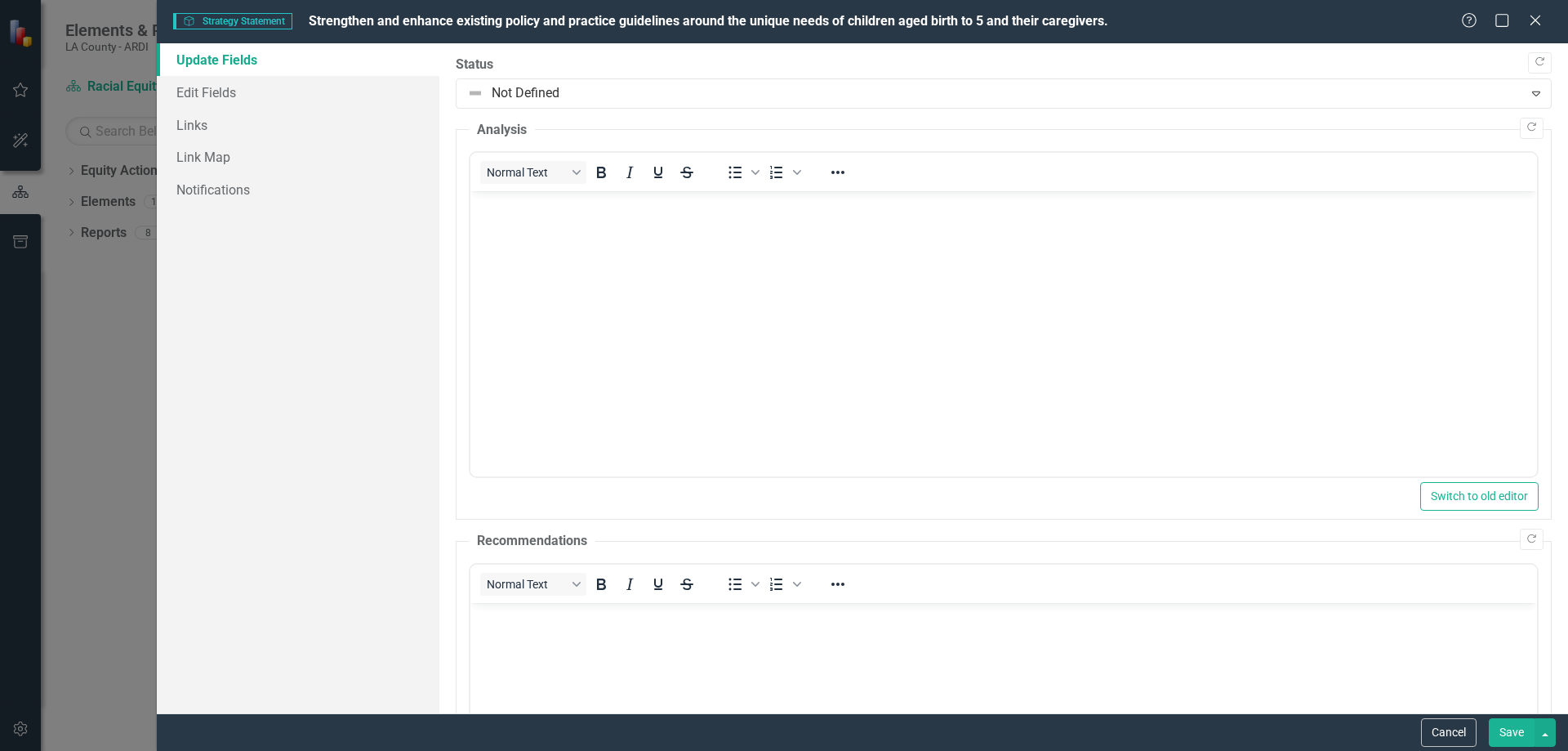
scroll to position [0, 0]
click at [227, 89] on link "Edit Fields" at bounding box center [298, 92] width 282 height 33
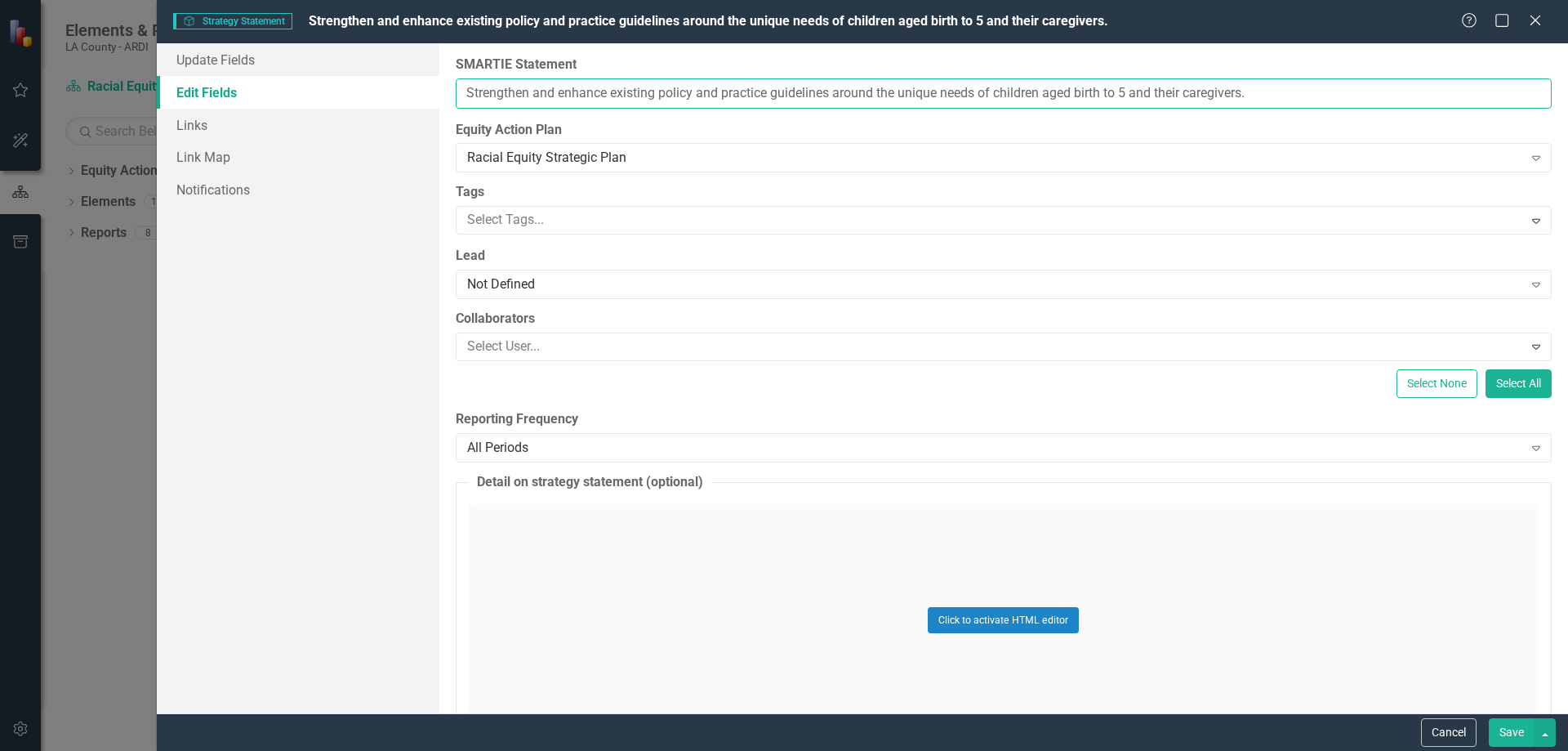
click at [1267, 93] on input "Strengthen and enhance existing policy and practice guidelines around the uniqu…" at bounding box center [1004, 93] width 1096 height 30
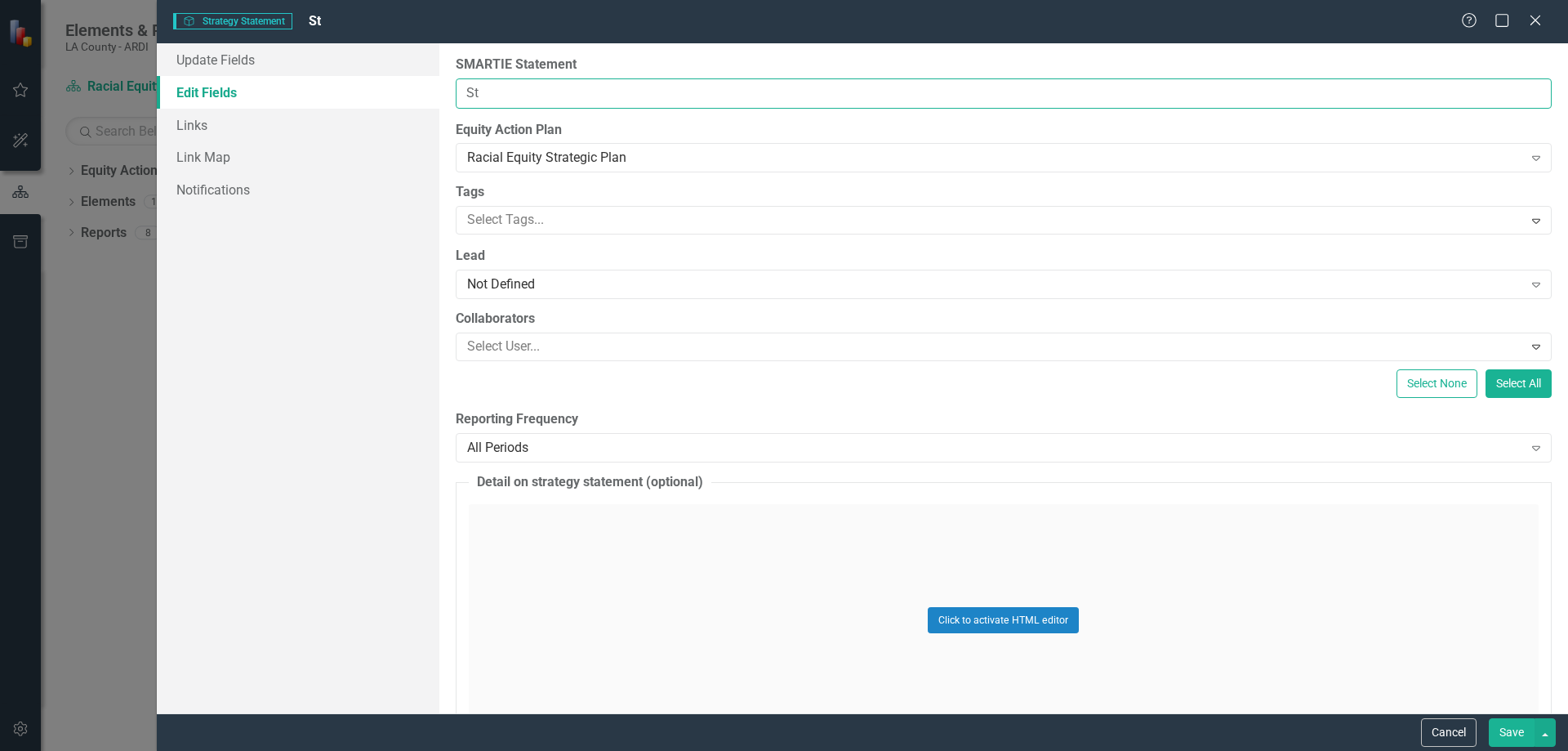
type input "S"
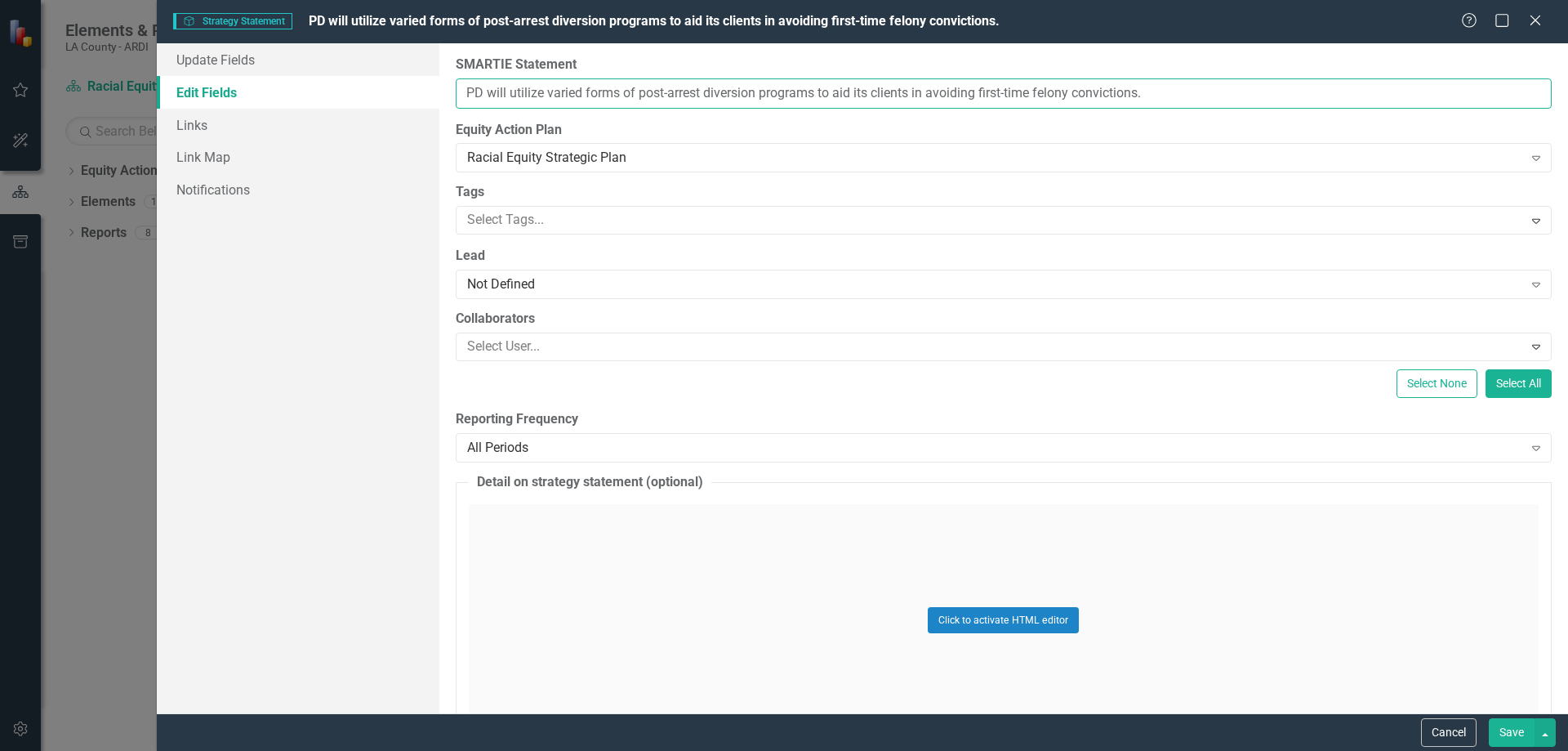
drag, startPoint x: 872, startPoint y: 95, endPoint x: 925, endPoint y: 90, distance: 53.2
click at [875, 95] on input "PD will utilize varied forms of post-arrest diversion programs to aid its clien…" at bounding box center [1004, 93] width 1096 height 30
type input "PD will utilize varied forms of post-arrest diversion programs to aid its adult…"
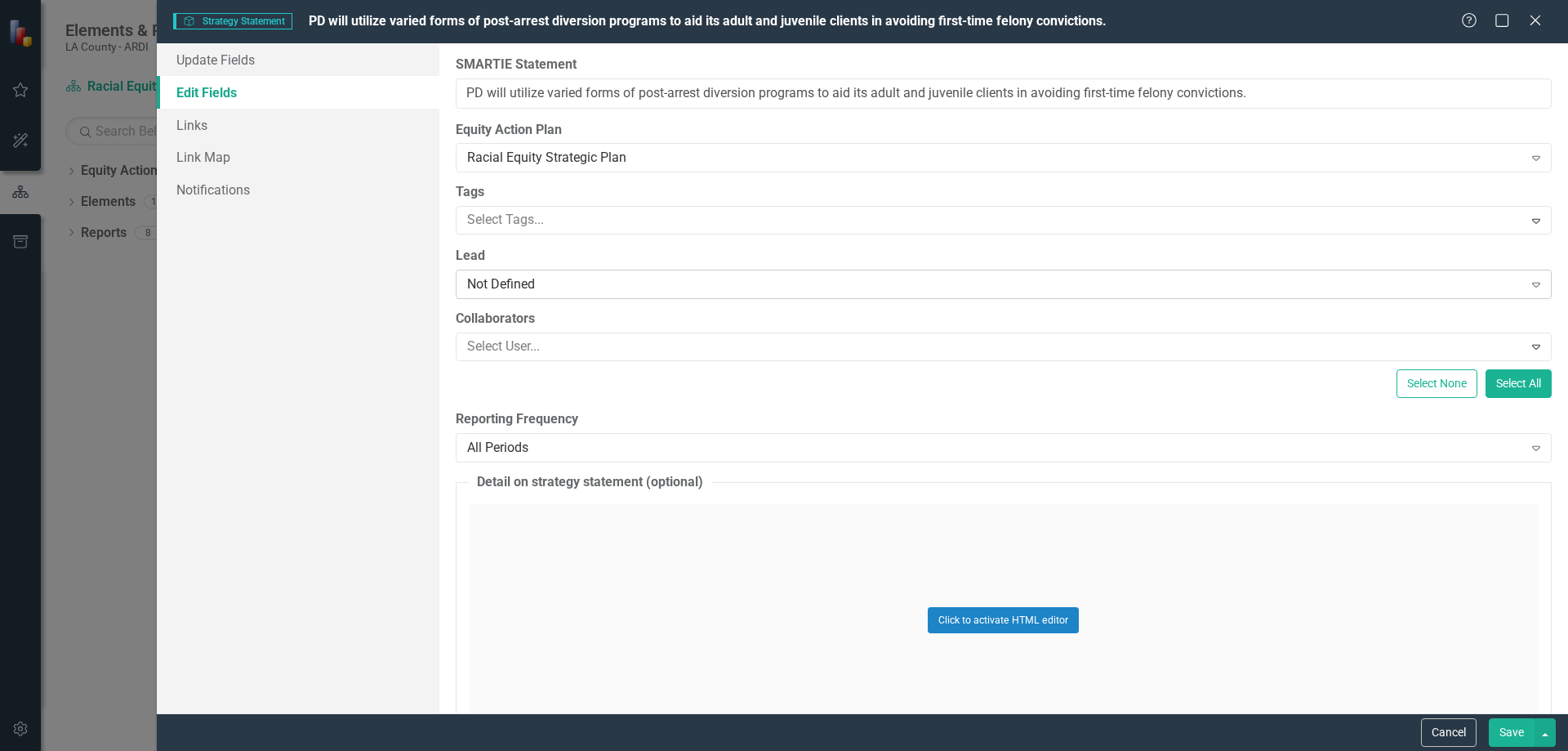
click at [551, 281] on div "Not Defined" at bounding box center [995, 284] width 1056 height 19
type input "cand"
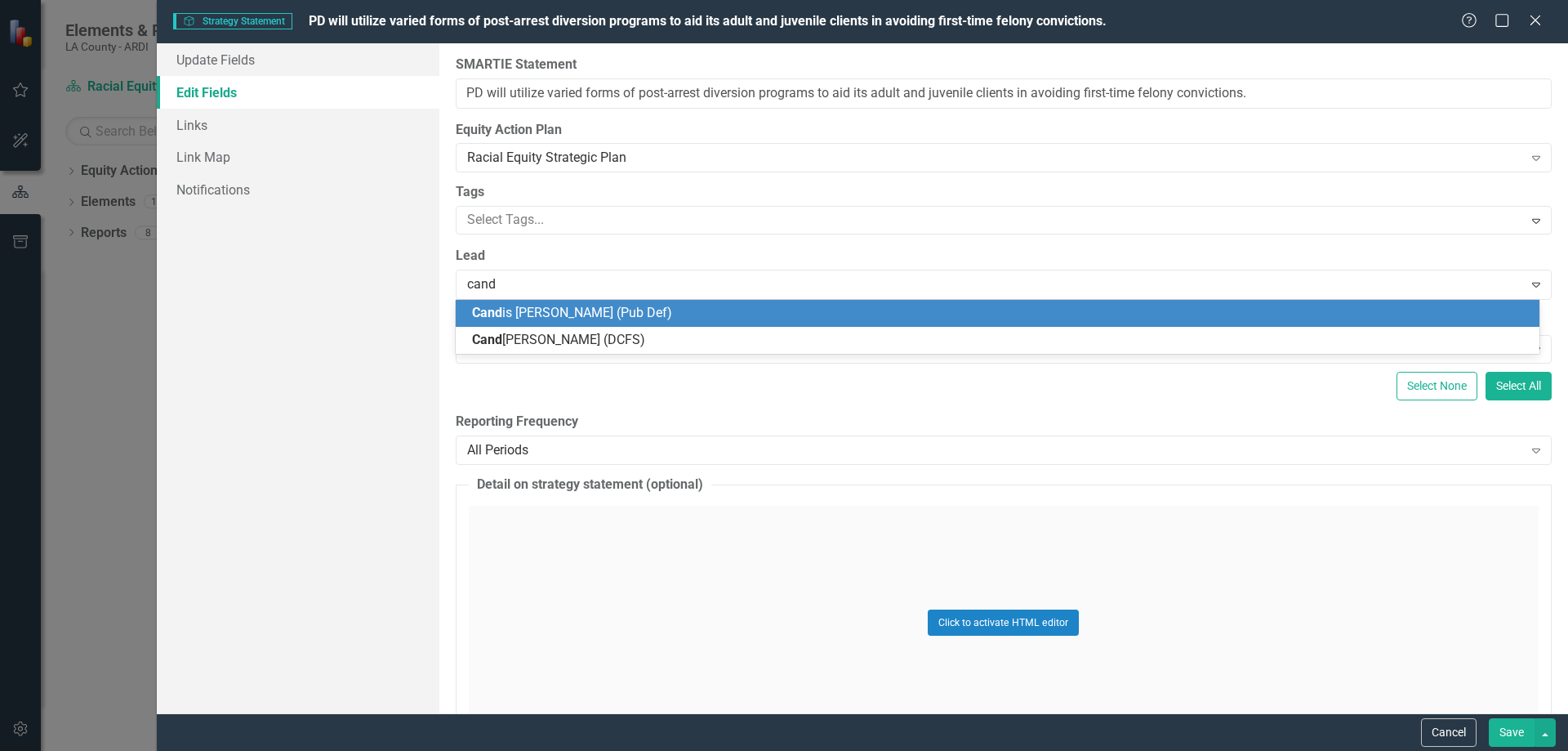
click at [554, 302] on div "Cand is [PERSON_NAME] (Pub Def)" at bounding box center [998, 313] width 1084 height 27
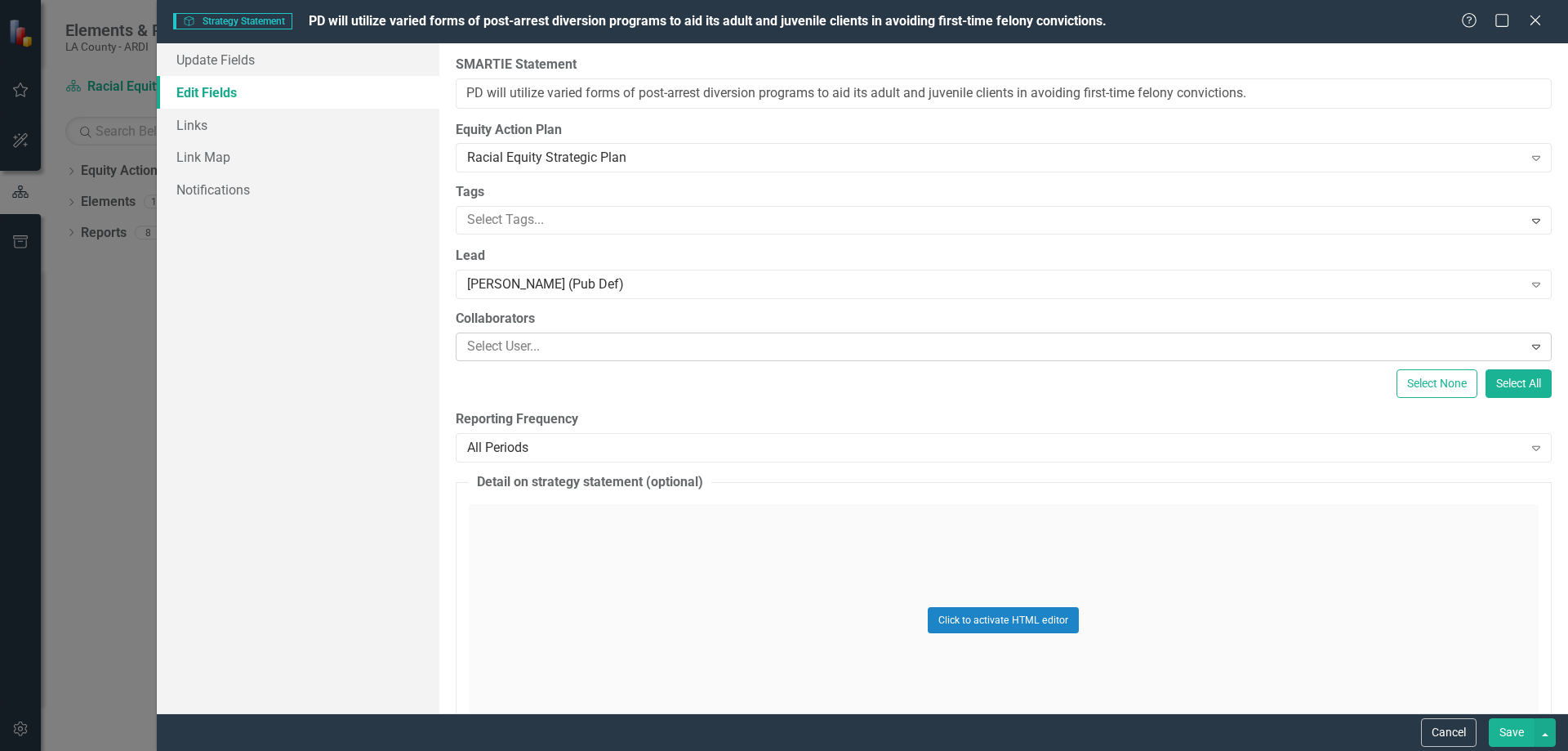
click at [505, 348] on div at bounding box center [992, 347] width 1063 height 22
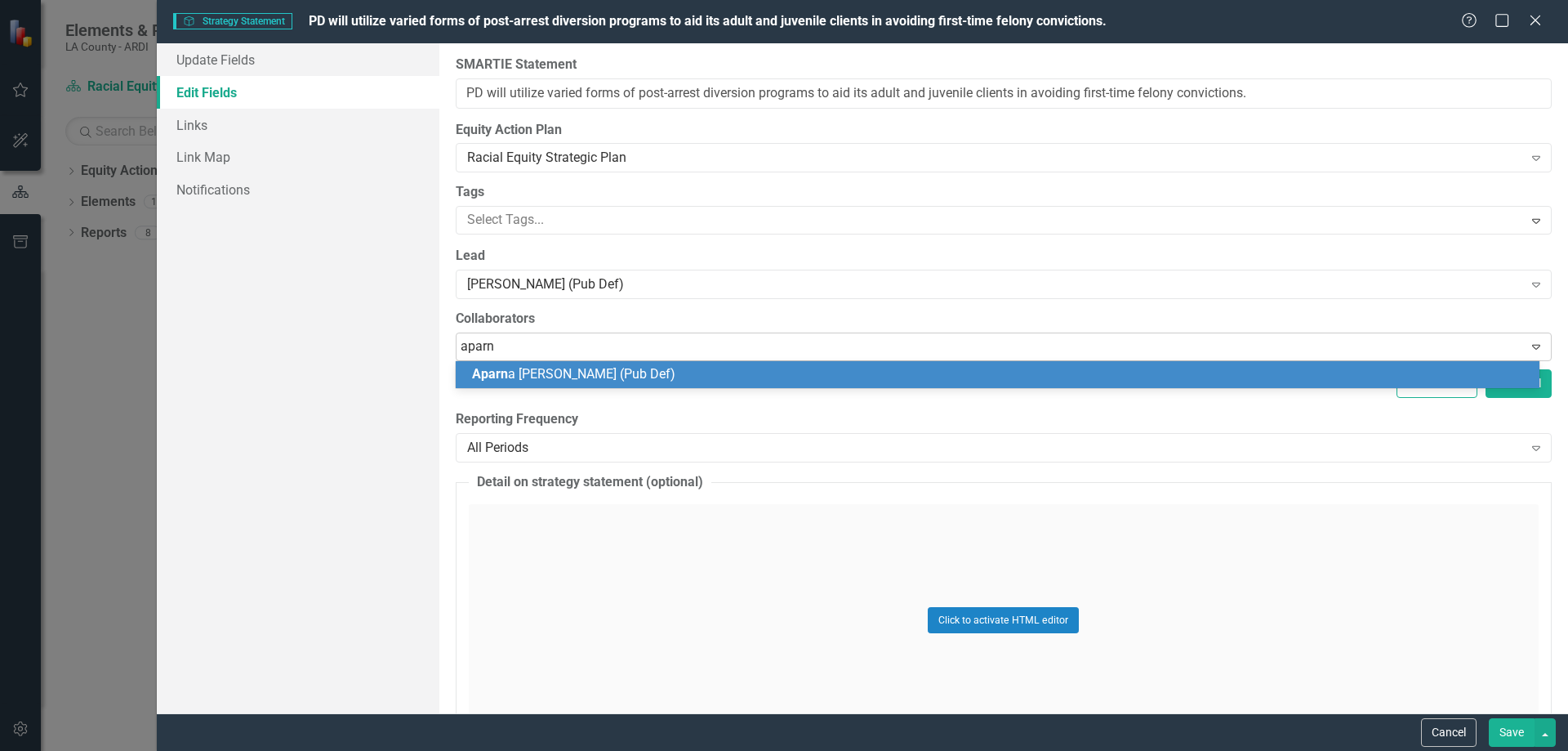
type input "aparna"
click at [528, 368] on span "[PERSON_NAME] (Pub Def)" at bounding box center [572, 374] width 200 height 16
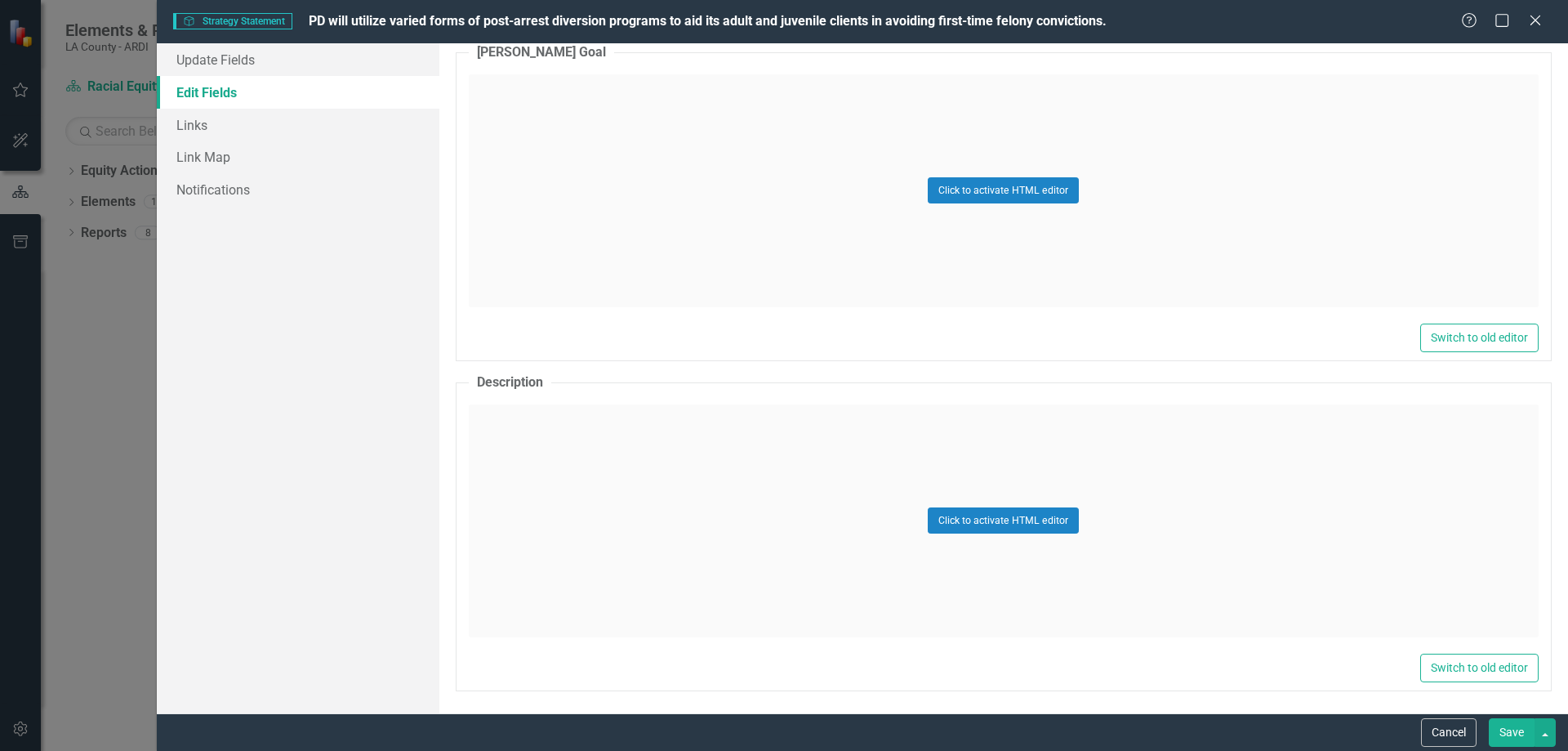
scroll to position [1186, 0]
click at [1518, 730] on button "Save" at bounding box center [1512, 732] width 46 height 29
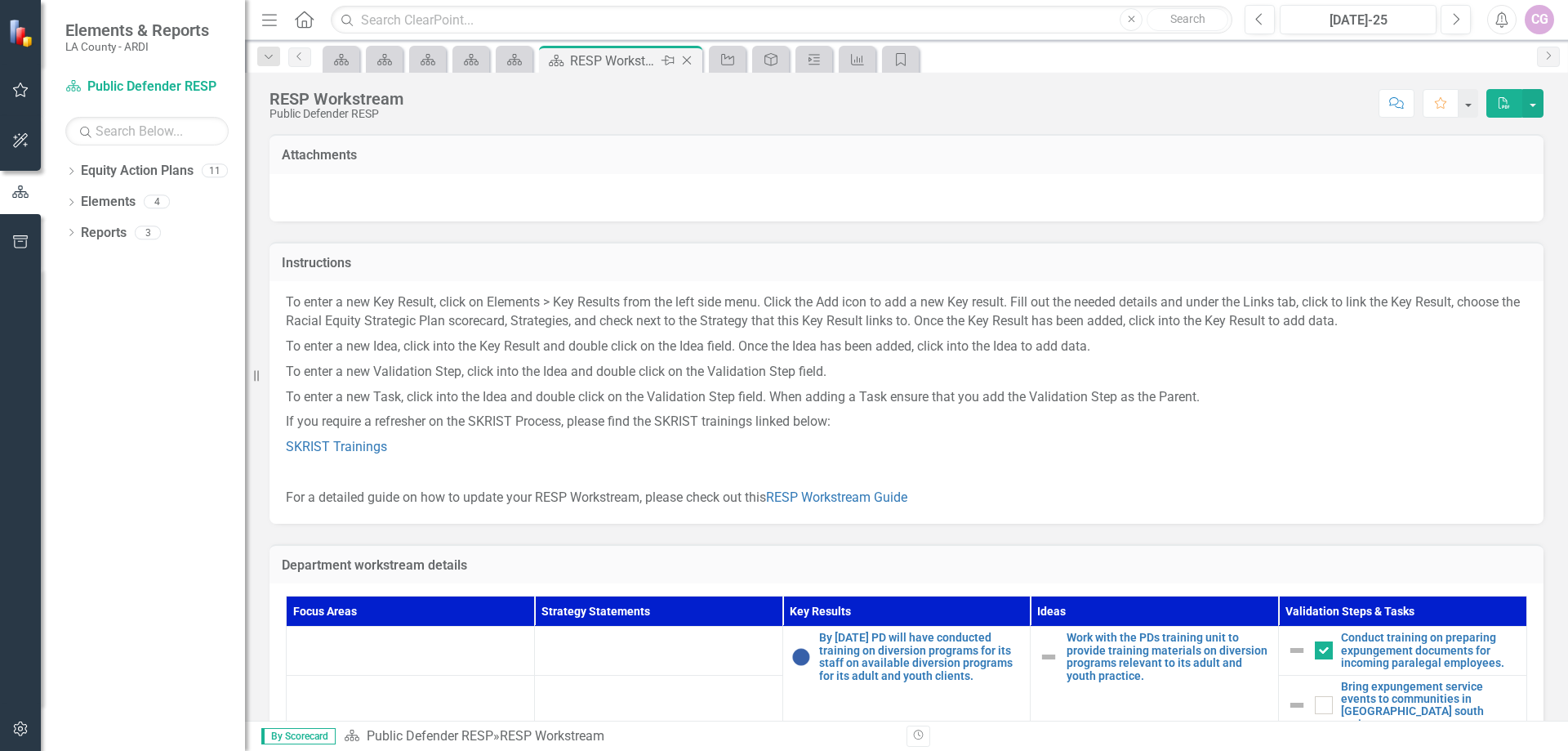
click at [601, 61] on div "RESP Workstream" at bounding box center [614, 61] width 87 height 21
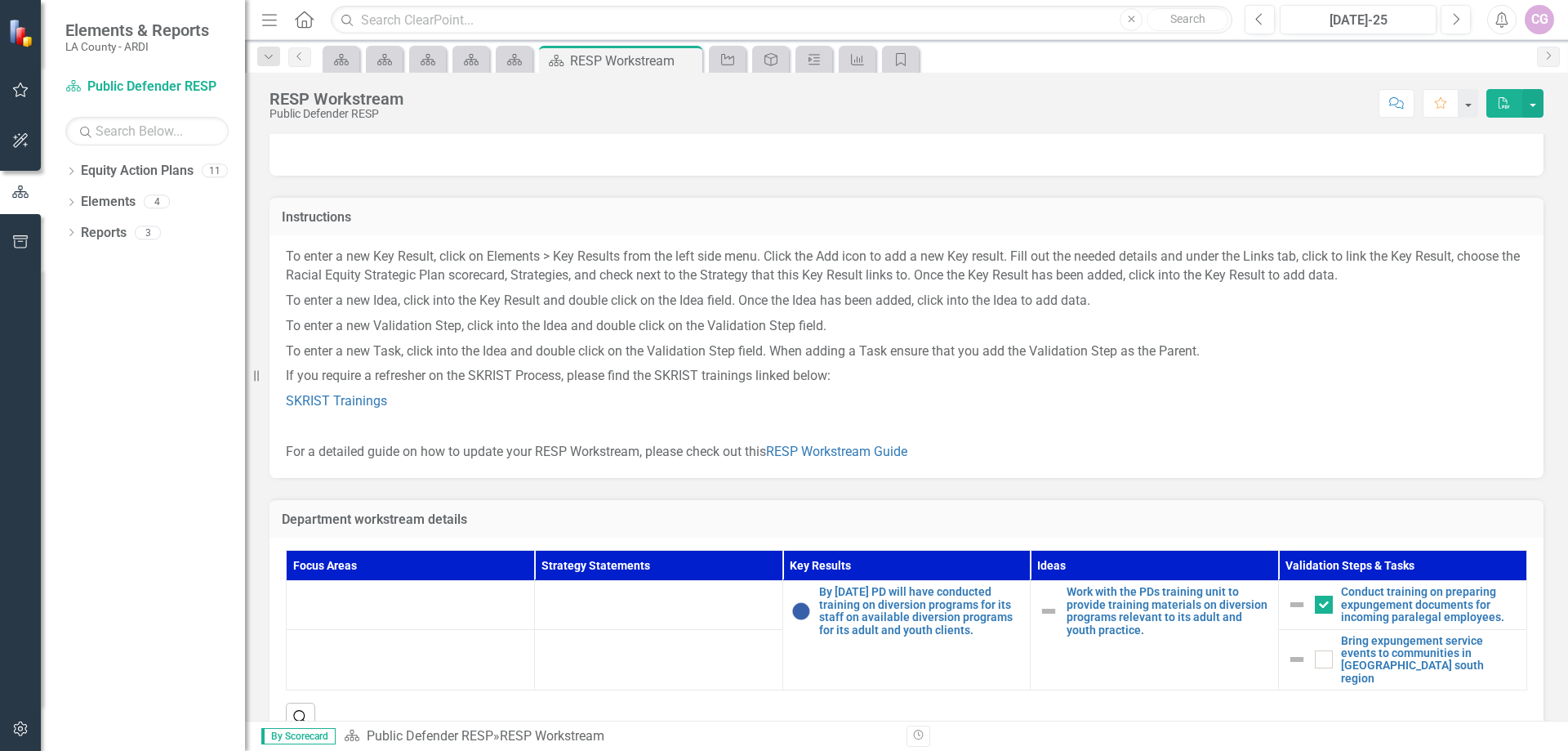
scroll to position [88, 0]
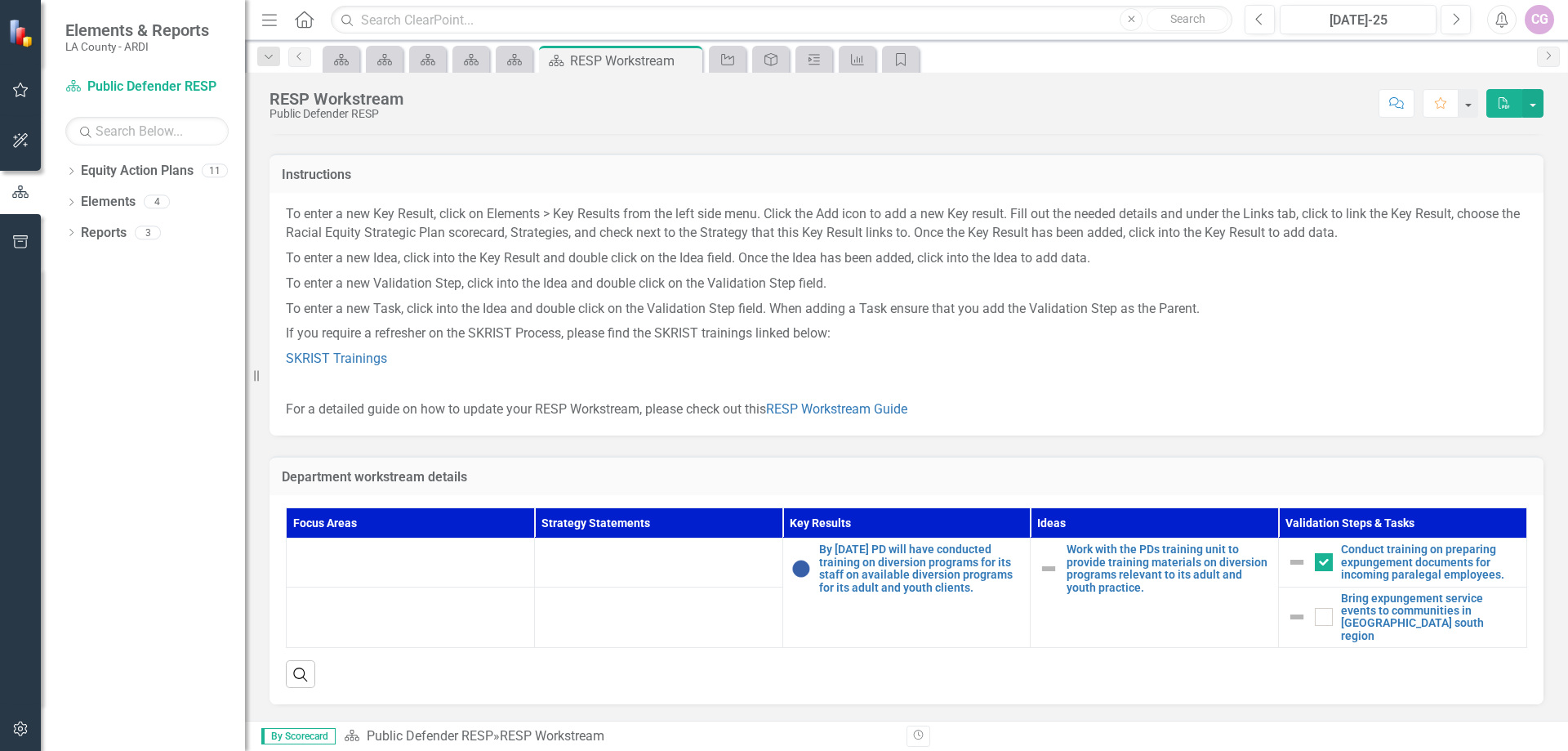
click at [602, 523] on th "Strategy Statements" at bounding box center [658, 523] width 249 height 30
click at [629, 582] on td at bounding box center [658, 562] width 249 height 49
click at [625, 530] on th "Strategy Statements" at bounding box center [658, 523] width 249 height 30
click at [306, 21] on icon "Home" at bounding box center [304, 19] width 21 height 17
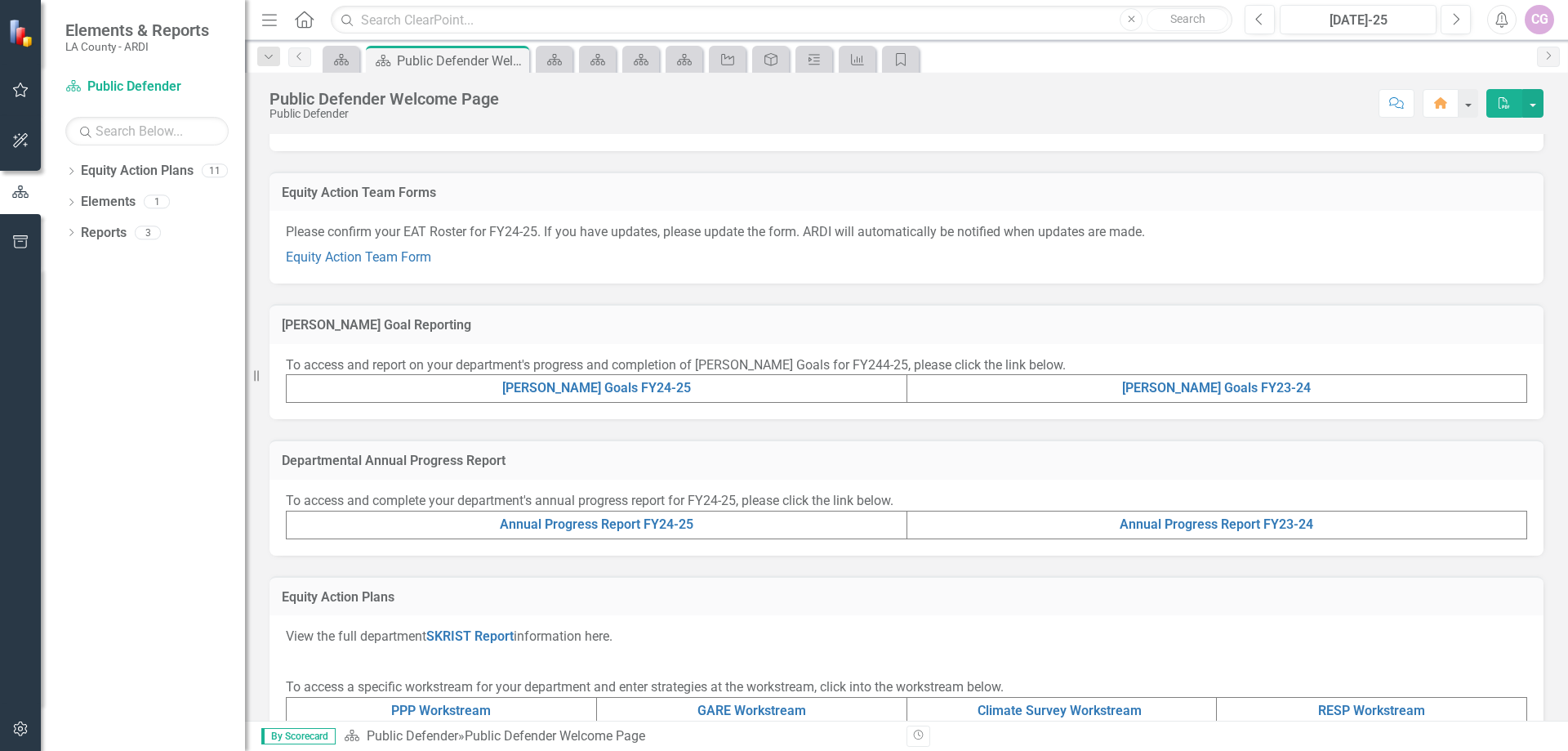
scroll to position [435, 0]
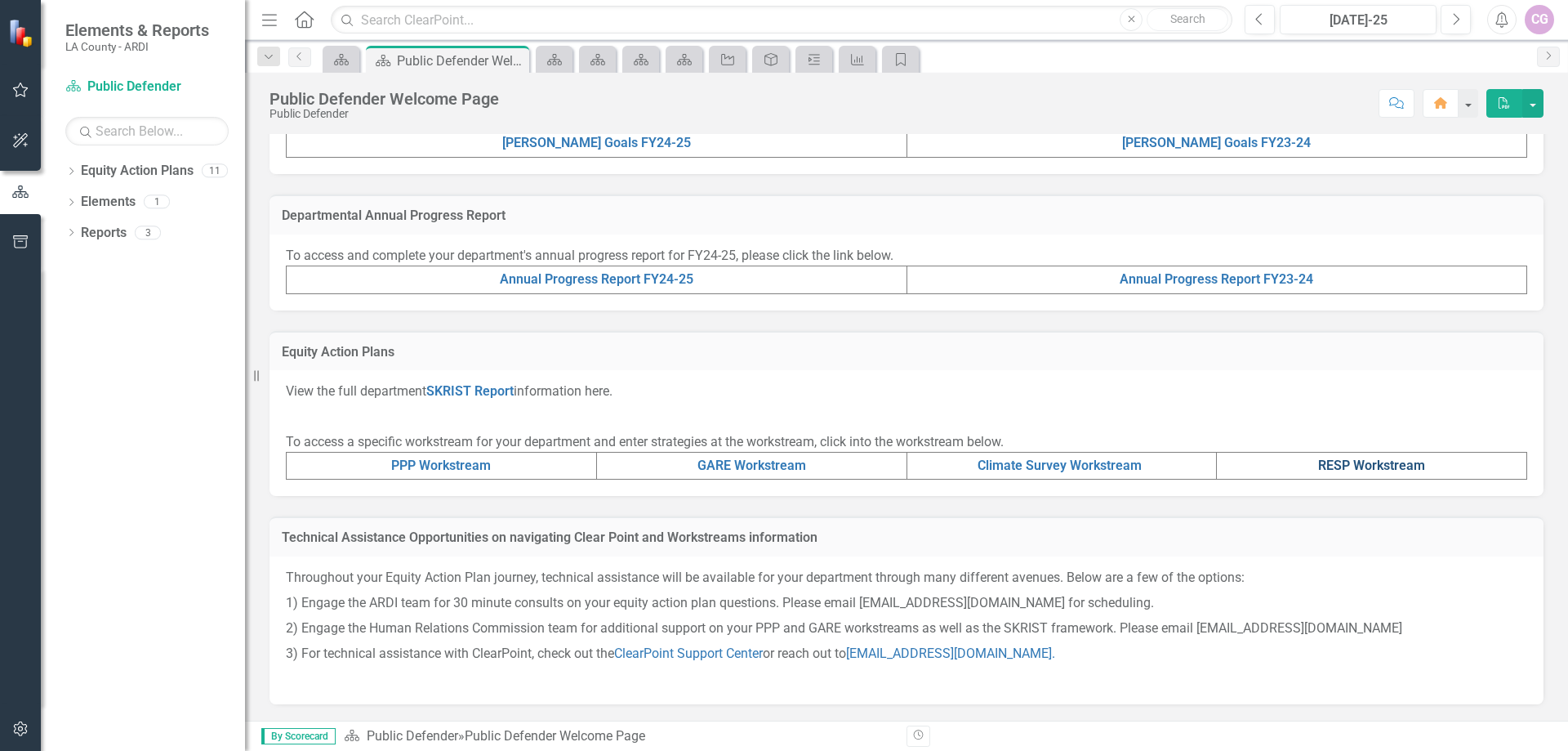
click at [1344, 467] on link "RESP Workstream" at bounding box center [1371, 465] width 107 height 16
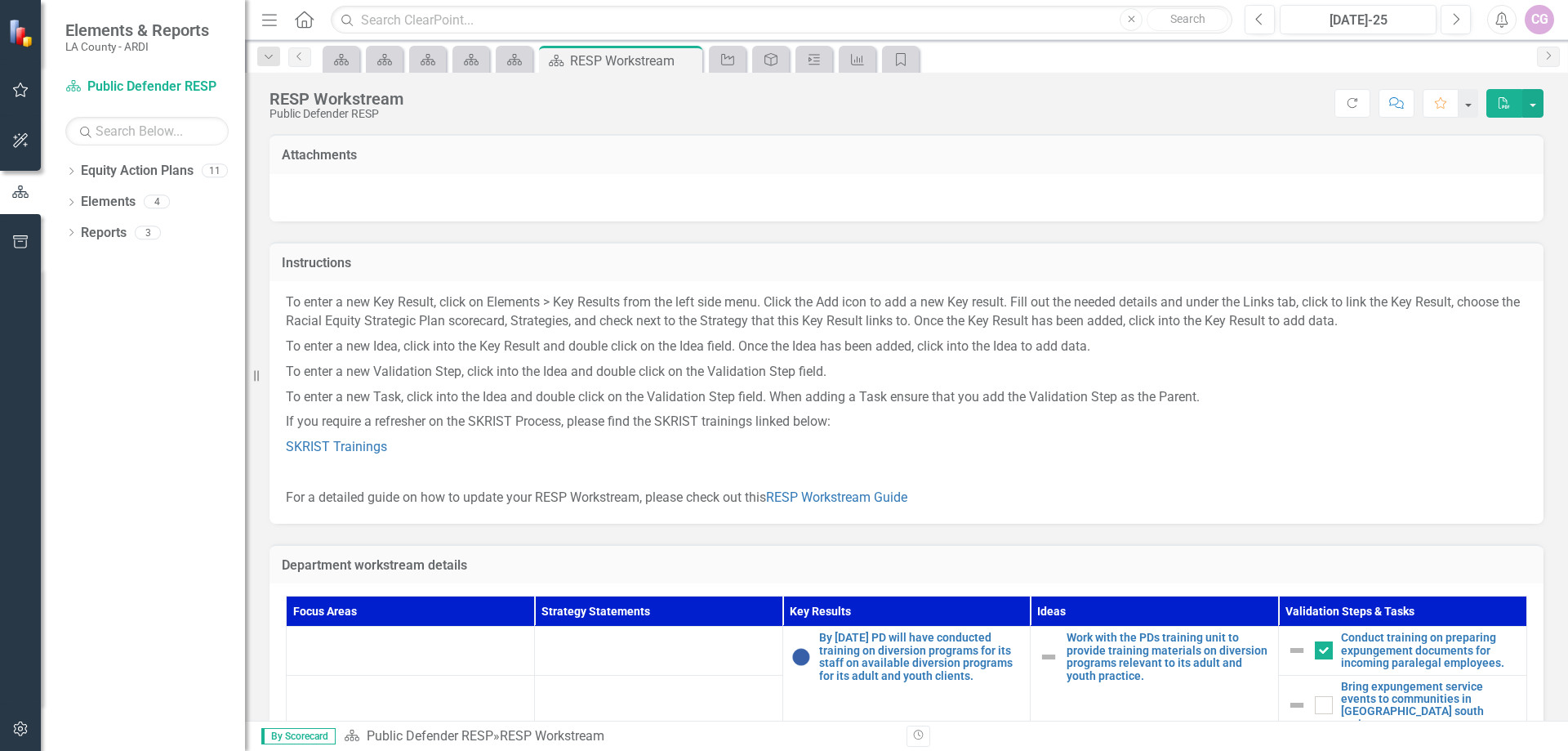
scroll to position [82, 0]
